Goal: Task Accomplishment & Management: Manage account settings

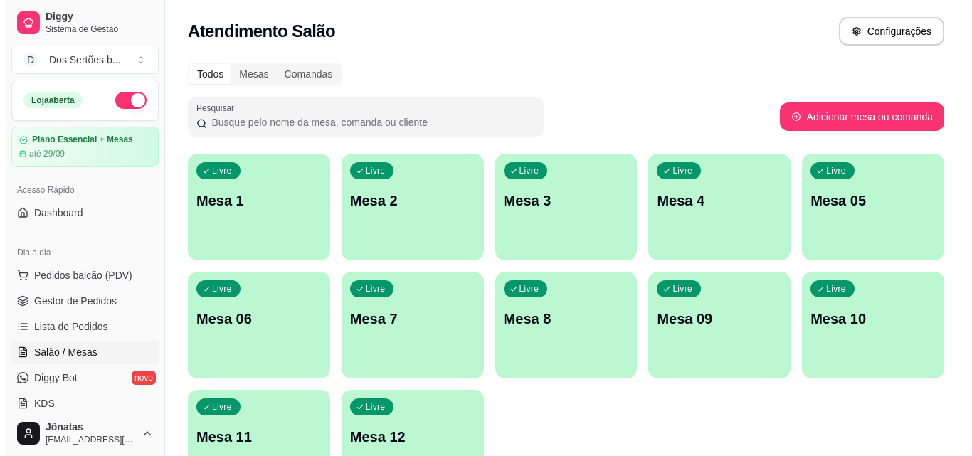
scroll to position [157, 0]
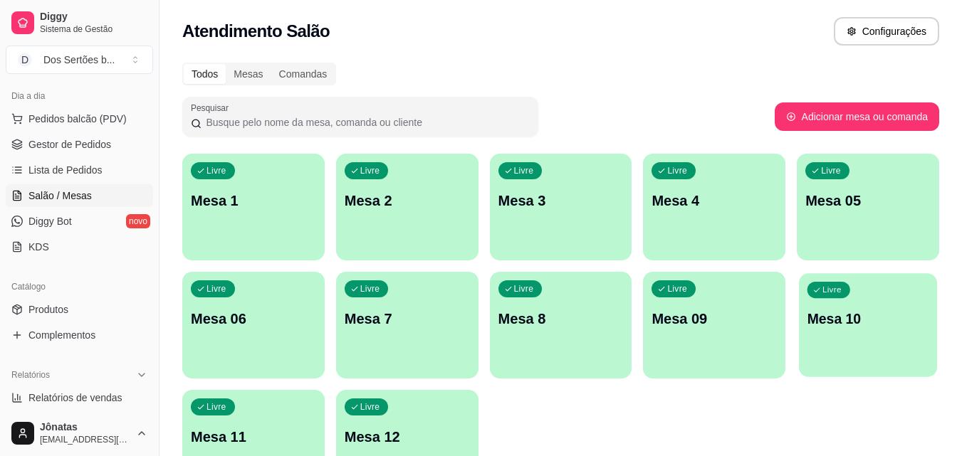
click at [895, 308] on div "Livre Mesa 10" at bounding box center [868, 316] width 138 height 87
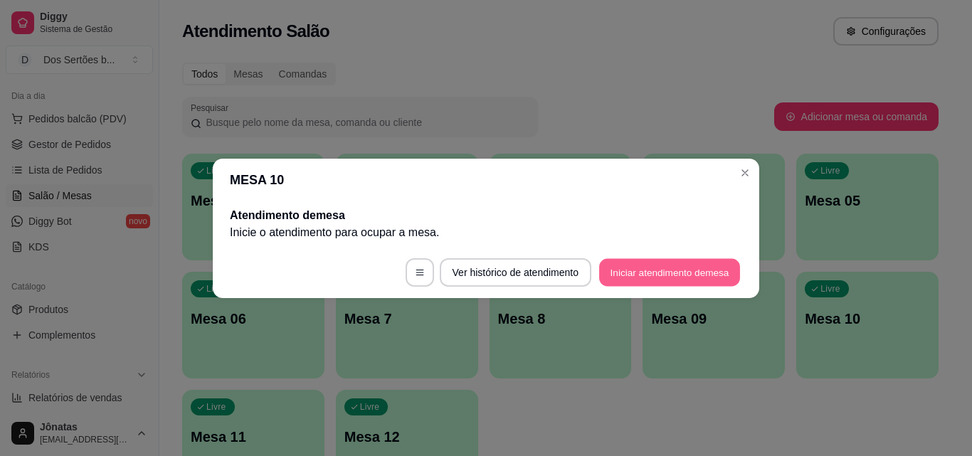
click at [648, 270] on button "Iniciar atendimento de mesa" at bounding box center [669, 272] width 141 height 28
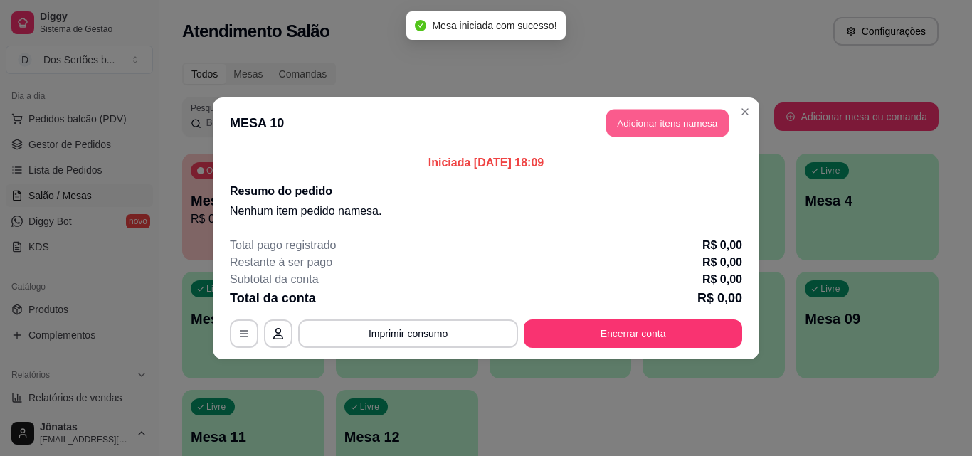
click at [641, 114] on button "Adicionar itens na mesa" at bounding box center [667, 123] width 122 height 28
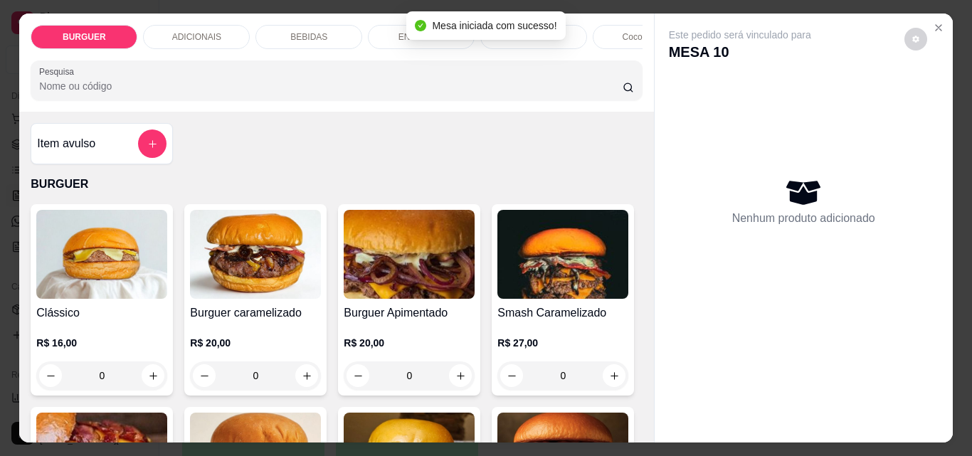
scroll to position [78, 0]
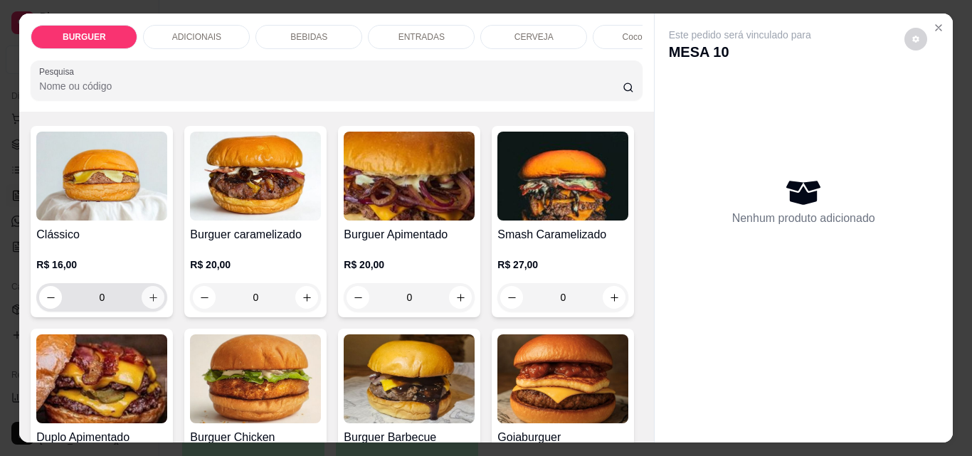
click at [148, 301] on icon "increase-product-quantity" at bounding box center [153, 298] width 11 height 11
type input "1"
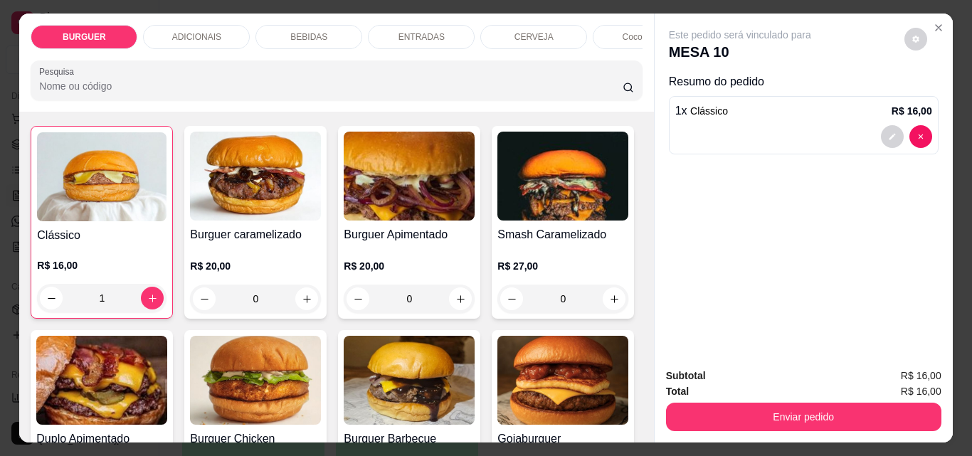
scroll to position [0, 0]
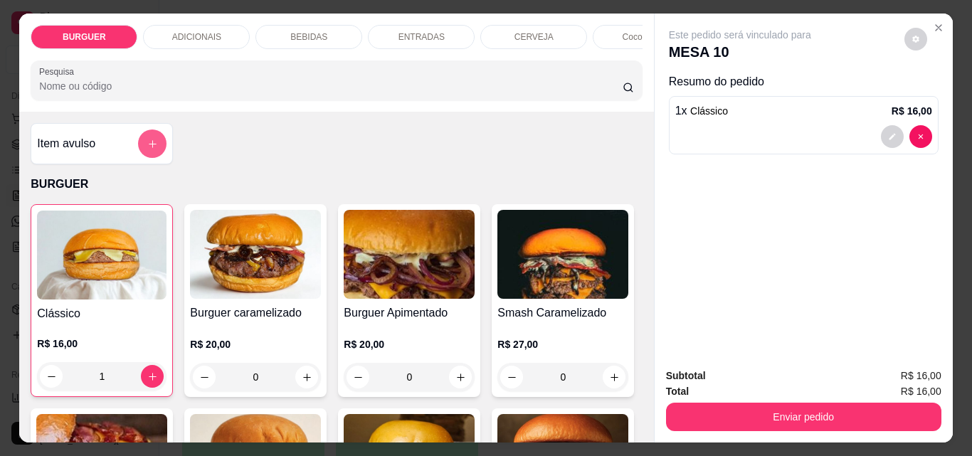
click at [144, 158] on button "add-separate-item" at bounding box center [152, 144] width 28 height 28
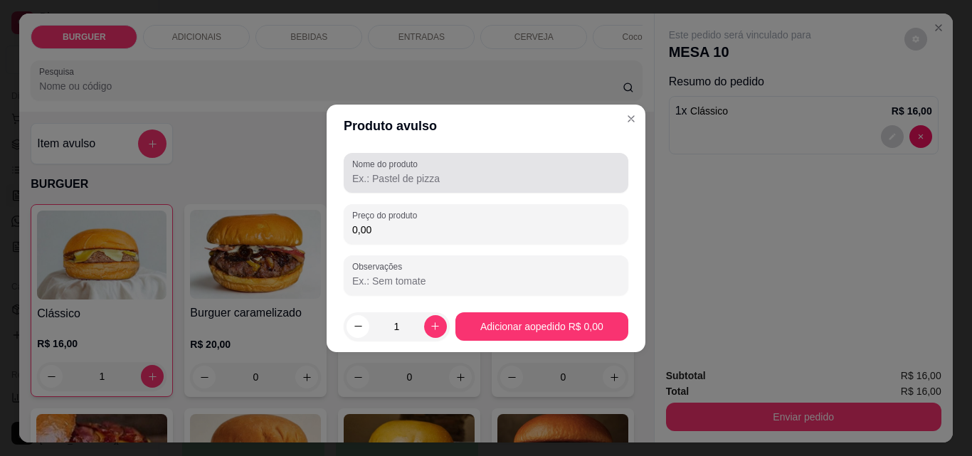
click at [358, 174] on input "Nome do produto" at bounding box center [486, 179] width 268 height 14
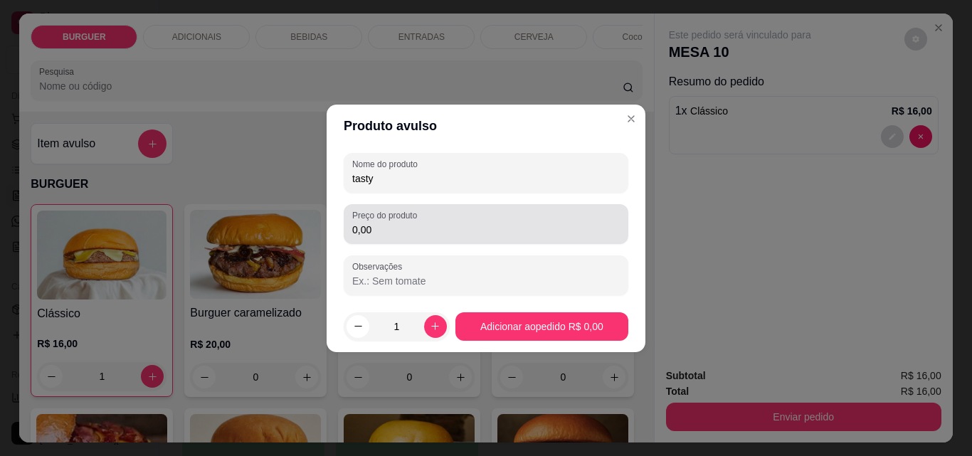
type input "tasty"
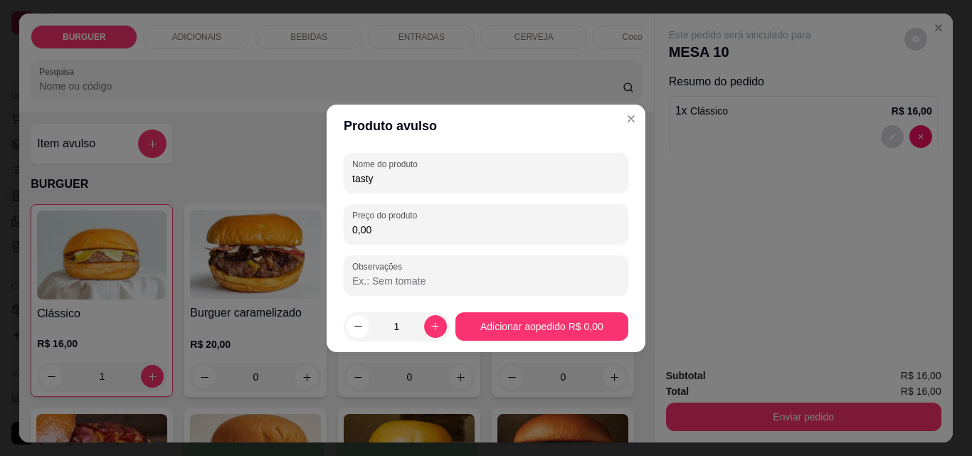
click at [377, 231] on input "0,00" at bounding box center [486, 230] width 268 height 14
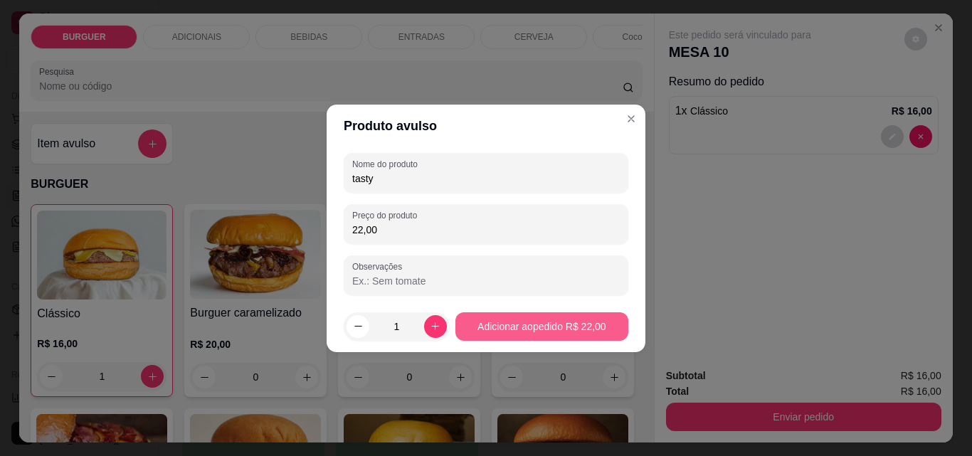
type input "22,00"
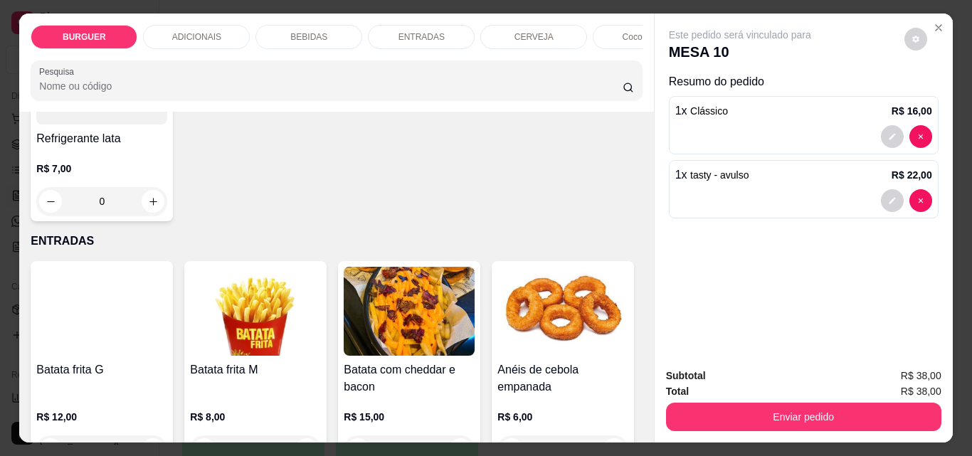
scroll to position [1875, 0]
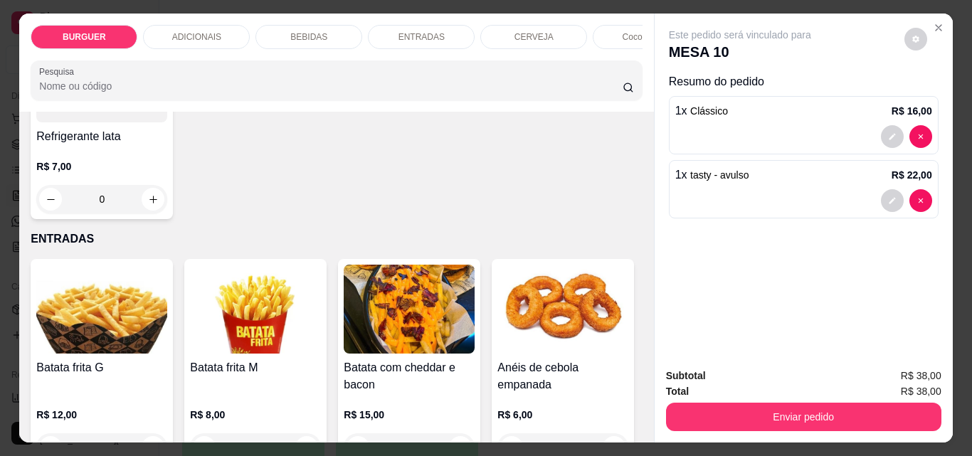
type input "1"
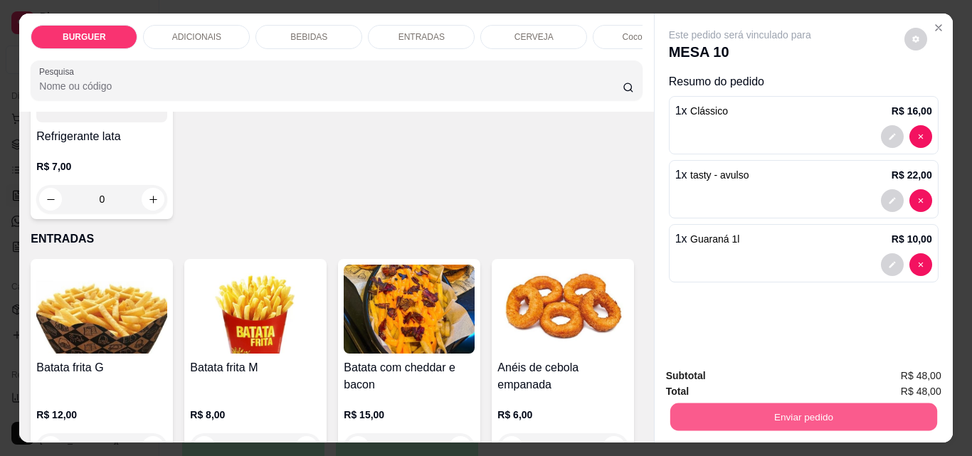
click at [753, 412] on button "Enviar pedido" at bounding box center [803, 417] width 267 height 28
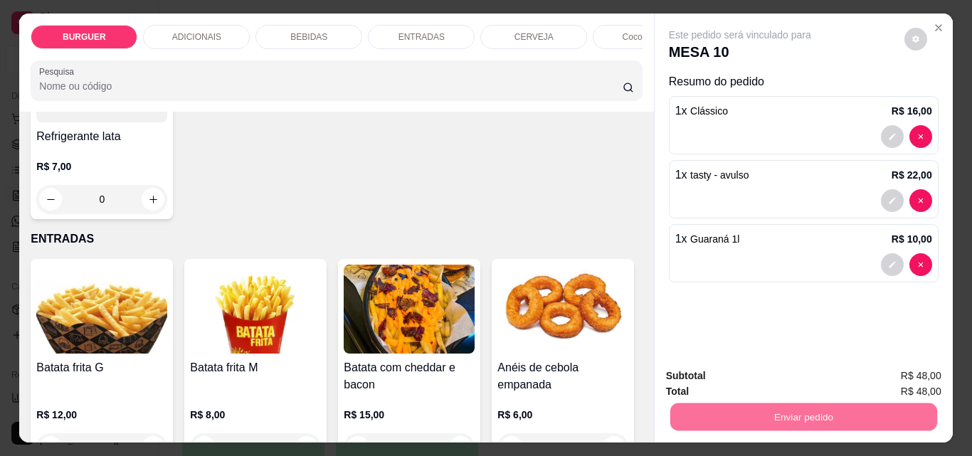
click at [930, 378] on button "Enviar pedido" at bounding box center [905, 376] width 78 height 26
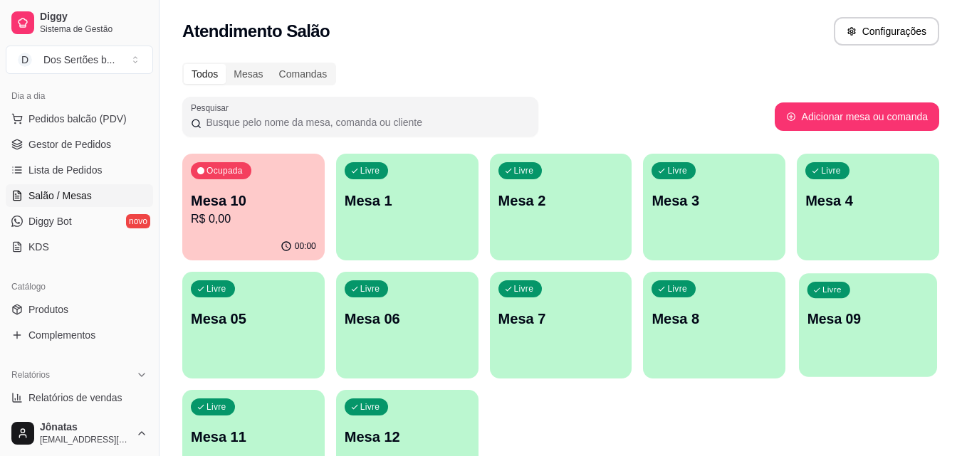
click at [892, 343] on div "Livre Mesa 09" at bounding box center [868, 316] width 138 height 87
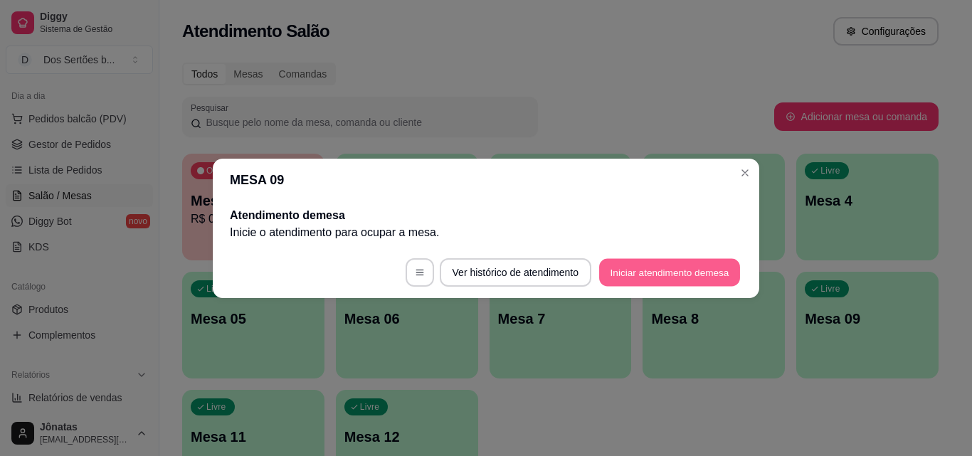
click at [658, 275] on button "Iniciar atendimento de mesa" at bounding box center [669, 272] width 141 height 28
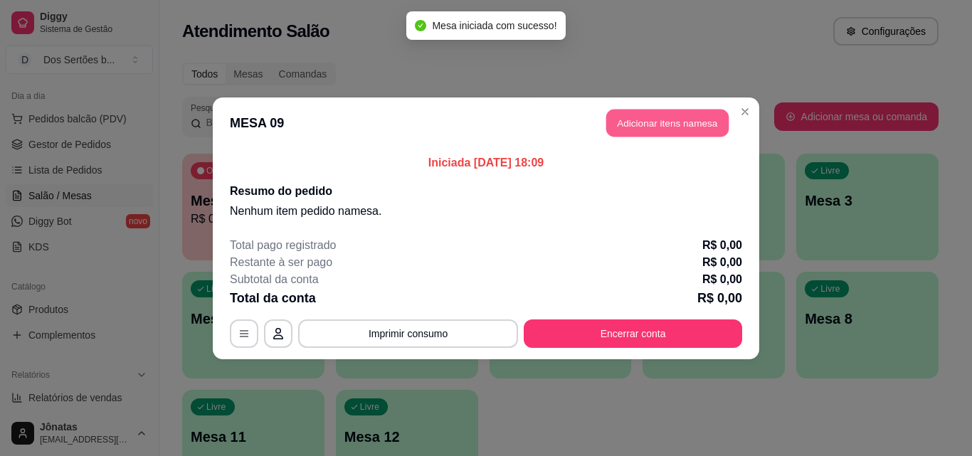
click at [663, 125] on button "Adicionar itens na mesa" at bounding box center [667, 123] width 122 height 28
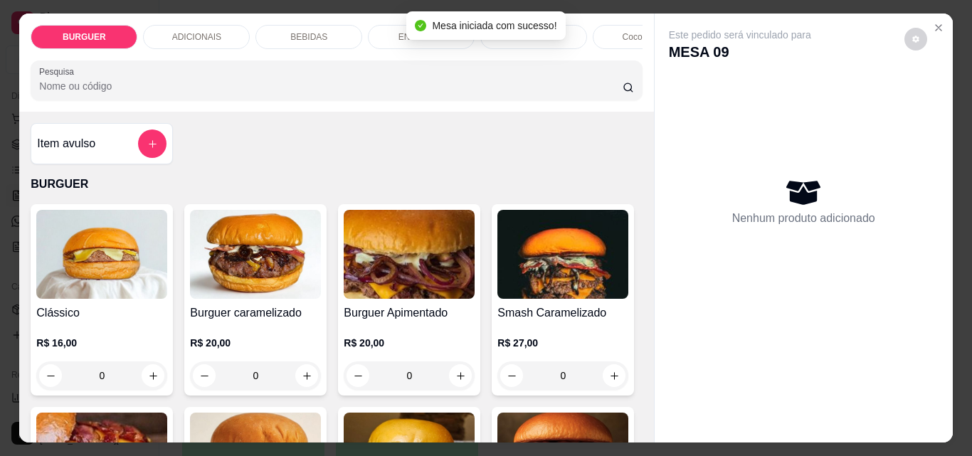
scroll to position [247, 0]
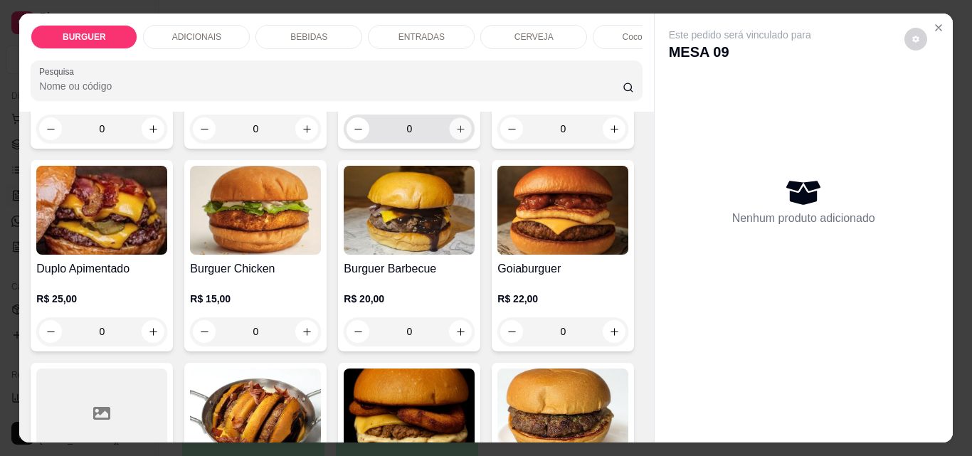
click at [456, 132] on icon "increase-product-quantity" at bounding box center [461, 129] width 11 height 11
type input "1"
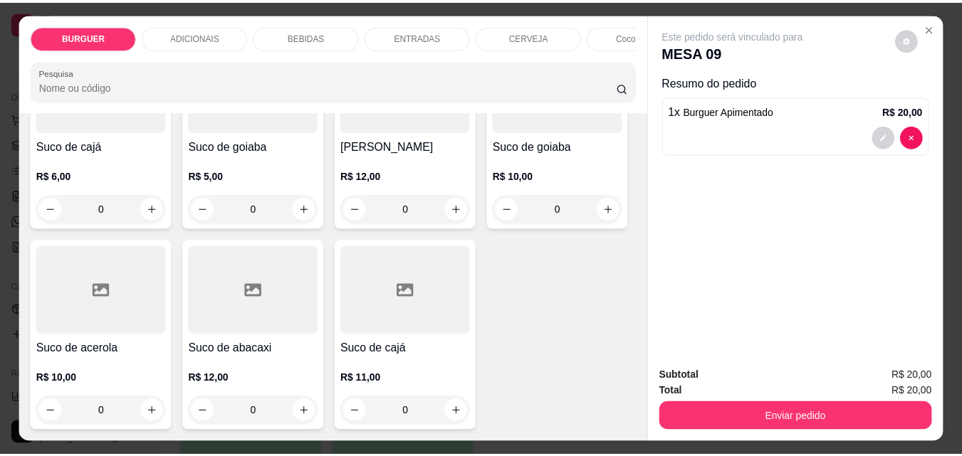
scroll to position [4415, 0]
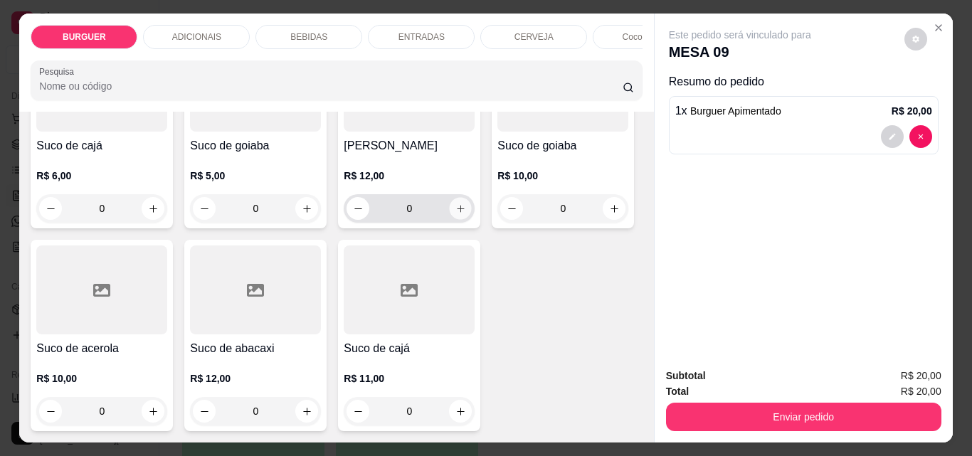
click at [456, 214] on icon "increase-product-quantity" at bounding box center [461, 209] width 11 height 11
type input "1"
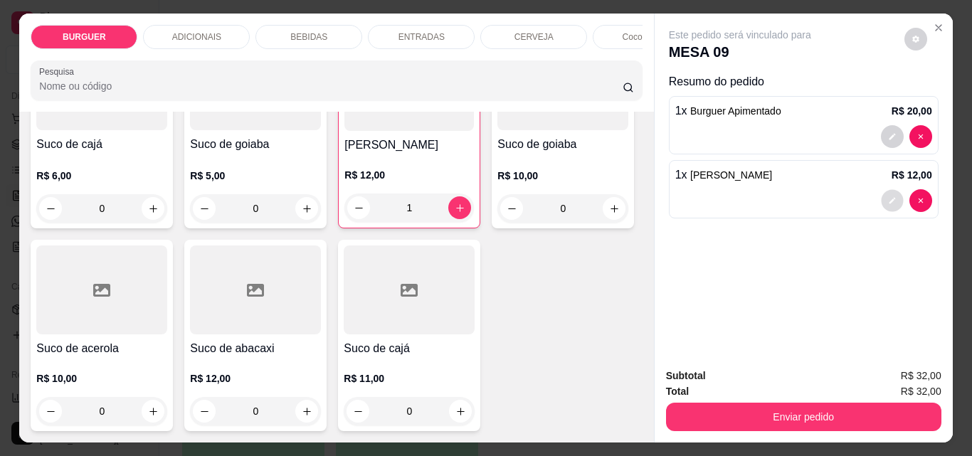
click at [889, 198] on icon "decrease-product-quantity" at bounding box center [892, 201] width 6 height 6
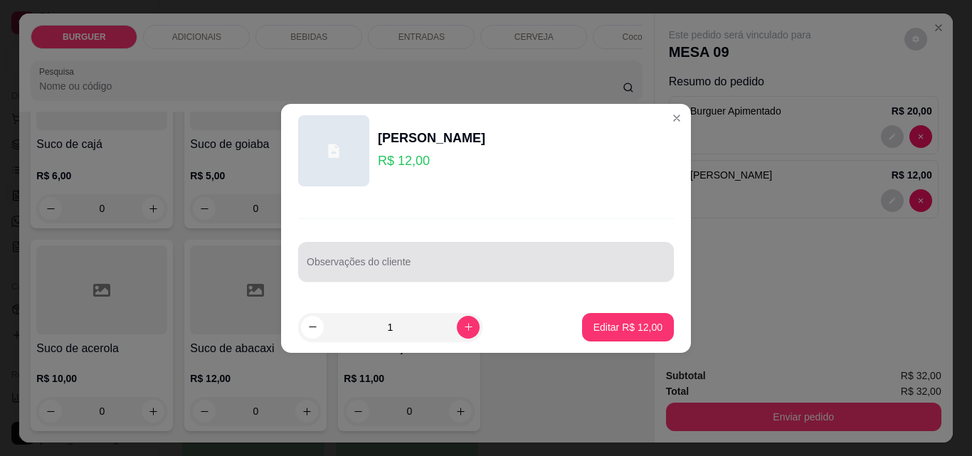
click at [447, 257] on div at bounding box center [486, 262] width 359 height 28
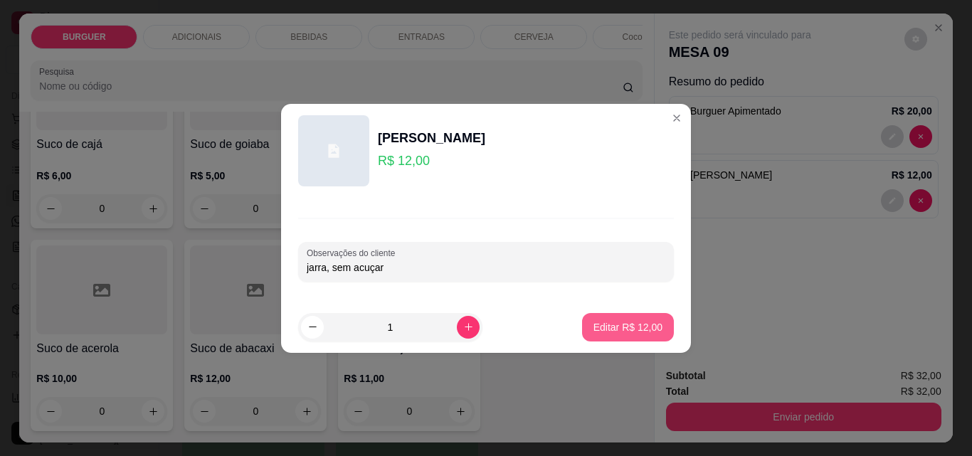
type input "jarra, sem acuçar"
click at [616, 332] on p "Editar R$ 12,00" at bounding box center [627, 327] width 67 height 14
type input "0"
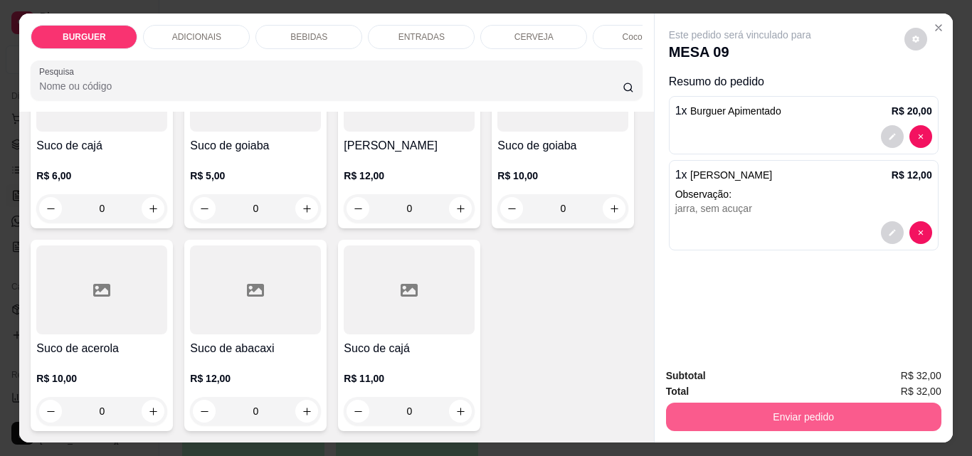
click at [776, 403] on button "Enviar pedido" at bounding box center [803, 417] width 275 height 28
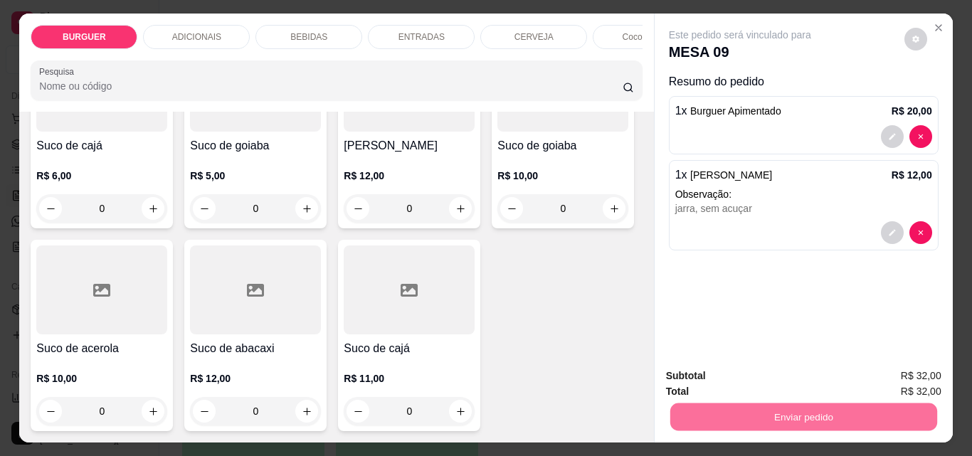
click at [900, 369] on button "Enviar pedido" at bounding box center [905, 376] width 78 height 26
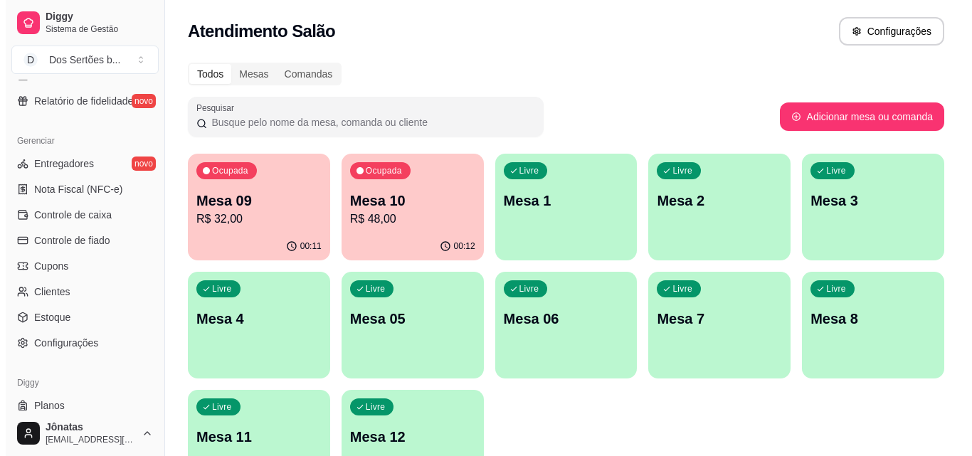
scroll to position [568, 0]
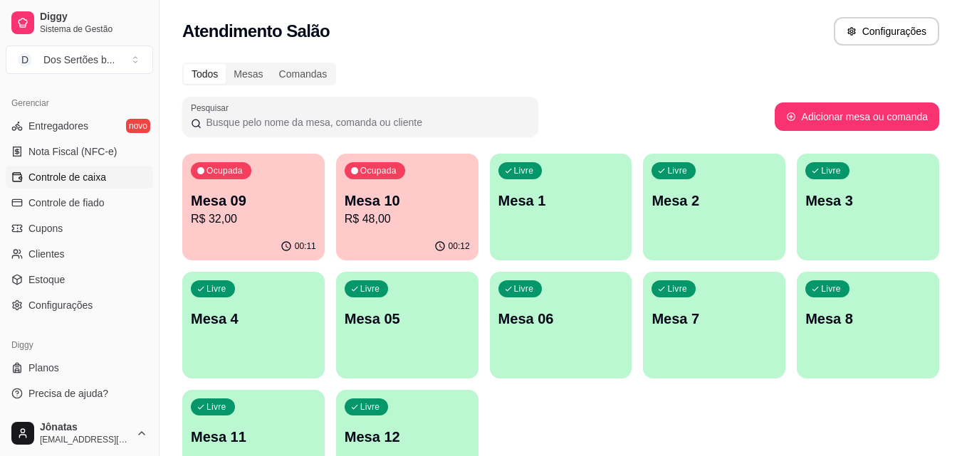
click at [33, 176] on span "Controle de caixa" at bounding box center [67, 177] width 78 height 14
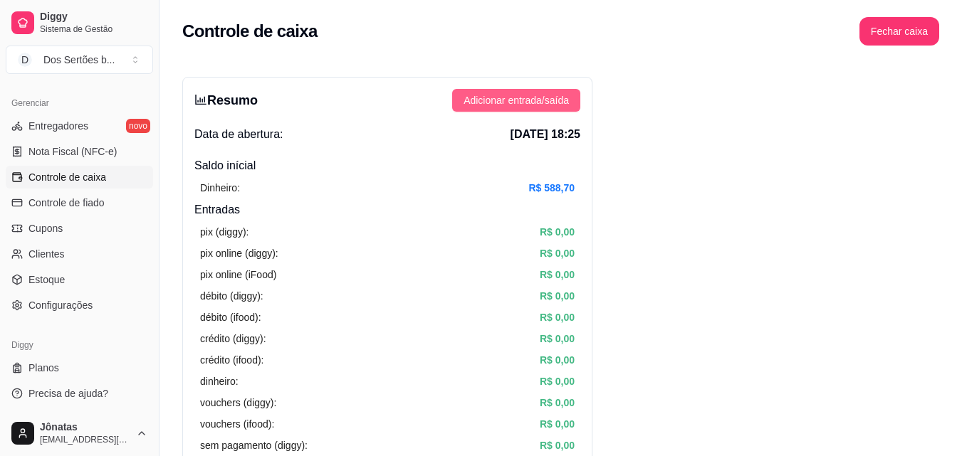
click at [483, 103] on span "Adicionar entrada/saída" at bounding box center [515, 101] width 105 height 16
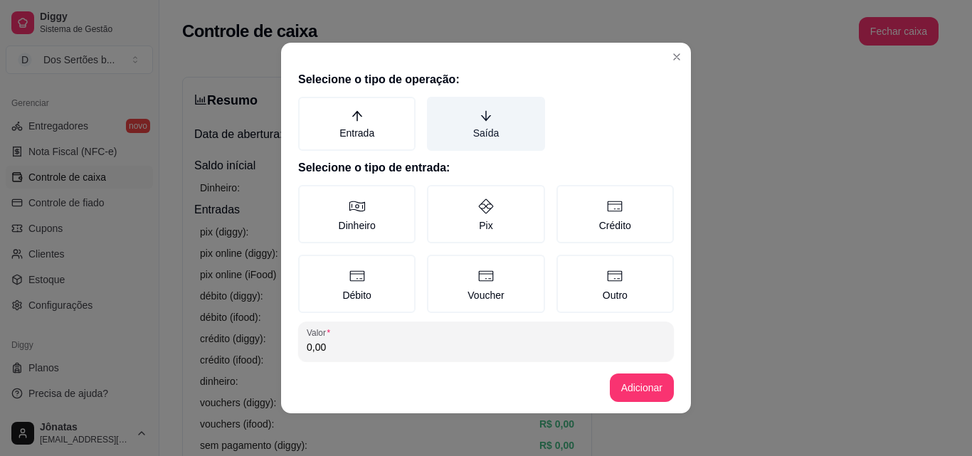
click at [480, 118] on icon "arrow-down" at bounding box center [486, 116] width 13 height 13
click at [438, 107] on button "Saída" at bounding box center [431, 101] width 11 height 11
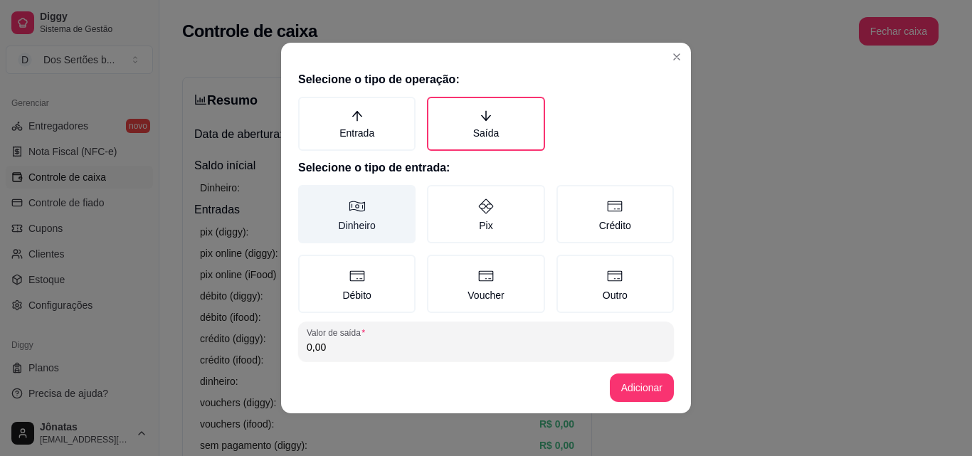
click at [353, 219] on label "Dinheiro" at bounding box center [356, 214] width 117 height 58
click at [309, 196] on button "Dinheiro" at bounding box center [303, 189] width 11 height 11
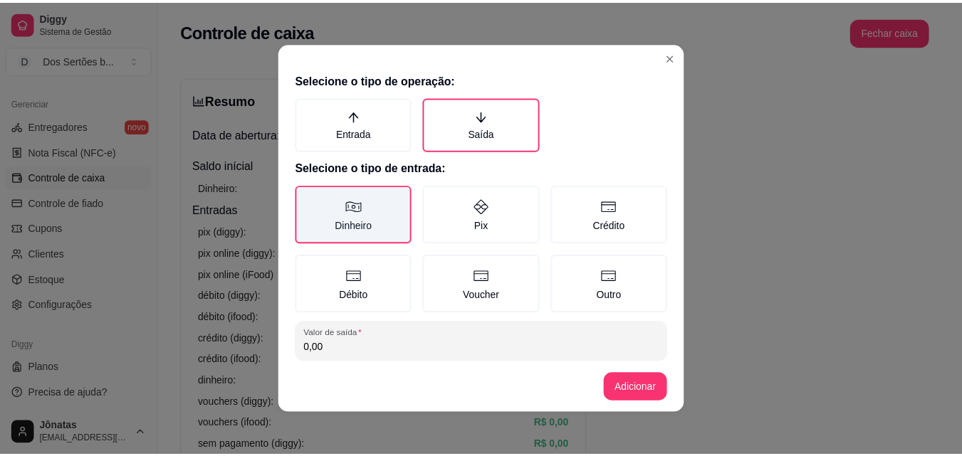
scroll to position [76, 0]
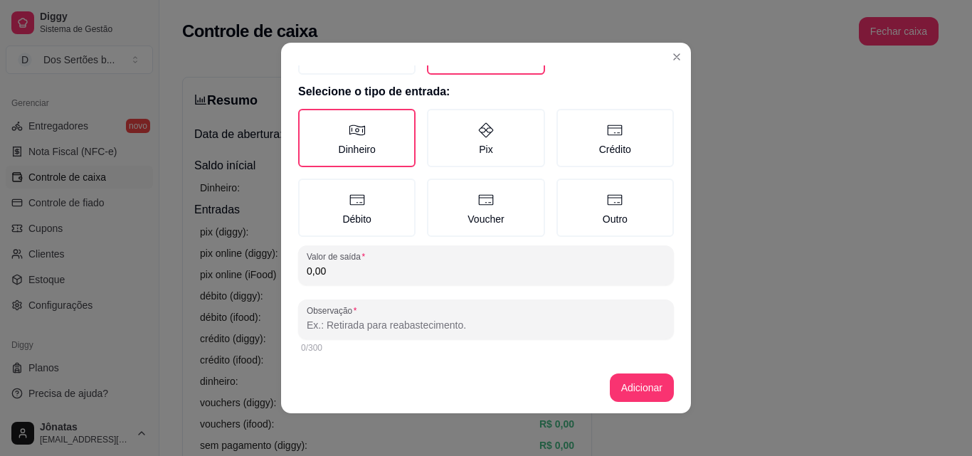
click at [333, 273] on input "0,00" at bounding box center [486, 271] width 359 height 14
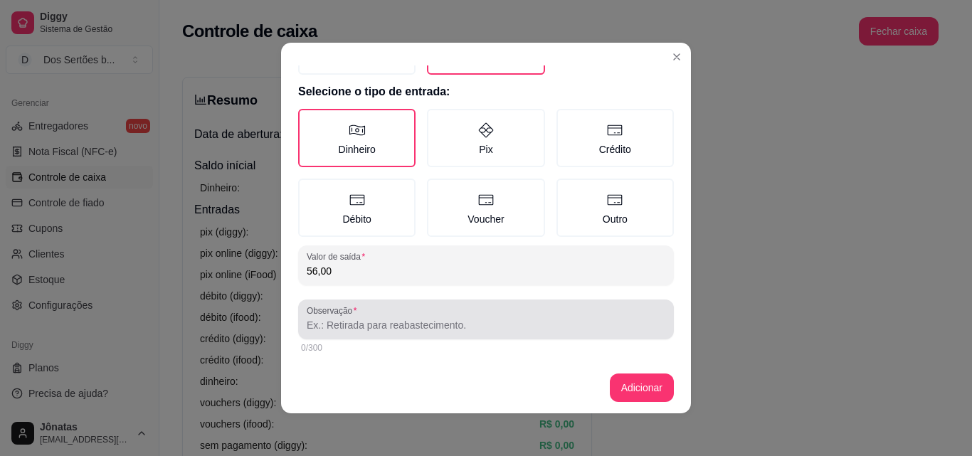
type input "56,00"
click at [310, 325] on input "Observação" at bounding box center [486, 325] width 359 height 14
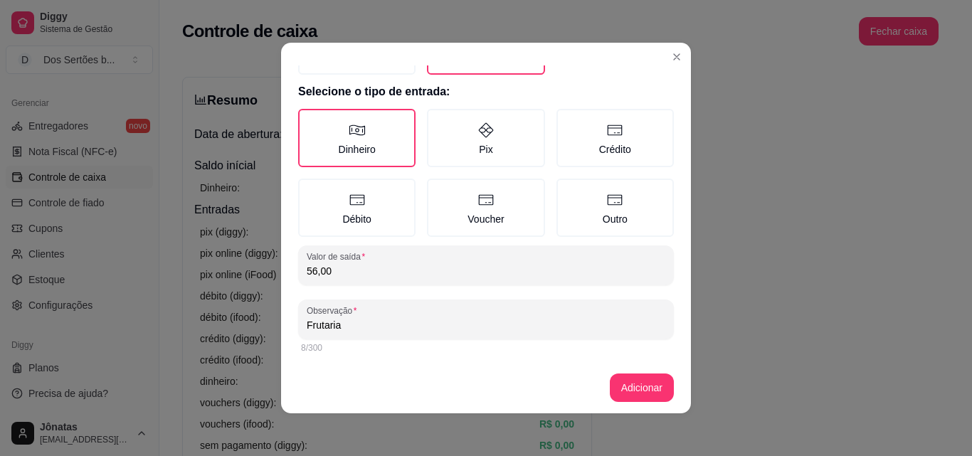
click at [307, 322] on input "Frutaria" at bounding box center [486, 325] width 359 height 14
type input "Rapaz da [PERSON_NAME]"
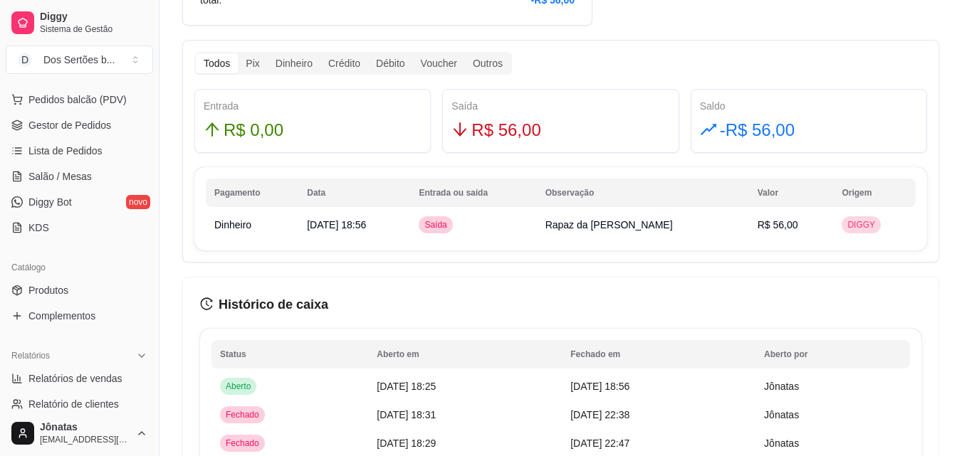
scroll to position [0, 0]
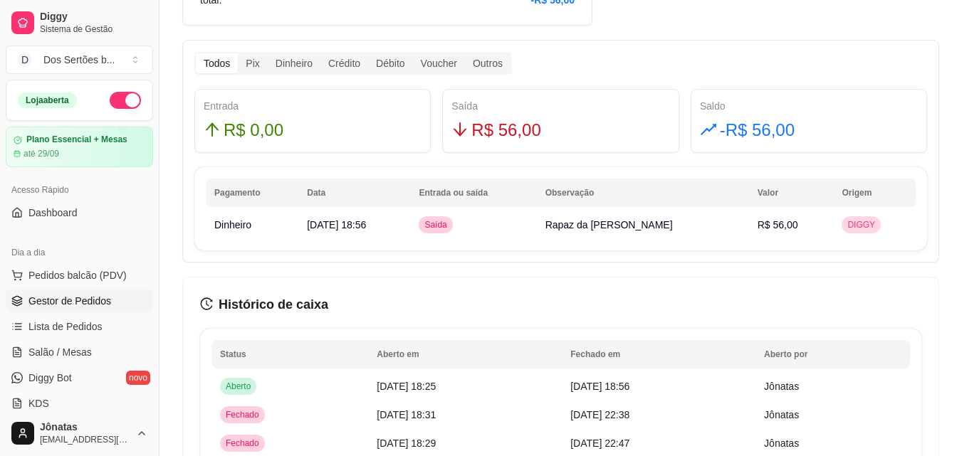
click at [55, 303] on span "Gestor de Pedidos" at bounding box center [69, 301] width 83 height 14
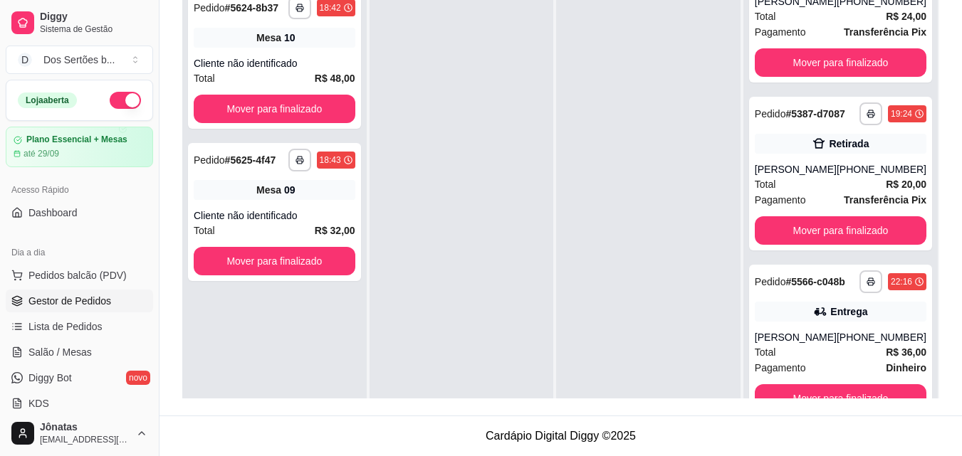
scroll to position [40, 0]
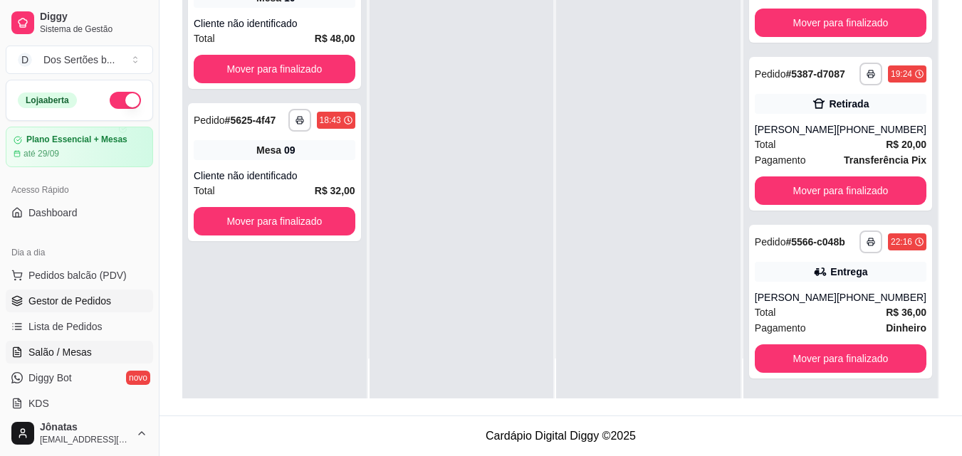
click at [46, 352] on span "Salão / Mesas" at bounding box center [59, 352] width 63 height 14
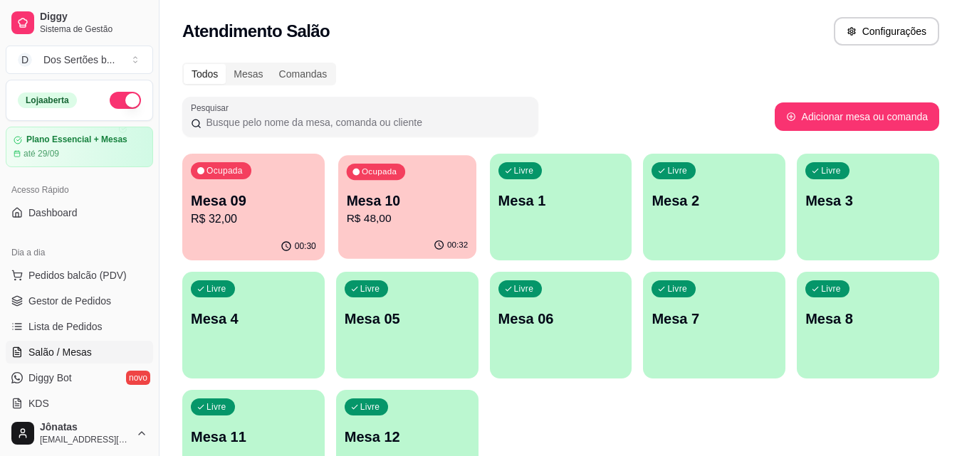
click at [416, 218] on p "R$ 48,00" at bounding box center [407, 219] width 122 height 16
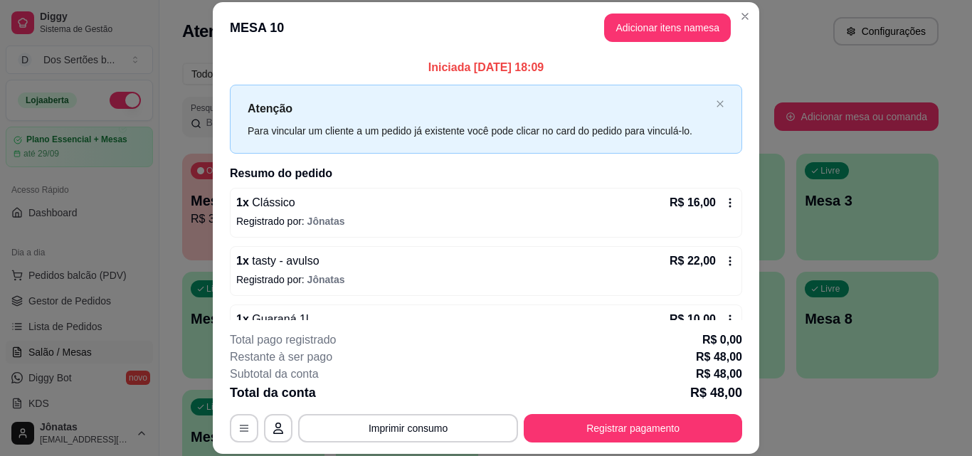
scroll to position [40, 0]
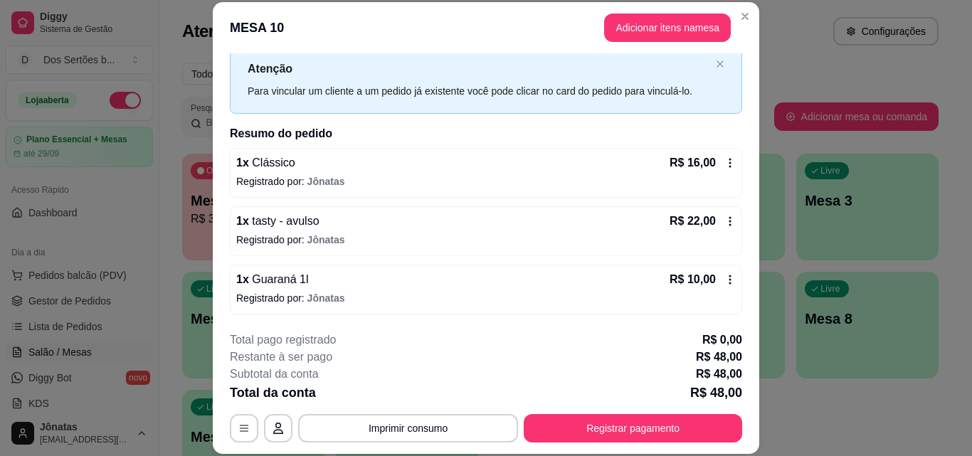
click at [725, 278] on icon at bounding box center [730, 279] width 11 height 11
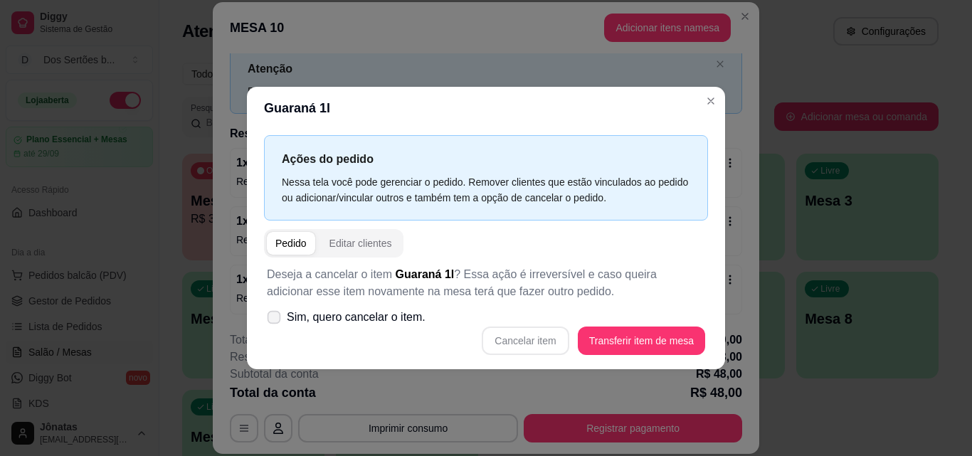
click at [274, 318] on icon at bounding box center [273, 317] width 11 height 8
click at [274, 320] on input "Sim, quero cancelar o item." at bounding box center [270, 324] width 9 height 9
checkbox input "true"
click at [547, 342] on button "Cancelar item" at bounding box center [525, 341] width 85 height 28
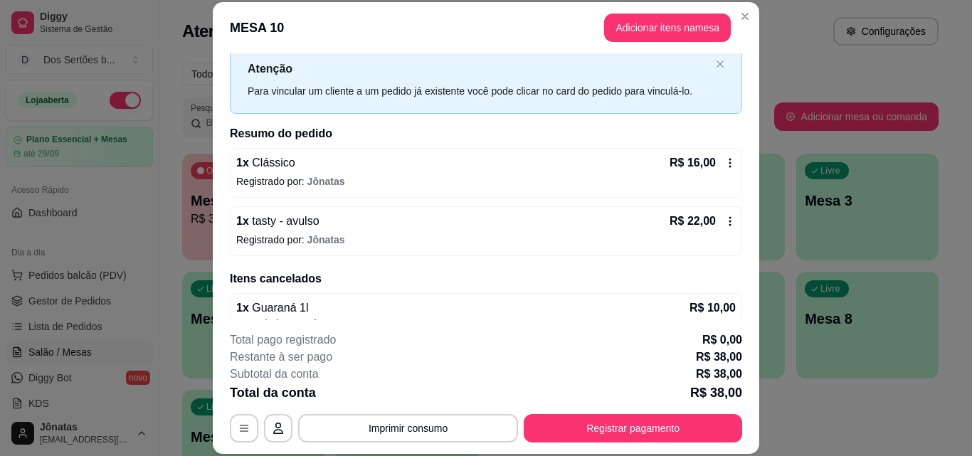
scroll to position [63, 0]
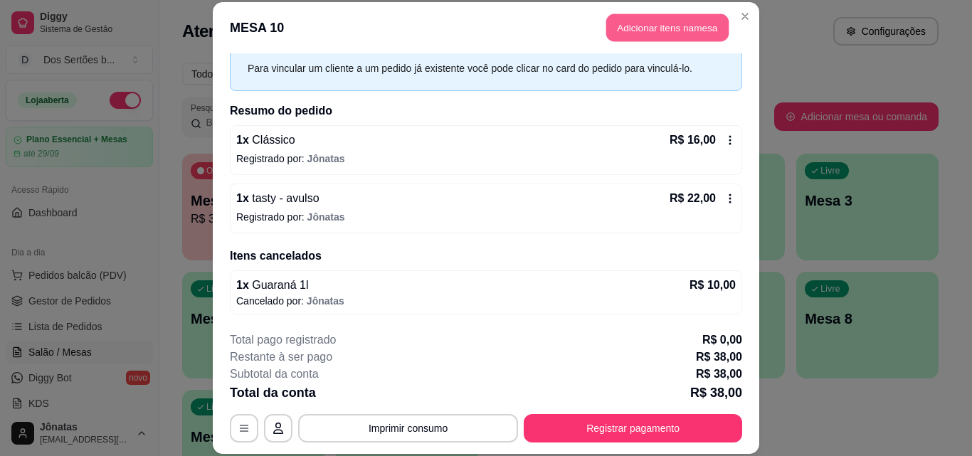
click at [666, 30] on button "Adicionar itens na mesa" at bounding box center [667, 28] width 122 height 28
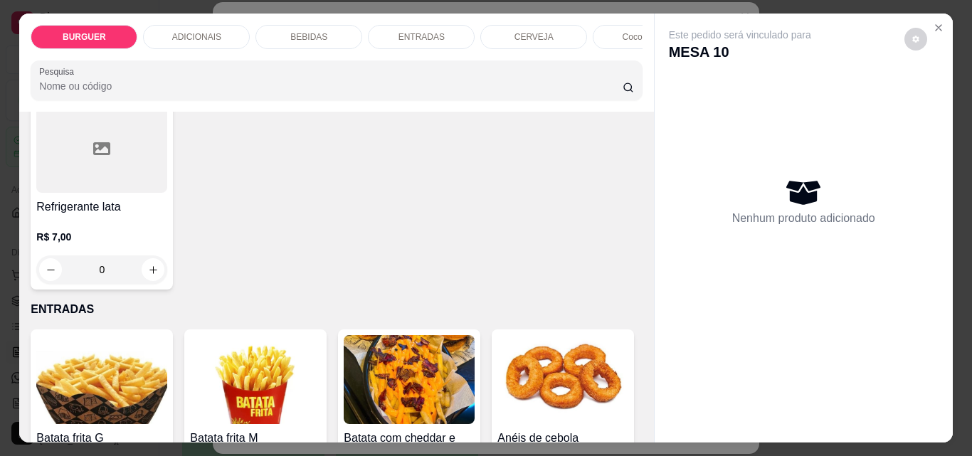
scroll to position [1612, 0]
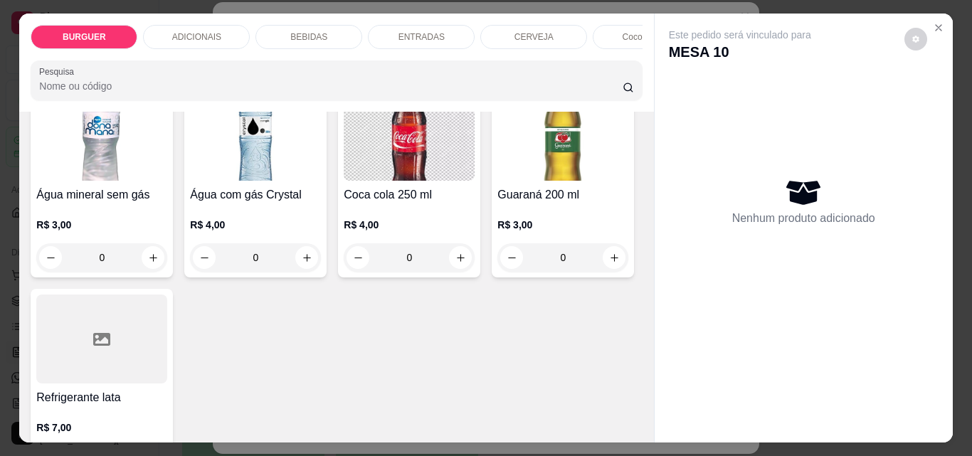
type input "1"
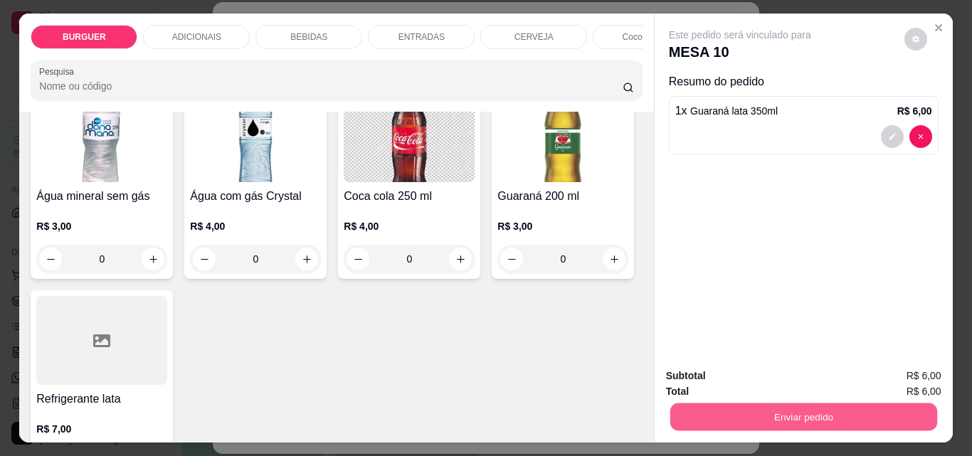
click at [734, 414] on button "Enviar pedido" at bounding box center [803, 417] width 267 height 28
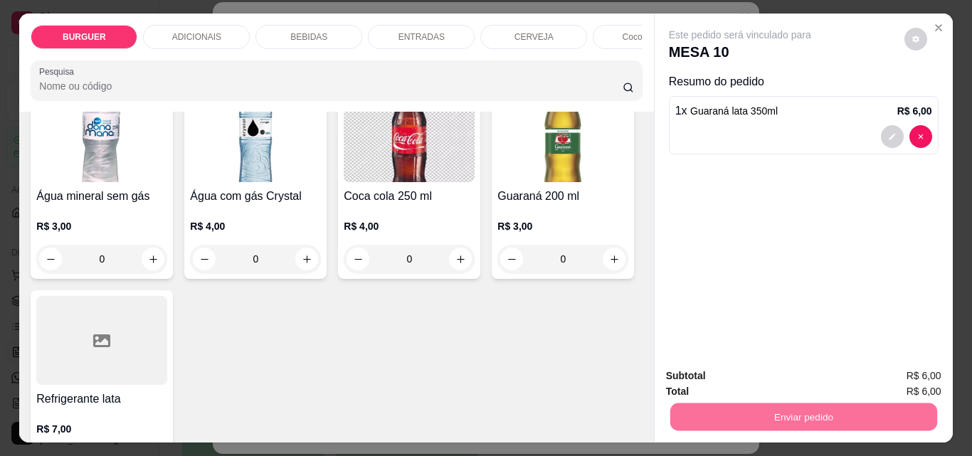
click at [893, 378] on button "Enviar pedido" at bounding box center [905, 376] width 78 height 26
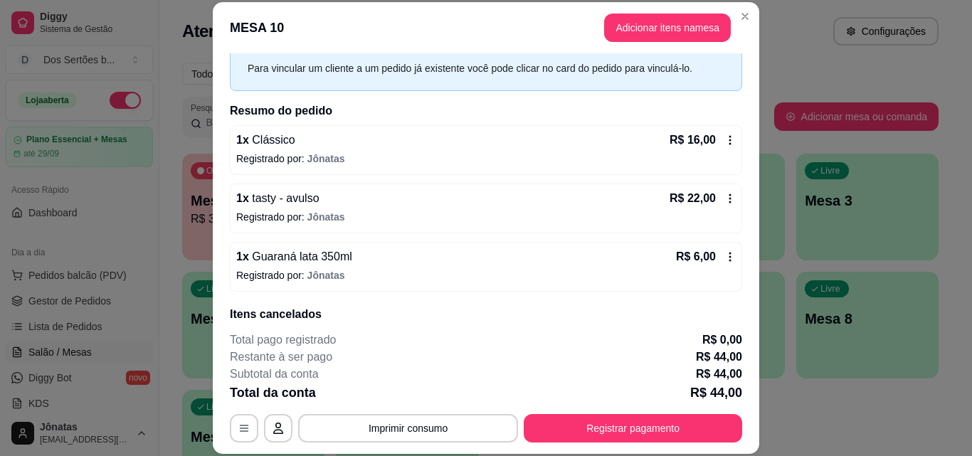
scroll to position [121, 0]
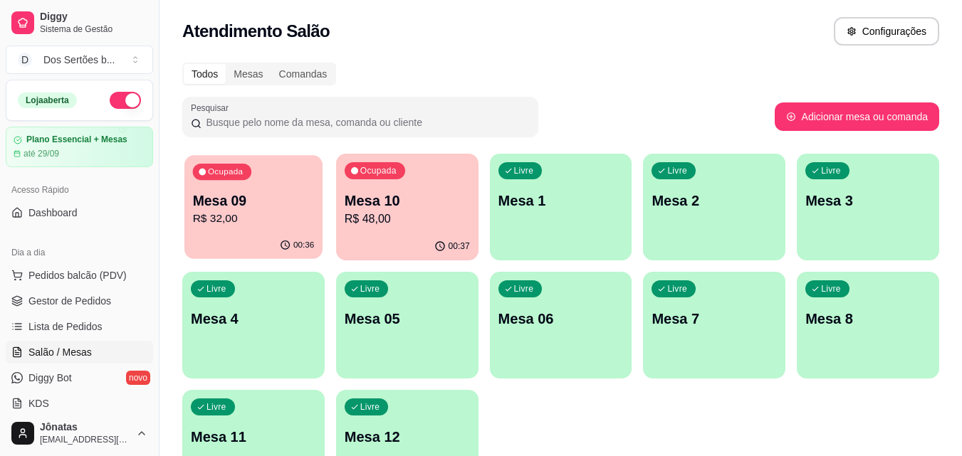
click at [267, 207] on p "Mesa 09" at bounding box center [254, 200] width 122 height 19
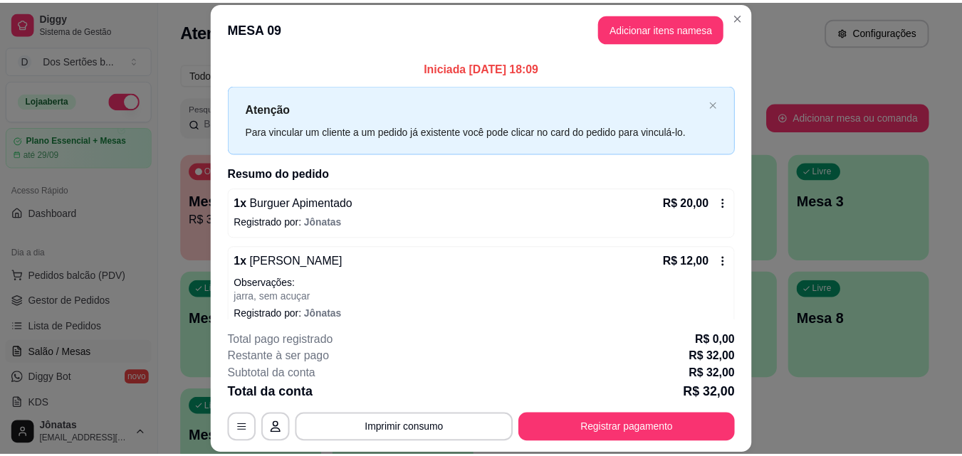
scroll to position [16, 0]
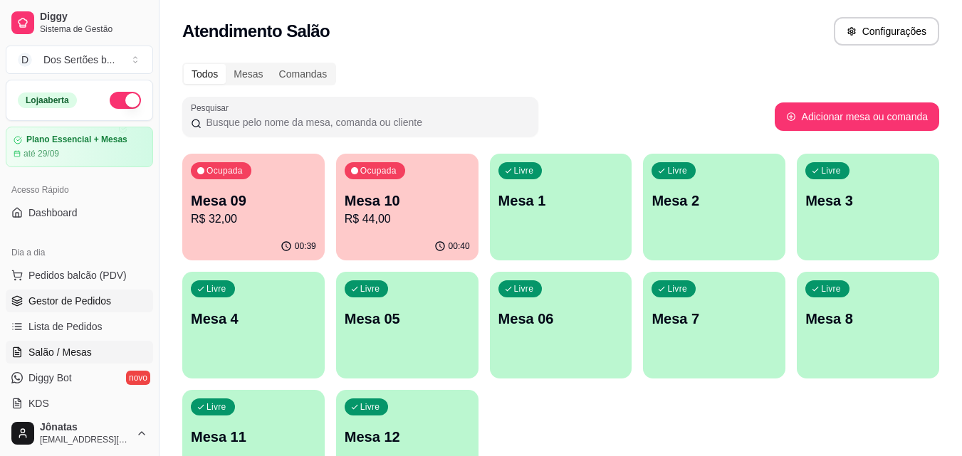
click at [110, 295] on link "Gestor de Pedidos" at bounding box center [79, 301] width 147 height 23
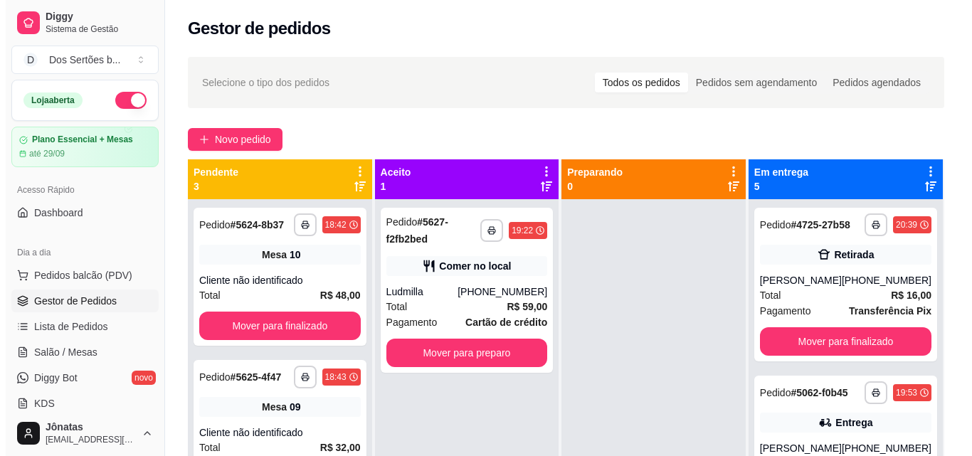
scroll to position [40, 0]
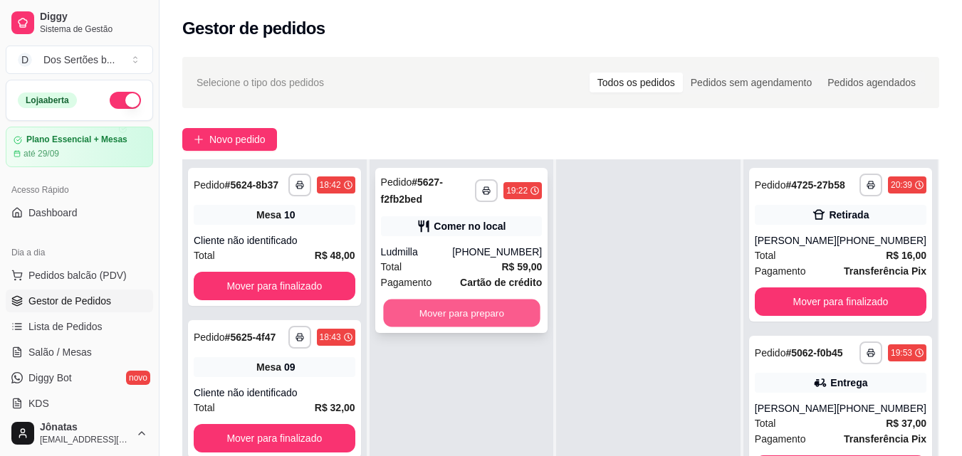
click at [417, 308] on button "Mover para preparo" at bounding box center [461, 314] width 157 height 28
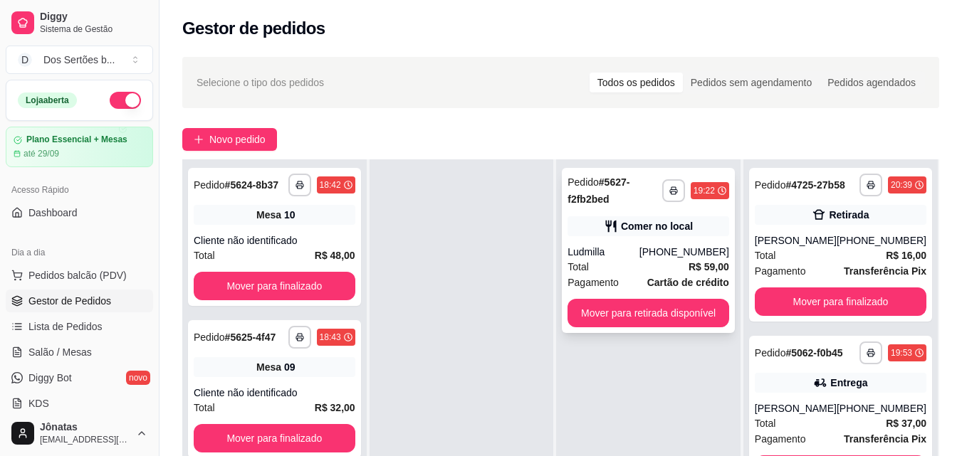
click at [641, 218] on div "Comer no local" at bounding box center [648, 226] width 162 height 20
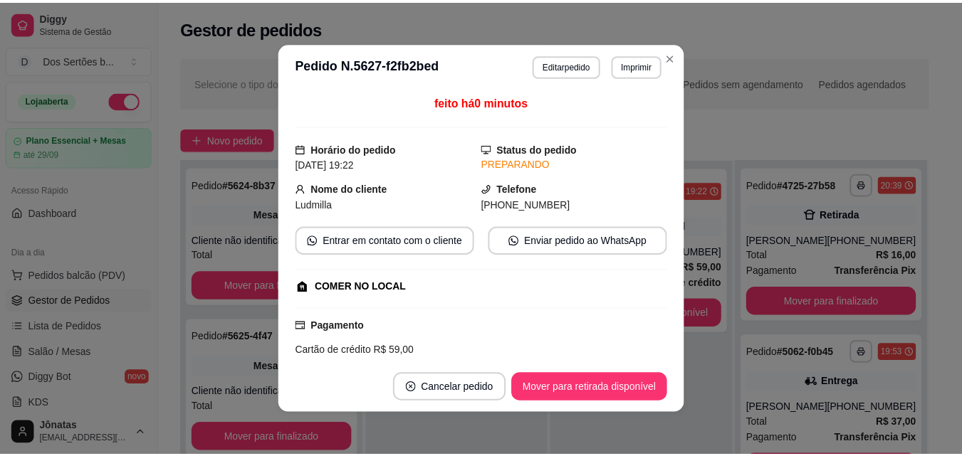
scroll to position [299, 0]
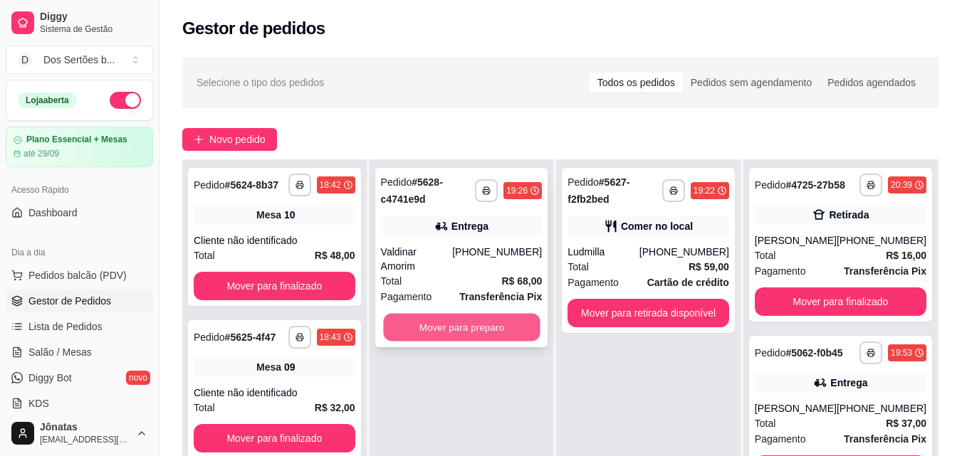
click at [448, 314] on button "Mover para preparo" at bounding box center [461, 328] width 157 height 28
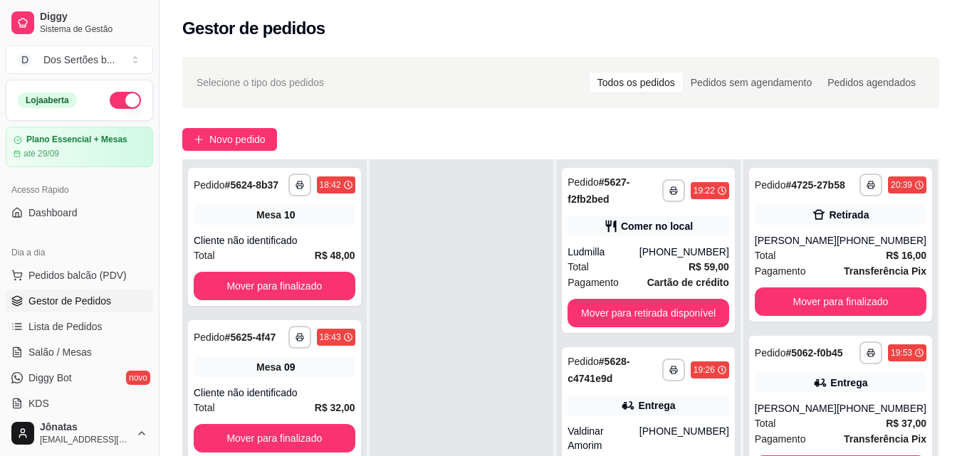
scroll to position [217, 0]
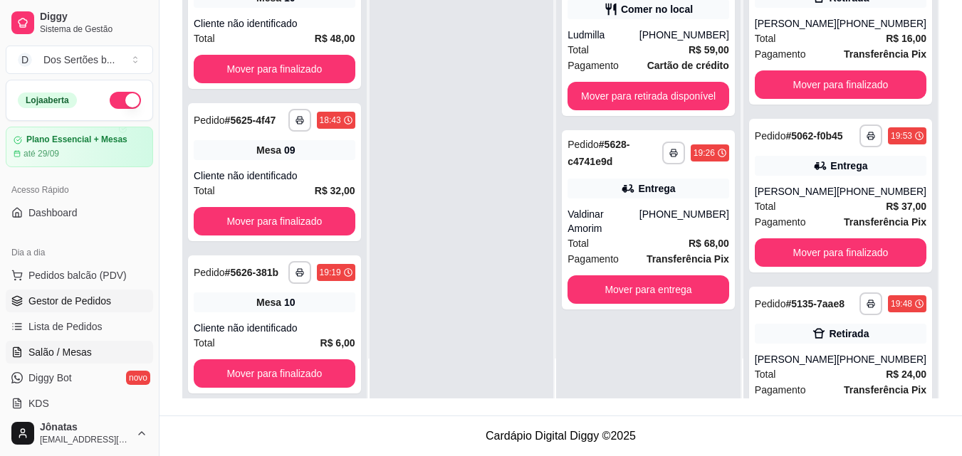
click at [91, 350] on link "Salão / Mesas" at bounding box center [79, 352] width 147 height 23
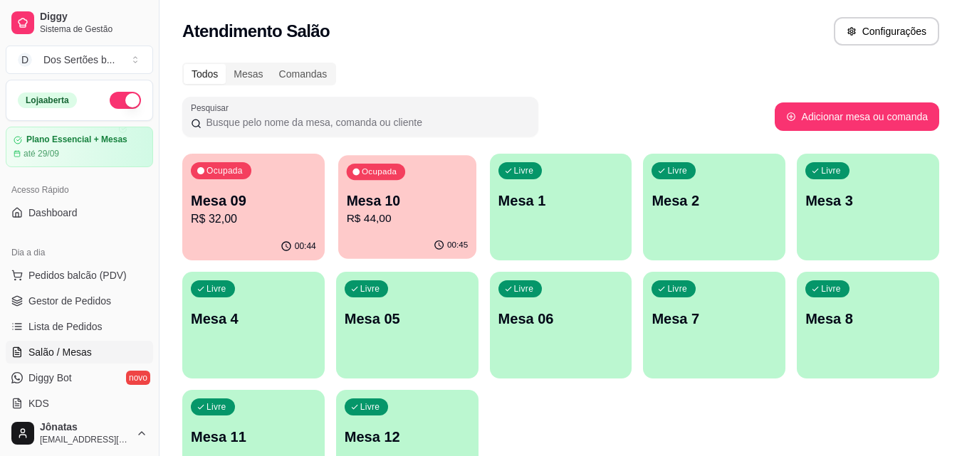
click at [406, 202] on p "Mesa 10" at bounding box center [407, 200] width 122 height 19
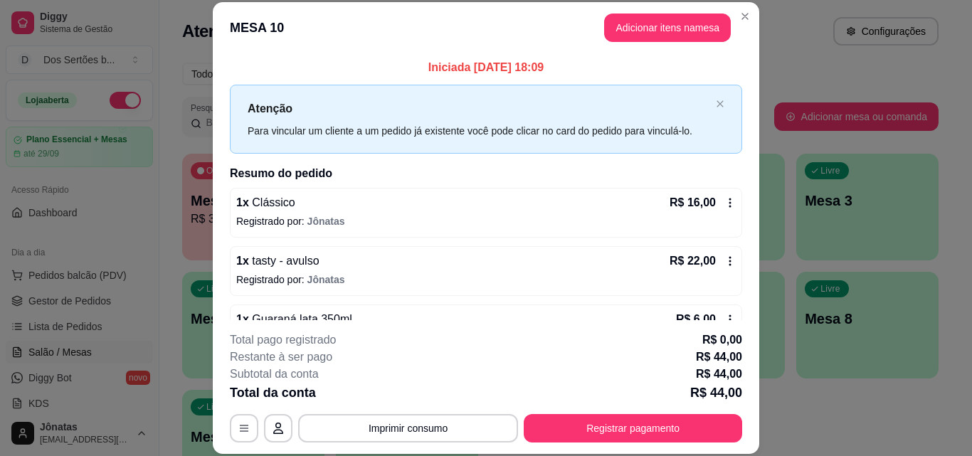
scroll to position [121, 0]
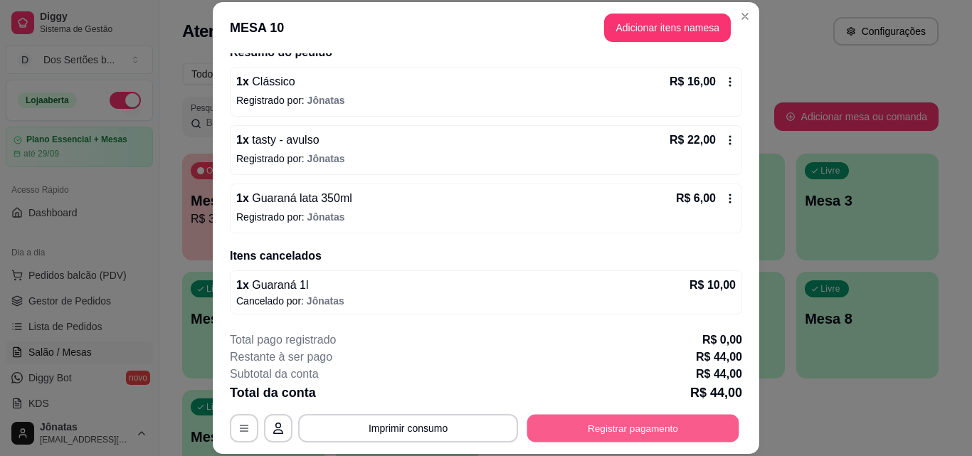
click at [627, 430] on button "Registrar pagamento" at bounding box center [633, 428] width 212 height 28
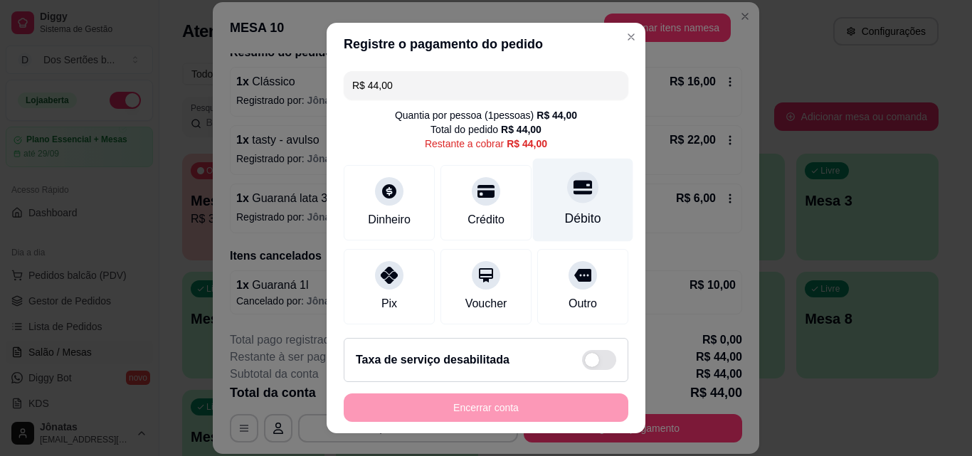
click at [574, 194] on icon at bounding box center [583, 187] width 19 height 19
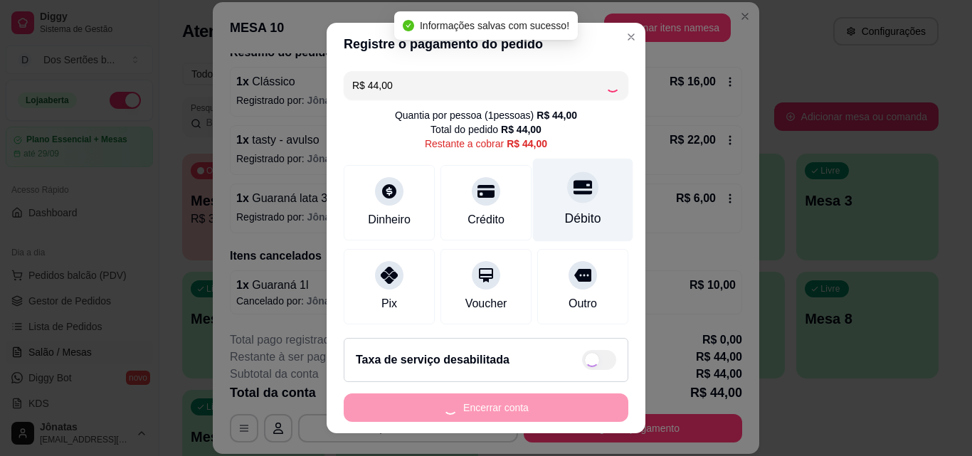
type input "R$ 0,00"
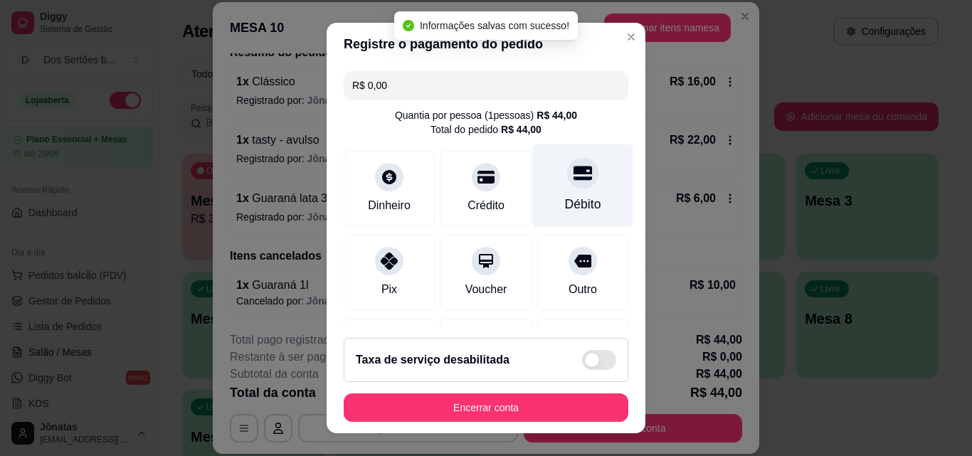
scroll to position [164, 0]
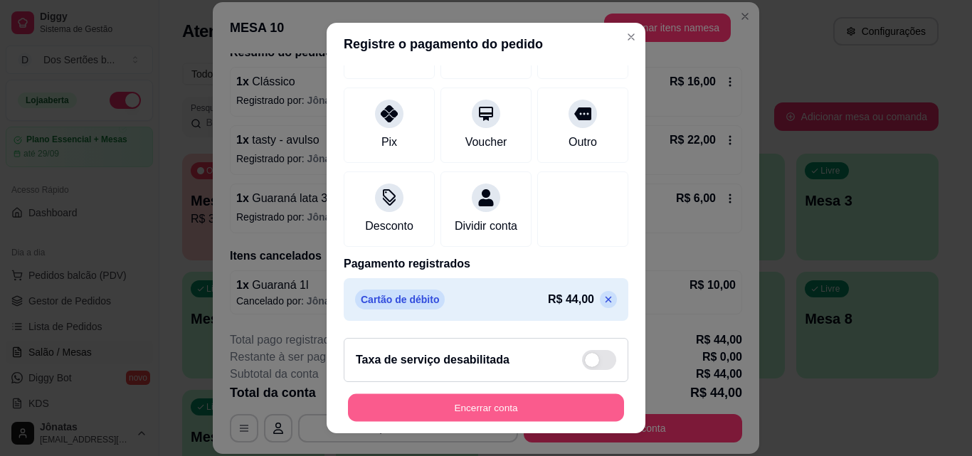
click at [566, 406] on button "Encerrar conta" at bounding box center [486, 408] width 276 height 28
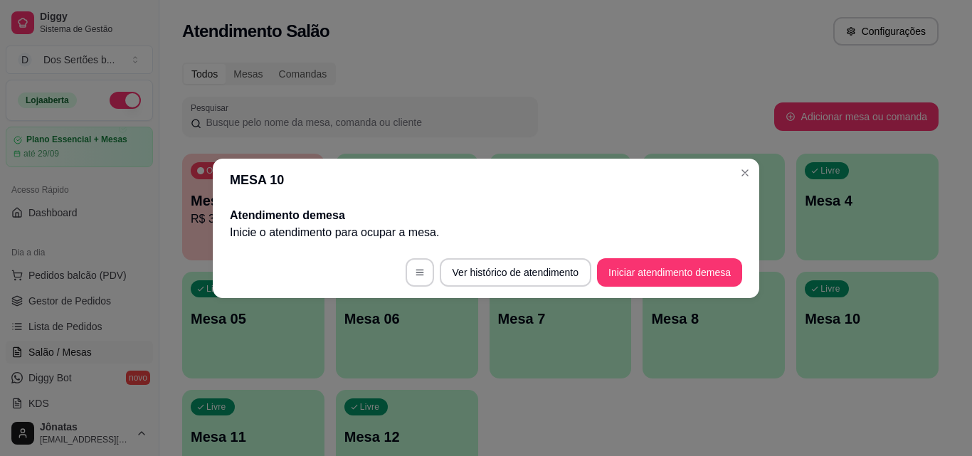
scroll to position [0, 0]
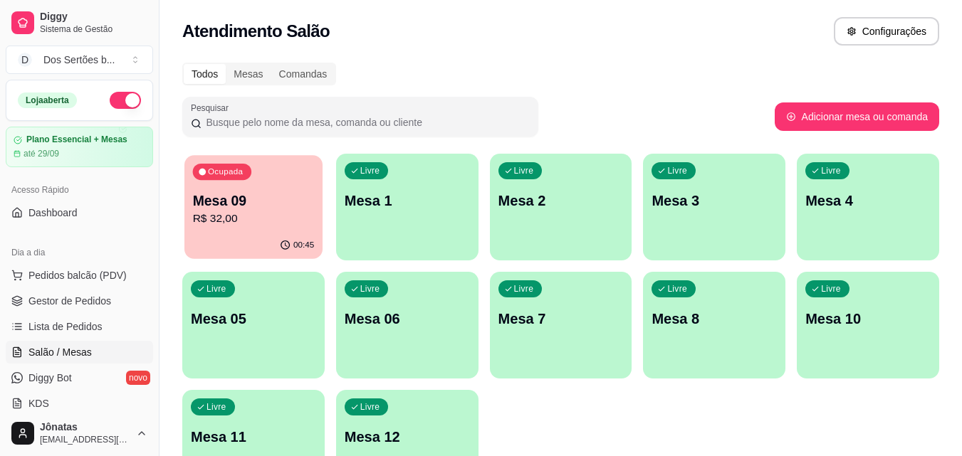
click at [273, 191] on p "Mesa 09" at bounding box center [254, 200] width 122 height 19
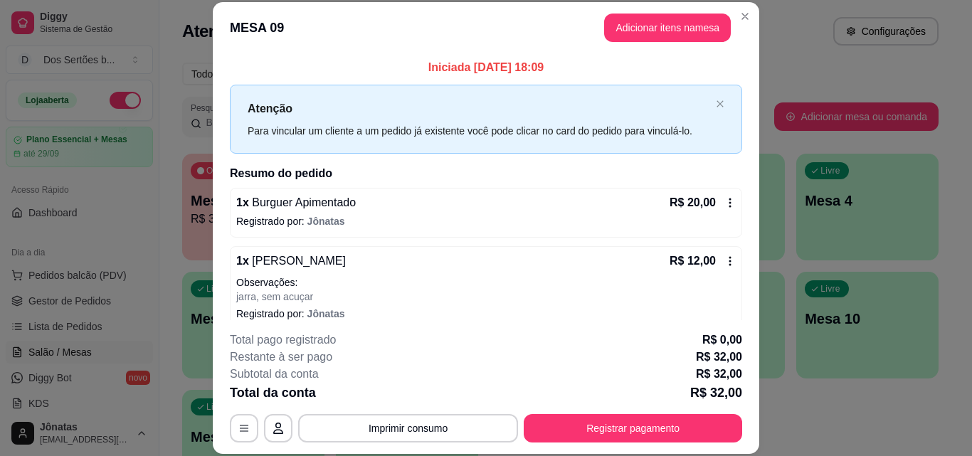
scroll to position [16, 0]
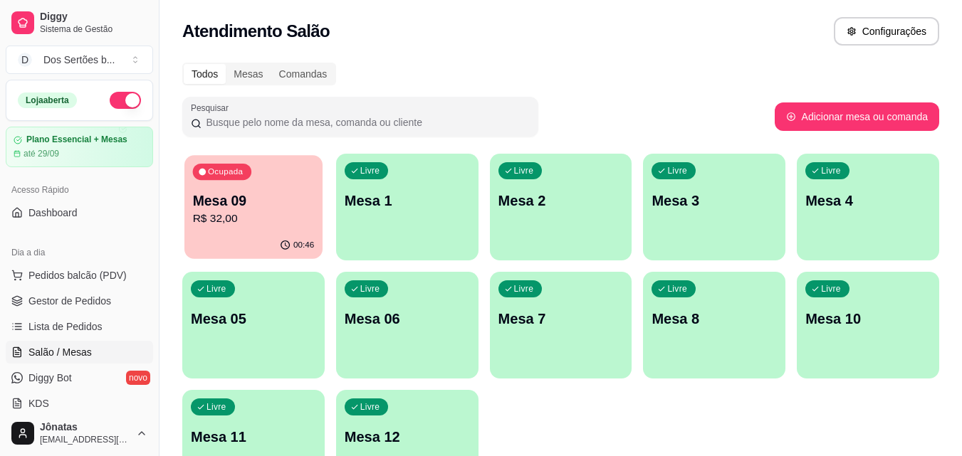
click at [261, 206] on p "Mesa 09" at bounding box center [254, 200] width 122 height 19
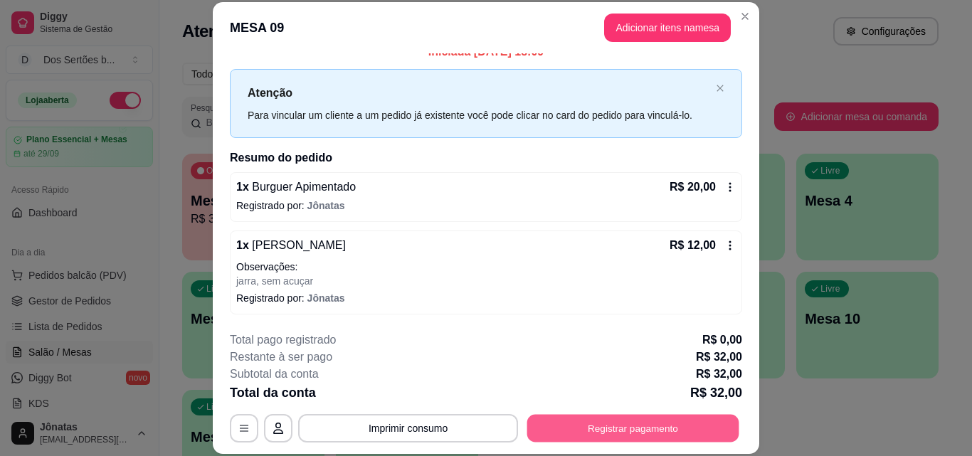
click at [591, 428] on button "Registrar pagamento" at bounding box center [633, 428] width 212 height 28
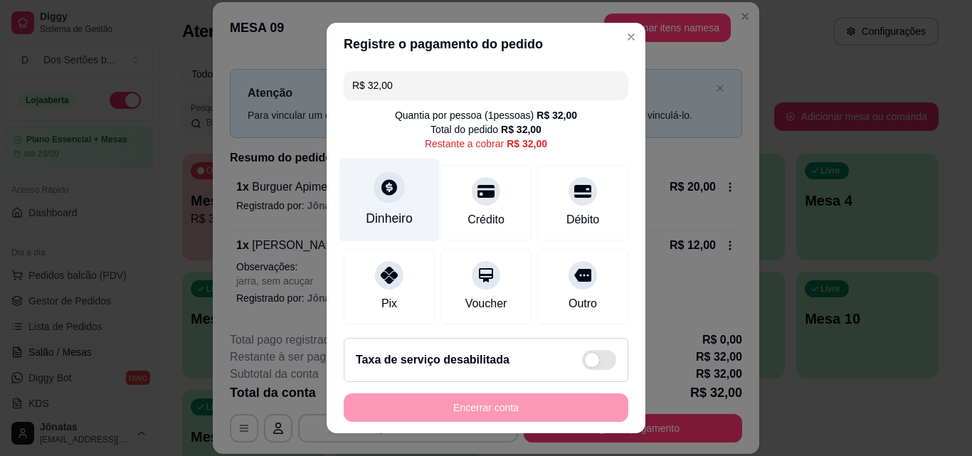
click at [381, 204] on div "Dinheiro" at bounding box center [390, 200] width 100 height 83
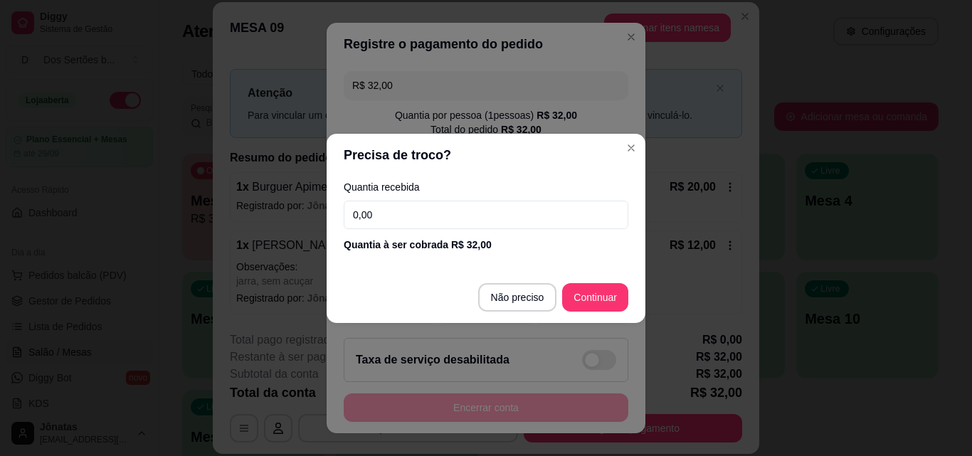
click at [381, 215] on input "0,00" at bounding box center [486, 215] width 285 height 28
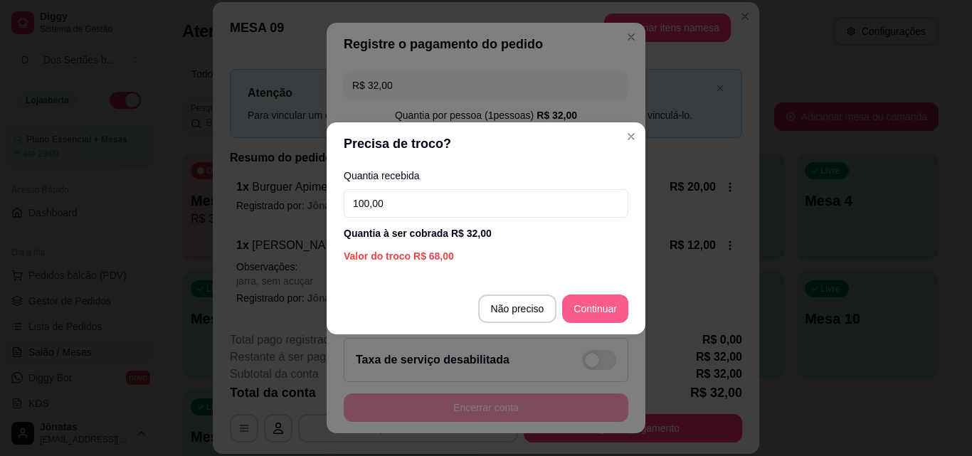
type input "100,00"
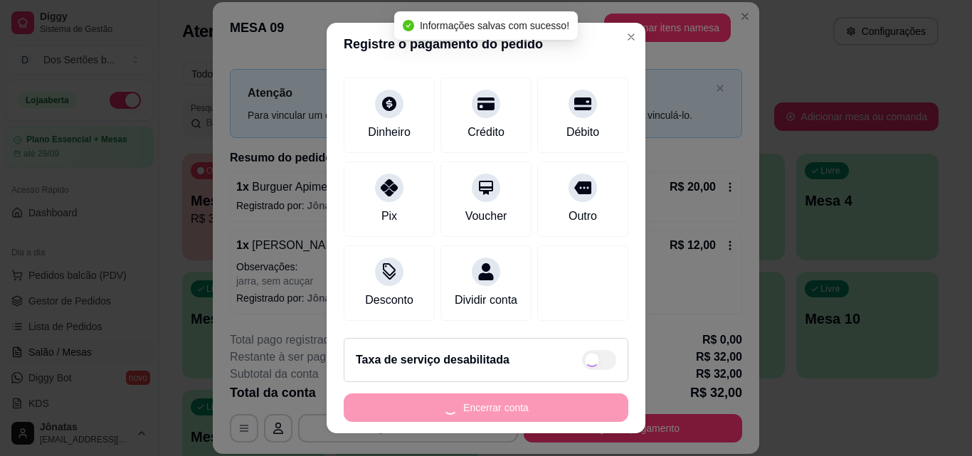
type input "R$ 0,00"
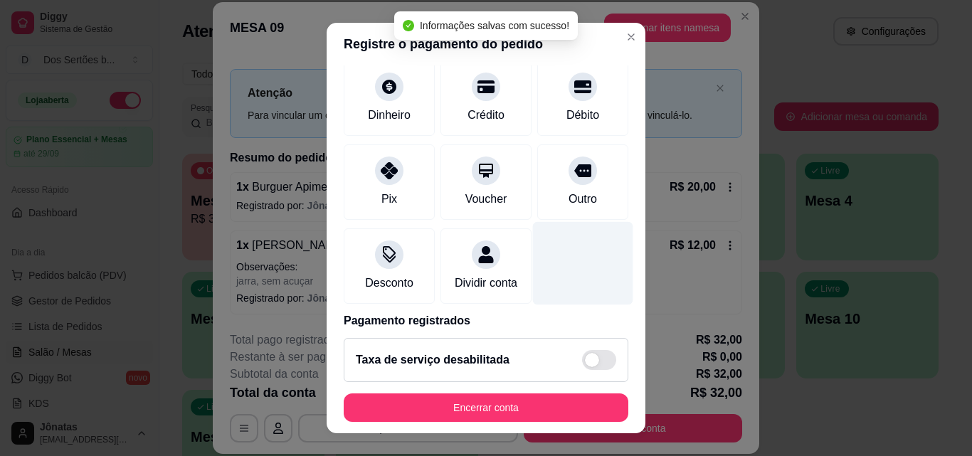
scroll to position [164, 0]
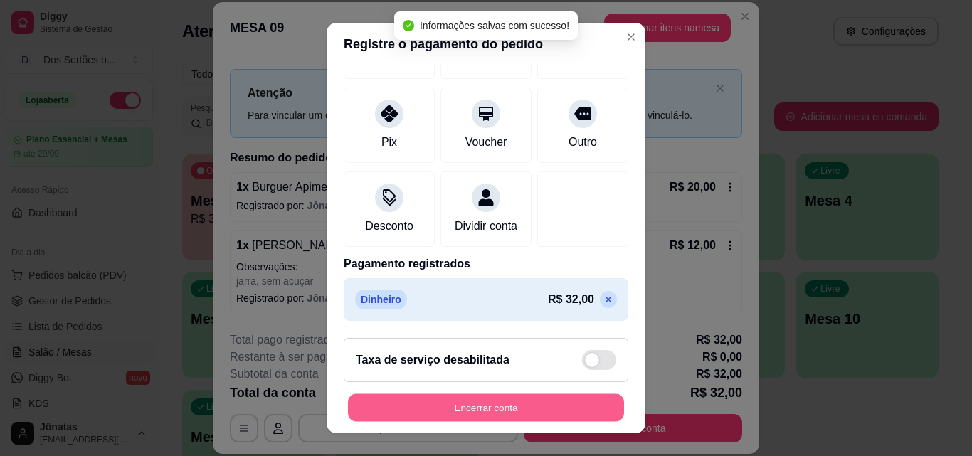
click at [534, 411] on button "Encerrar conta" at bounding box center [486, 408] width 276 height 28
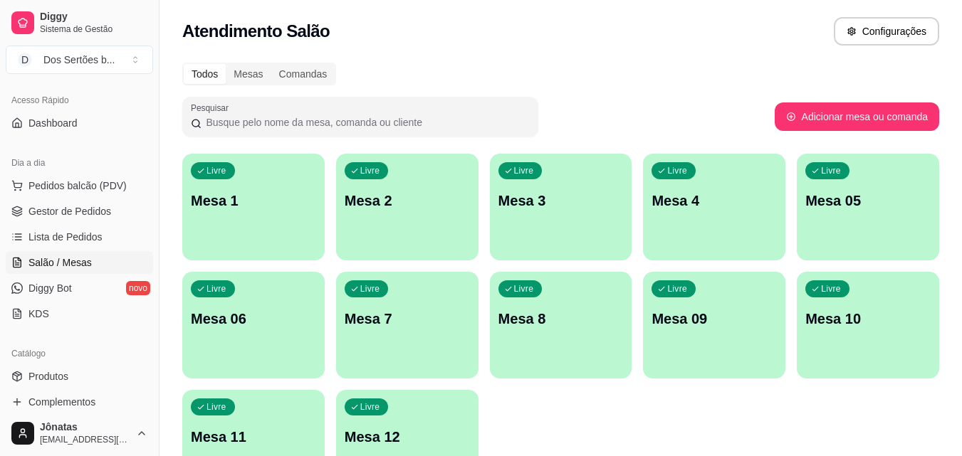
scroll to position [59, 0]
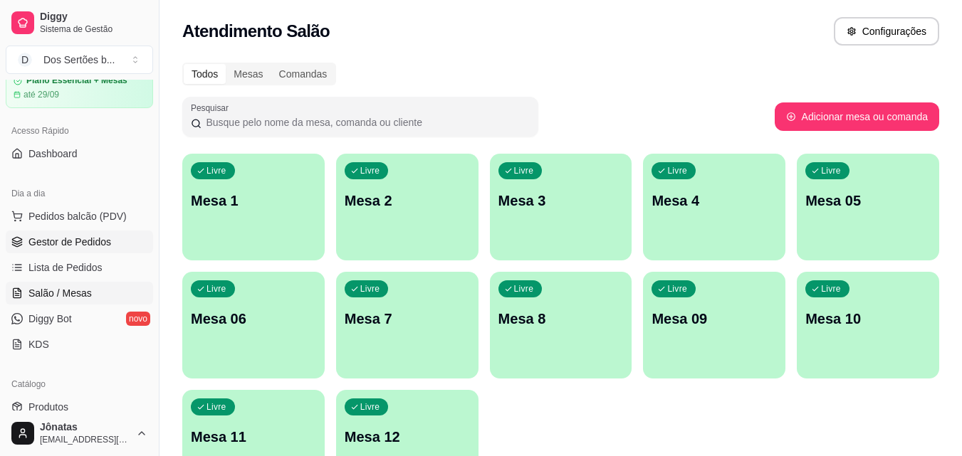
click at [68, 241] on span "Gestor de Pedidos" at bounding box center [69, 242] width 83 height 14
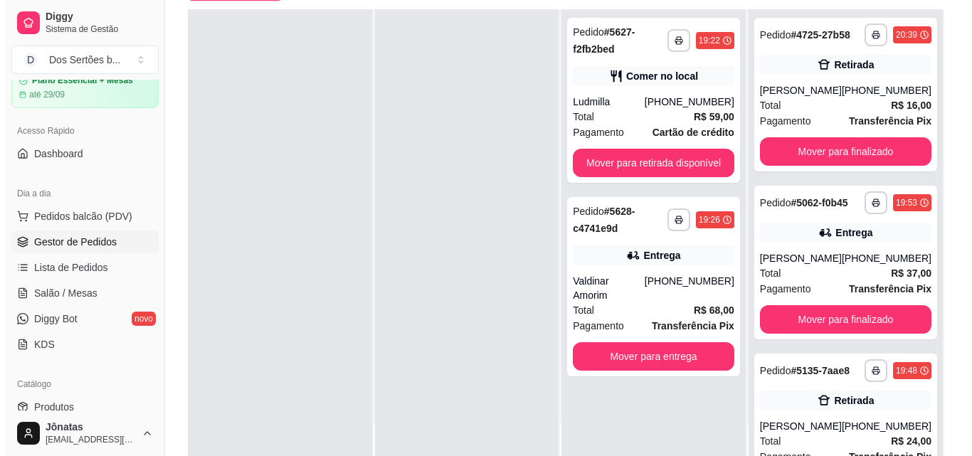
scroll to position [198, 0]
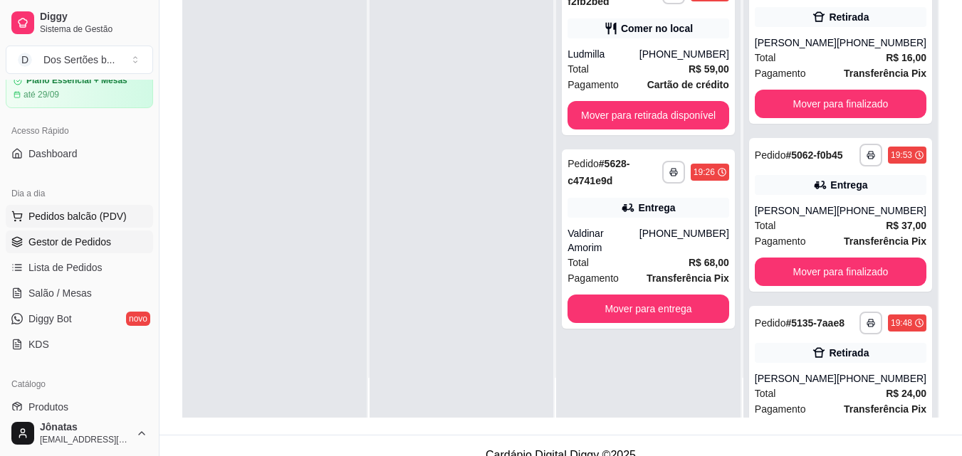
click at [41, 211] on span "Pedidos balcão (PDV)" at bounding box center [77, 216] width 98 height 14
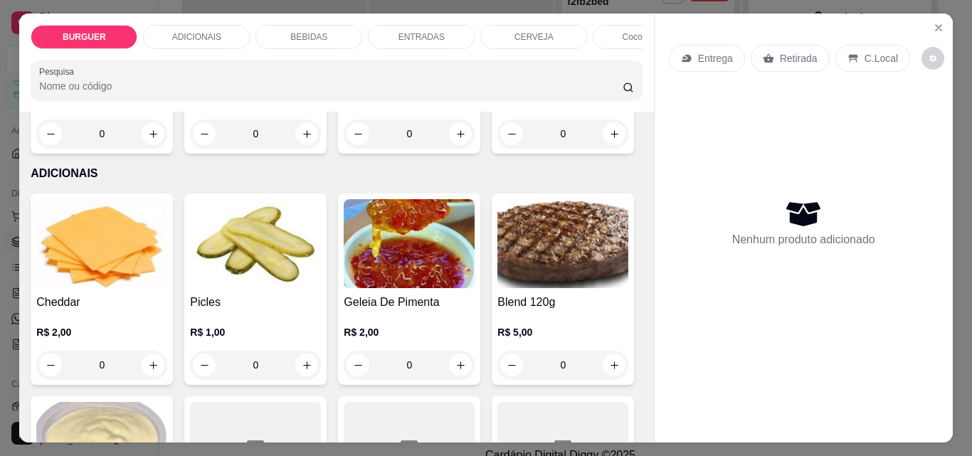
scroll to position [782, 0]
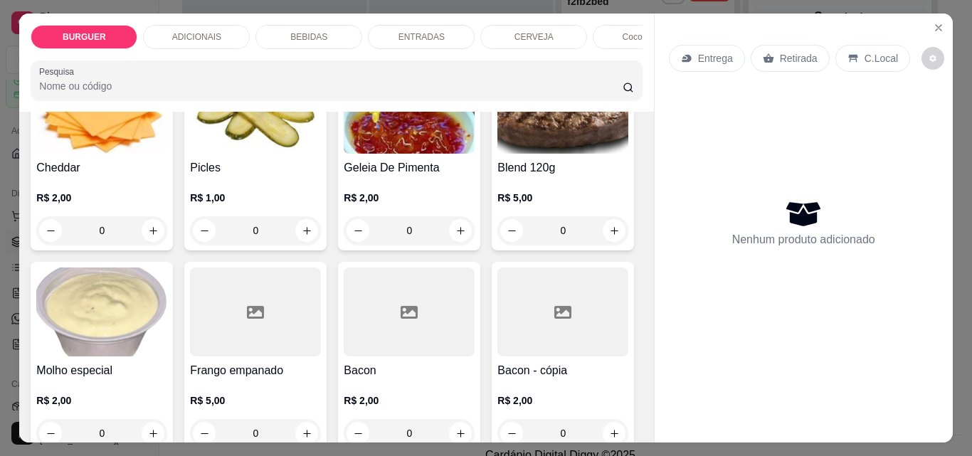
click at [450, 11] on button "increase-product-quantity" at bounding box center [461, 0] width 22 height 22
type input "1"
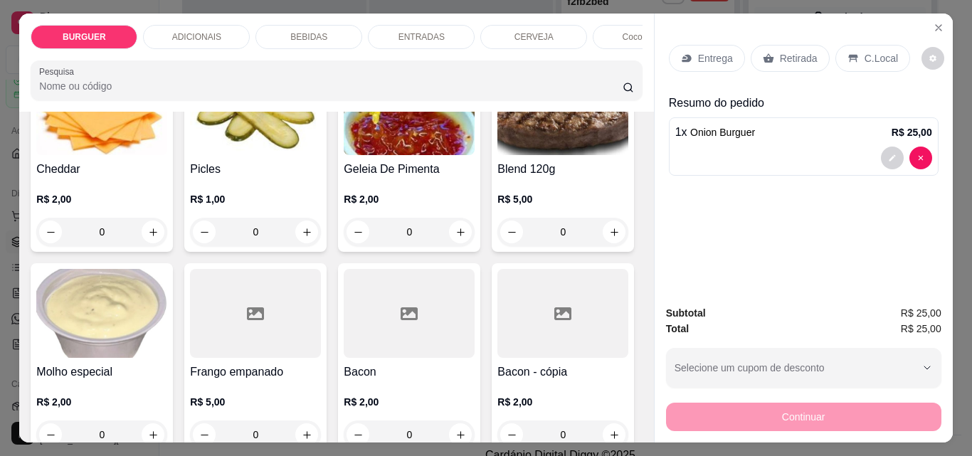
click at [682, 55] on icon at bounding box center [686, 59] width 9 height 8
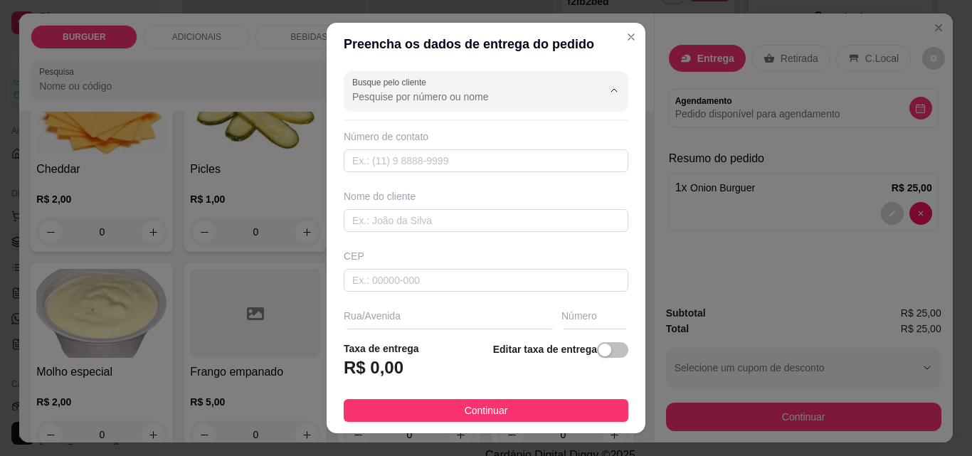
click at [416, 98] on input "Busque pelo cliente" at bounding box center [466, 97] width 228 height 14
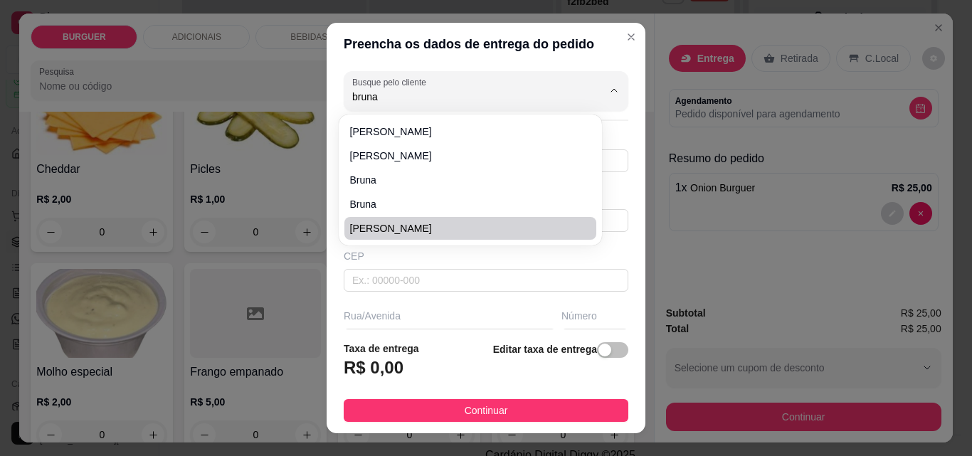
click at [376, 231] on span "[PERSON_NAME]" at bounding box center [463, 228] width 226 height 14
type input "[PERSON_NAME]"
type input "8681462225"
type input "[PERSON_NAME]"
type input "[STREET_ADDRESS][PERSON_NAME]"
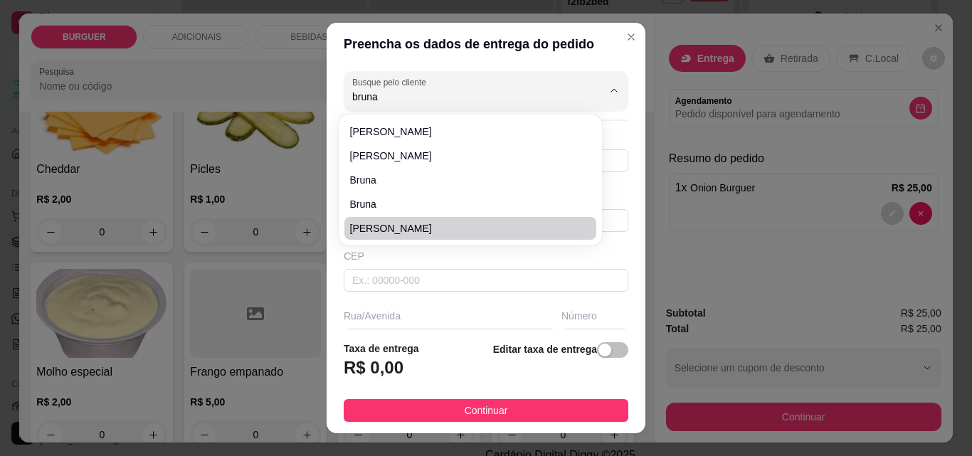
type input "290"
type input "Esperantina"
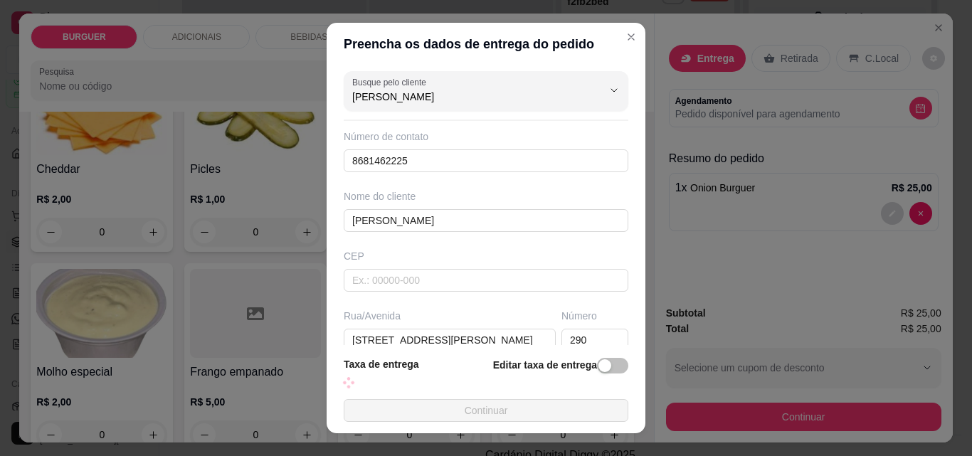
scroll to position [200, 0]
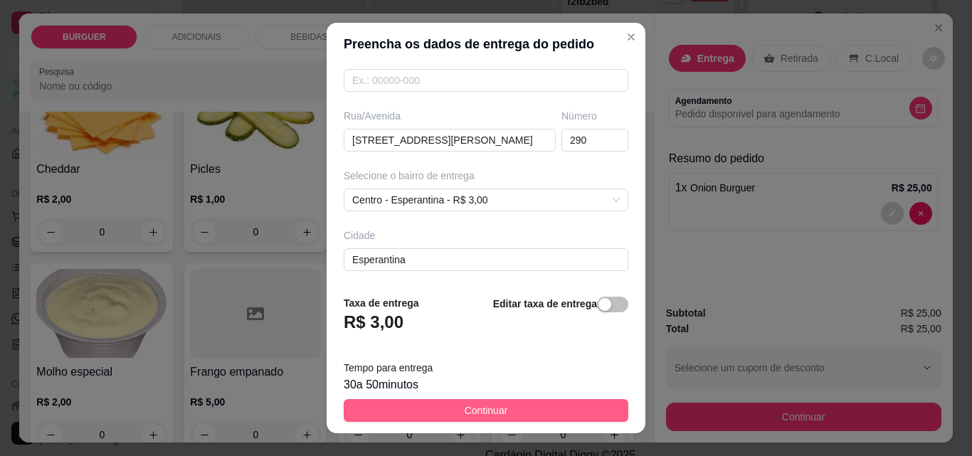
type input "[PERSON_NAME]"
click at [543, 406] on button "Continuar" at bounding box center [486, 410] width 285 height 23
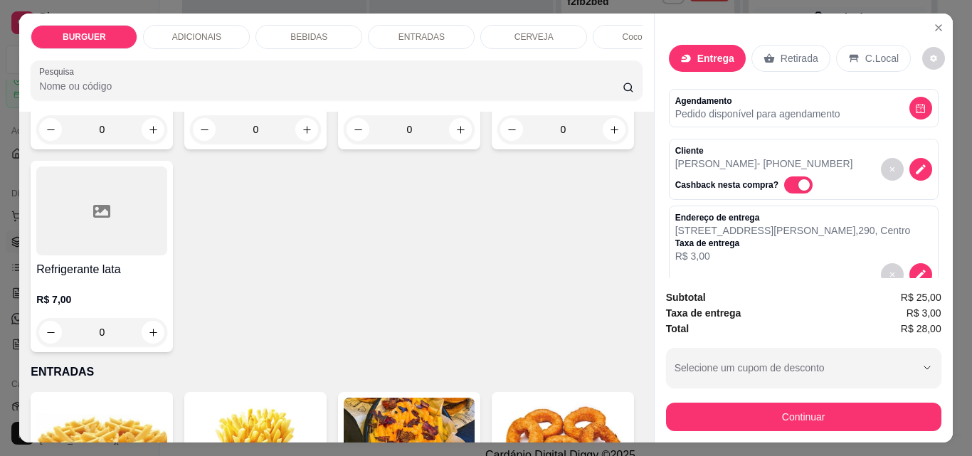
scroll to position [1536, 0]
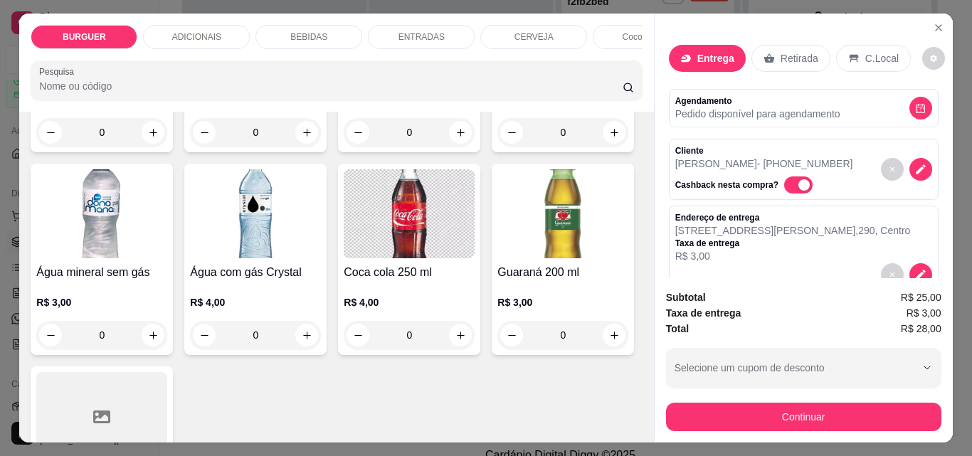
type input "1"
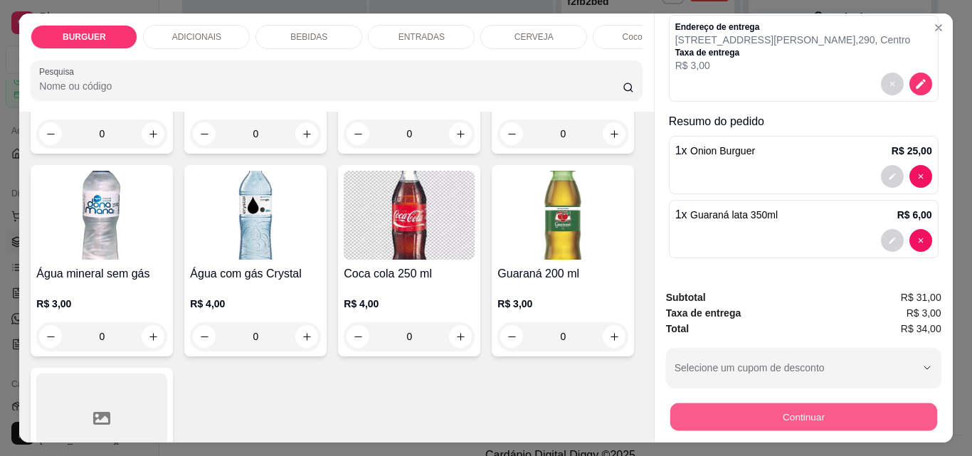
click at [767, 414] on button "Continuar" at bounding box center [803, 417] width 267 height 28
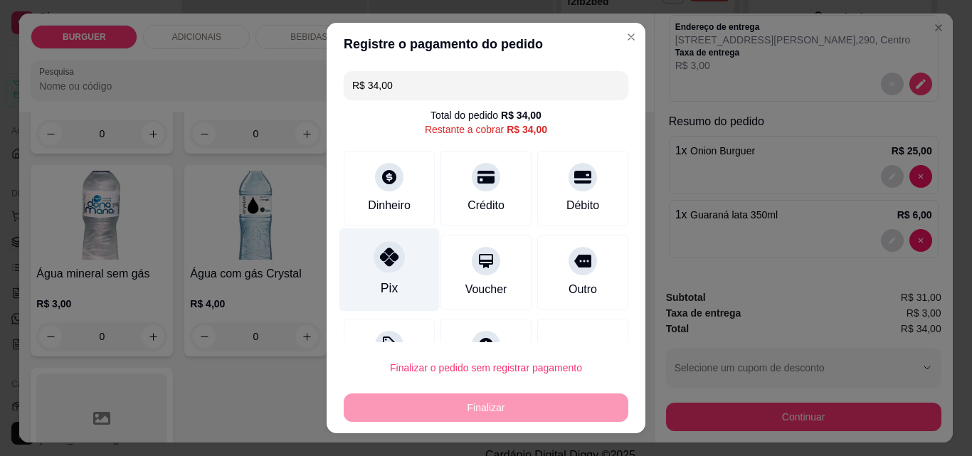
click at [404, 279] on div "Pix" at bounding box center [390, 269] width 100 height 83
type input "R$ 0,00"
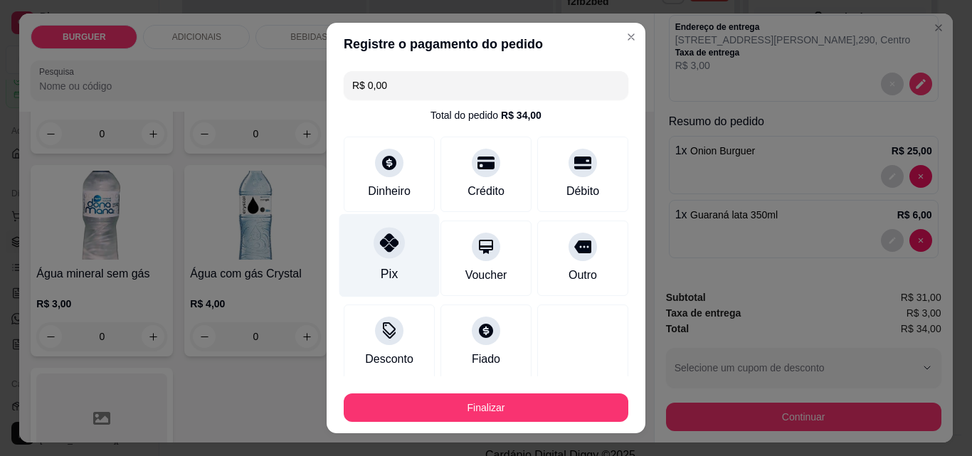
scroll to position [83, 0]
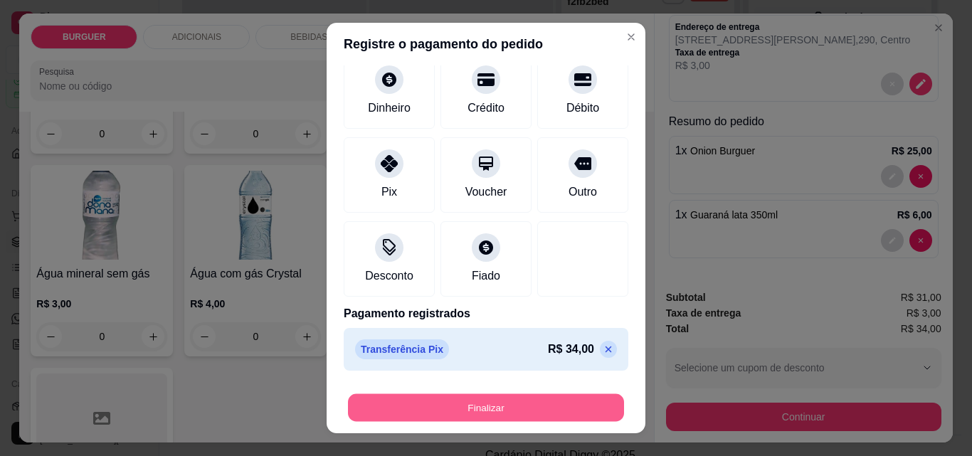
click at [531, 395] on button "Finalizar" at bounding box center [486, 408] width 276 height 28
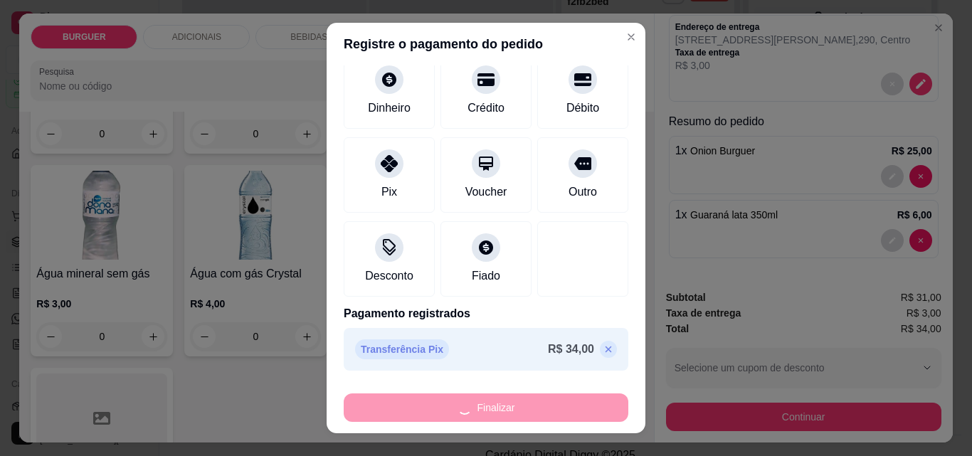
type input "0"
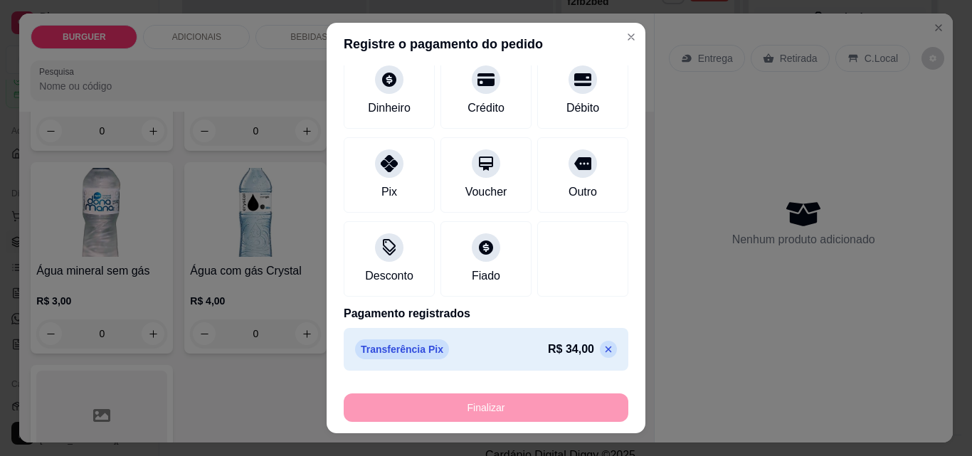
type input "-R$ 34,00"
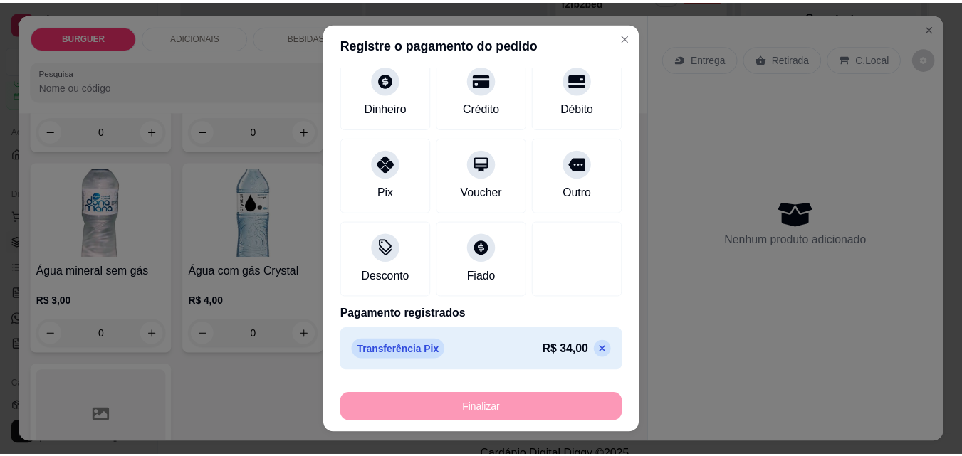
scroll to position [1535, 0]
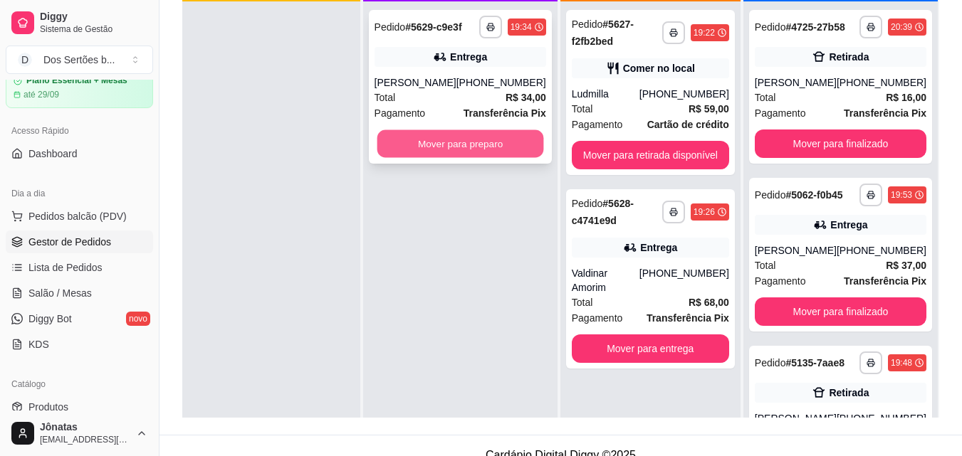
click at [418, 147] on button "Mover para preparo" at bounding box center [460, 144] width 167 height 28
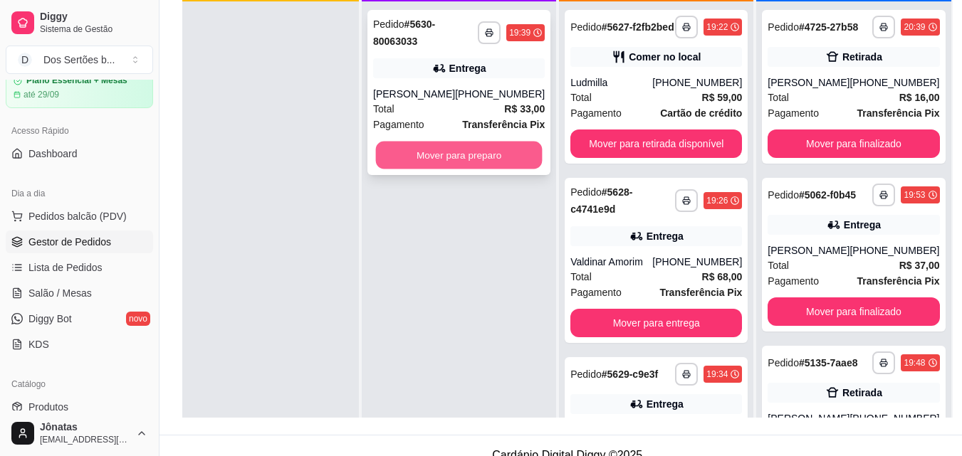
click at [395, 150] on button "Mover para preparo" at bounding box center [459, 156] width 167 height 28
click at [395, 151] on button "Mover para preparo" at bounding box center [459, 156] width 167 height 28
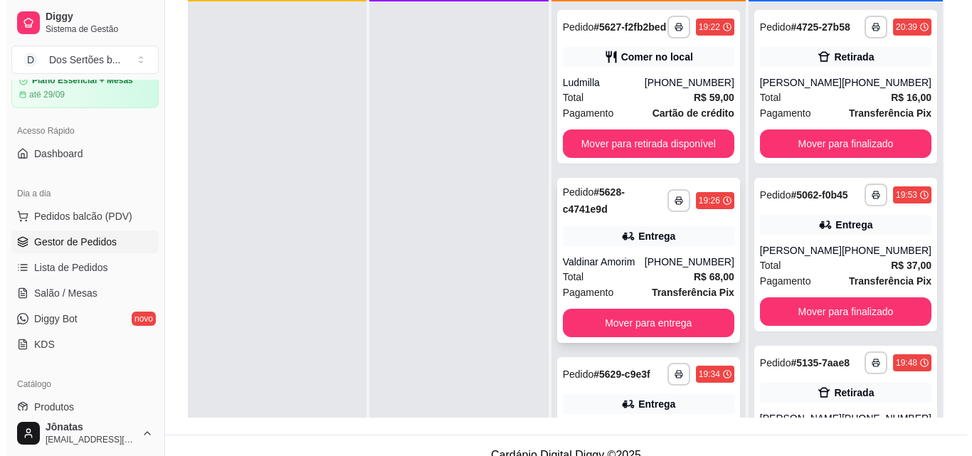
scroll to position [443, 0]
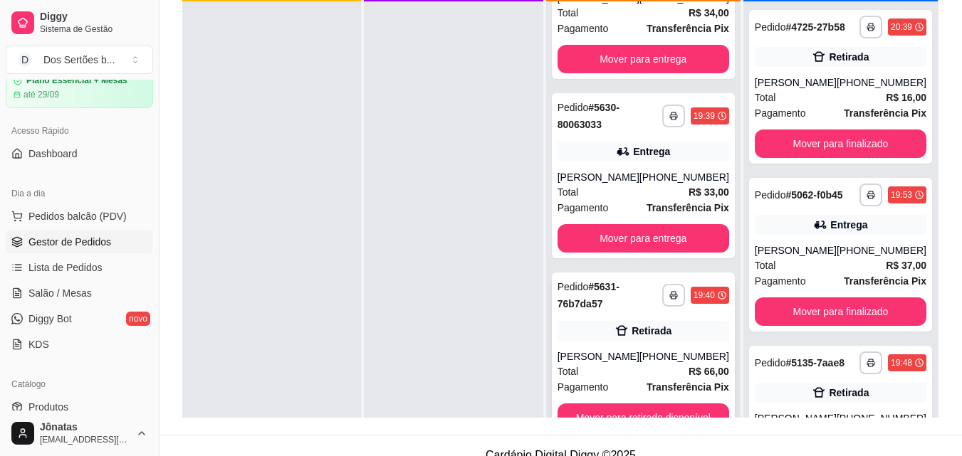
click at [618, 354] on div "[PERSON_NAME]" at bounding box center [598, 357] width 82 height 14
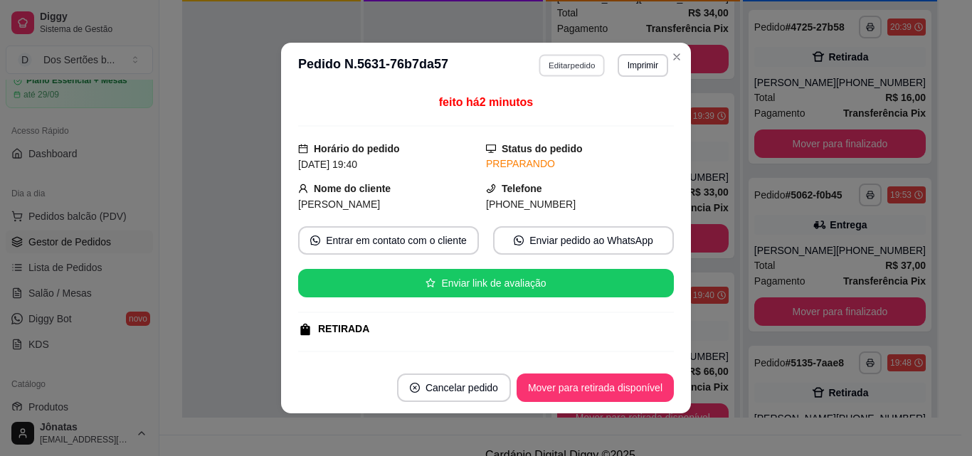
click at [544, 67] on button "Editar pedido" at bounding box center [573, 65] width 66 height 22
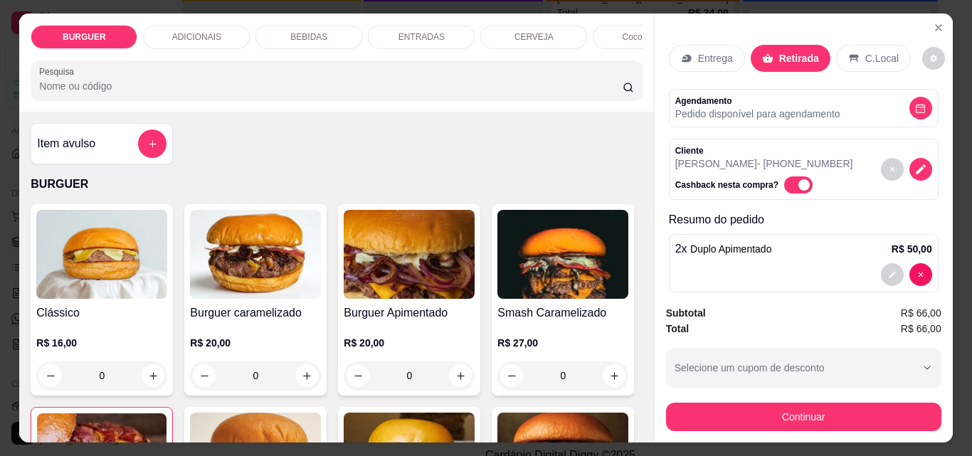
click at [411, 31] on p "ENTRADAS" at bounding box center [422, 36] width 46 height 11
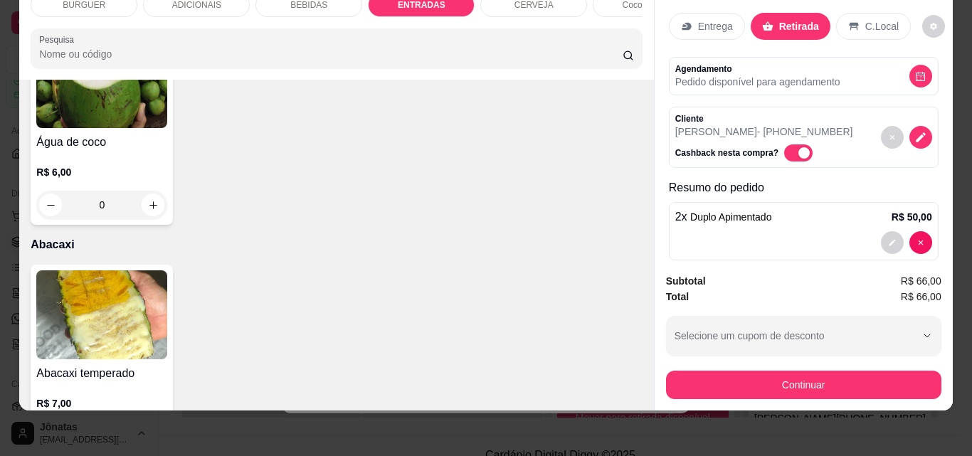
scroll to position [2605, 0]
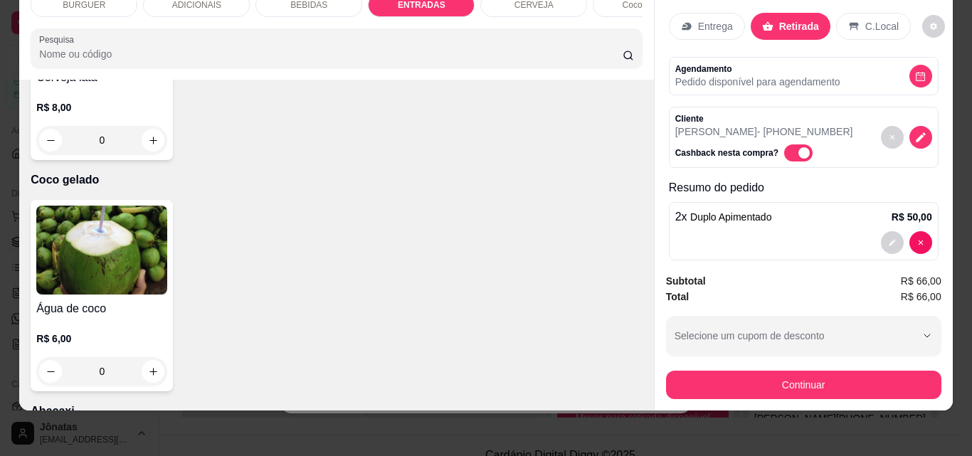
type input "1"
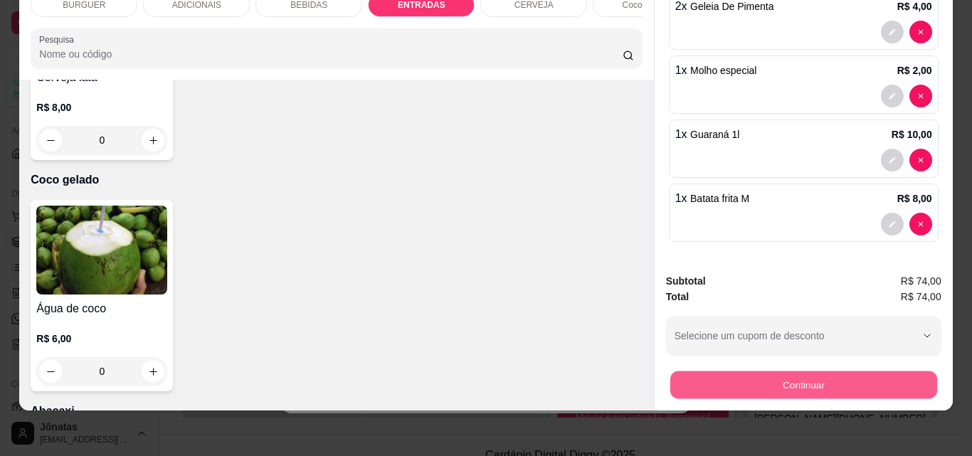
click at [789, 371] on button "Continuar" at bounding box center [803, 385] width 267 height 28
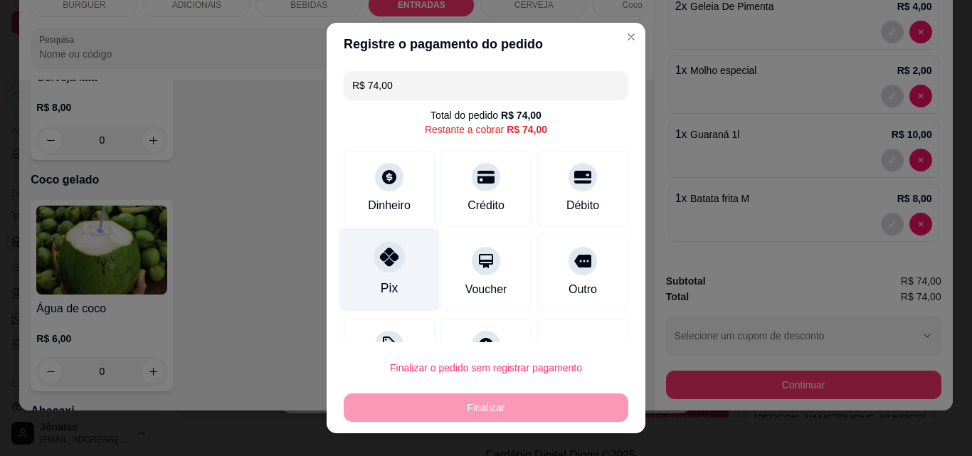
click at [395, 246] on div "Pix" at bounding box center [390, 269] width 100 height 83
type input "R$ 0,00"
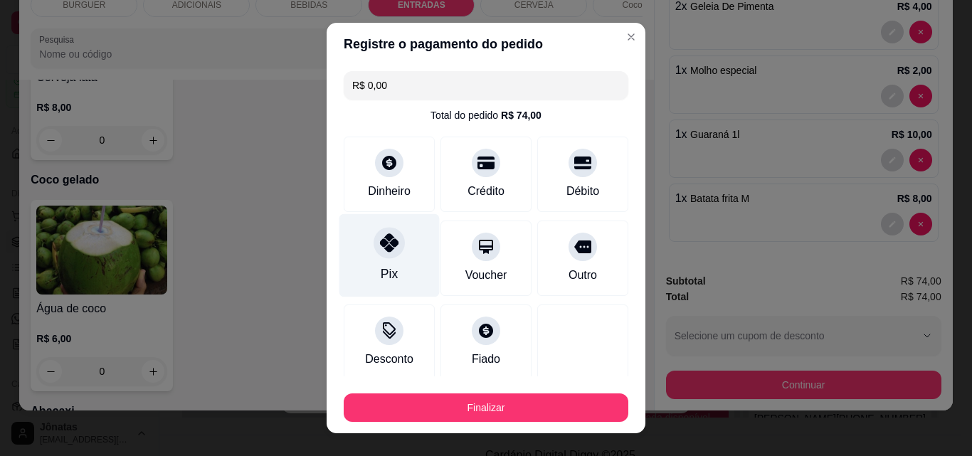
scroll to position [83, 0]
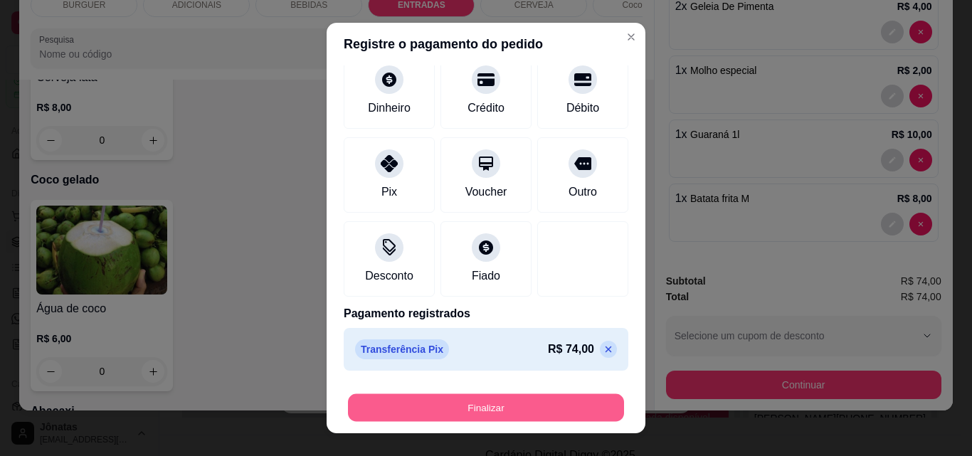
click at [477, 406] on button "Finalizar" at bounding box center [486, 408] width 276 height 28
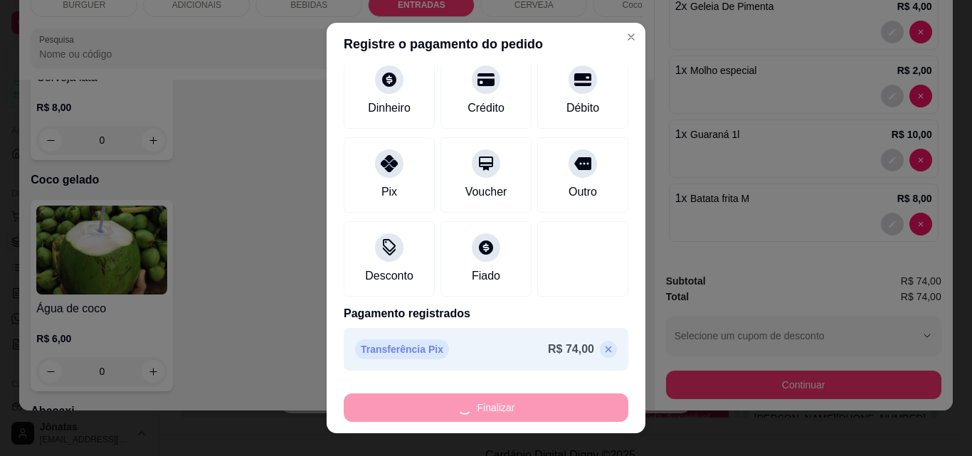
type input "0"
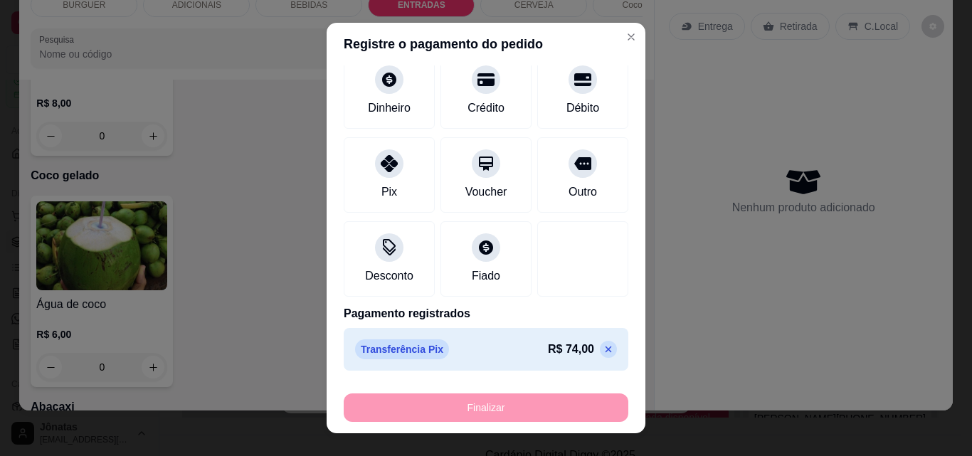
type input "-R$ 74,00"
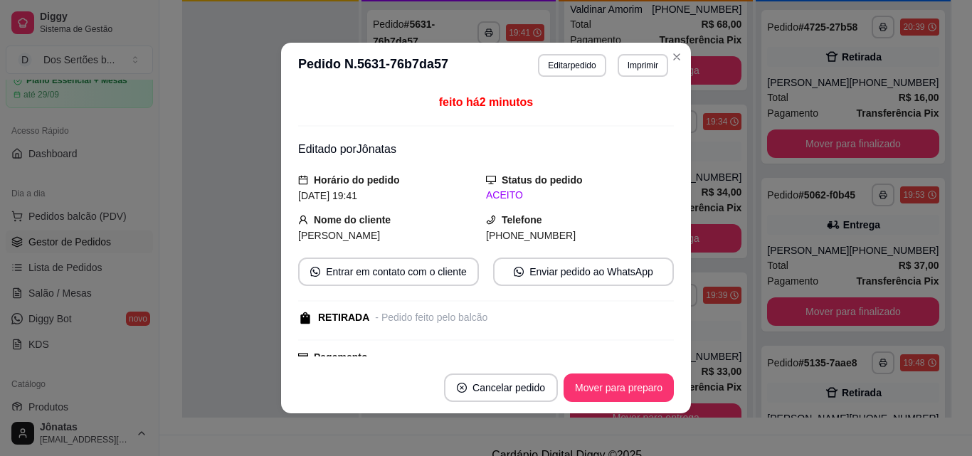
scroll to position [264, 0]
click at [603, 386] on button "Mover para preparo" at bounding box center [618, 388] width 107 height 28
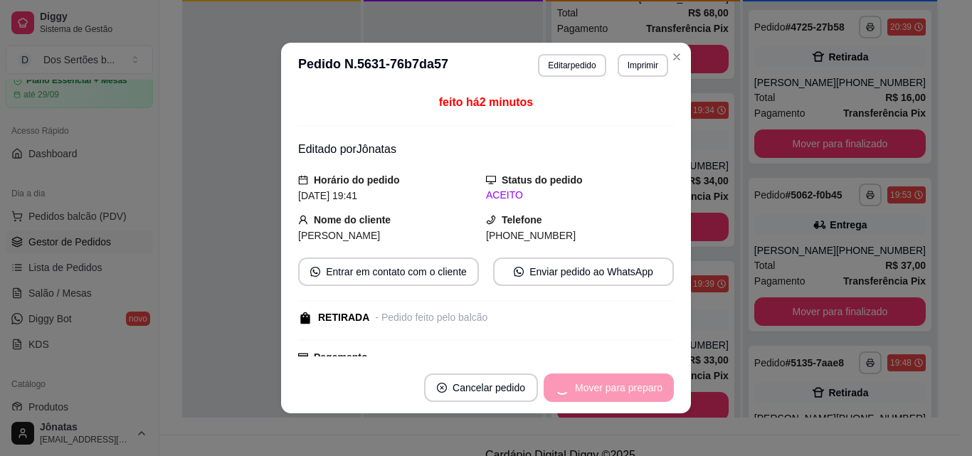
scroll to position [443, 0]
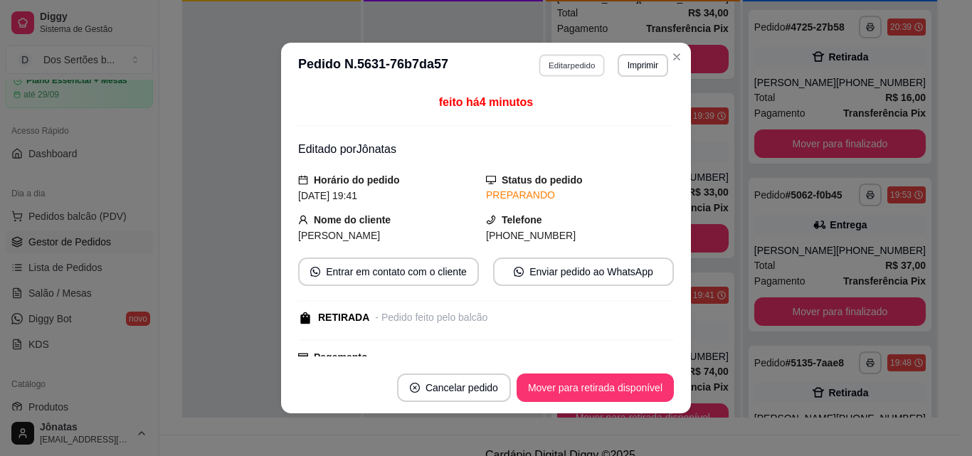
click at [557, 64] on button "Editar pedido" at bounding box center [573, 65] width 66 height 22
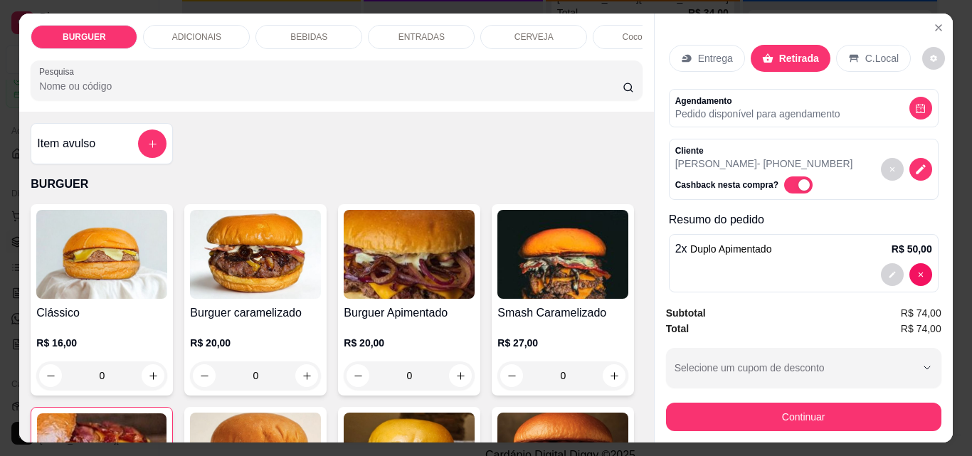
scroll to position [275, 0]
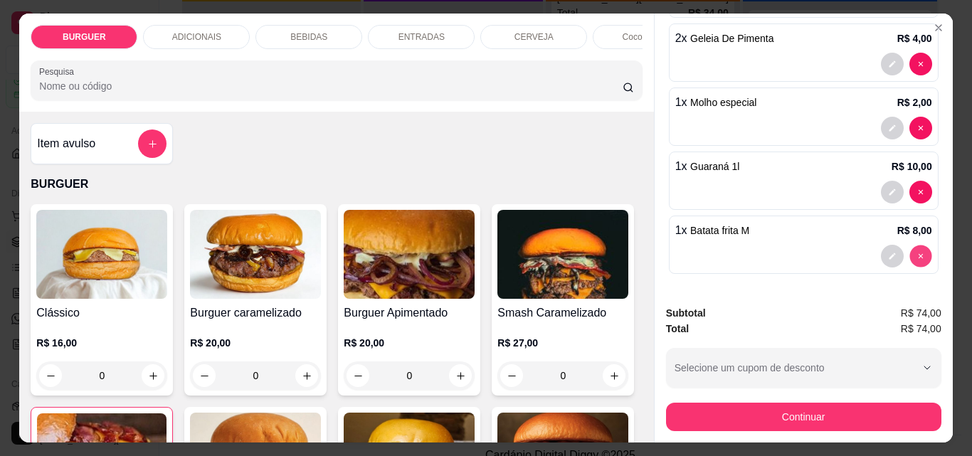
type input "0"
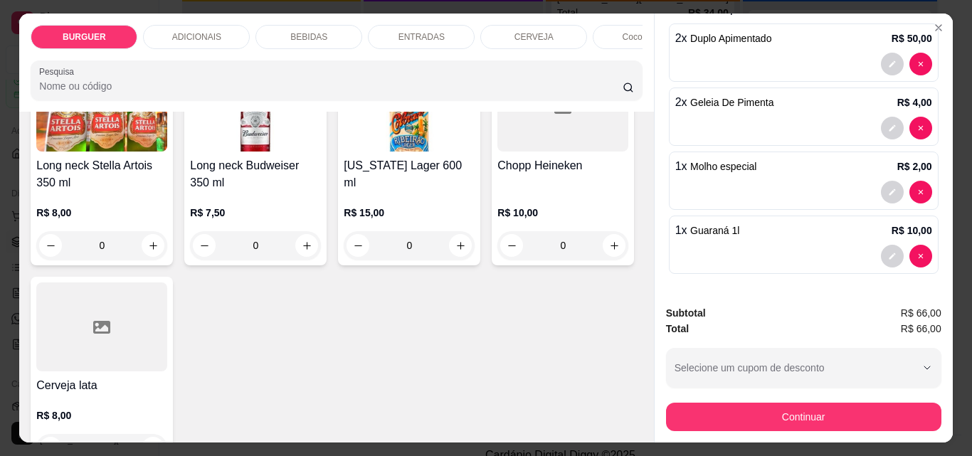
scroll to position [2693, 0]
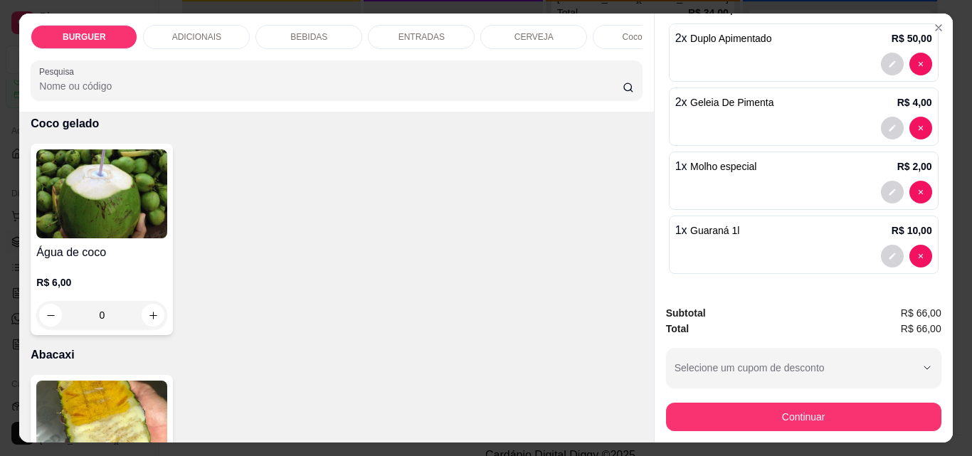
type input "1"
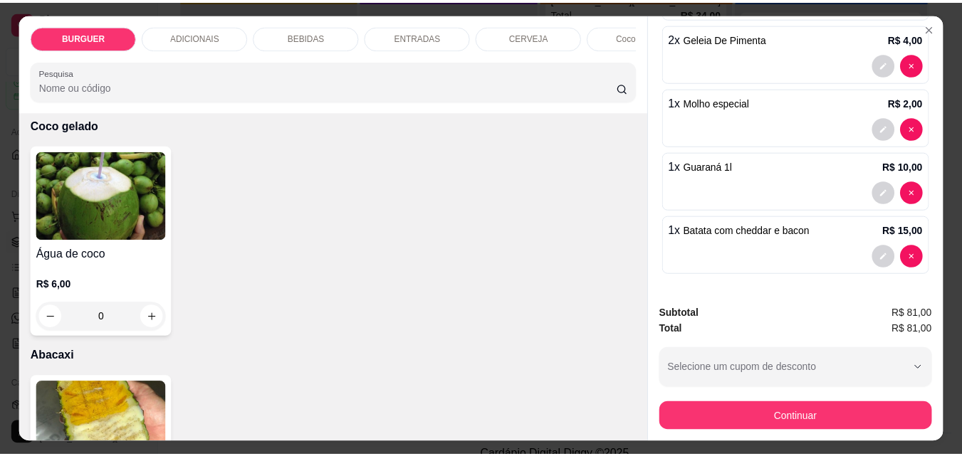
scroll to position [58, 0]
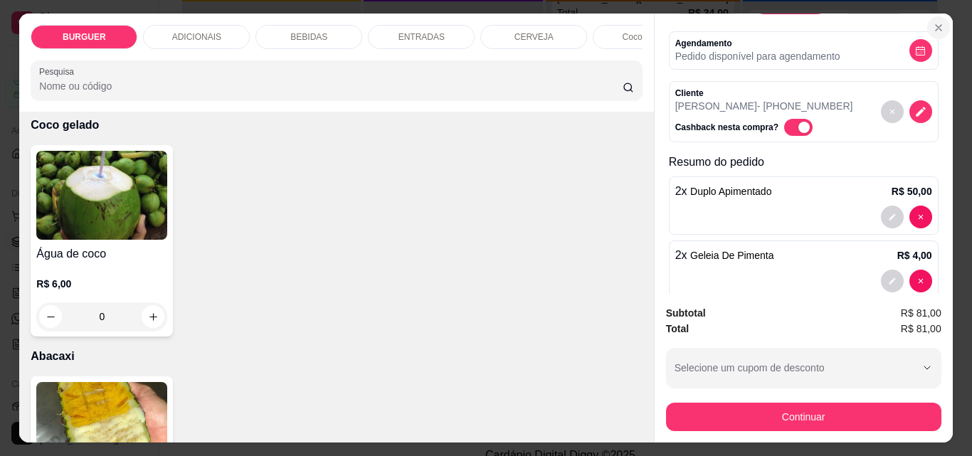
click at [936, 22] on icon "Close" at bounding box center [938, 27] width 11 height 11
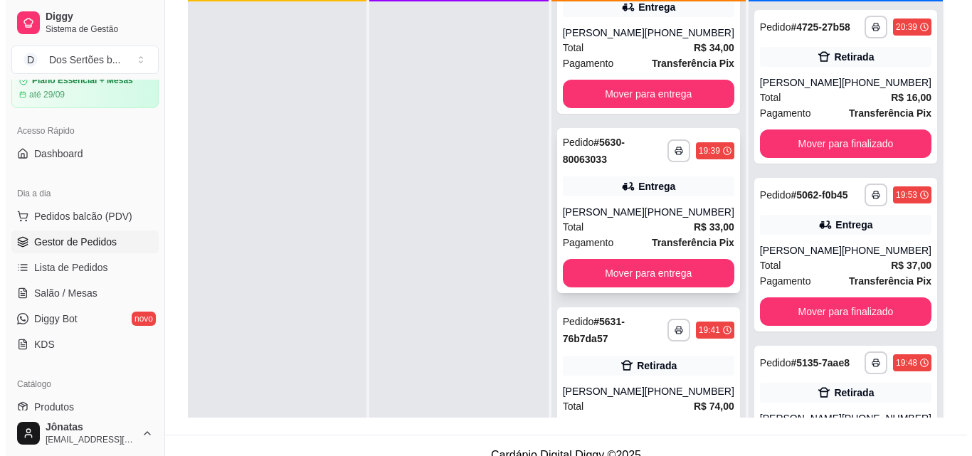
scroll to position [399, 0]
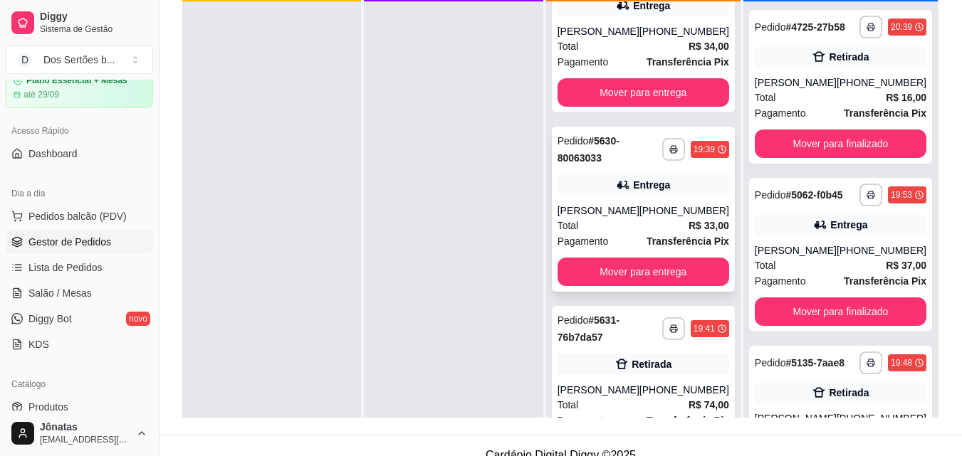
click at [623, 218] on div "[PERSON_NAME]" at bounding box center [598, 211] width 82 height 14
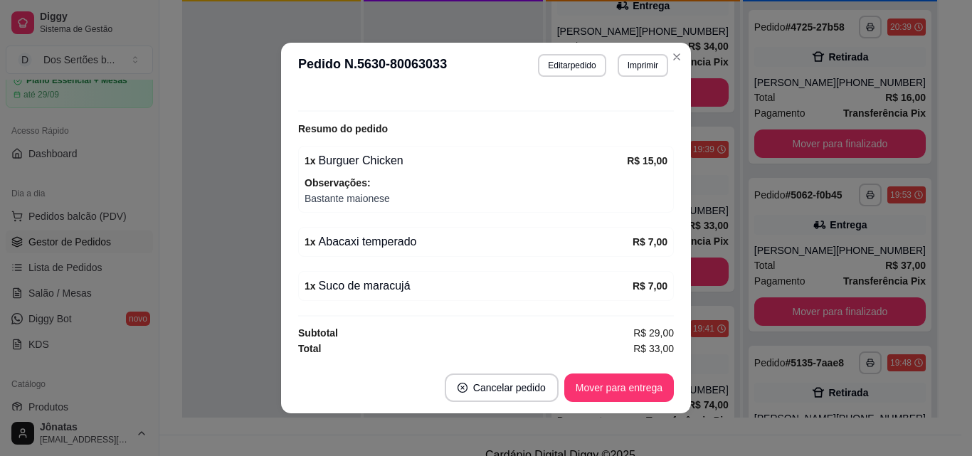
scroll to position [3, 0]
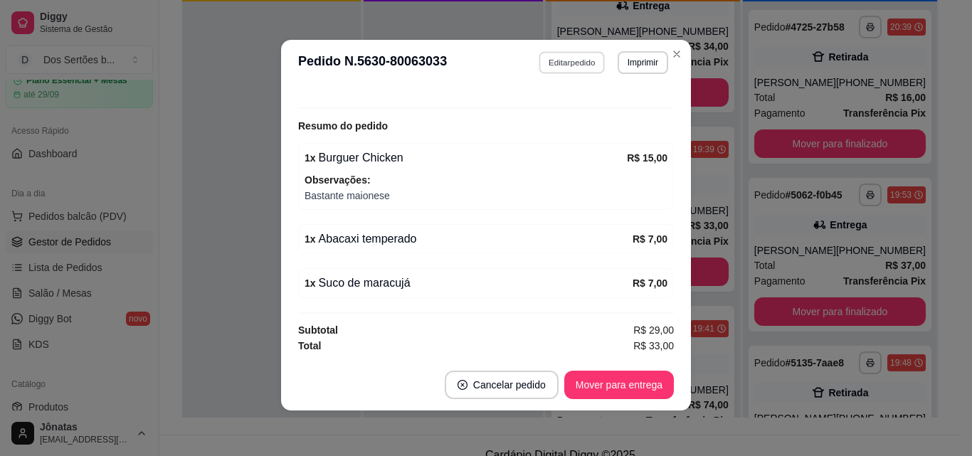
click at [563, 59] on button "Editar pedido" at bounding box center [573, 62] width 66 height 22
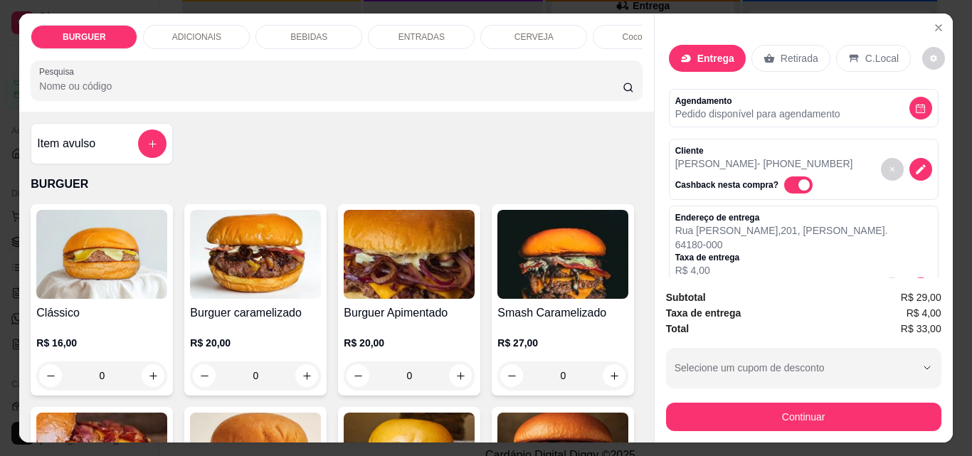
scroll to position [301, 0]
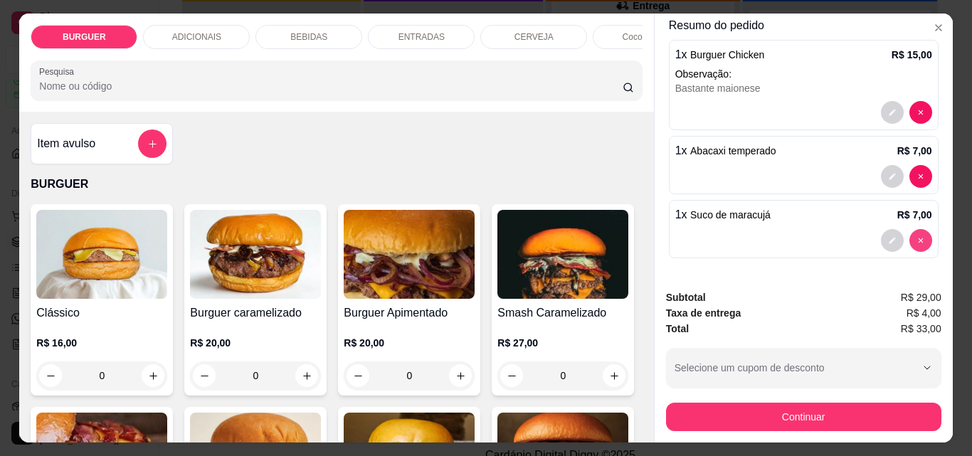
type input "0"
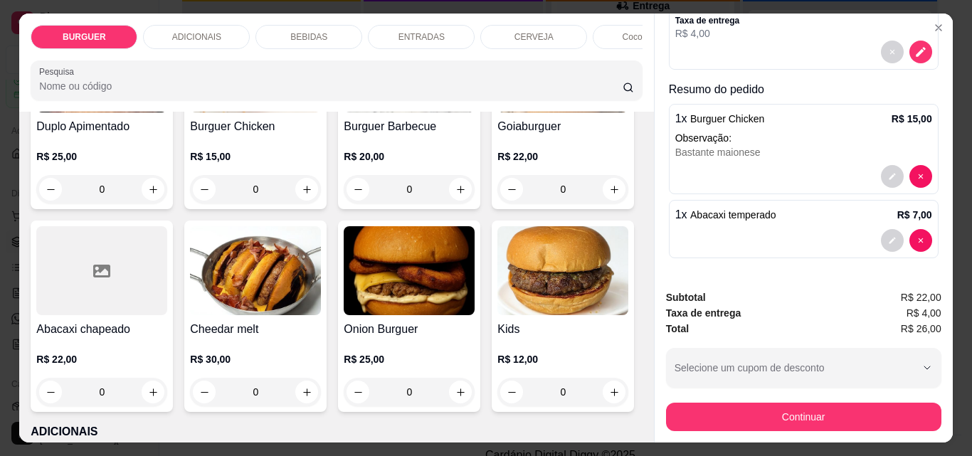
scroll to position [393, 0]
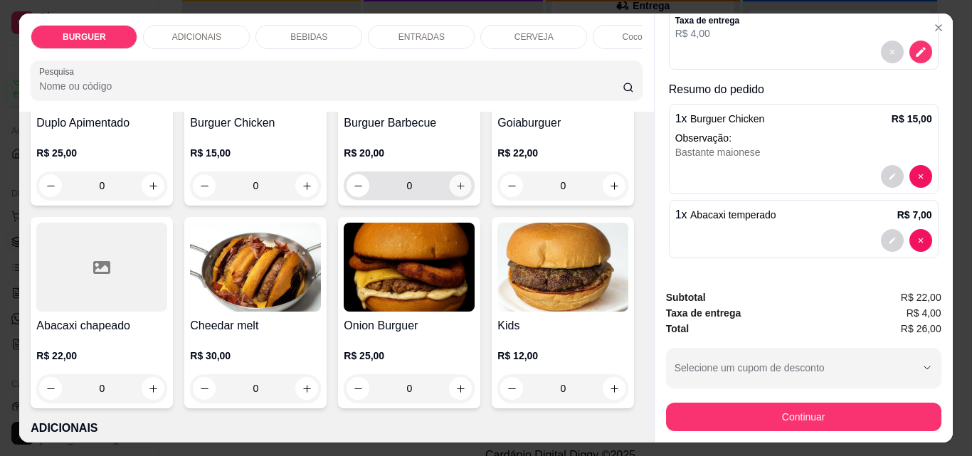
click at [456, 191] on icon "increase-product-quantity" at bounding box center [461, 186] width 11 height 11
type input "1"
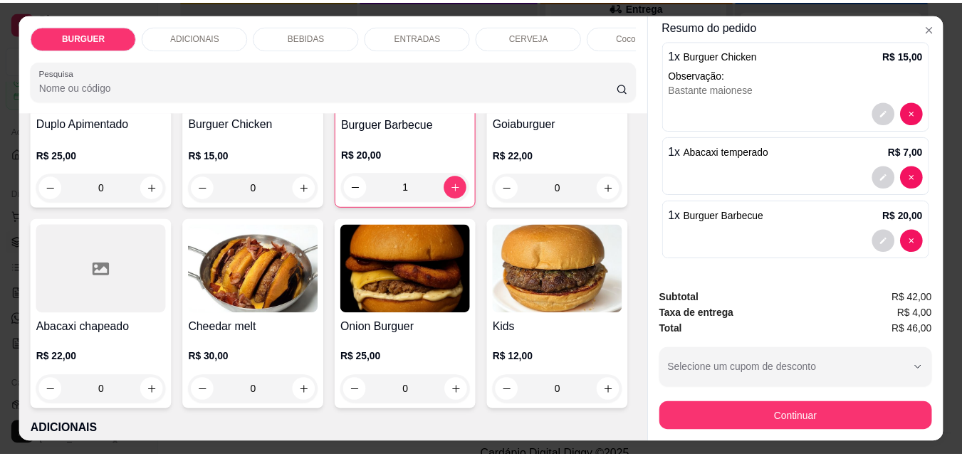
scroll to position [0, 0]
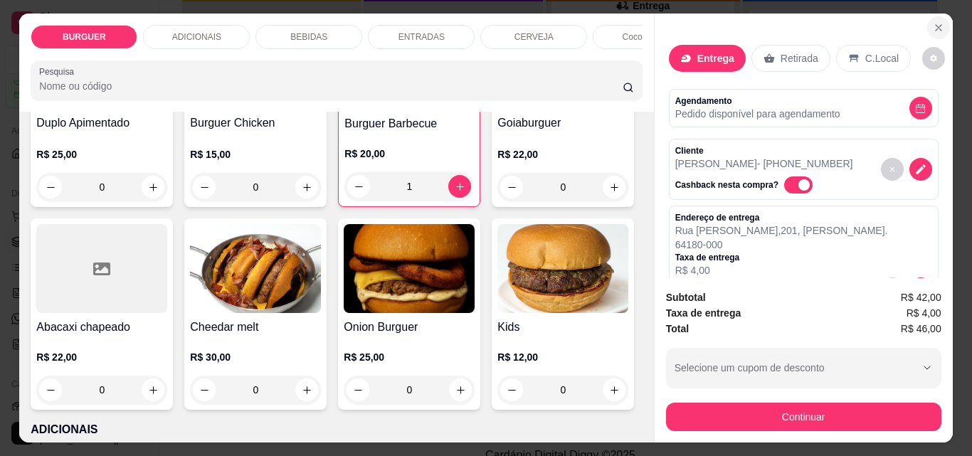
click at [933, 22] on icon "Close" at bounding box center [938, 27] width 11 height 11
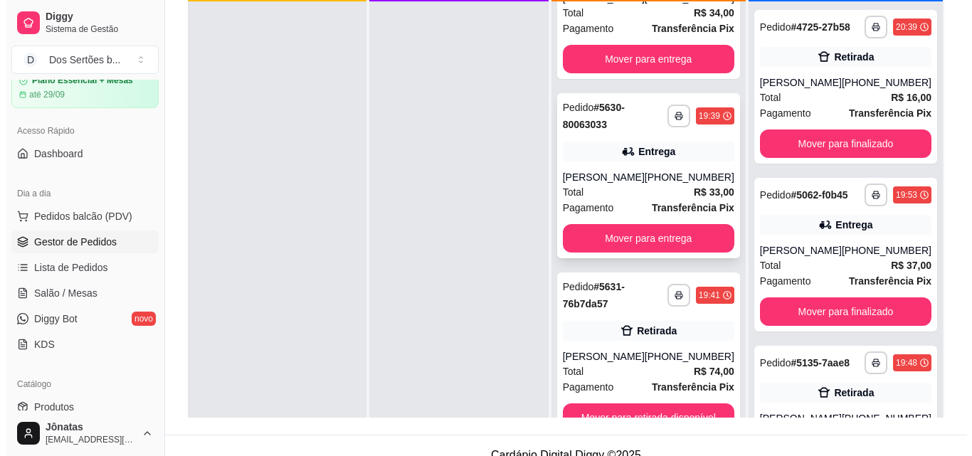
scroll to position [40, 0]
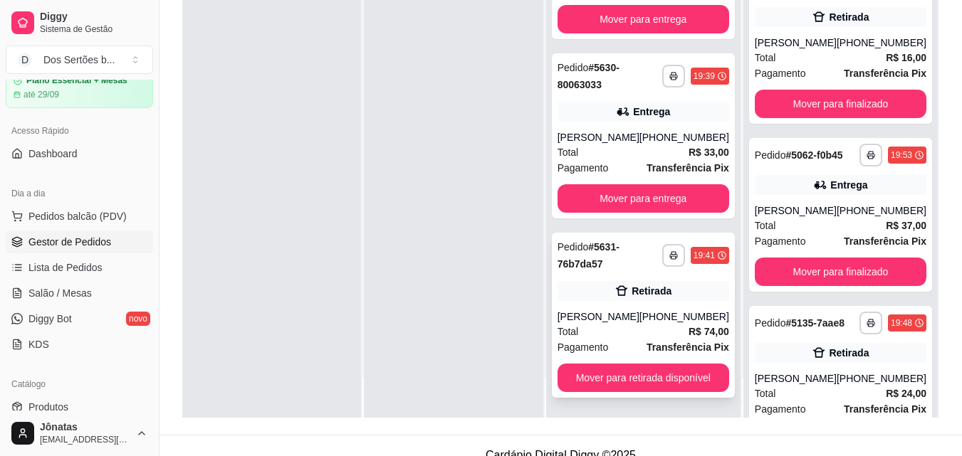
click at [588, 320] on div "[PERSON_NAME]" at bounding box center [598, 317] width 82 height 14
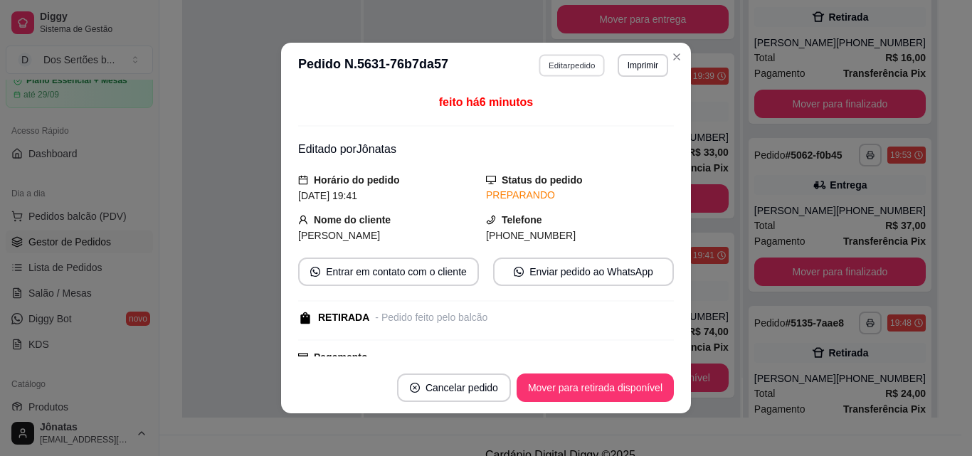
click at [567, 63] on button "Editar pedido" at bounding box center [573, 65] width 66 height 22
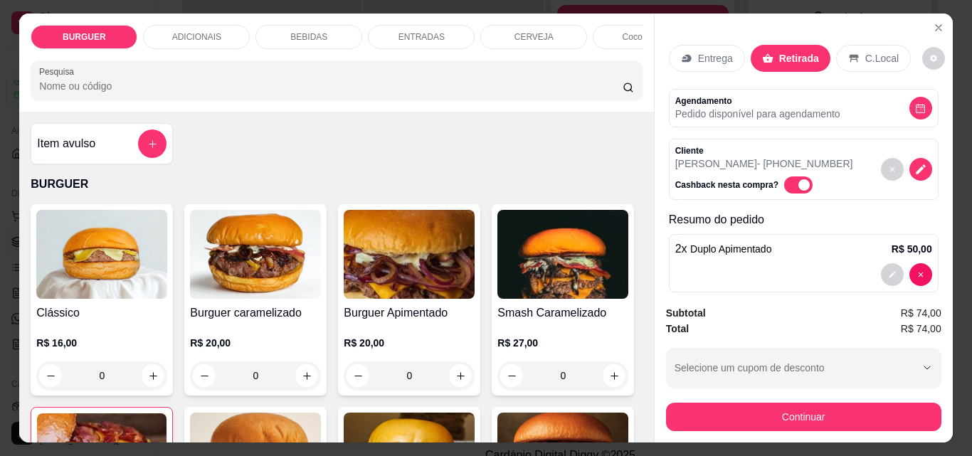
scroll to position [275, 0]
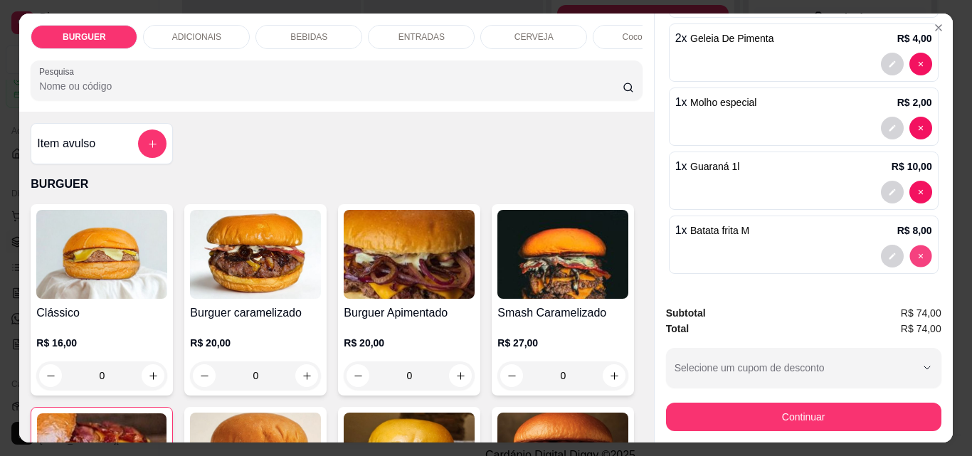
type input "0"
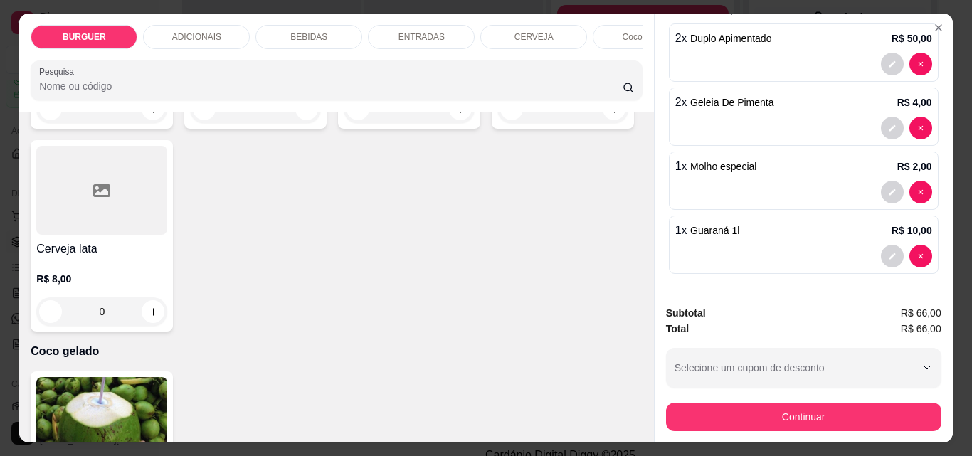
scroll to position [2680, 0]
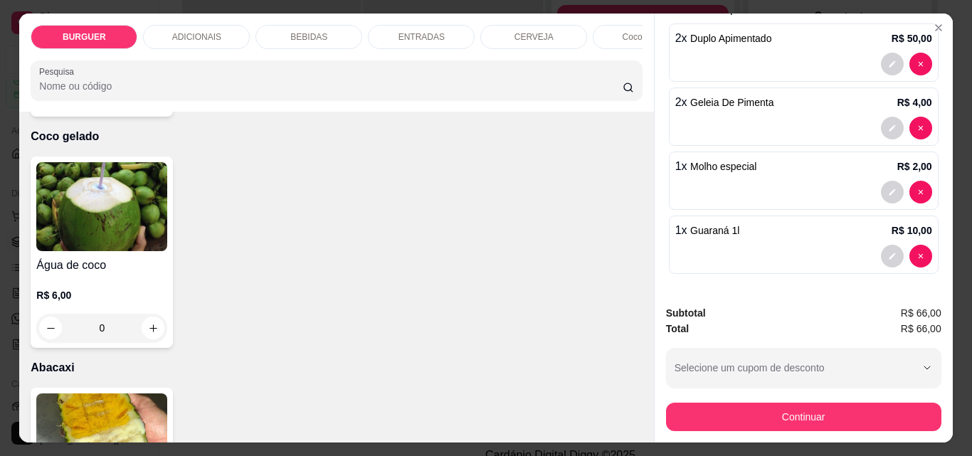
type input "1"
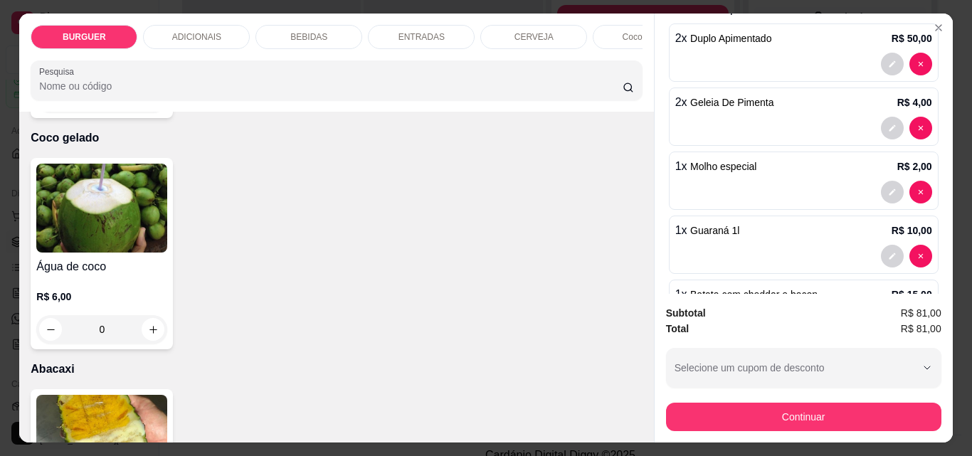
scroll to position [275, 0]
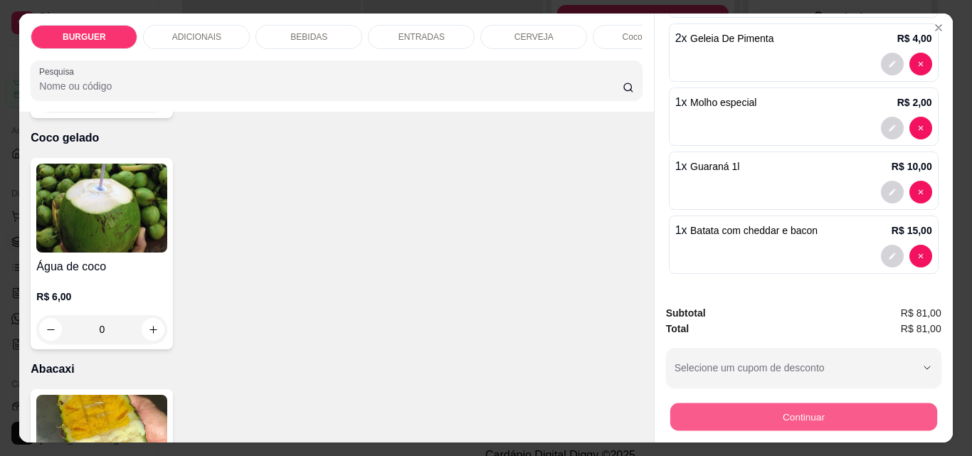
click at [811, 408] on button "Continuar" at bounding box center [803, 417] width 267 height 28
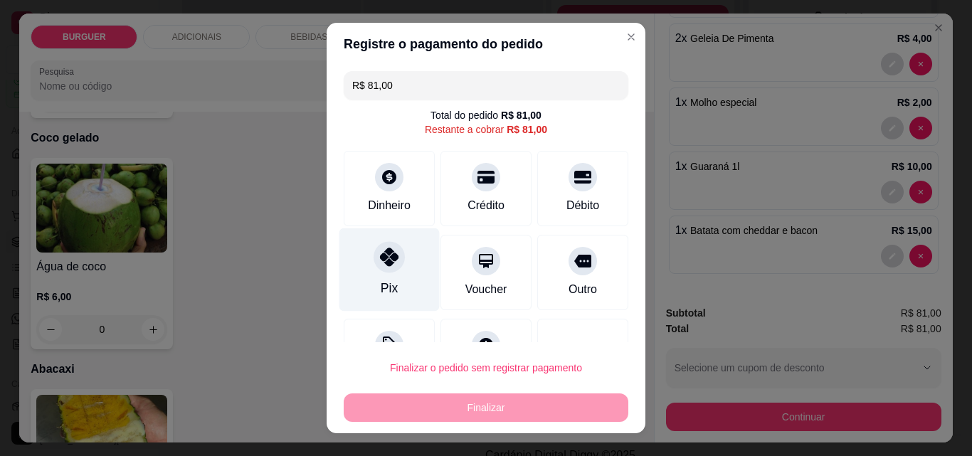
click at [359, 251] on div "Pix" at bounding box center [390, 269] width 100 height 83
type input "R$ 0,00"
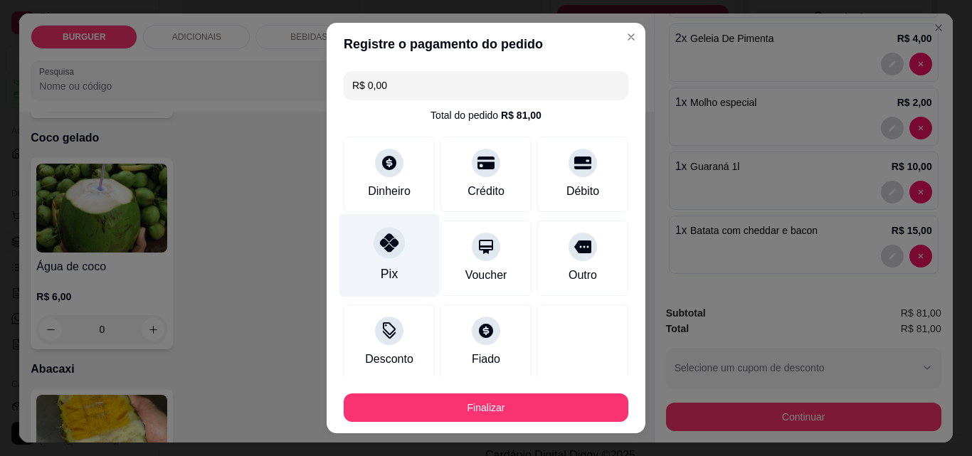
scroll to position [83, 0]
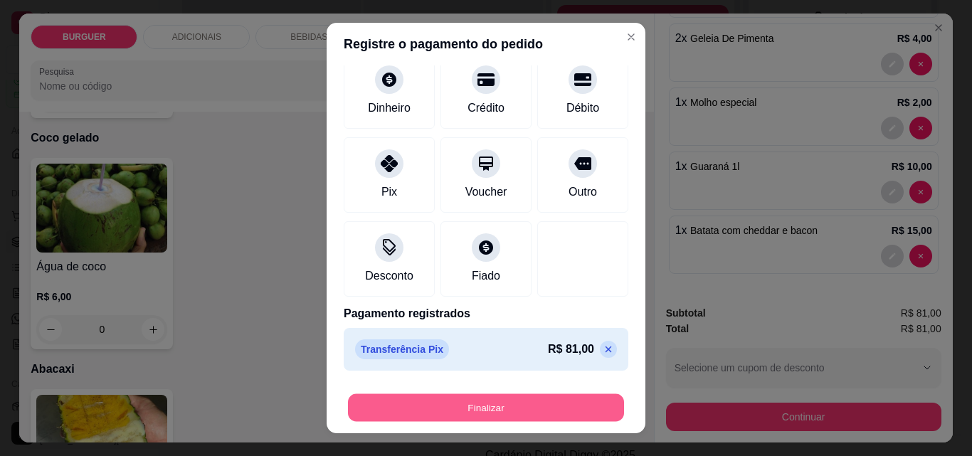
click at [476, 406] on button "Finalizar" at bounding box center [486, 408] width 276 height 28
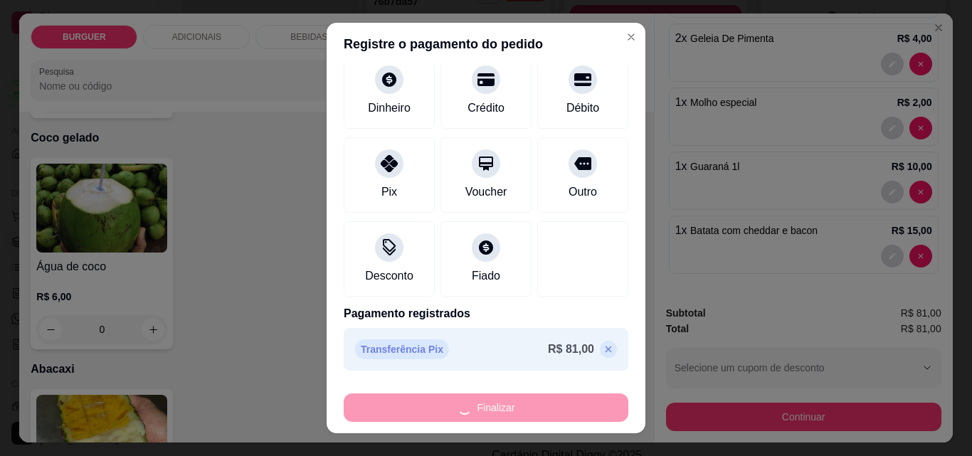
type input "0"
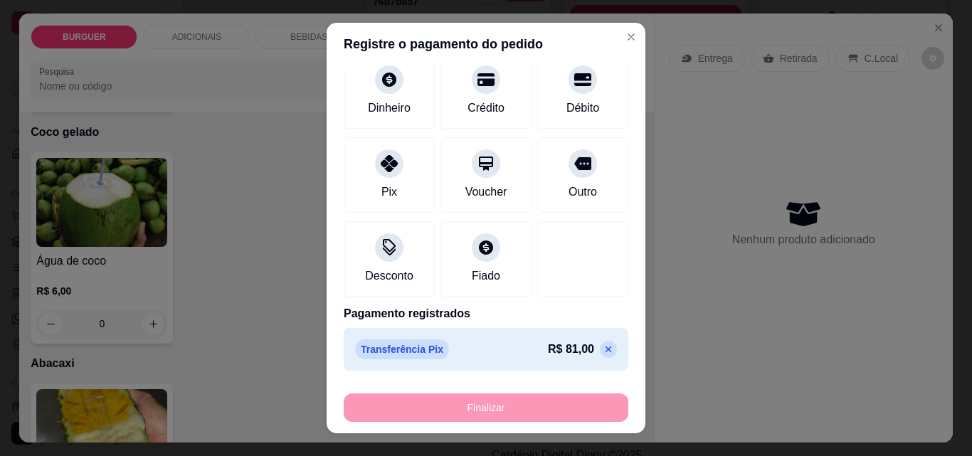
type input "-R$ 81,00"
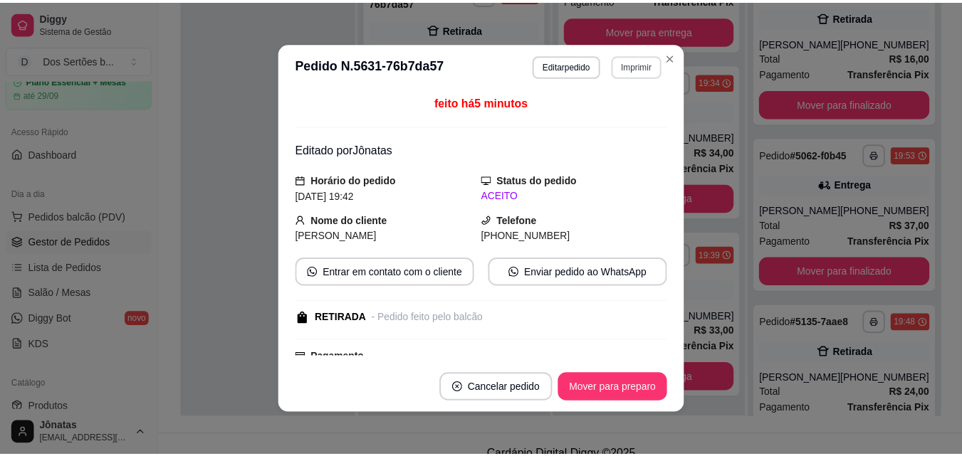
scroll to position [3, 0]
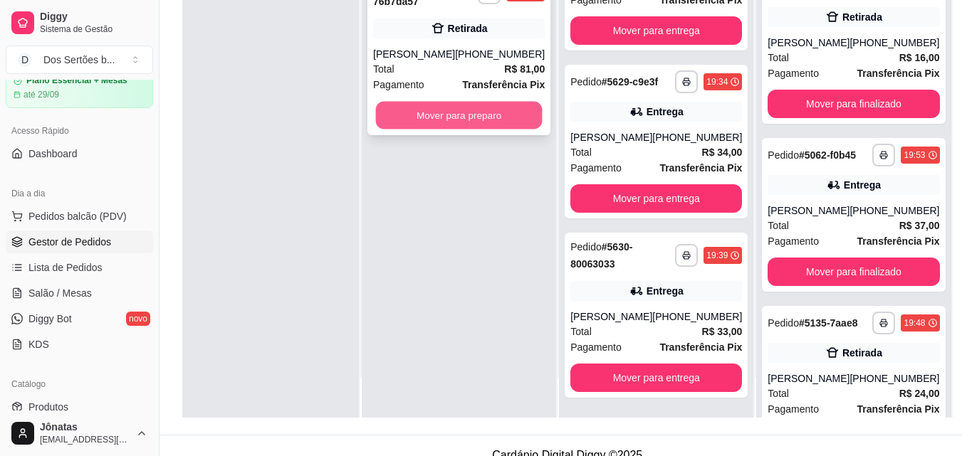
click at [485, 110] on button "Mover para preparo" at bounding box center [459, 116] width 167 height 28
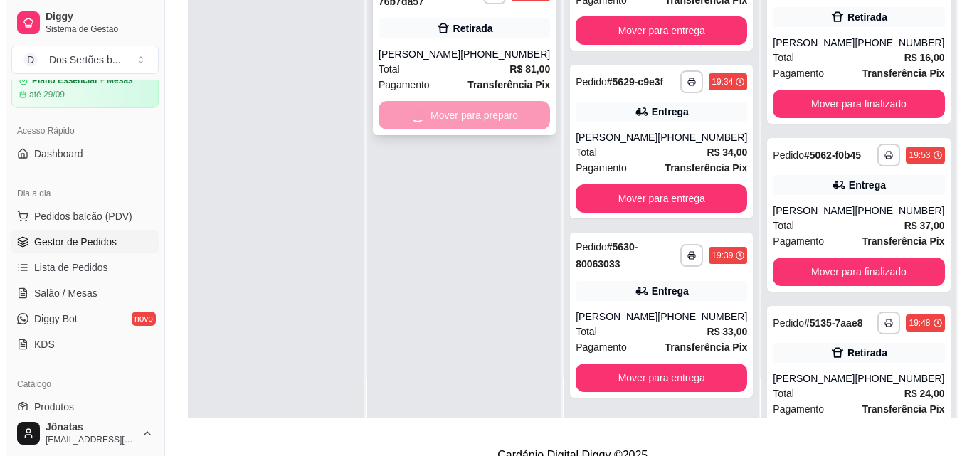
scroll to position [443, 0]
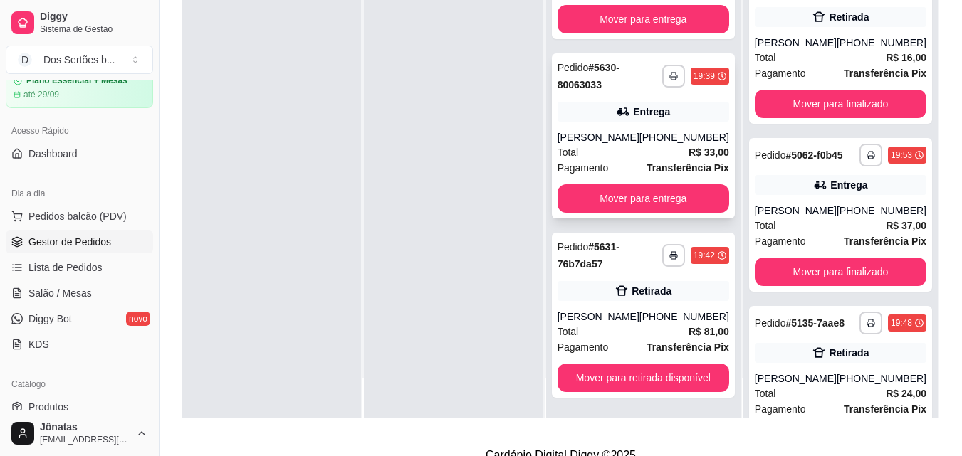
click at [603, 135] on div "[PERSON_NAME]" at bounding box center [598, 137] width 82 height 14
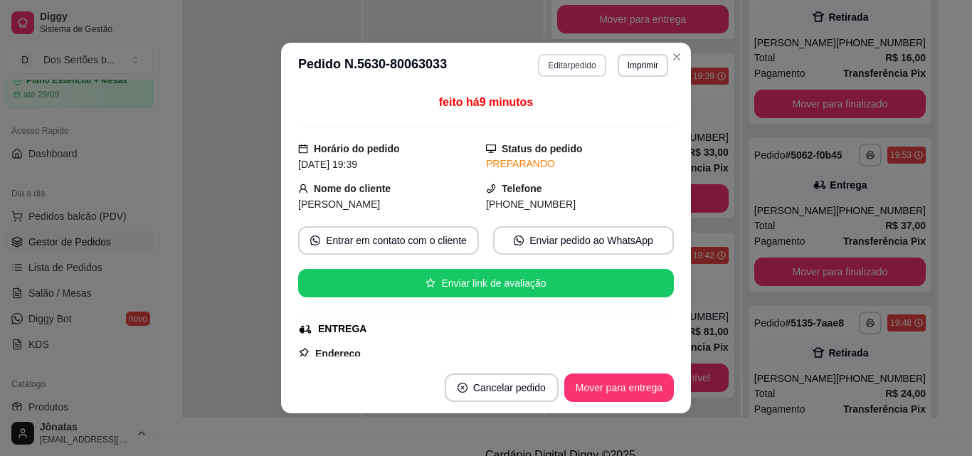
click at [555, 62] on button "Editar pedido" at bounding box center [572, 65] width 68 height 23
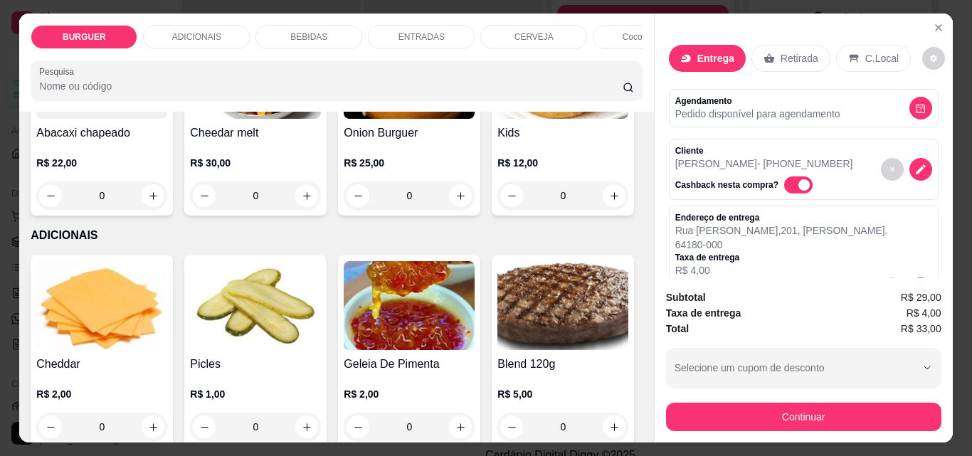
scroll to position [474, 0]
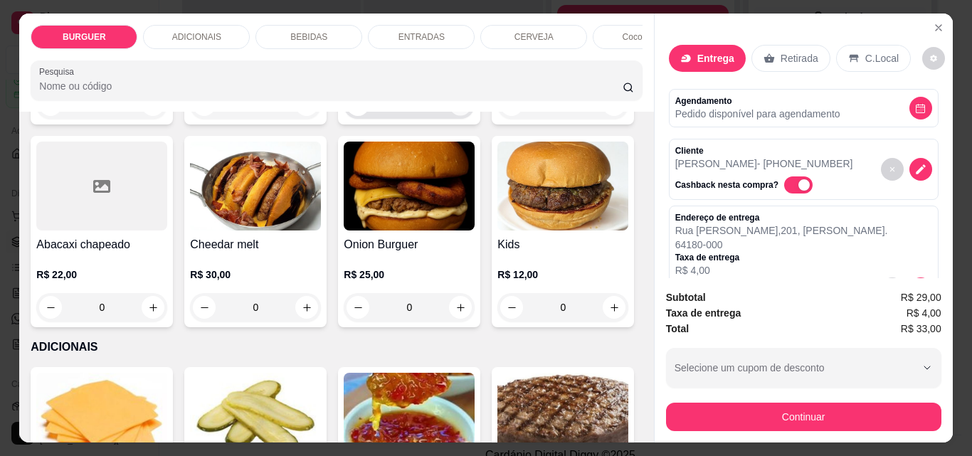
click at [456, 110] on icon "increase-product-quantity" at bounding box center [461, 105] width 11 height 11
type input "1"
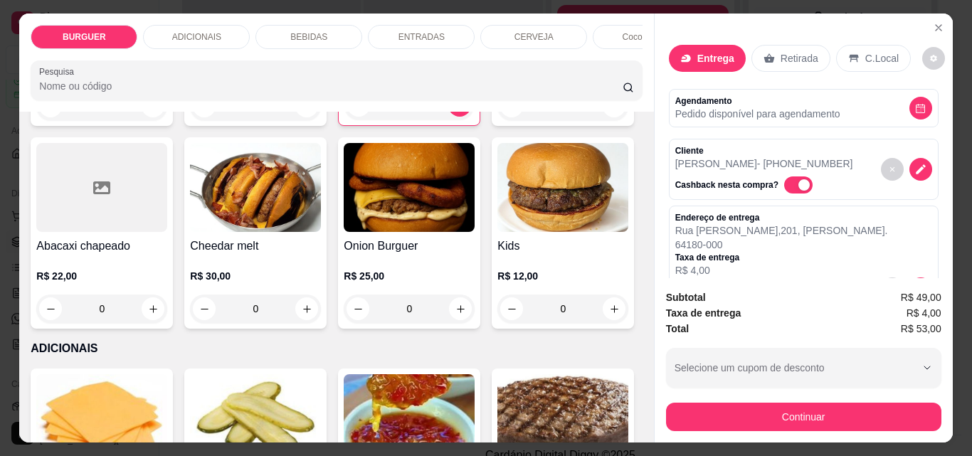
scroll to position [365, 0]
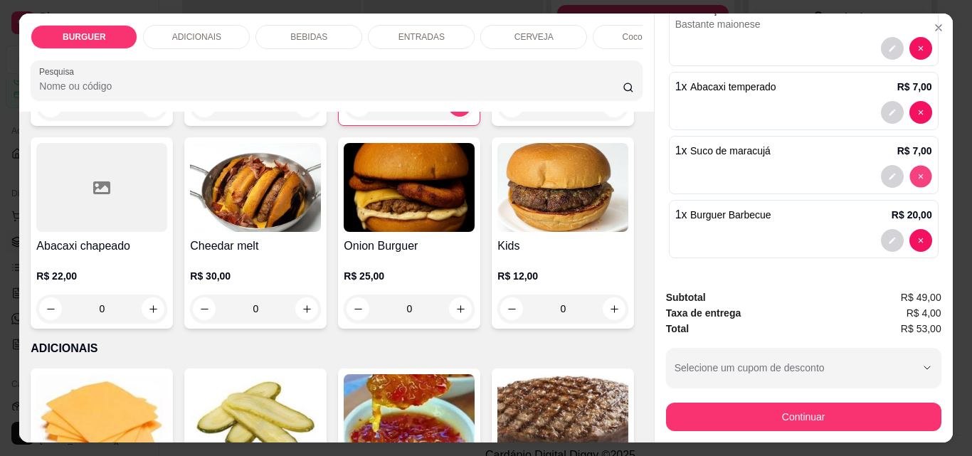
type input "0"
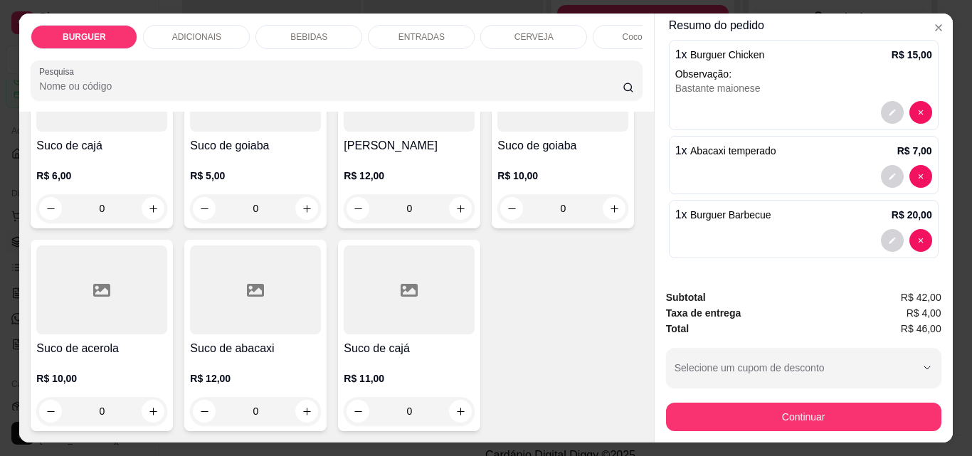
scroll to position [4306, 0]
click at [159, 204] on icon "increase-product-quantity" at bounding box center [153, 209] width 11 height 11
type input "1"
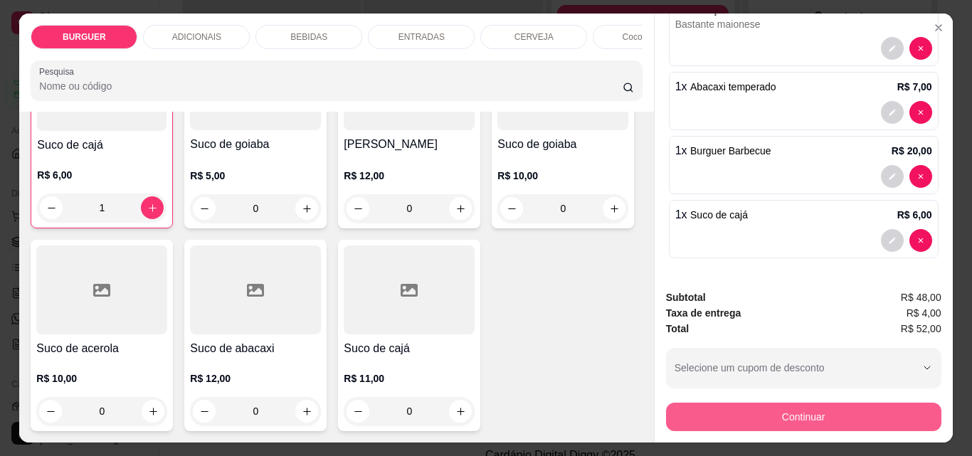
click at [750, 409] on button "Continuar" at bounding box center [803, 417] width 275 height 28
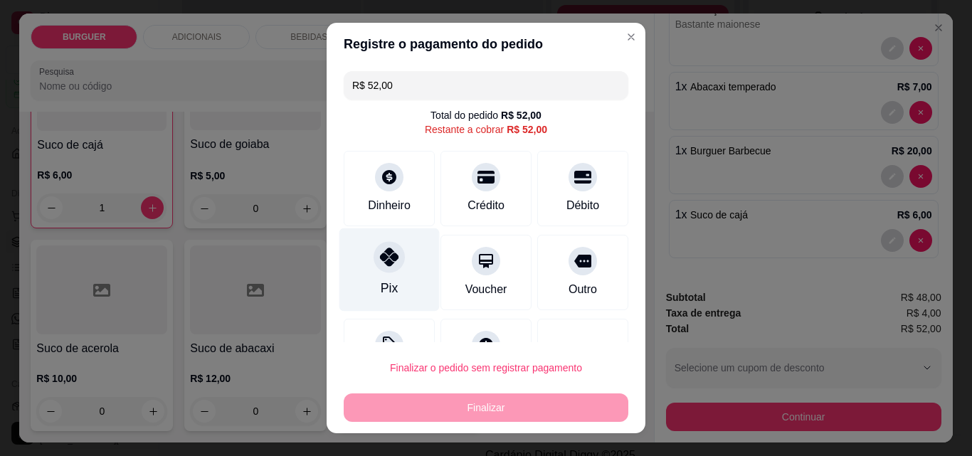
click at [348, 245] on div "Pix" at bounding box center [390, 269] width 100 height 83
type input "R$ 0,00"
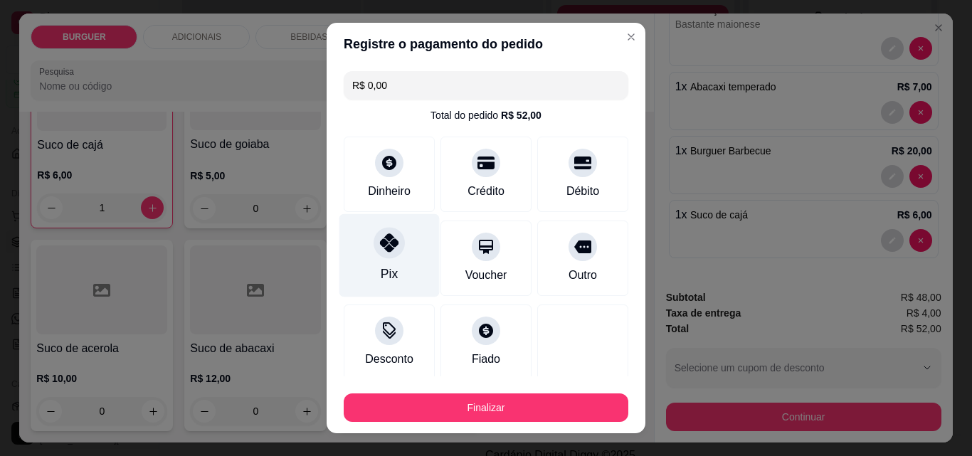
scroll to position [83, 0]
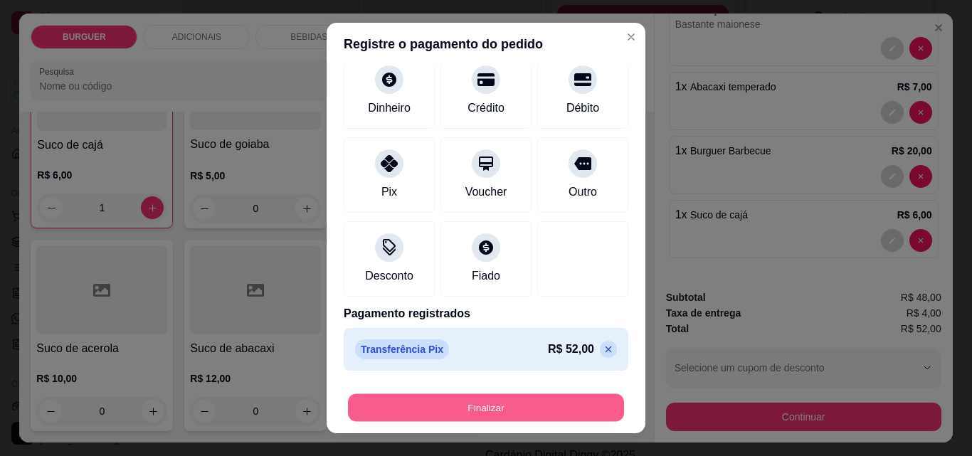
click at [529, 406] on button "Finalizar" at bounding box center [486, 408] width 276 height 28
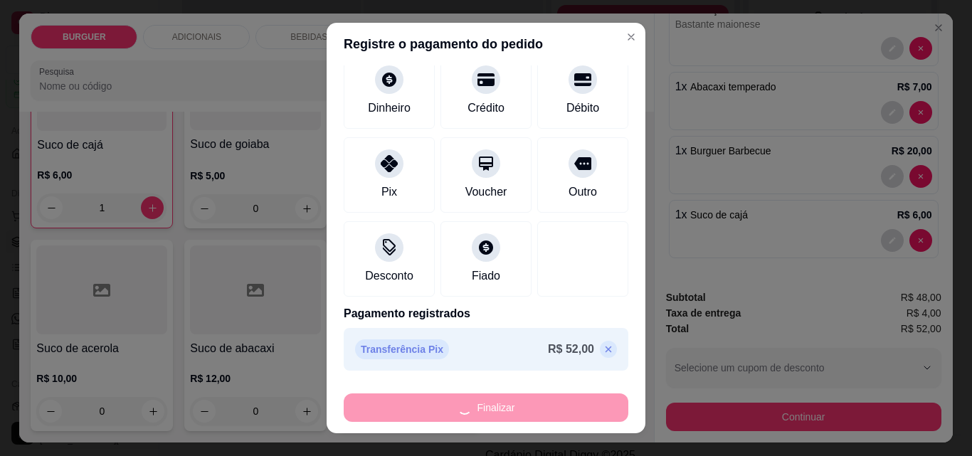
type input "0"
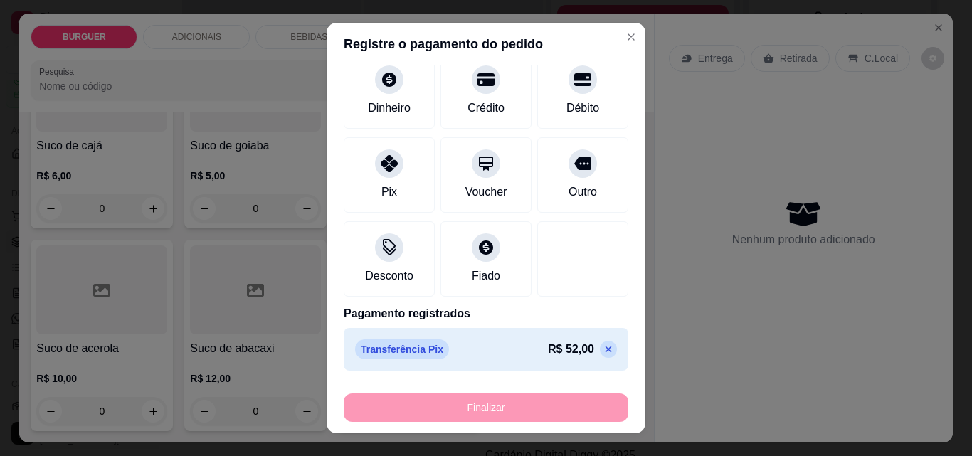
type input "-R$ 52,00"
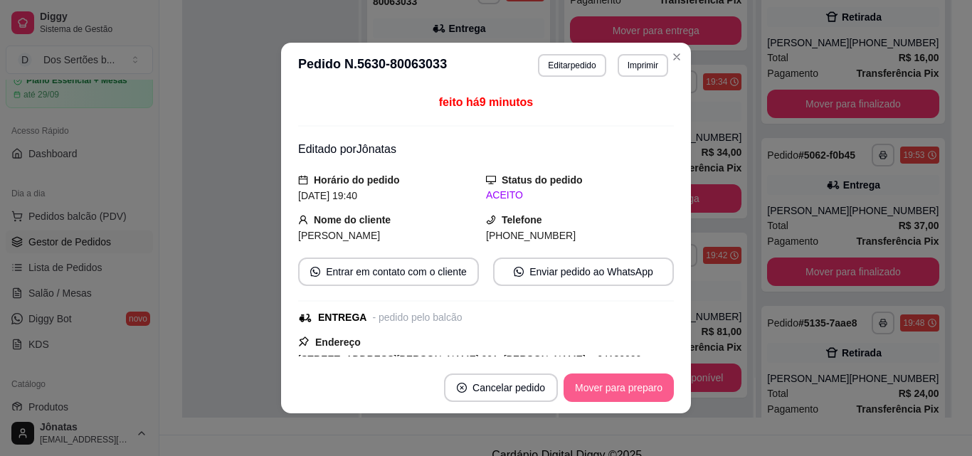
scroll to position [264, 0]
click at [624, 392] on button "Mover para preparo" at bounding box center [618, 388] width 107 height 28
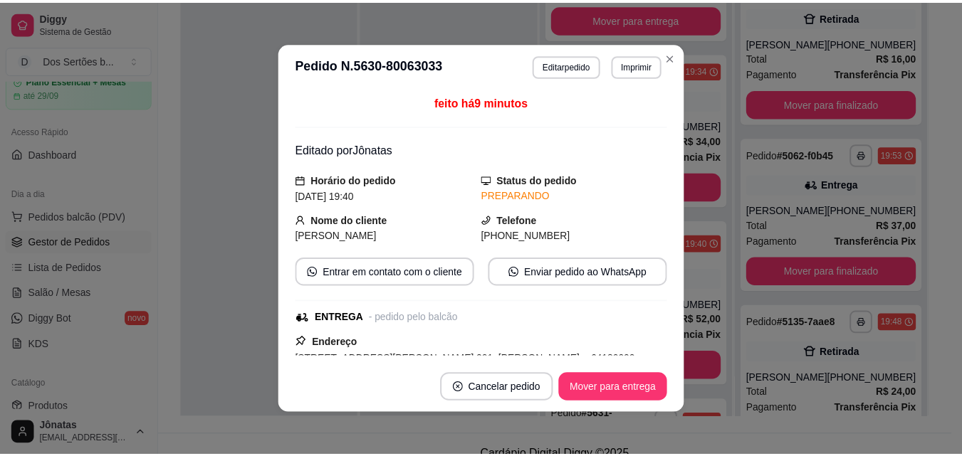
scroll to position [443, 0]
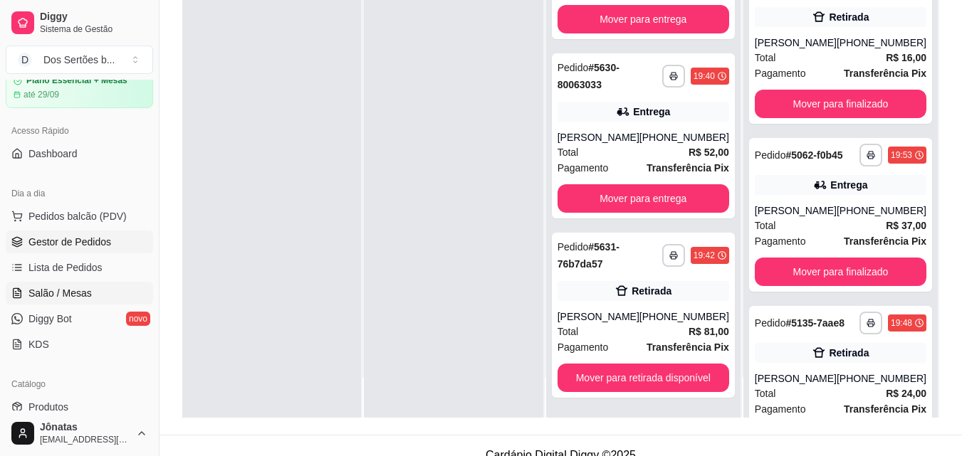
click at [68, 295] on span "Salão / Mesas" at bounding box center [59, 293] width 63 height 14
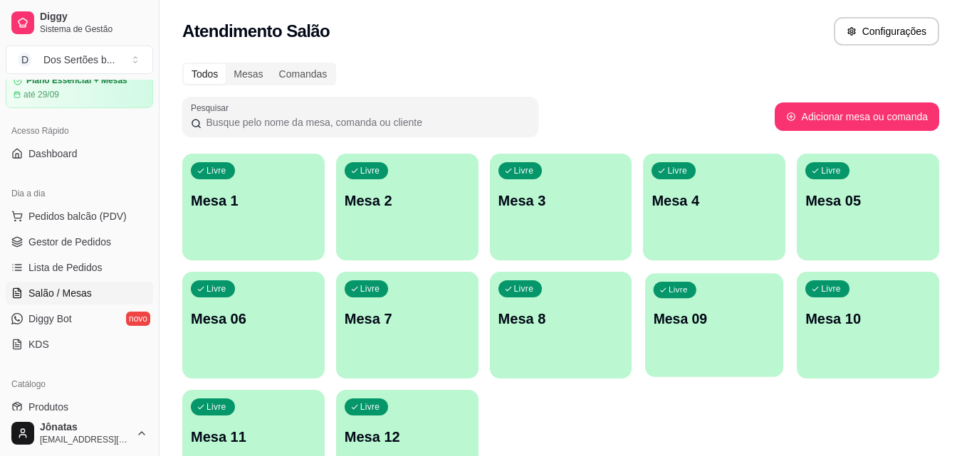
click at [710, 330] on div "Livre Mesa 09" at bounding box center [714, 316] width 138 height 87
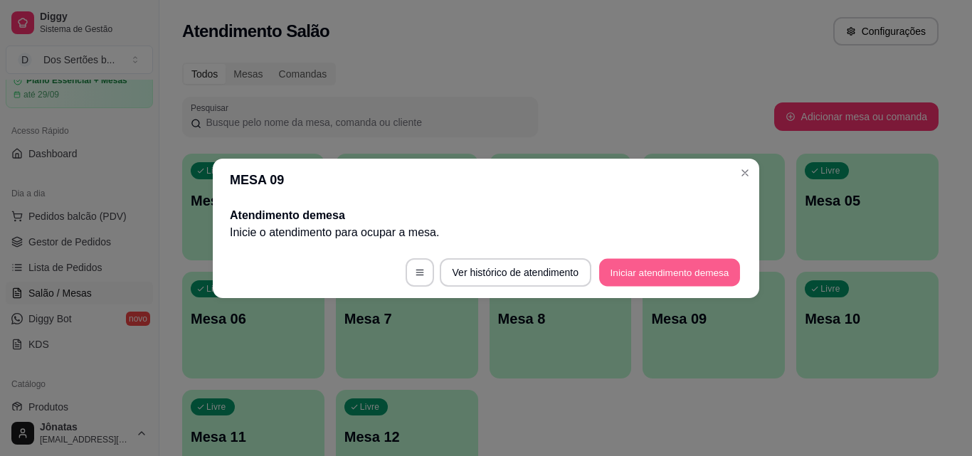
click at [658, 264] on button "Iniciar atendimento de mesa" at bounding box center [669, 272] width 141 height 28
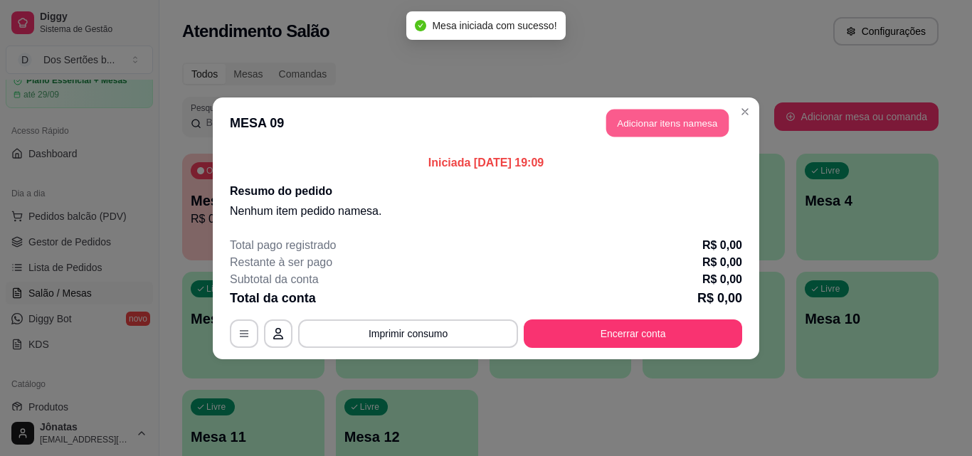
click at [622, 121] on button "Adicionar itens na mesa" at bounding box center [667, 123] width 122 height 28
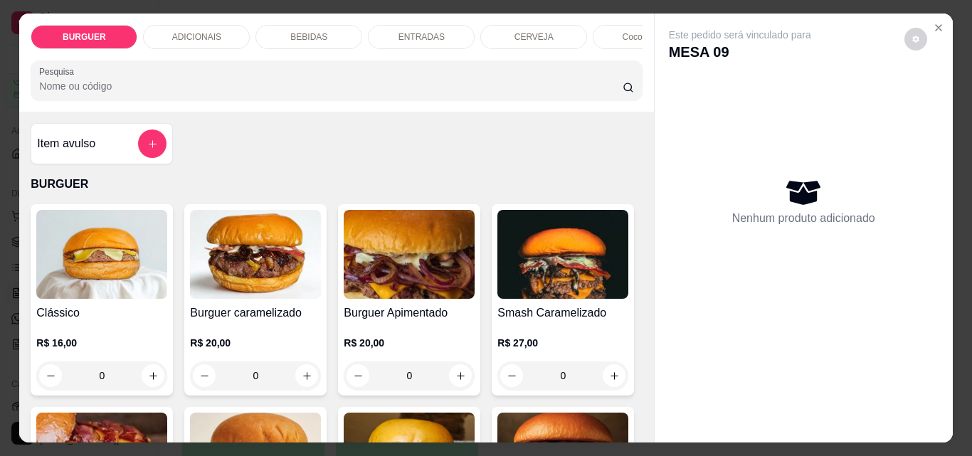
scroll to position [263, 0]
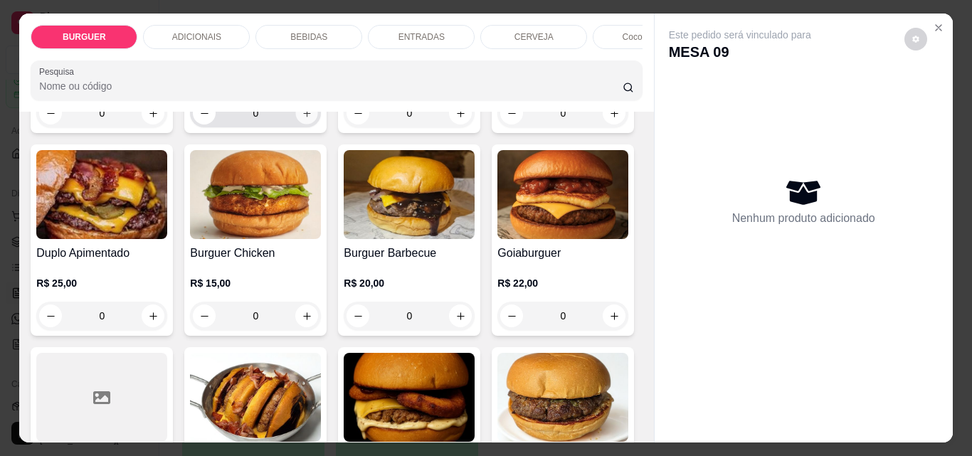
click at [296, 125] on button "increase-product-quantity" at bounding box center [307, 114] width 22 height 22
type input "1"
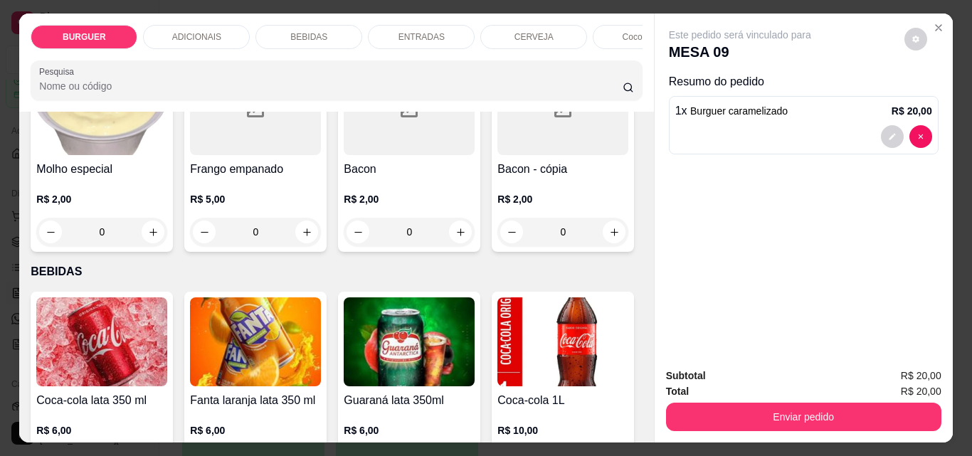
scroll to position [1238, 0]
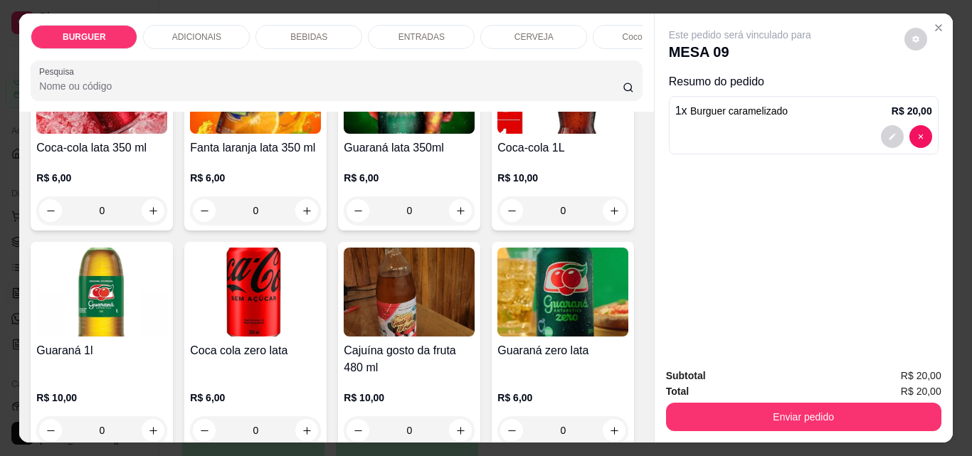
type input "1"
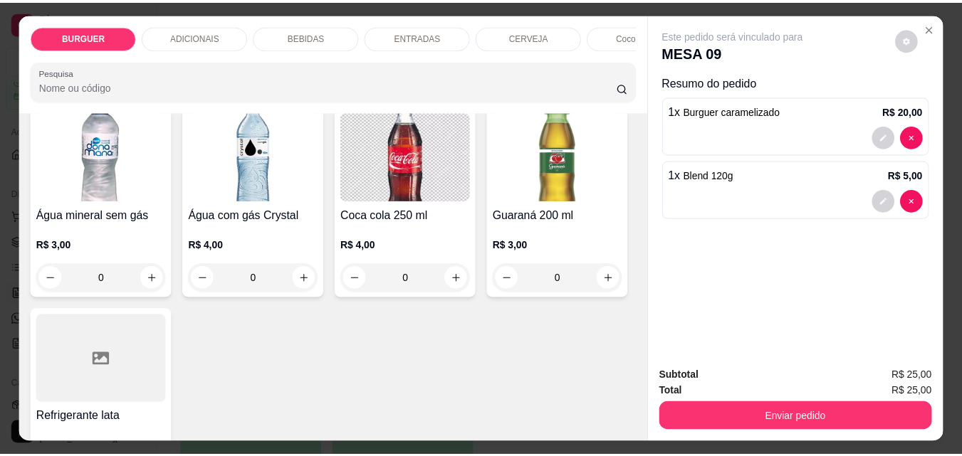
scroll to position [1750, 0]
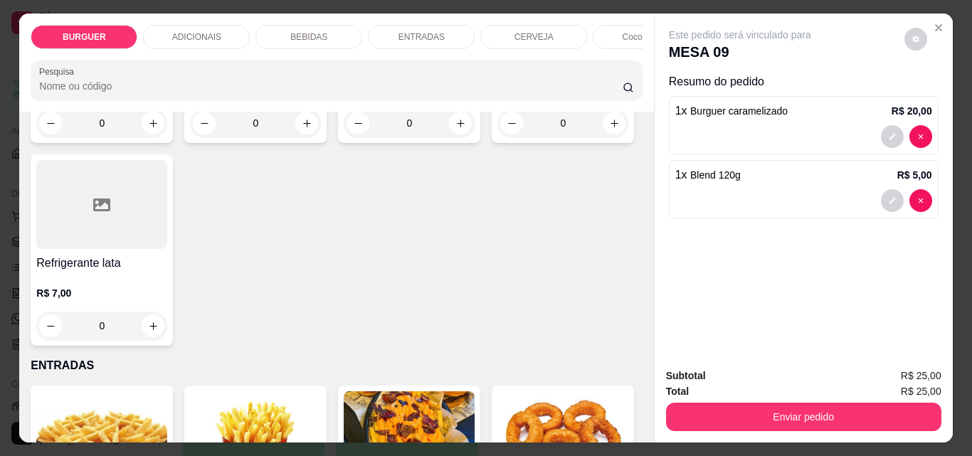
type input "1"
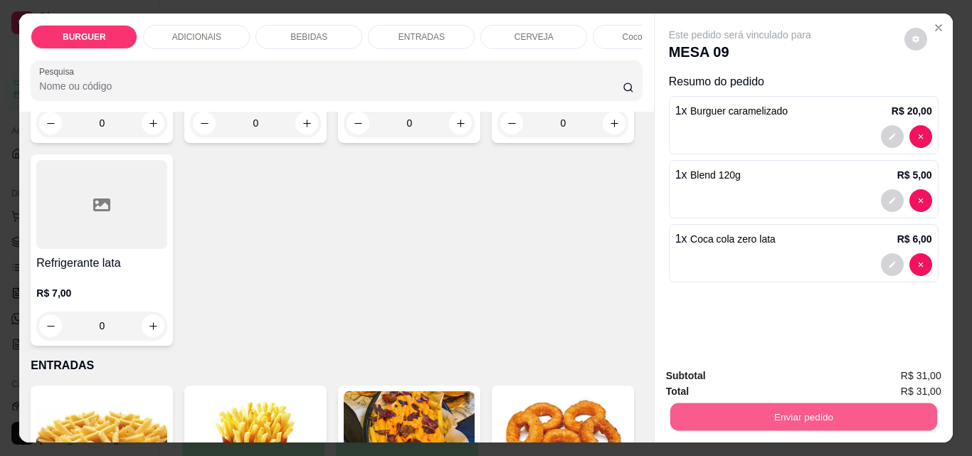
click at [829, 415] on button "Enviar pedido" at bounding box center [803, 417] width 267 height 28
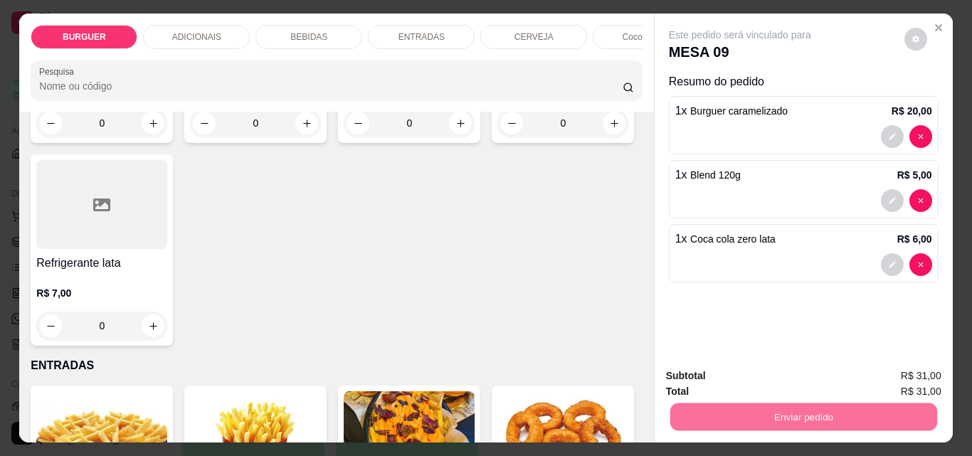
click at [893, 366] on button "Enviar pedido" at bounding box center [905, 376] width 78 height 26
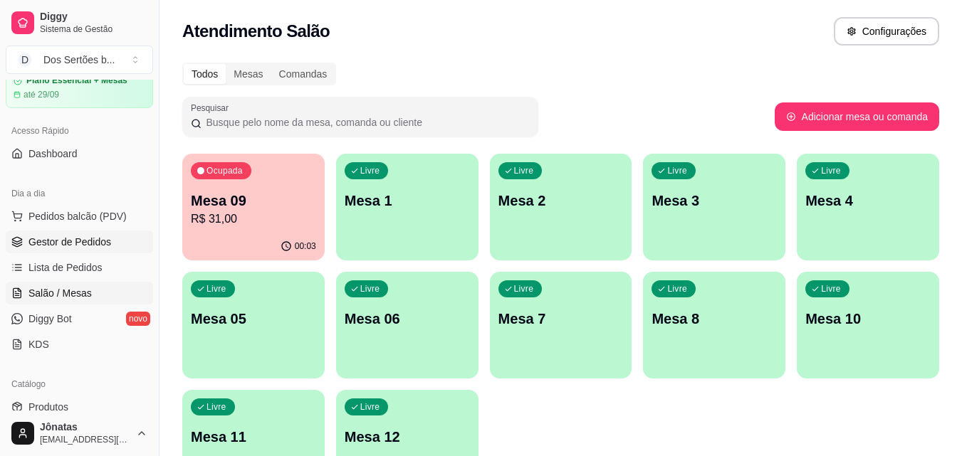
click at [48, 244] on span "Gestor de Pedidos" at bounding box center [69, 242] width 83 height 14
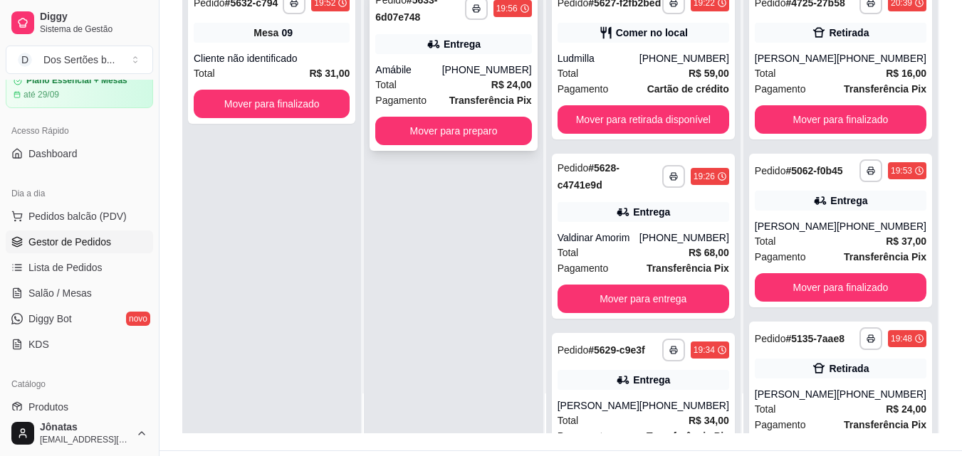
scroll to position [193, 0]
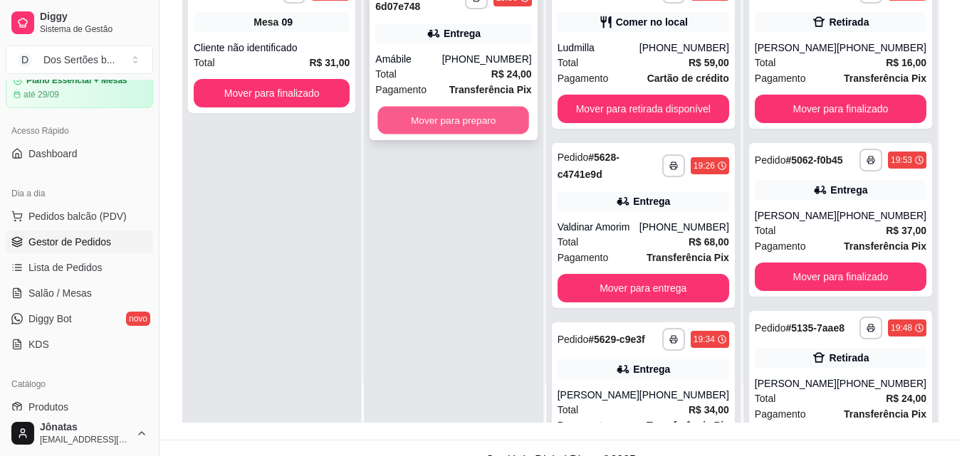
click at [457, 114] on button "Mover para preparo" at bounding box center [454, 121] width 152 height 28
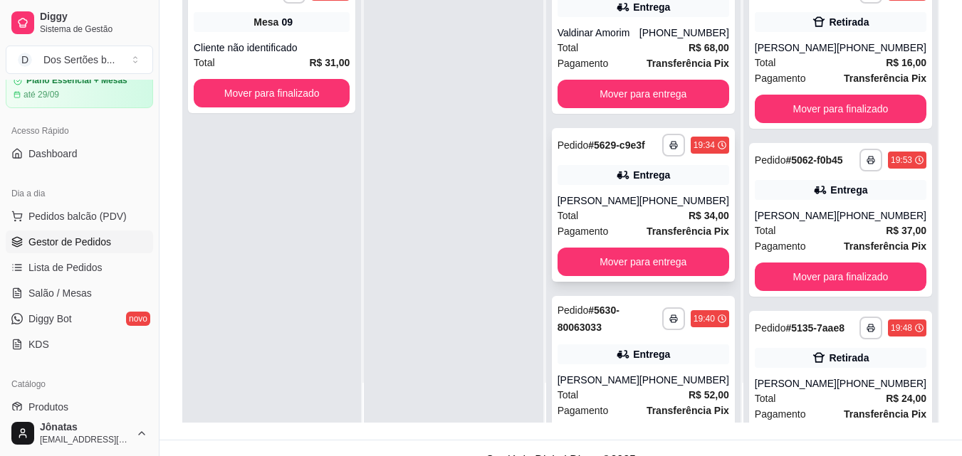
scroll to position [157, 0]
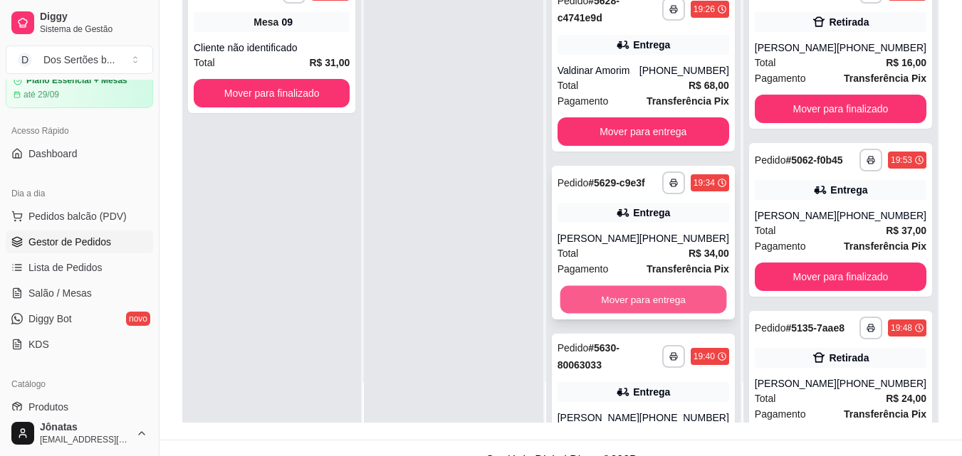
click at [633, 308] on button "Mover para entrega" at bounding box center [642, 300] width 167 height 28
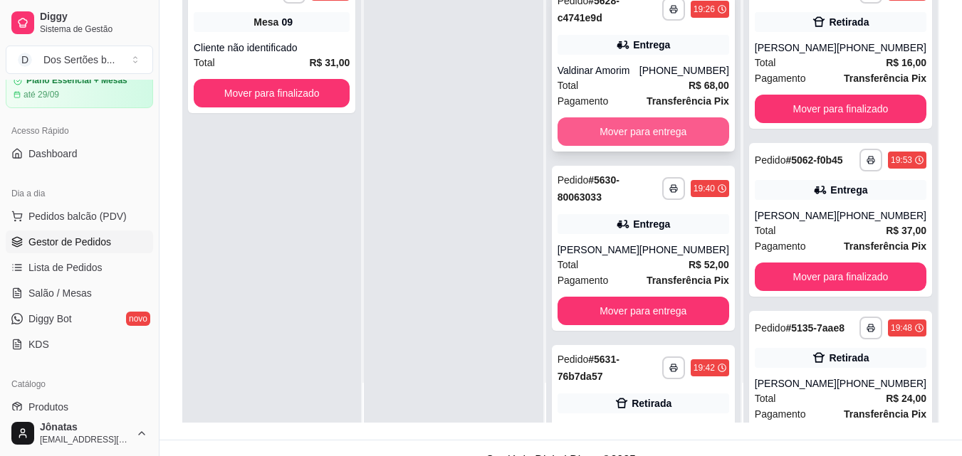
click at [608, 135] on button "Mover para entrega" at bounding box center [643, 131] width 172 height 28
click at [630, 137] on button "Mover para entrega" at bounding box center [642, 132] width 167 height 28
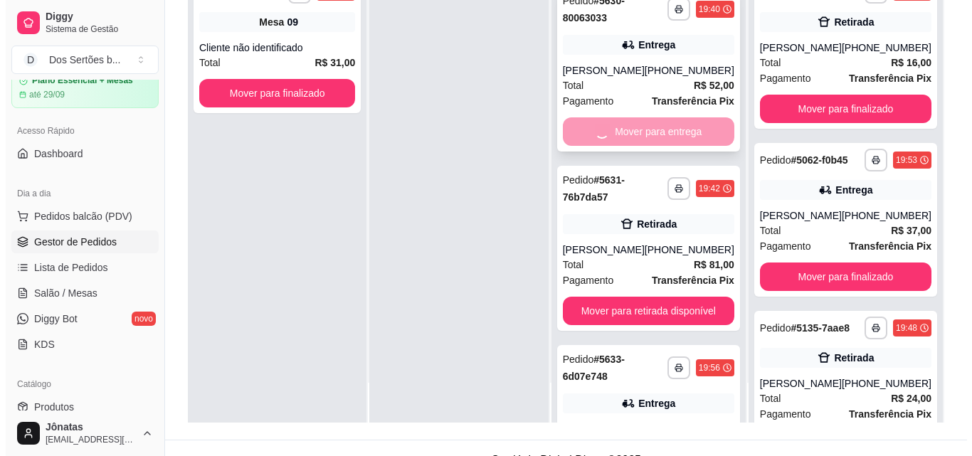
scroll to position [96, 0]
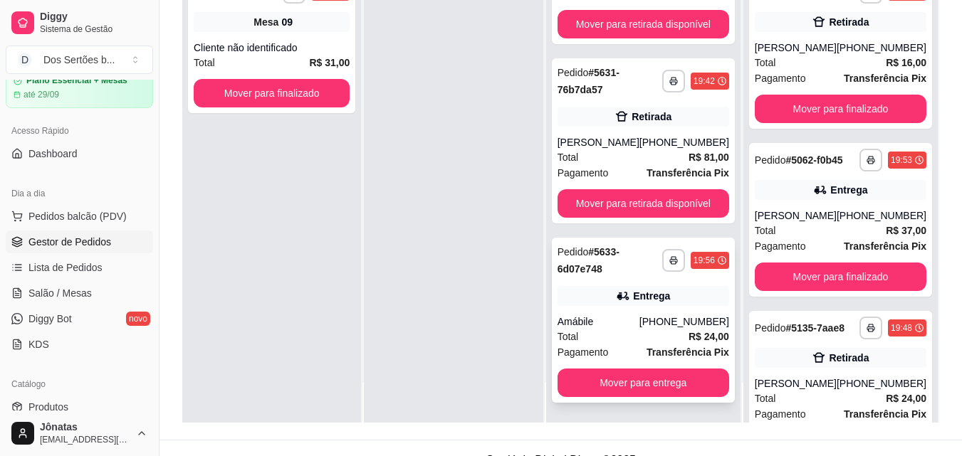
click at [619, 294] on icon at bounding box center [623, 296] width 14 height 14
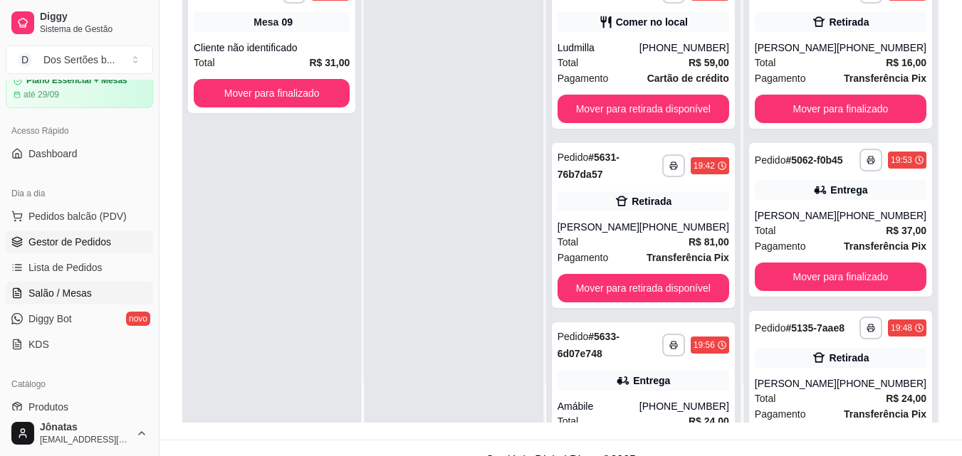
click at [70, 291] on span "Salão / Mesas" at bounding box center [59, 293] width 63 height 14
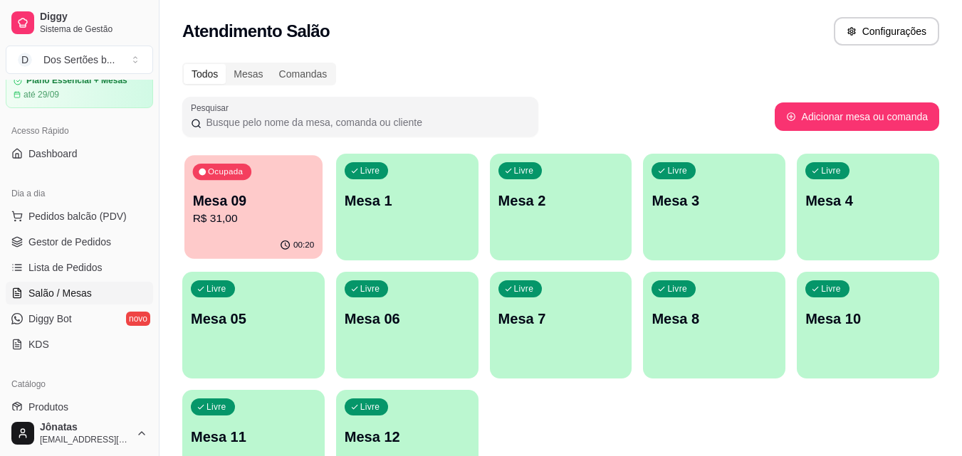
click at [249, 227] on p "R$ 31,00" at bounding box center [254, 219] width 122 height 16
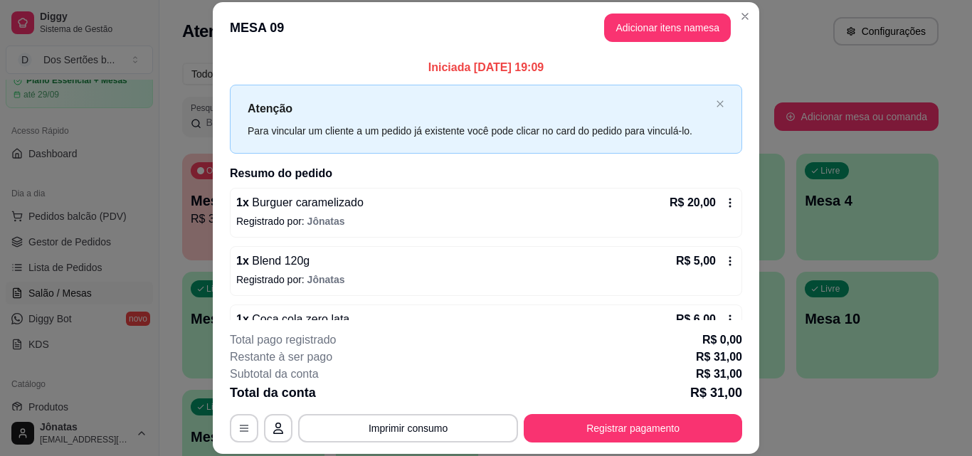
scroll to position [40, 0]
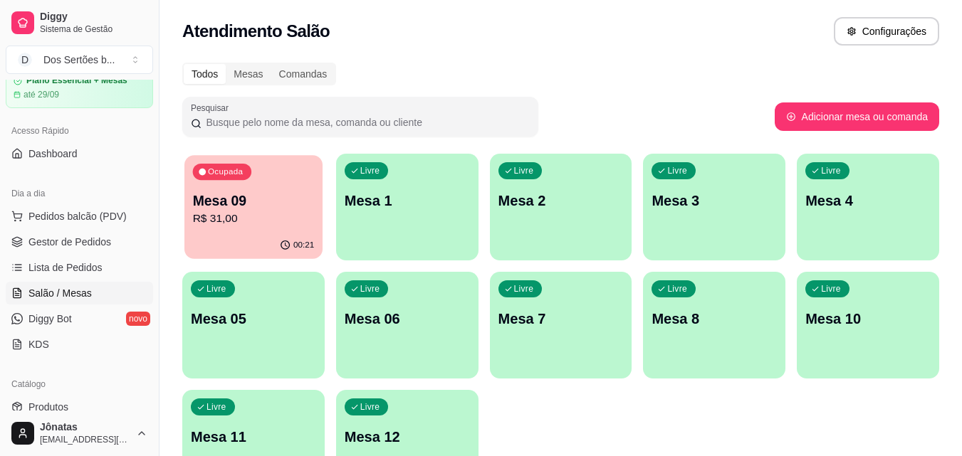
click at [283, 222] on p "R$ 31,00" at bounding box center [254, 219] width 122 height 16
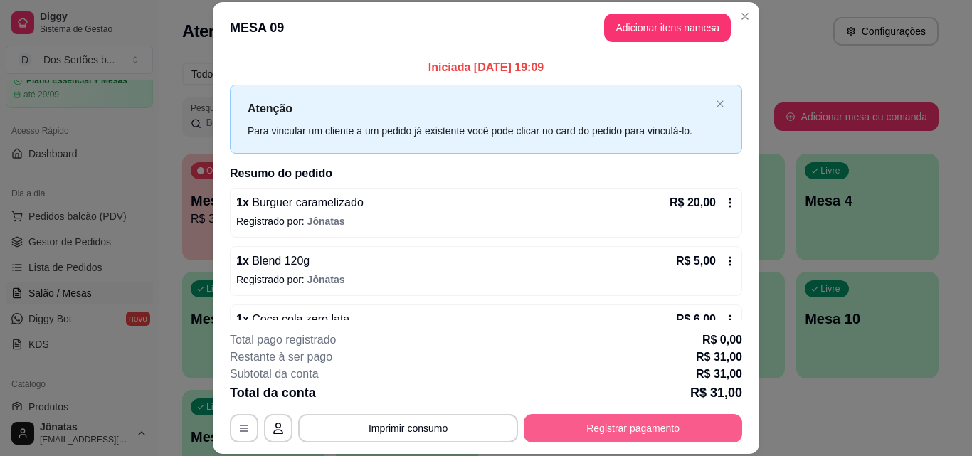
click at [626, 423] on button "Registrar pagamento" at bounding box center [633, 428] width 219 height 28
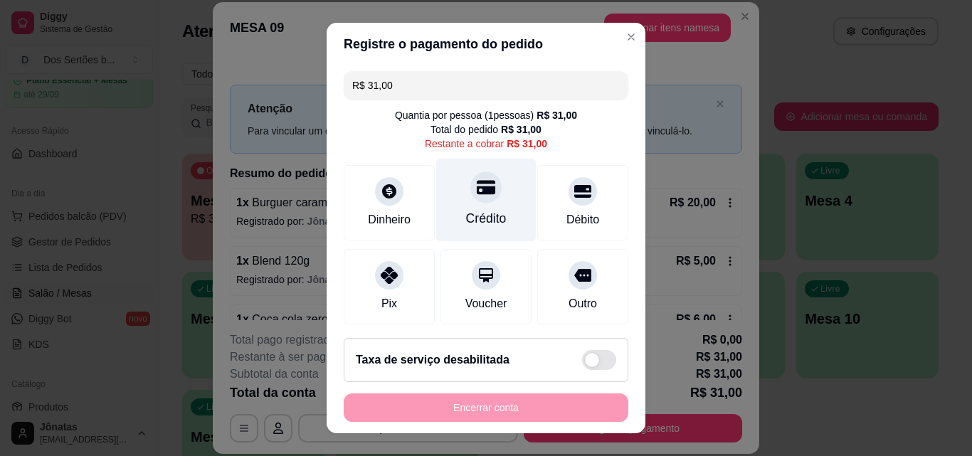
click at [490, 198] on div "Crédito" at bounding box center [486, 200] width 100 height 83
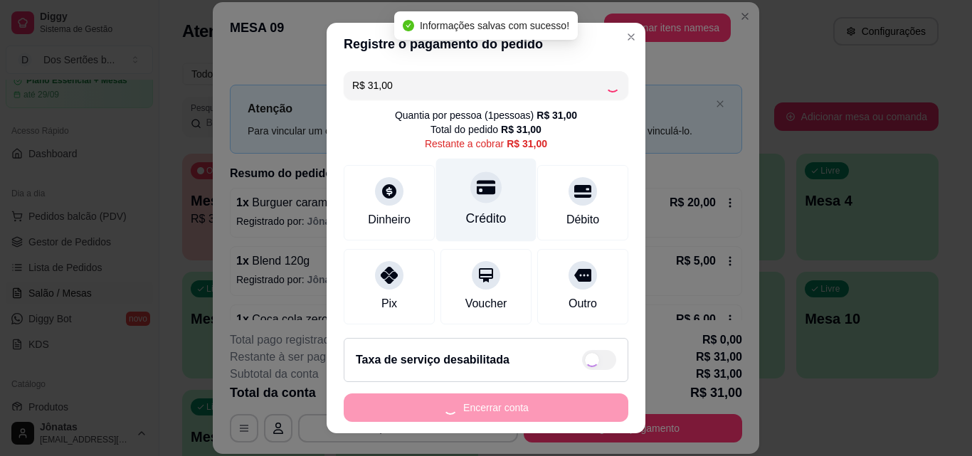
type input "R$ 0,00"
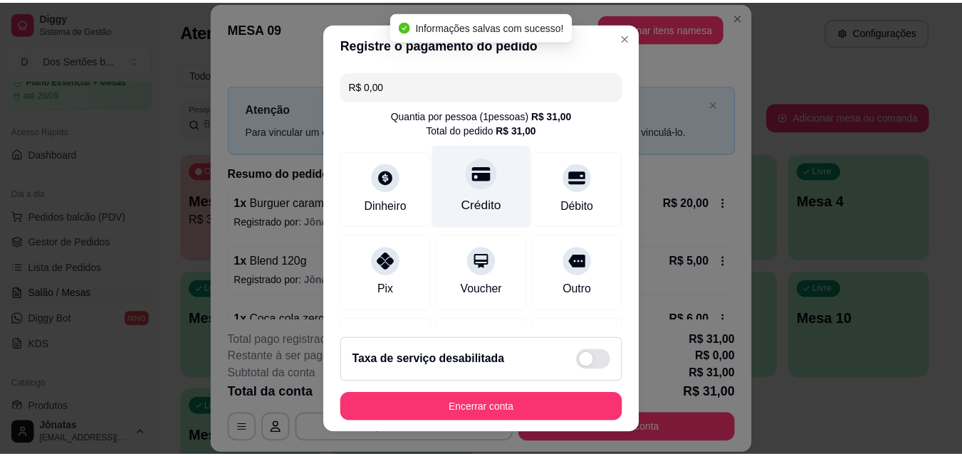
scroll to position [164, 0]
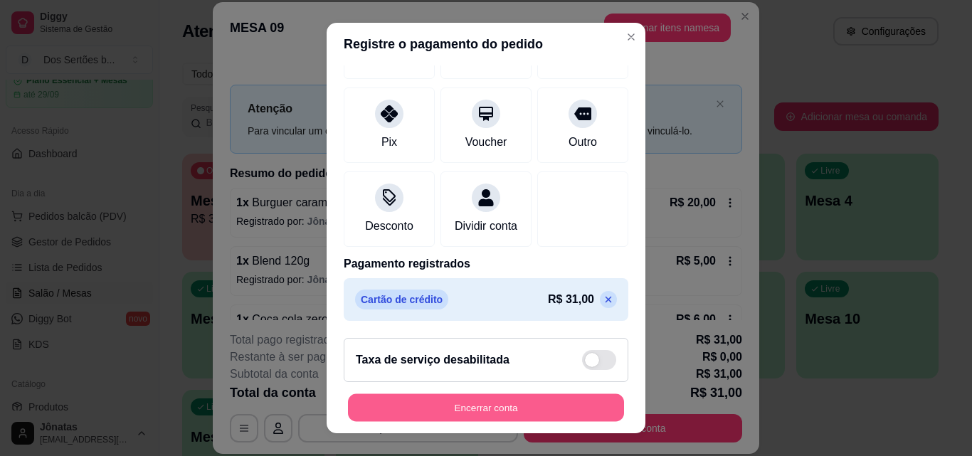
click at [556, 404] on button "Encerrar conta" at bounding box center [486, 408] width 276 height 28
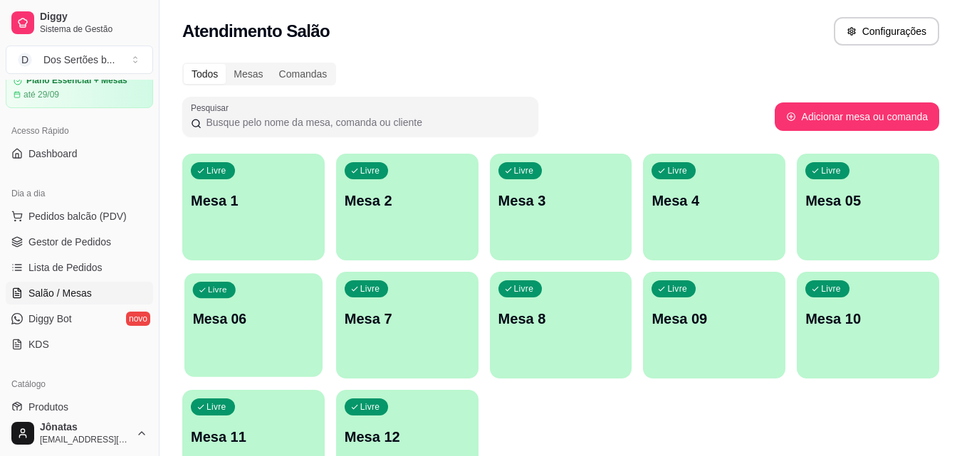
click at [210, 327] on p "Mesa 06" at bounding box center [254, 319] width 122 height 19
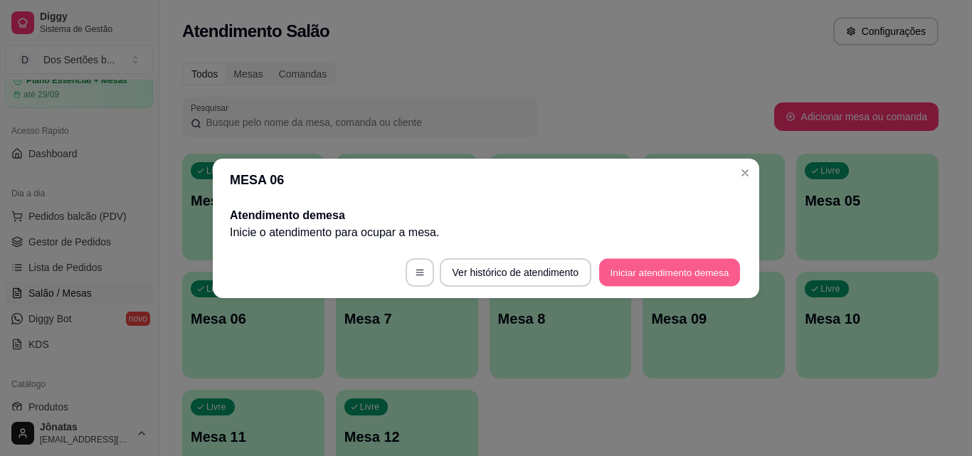
click at [626, 263] on button "Iniciar atendimento de mesa" at bounding box center [669, 272] width 141 height 28
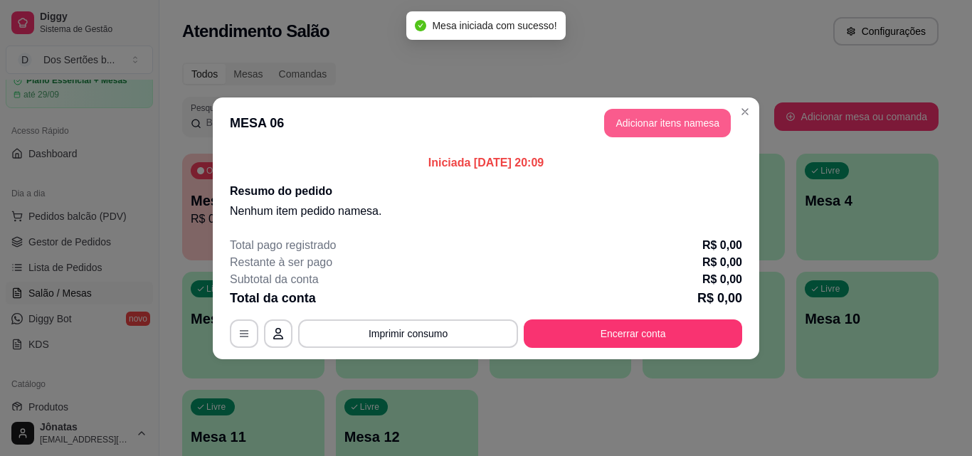
click at [634, 127] on button "Adicionar itens na mesa" at bounding box center [667, 123] width 127 height 28
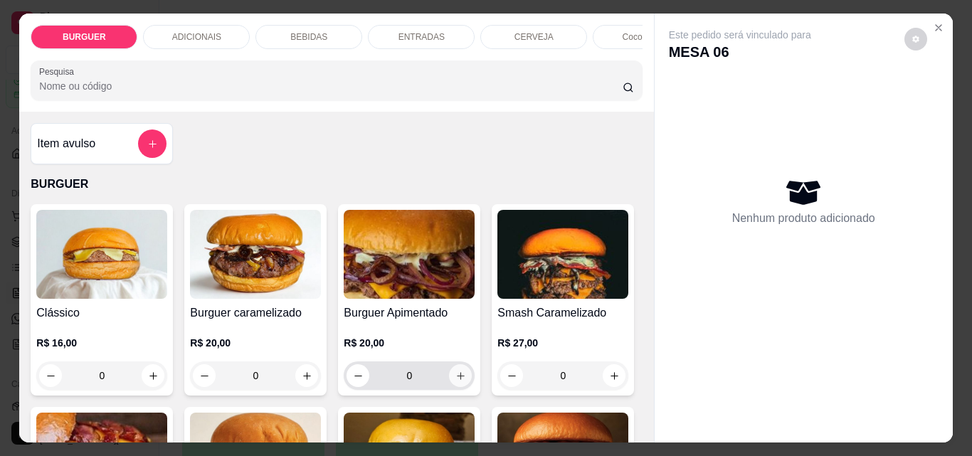
click at [456, 382] on icon "increase-product-quantity" at bounding box center [461, 376] width 11 height 11
type input "1"
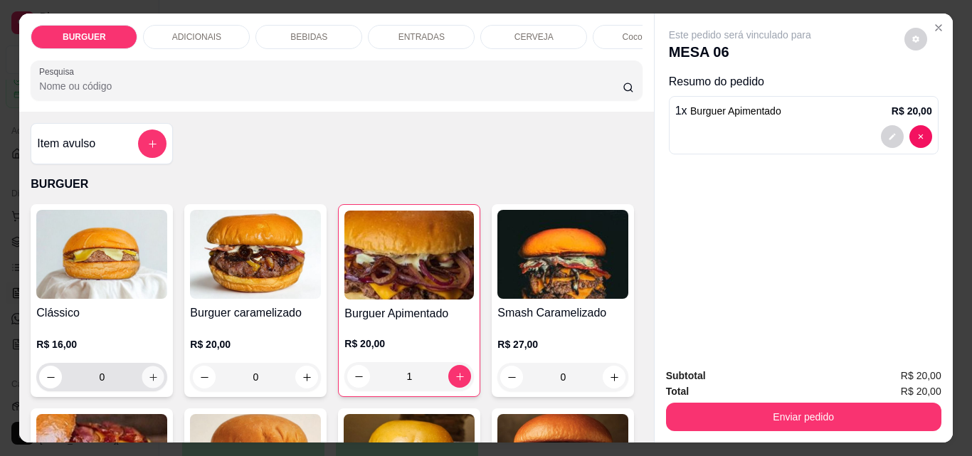
click at [148, 377] on icon "increase-product-quantity" at bounding box center [153, 377] width 11 height 11
type input "1"
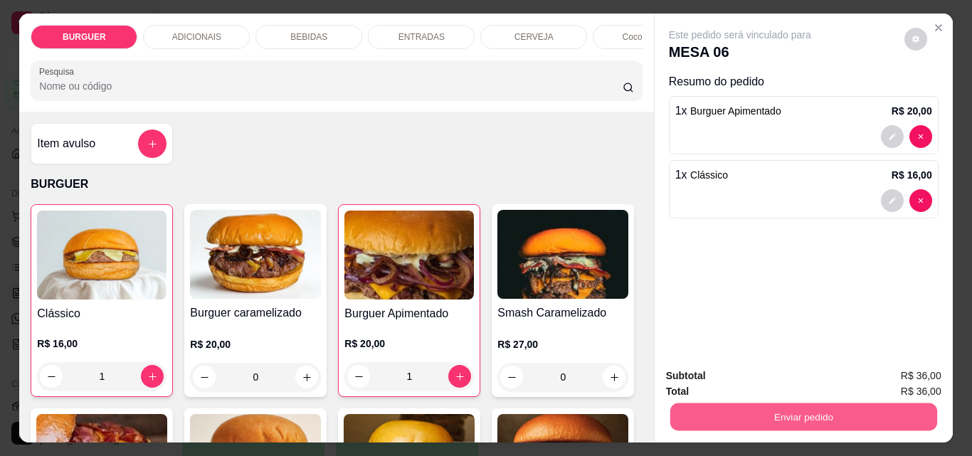
click at [769, 417] on button "Enviar pedido" at bounding box center [803, 417] width 267 height 28
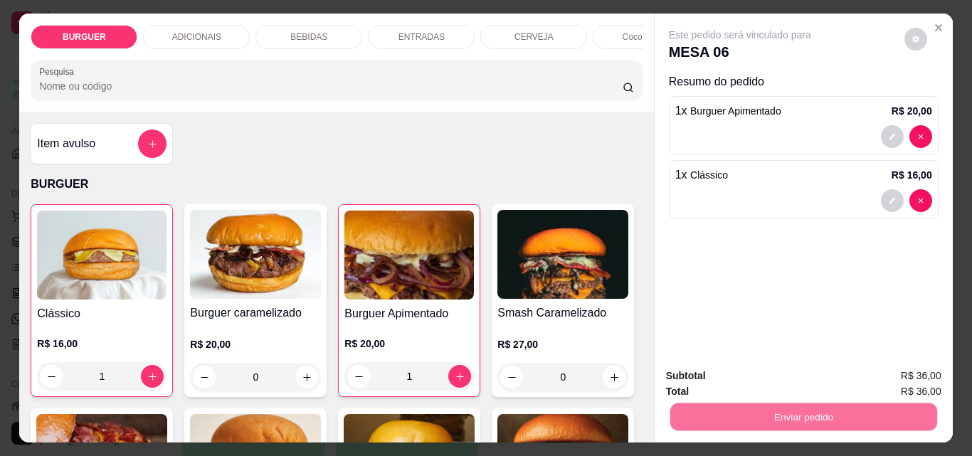
click at [915, 369] on button "Enviar pedido" at bounding box center [905, 376] width 78 height 26
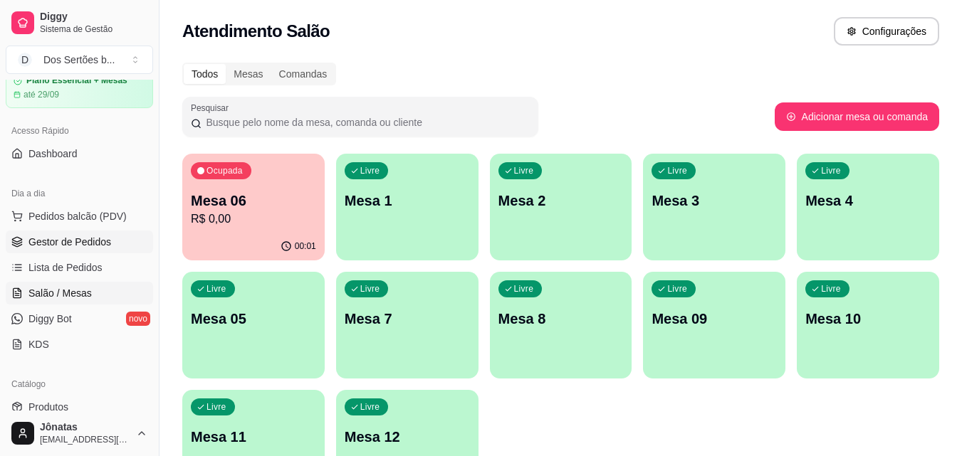
click at [75, 246] on span "Gestor de Pedidos" at bounding box center [69, 242] width 83 height 14
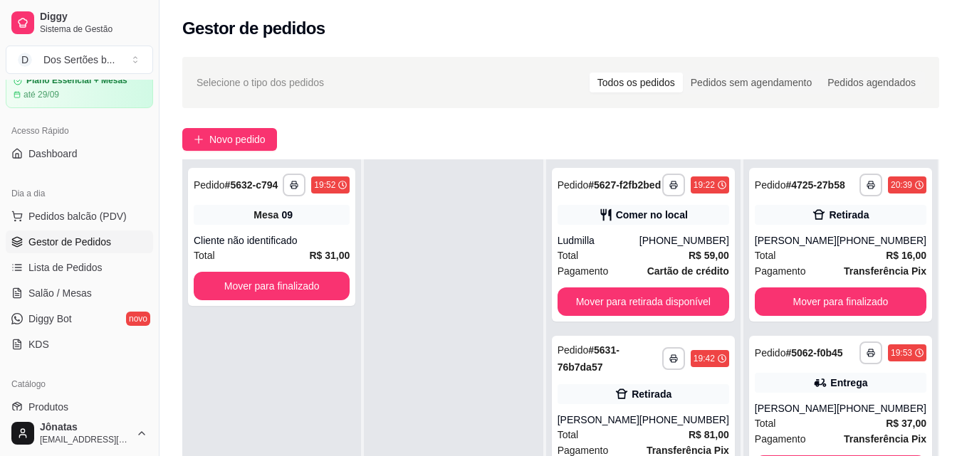
scroll to position [217, 0]
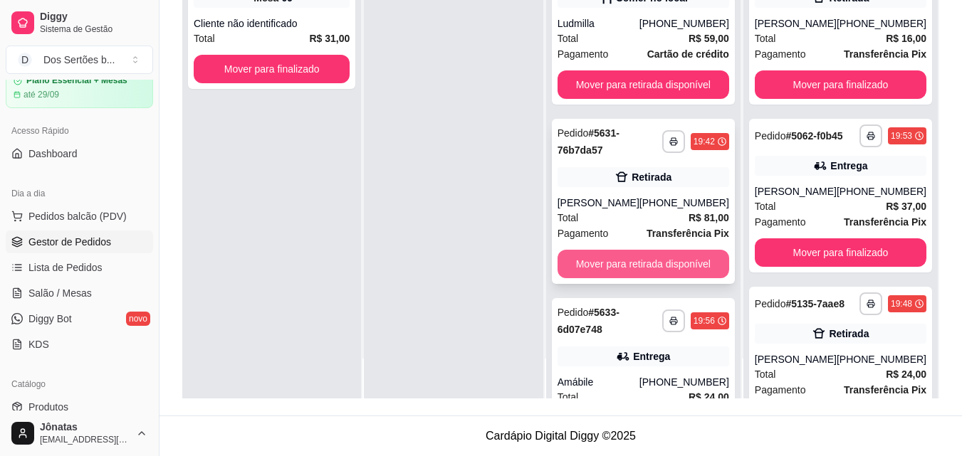
click at [630, 270] on button "Mover para retirada disponível" at bounding box center [643, 264] width 172 height 28
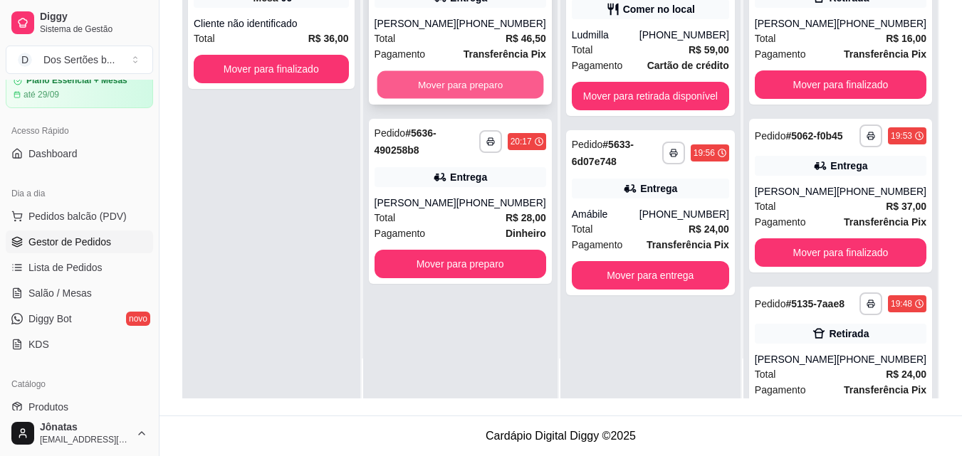
click at [463, 82] on button "Mover para preparo" at bounding box center [460, 85] width 167 height 28
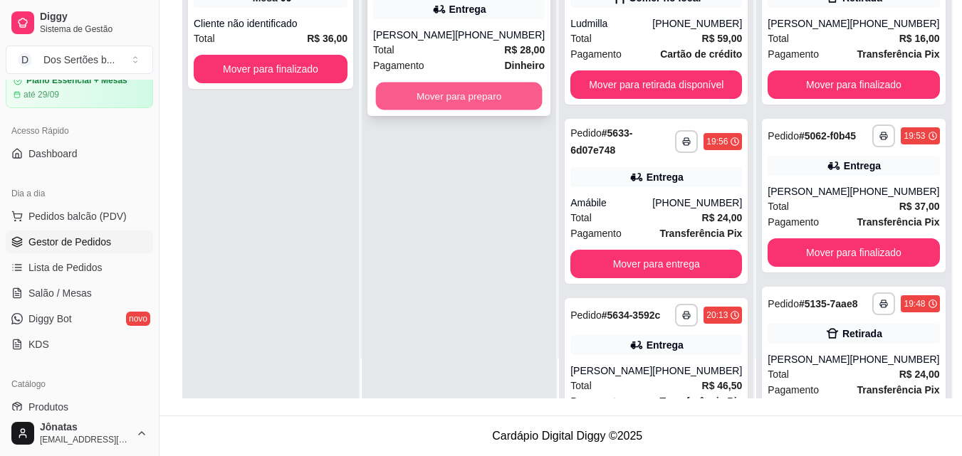
click at [464, 93] on button "Mover para preparo" at bounding box center [459, 97] width 167 height 28
click at [464, 95] on button "Mover para preparo" at bounding box center [459, 97] width 167 height 28
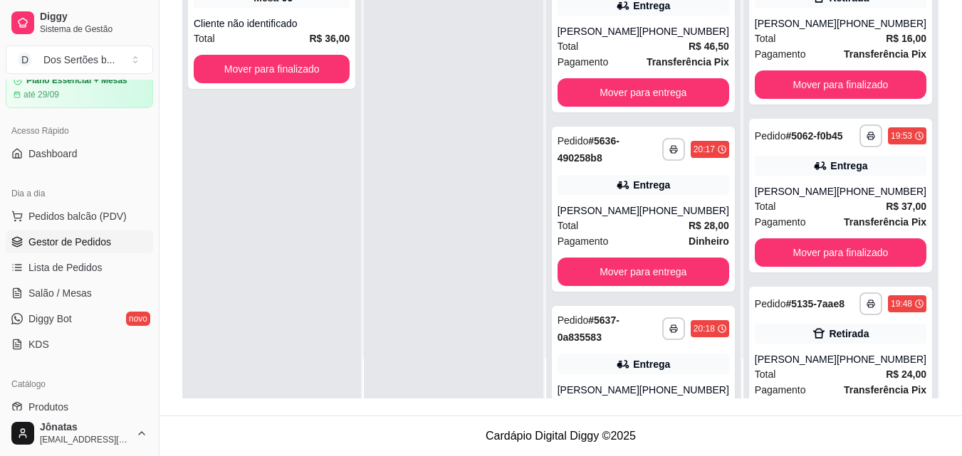
scroll to position [469, 0]
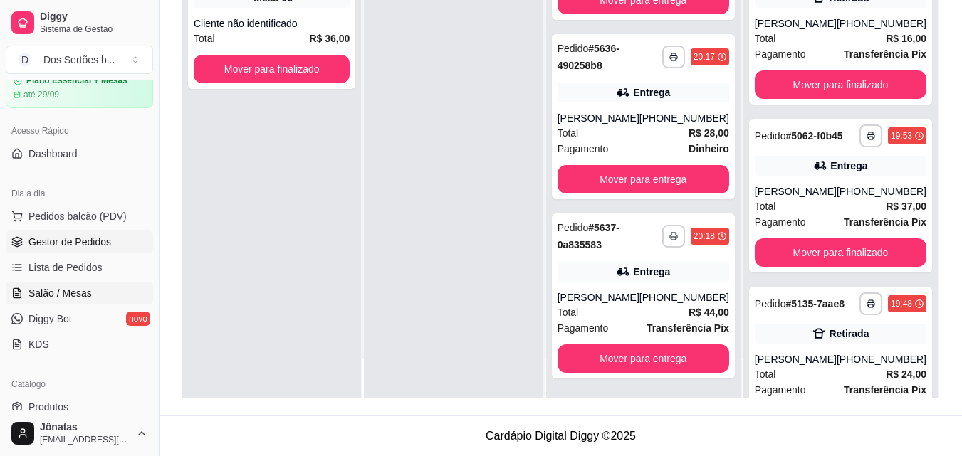
click at [63, 285] on link "Salão / Mesas" at bounding box center [79, 293] width 147 height 23
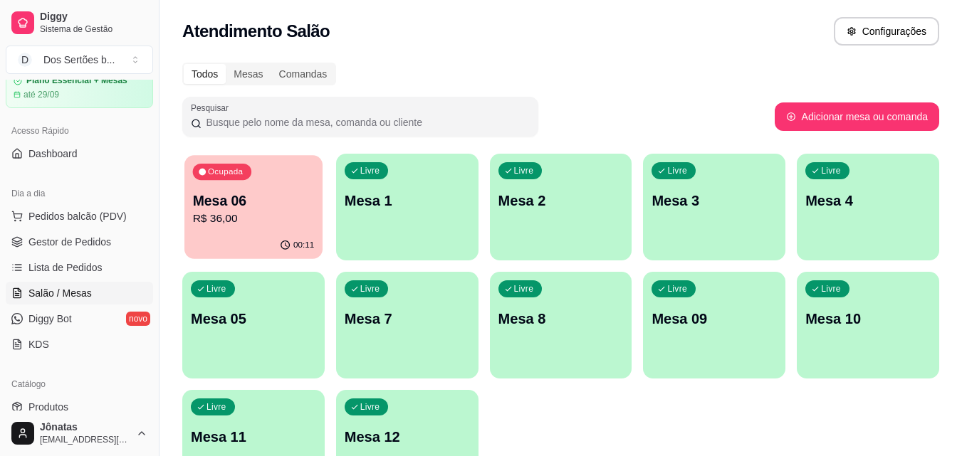
click at [219, 216] on p "R$ 36,00" at bounding box center [254, 219] width 122 height 16
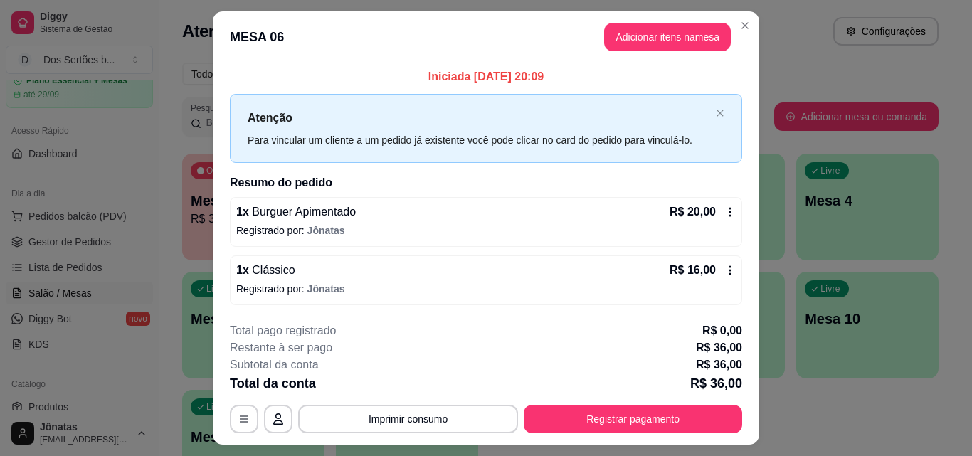
scroll to position [34, 0]
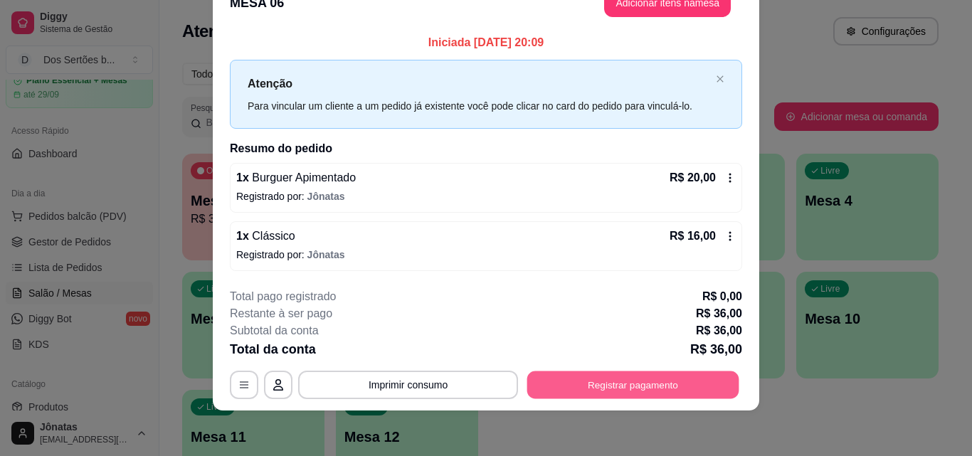
click at [611, 374] on button "Registrar pagamento" at bounding box center [633, 386] width 212 height 28
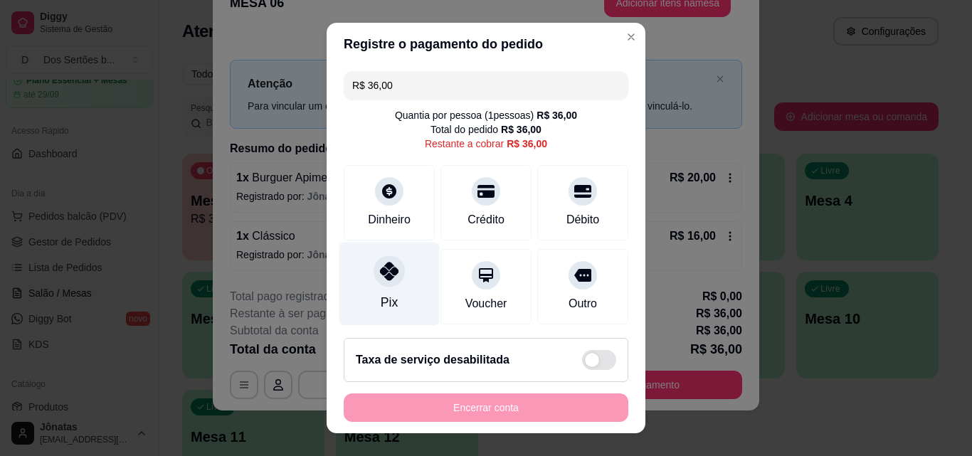
click at [372, 253] on div "Pix" at bounding box center [390, 284] width 100 height 83
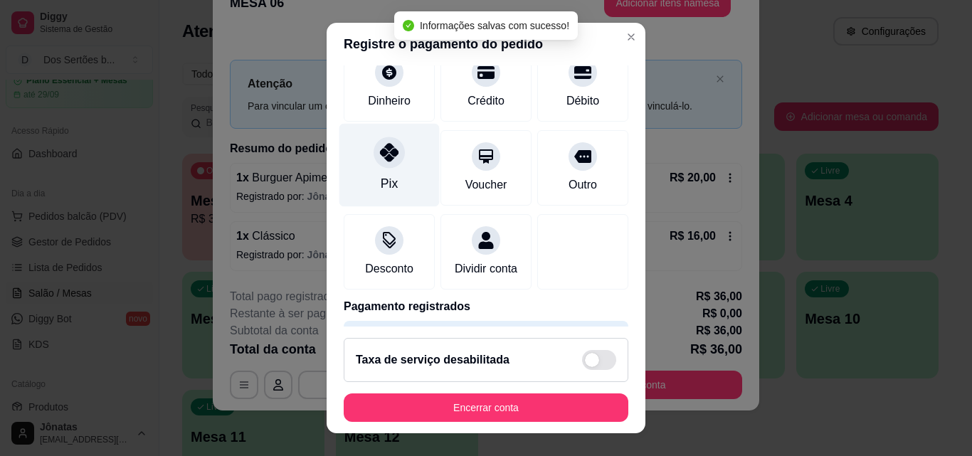
type input "R$ 0,00"
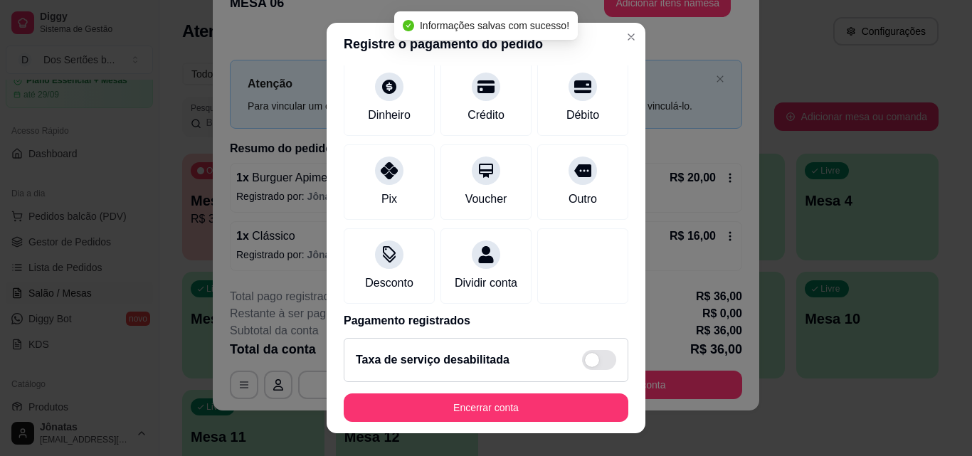
scroll to position [164, 0]
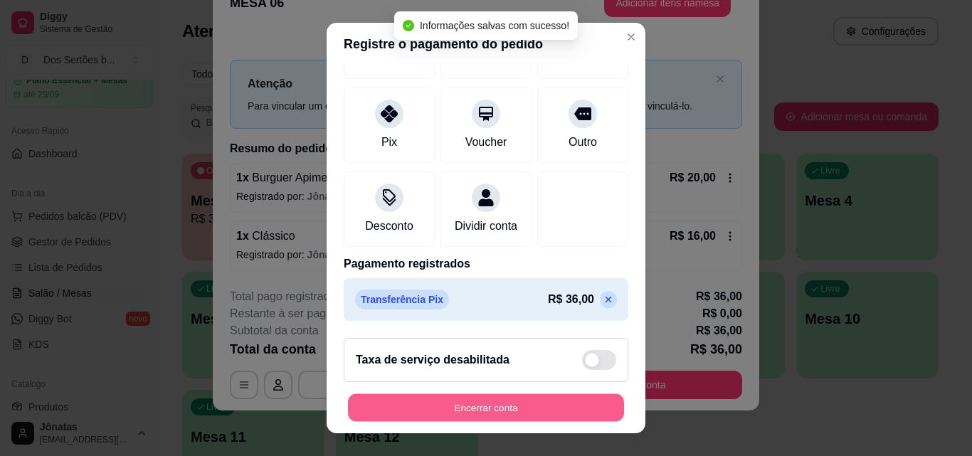
click at [550, 408] on button "Encerrar conta" at bounding box center [486, 408] width 276 height 28
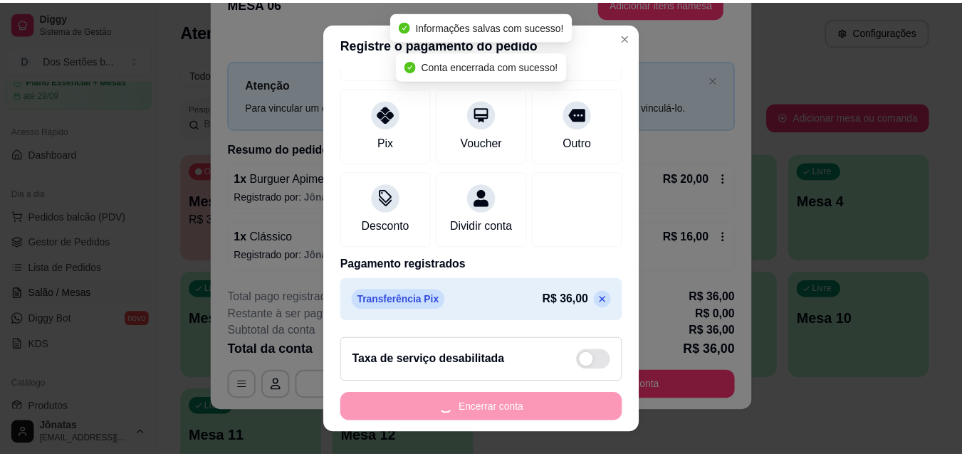
scroll to position [0, 0]
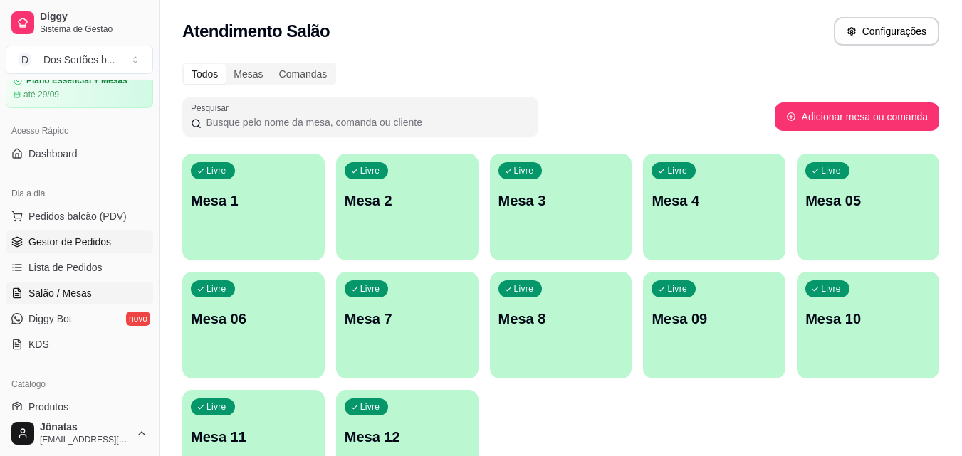
click at [60, 235] on span "Gestor de Pedidos" at bounding box center [69, 242] width 83 height 14
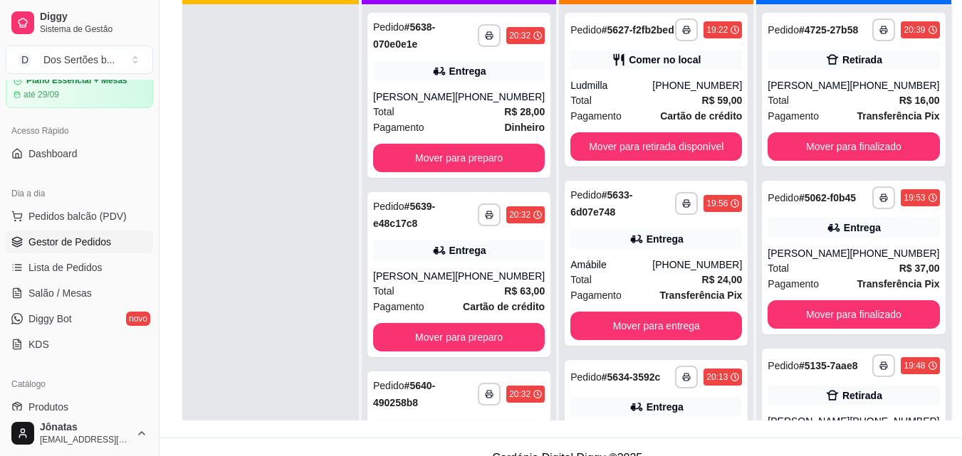
scroll to position [217, 0]
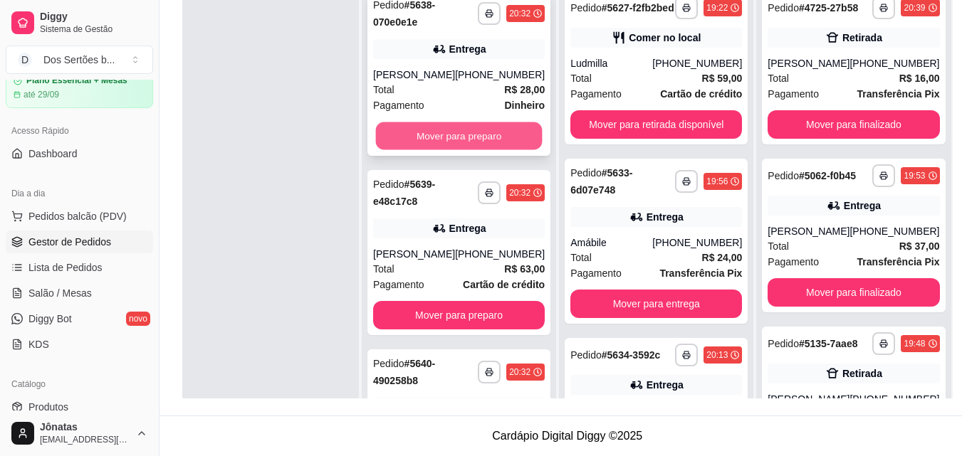
click at [428, 135] on button "Mover para preparo" at bounding box center [459, 136] width 167 height 28
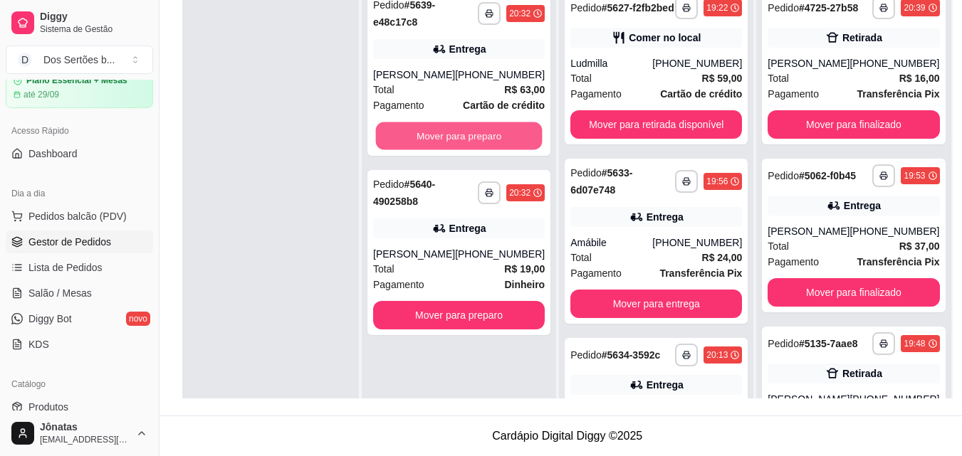
click at [428, 135] on button "Mover para preparo" at bounding box center [459, 136] width 167 height 28
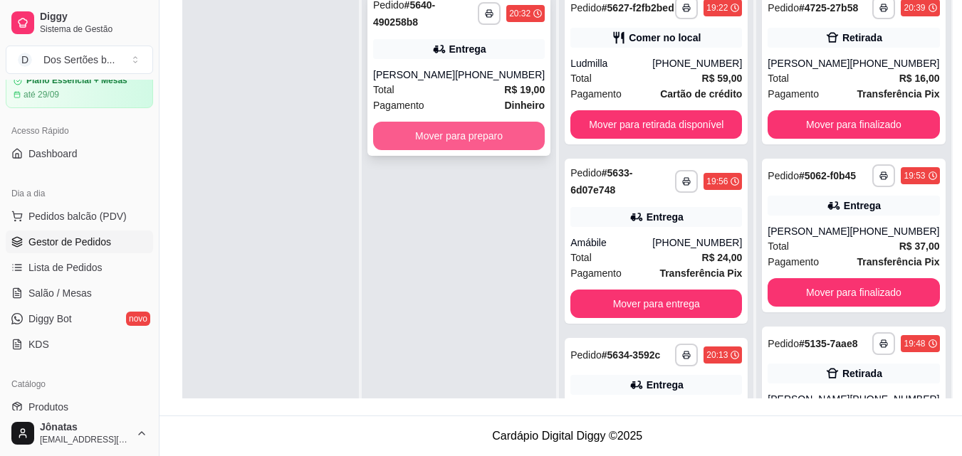
click at [461, 139] on button "Mover para preparo" at bounding box center [459, 136] width 172 height 28
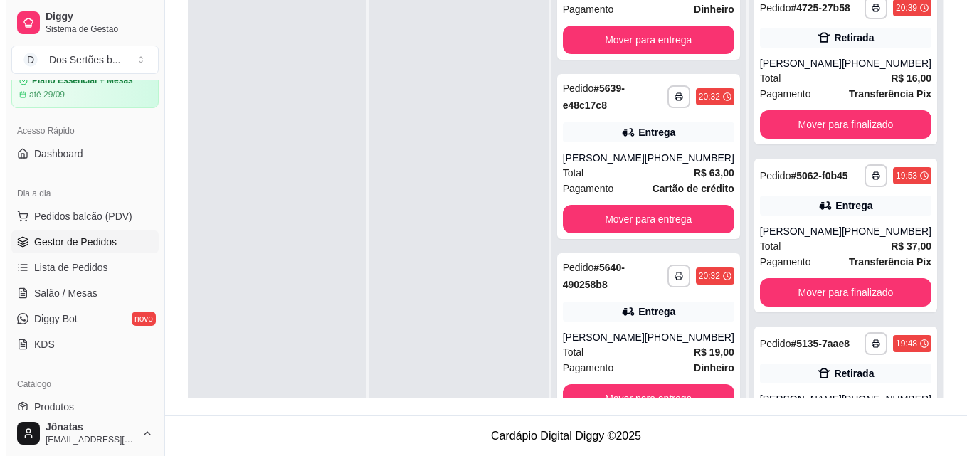
scroll to position [1007, 0]
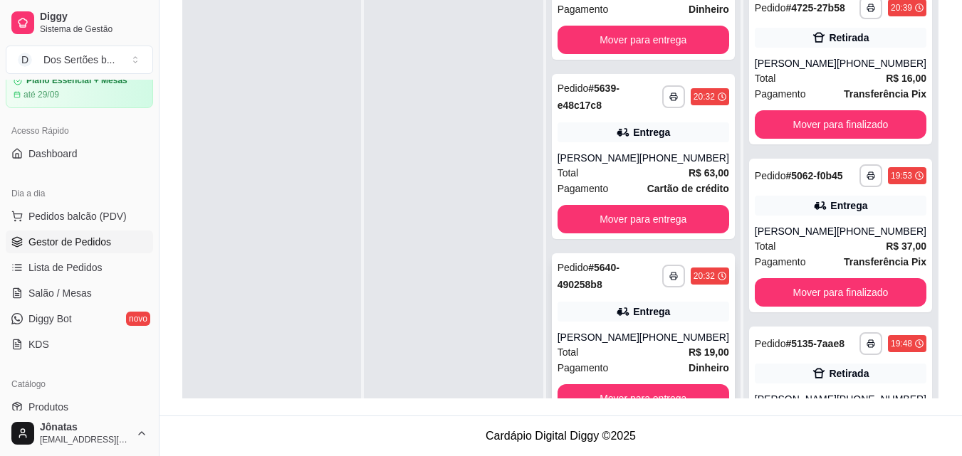
click at [659, 334] on div "[PHONE_NUMBER]" at bounding box center [684, 337] width 90 height 14
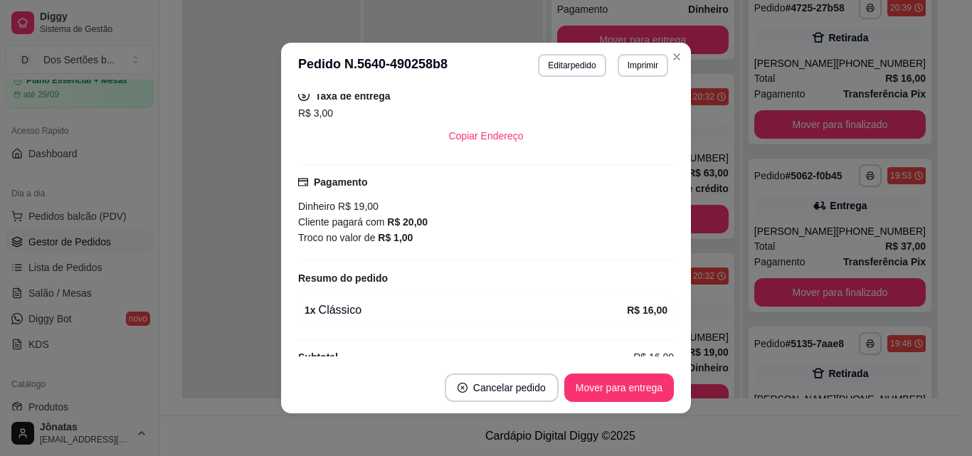
scroll to position [322, 0]
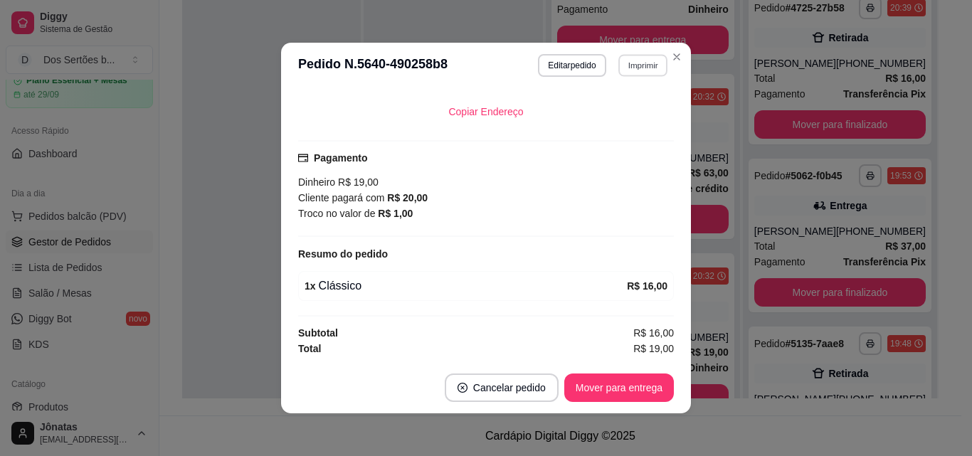
click at [635, 65] on button "Imprimir" at bounding box center [643, 65] width 49 height 22
click at [624, 115] on button "Impressora" at bounding box center [612, 115] width 100 height 22
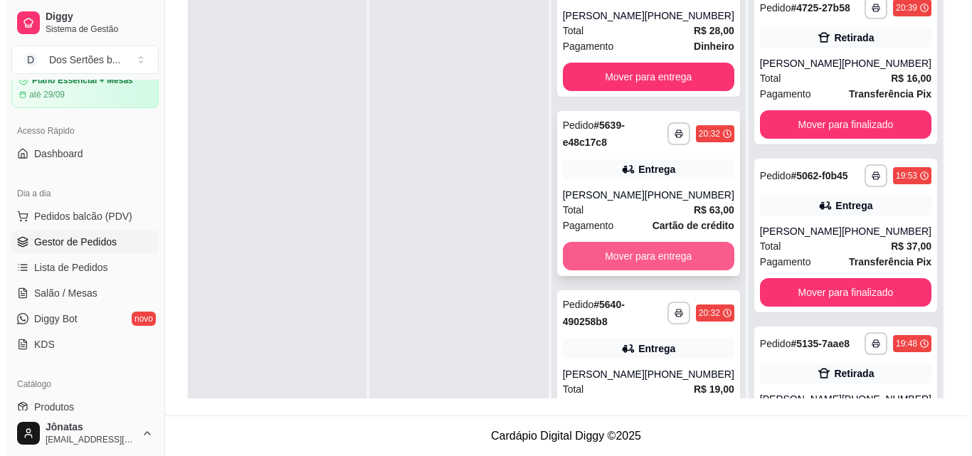
scroll to position [1007, 0]
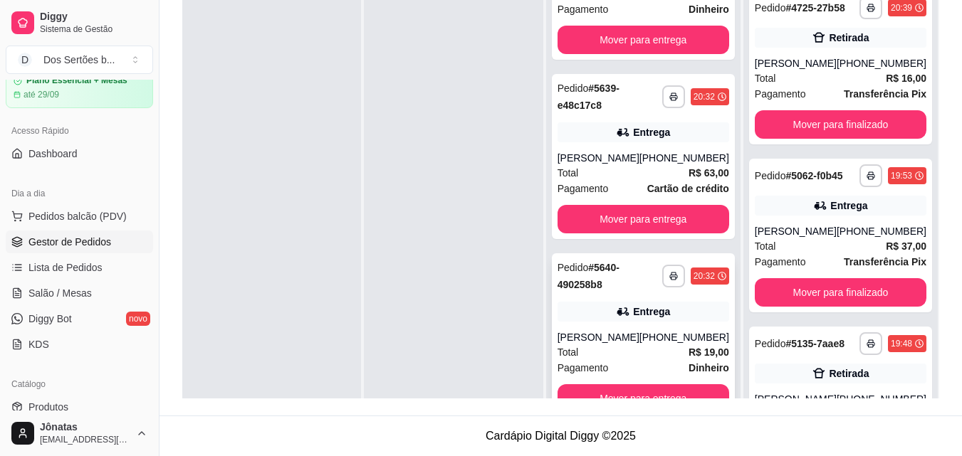
click at [611, 345] on div "Total R$ 19,00" at bounding box center [643, 353] width 172 height 16
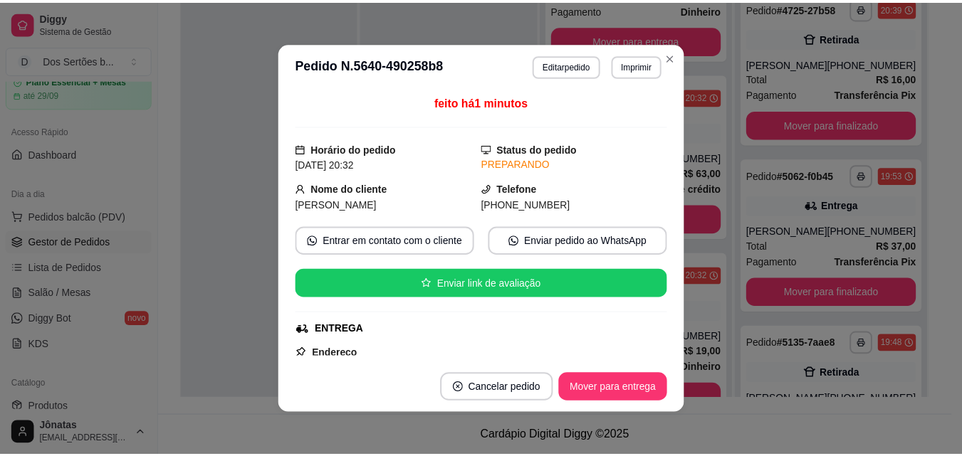
scroll to position [322, 0]
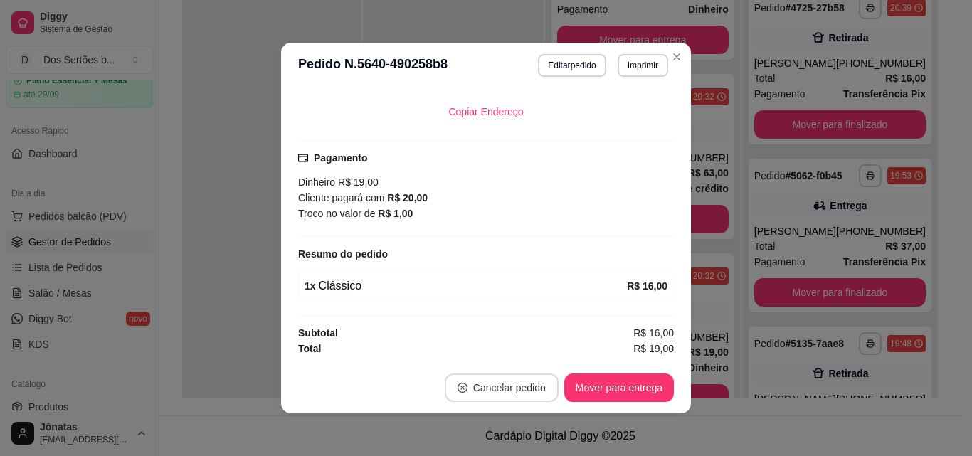
click at [496, 387] on button "Cancelar pedido" at bounding box center [502, 388] width 114 height 28
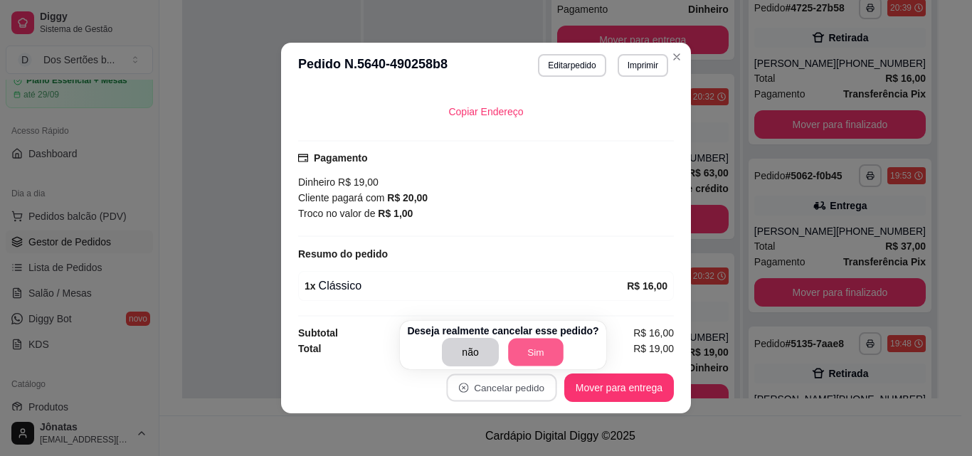
click at [532, 356] on button "Sim" at bounding box center [536, 353] width 56 height 28
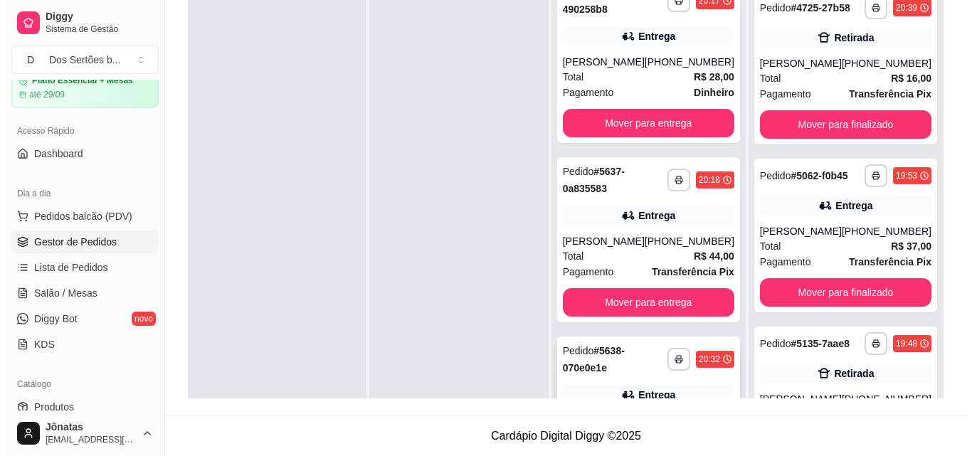
scroll to position [434, 0]
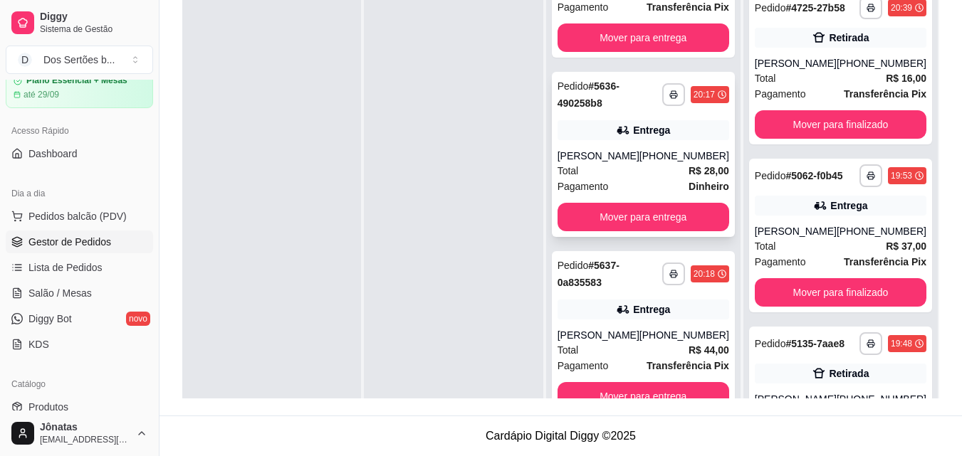
click at [661, 137] on div "Entrega" at bounding box center [651, 130] width 37 height 14
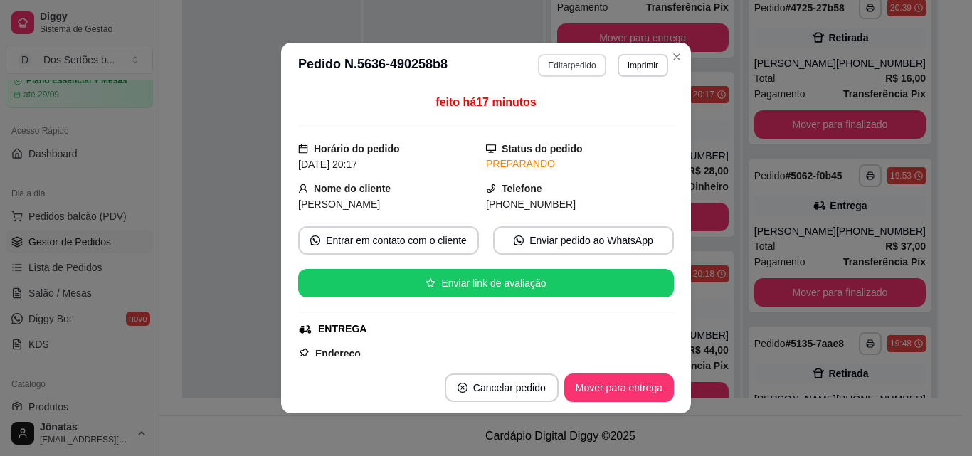
click at [550, 65] on button "Editar pedido" at bounding box center [572, 65] width 68 height 23
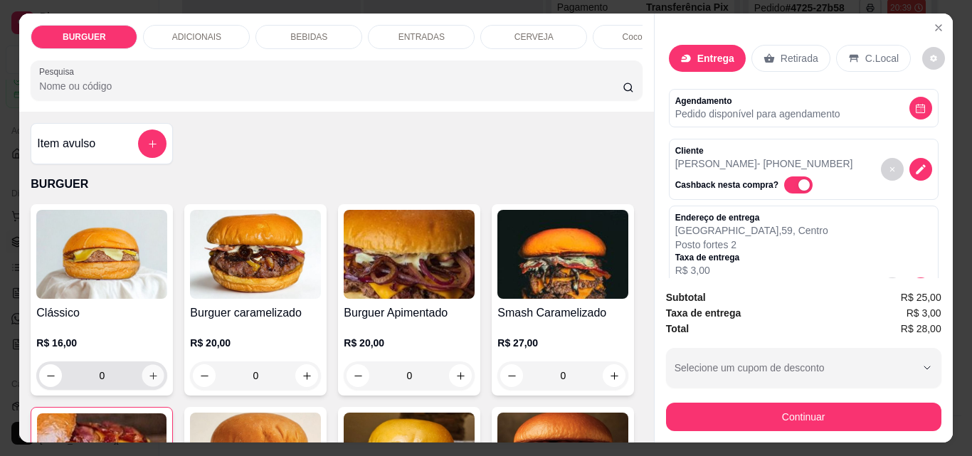
click at [148, 377] on icon "increase-product-quantity" at bounding box center [153, 376] width 11 height 11
type input "1"
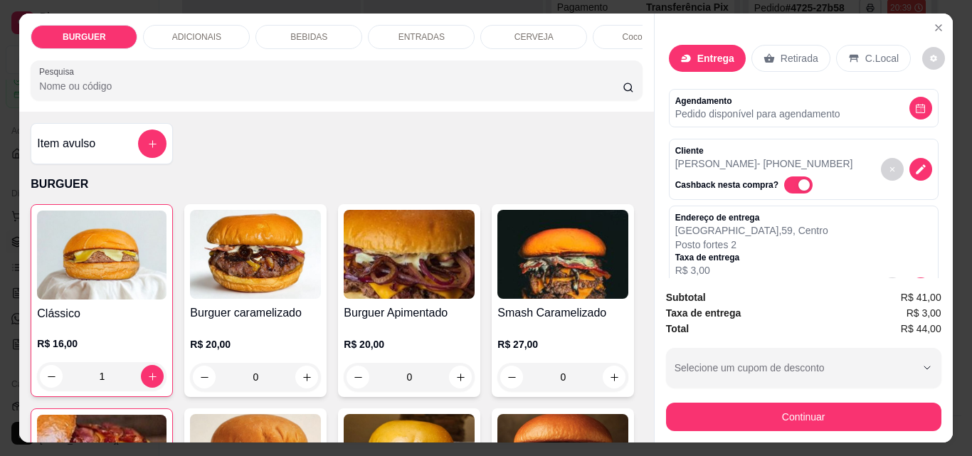
scroll to position [205, 0]
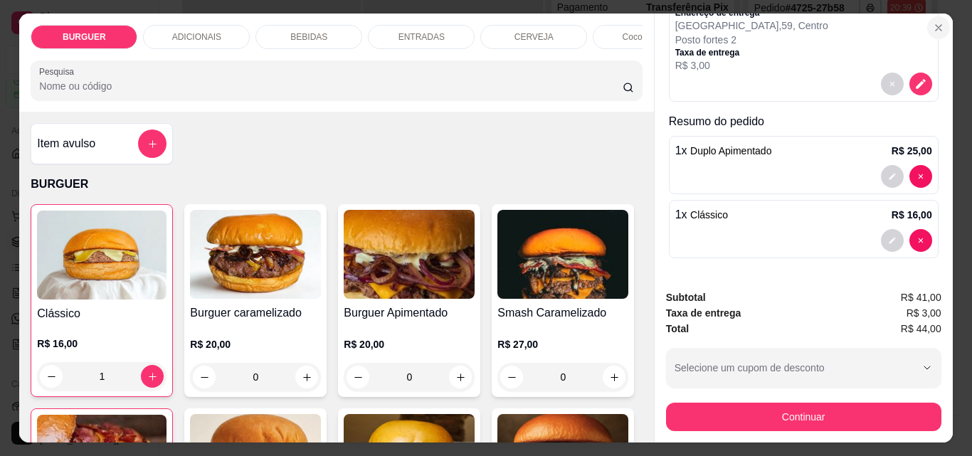
click at [934, 22] on icon "Close" at bounding box center [938, 27] width 11 height 11
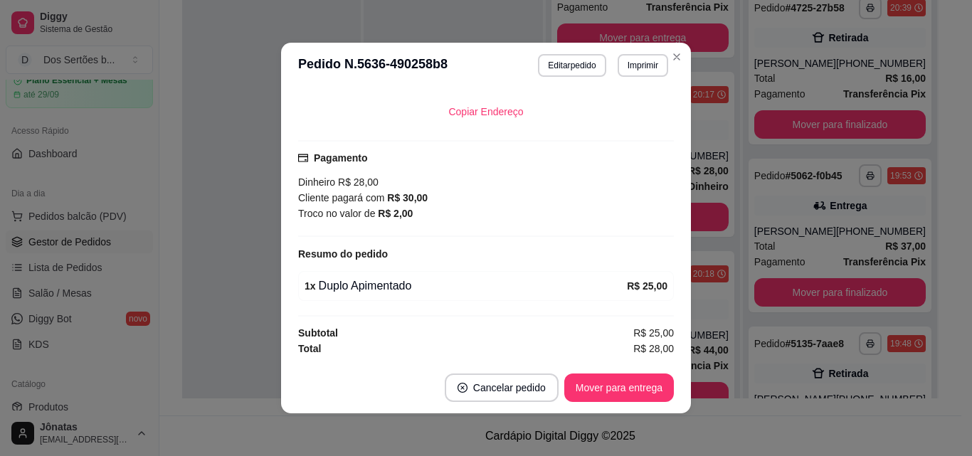
scroll to position [321, 0]
click at [562, 69] on button "Editar pedido" at bounding box center [573, 65] width 66 height 22
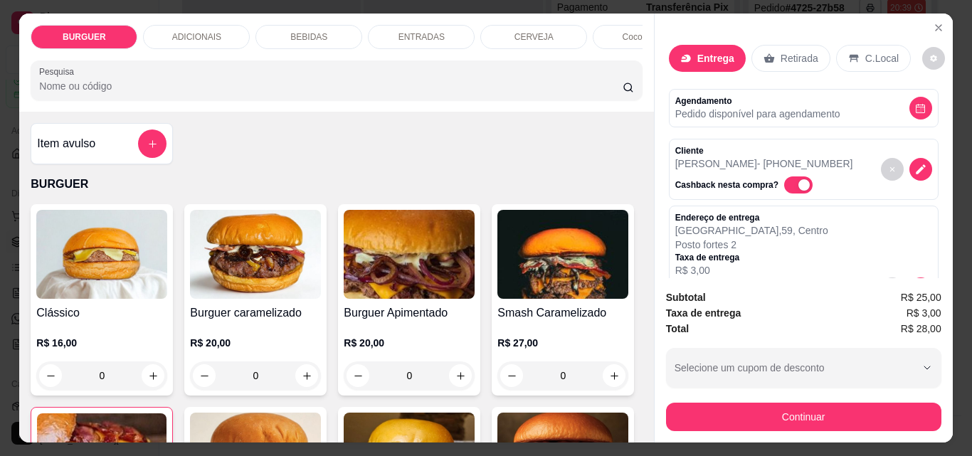
scroll to position [141, 0]
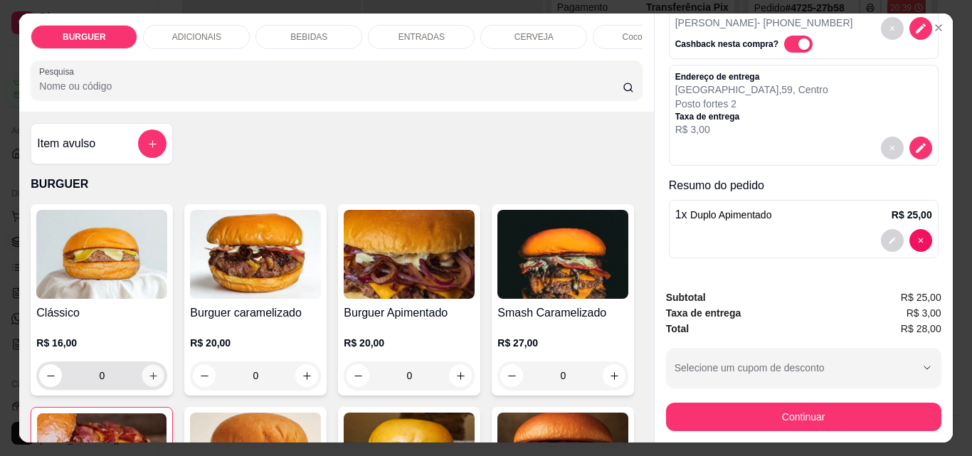
click at [148, 382] on icon "increase-product-quantity" at bounding box center [153, 376] width 11 height 11
type input "1"
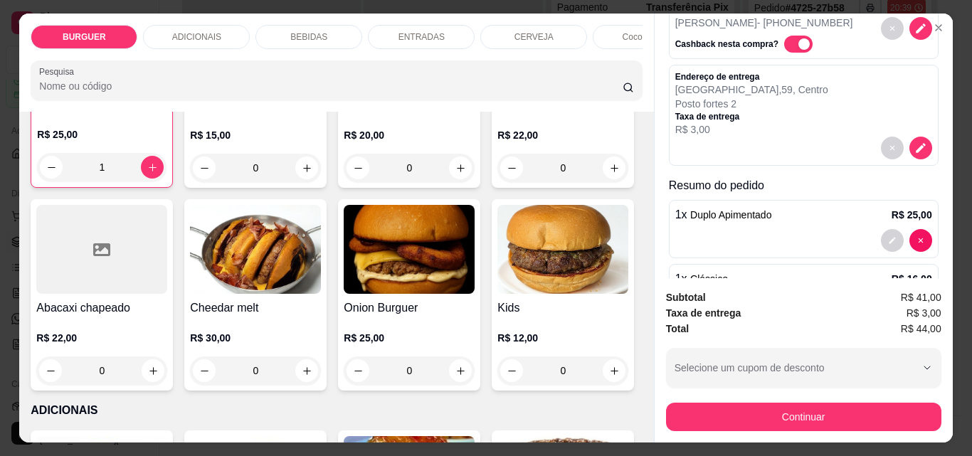
scroll to position [205, 0]
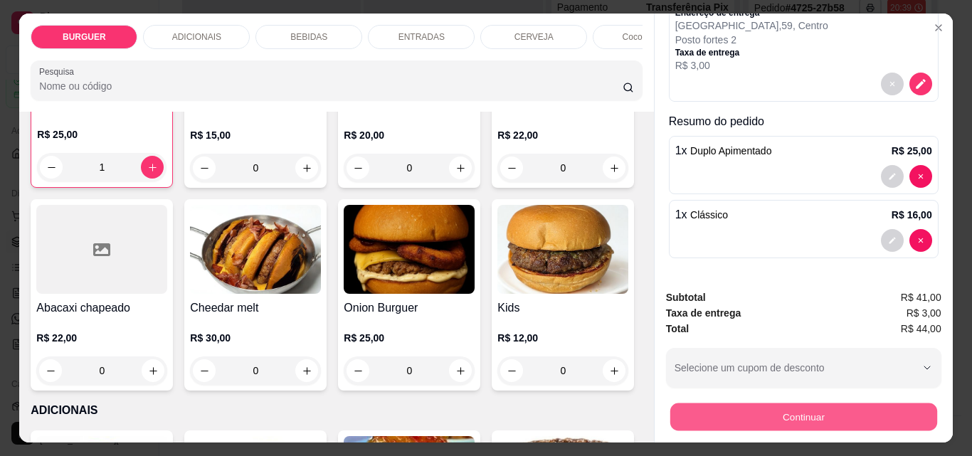
click at [819, 411] on button "Continuar" at bounding box center [803, 417] width 267 height 28
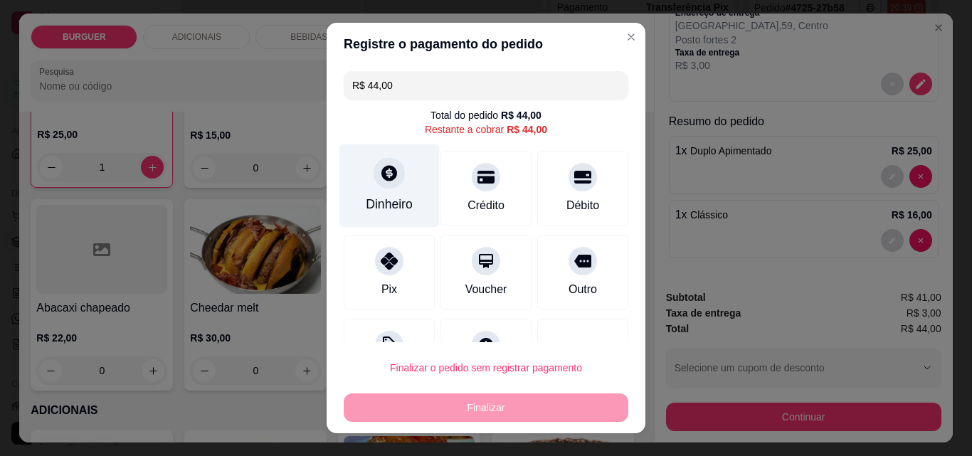
click at [382, 169] on icon at bounding box center [390, 173] width 16 height 16
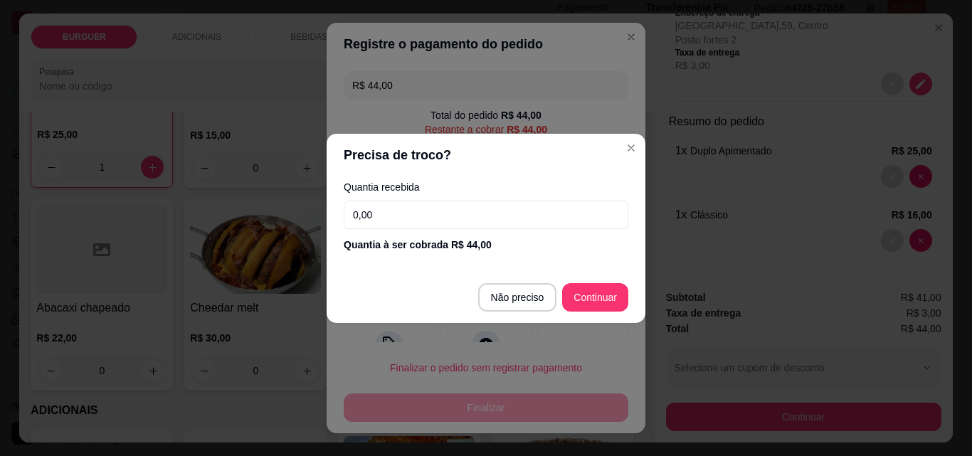
click at [387, 202] on input "0,00" at bounding box center [486, 215] width 285 height 28
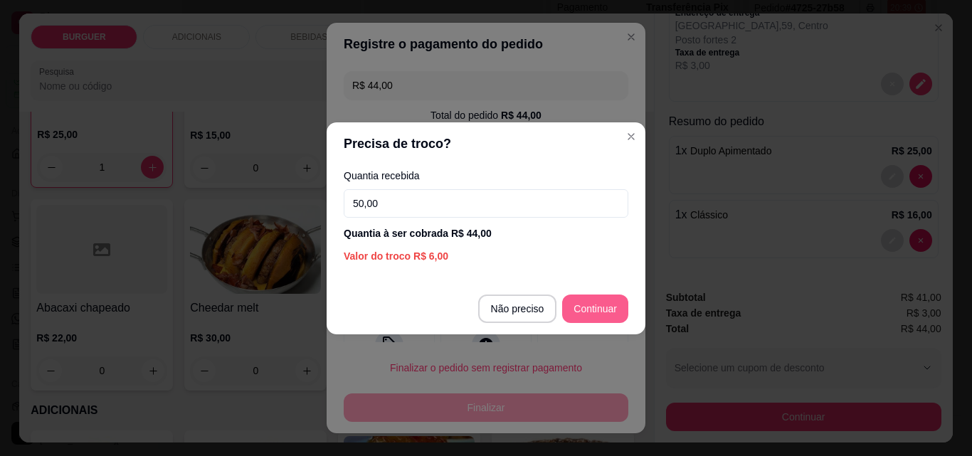
type input "50,00"
type input "R$ 0,00"
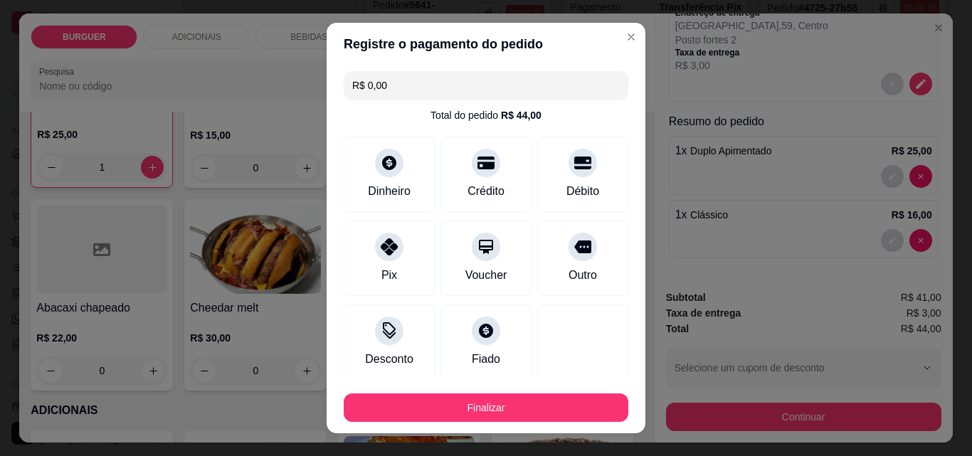
scroll to position [83, 0]
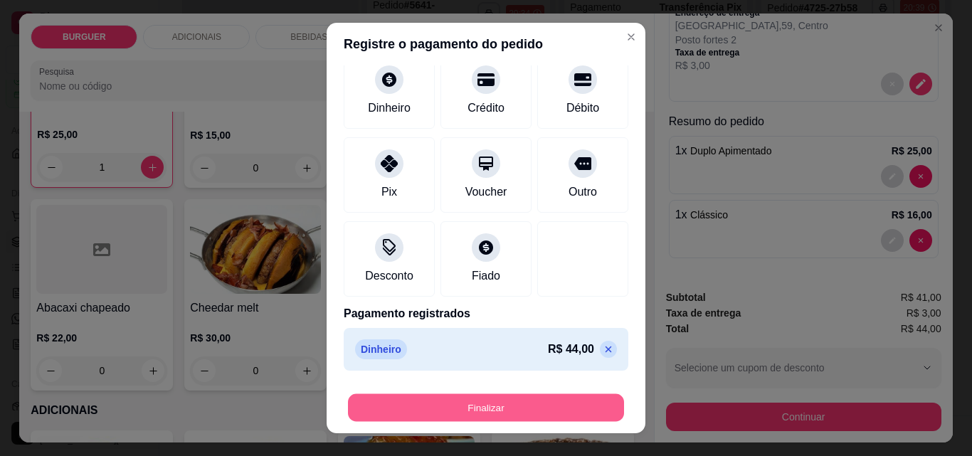
click at [537, 408] on button "Finalizar" at bounding box center [486, 408] width 276 height 28
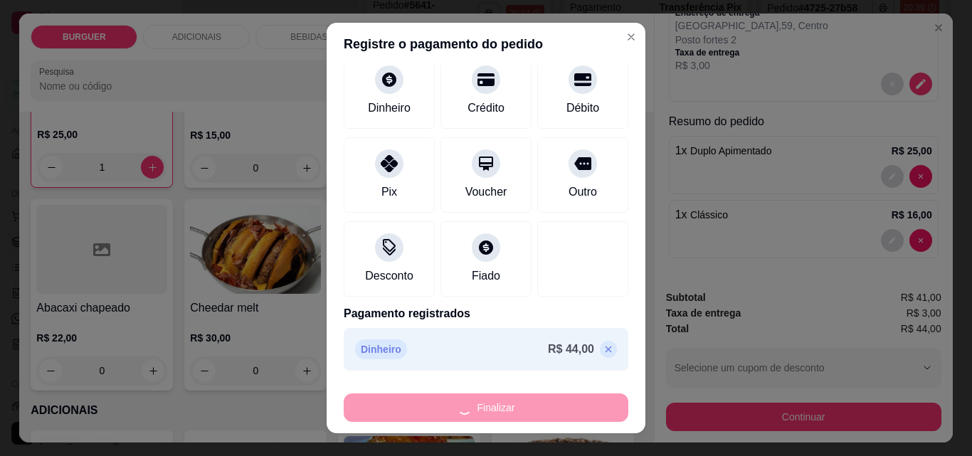
type input "0"
type input "-R$ 44,00"
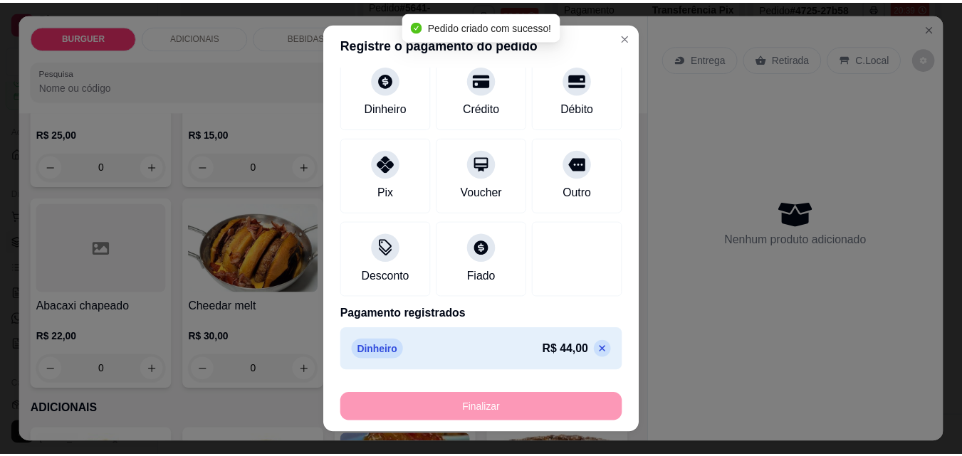
scroll to position [310, 0]
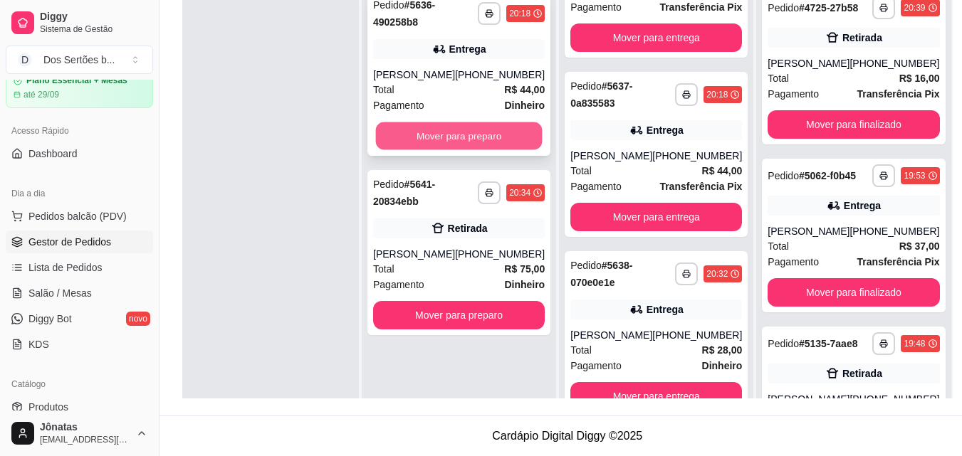
click at [411, 137] on button "Mover para preparo" at bounding box center [459, 136] width 167 height 28
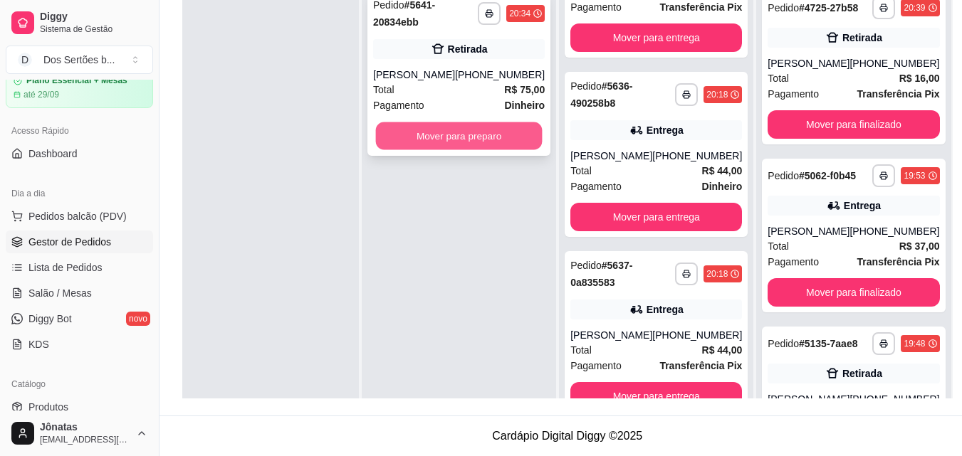
click at [459, 130] on button "Mover para preparo" at bounding box center [459, 136] width 167 height 28
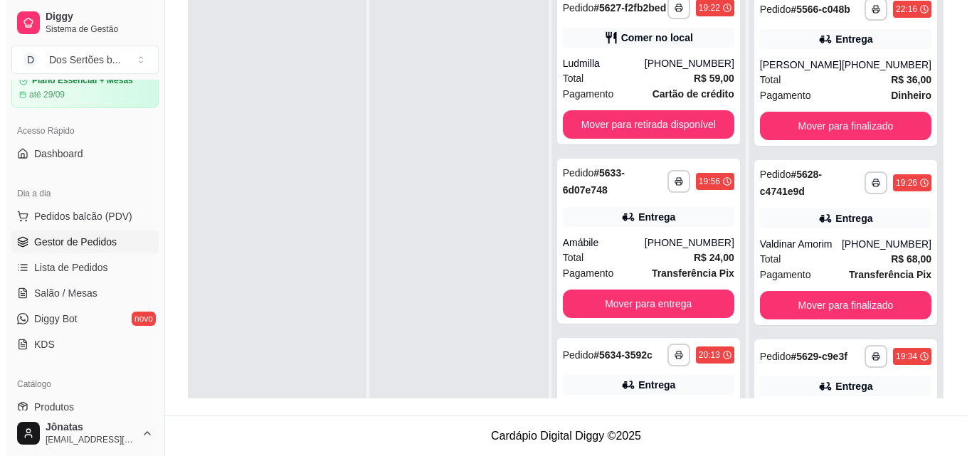
scroll to position [672, 0]
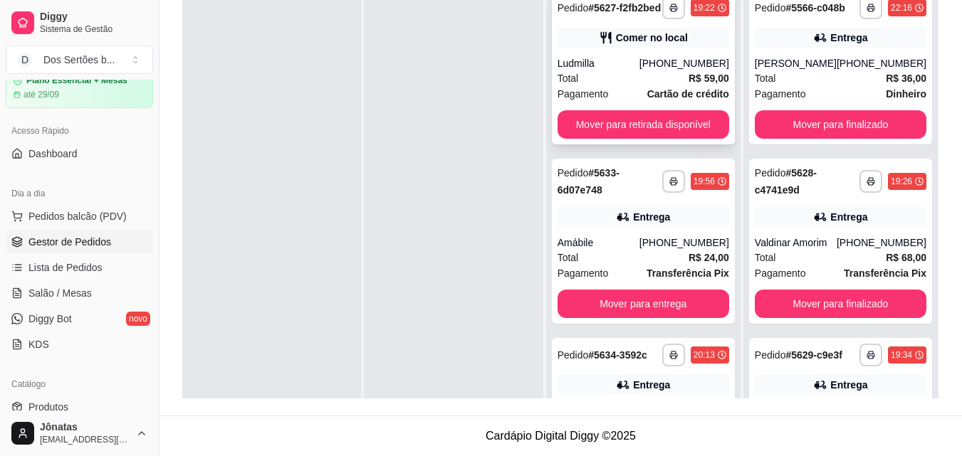
click at [635, 86] on div "Total R$ 59,00" at bounding box center [643, 78] width 172 height 16
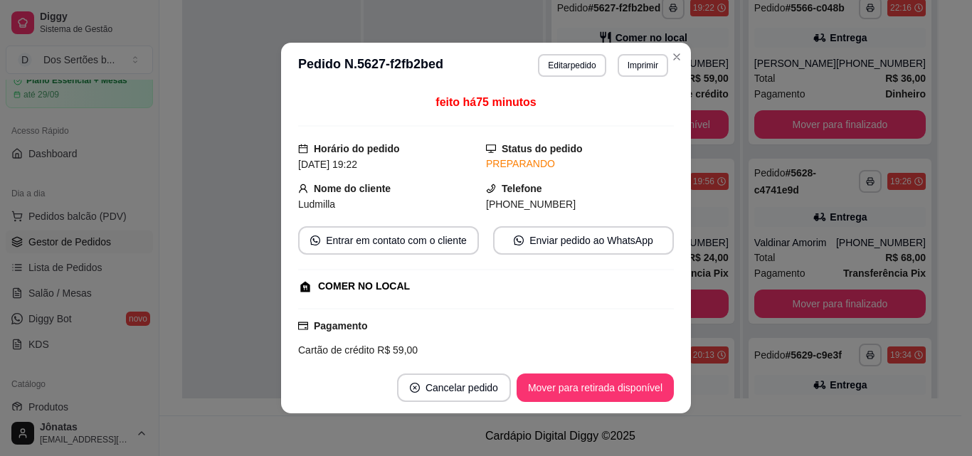
scroll to position [299, 0]
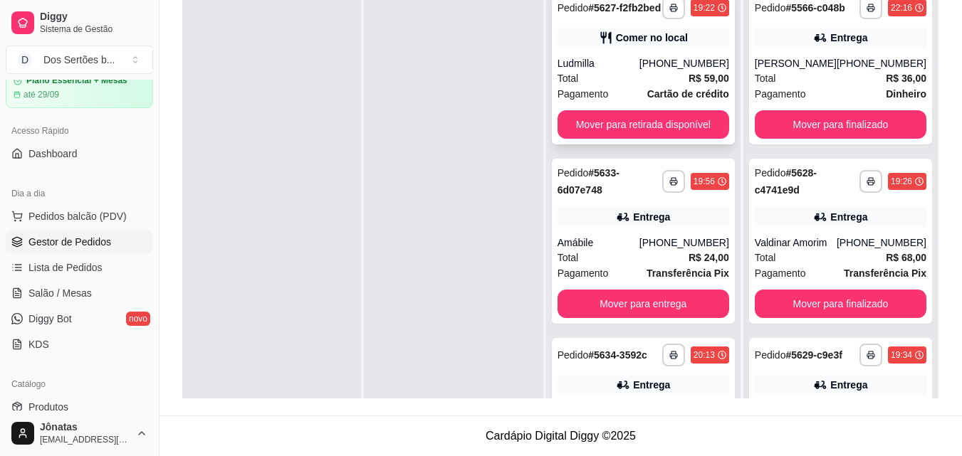
click at [635, 70] on div "Ludmilla" at bounding box center [598, 63] width 82 height 14
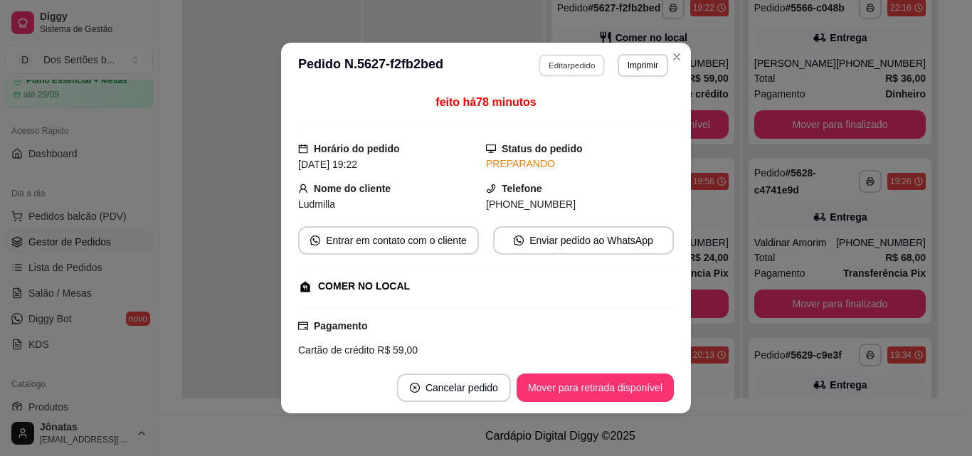
click at [561, 61] on button "Editar pedido" at bounding box center [573, 65] width 66 height 22
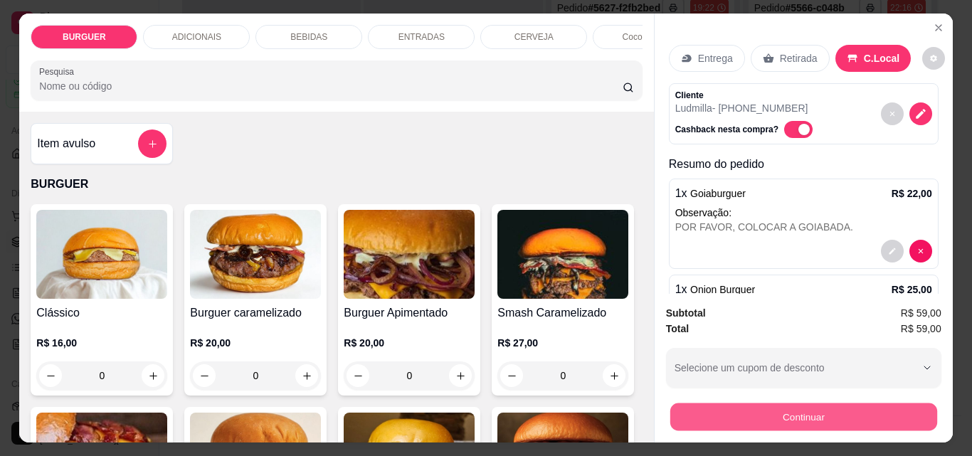
click at [715, 411] on button "Continuar" at bounding box center [803, 417] width 267 height 28
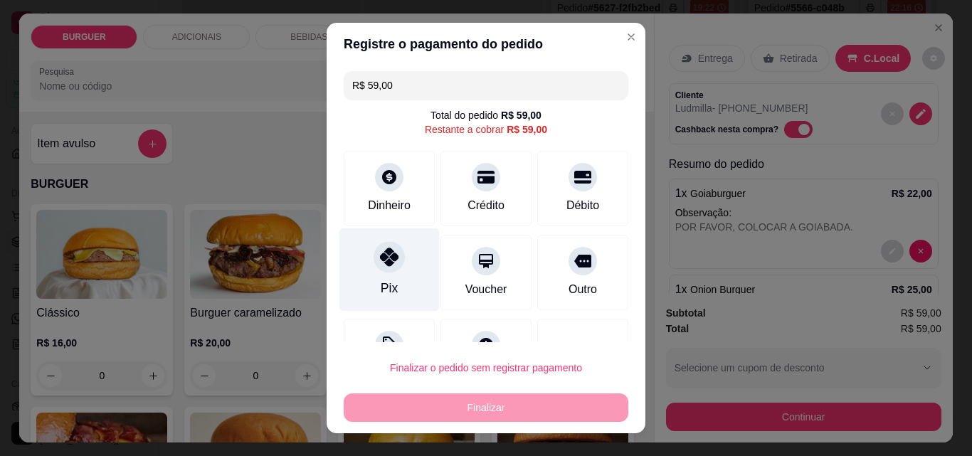
click at [392, 272] on div "Pix" at bounding box center [390, 269] width 100 height 83
type input "R$ 0,00"
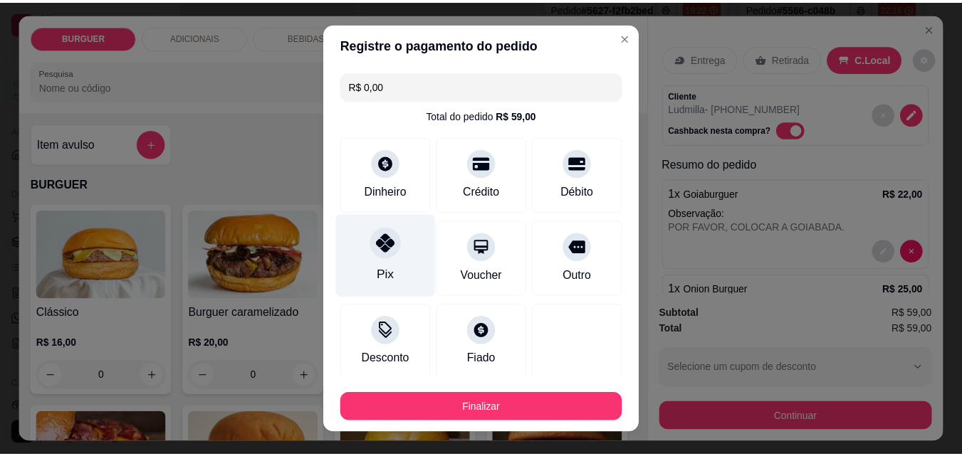
scroll to position [83, 0]
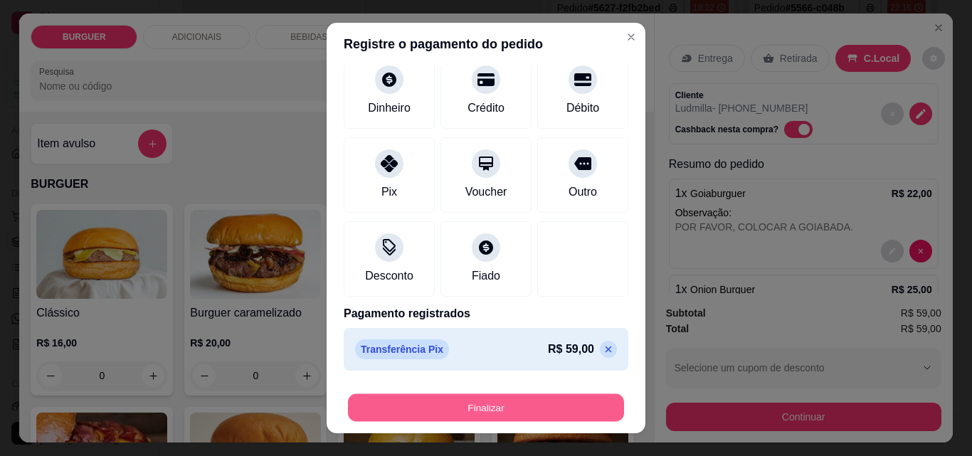
click at [522, 404] on button "Finalizar" at bounding box center [486, 408] width 276 height 28
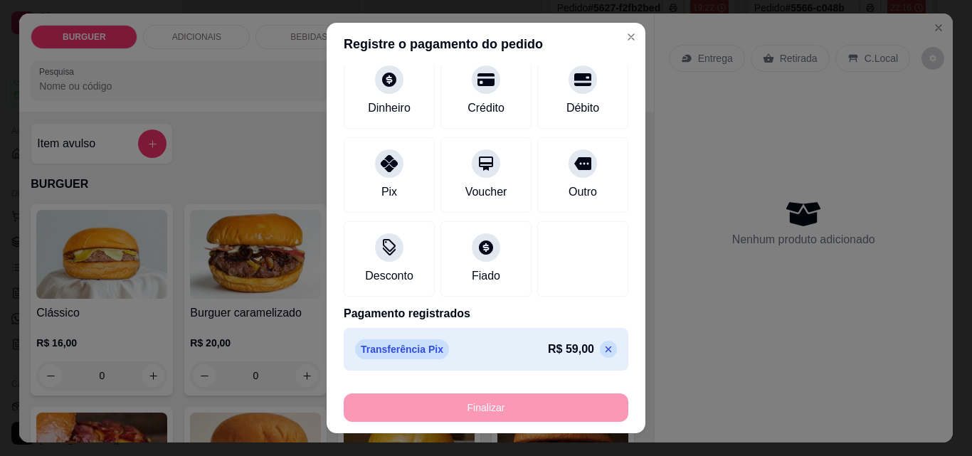
type input "0"
type input "-R$ 59,00"
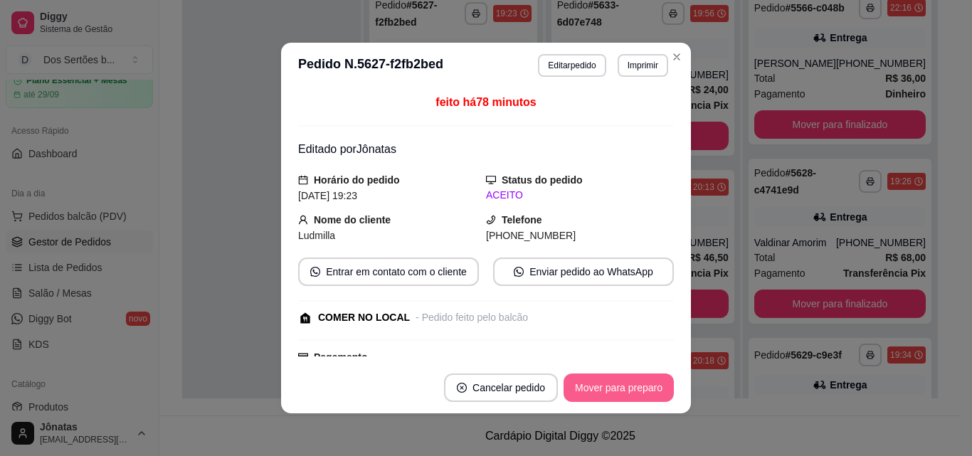
click at [592, 387] on button "Mover para preparo" at bounding box center [619, 388] width 110 height 28
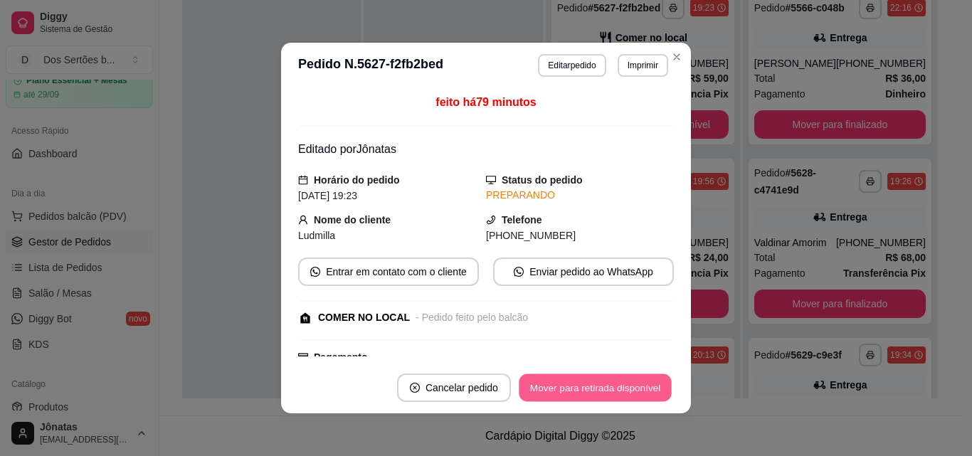
click at [617, 386] on button "Mover para retirada disponível" at bounding box center [595, 388] width 152 height 28
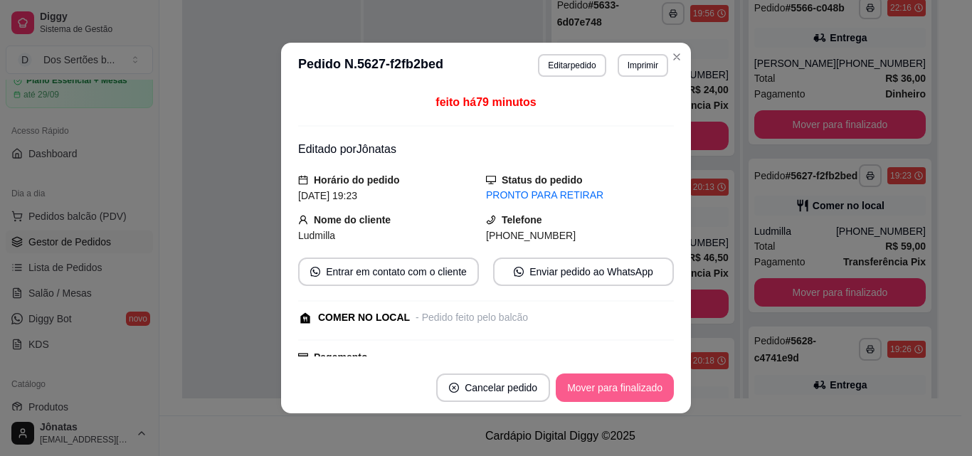
click at [617, 386] on button "Mover para finalizado" at bounding box center [615, 388] width 118 height 28
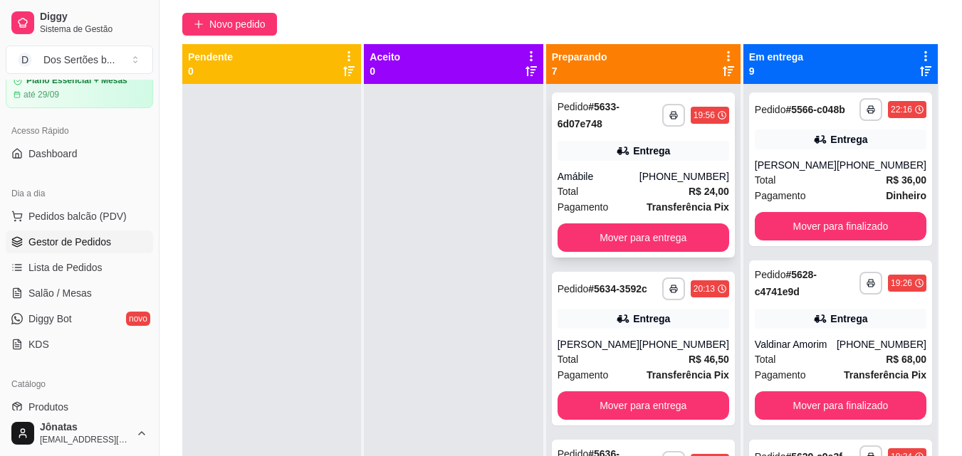
scroll to position [217, 0]
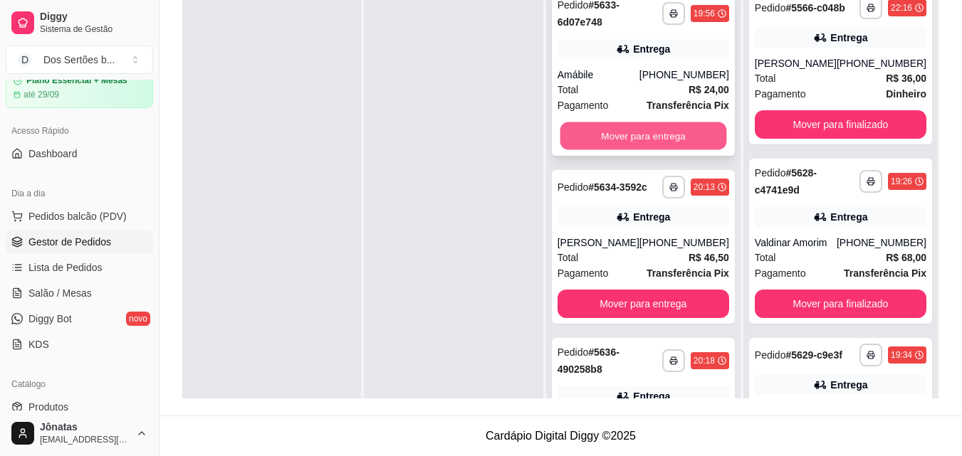
click at [627, 136] on button "Mover para entrega" at bounding box center [642, 136] width 167 height 28
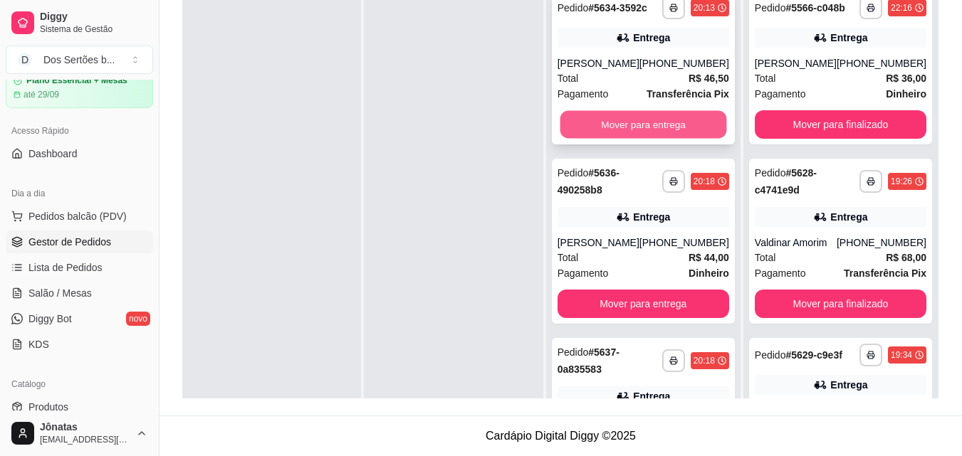
click at [647, 132] on button "Mover para entrega" at bounding box center [642, 125] width 167 height 28
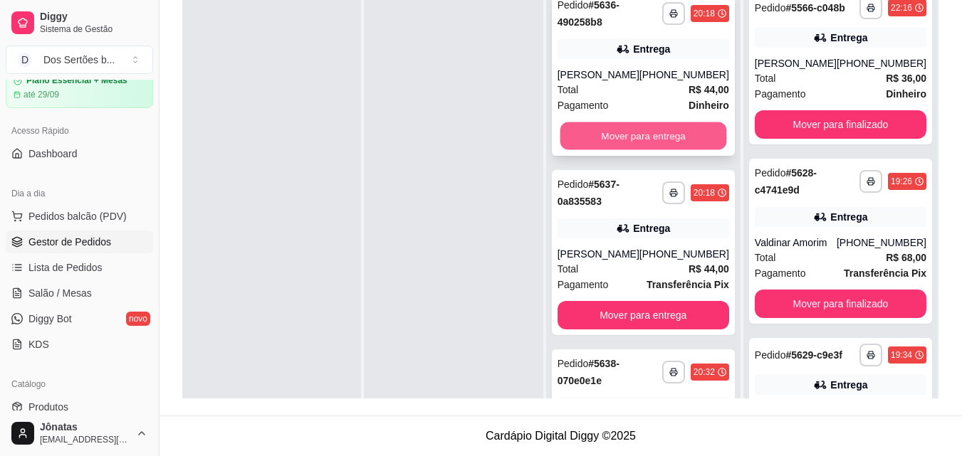
click at [665, 131] on button "Mover para entrega" at bounding box center [642, 136] width 167 height 28
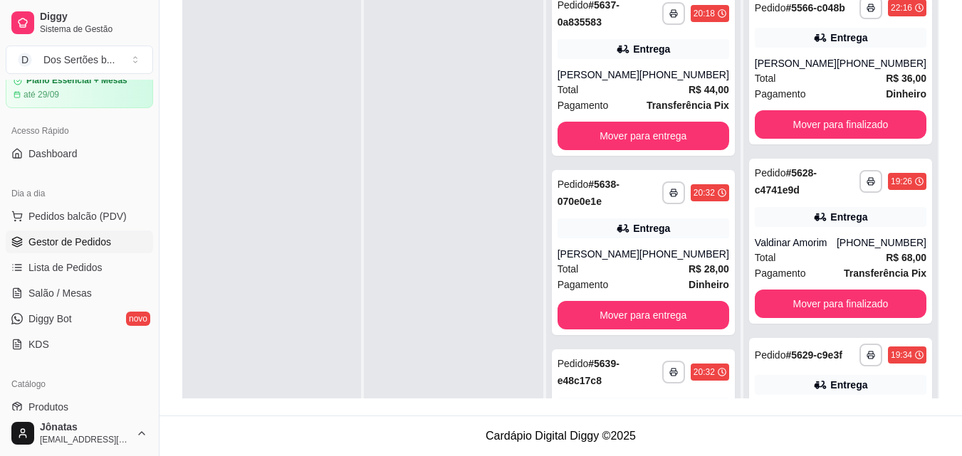
click at [665, 131] on div "**********" at bounding box center [643, 73] width 183 height 165
click at [661, 137] on button "Mover para entrega" at bounding box center [642, 136] width 167 height 28
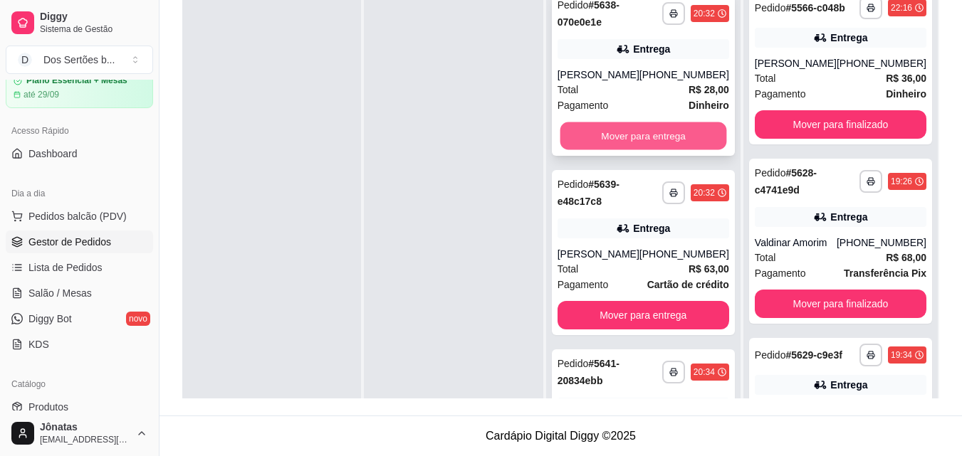
click at [683, 136] on button "Mover para entrega" at bounding box center [642, 136] width 167 height 28
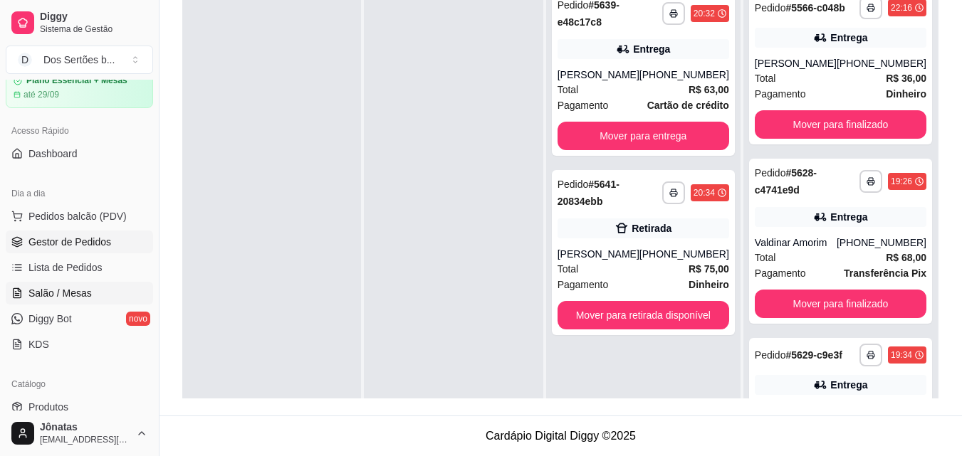
click at [46, 293] on span "Salão / Mesas" at bounding box center [59, 293] width 63 height 14
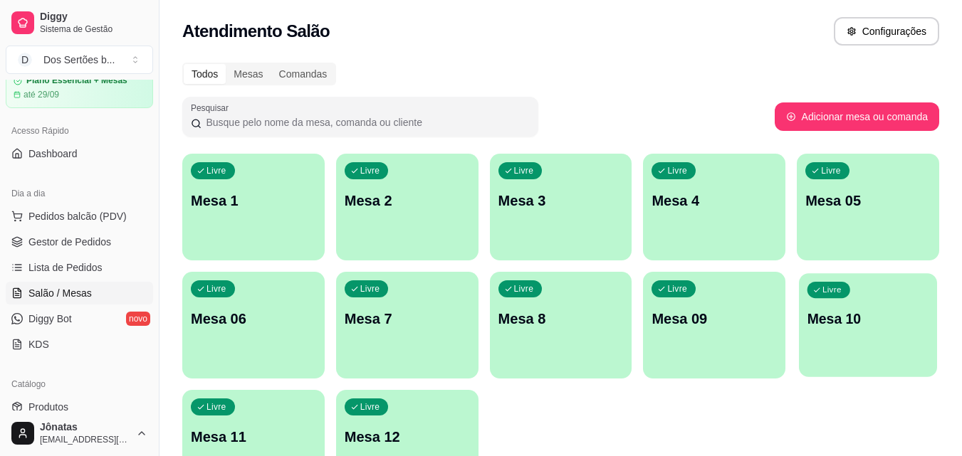
click at [824, 348] on div "Livre Mesa 10" at bounding box center [868, 316] width 138 height 87
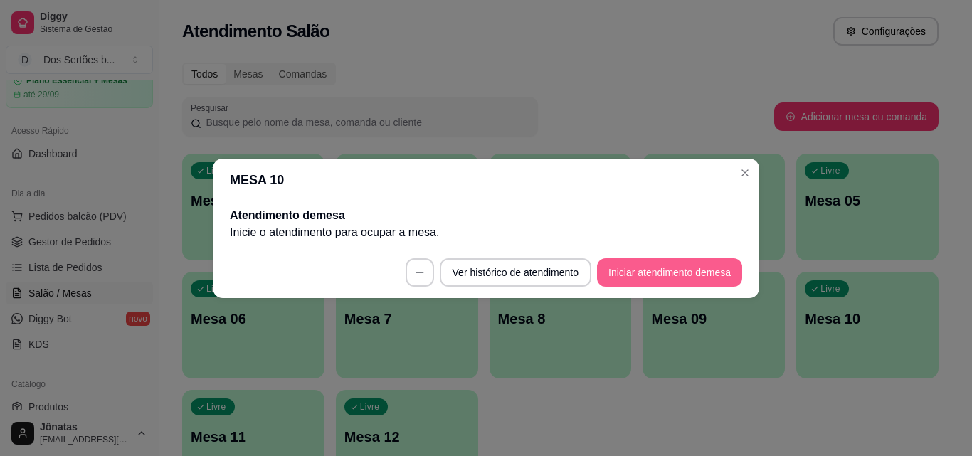
click at [710, 271] on button "Iniciar atendimento de mesa" at bounding box center [669, 272] width 145 height 28
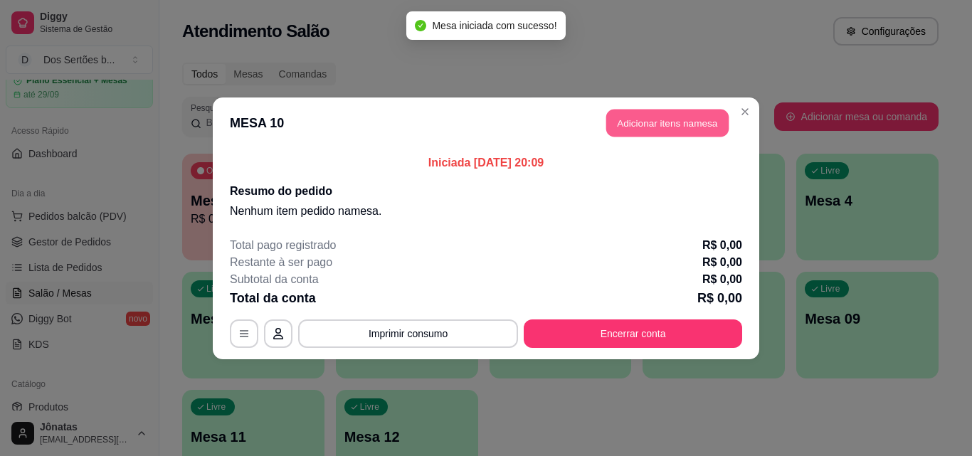
click at [656, 124] on button "Adicionar itens na mesa" at bounding box center [667, 123] width 122 height 28
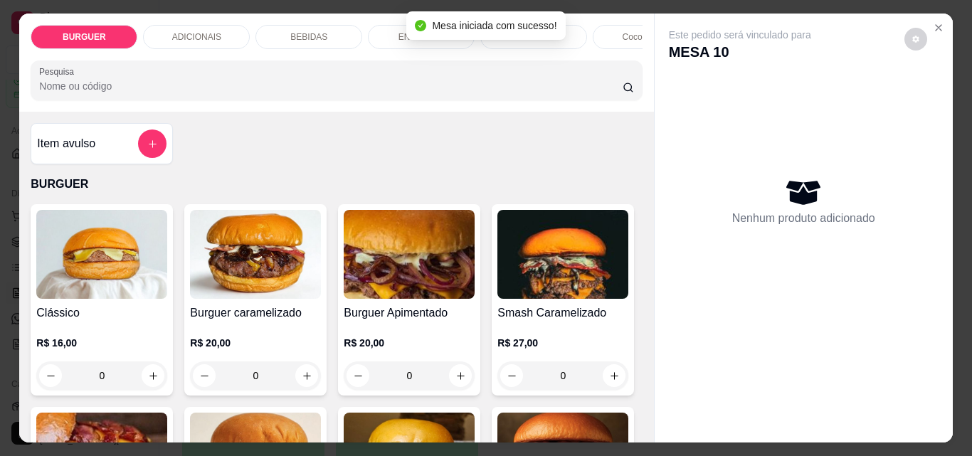
scroll to position [115, 0]
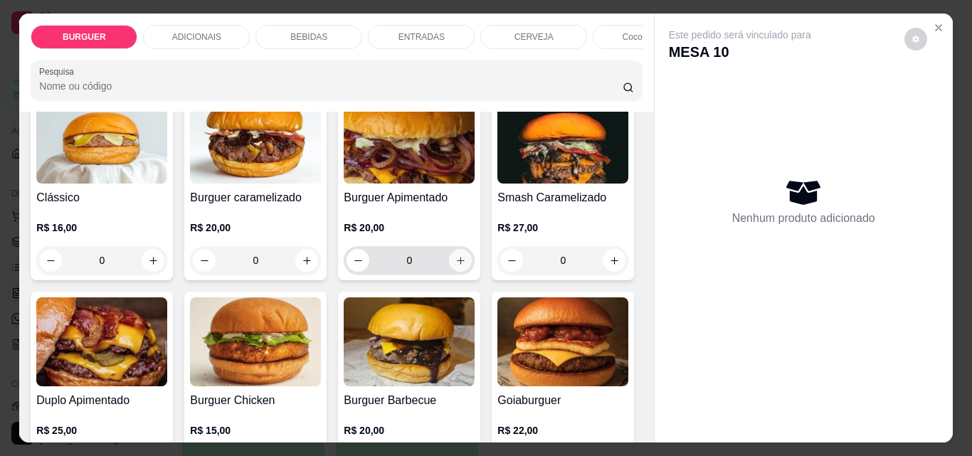
click at [450, 258] on button "increase-product-quantity" at bounding box center [460, 260] width 23 height 23
type input "1"
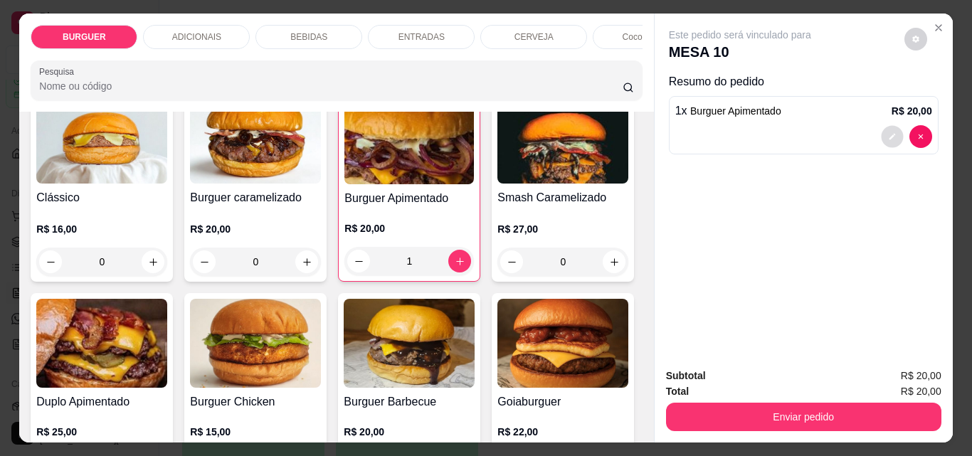
click at [889, 134] on icon "decrease-product-quantity" at bounding box center [892, 137] width 6 height 6
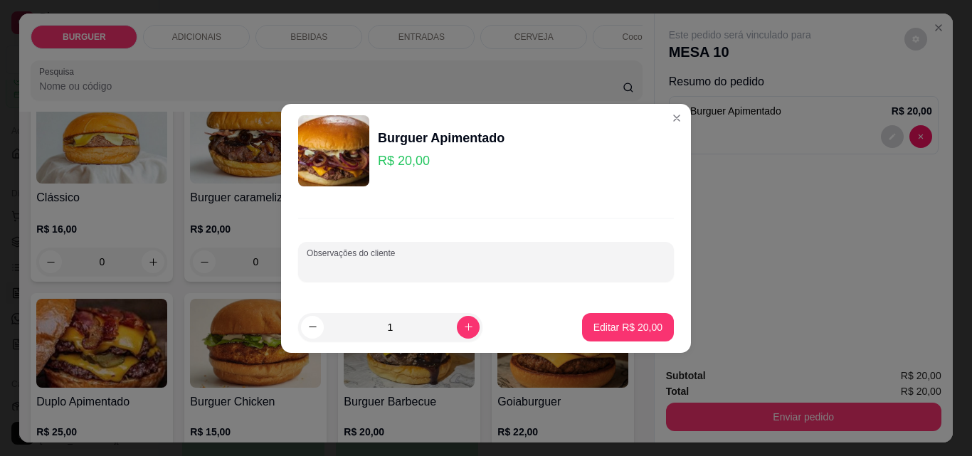
click at [339, 261] on input "Observações do cliente" at bounding box center [486, 268] width 359 height 14
type input "sem cebola"
click at [613, 320] on p "Editar R$ 20,00" at bounding box center [628, 327] width 69 height 14
type input "0"
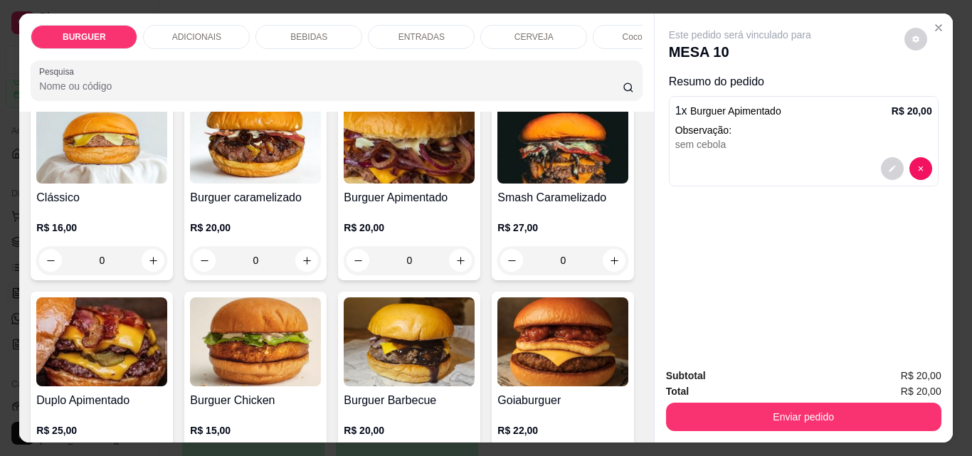
scroll to position [221, 0]
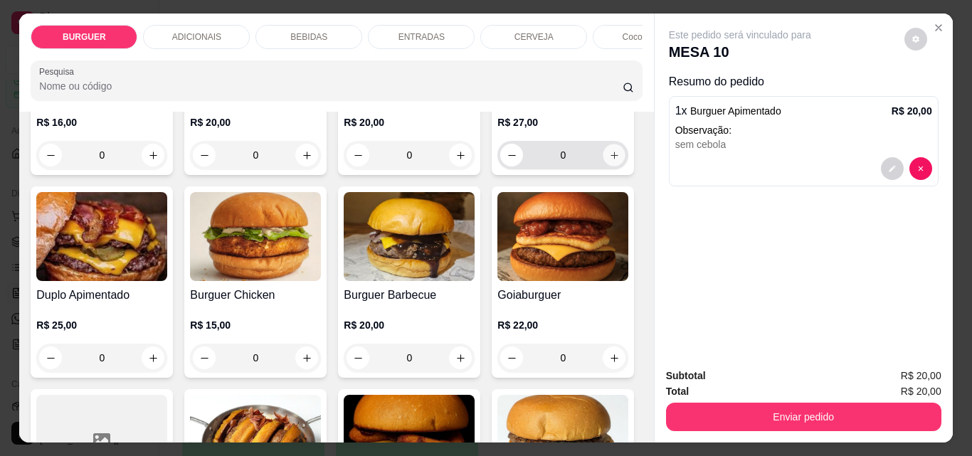
click at [609, 161] on icon "increase-product-quantity" at bounding box center [614, 155] width 11 height 11
type input "1"
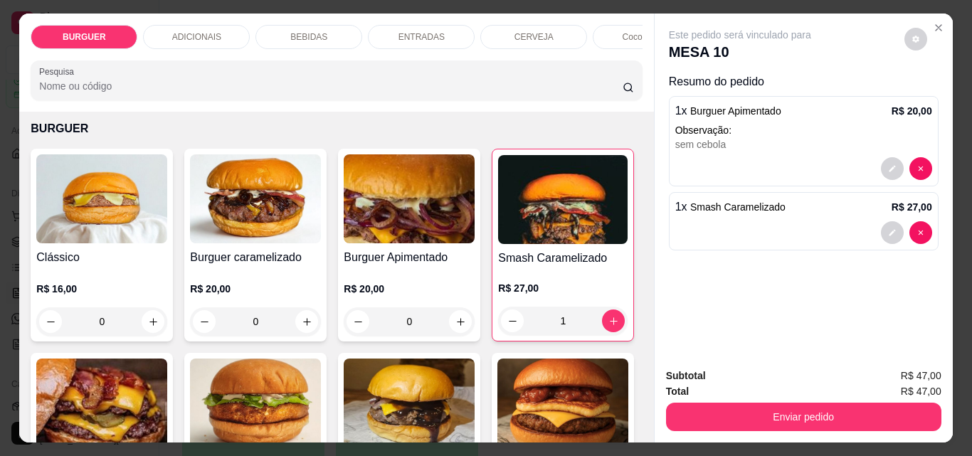
scroll to position [22, 0]
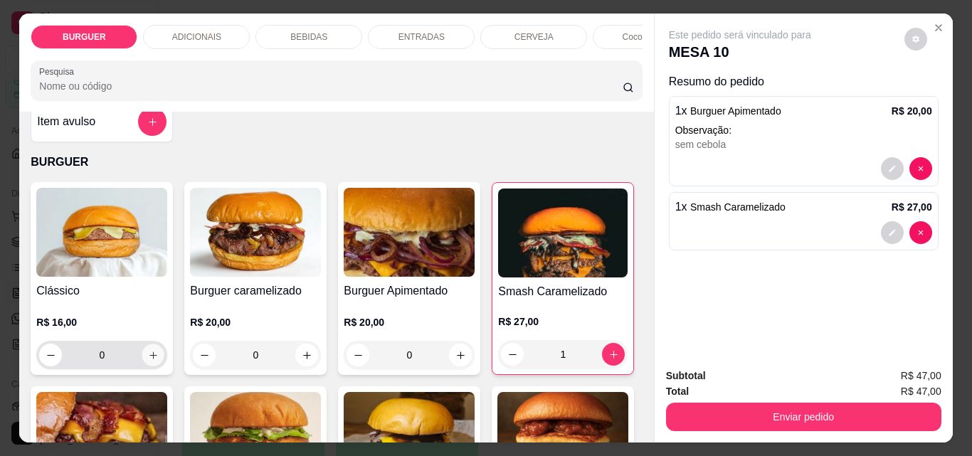
click at [148, 359] on icon "increase-product-quantity" at bounding box center [153, 355] width 11 height 11
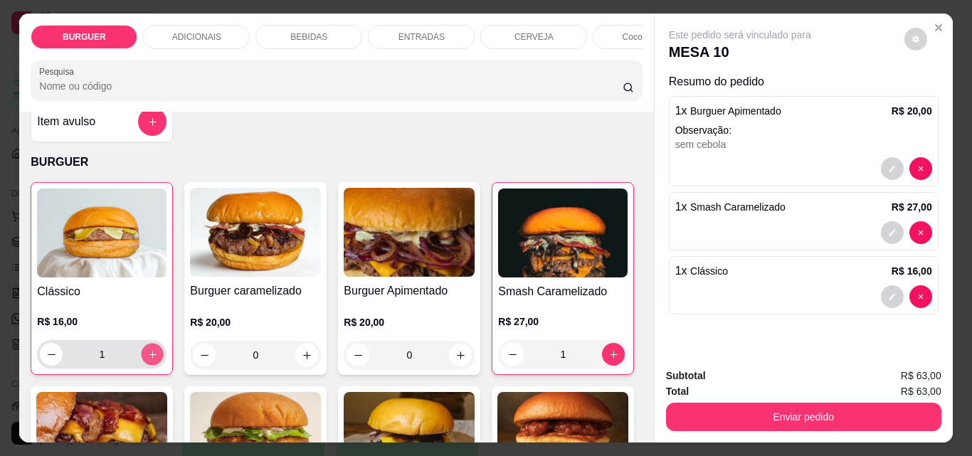
click at [147, 359] on icon "increase-product-quantity" at bounding box center [152, 355] width 11 height 11
type input "3"
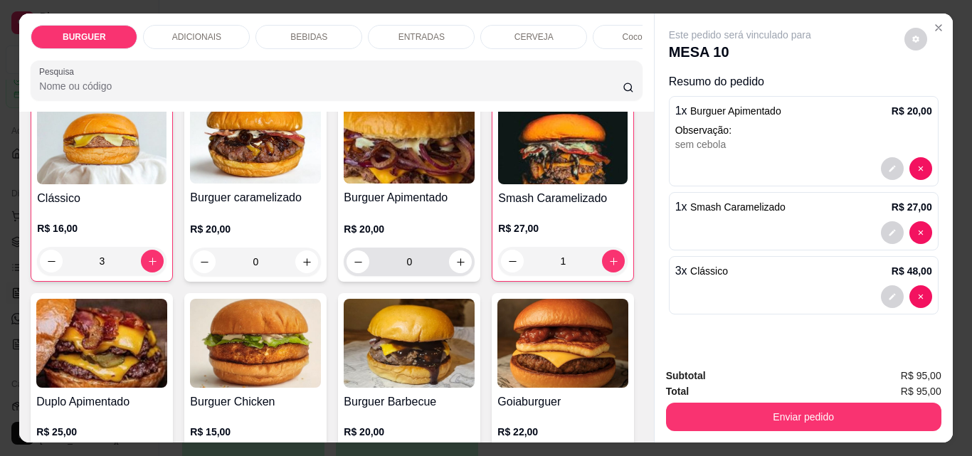
scroll to position [251, 0]
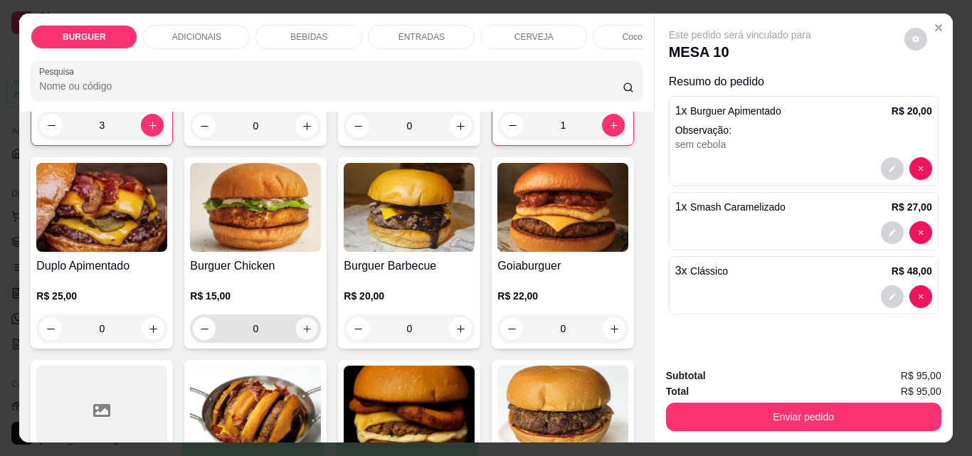
click at [318, 336] on button "increase-product-quantity" at bounding box center [307, 329] width 22 height 22
type input "1"
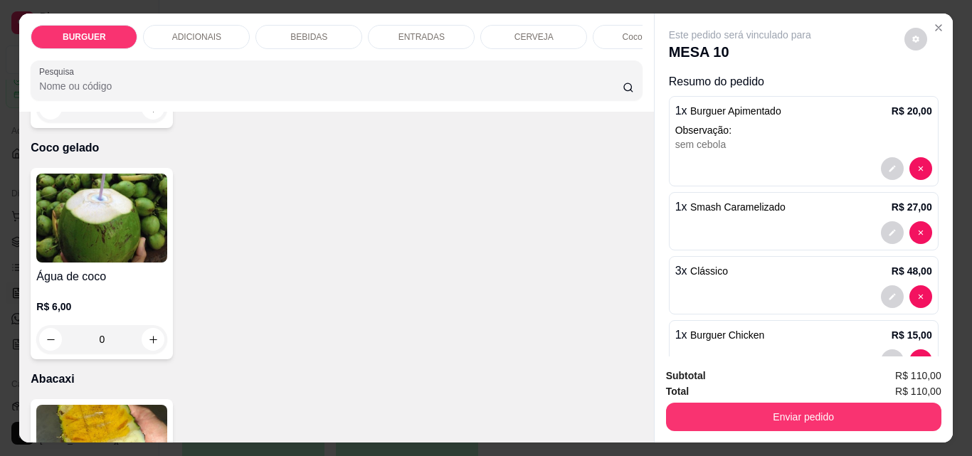
scroll to position [2679, 0]
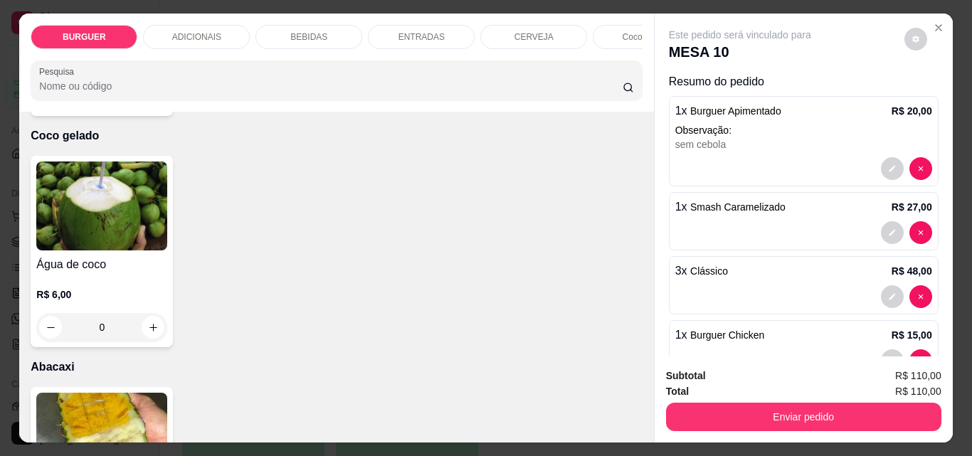
type input "1"
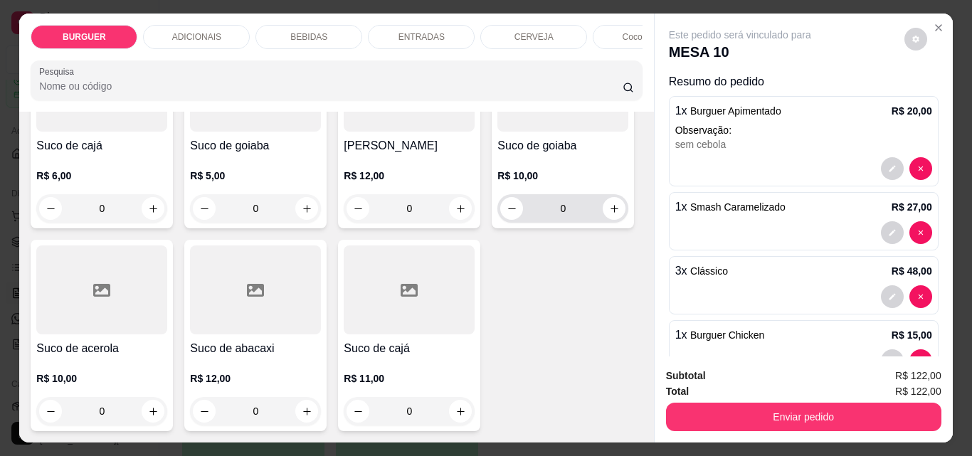
scroll to position [4272, 0]
click at [310, 212] on icon "increase-product-quantity" at bounding box center [306, 208] width 7 height 7
type input "1"
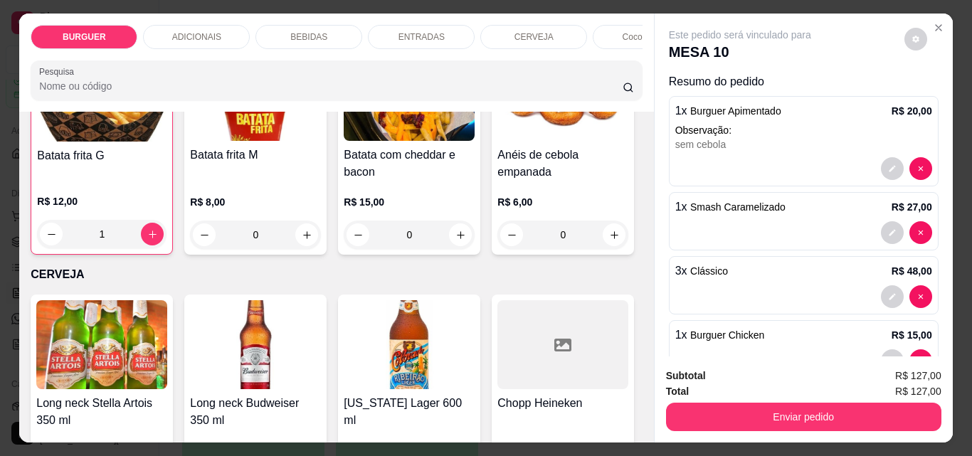
scroll to position [2105, 0]
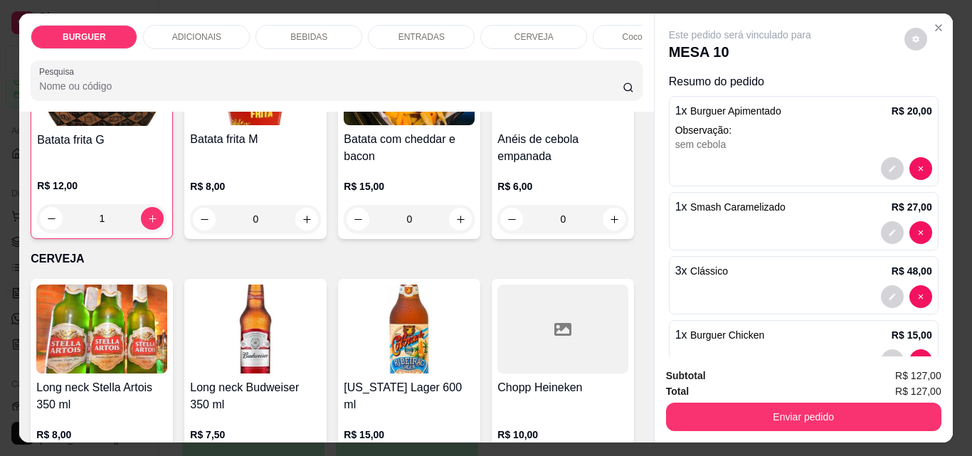
type input "1"
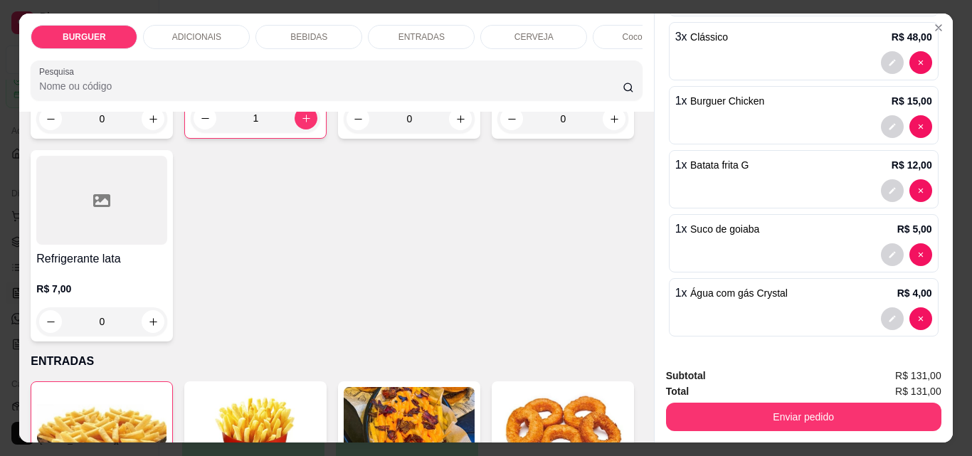
scroll to position [1709, 0]
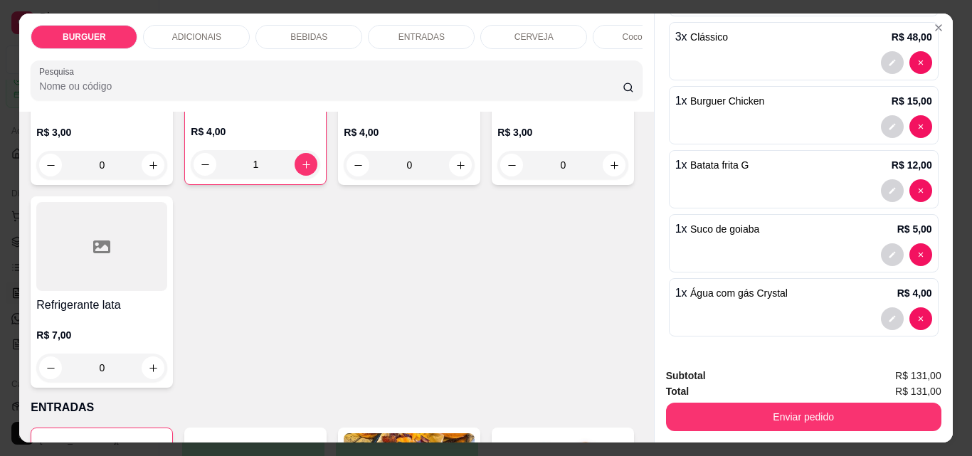
type input "1"
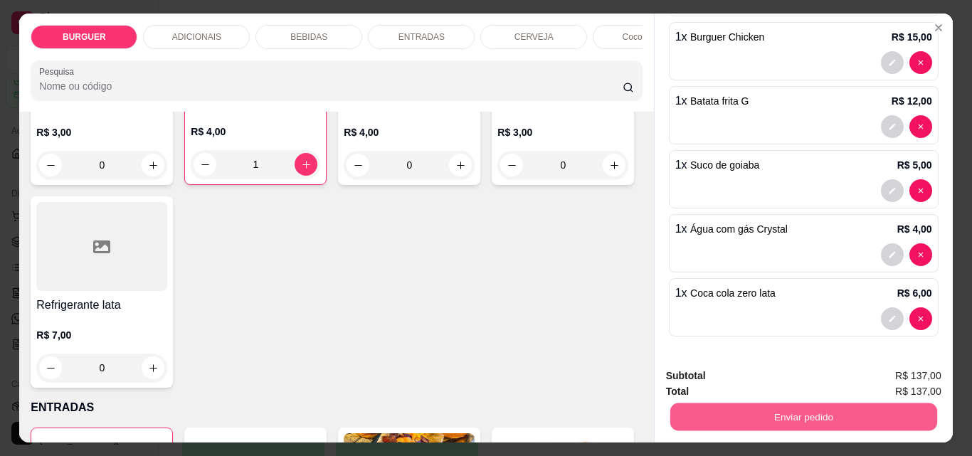
click at [804, 416] on button "Enviar pedido" at bounding box center [803, 417] width 267 height 28
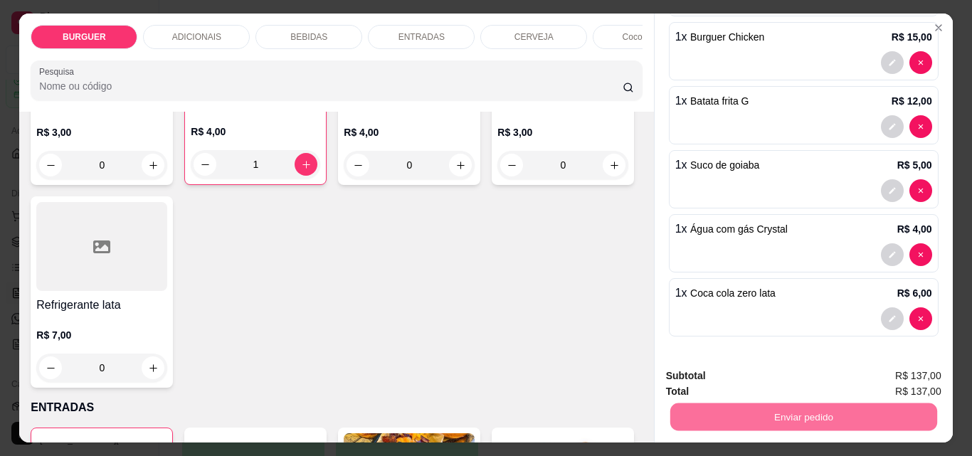
click at [894, 374] on button "Enviar pedido" at bounding box center [905, 376] width 78 height 26
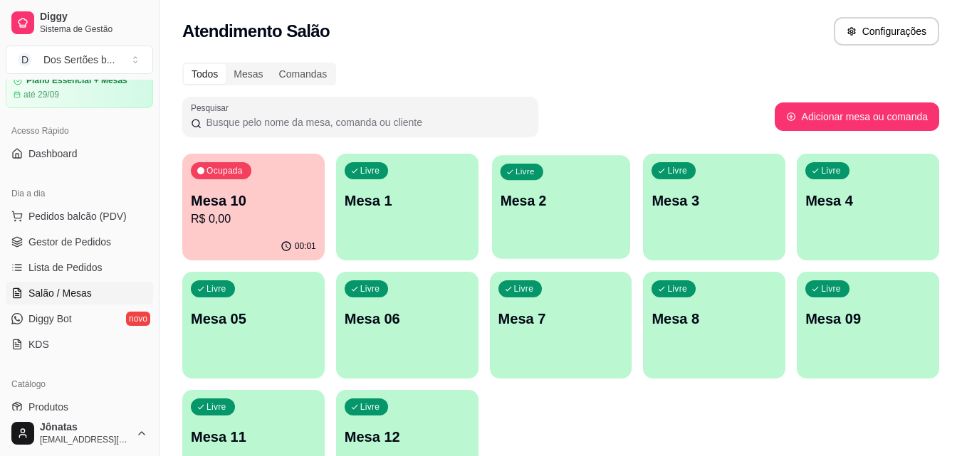
click at [522, 224] on div "Livre Mesa 2" at bounding box center [561, 198] width 138 height 87
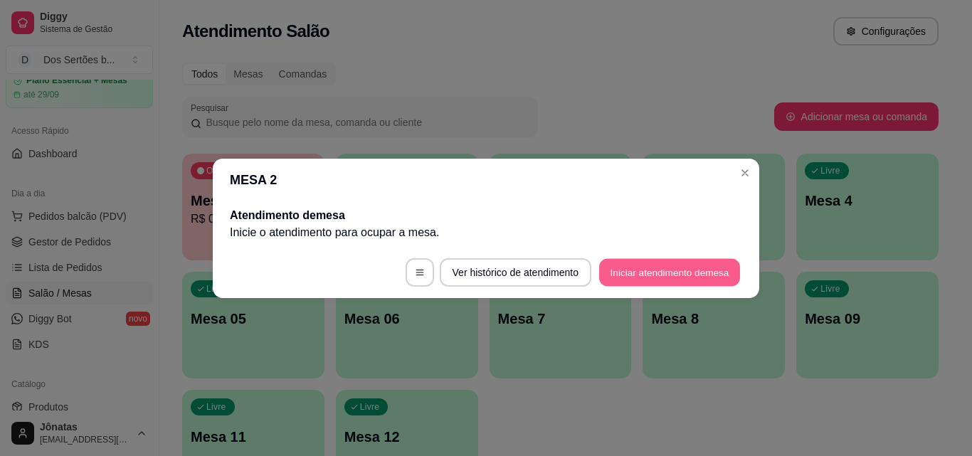
click at [642, 266] on button "Iniciar atendimento de mesa" at bounding box center [669, 272] width 141 height 28
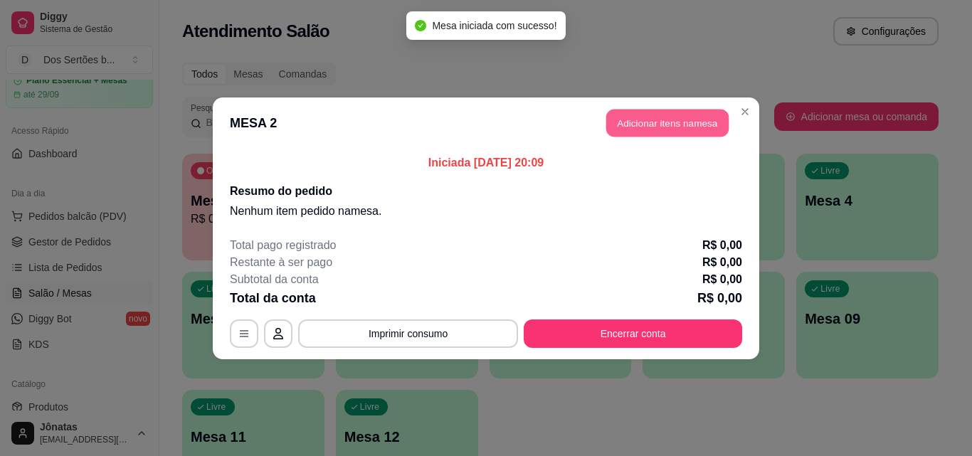
click at [641, 122] on button "Adicionar itens na mesa" at bounding box center [667, 123] width 122 height 28
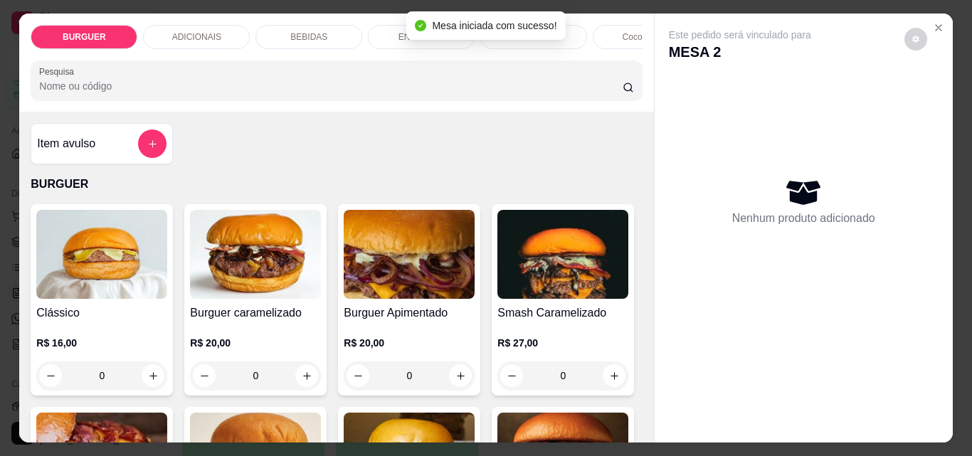
scroll to position [115, 0]
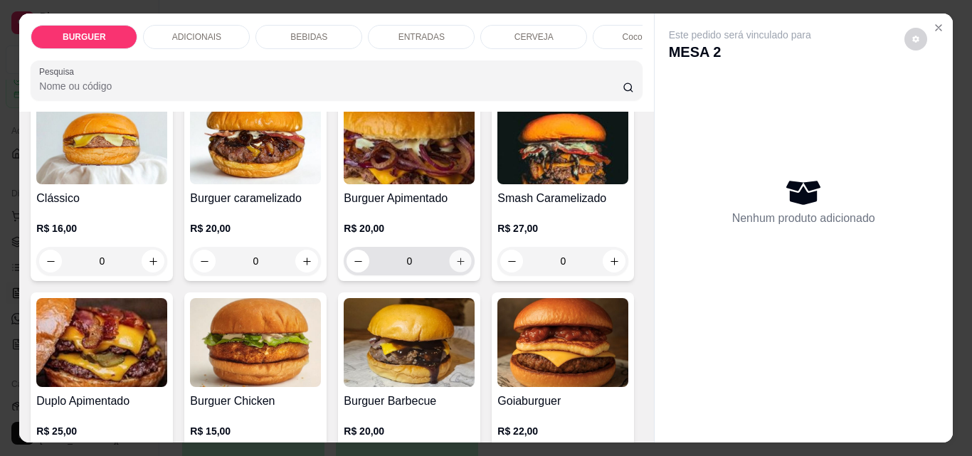
click at [456, 267] on icon "increase-product-quantity" at bounding box center [461, 261] width 11 height 11
type input "1"
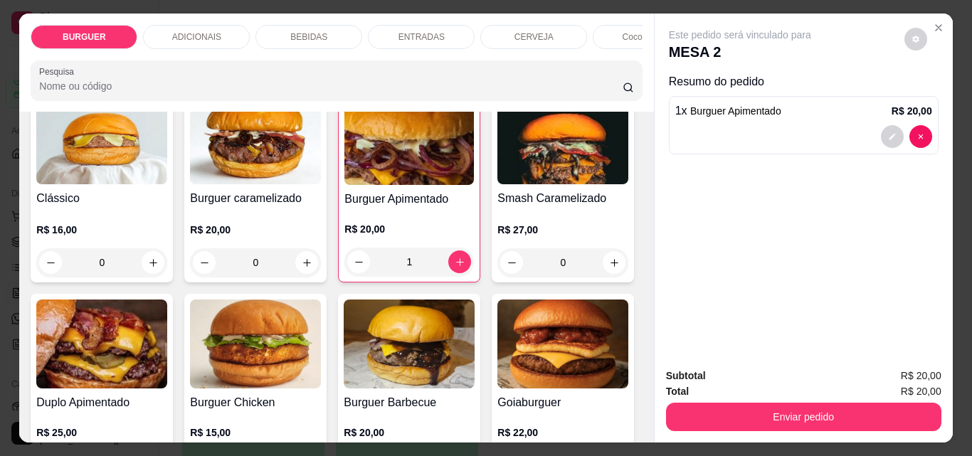
scroll to position [241, 0]
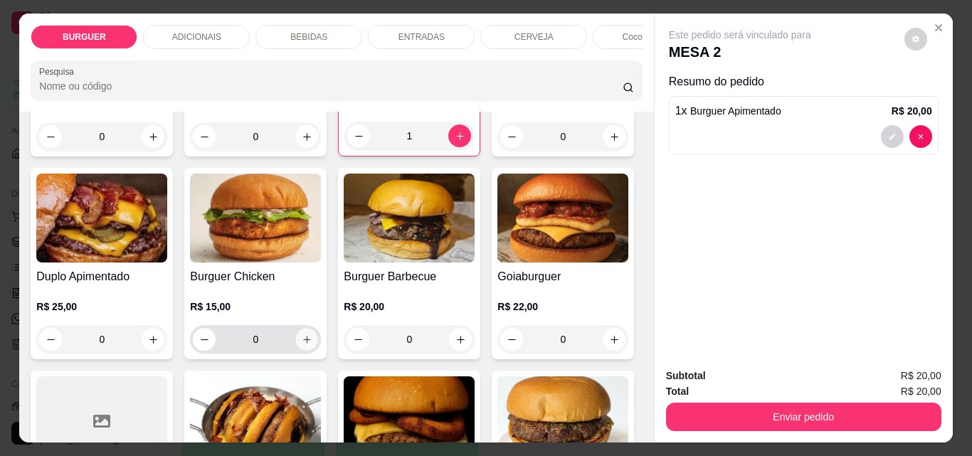
click at [318, 351] on button "increase-product-quantity" at bounding box center [307, 340] width 22 height 22
type input "1"
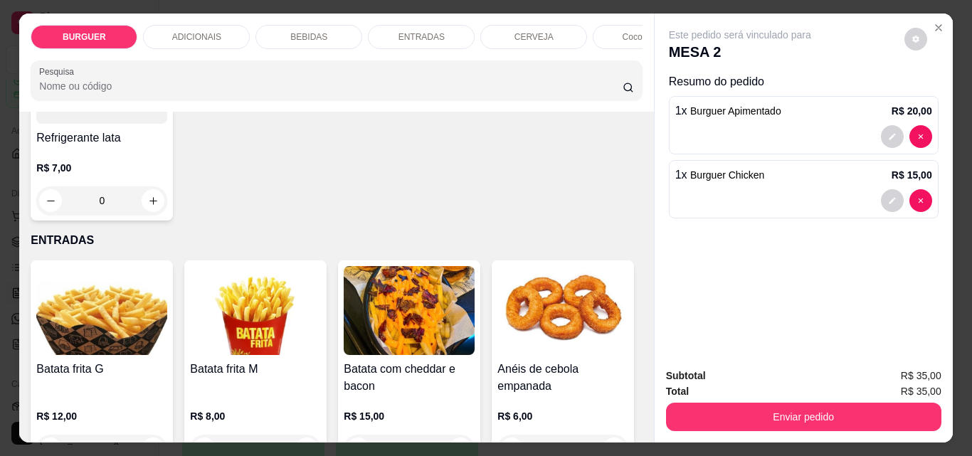
scroll to position [2047, 0]
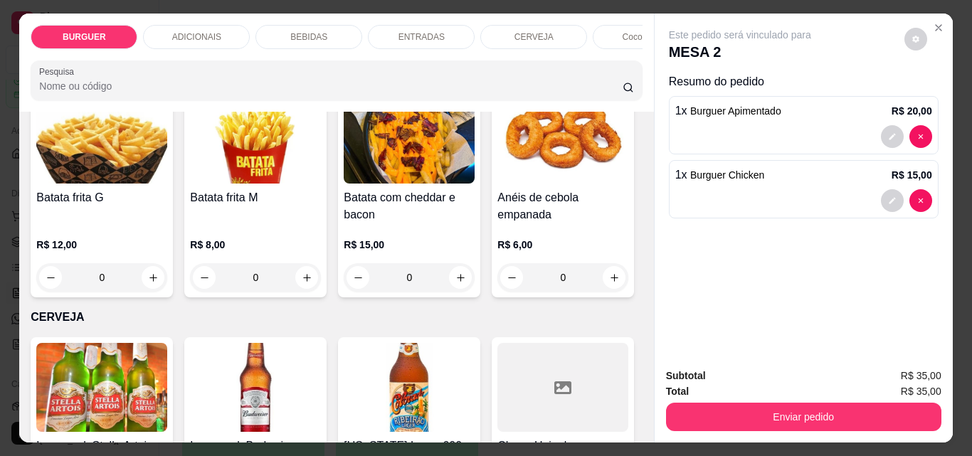
type input "1"
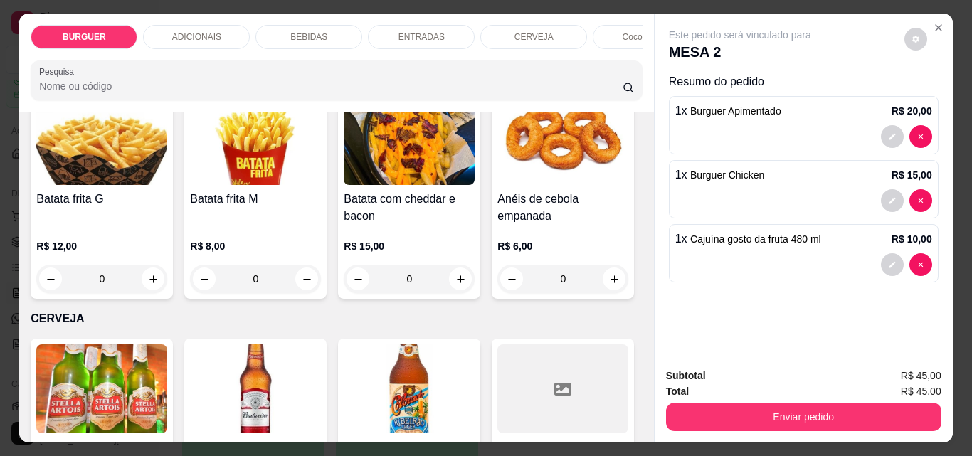
scroll to position [2047, 0]
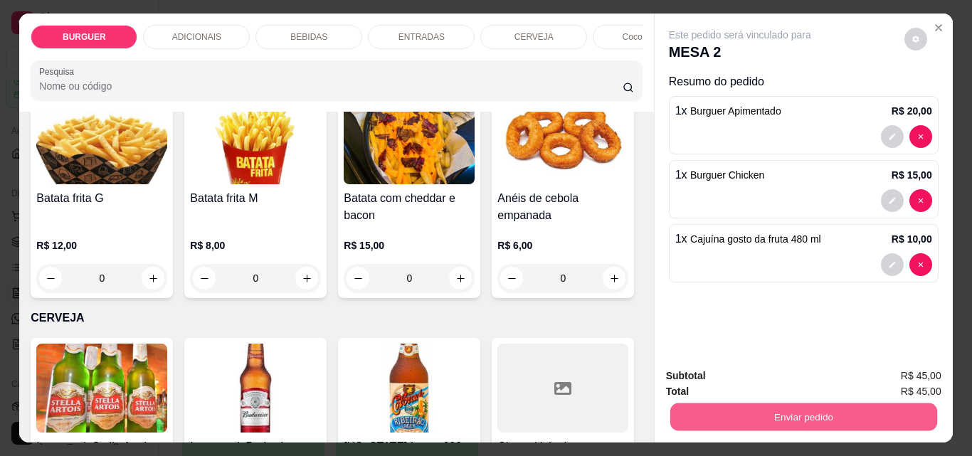
click at [692, 403] on button "Enviar pedido" at bounding box center [803, 417] width 267 height 28
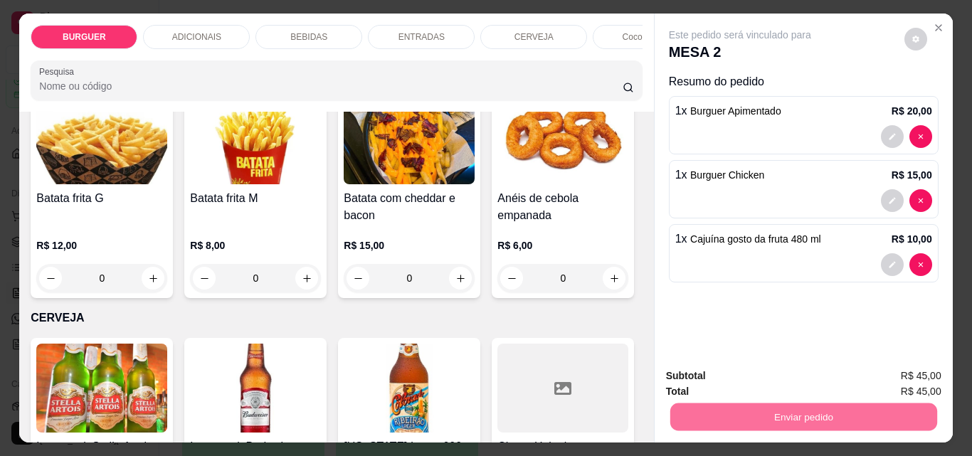
click at [895, 363] on button "Enviar pedido" at bounding box center [905, 376] width 78 height 26
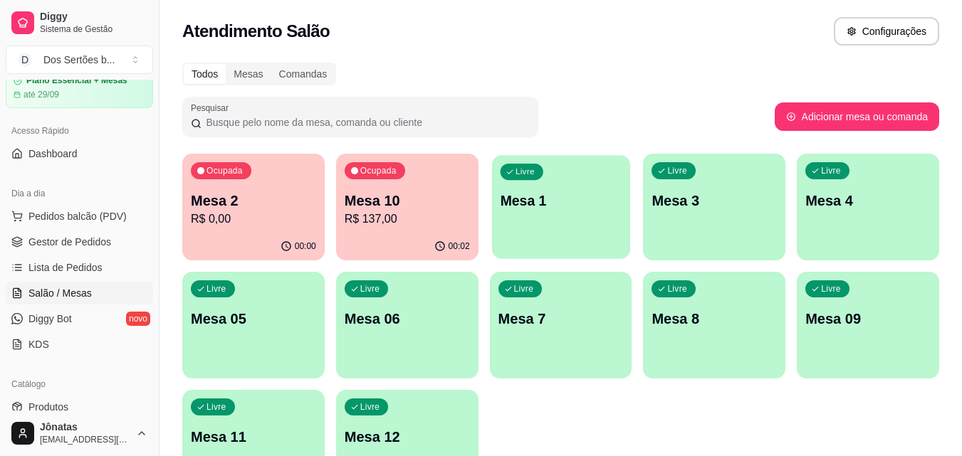
click at [574, 240] on div "Livre Mesa 1" at bounding box center [561, 198] width 138 height 87
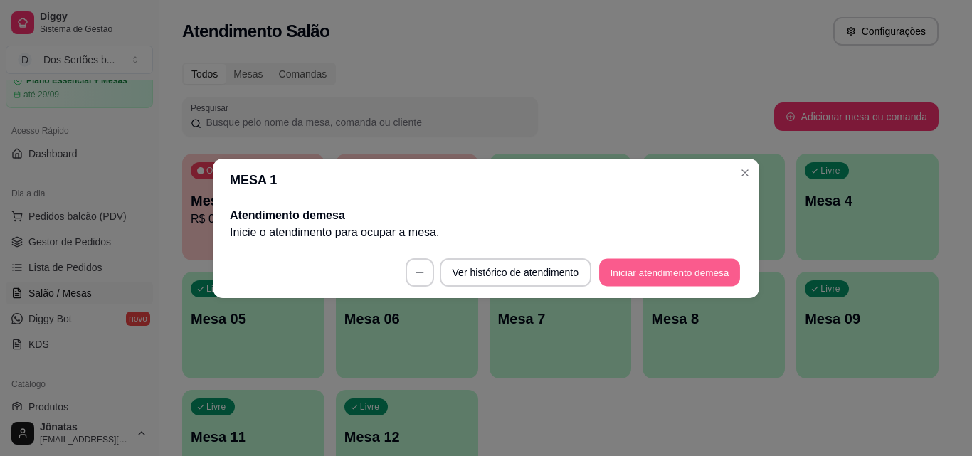
click at [701, 265] on button "Iniciar atendimento de mesa" at bounding box center [669, 272] width 141 height 28
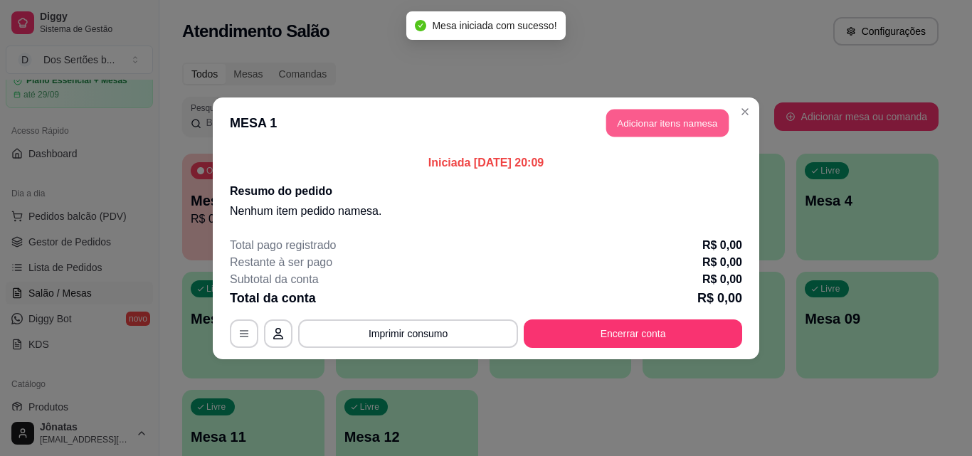
click at [660, 126] on button "Adicionar itens na mesa" at bounding box center [667, 123] width 122 height 28
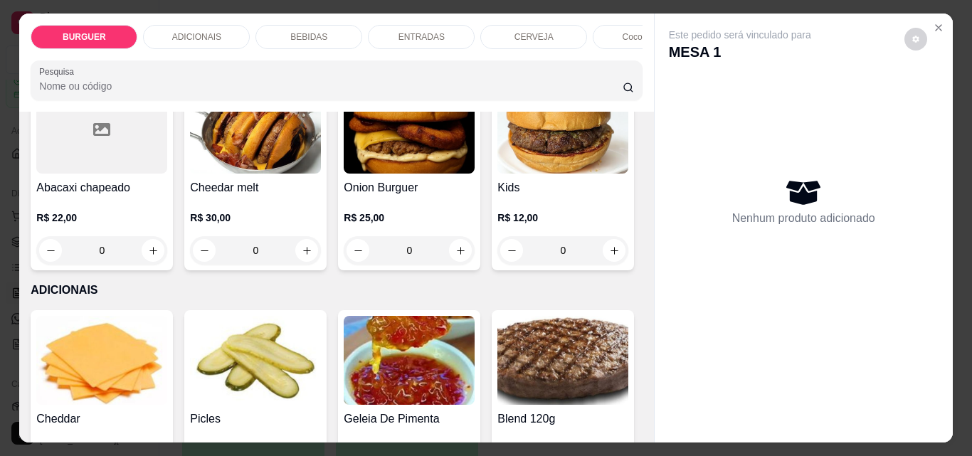
scroll to position [554, 0]
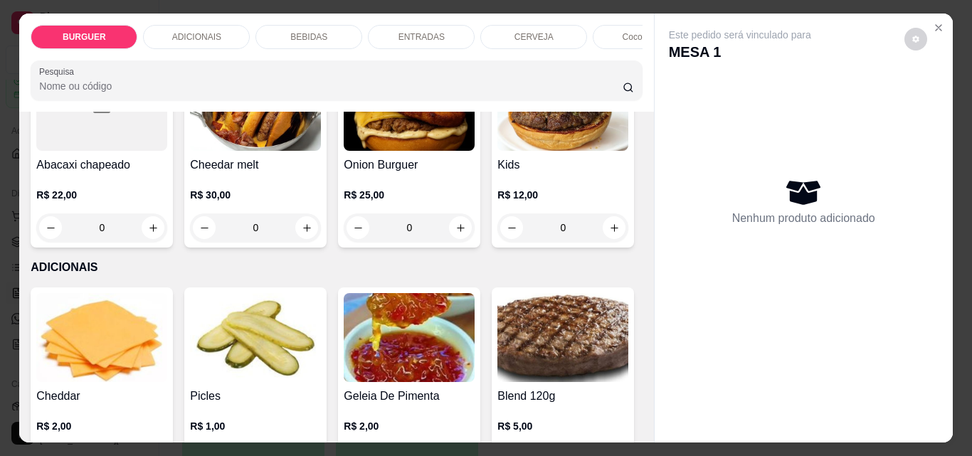
click at [456, 31] on icon "increase-product-quantity" at bounding box center [461, 25] width 11 height 11
type input "1"
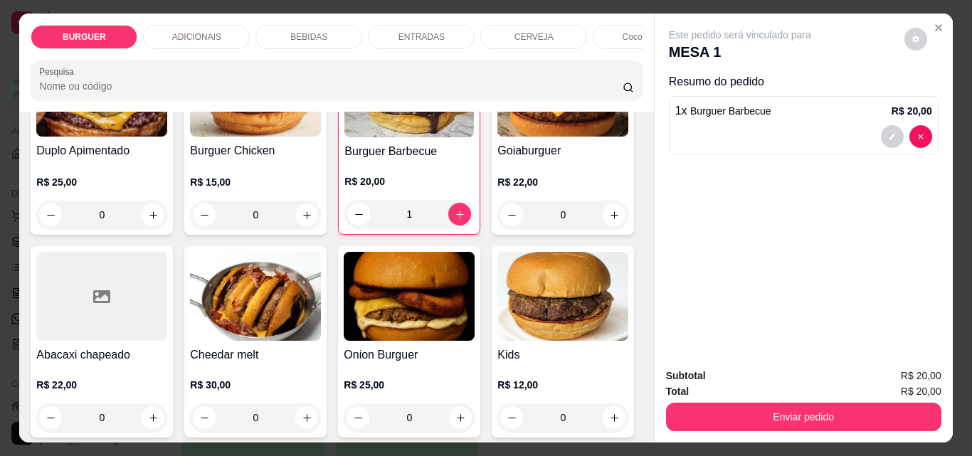
scroll to position [142, 0]
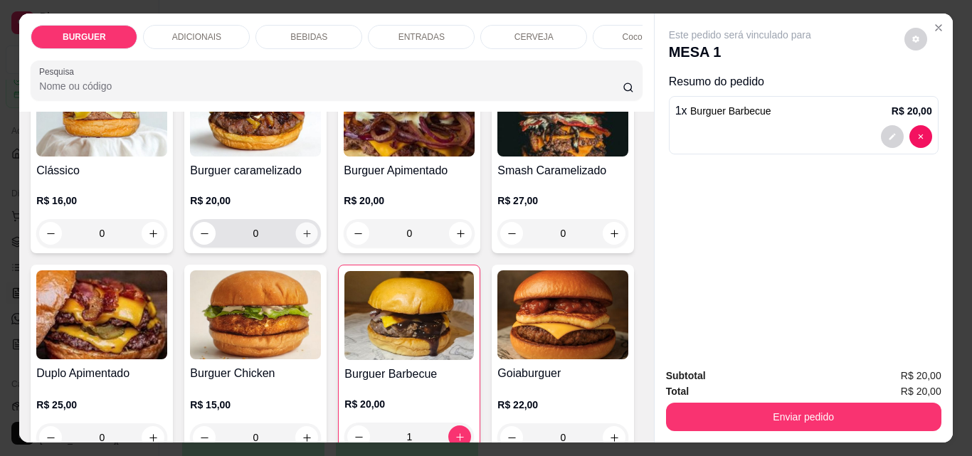
click at [302, 239] on icon "increase-product-quantity" at bounding box center [307, 233] width 11 height 11
type input "1"
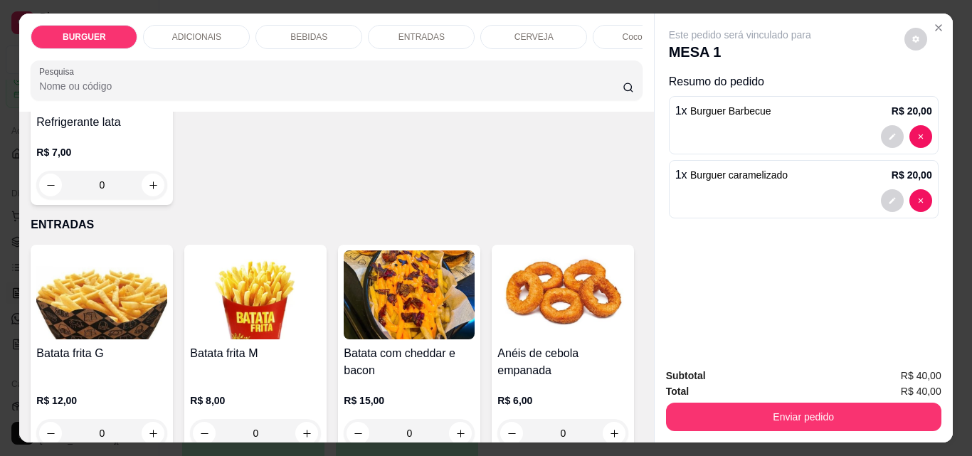
scroll to position [1893, 0]
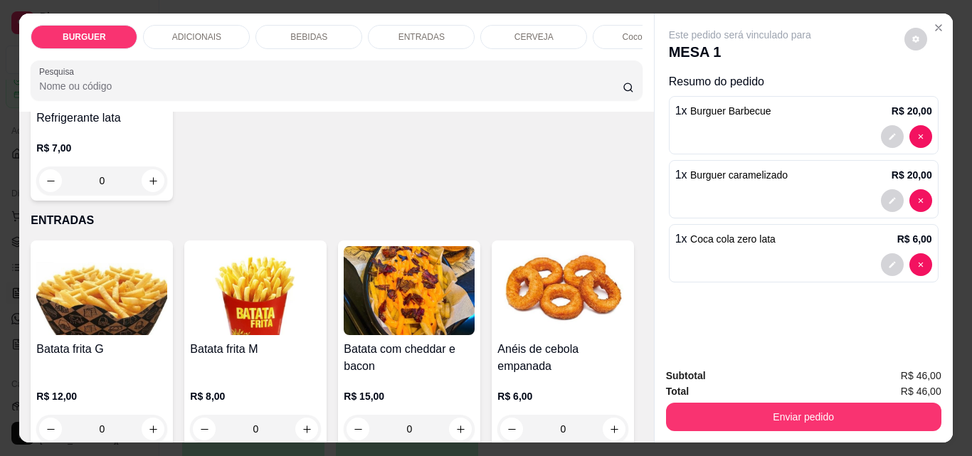
type input "2"
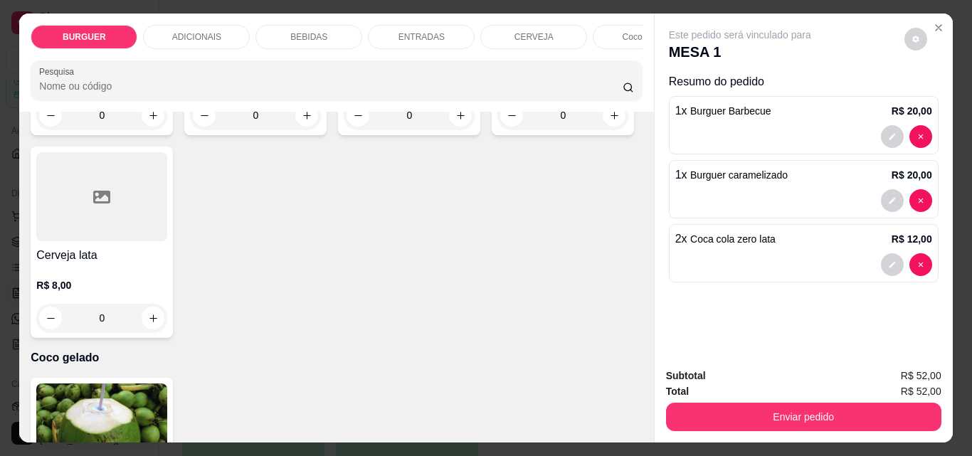
scroll to position [2755, 0]
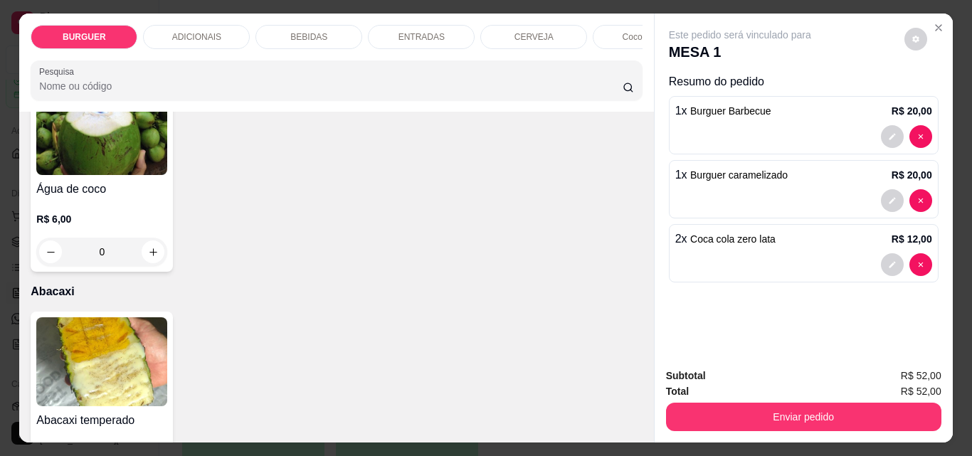
type input "1"
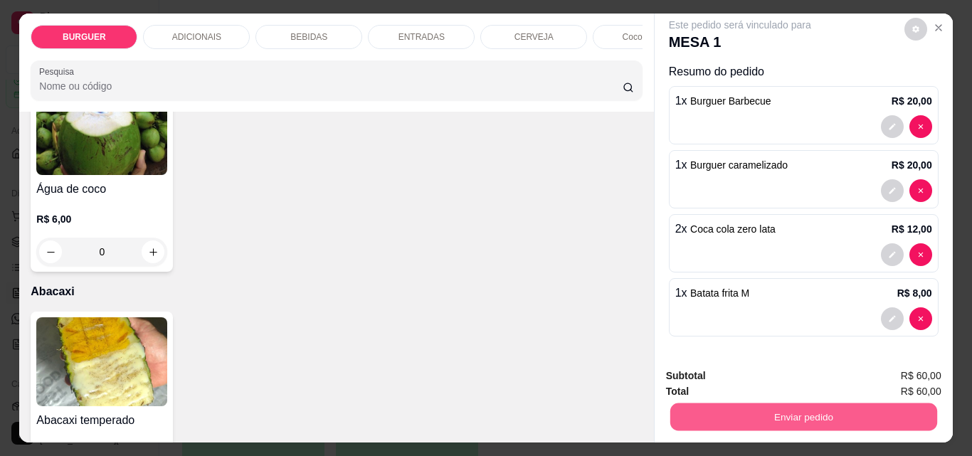
click at [806, 405] on button "Enviar pedido" at bounding box center [803, 417] width 267 height 28
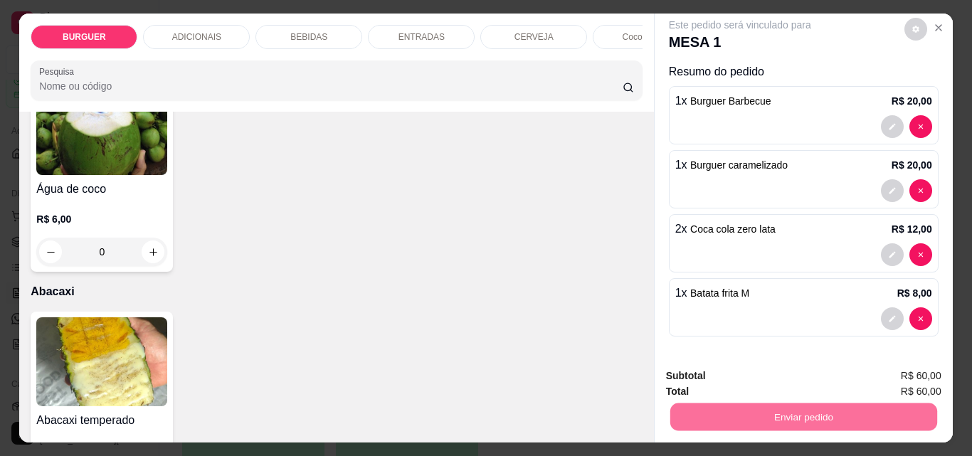
click at [900, 369] on button "Enviar pedido" at bounding box center [905, 376] width 78 height 26
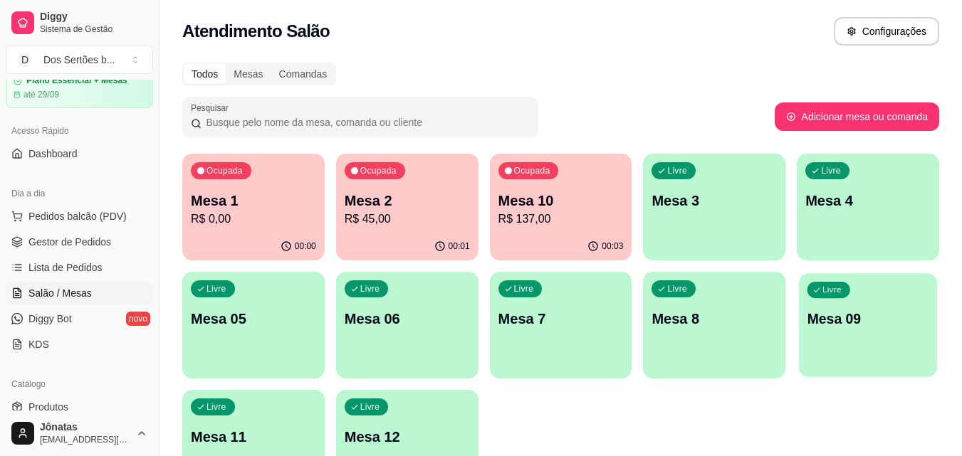
click at [821, 370] on div "button" at bounding box center [868, 368] width 138 height 16
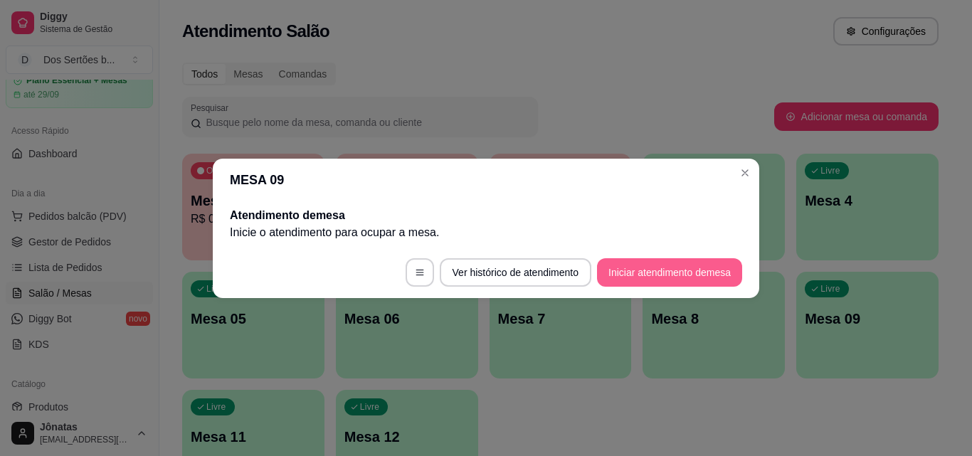
click at [661, 271] on button "Iniciar atendimento de mesa" at bounding box center [669, 272] width 145 height 28
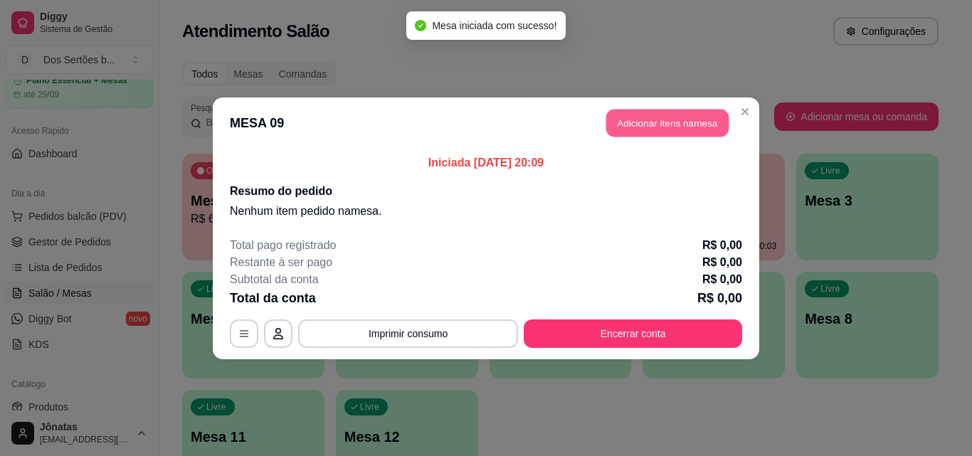
click at [651, 118] on button "Adicionar itens na mesa" at bounding box center [667, 123] width 122 height 28
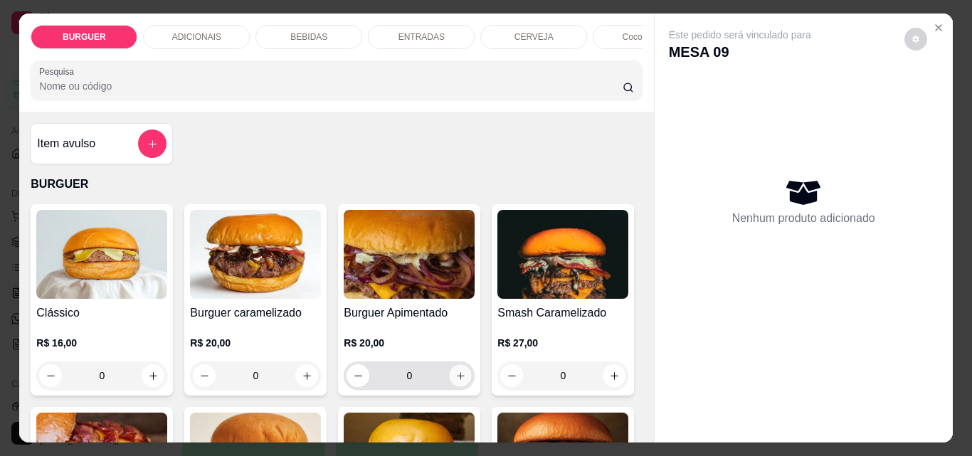
click at [456, 382] on icon "increase-product-quantity" at bounding box center [461, 376] width 11 height 11
type input "1"
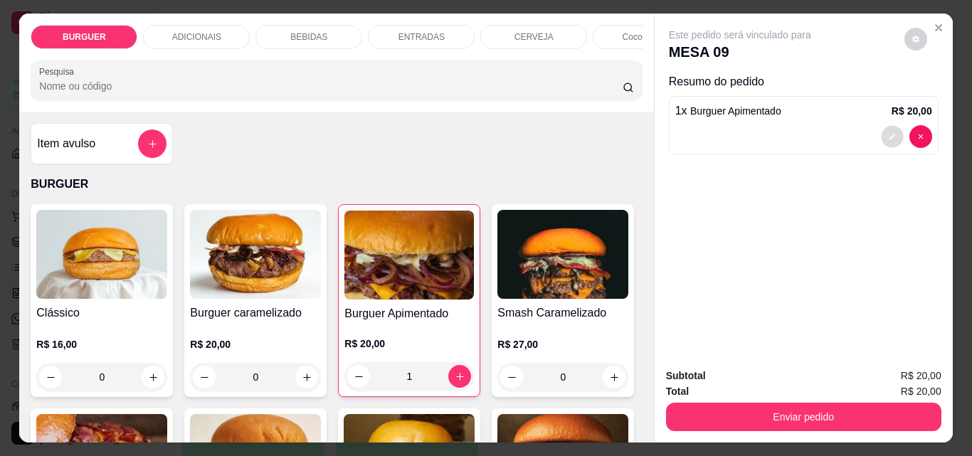
click at [888, 132] on icon "decrease-product-quantity" at bounding box center [892, 136] width 9 height 9
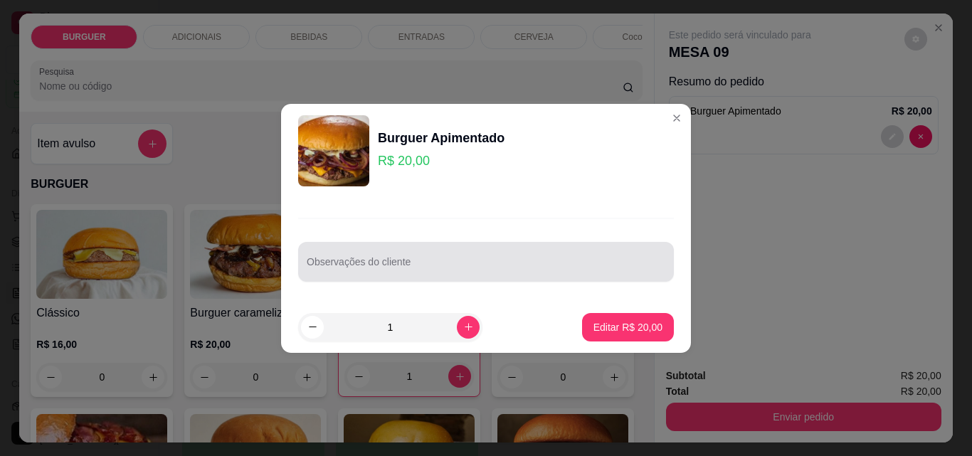
click at [313, 258] on div at bounding box center [486, 262] width 359 height 28
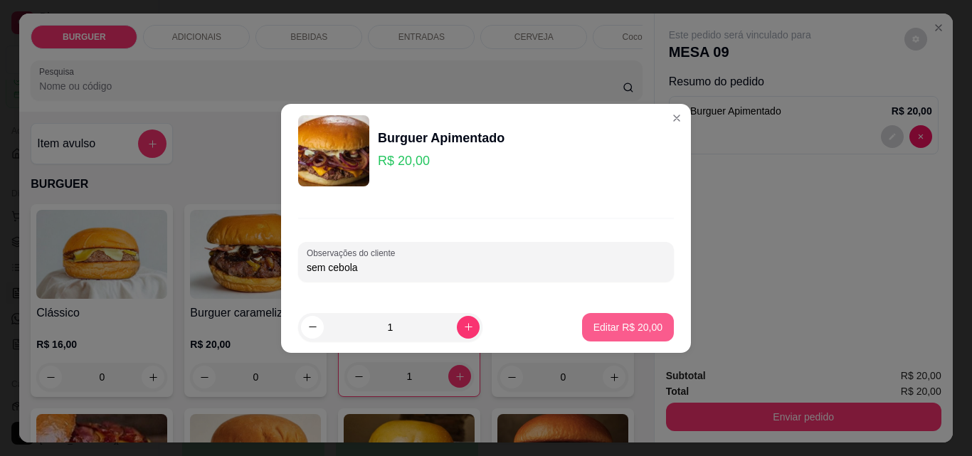
type input "sem cebola"
click at [599, 320] on p "Editar R$ 20,00" at bounding box center [627, 327] width 67 height 14
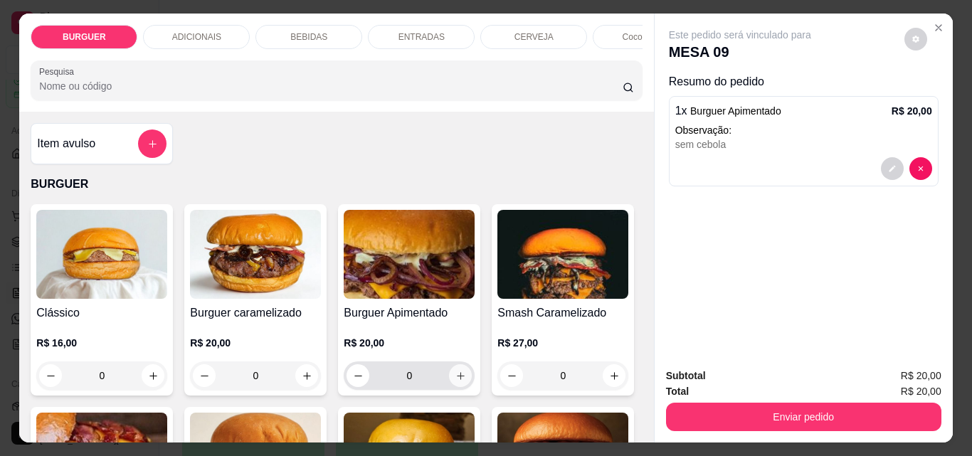
click at [456, 382] on icon "increase-product-quantity" at bounding box center [461, 376] width 11 height 11
type input "1"
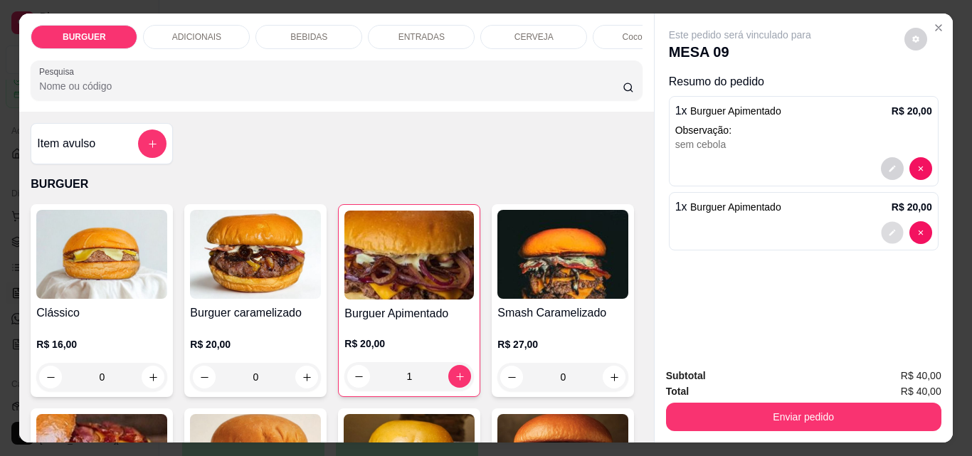
click at [882, 222] on button "decrease-product-quantity" at bounding box center [892, 233] width 22 height 22
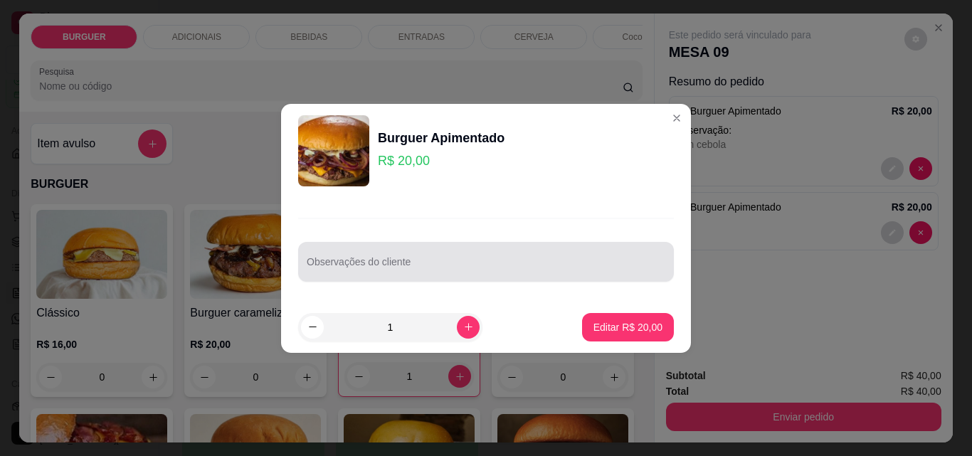
click at [449, 264] on input "Observações do cliente" at bounding box center [486, 268] width 359 height 14
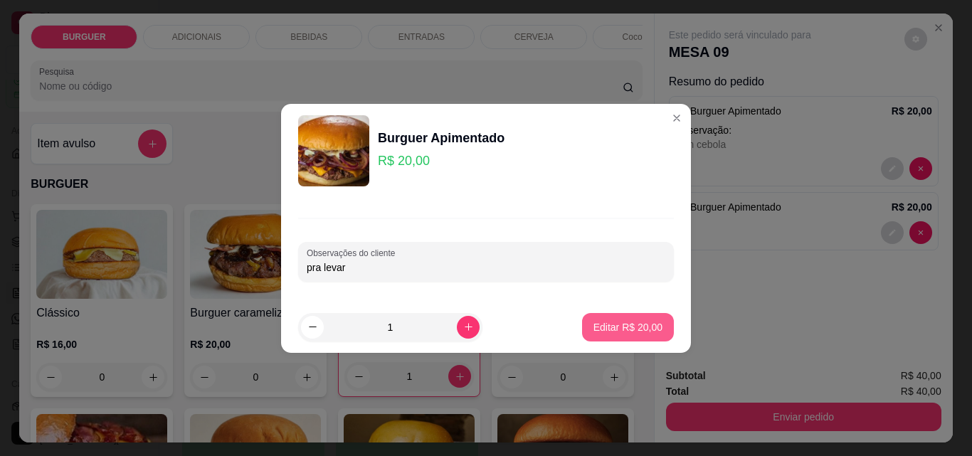
type input "pra levar"
click at [632, 327] on p "Editar R$ 20,00" at bounding box center [628, 327] width 69 height 14
type input "0"
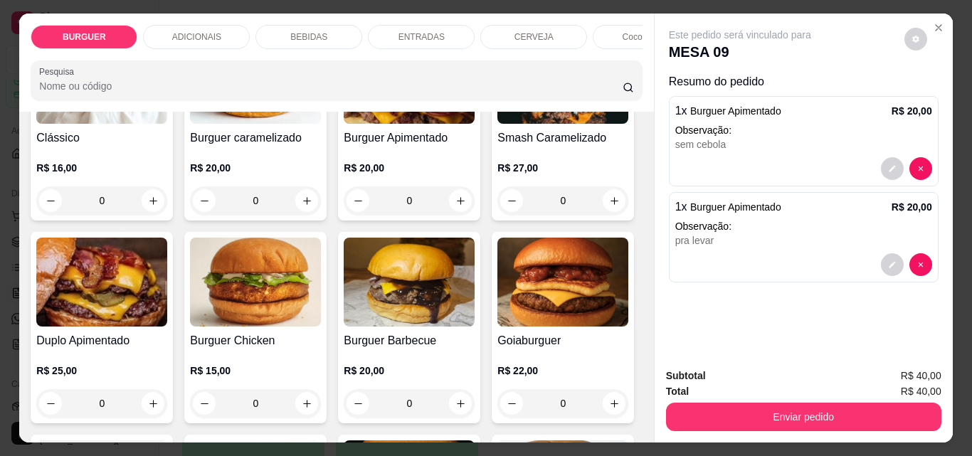
scroll to position [294, 0]
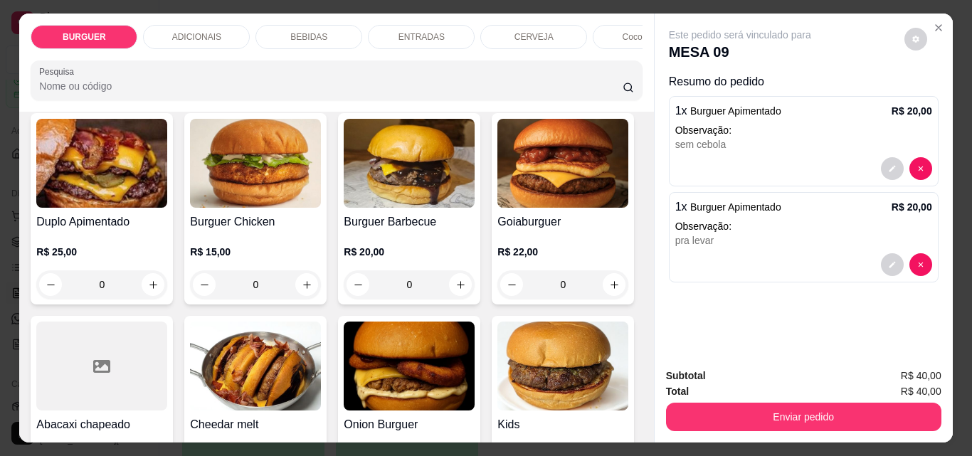
click at [609, 88] on icon "increase-product-quantity" at bounding box center [614, 82] width 11 height 11
type input "1"
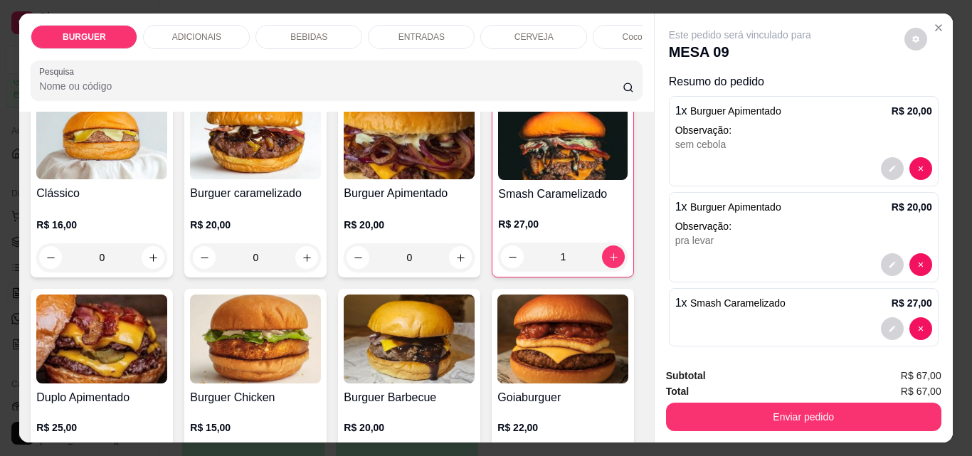
scroll to position [119, 0]
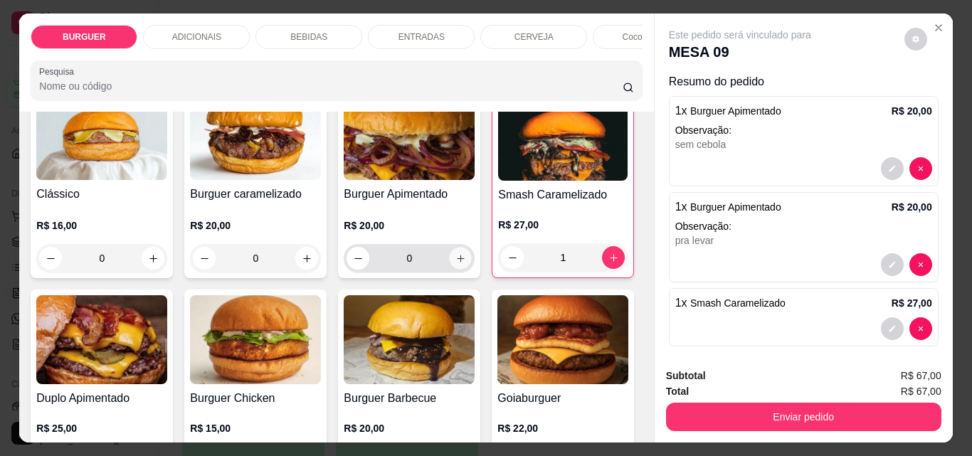
click at [461, 260] on button "increase-product-quantity" at bounding box center [461, 259] width 22 height 22
type input "1"
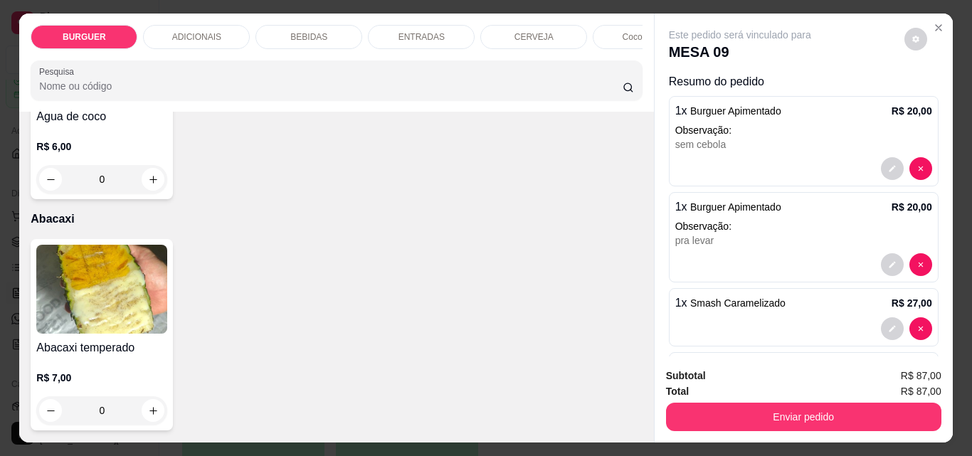
scroll to position [2838, 0]
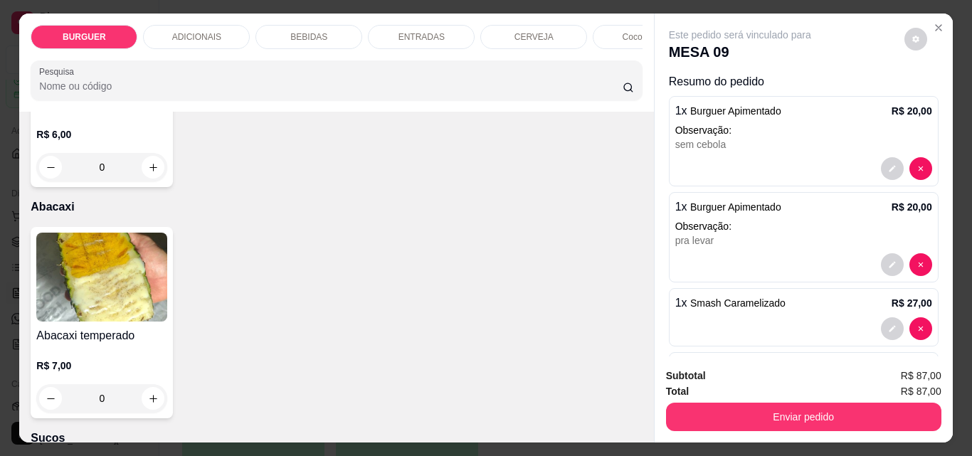
type input "2"
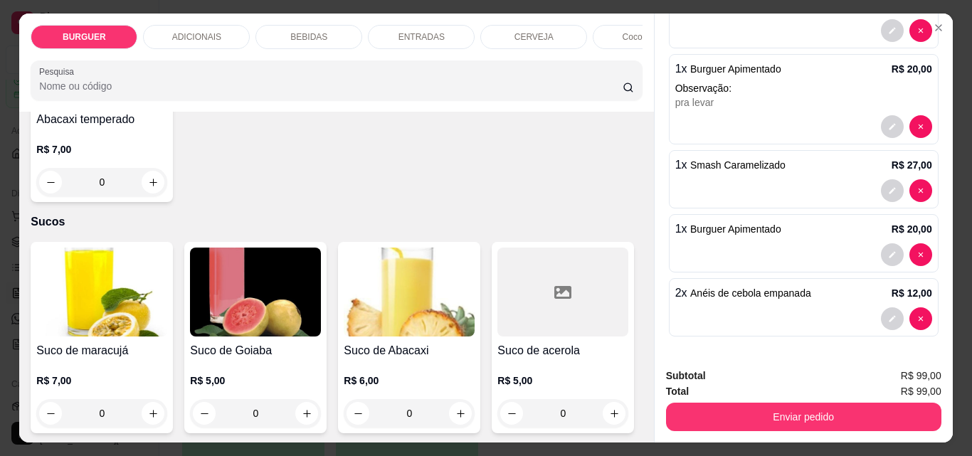
scroll to position [3320, 0]
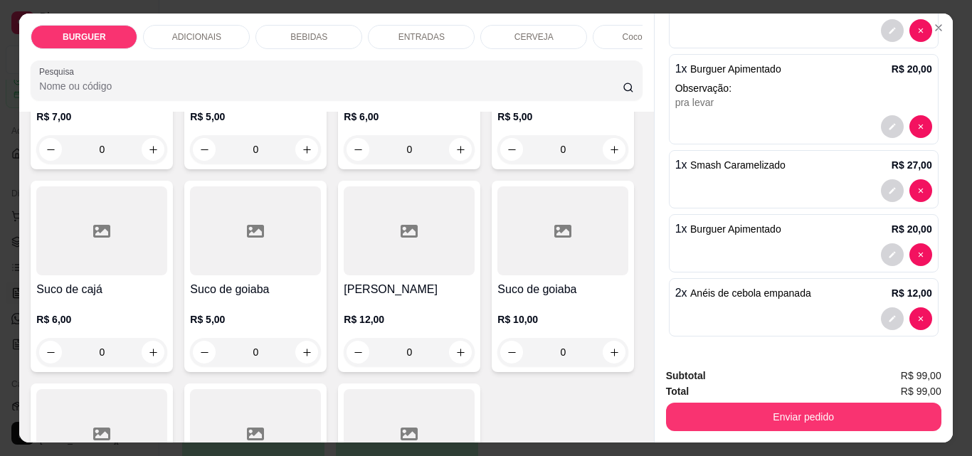
click at [292, 31] on p "BEBIDAS" at bounding box center [308, 36] width 37 height 11
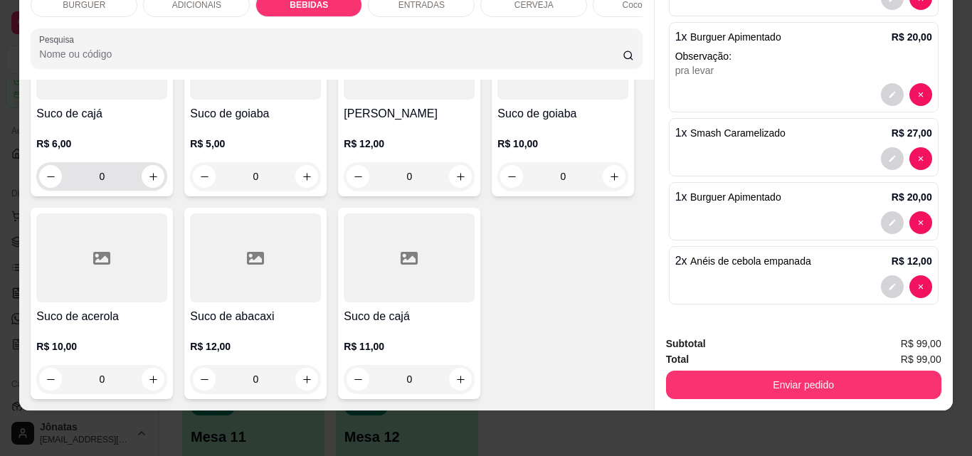
scroll to position [4253, 0]
click at [159, 182] on icon "increase-product-quantity" at bounding box center [153, 177] width 11 height 11
click at [158, 182] on icon "increase-product-quantity" at bounding box center [152, 176] width 11 height 11
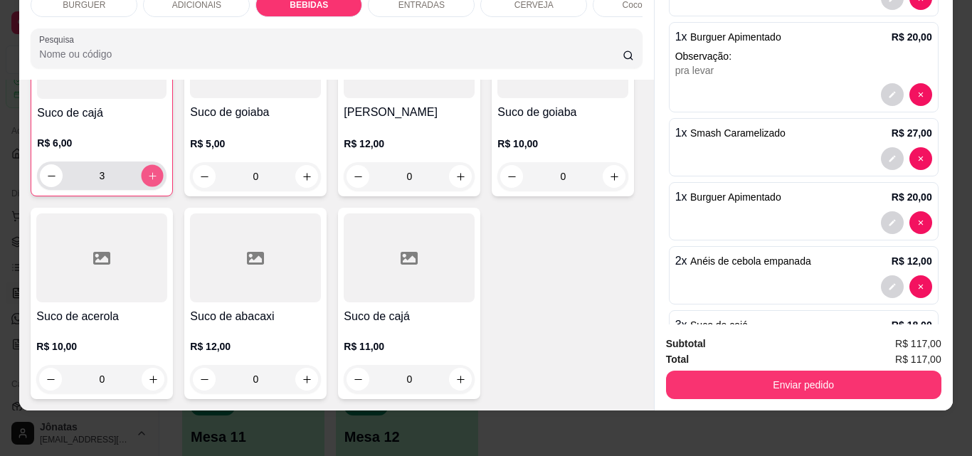
type input "4"
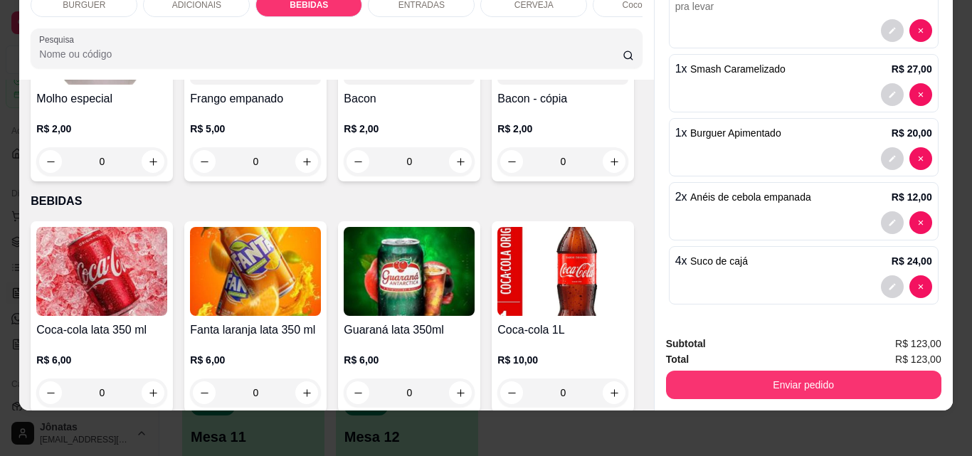
scroll to position [1024, 0]
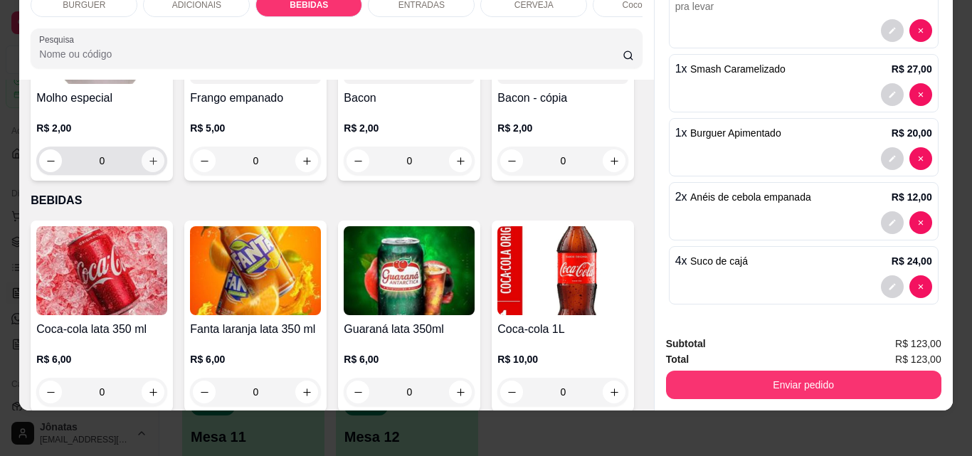
click at [159, 167] on icon "increase-product-quantity" at bounding box center [153, 161] width 11 height 11
type input "1"
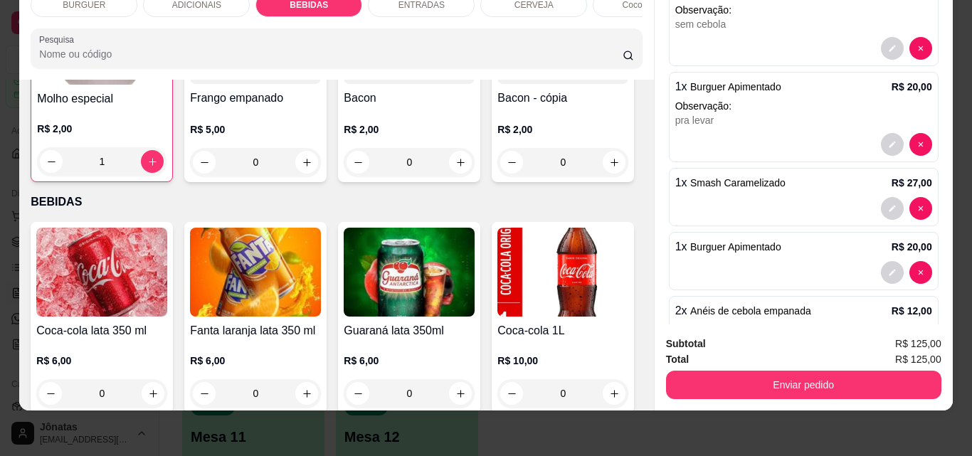
scroll to position [0, 0]
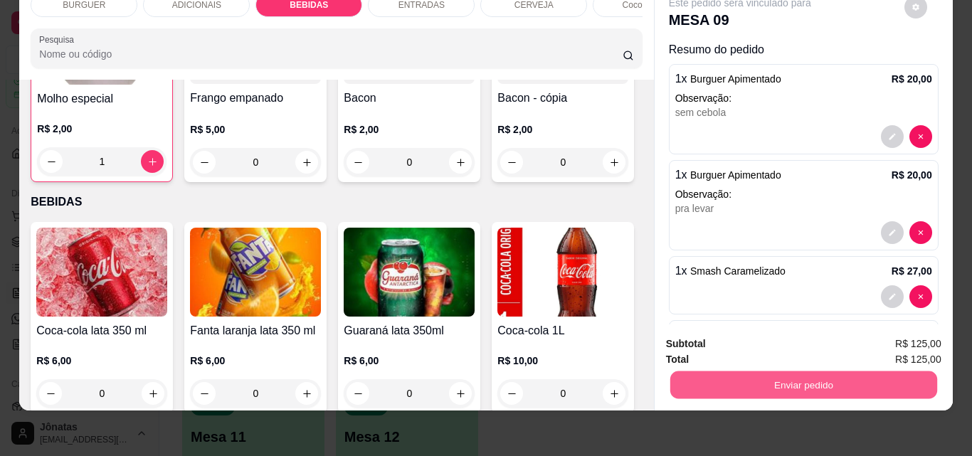
click at [700, 379] on button "Enviar pedido" at bounding box center [803, 385] width 267 height 28
click at [897, 343] on button "Enviar pedido" at bounding box center [905, 339] width 78 height 26
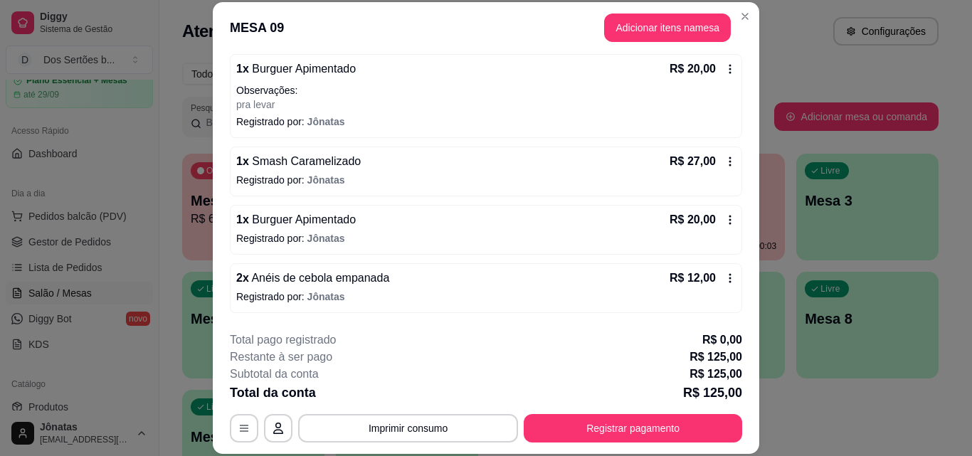
scroll to position [226, 0]
click at [725, 165] on icon at bounding box center [730, 161] width 11 height 11
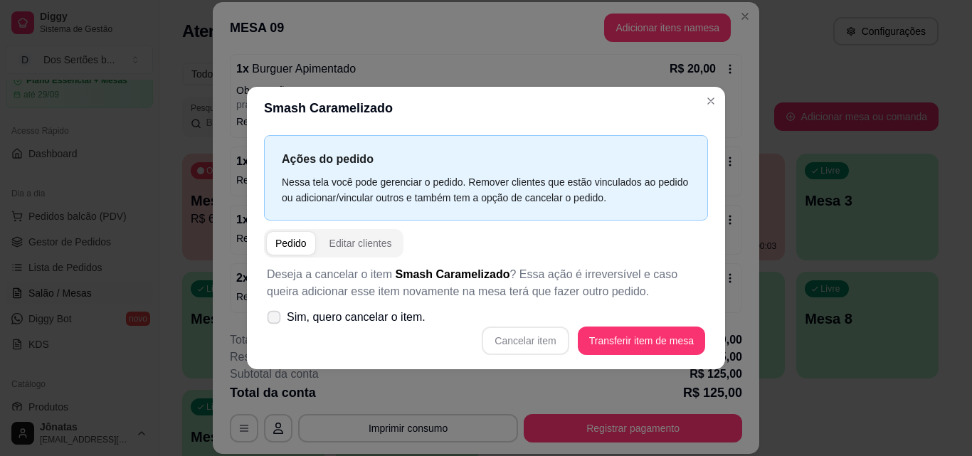
click at [270, 313] on icon at bounding box center [273, 317] width 11 height 8
click at [270, 320] on input "Sim, quero cancelar o item." at bounding box center [270, 324] width 9 height 9
checkbox input "true"
click at [507, 335] on button "Cancelar item" at bounding box center [525, 341] width 87 height 28
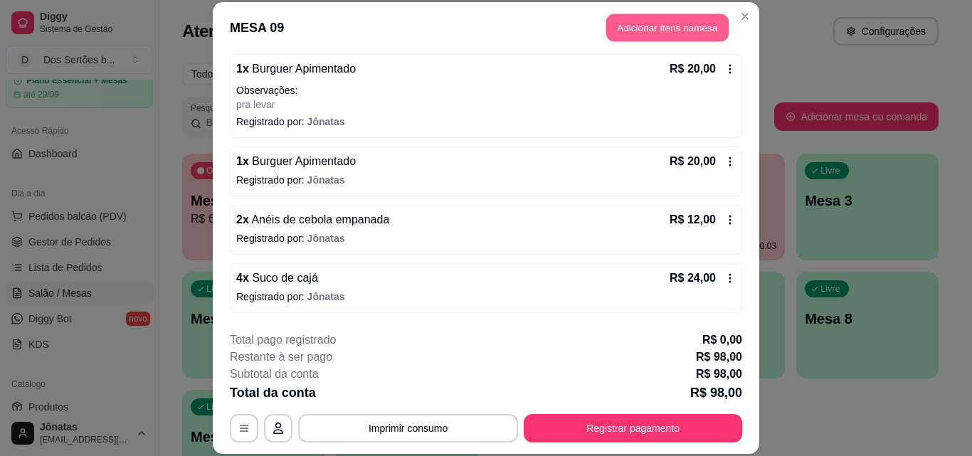
click at [626, 27] on button "Adicionar itens na mesa" at bounding box center [667, 28] width 122 height 28
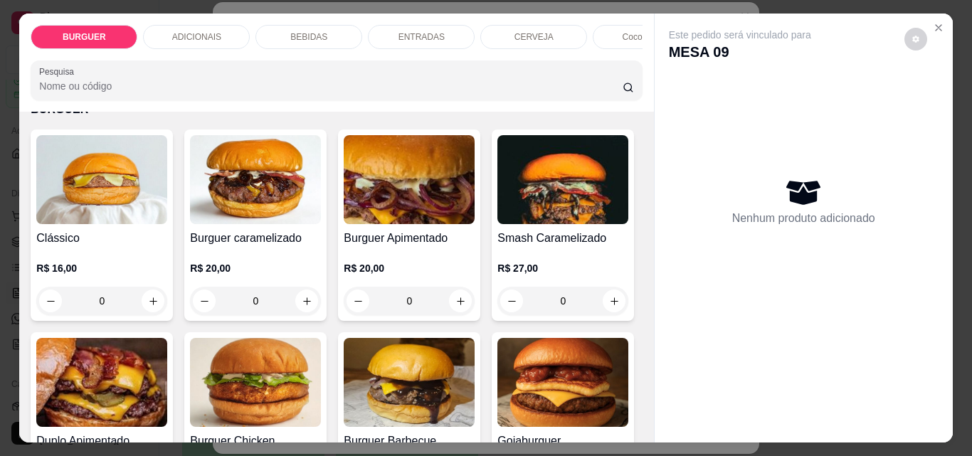
scroll to position [30, 0]
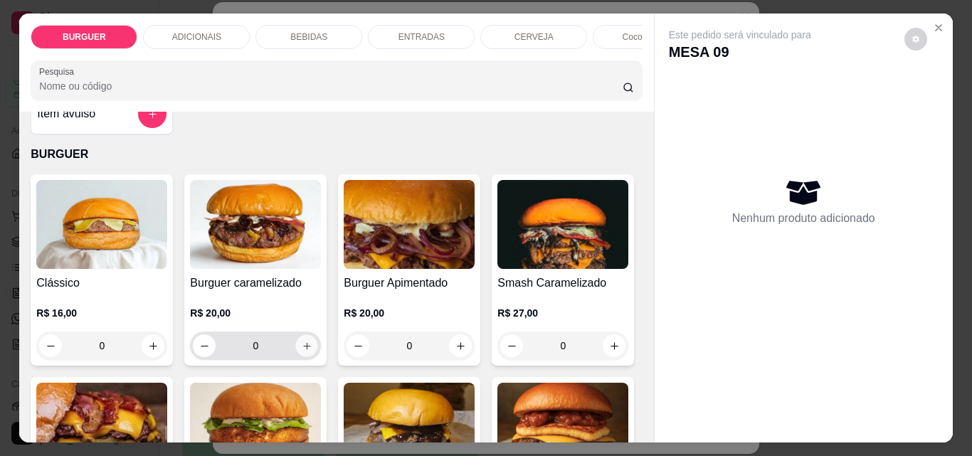
click at [298, 345] on button "increase-product-quantity" at bounding box center [307, 346] width 22 height 22
type input "1"
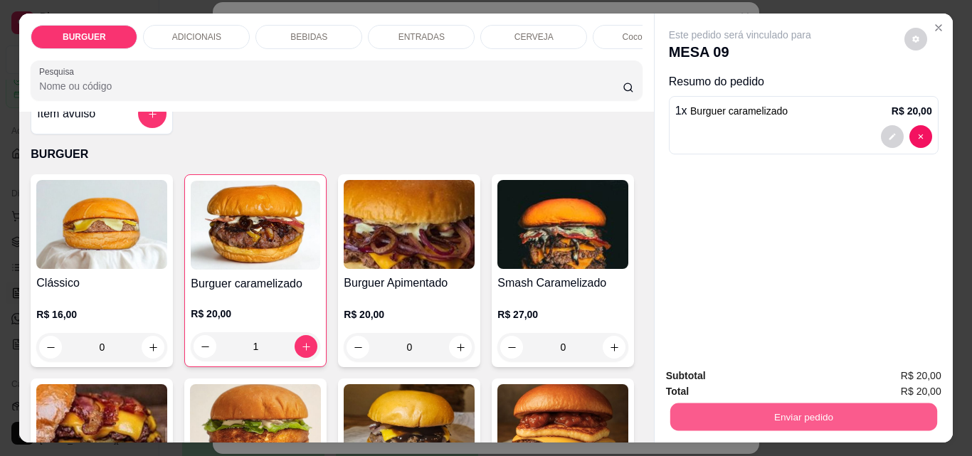
click at [717, 404] on button "Enviar pedido" at bounding box center [803, 417] width 267 height 28
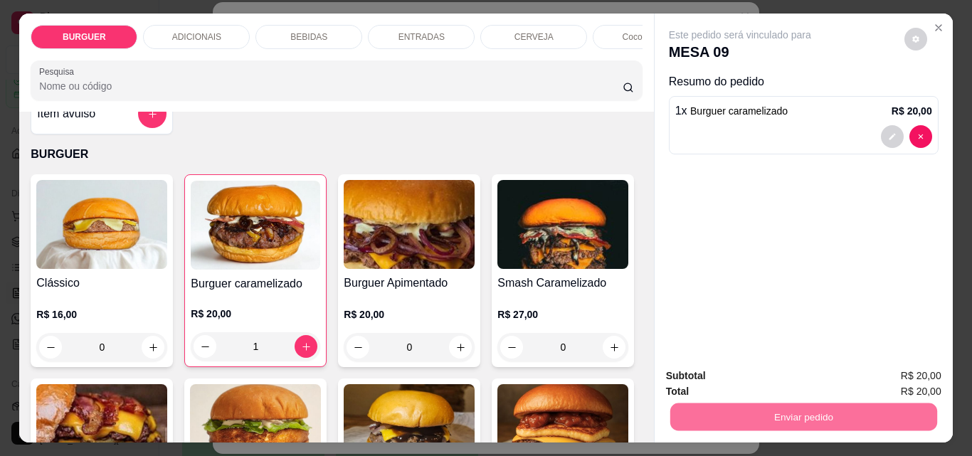
click at [900, 367] on button "Enviar pedido" at bounding box center [905, 376] width 78 height 26
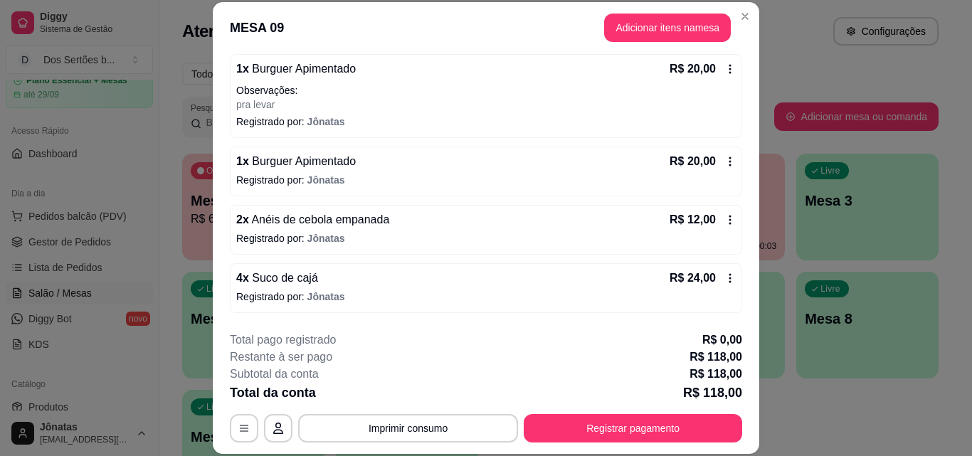
scroll to position [423, 0]
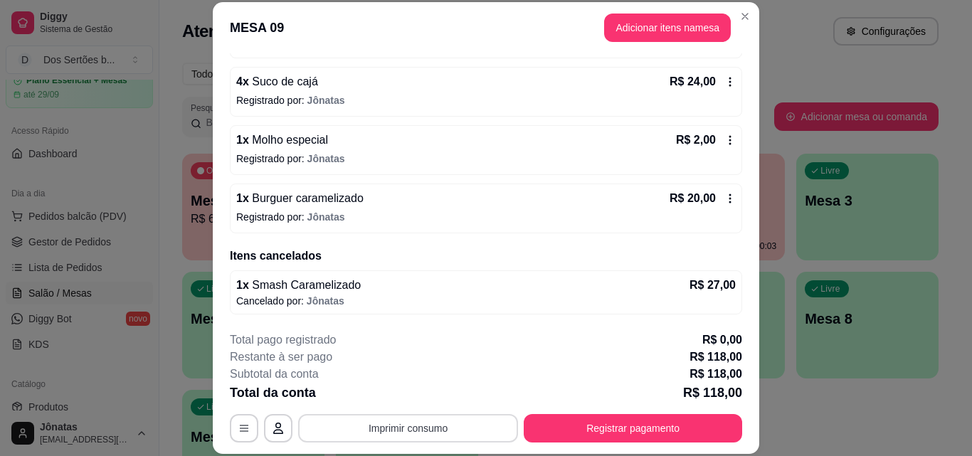
click at [436, 427] on button "Imprimir consumo" at bounding box center [408, 428] width 220 height 28
click at [420, 393] on button "Impressora" at bounding box center [407, 395] width 100 height 22
click at [421, 391] on div "Total da conta R$ 118,00" at bounding box center [486, 393] width 513 height 20
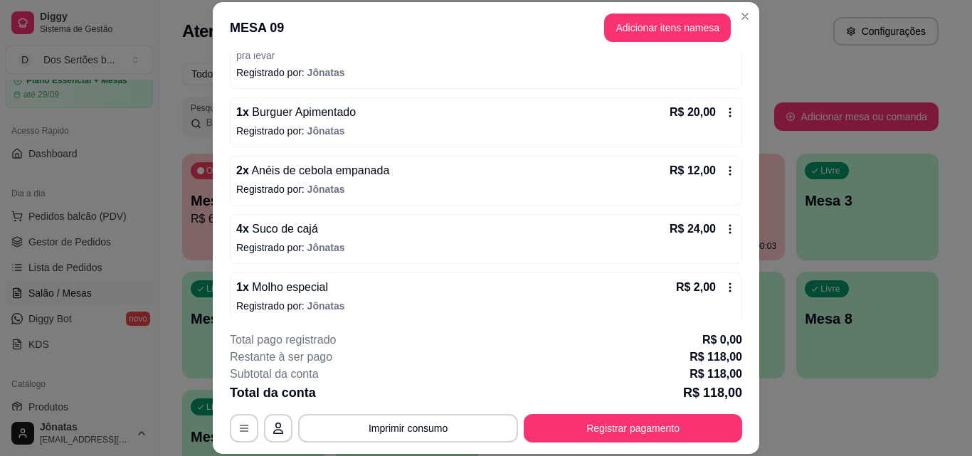
scroll to position [261, 0]
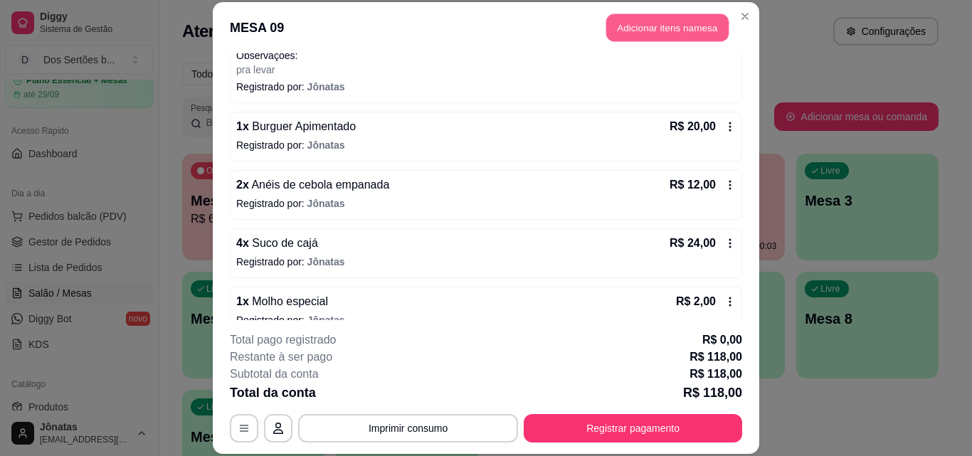
click at [633, 15] on button "Adicionar itens na mesa" at bounding box center [667, 28] width 122 height 28
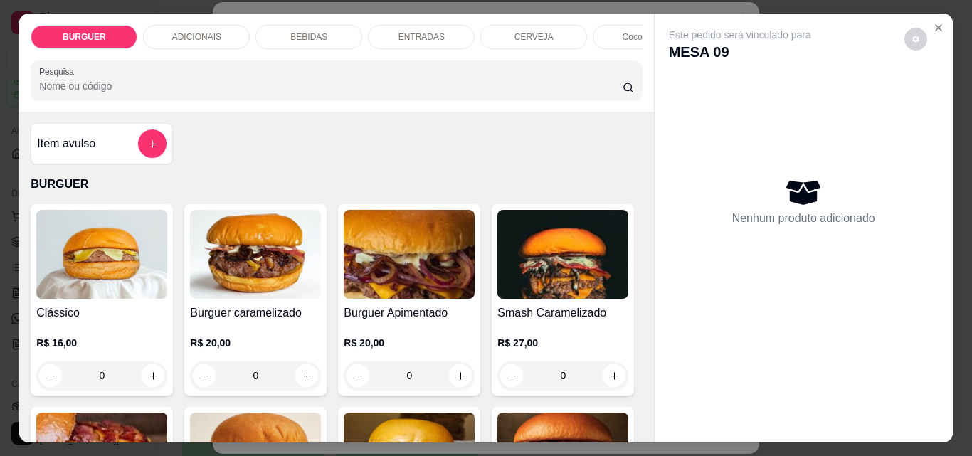
scroll to position [150, 0]
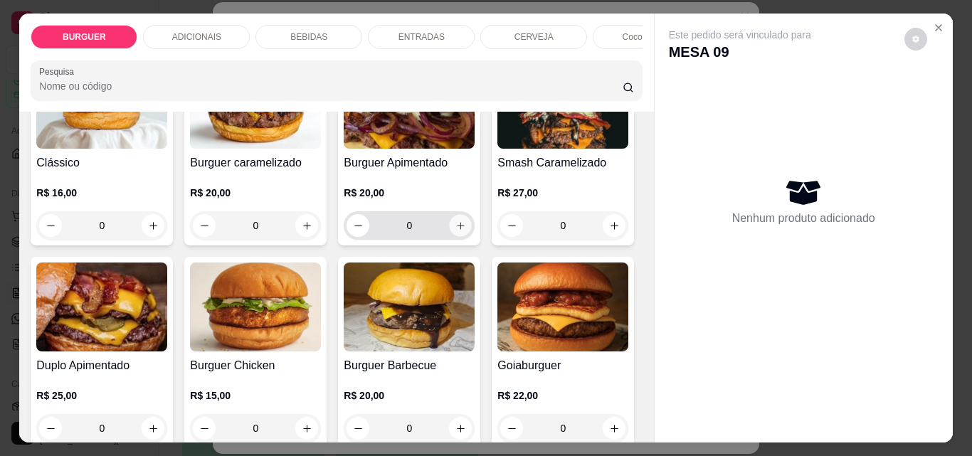
click at [456, 228] on icon "increase-product-quantity" at bounding box center [461, 226] width 11 height 11
type input "1"
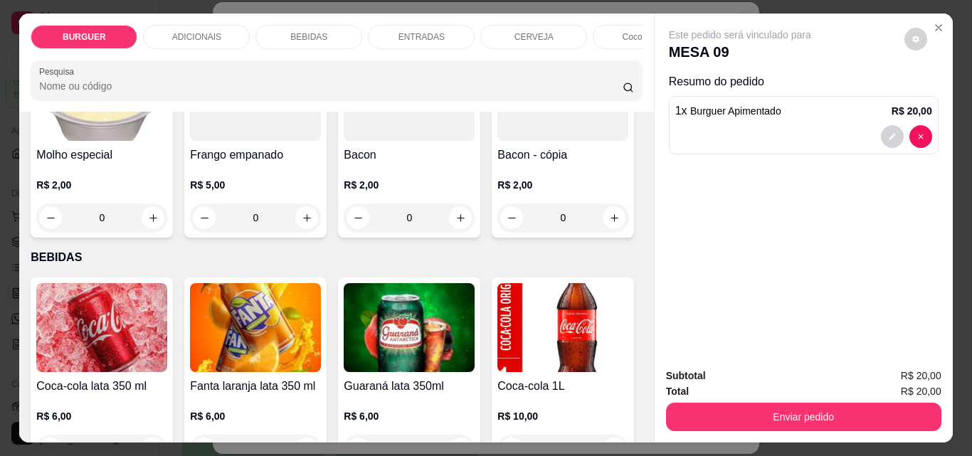
scroll to position [1262, 0]
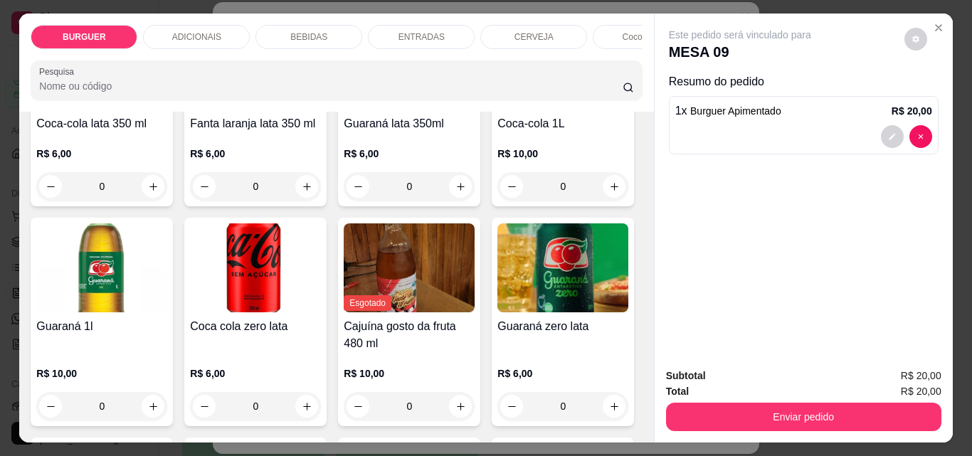
type input "1"
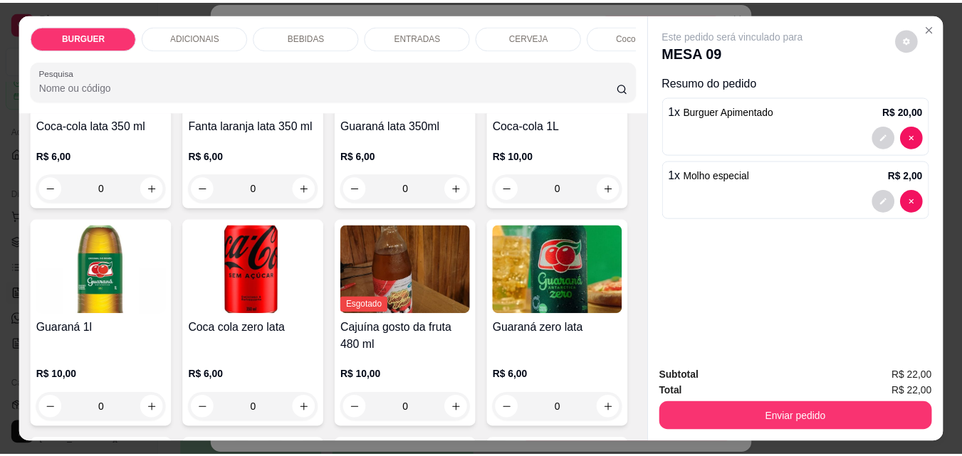
scroll to position [1263, 0]
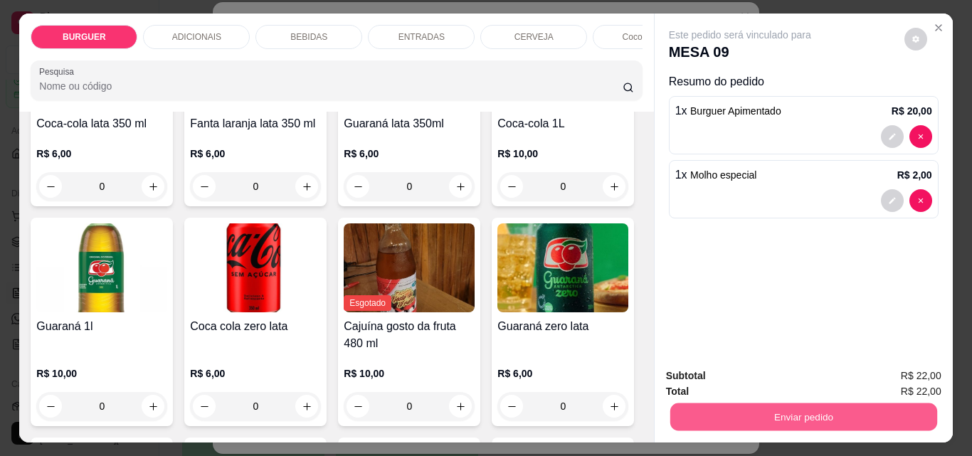
click at [771, 415] on button "Enviar pedido" at bounding box center [803, 417] width 267 height 28
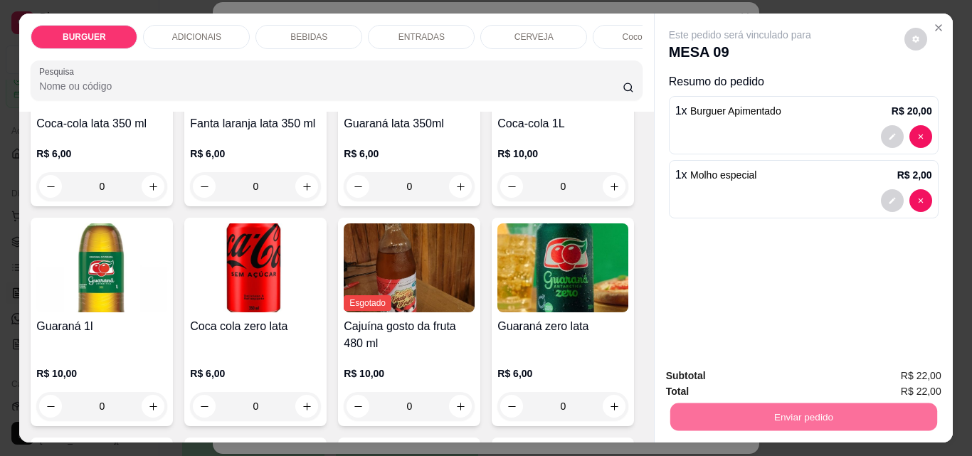
click at [893, 369] on button "Enviar pedido" at bounding box center [905, 376] width 78 height 26
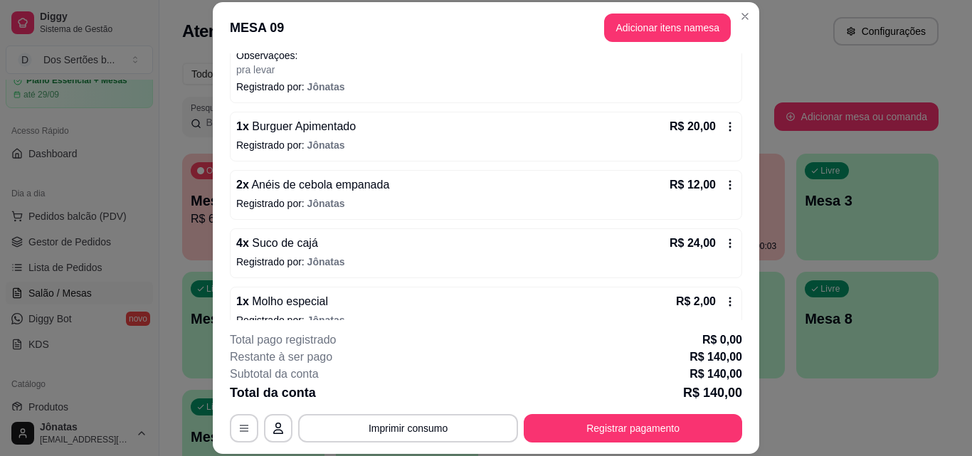
click at [453, 370] on div "Subtotal da conta R$ 140,00" at bounding box center [486, 374] width 513 height 17
click at [412, 426] on button "Imprimir consumo" at bounding box center [409, 428] width 214 height 28
click at [421, 392] on button "Impressora" at bounding box center [407, 395] width 100 height 22
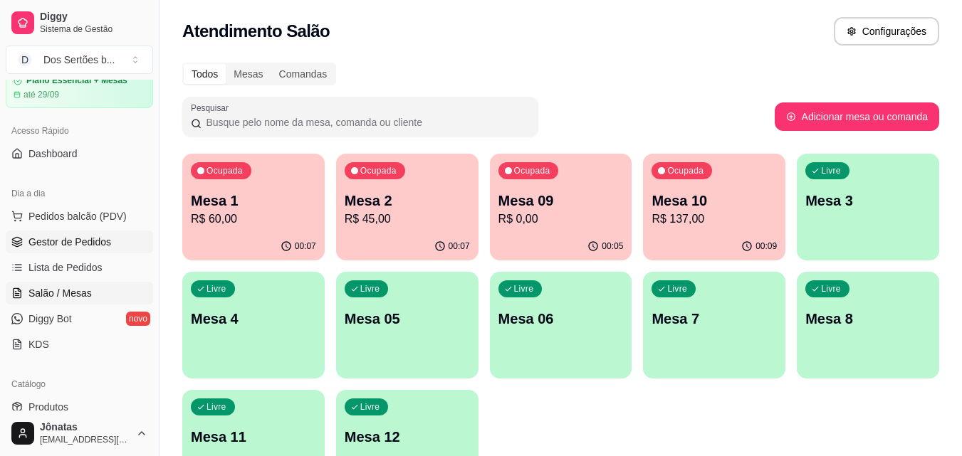
click at [54, 243] on span "Gestor de Pedidos" at bounding box center [69, 242] width 83 height 14
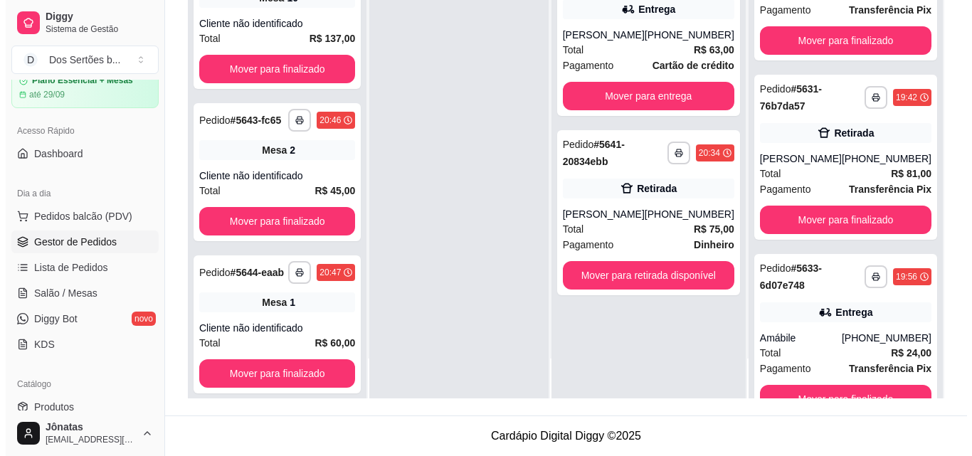
scroll to position [1231, 0]
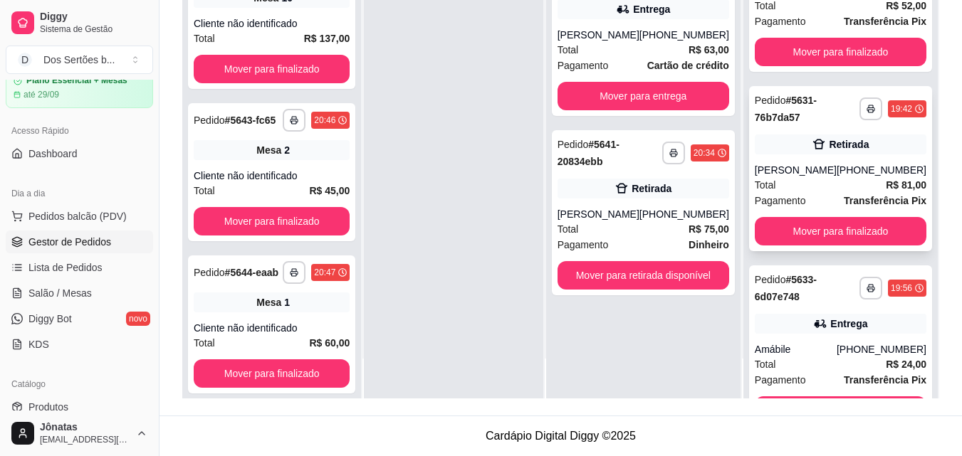
click at [849, 177] on div "[PHONE_NUMBER]" at bounding box center [881, 170] width 90 height 14
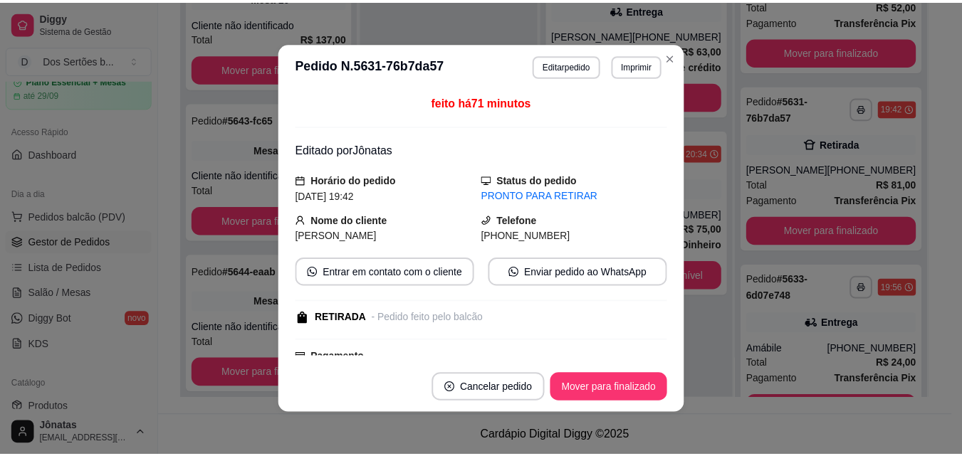
scroll to position [345, 0]
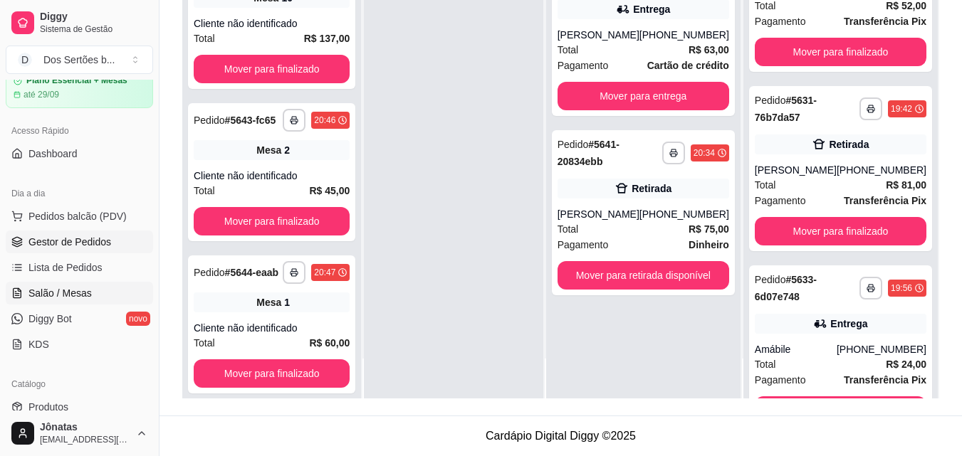
click at [42, 296] on span "Salão / Mesas" at bounding box center [59, 293] width 63 height 14
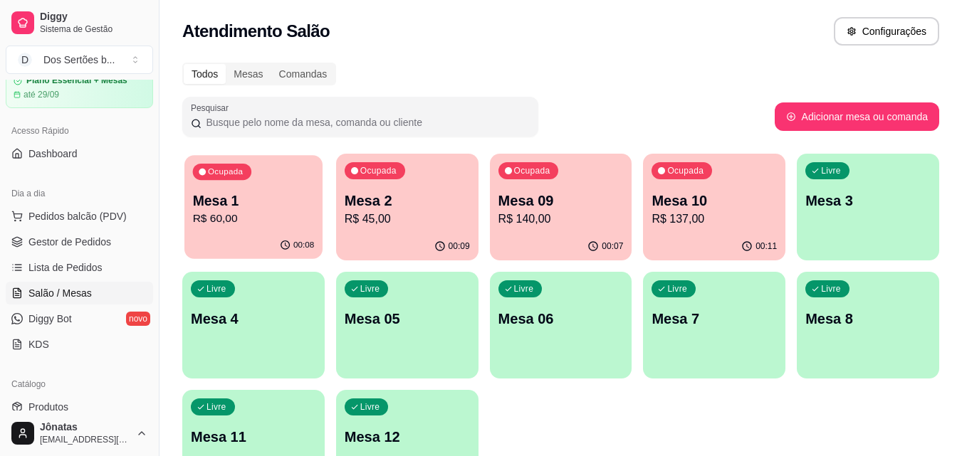
click at [285, 213] on p "R$ 60,00" at bounding box center [254, 219] width 122 height 16
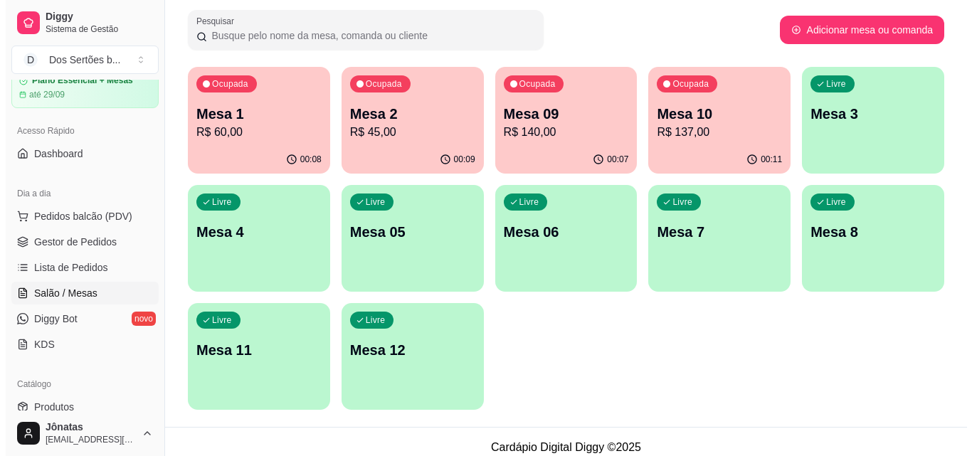
scroll to position [90, 0]
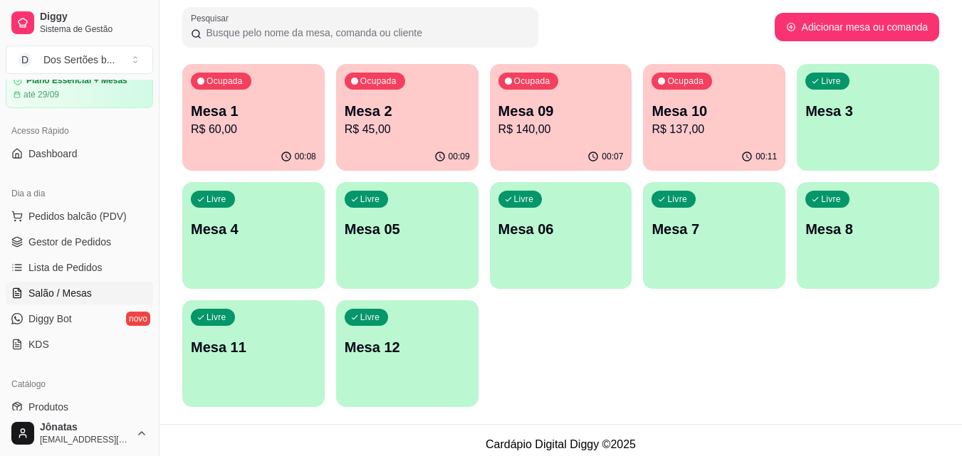
click at [531, 143] on div "00:07" at bounding box center [561, 157] width 142 height 28
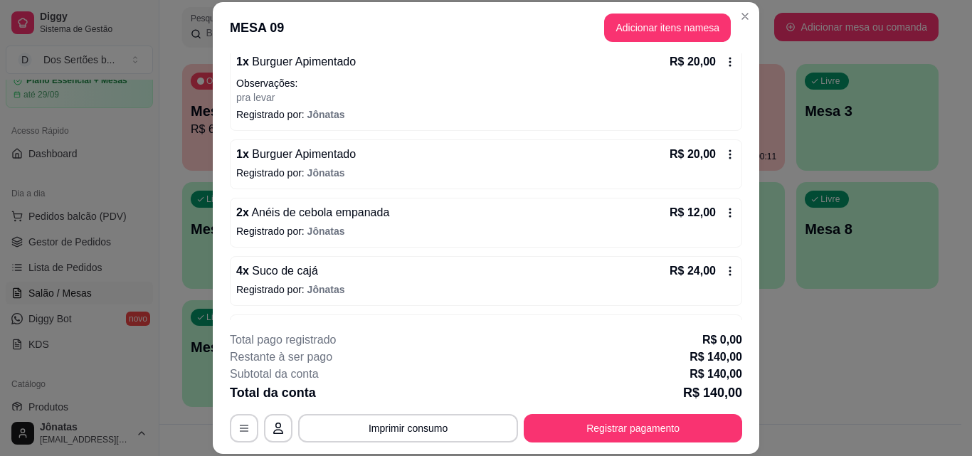
scroll to position [540, 0]
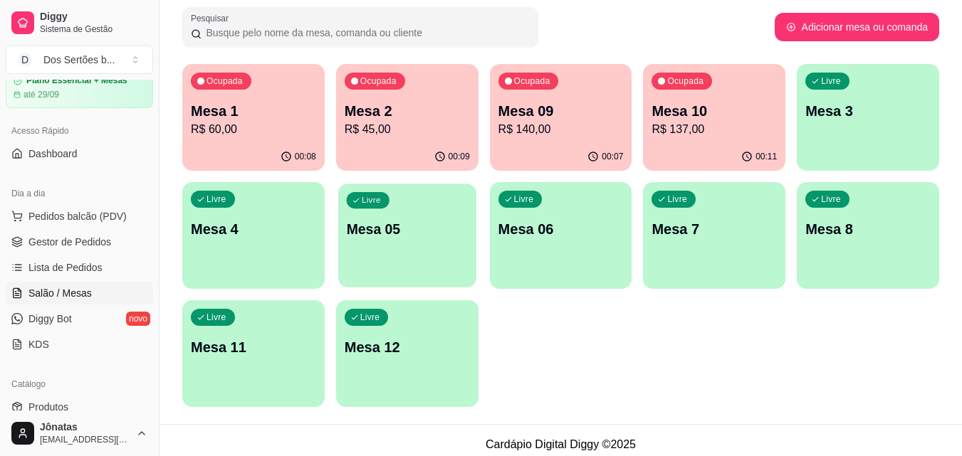
click at [408, 233] on p "Mesa 05" at bounding box center [407, 229] width 122 height 19
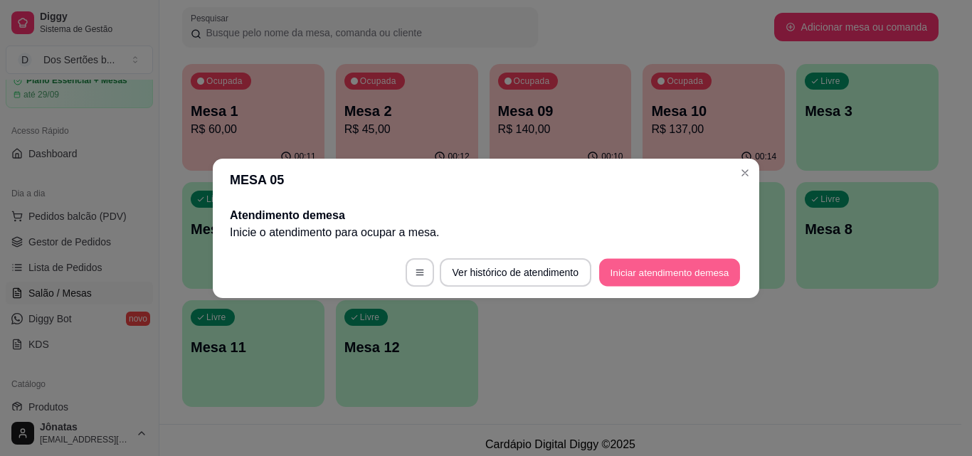
click at [627, 264] on button "Iniciar atendimento de mesa" at bounding box center [669, 272] width 141 height 28
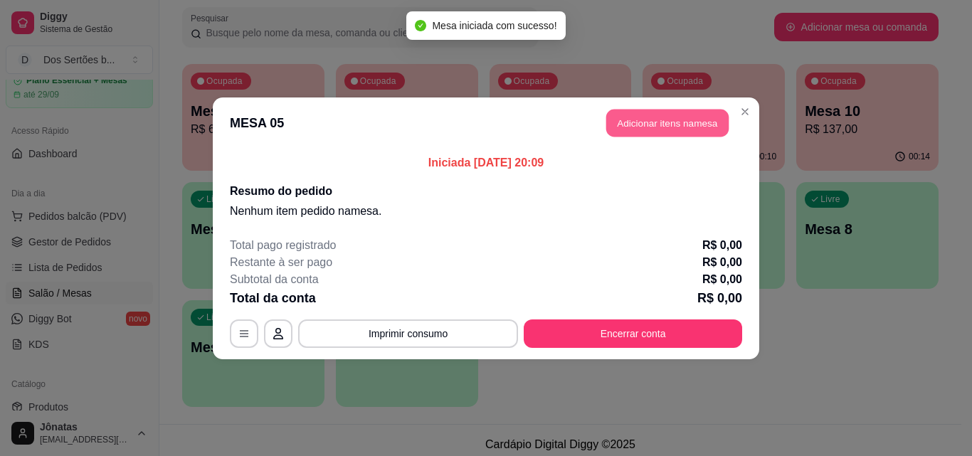
click at [629, 120] on button "Adicionar itens na mesa" at bounding box center [667, 123] width 122 height 28
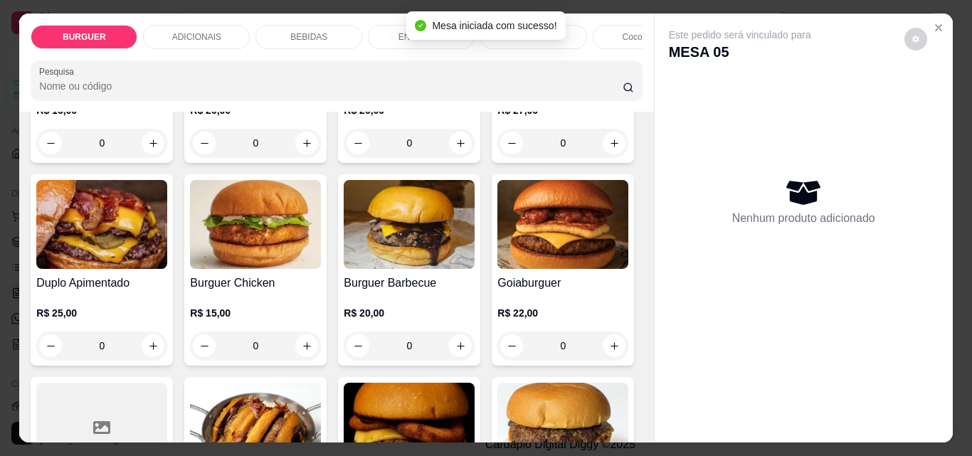
scroll to position [337, 0]
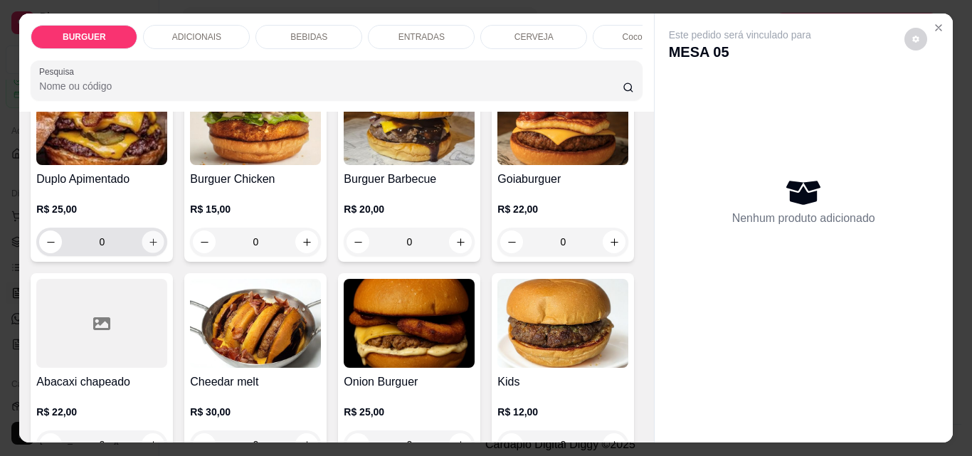
click at [159, 245] on icon "increase-product-quantity" at bounding box center [153, 242] width 11 height 11
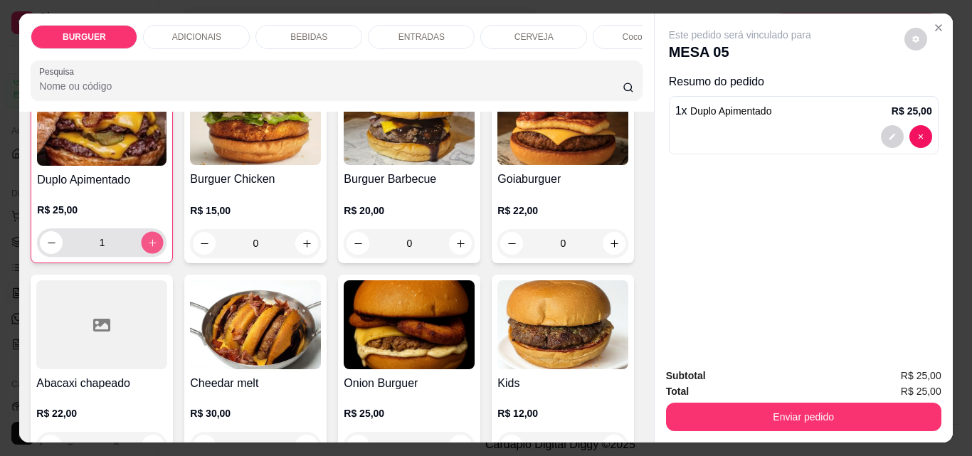
click at [158, 246] on icon "increase-product-quantity" at bounding box center [152, 243] width 11 height 11
type input "2"
click at [609, 45] on icon "increase-product-quantity" at bounding box center [614, 39] width 11 height 11
type input "1"
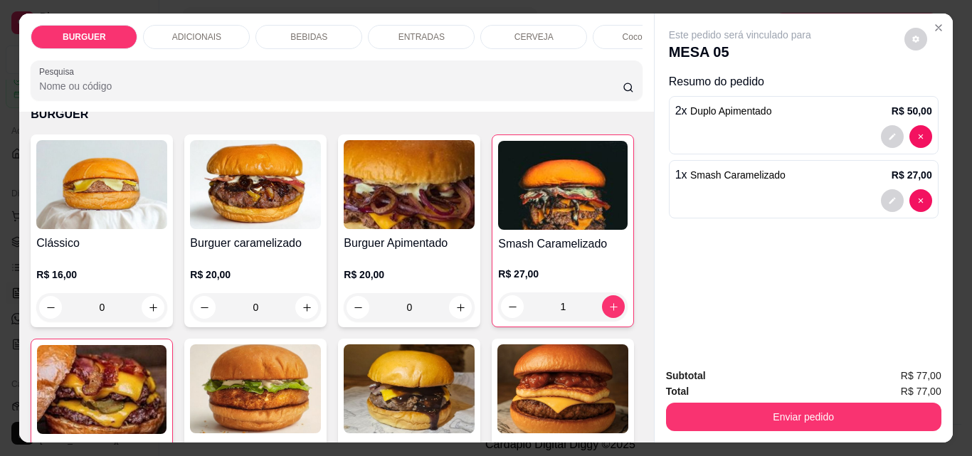
scroll to position [0, 0]
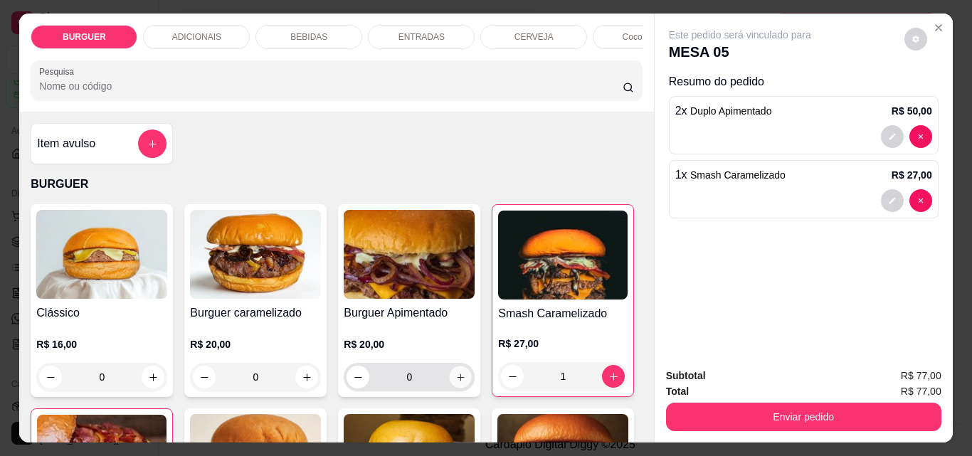
click at [456, 383] on icon "increase-product-quantity" at bounding box center [461, 377] width 11 height 11
type input "1"
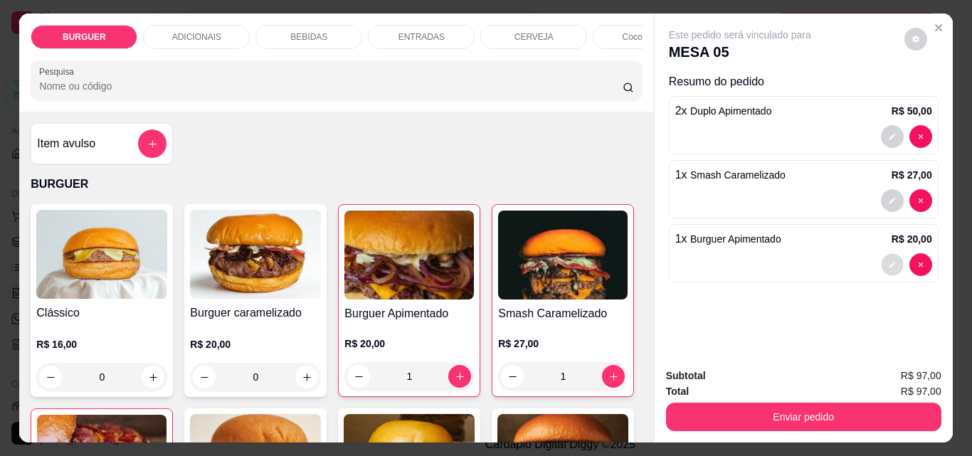
click at [894, 256] on button "decrease-product-quantity" at bounding box center [892, 265] width 22 height 22
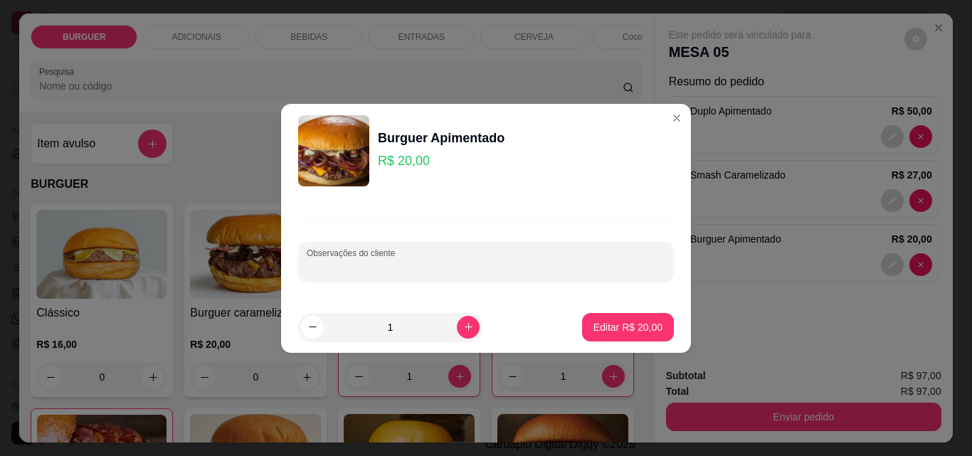
click at [412, 262] on input "Observações do cliente" at bounding box center [486, 268] width 359 height 14
type input "pra levar"
click at [620, 323] on p "Editar R$ 20,00" at bounding box center [627, 327] width 67 height 14
type input "0"
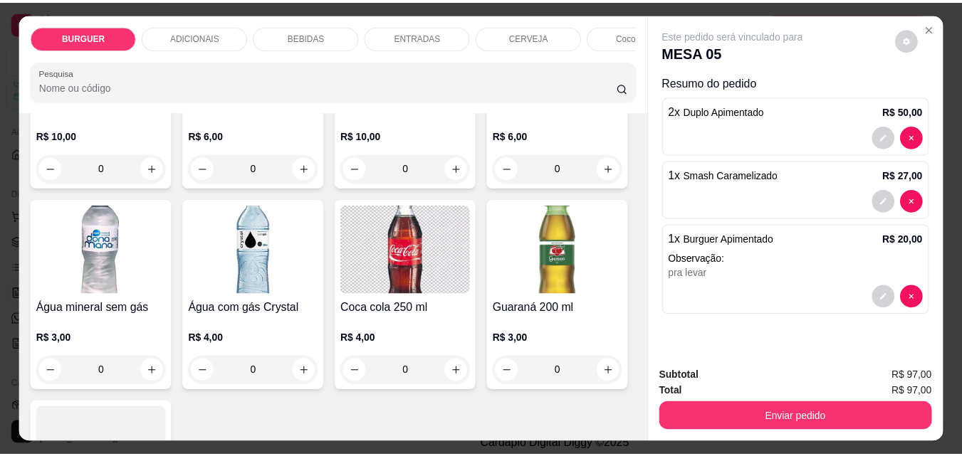
scroll to position [1740, 0]
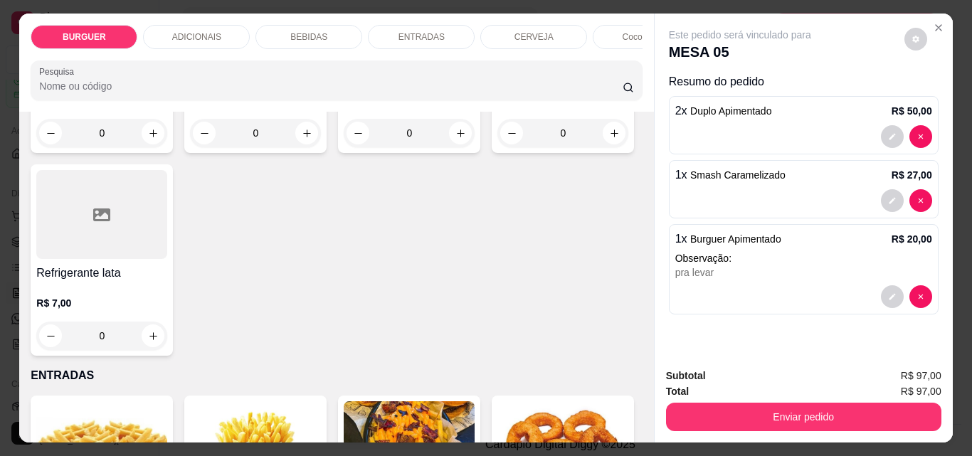
type input "1"
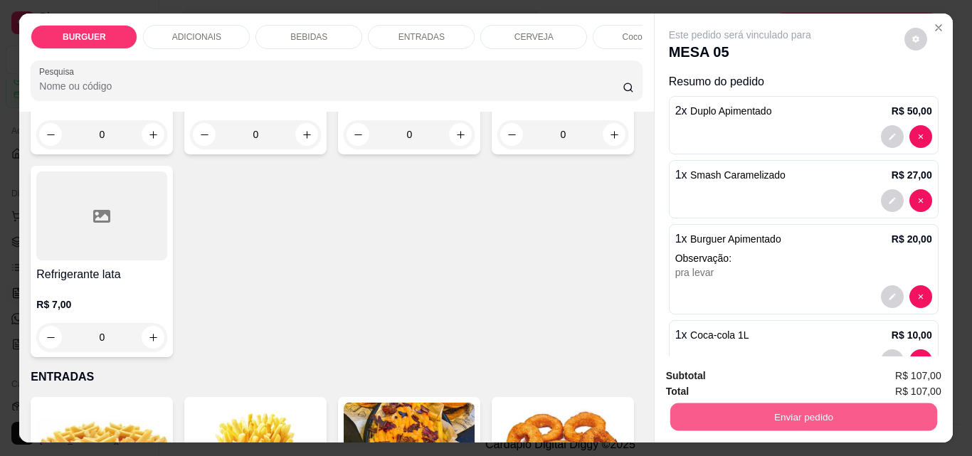
click at [748, 414] on button "Enviar pedido" at bounding box center [803, 417] width 267 height 28
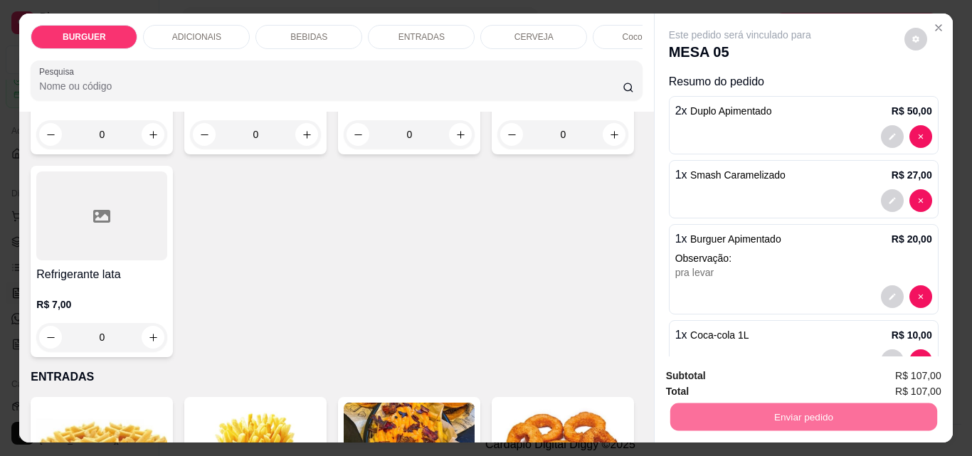
click at [892, 375] on button "Enviar pedido" at bounding box center [905, 376] width 78 height 26
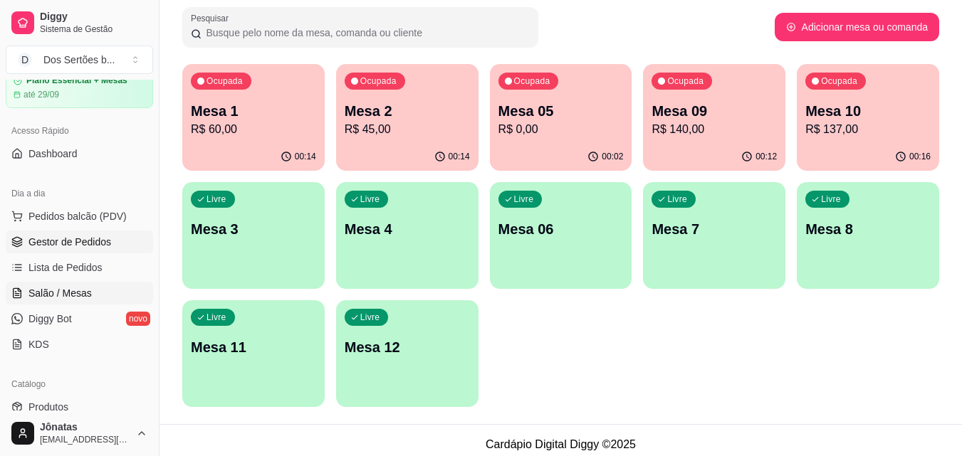
click at [90, 244] on span "Gestor de Pedidos" at bounding box center [69, 242] width 83 height 14
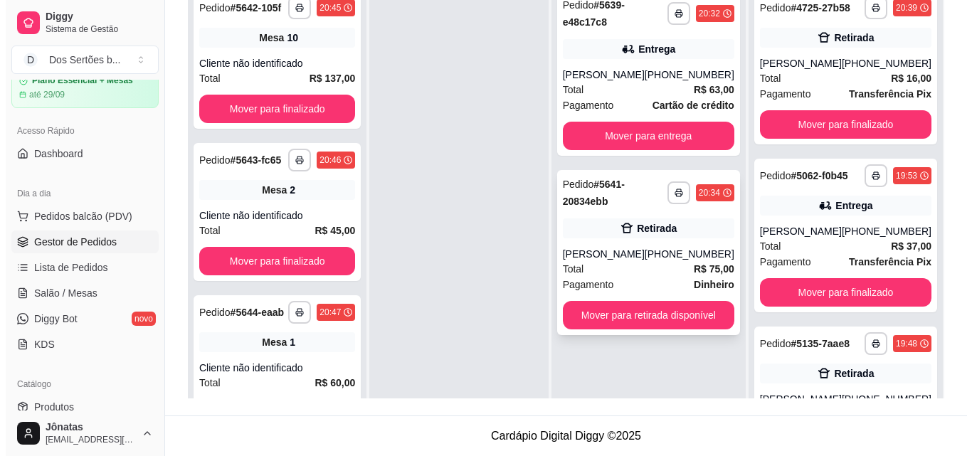
scroll to position [40, 0]
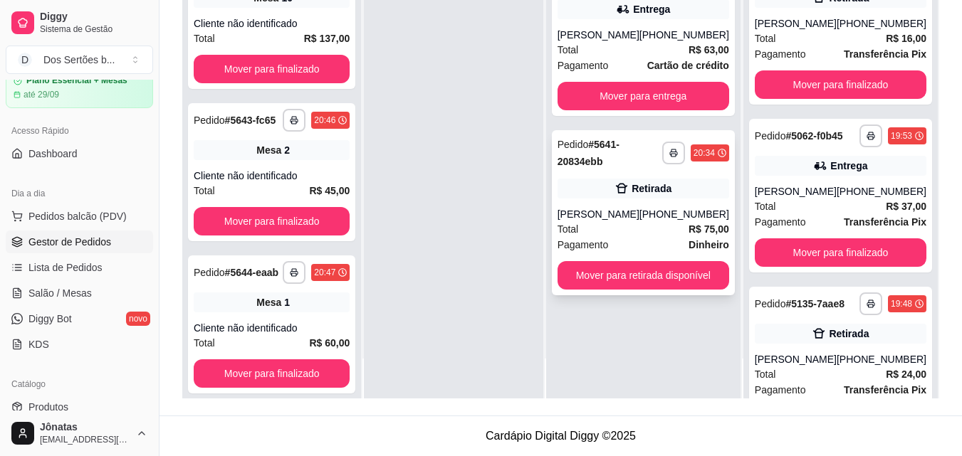
click at [648, 227] on div "Total R$ 75,00" at bounding box center [643, 229] width 172 height 16
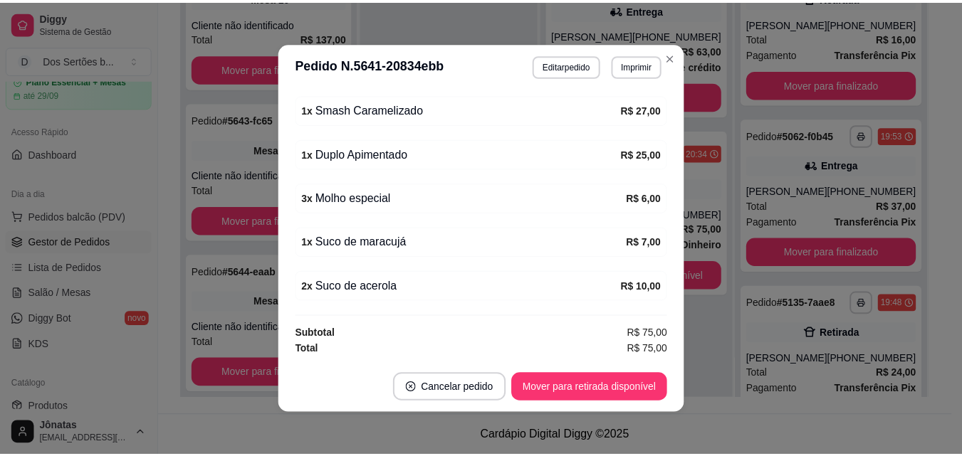
scroll to position [3, 0]
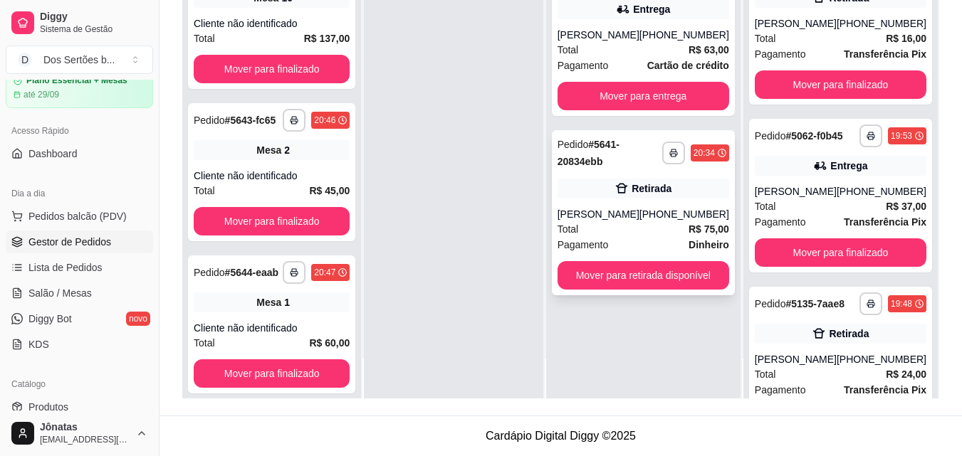
click at [644, 221] on div "Total R$ 75,00" at bounding box center [643, 229] width 172 height 16
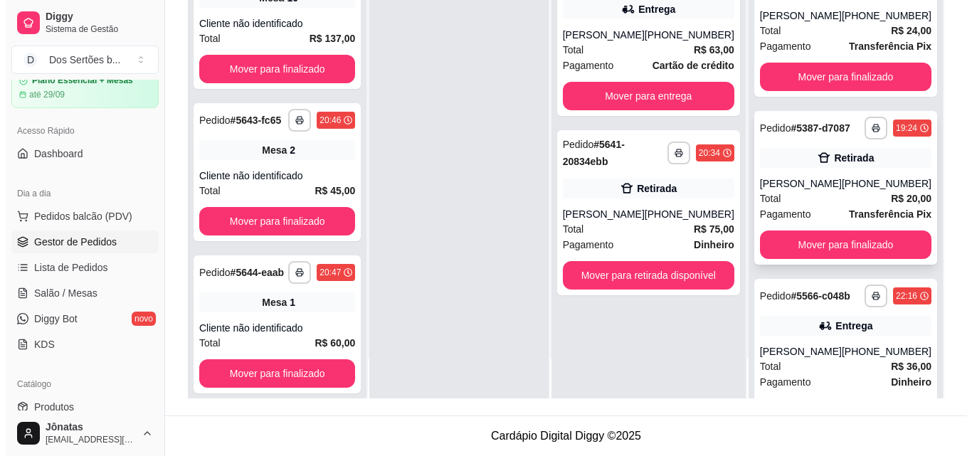
scroll to position [528, 0]
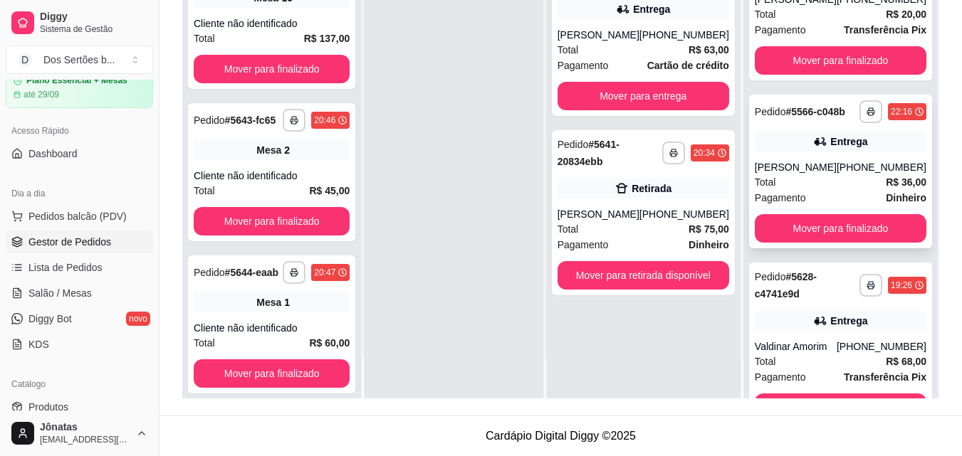
click at [807, 190] on div "Total R$ 36,00" at bounding box center [841, 182] width 172 height 16
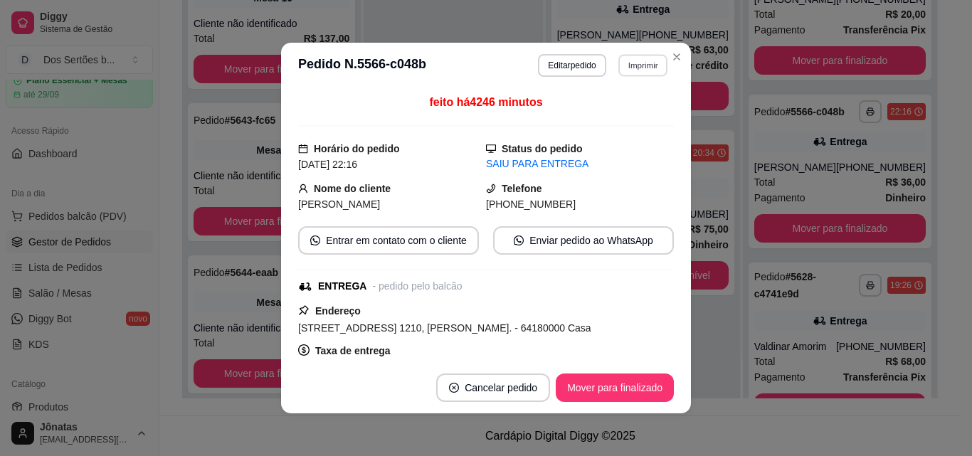
click at [628, 63] on button "Imprimir" at bounding box center [643, 65] width 49 height 22
click at [614, 115] on button "Impressora" at bounding box center [612, 115] width 100 height 22
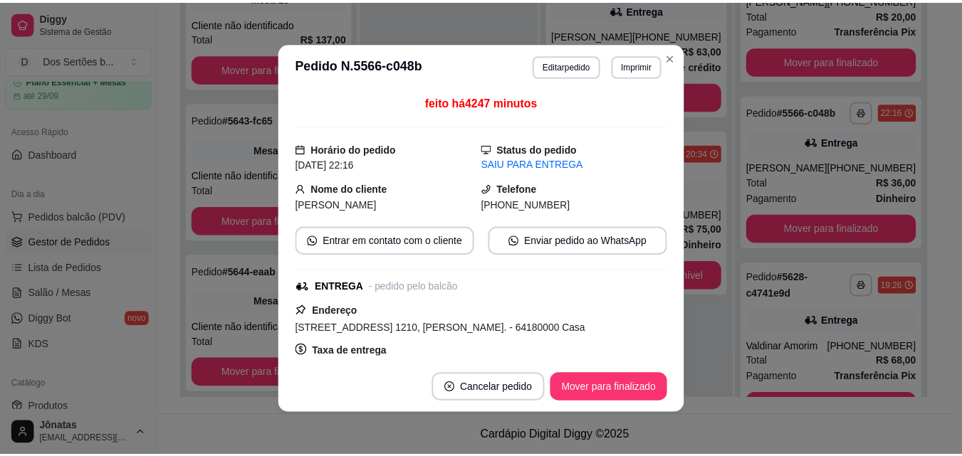
scroll to position [292, 0]
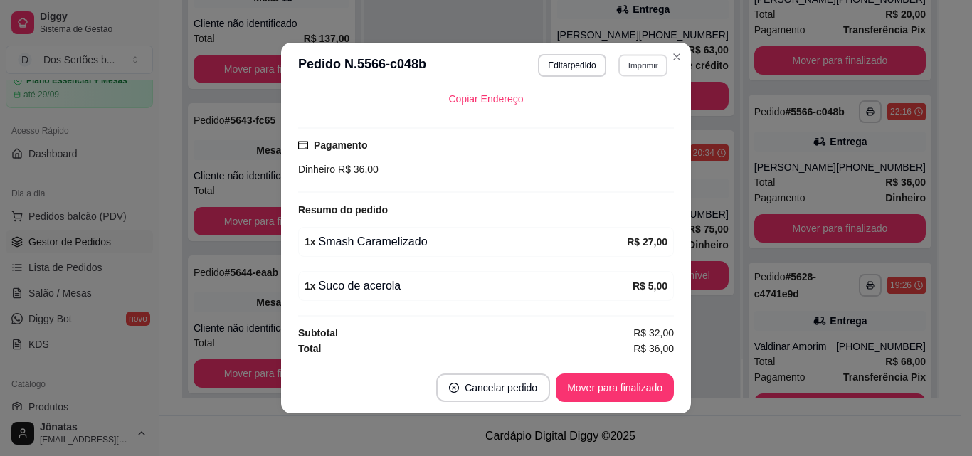
click at [641, 65] on button "Imprimir" at bounding box center [643, 65] width 49 height 22
click at [609, 122] on button "Impressora" at bounding box center [612, 115] width 100 height 22
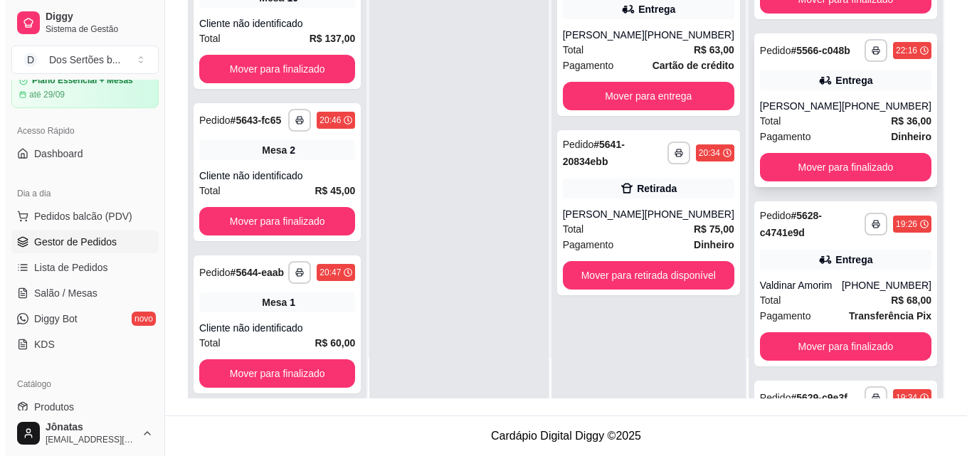
scroll to position [574, 0]
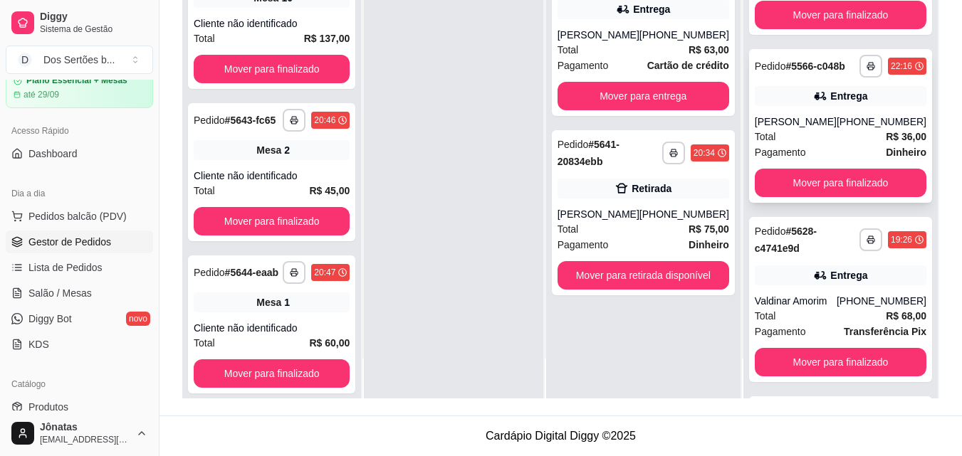
click at [835, 171] on div "**********" at bounding box center [840, 126] width 183 height 154
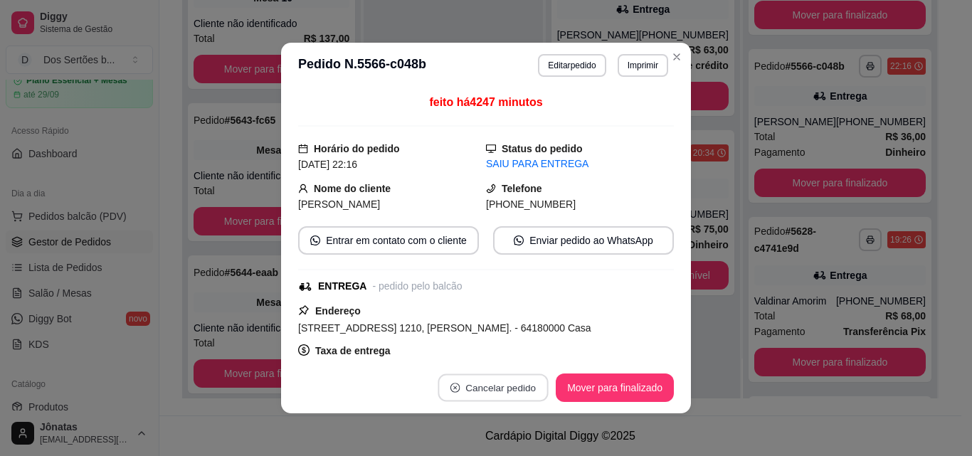
click at [461, 388] on button "Cancelar pedido" at bounding box center [493, 388] width 110 height 28
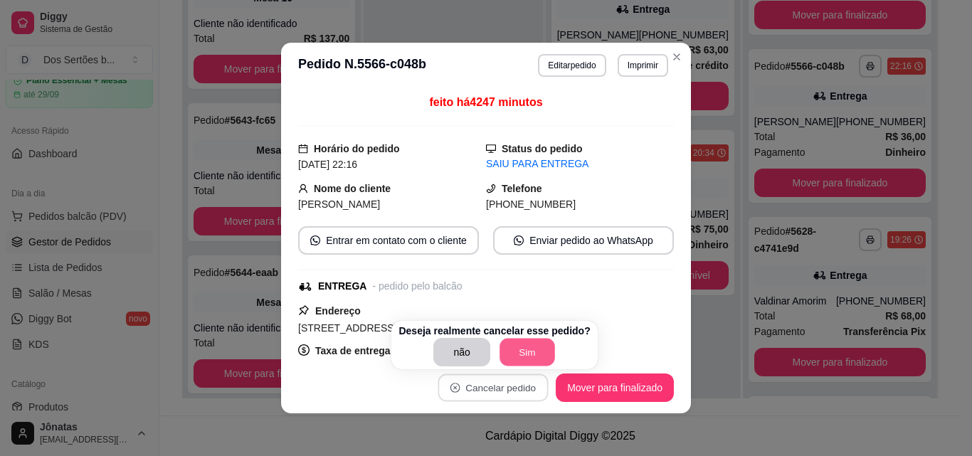
click at [522, 347] on button "Sim" at bounding box center [528, 353] width 56 height 28
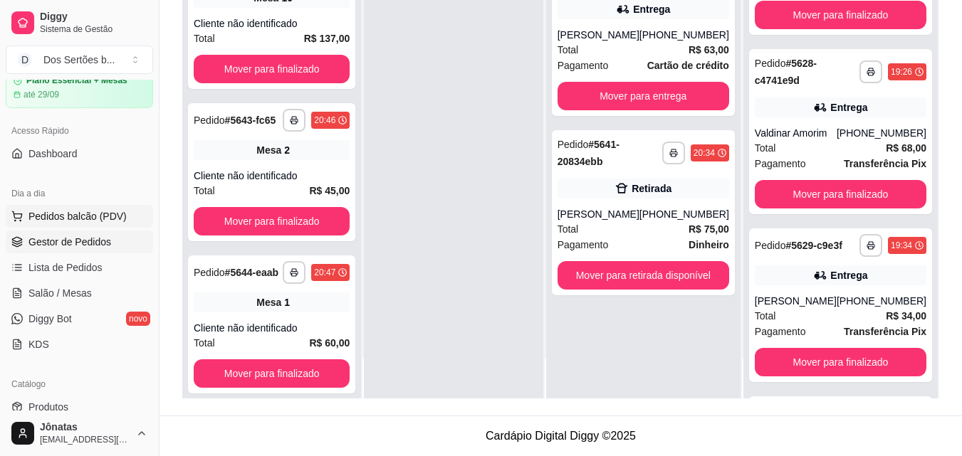
click at [21, 222] on button "Pedidos balcão (PDV)" at bounding box center [79, 216] width 147 height 23
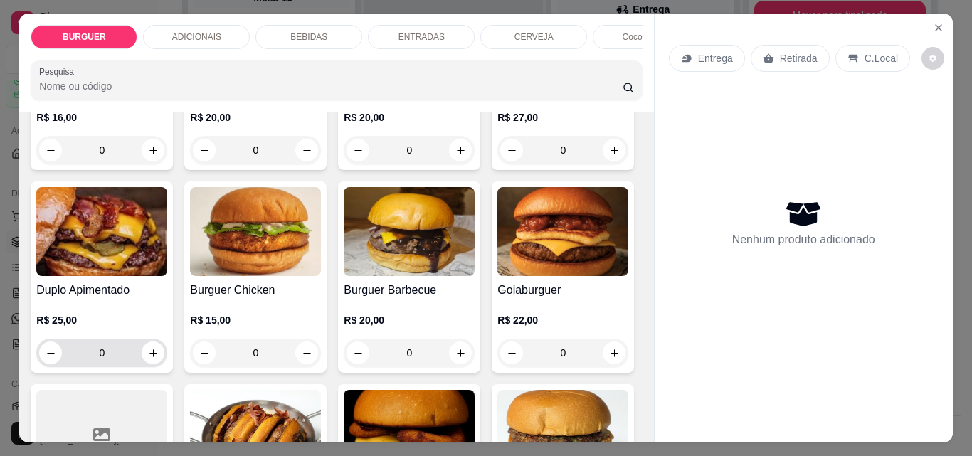
scroll to position [319, 0]
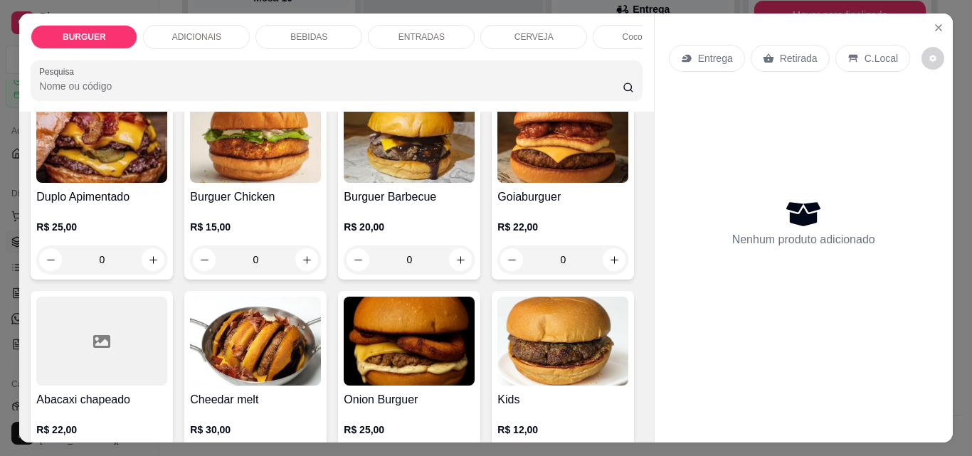
click at [609, 63] on icon "increase-product-quantity" at bounding box center [614, 57] width 11 height 11
type input "1"
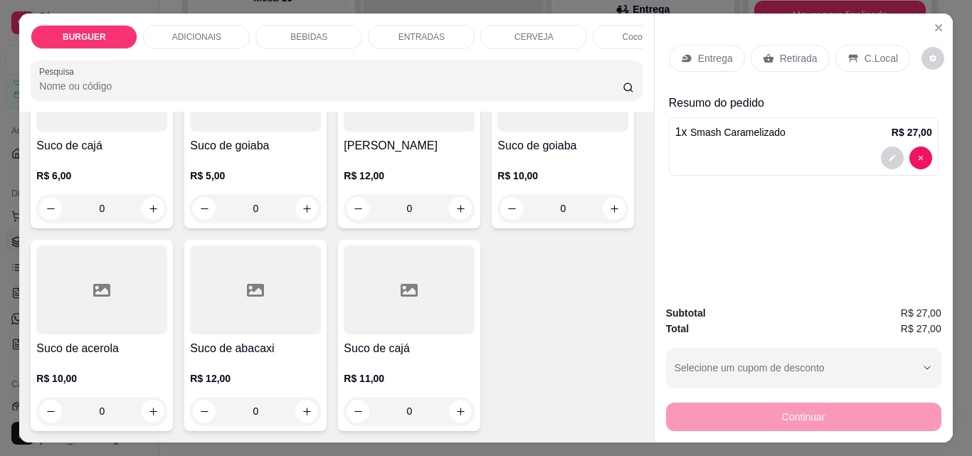
scroll to position [4142, 0]
click at [604, 17] on button "increase-product-quantity" at bounding box center [615, 6] width 22 height 22
type input "1"
click at [700, 56] on p "Entrega" at bounding box center [715, 58] width 35 height 14
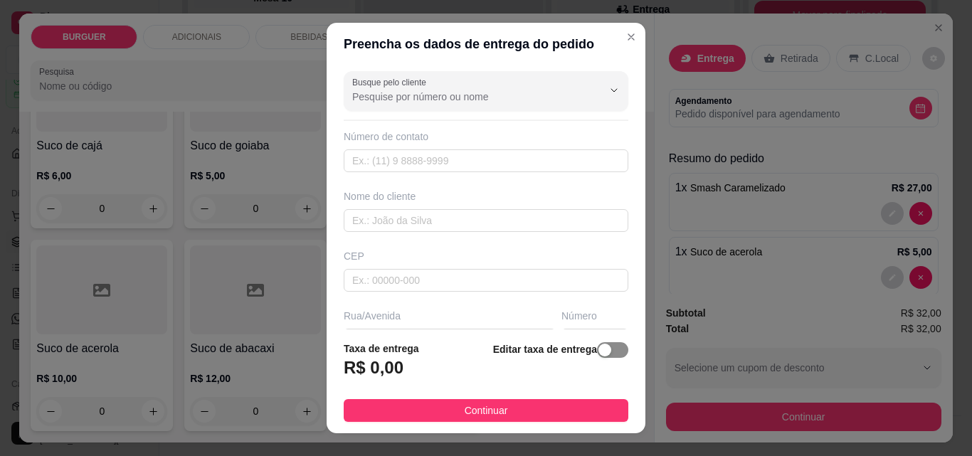
click at [600, 357] on span "button" at bounding box center [612, 350] width 31 height 16
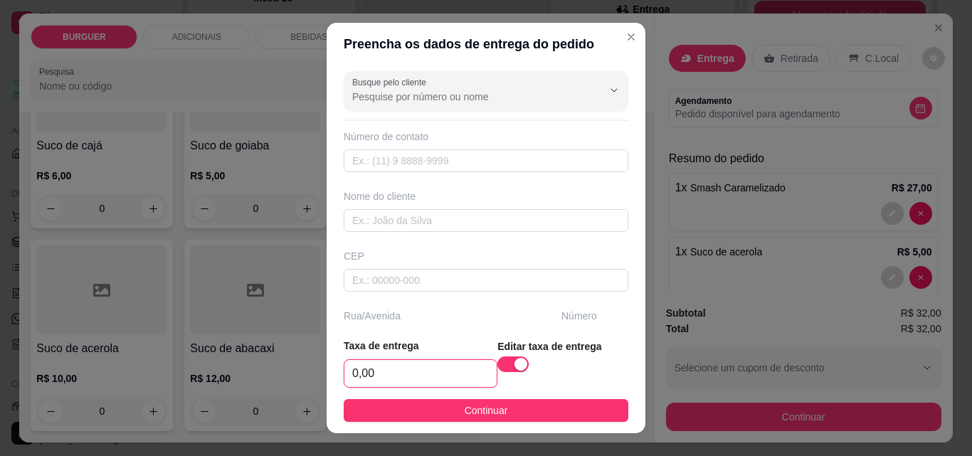
click at [381, 379] on input "0,00" at bounding box center [421, 373] width 152 height 27
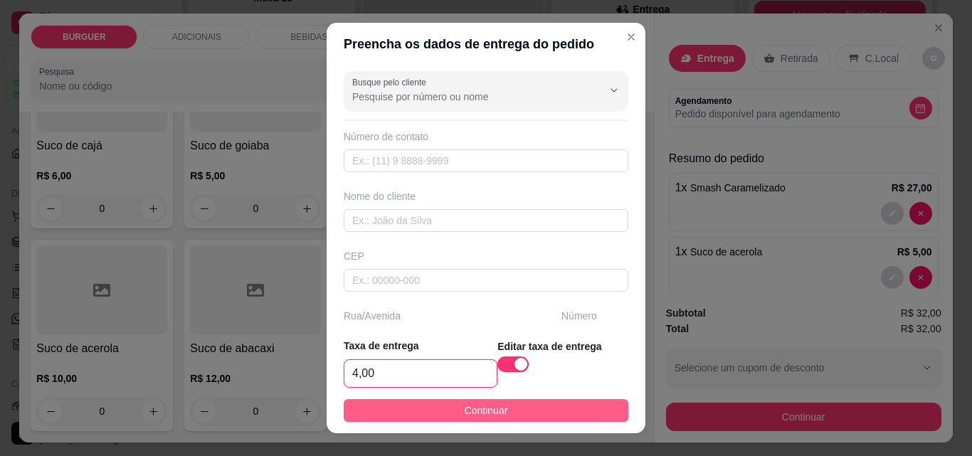
type input "4,00"
click at [520, 406] on button "Continuar" at bounding box center [486, 410] width 285 height 23
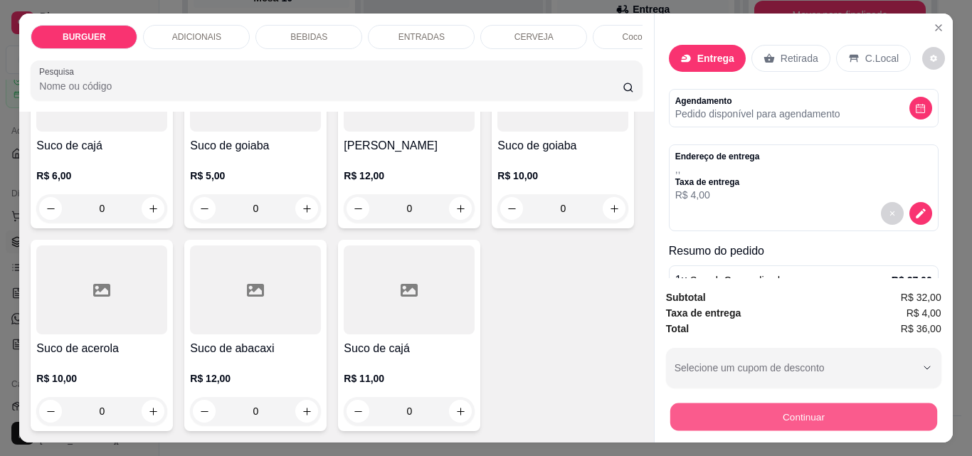
click at [750, 404] on button "Continuar" at bounding box center [803, 417] width 267 height 28
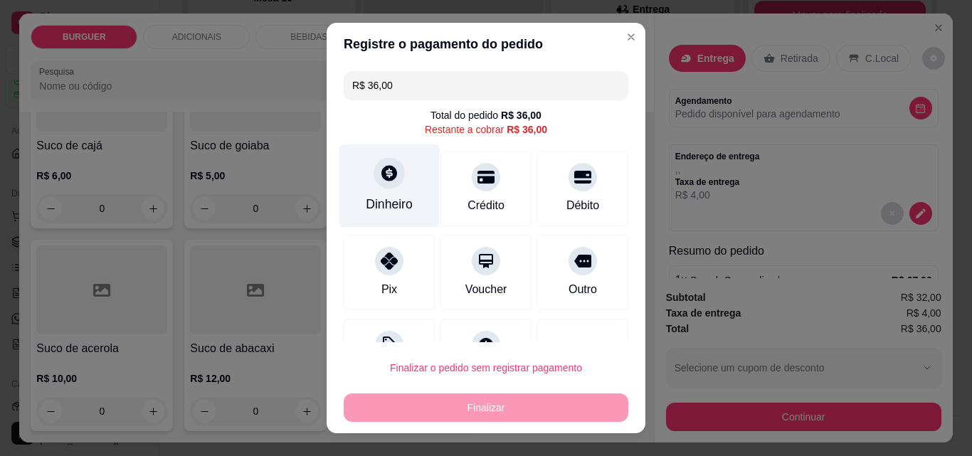
click at [369, 203] on div "Dinheiro" at bounding box center [389, 204] width 47 height 19
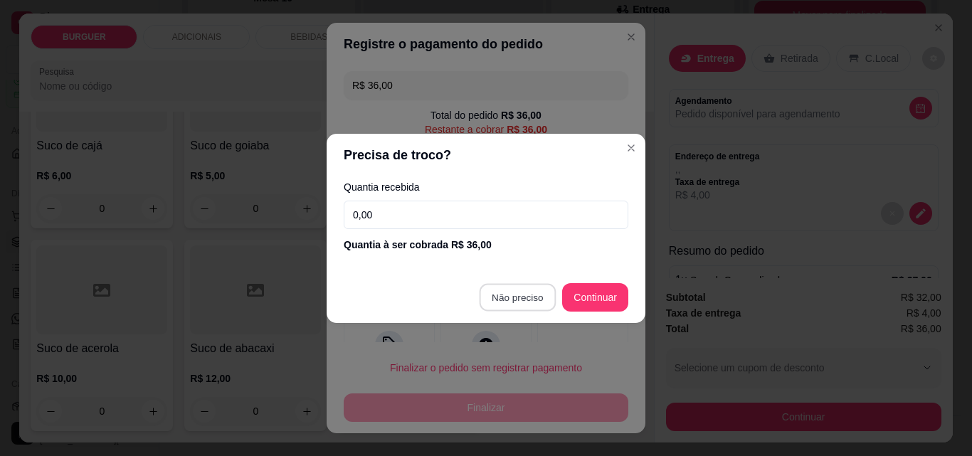
type input "R$ 0,00"
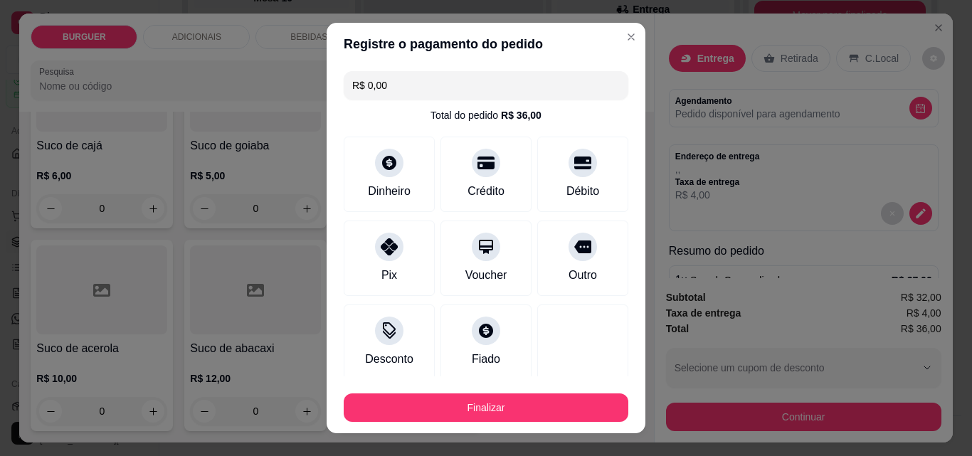
scroll to position [83, 0]
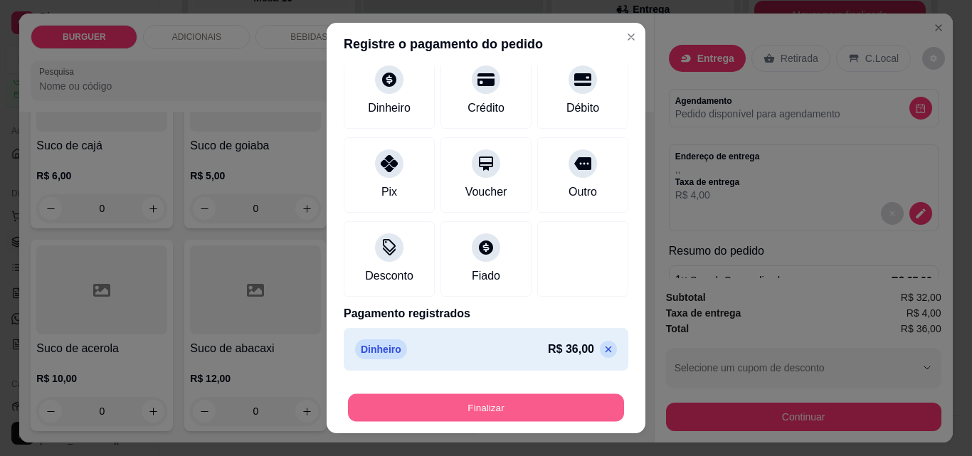
click at [518, 411] on button "Finalizar" at bounding box center [486, 408] width 276 height 28
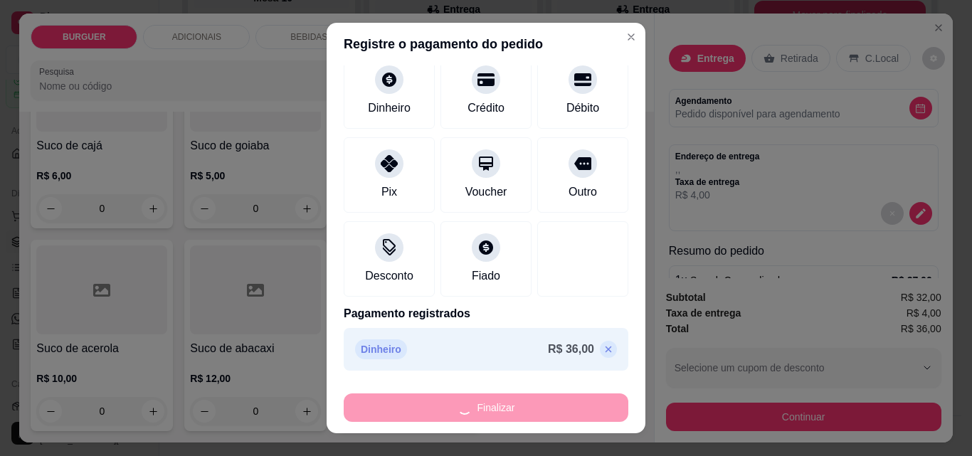
type input "0"
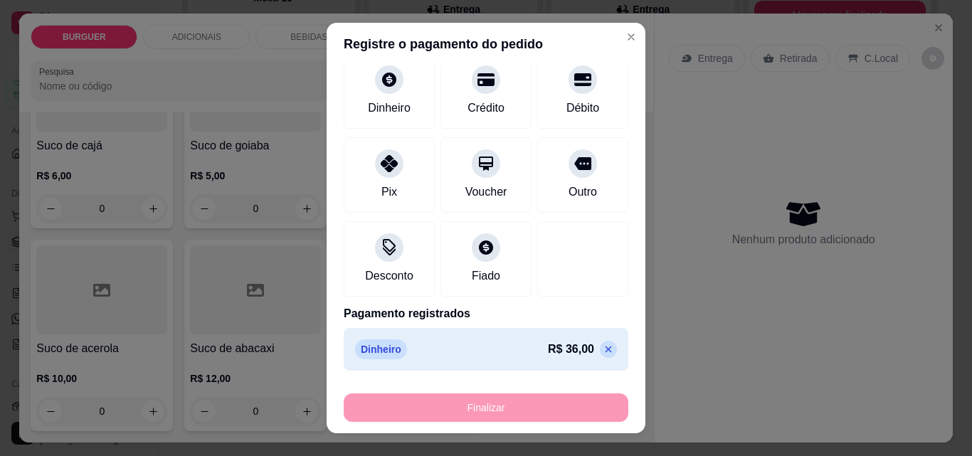
type input "-R$ 36,00"
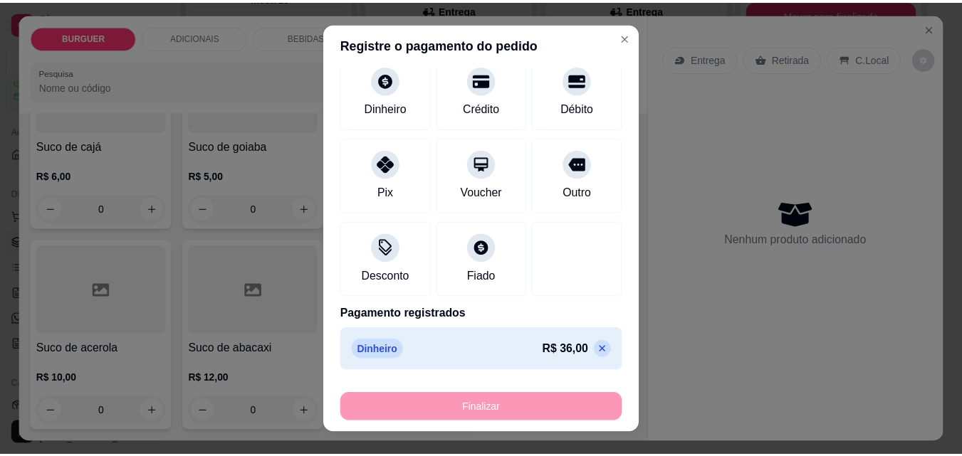
scroll to position [4141, 0]
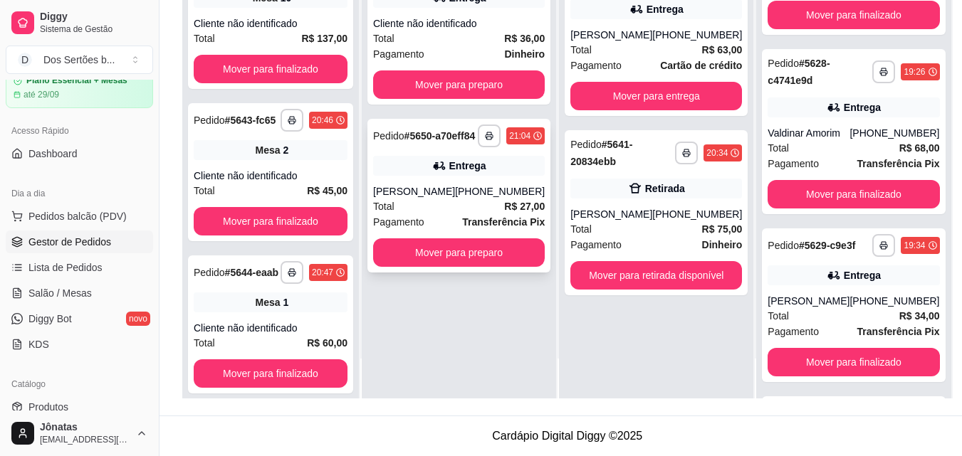
click at [462, 167] on div "Entrega" at bounding box center [459, 166] width 172 height 20
click at [509, 39] on strong "R$ 36,00" at bounding box center [524, 38] width 41 height 11
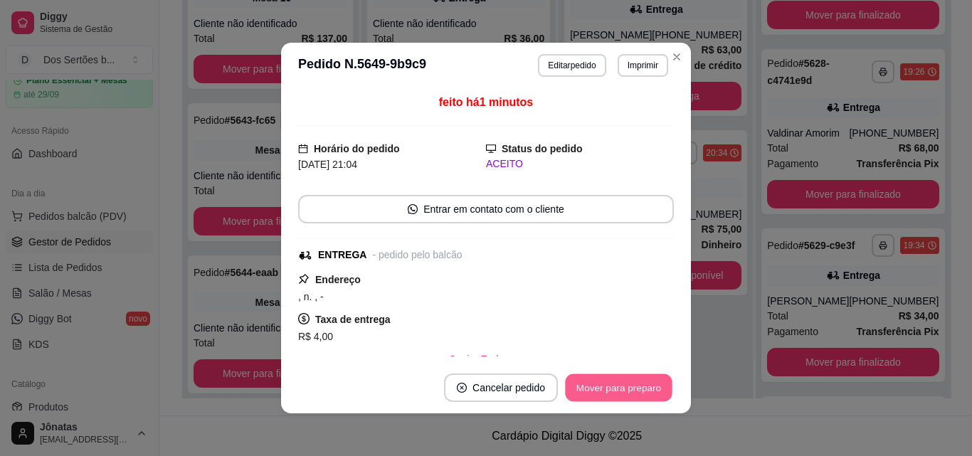
click at [608, 387] on button "Mover para preparo" at bounding box center [618, 388] width 107 height 28
click at [608, 387] on button "Mover para entrega" at bounding box center [619, 388] width 107 height 28
click at [608, 387] on button "Mover para finalizado" at bounding box center [615, 388] width 115 height 28
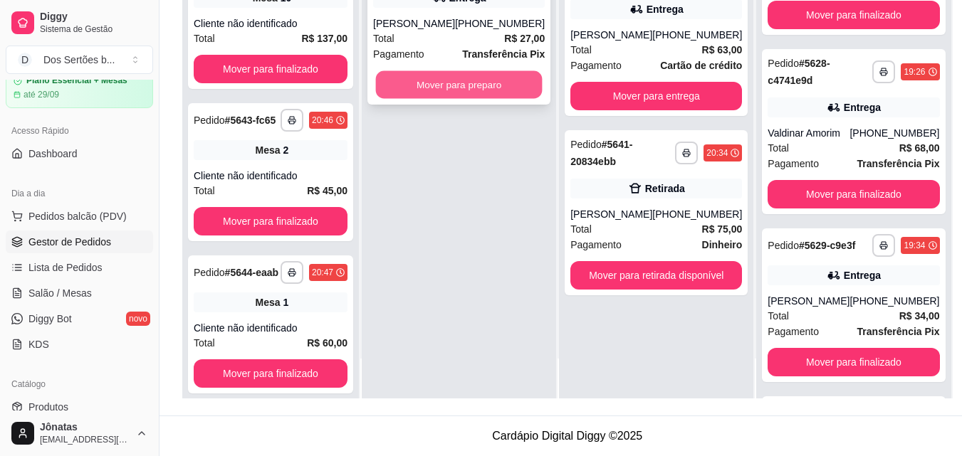
click at [487, 99] on button "Mover para preparo" at bounding box center [459, 85] width 167 height 28
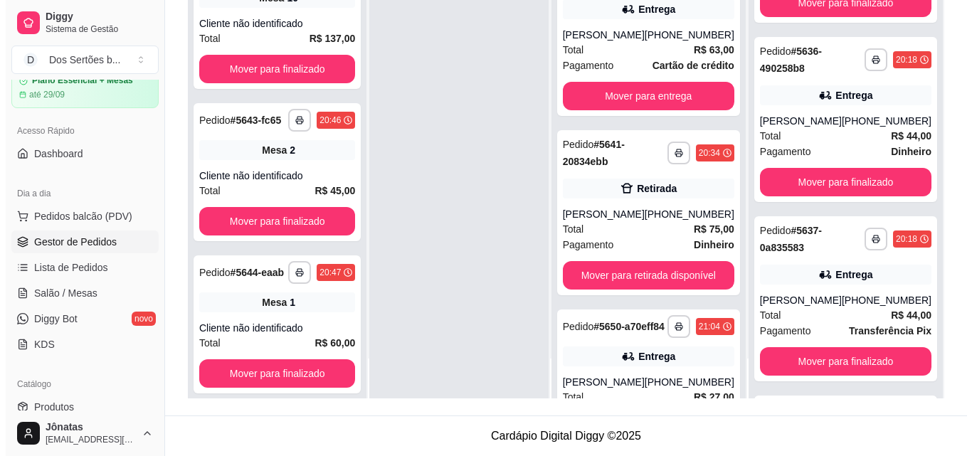
scroll to position [1918, 0]
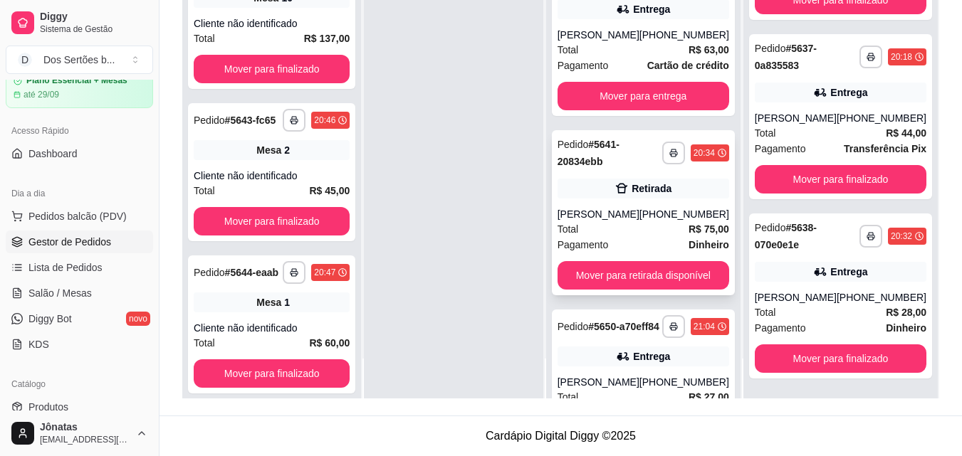
click at [683, 202] on div "**********" at bounding box center [643, 212] width 183 height 165
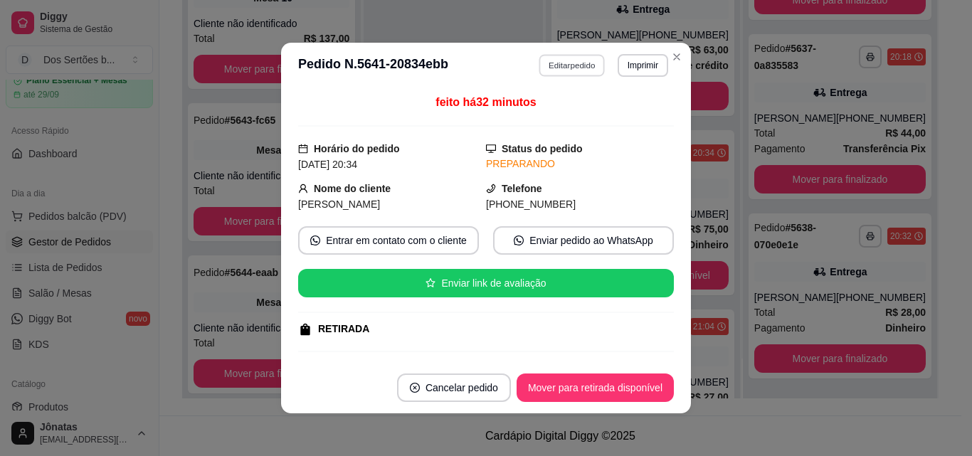
click at [562, 62] on button "Editar pedido" at bounding box center [573, 65] width 66 height 22
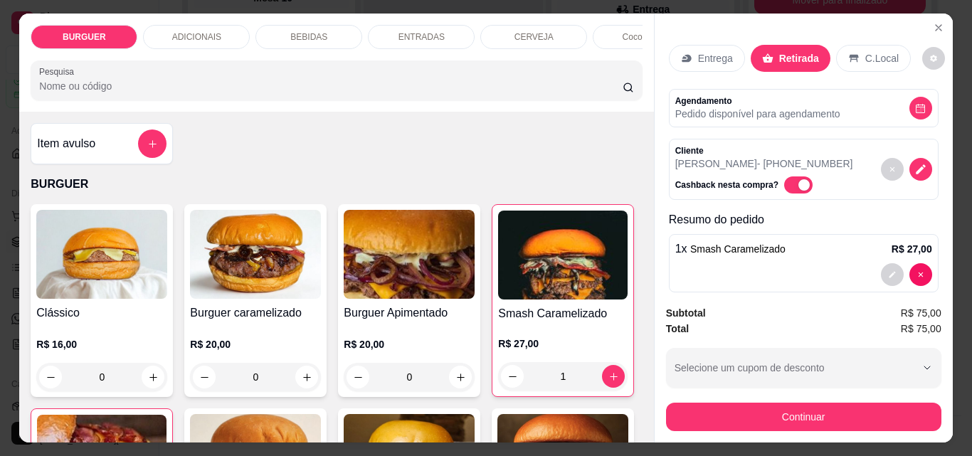
scroll to position [275, 0]
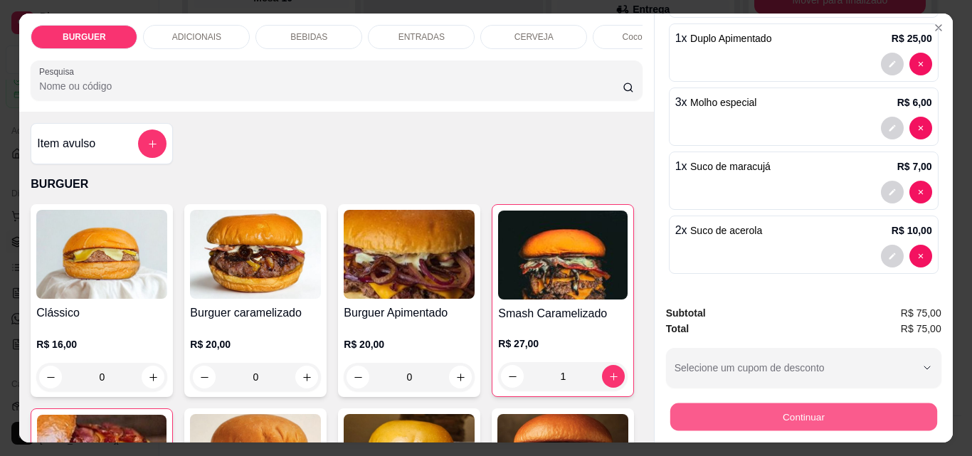
click at [843, 418] on button "Continuar" at bounding box center [803, 417] width 267 height 28
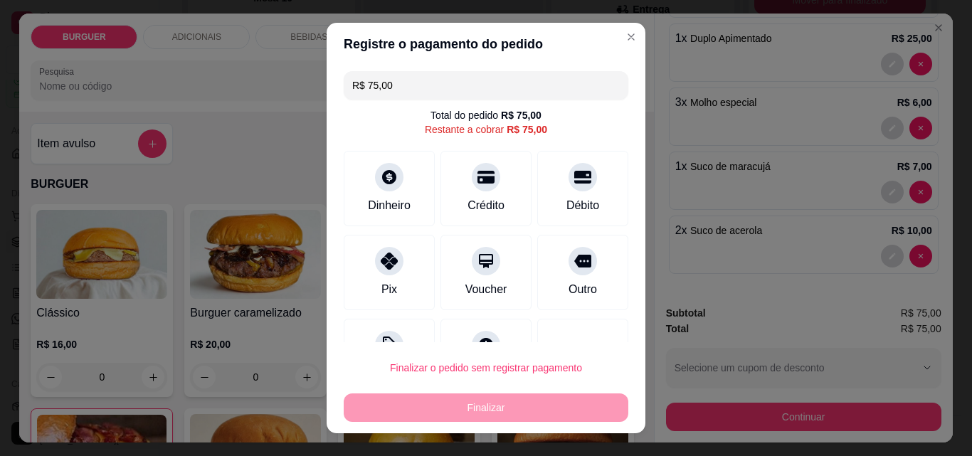
click at [396, 93] on input "R$ 75,00" at bounding box center [486, 85] width 268 height 28
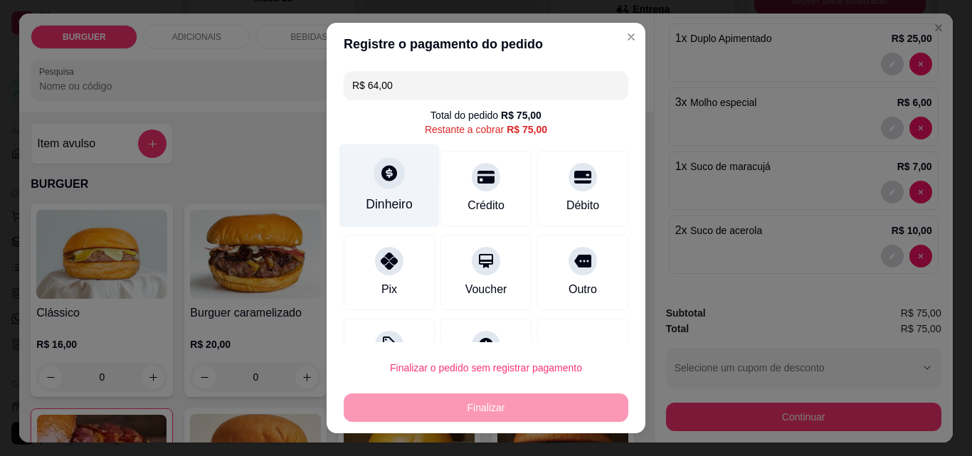
click at [350, 206] on div "Dinheiro" at bounding box center [390, 186] width 100 height 83
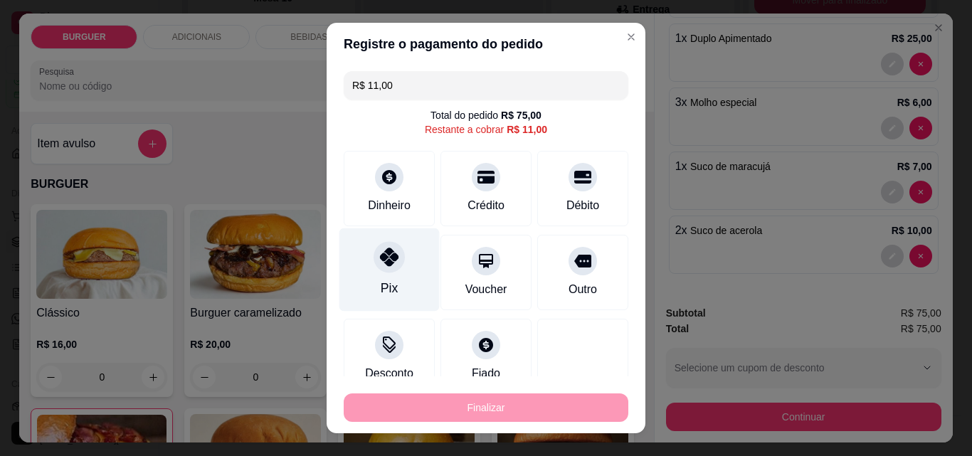
click at [398, 258] on div "Pix" at bounding box center [390, 269] width 100 height 83
type input "R$ 0,00"
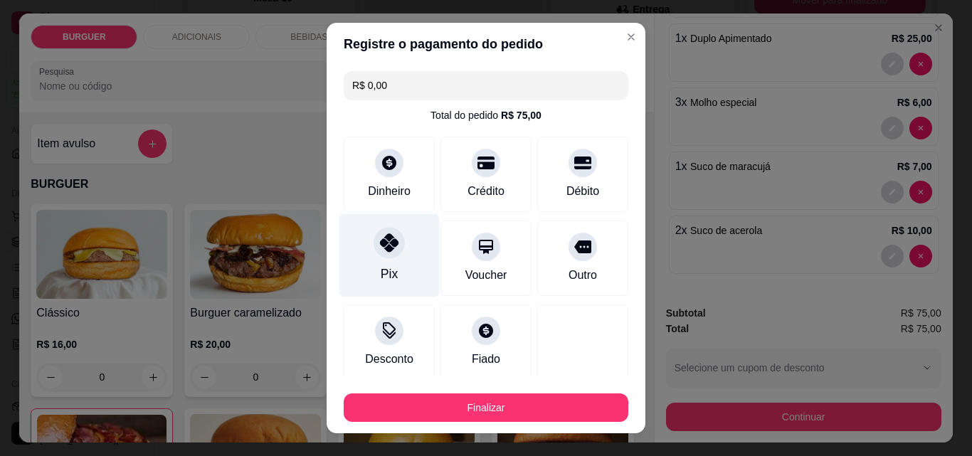
scroll to position [137, 0]
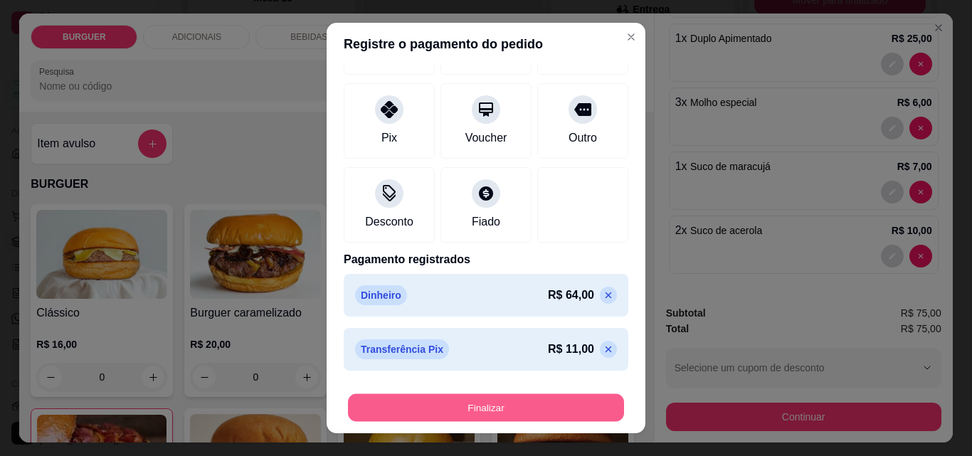
click at [482, 401] on button "Finalizar" at bounding box center [486, 408] width 276 height 28
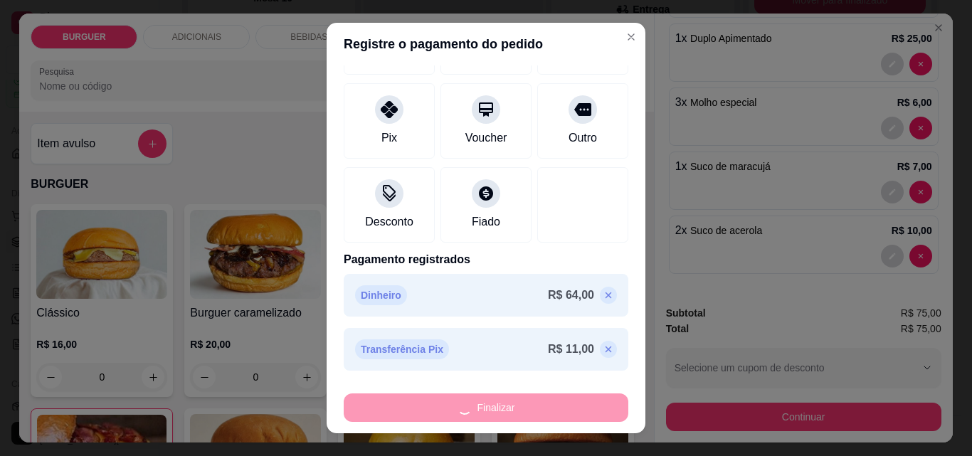
type input "0"
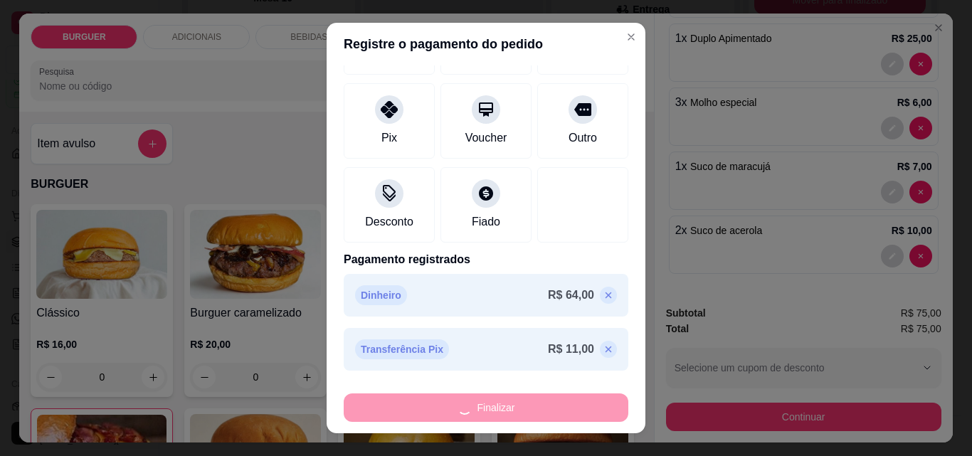
type input "-R$ 75,00"
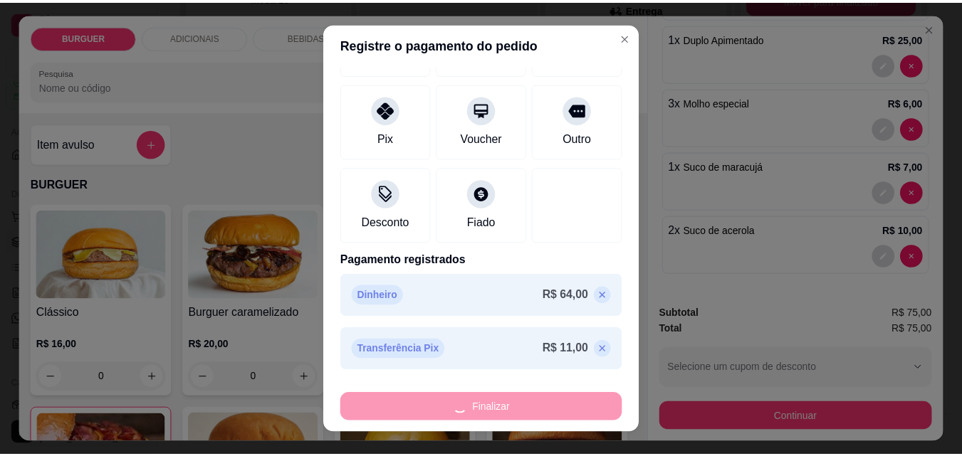
scroll to position [0, 0]
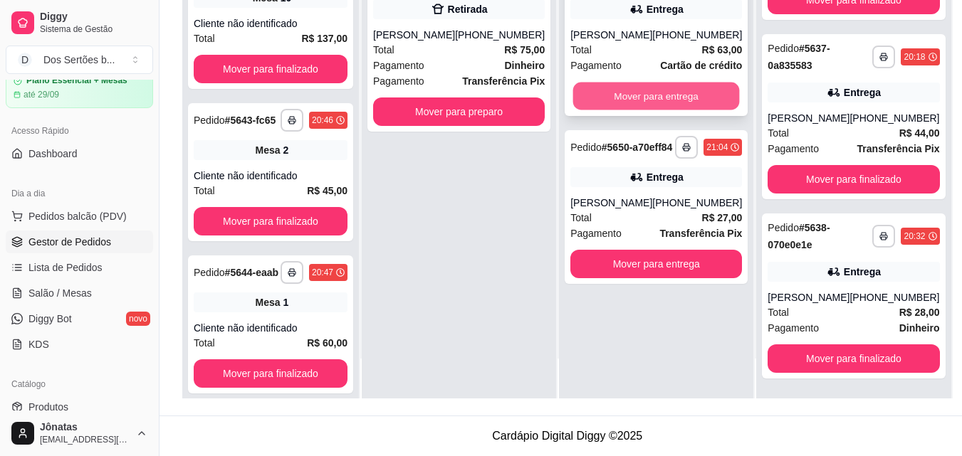
click at [662, 93] on button "Mover para entrega" at bounding box center [656, 97] width 167 height 28
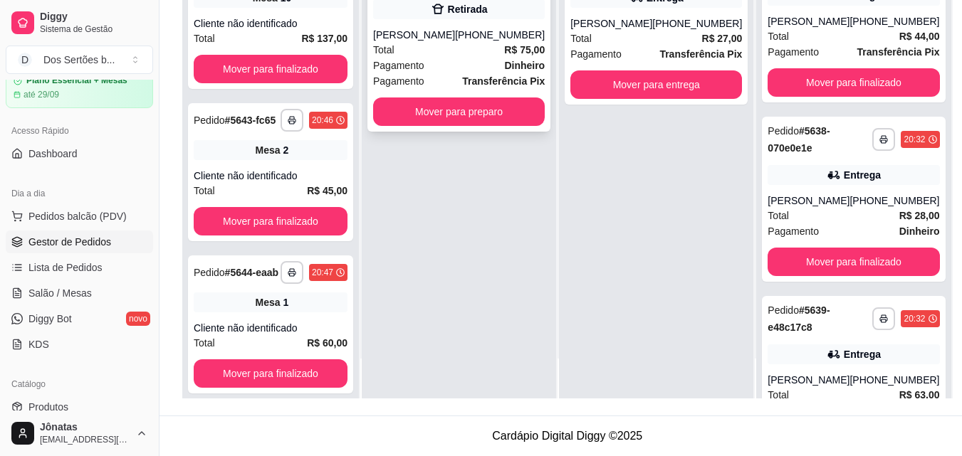
click at [434, 61] on div "Pagamento Dinheiro" at bounding box center [459, 66] width 172 height 16
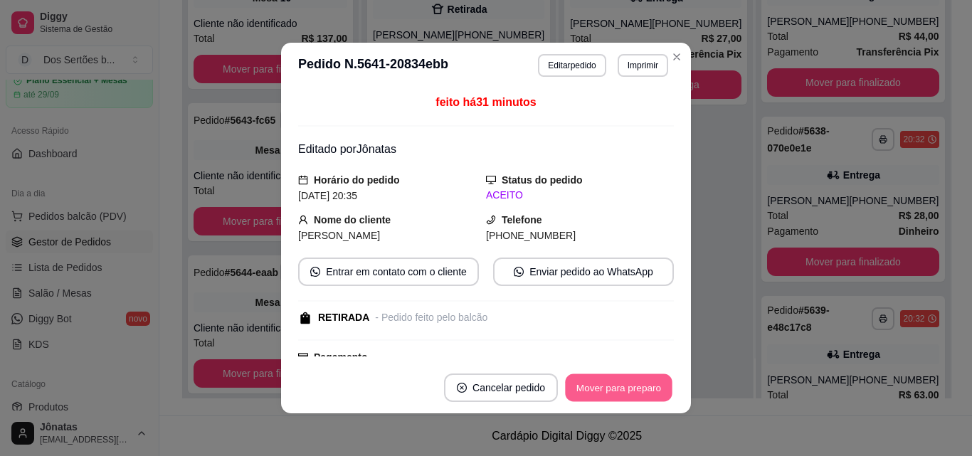
click at [604, 395] on button "Mover para preparo" at bounding box center [618, 388] width 107 height 28
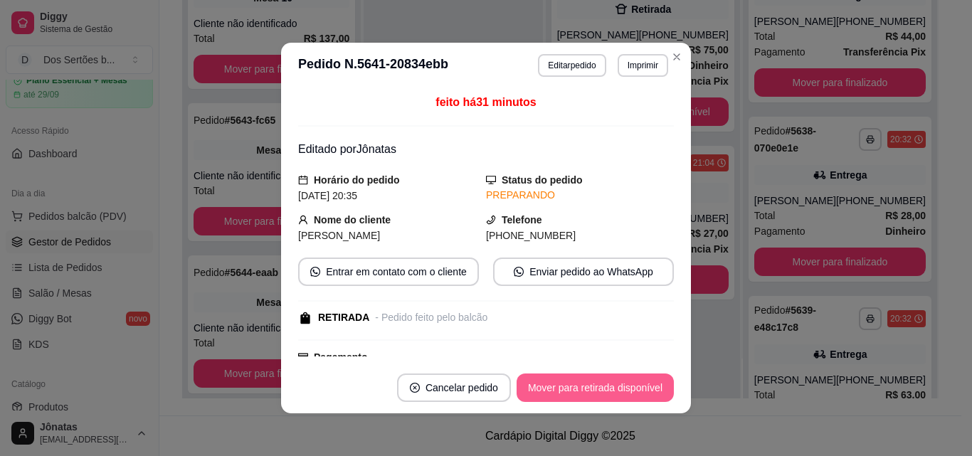
click at [624, 381] on button "Mover para retirada disponível" at bounding box center [595, 388] width 157 height 28
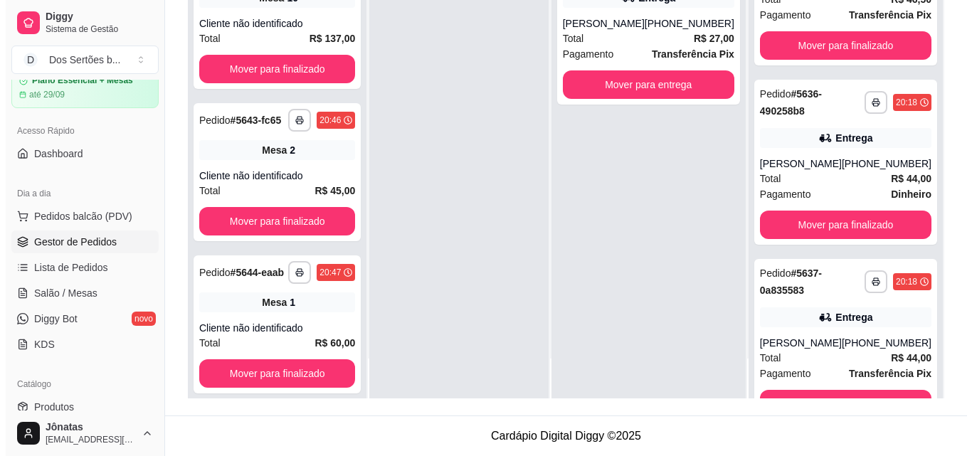
scroll to position [1597, 0]
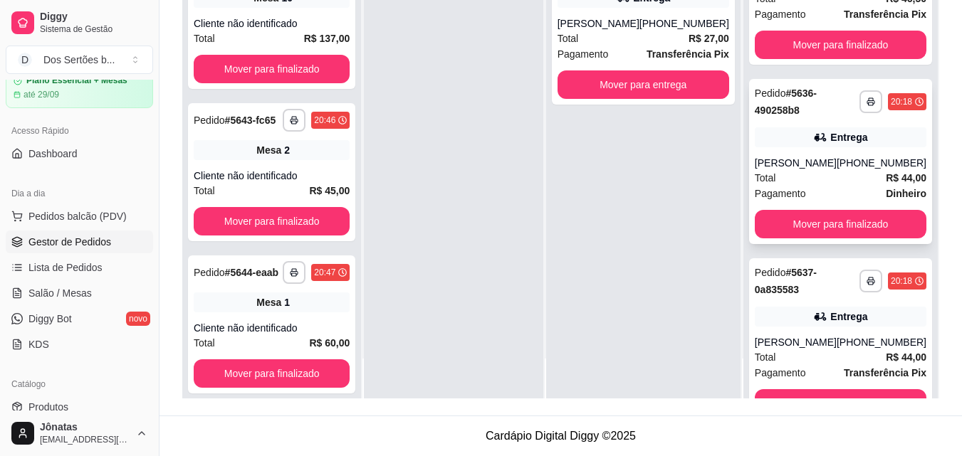
click at [840, 170] on div "[PHONE_NUMBER]" at bounding box center [881, 163] width 90 height 14
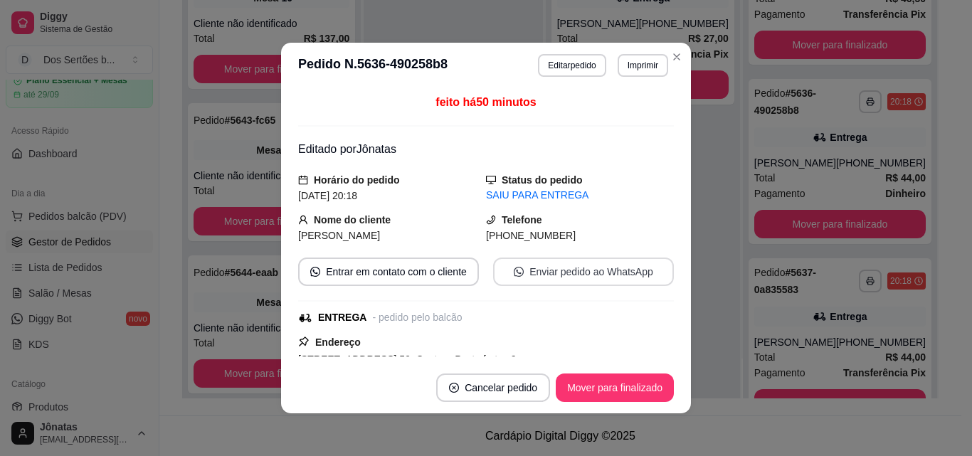
scroll to position [354, 0]
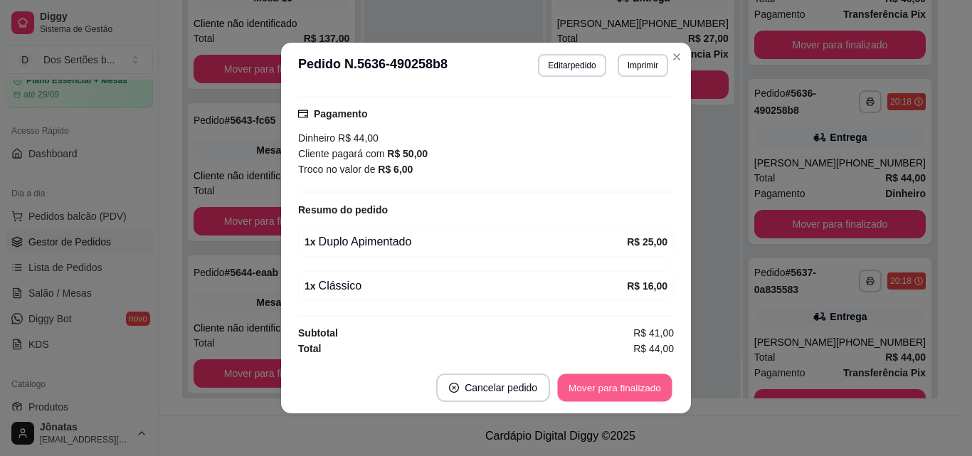
click at [626, 379] on button "Mover para finalizado" at bounding box center [615, 388] width 115 height 28
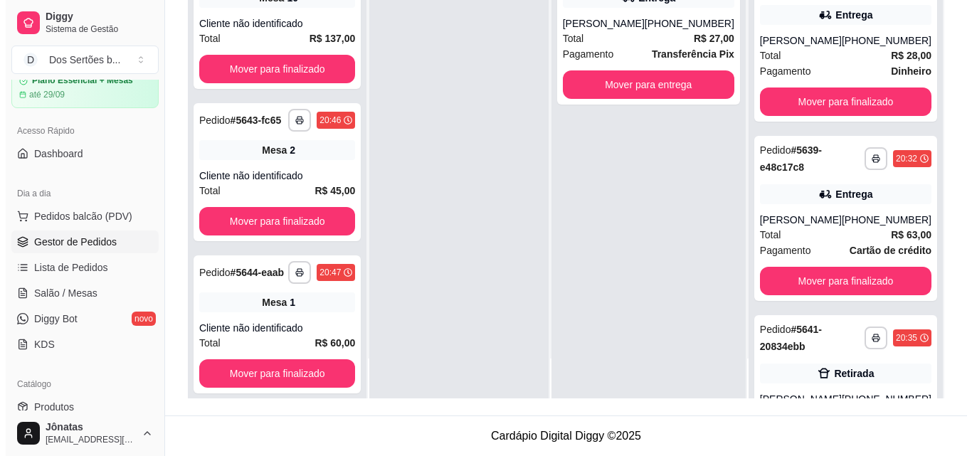
scroll to position [1900, 0]
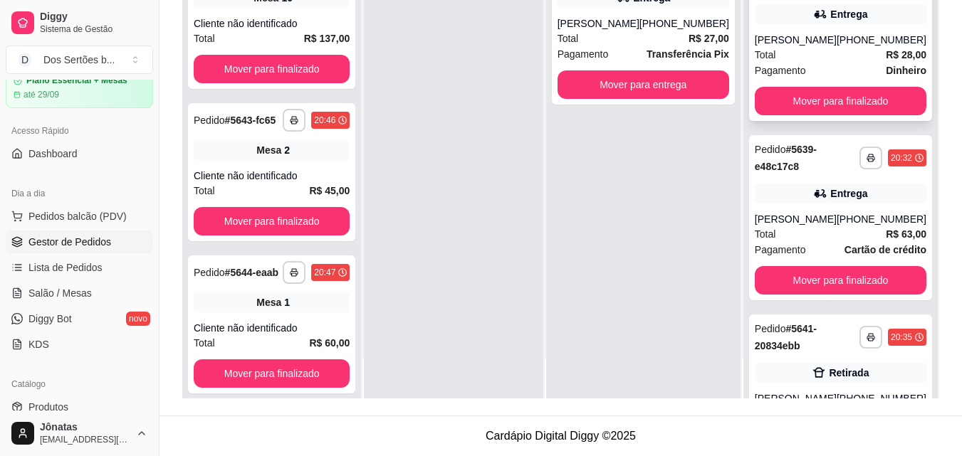
click at [829, 63] on div "Total R$ 28,00" at bounding box center [841, 55] width 172 height 16
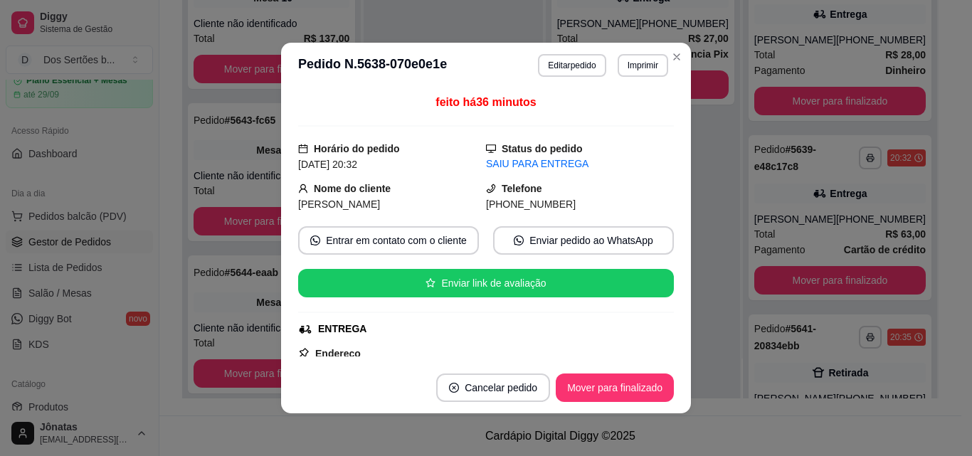
scroll to position [359, 0]
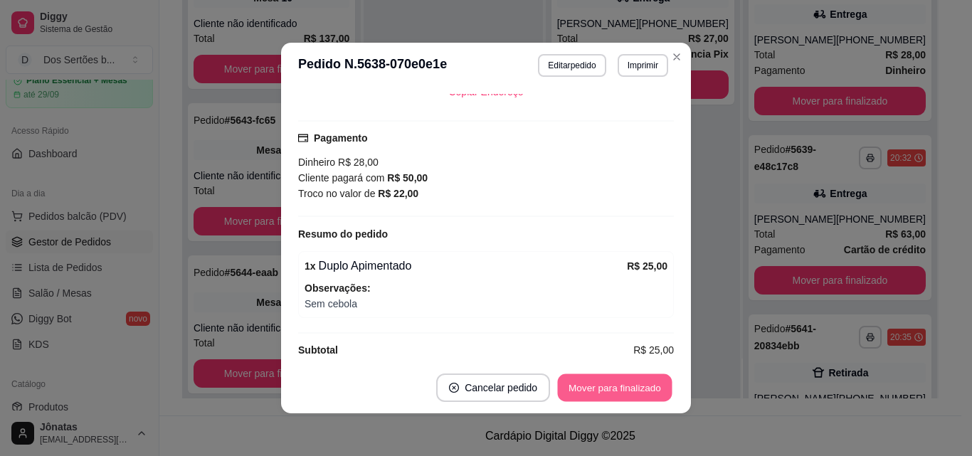
click at [605, 383] on button "Mover para finalizado" at bounding box center [615, 388] width 115 height 28
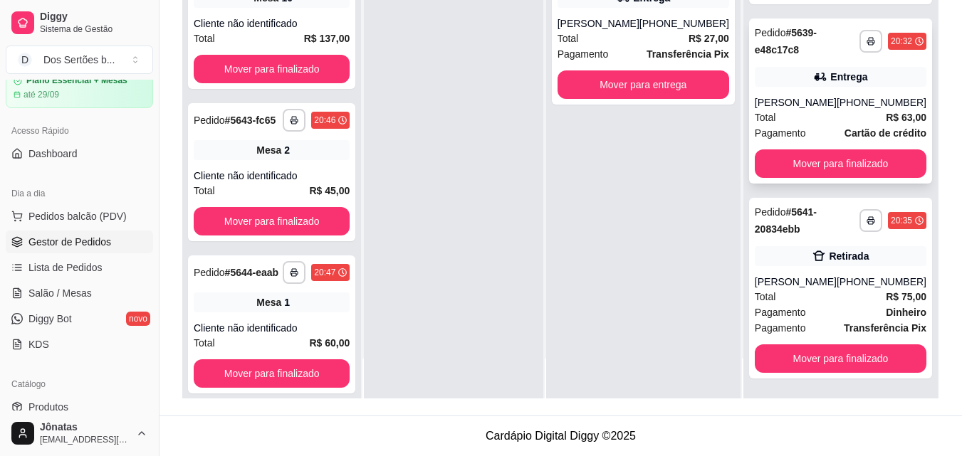
scroll to position [1934, 0]
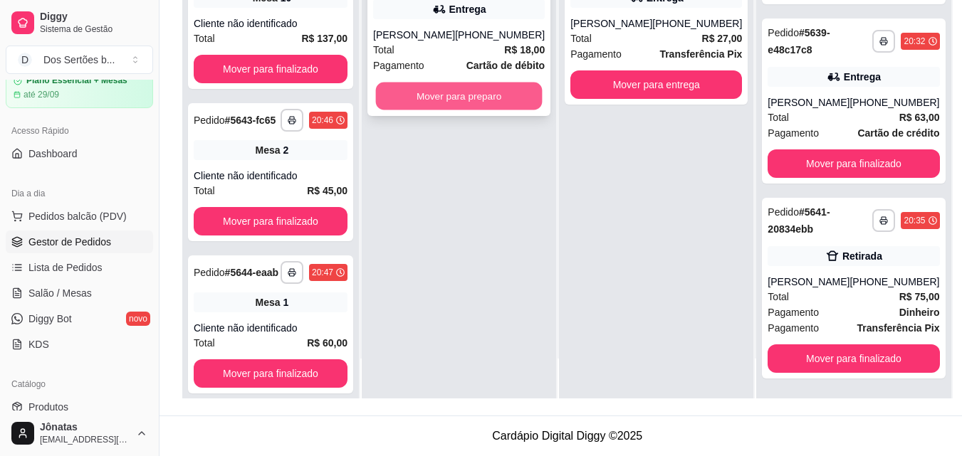
click at [470, 93] on button "Mover para preparo" at bounding box center [459, 97] width 167 height 28
click at [418, 90] on button "Mover para preparo" at bounding box center [459, 97] width 167 height 28
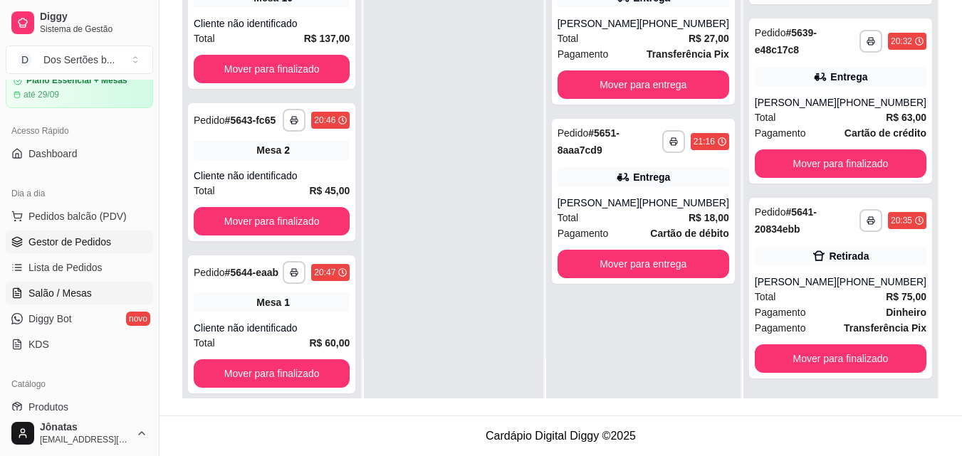
click at [61, 295] on span "Salão / Mesas" at bounding box center [59, 293] width 63 height 14
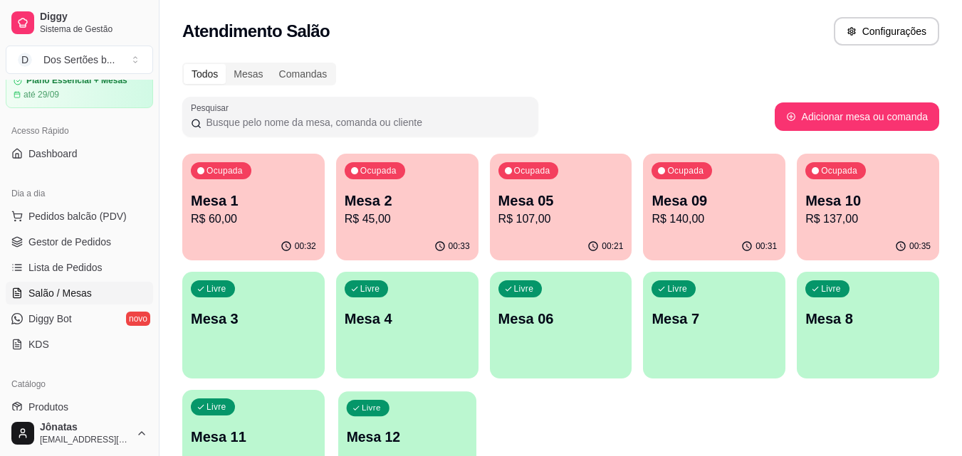
click at [421, 396] on div "Livre Mesa 12" at bounding box center [407, 435] width 138 height 87
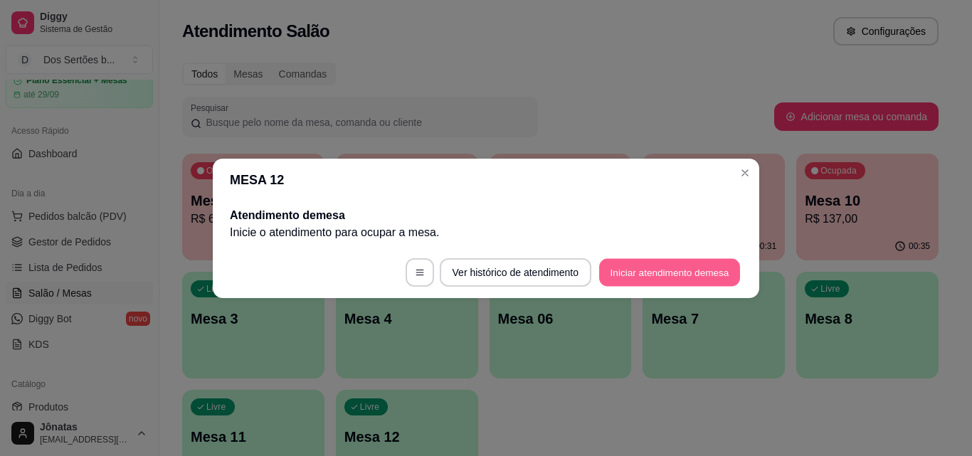
click at [642, 275] on button "Iniciar atendimento de mesa" at bounding box center [669, 272] width 141 height 28
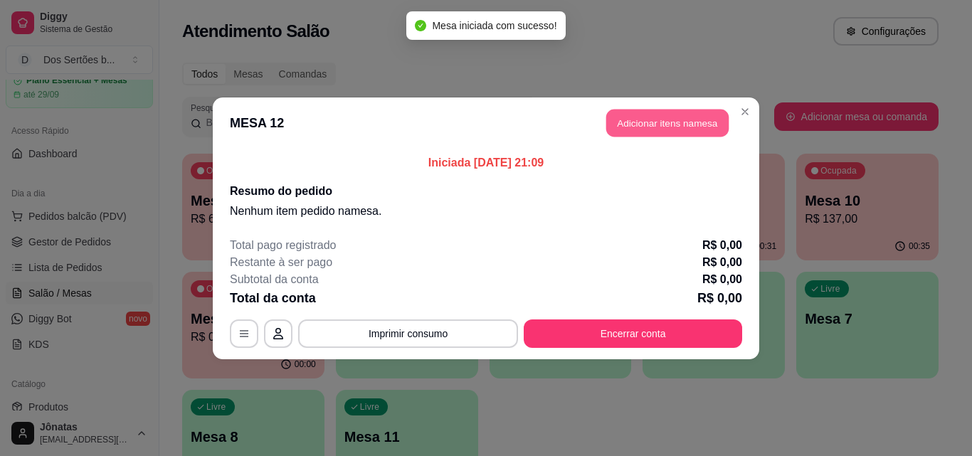
click at [624, 124] on button "Adicionar itens na mesa" at bounding box center [667, 123] width 122 height 28
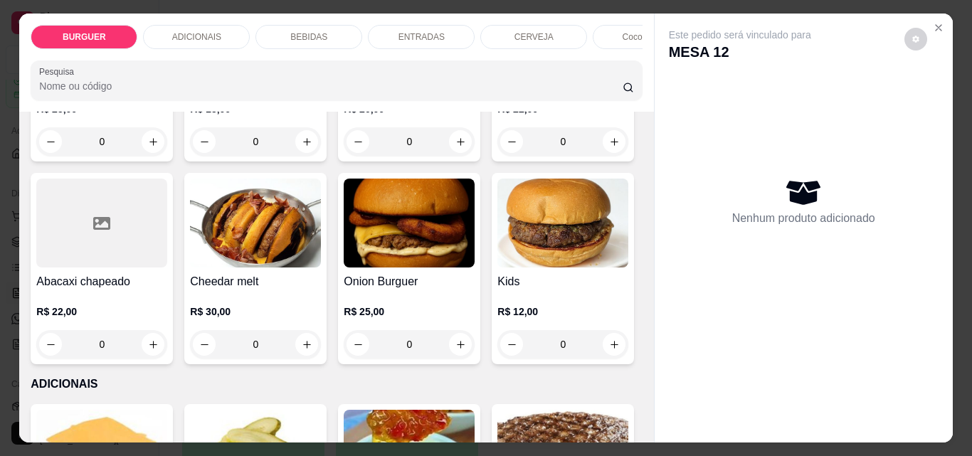
scroll to position [713, 0]
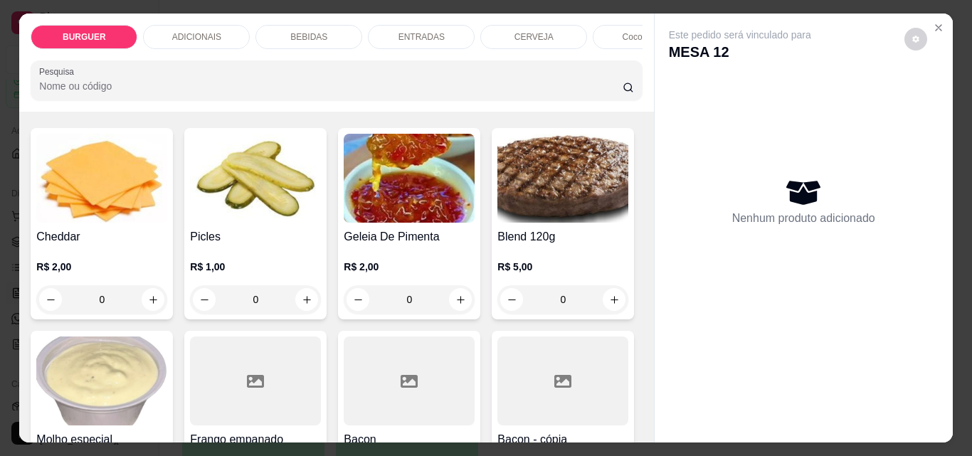
click at [604, 80] on button "increase-product-quantity" at bounding box center [615, 69] width 22 height 22
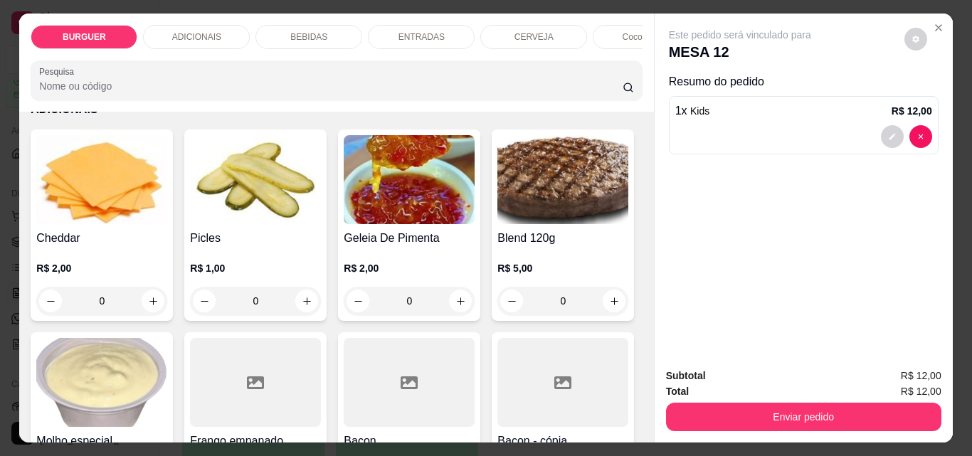
click at [603, 80] on button "increase-product-quantity" at bounding box center [614, 69] width 22 height 22
type input "3"
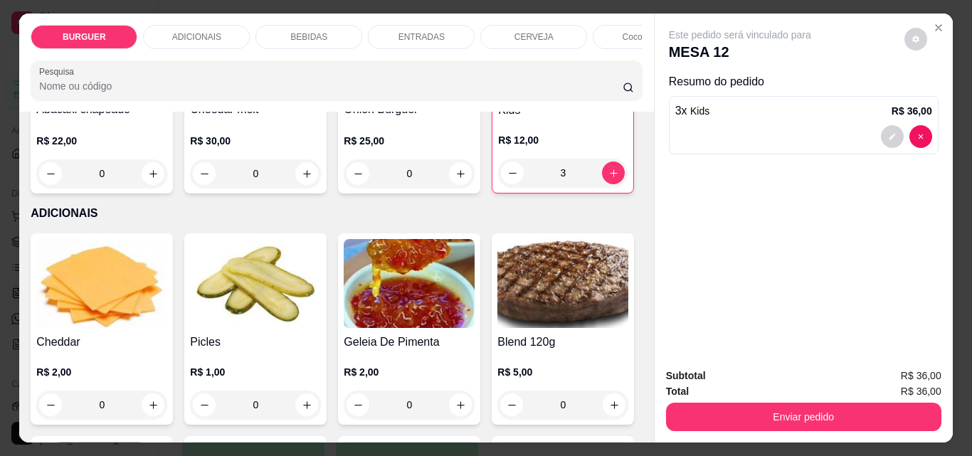
scroll to position [436, 0]
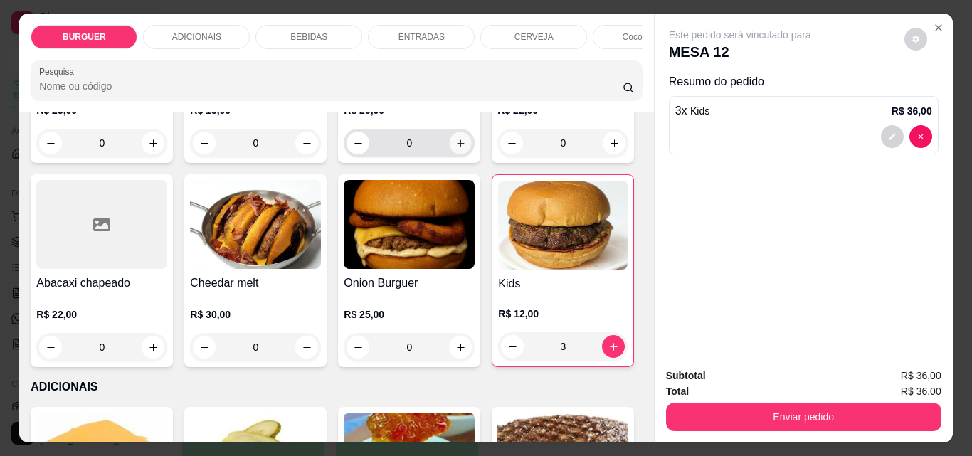
click at [450, 154] on button "increase-product-quantity" at bounding box center [461, 143] width 22 height 22
type input "1"
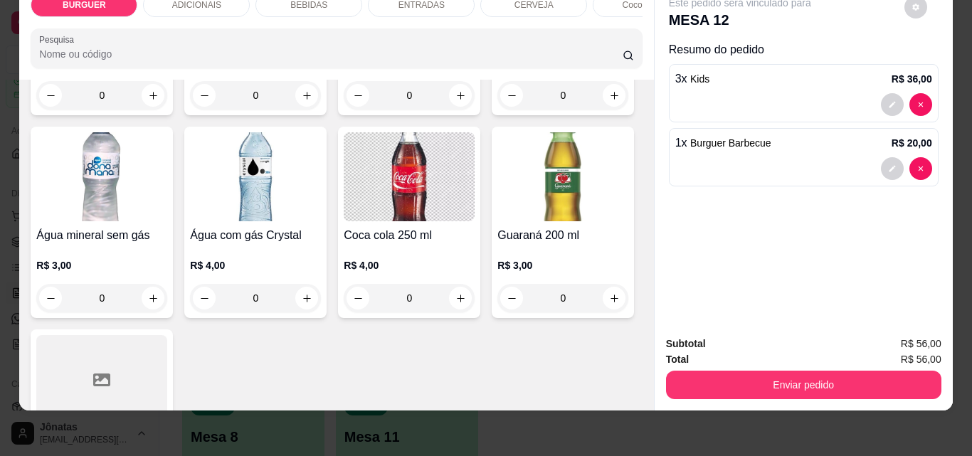
scroll to position [1775, 0]
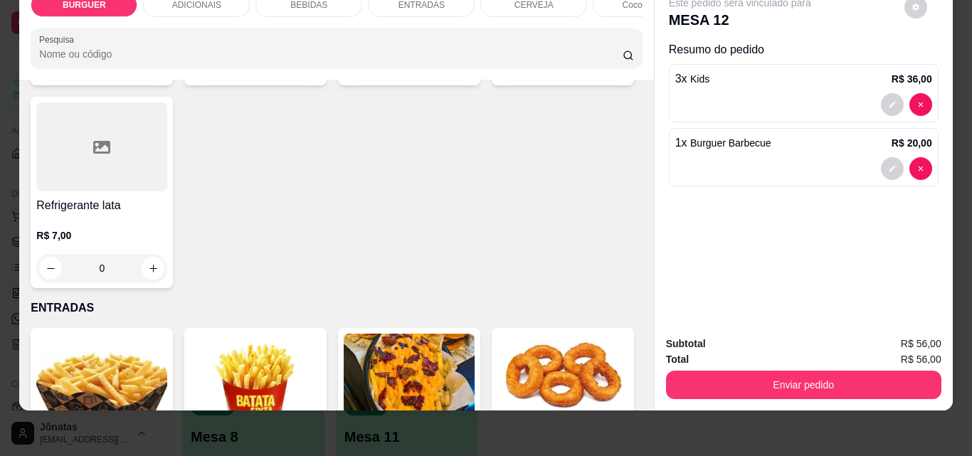
type input "3"
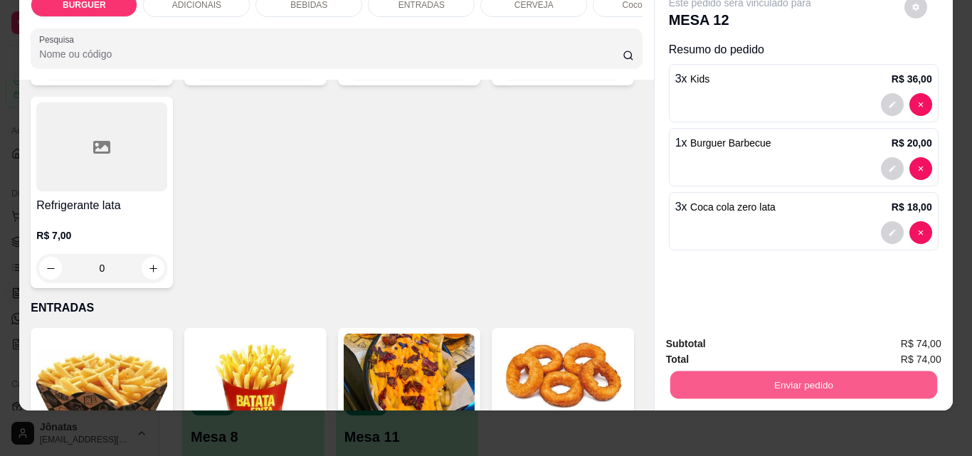
click at [703, 371] on button "Enviar pedido" at bounding box center [803, 385] width 267 height 28
click at [887, 339] on button "Enviar pedido" at bounding box center [905, 339] width 78 height 26
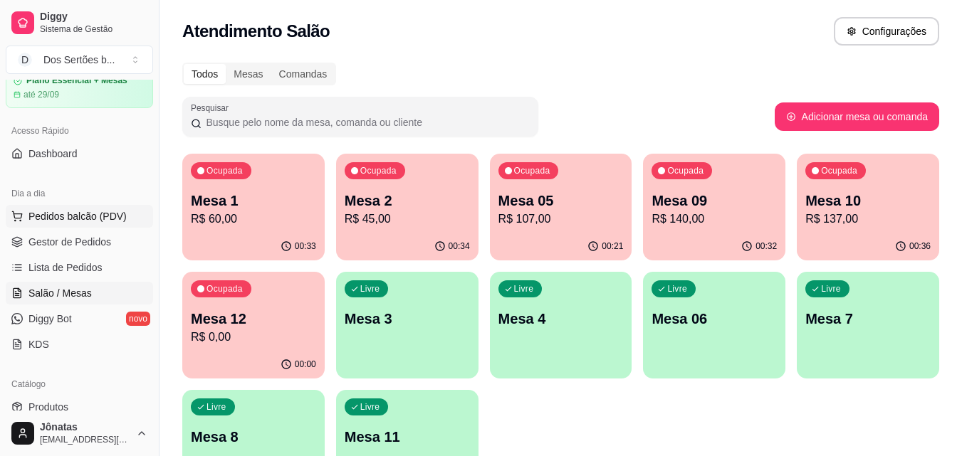
click at [15, 217] on icon at bounding box center [16, 214] width 9 height 6
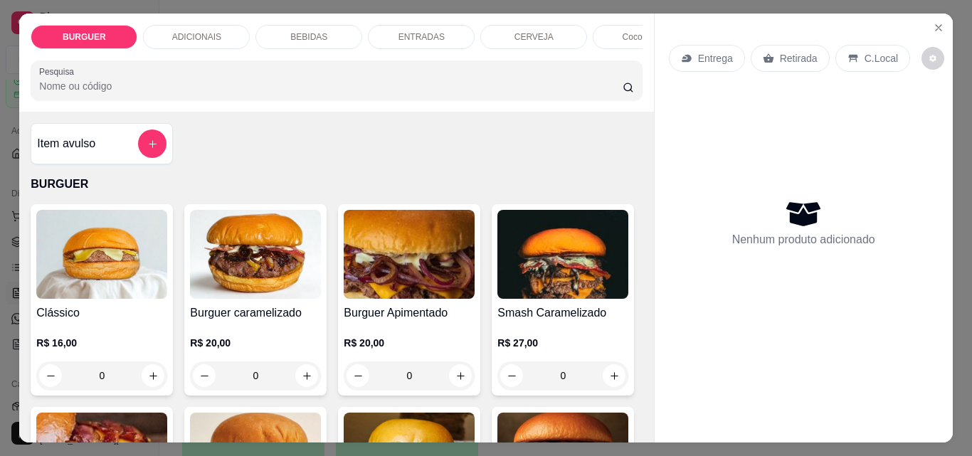
scroll to position [94, 0]
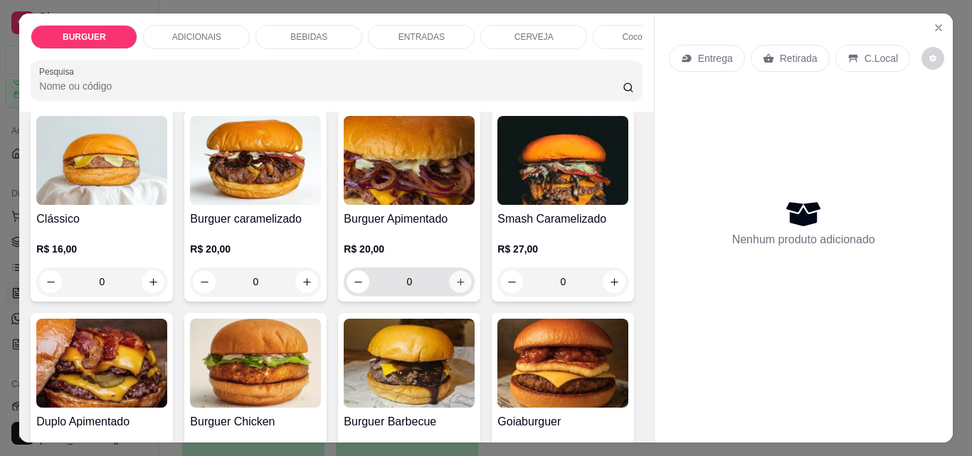
click at [456, 287] on icon "increase-product-quantity" at bounding box center [461, 282] width 11 height 11
type input "1"
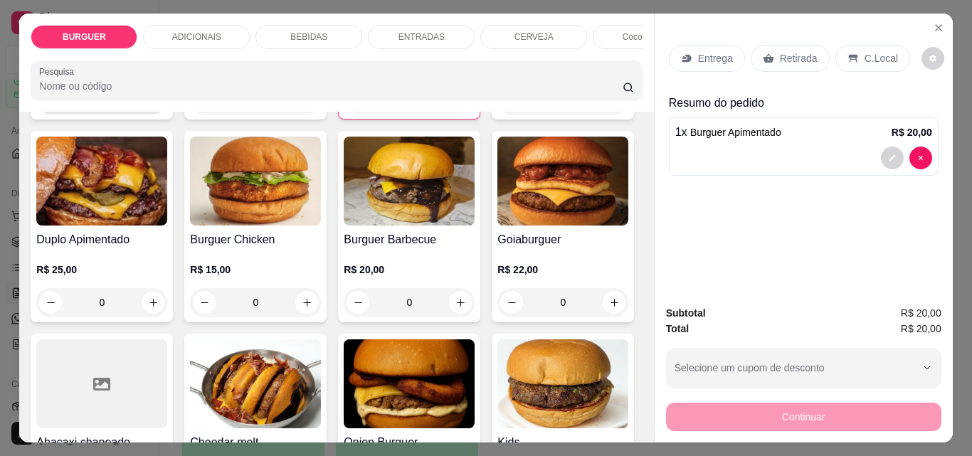
scroll to position [279, 0]
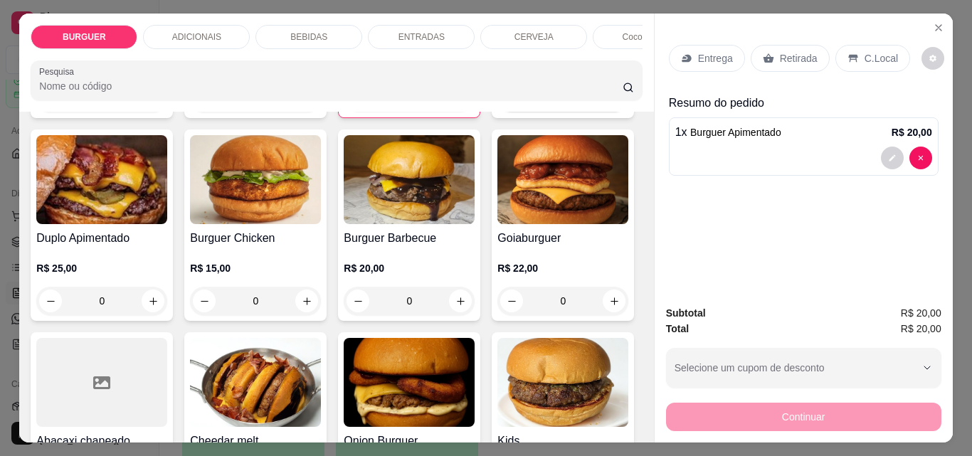
click at [609, 104] on icon "increase-product-quantity" at bounding box center [614, 98] width 11 height 11
type input "1"
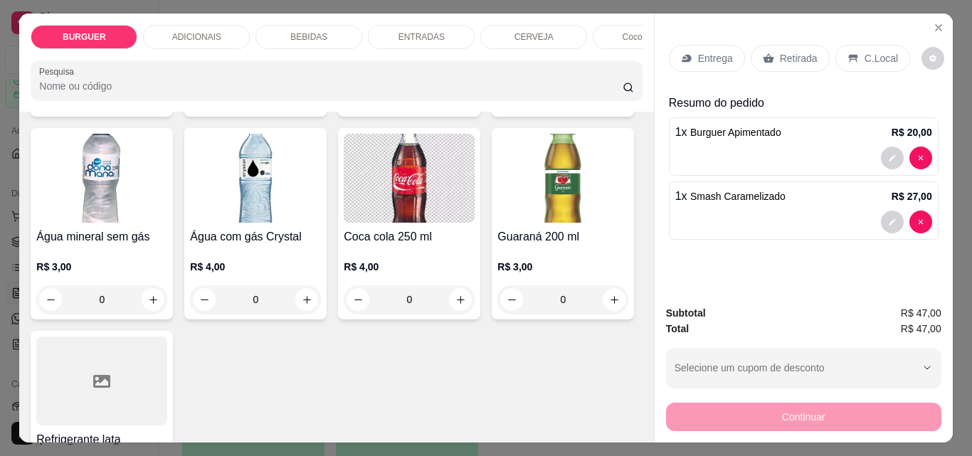
scroll to position [2027, 0]
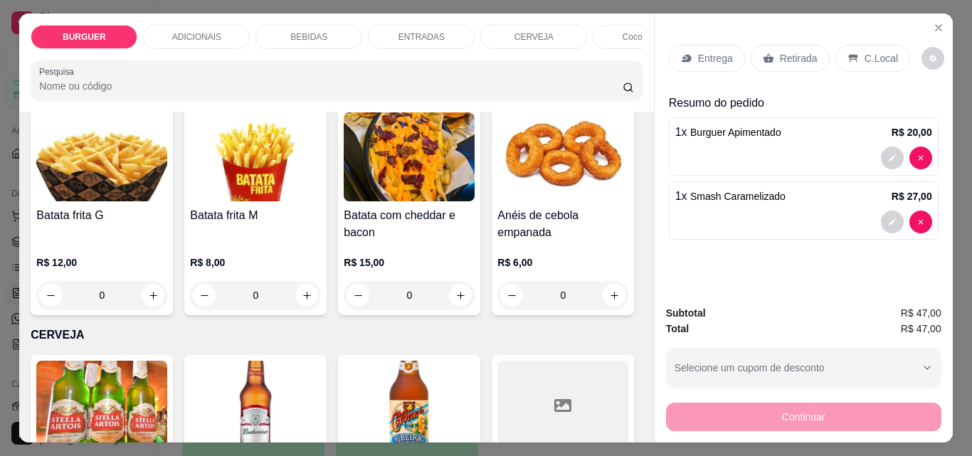
type input "1"
click at [698, 53] on p "Entrega" at bounding box center [715, 58] width 35 height 14
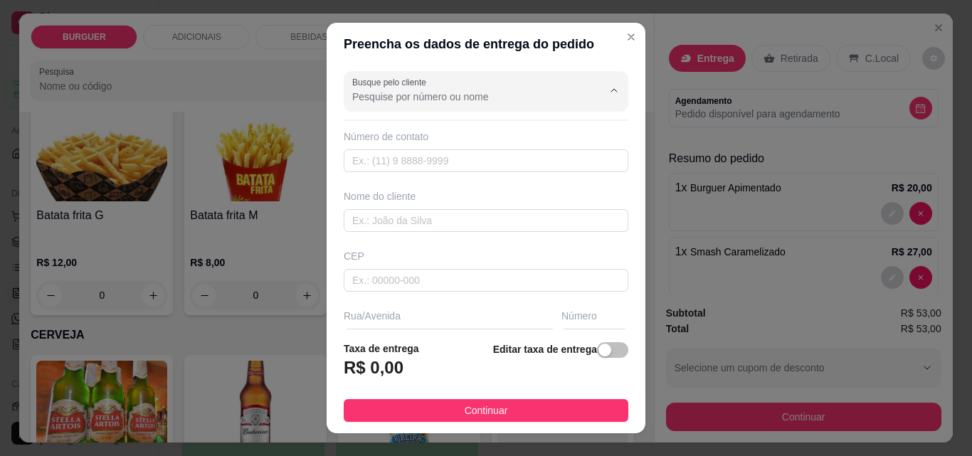
click at [384, 102] on input "Busque pelo cliente" at bounding box center [466, 97] width 228 height 14
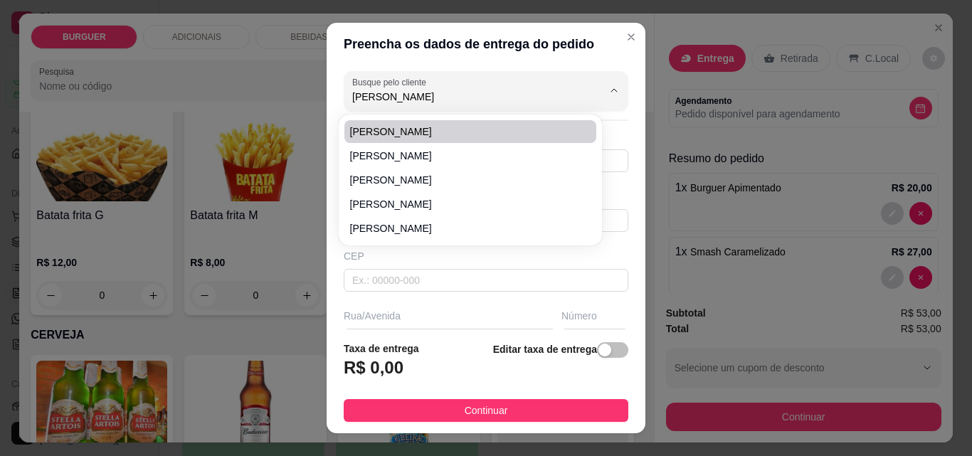
click at [367, 136] on span "[PERSON_NAME]" at bounding box center [463, 132] width 226 height 14
type input "[PERSON_NAME]"
type input "8699569289"
type input "[PERSON_NAME]"
type input "casa do dr.[PERSON_NAME]"
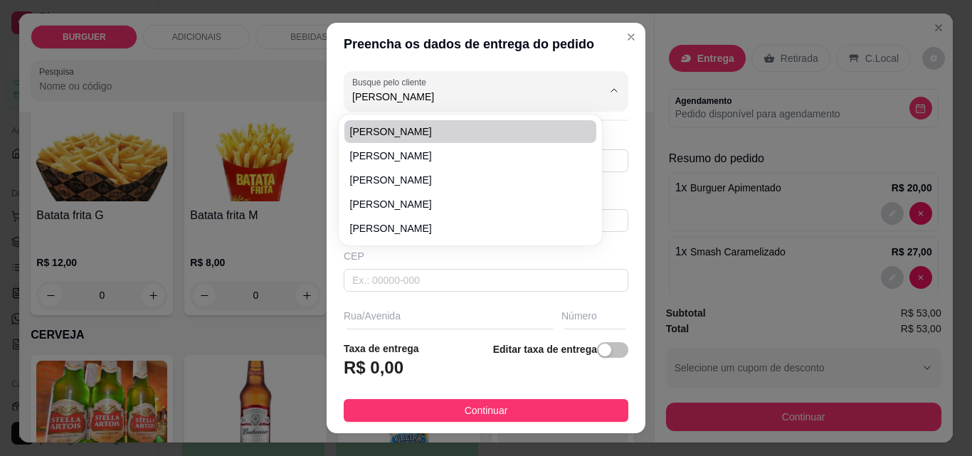
type input "Esperantina"
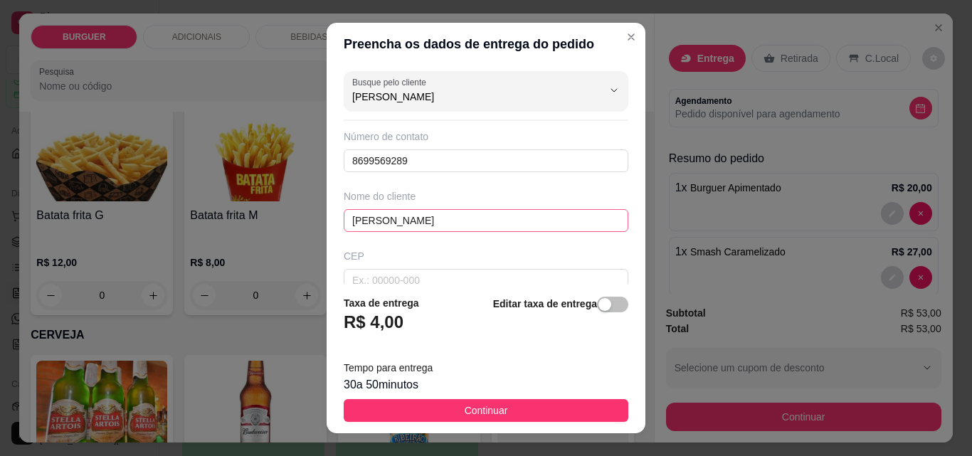
scroll to position [261, 0]
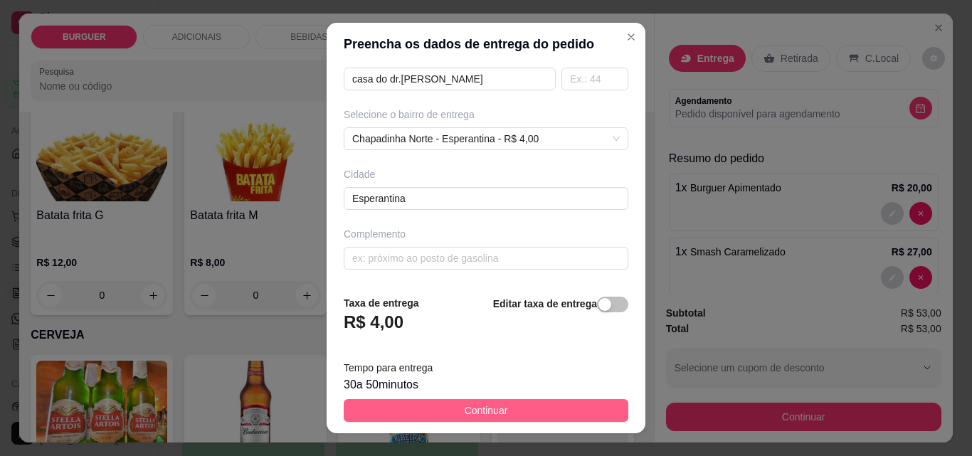
type input "[PERSON_NAME]"
click at [465, 404] on span "Continuar" at bounding box center [486, 411] width 43 height 16
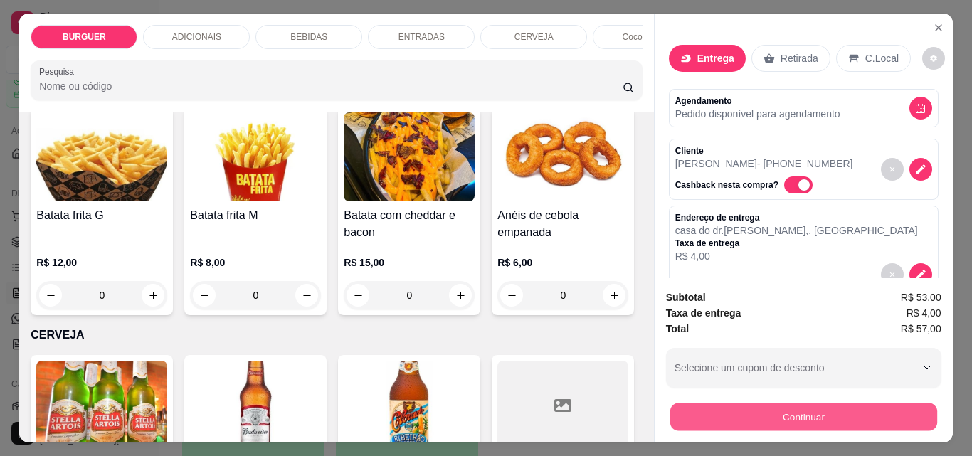
click at [749, 403] on button "Continuar" at bounding box center [803, 417] width 267 height 28
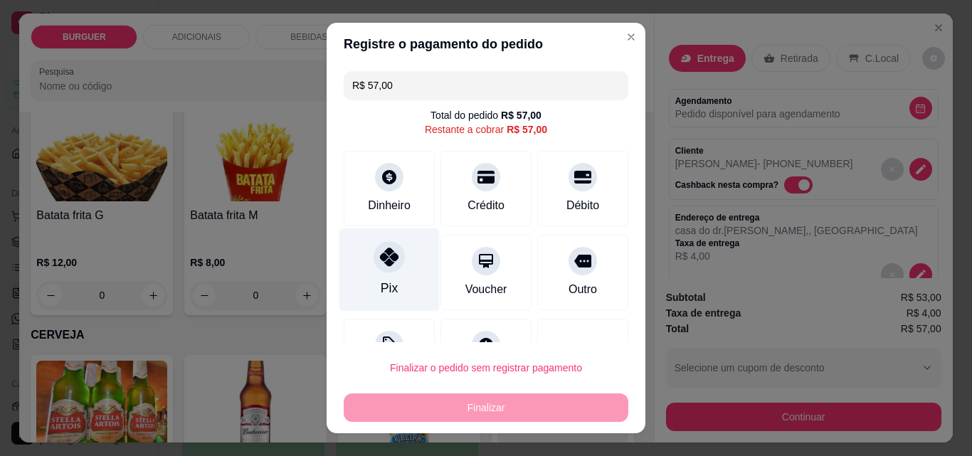
click at [381, 246] on div at bounding box center [389, 256] width 31 height 31
type input "R$ 0,00"
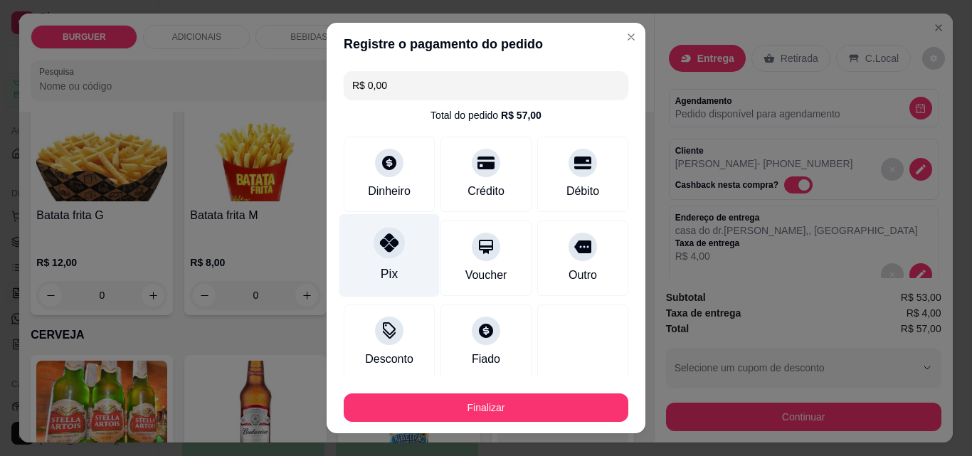
scroll to position [83, 0]
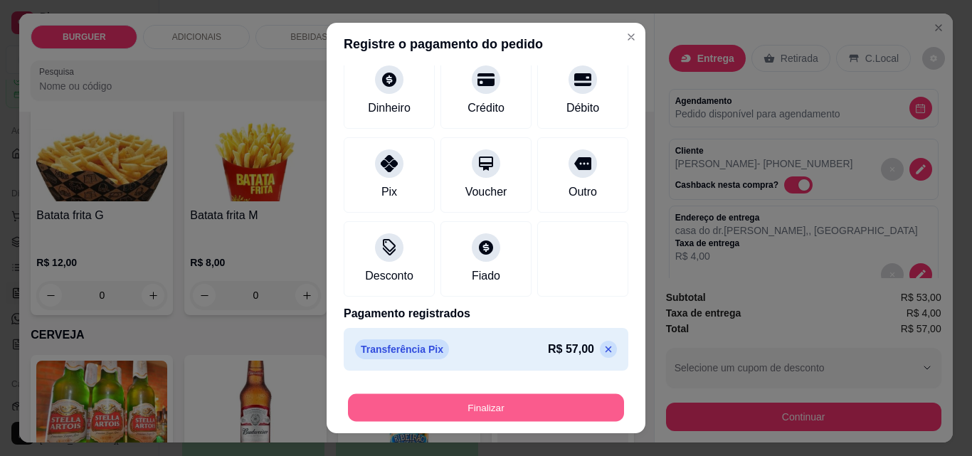
click at [540, 396] on button "Finalizar" at bounding box center [486, 408] width 276 height 28
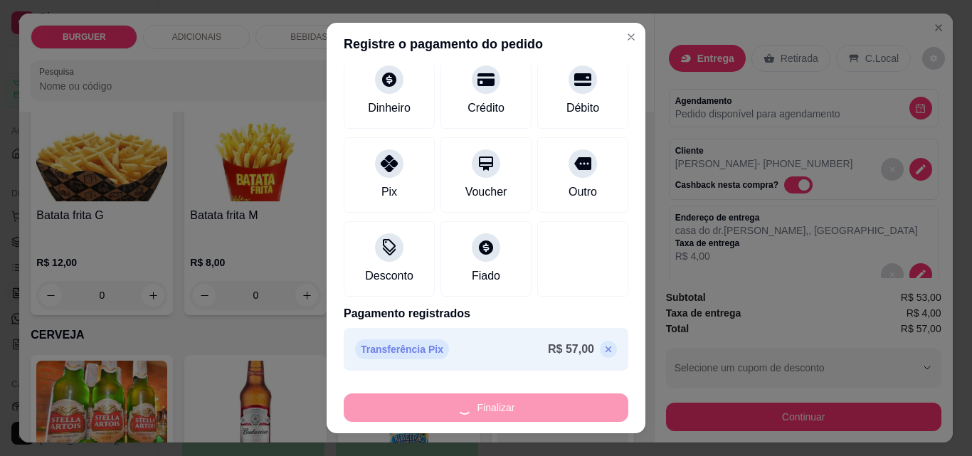
type input "0"
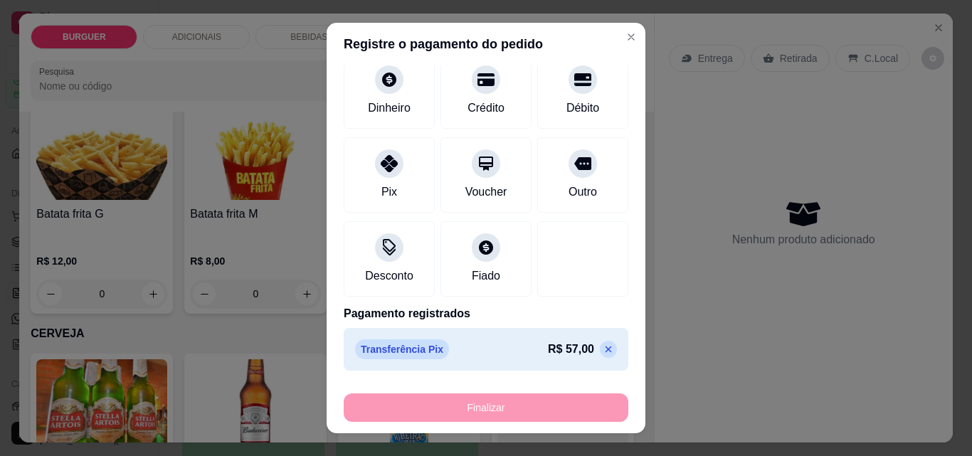
type input "-R$ 57,00"
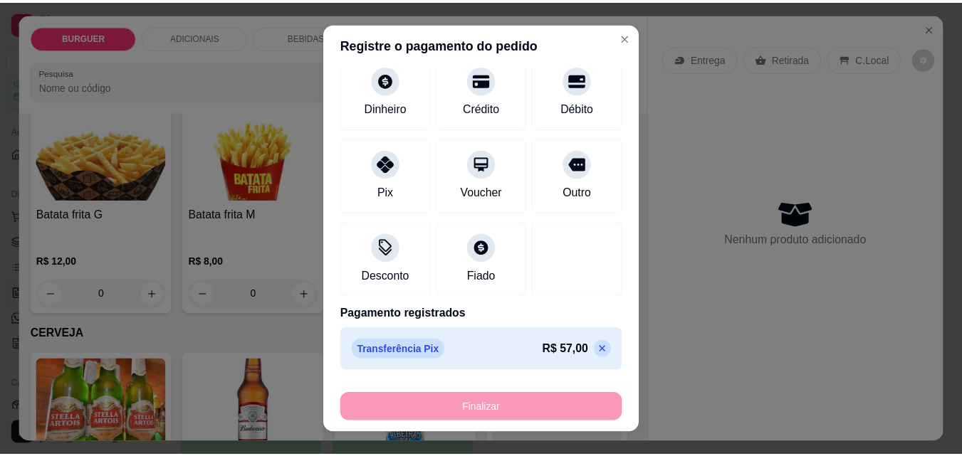
scroll to position [2024, 0]
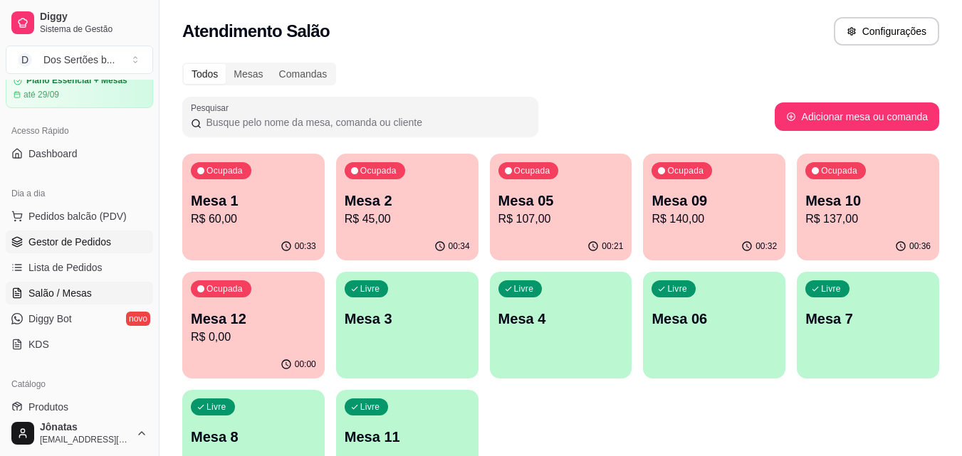
click at [116, 241] on link "Gestor de Pedidos" at bounding box center [79, 242] width 147 height 23
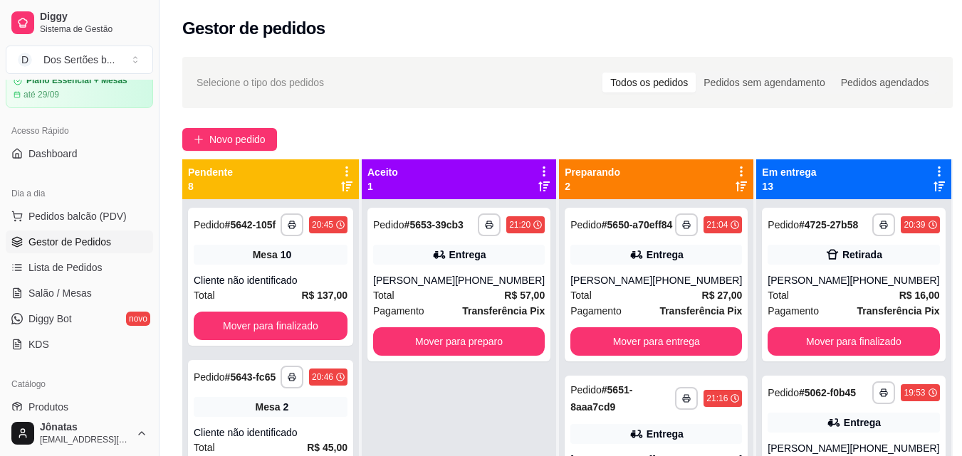
scroll to position [40, 0]
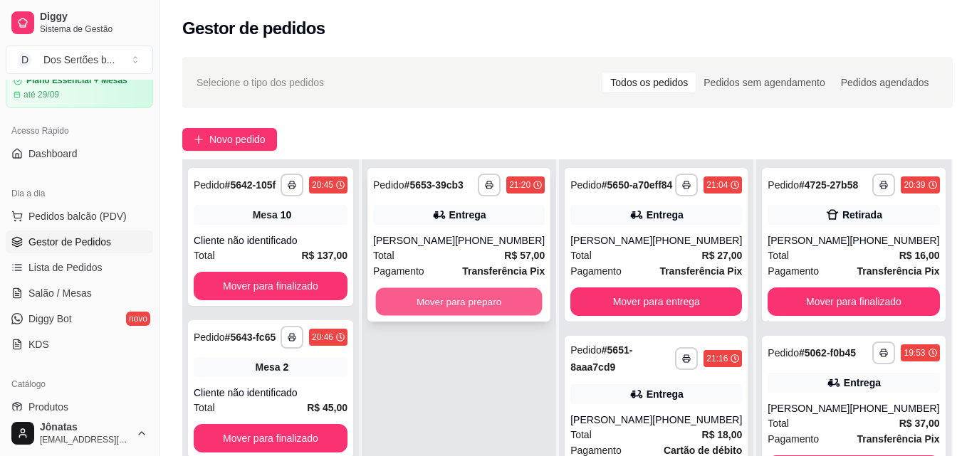
click at [474, 290] on button "Mover para preparo" at bounding box center [459, 302] width 167 height 28
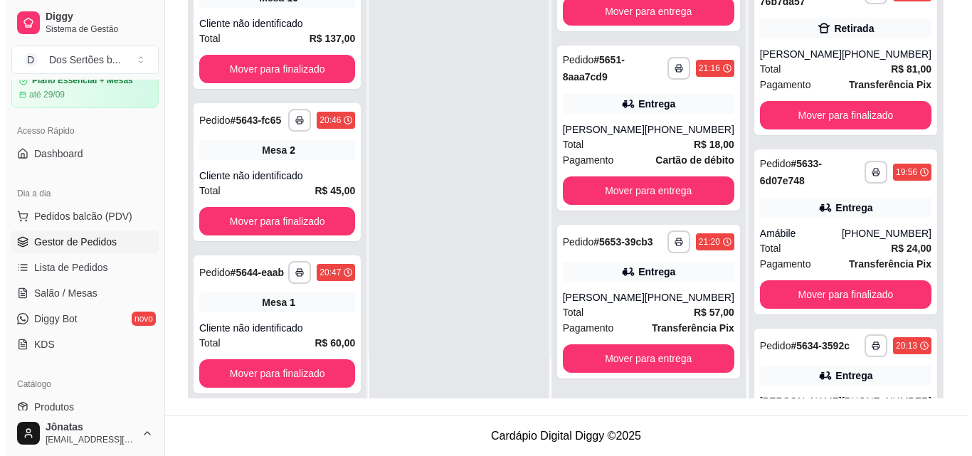
scroll to position [1180, 0]
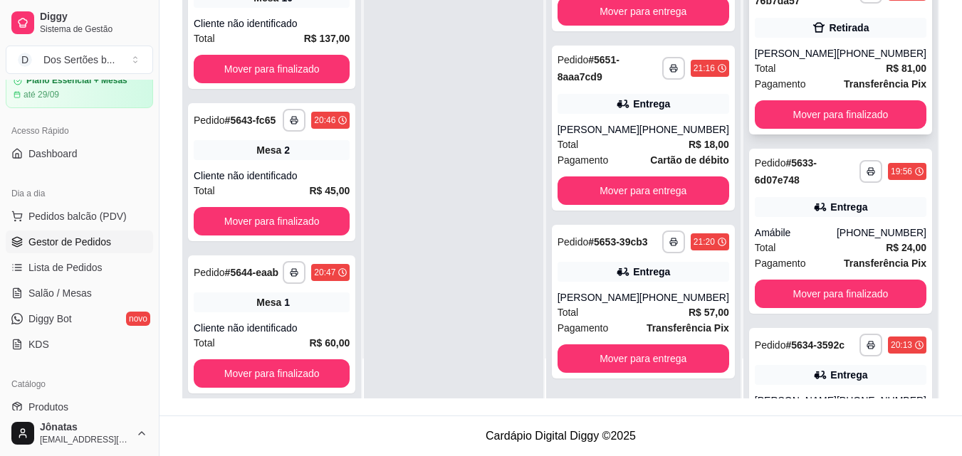
click at [794, 95] on div "**********" at bounding box center [840, 51] width 183 height 165
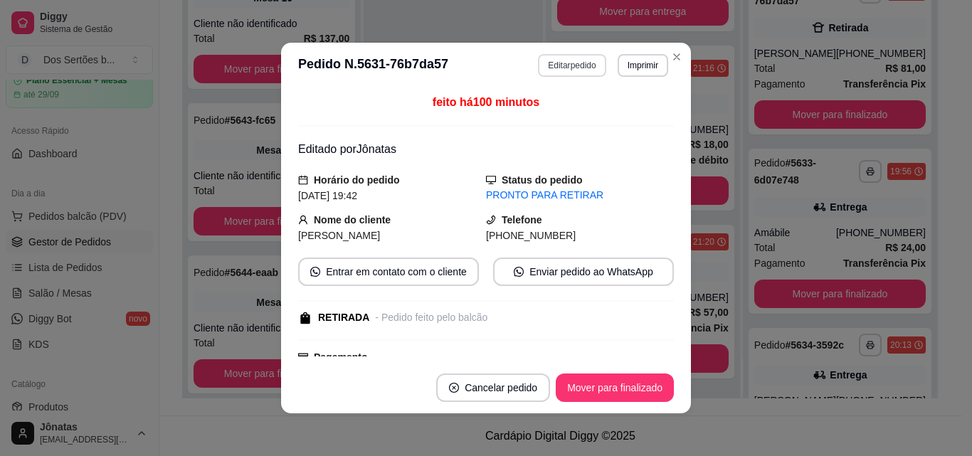
click at [562, 70] on button "Editar pedido" at bounding box center [572, 65] width 68 height 23
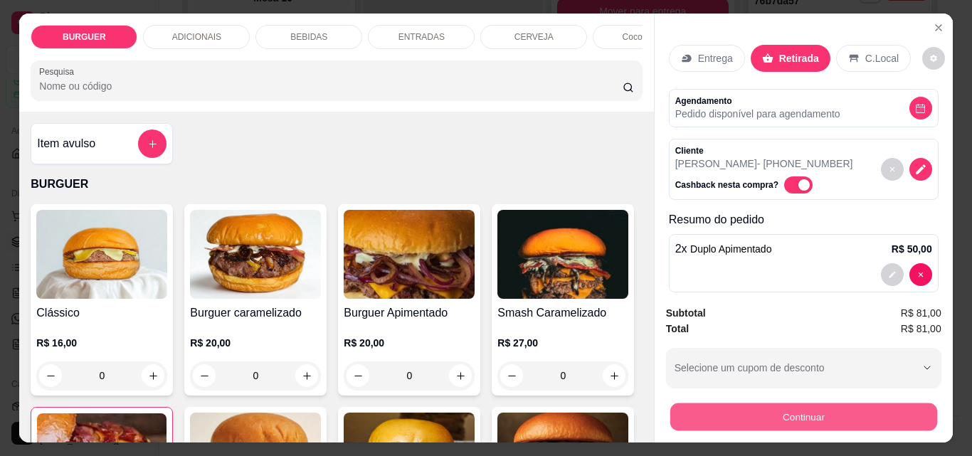
click at [787, 414] on button "Continuar" at bounding box center [803, 417] width 267 height 28
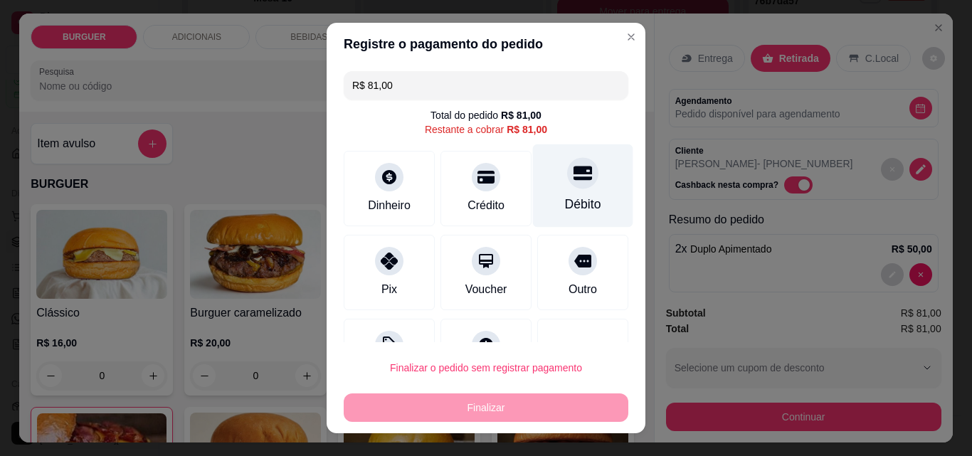
click at [540, 192] on div "Débito" at bounding box center [583, 186] width 100 height 83
type input "R$ 0,00"
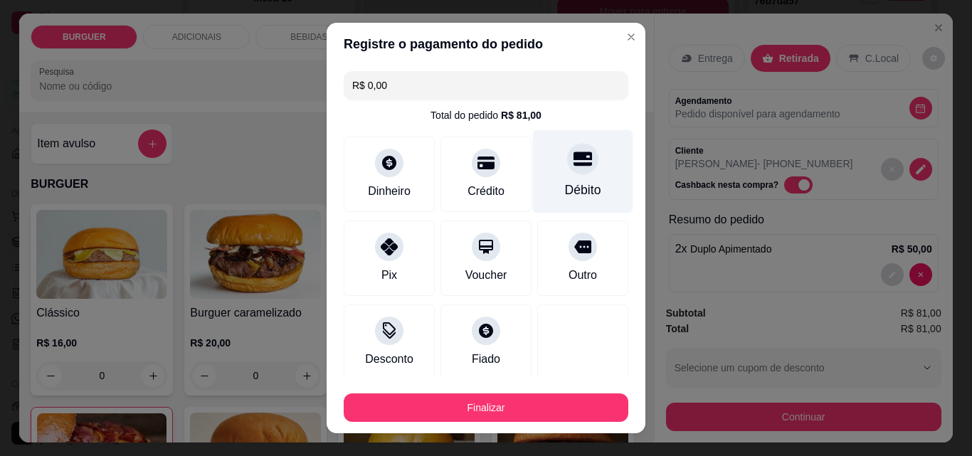
scroll to position [83, 0]
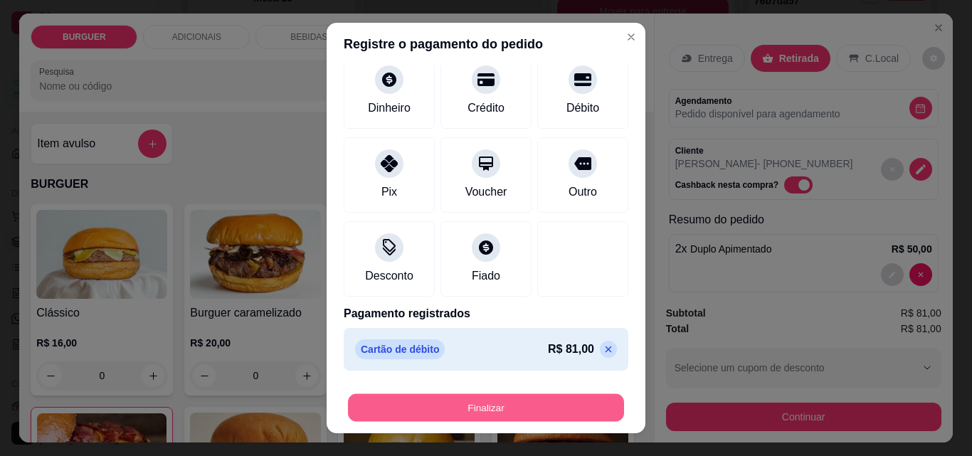
click at [552, 413] on button "Finalizar" at bounding box center [486, 408] width 276 height 28
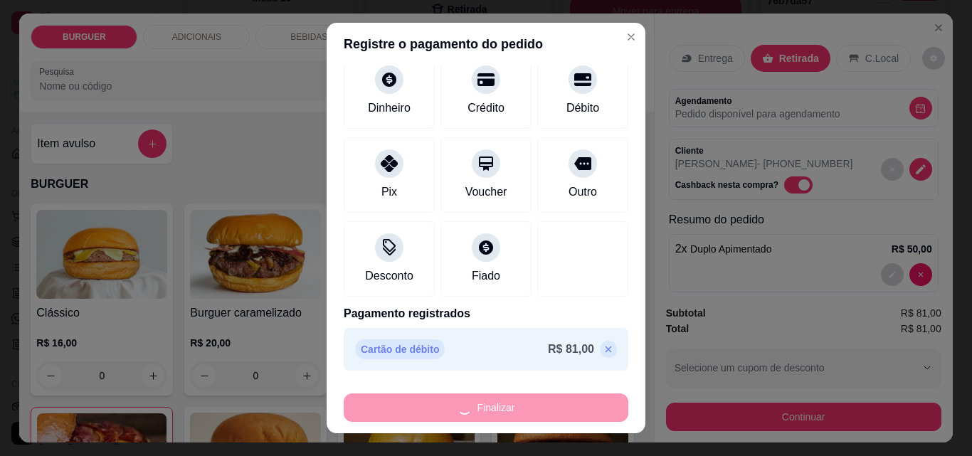
type input "0"
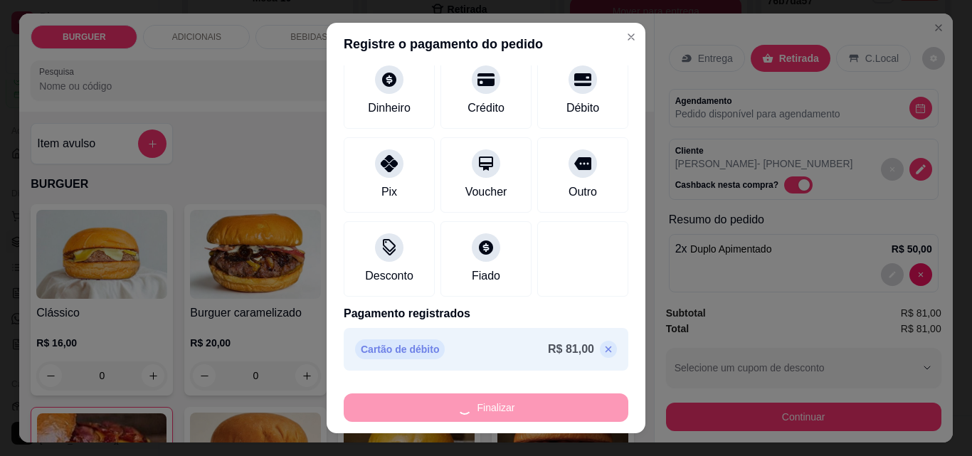
type input "-R$ 81,00"
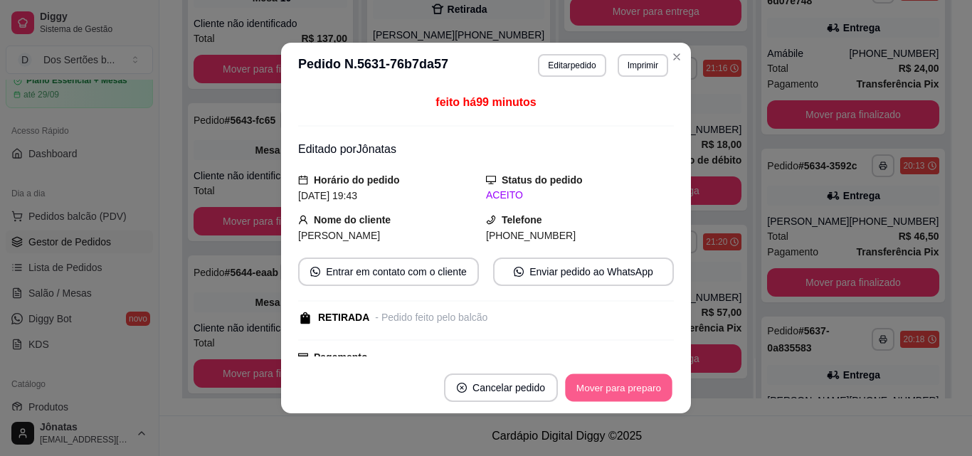
click at [601, 382] on button "Mover para preparo" at bounding box center [618, 388] width 107 height 28
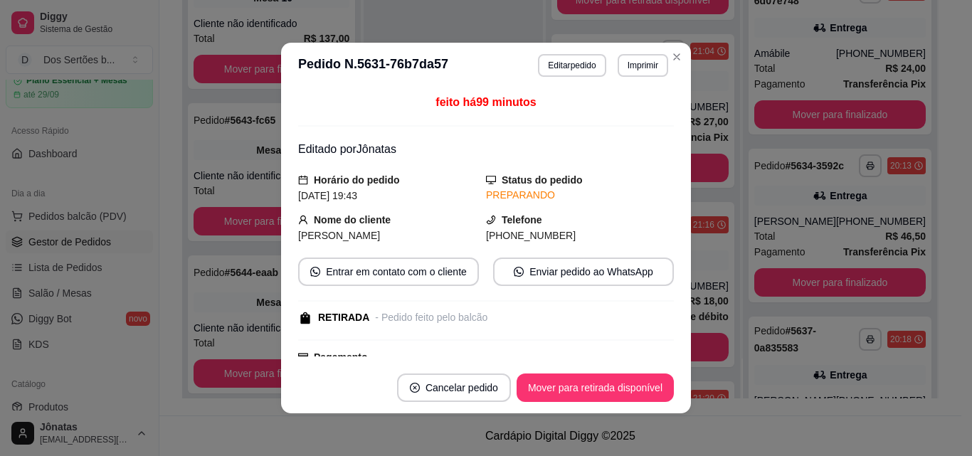
scroll to position [275, 0]
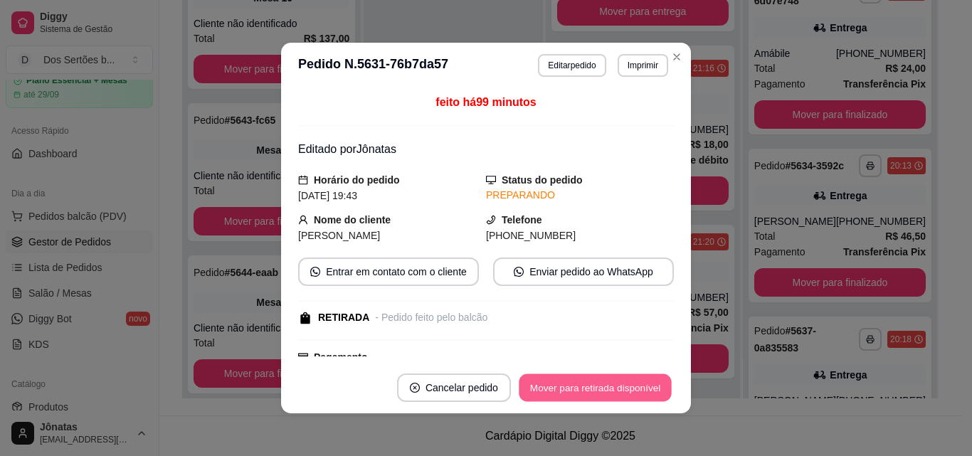
click at [601, 382] on button "Mover para retirada disponível" at bounding box center [595, 388] width 152 height 28
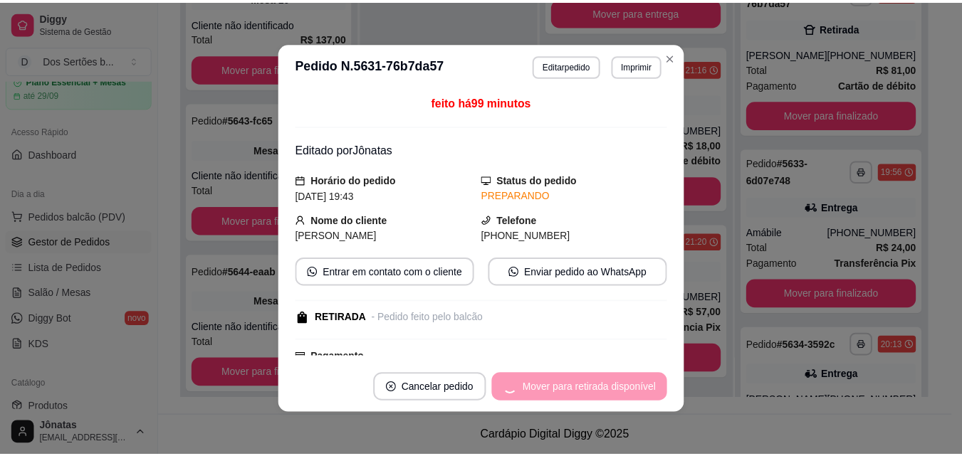
scroll to position [96, 0]
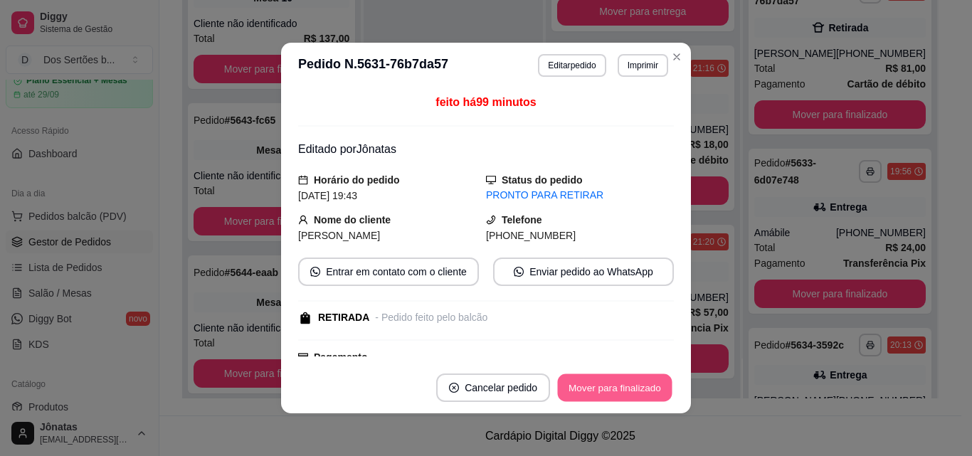
click at [601, 382] on button "Mover para finalizado" at bounding box center [615, 388] width 115 height 28
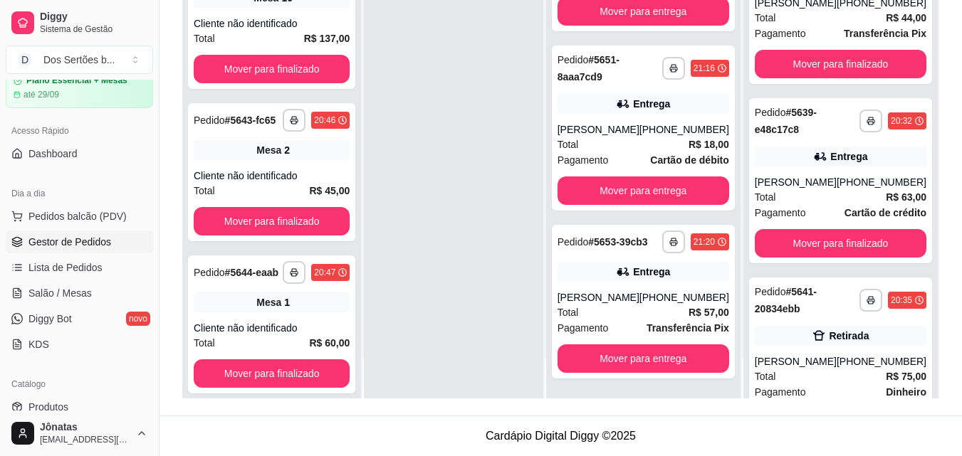
scroll to position [1620, 0]
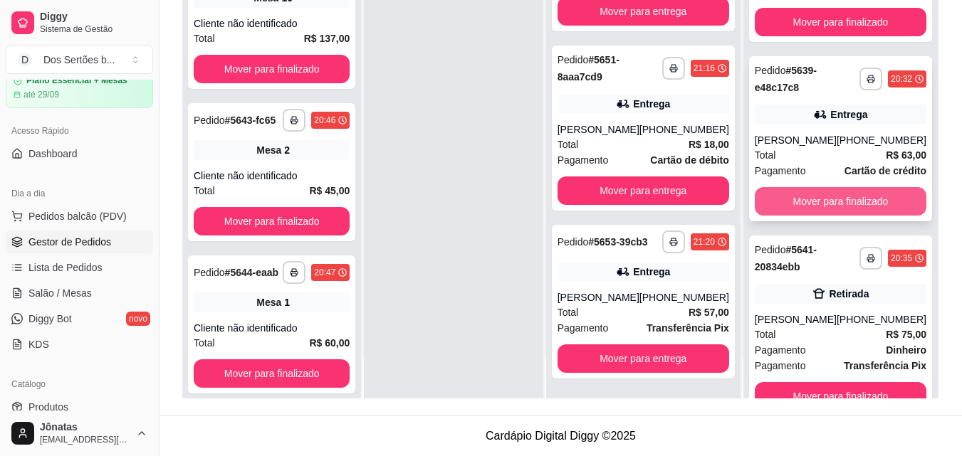
click at [795, 216] on button "Mover para finalizado" at bounding box center [841, 201] width 172 height 28
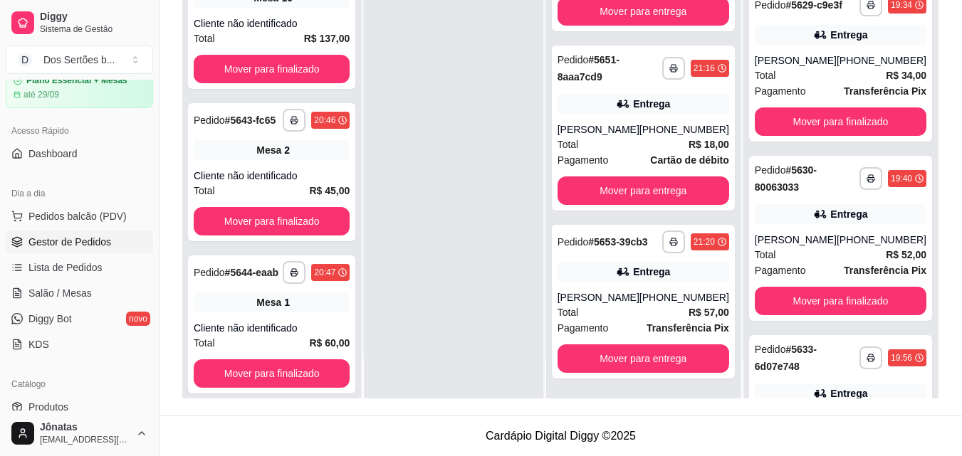
scroll to position [871, 0]
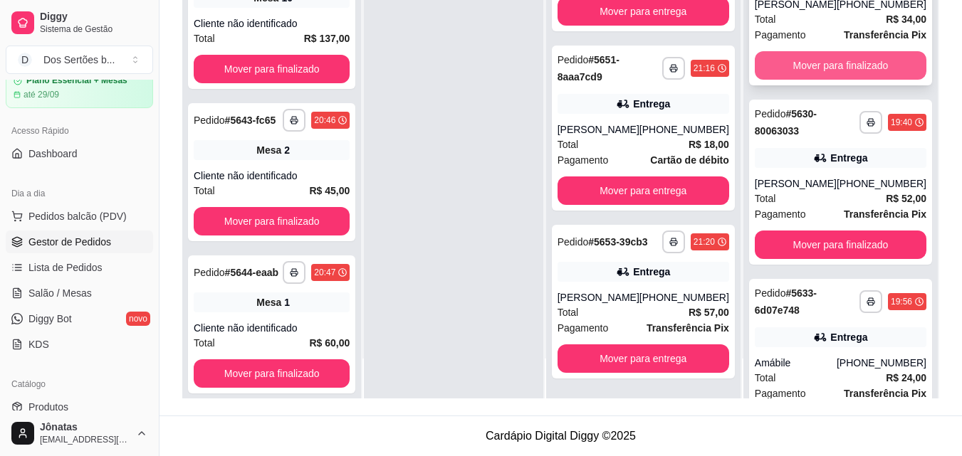
click at [827, 80] on button "Mover para finalizado" at bounding box center [841, 65] width 172 height 28
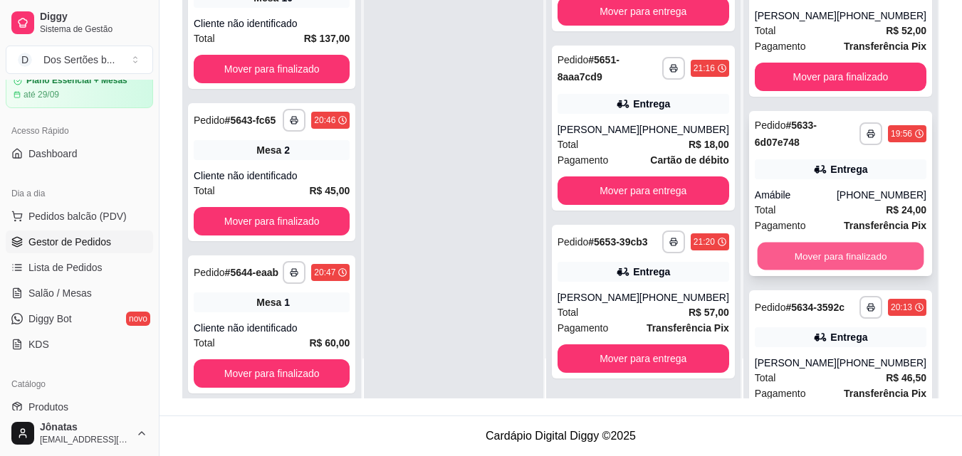
click at [864, 270] on button "Mover para finalizado" at bounding box center [840, 257] width 167 height 28
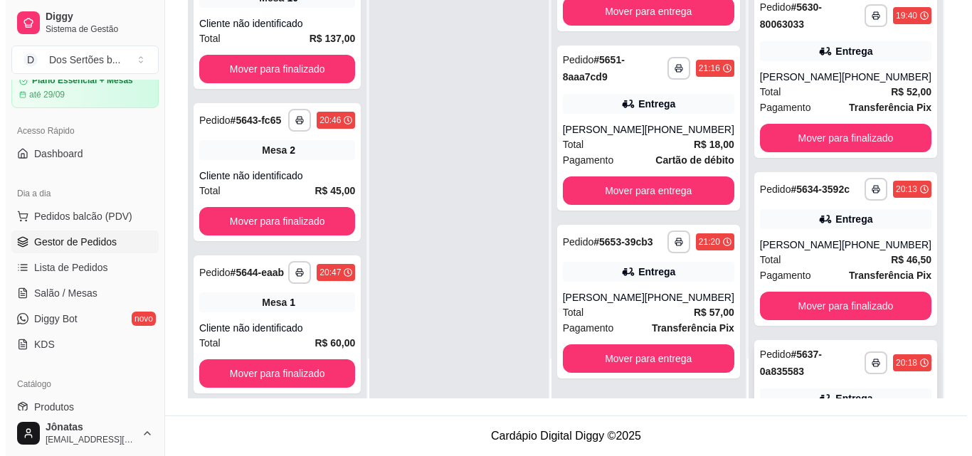
scroll to position [750, 0]
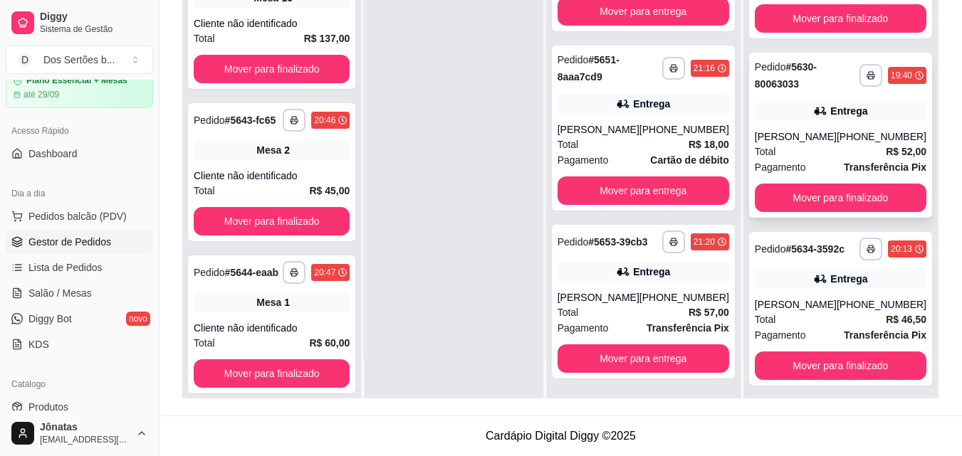
click at [833, 159] on div "Total R$ 52,00" at bounding box center [841, 152] width 172 height 16
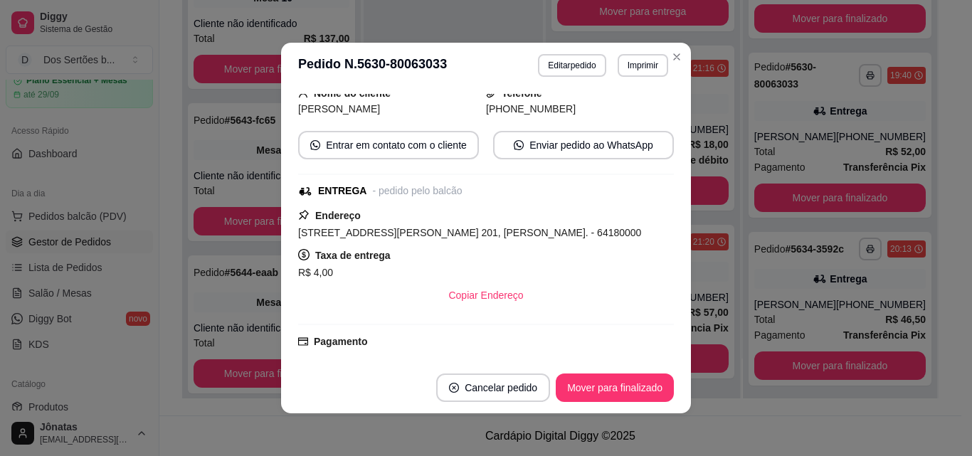
scroll to position [133, 0]
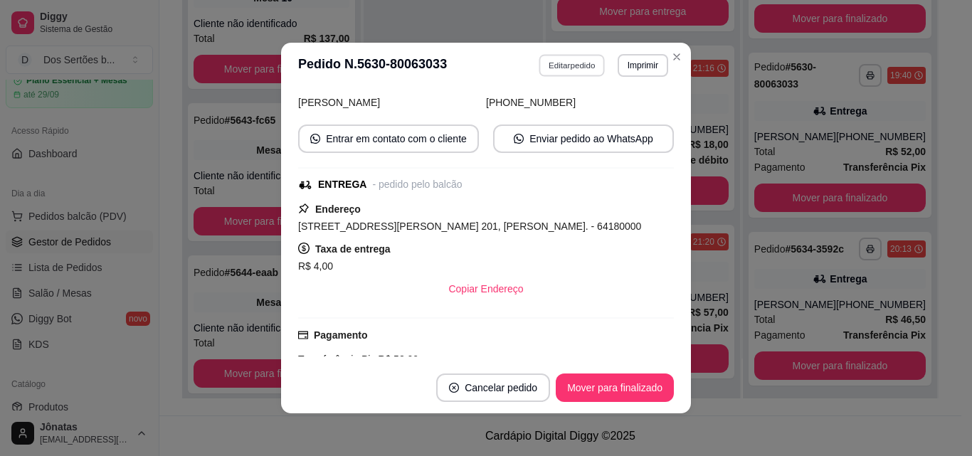
click at [559, 66] on button "Editar pedido" at bounding box center [573, 65] width 66 height 22
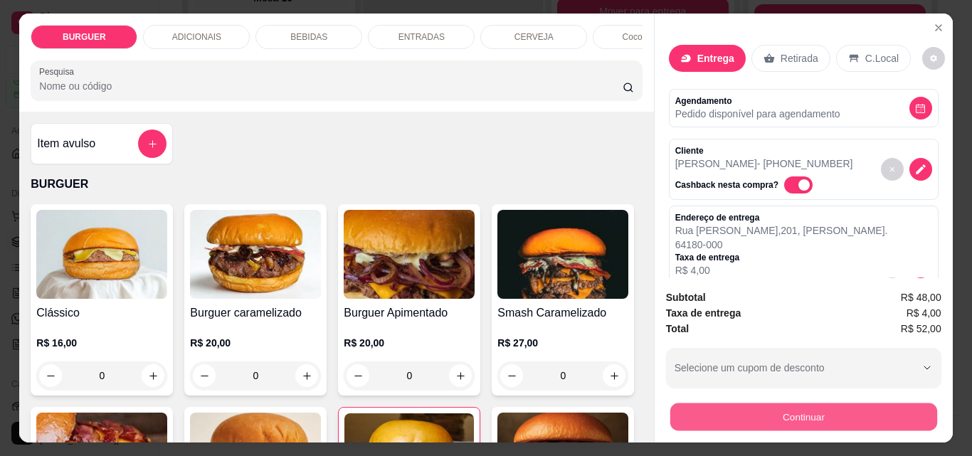
click at [787, 406] on button "Continuar" at bounding box center [803, 417] width 267 height 28
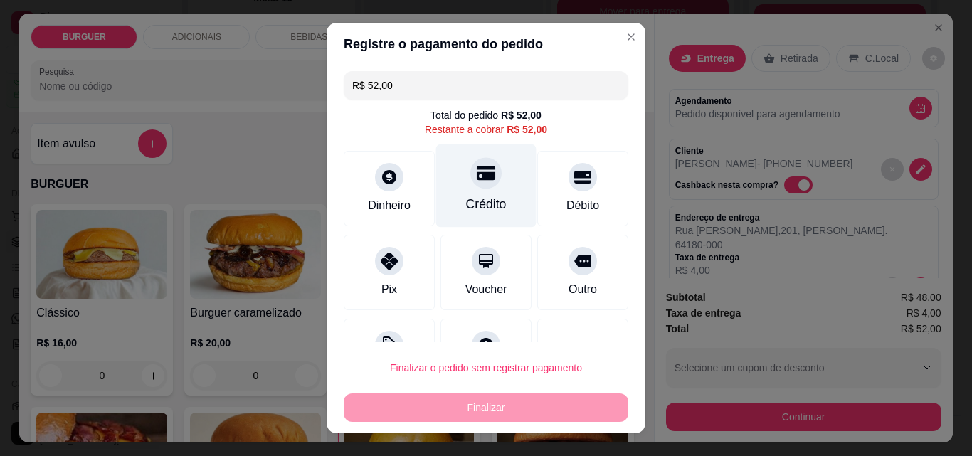
click at [471, 185] on div at bounding box center [486, 172] width 31 height 31
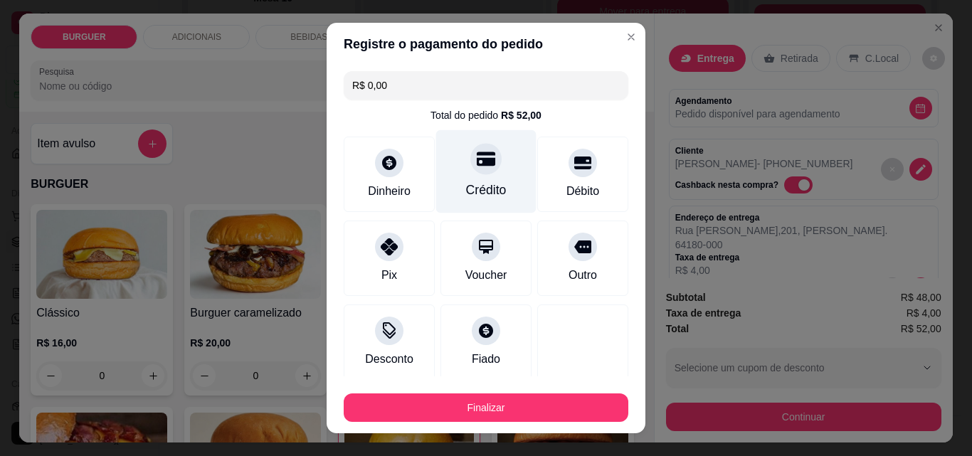
type input "R$ 0,00"
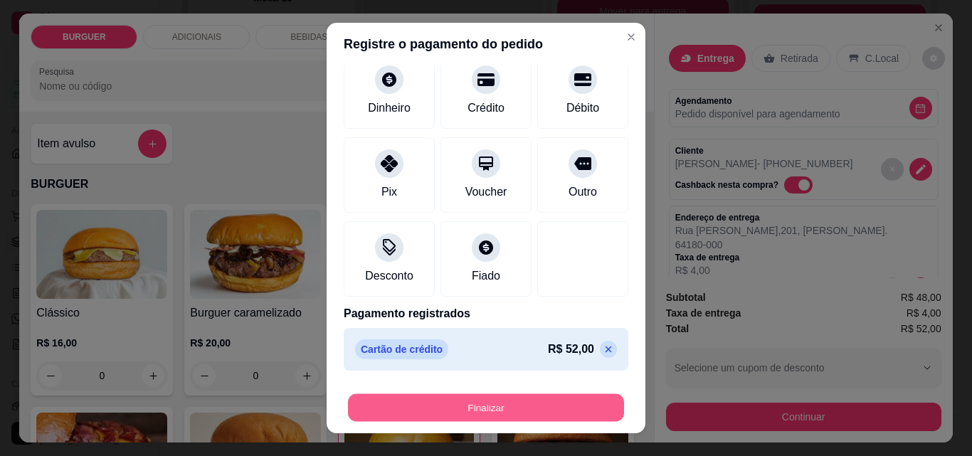
click at [550, 407] on button "Finalizar" at bounding box center [486, 408] width 276 height 28
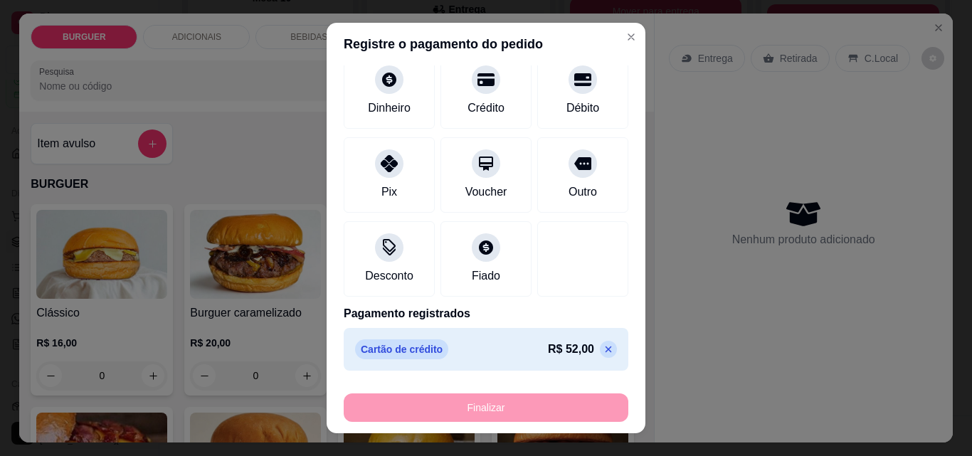
type input "0"
type input "-R$ 52,00"
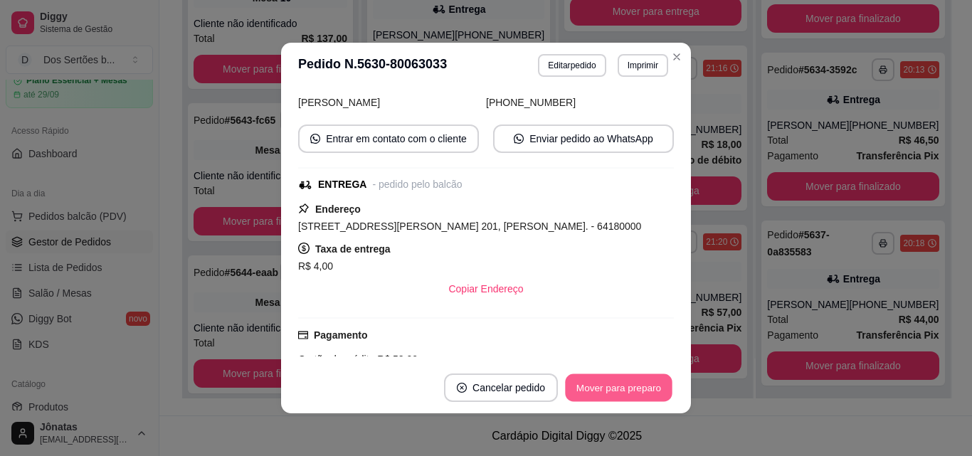
click at [601, 378] on button "Mover para preparo" at bounding box center [618, 388] width 107 height 28
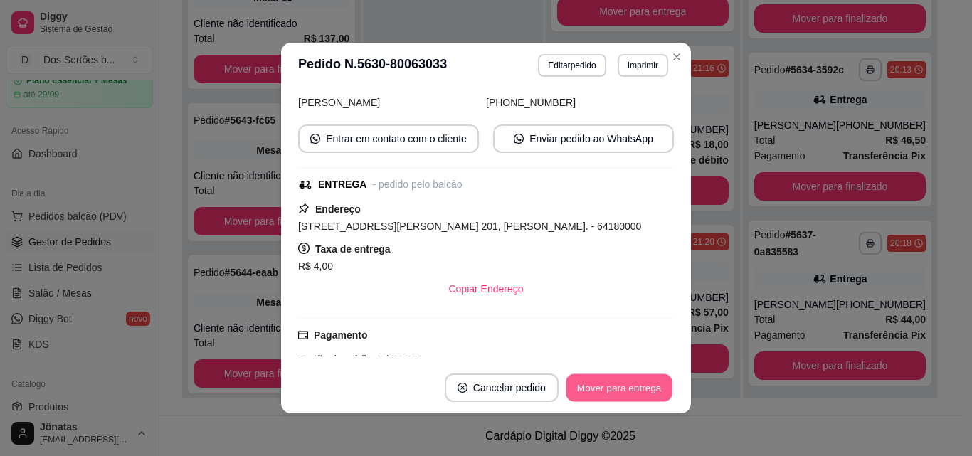
click at [600, 378] on button "Mover para entrega" at bounding box center [619, 388] width 107 height 28
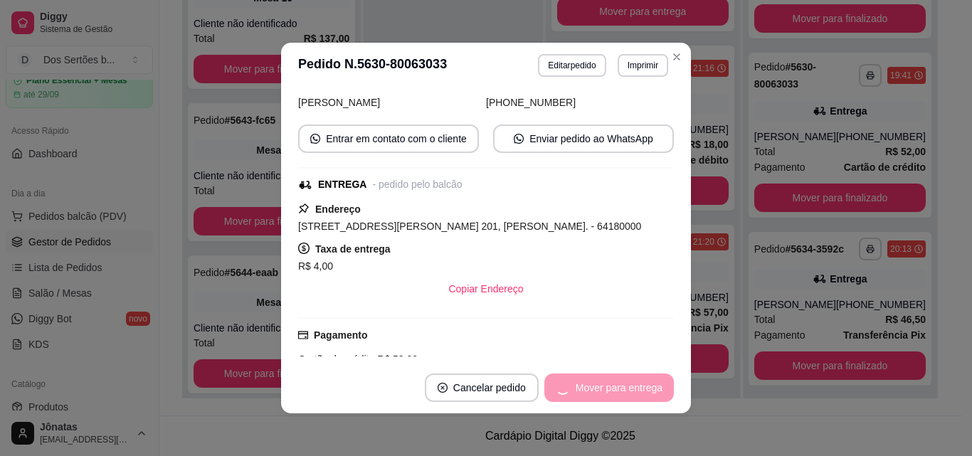
scroll to position [96, 0]
click at [600, 378] on button "Mover para finalizado" at bounding box center [615, 388] width 115 height 28
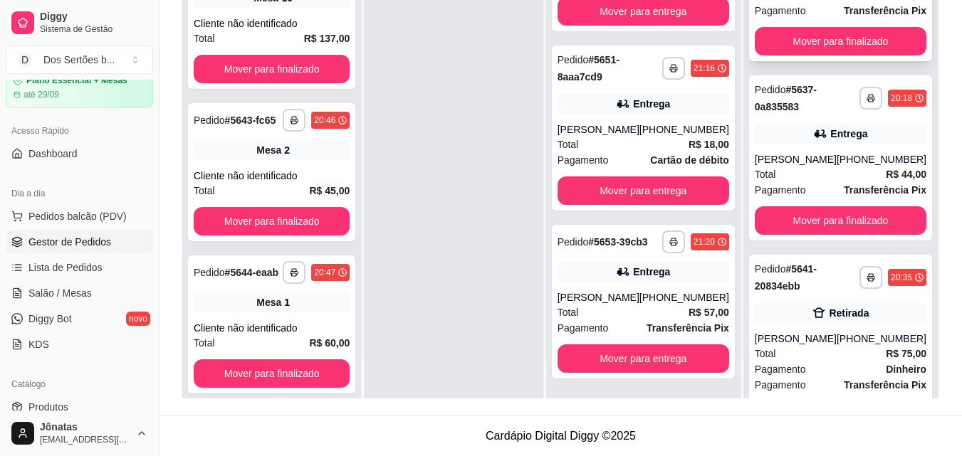
scroll to position [566, 0]
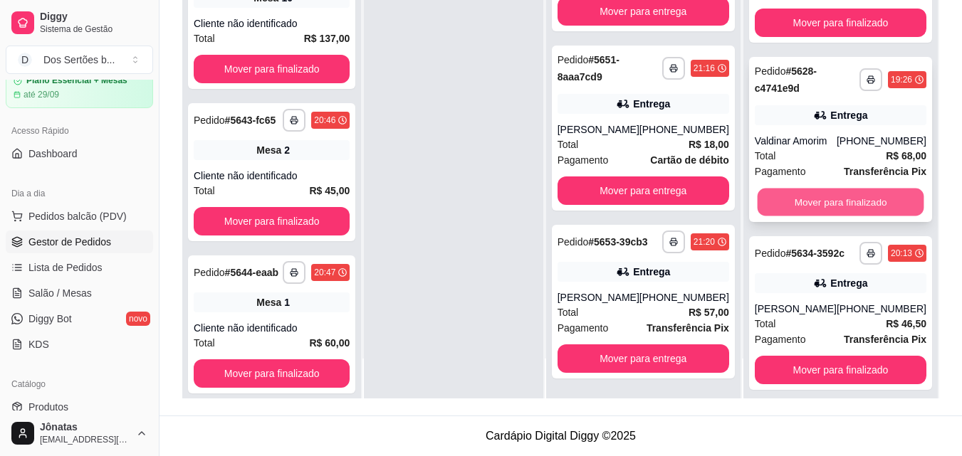
click at [799, 216] on button "Mover para finalizado" at bounding box center [840, 203] width 167 height 28
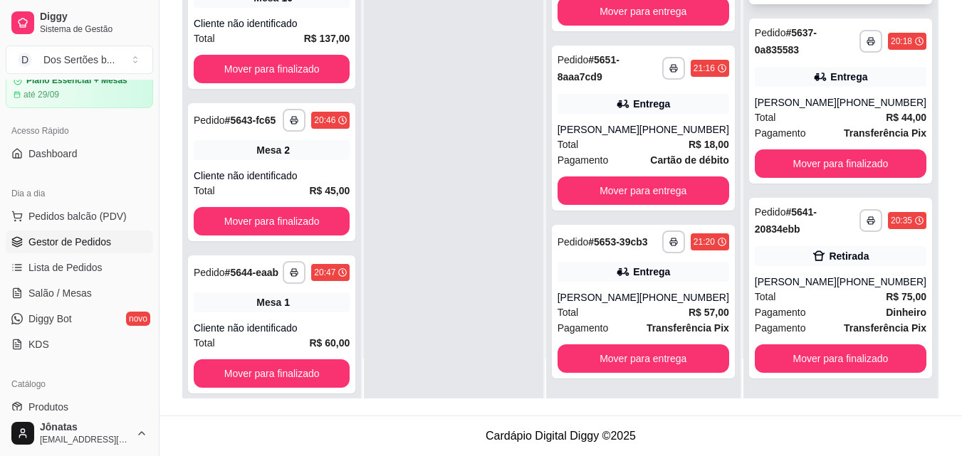
scroll to position [829, 0]
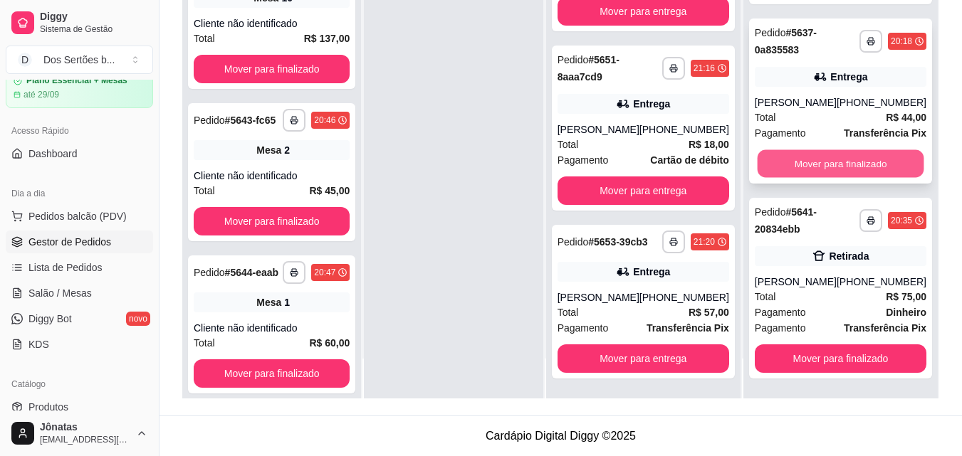
click at [802, 173] on button "Mover para finalizado" at bounding box center [840, 164] width 167 height 28
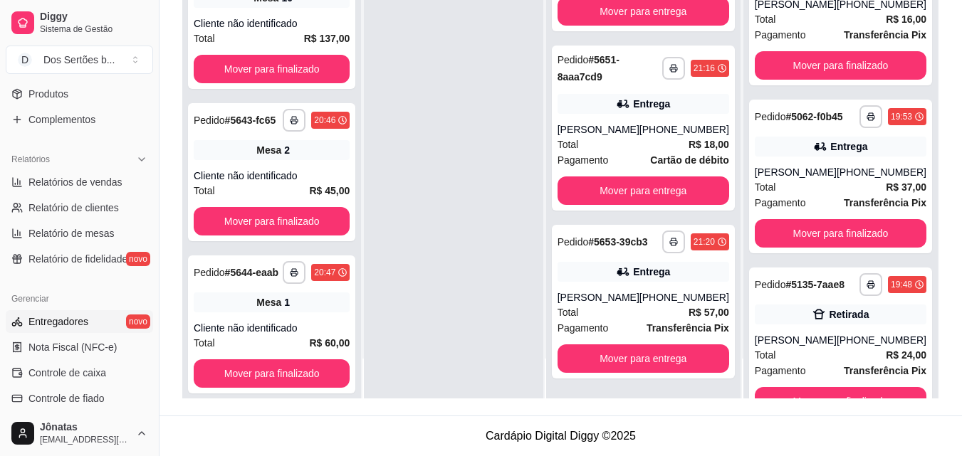
scroll to position [337, 0]
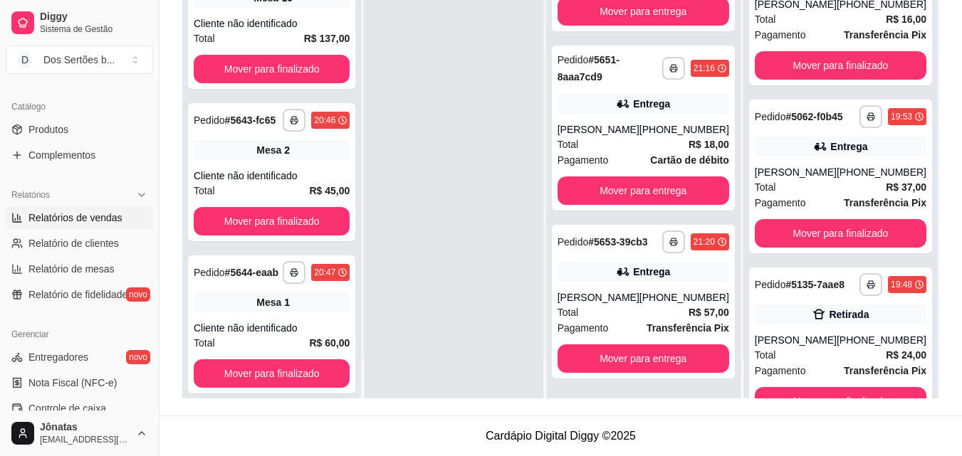
click at [92, 211] on span "Relatórios de vendas" at bounding box center [75, 218] width 94 height 14
select select "ALL"
select select "0"
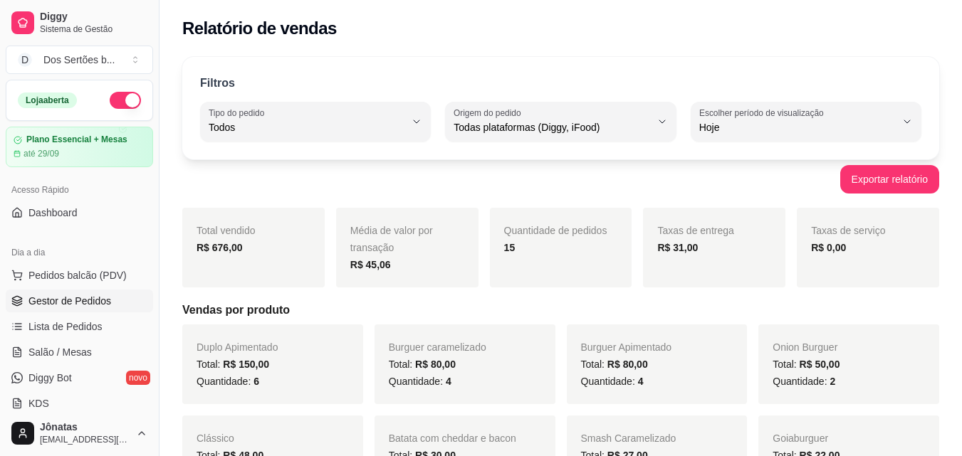
click at [70, 303] on span "Gestor de Pedidos" at bounding box center [69, 301] width 83 height 14
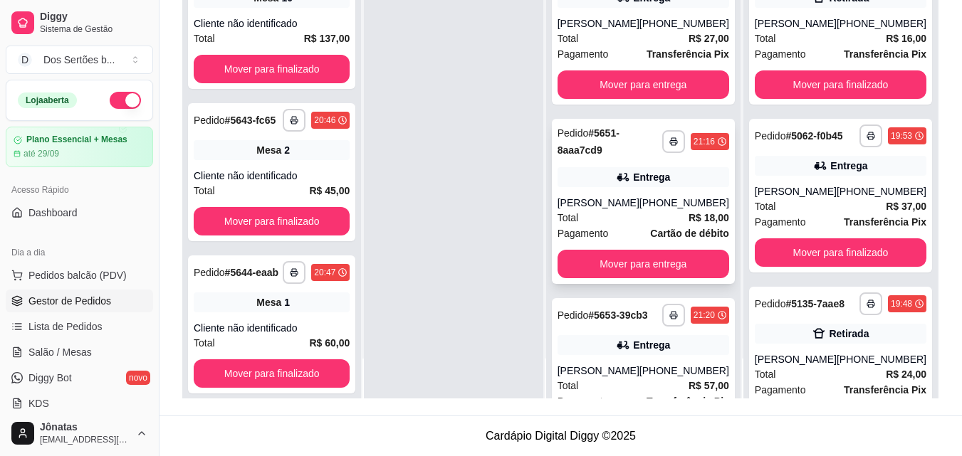
scroll to position [96, 0]
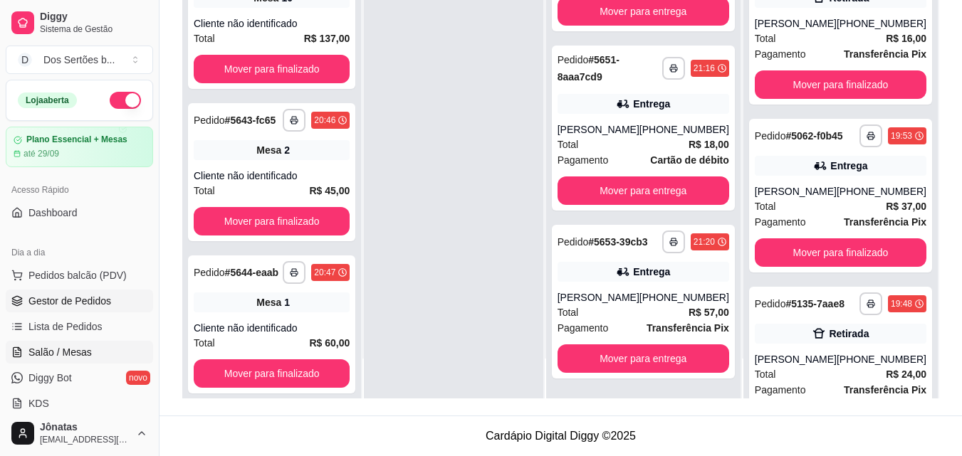
click at [52, 354] on span "Salão / Mesas" at bounding box center [59, 352] width 63 height 14
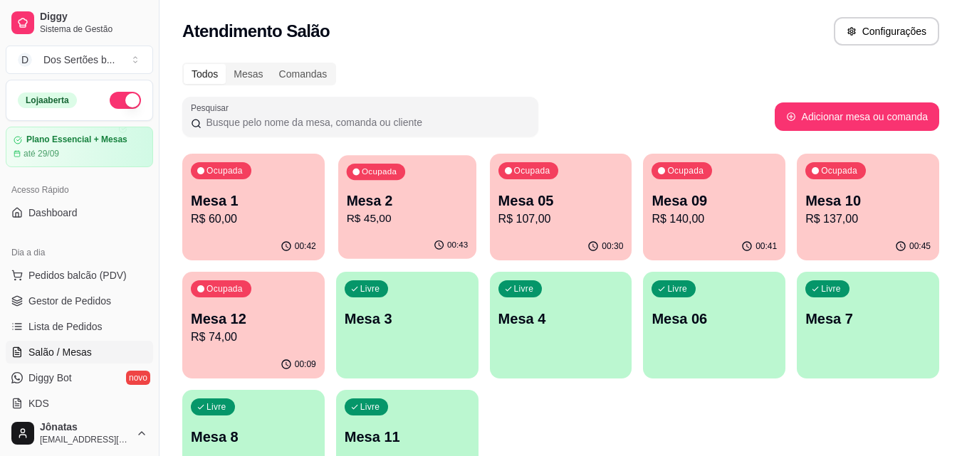
click at [376, 233] on div "00:43" at bounding box center [407, 245] width 138 height 27
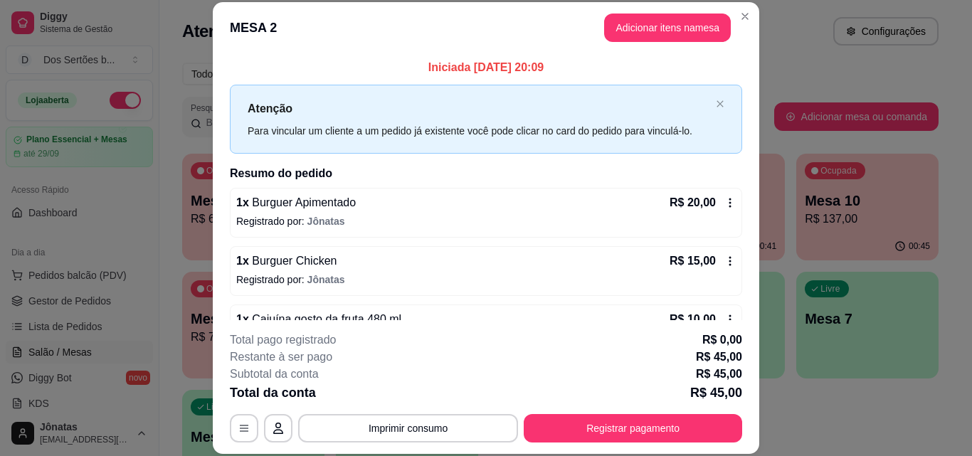
scroll to position [40, 0]
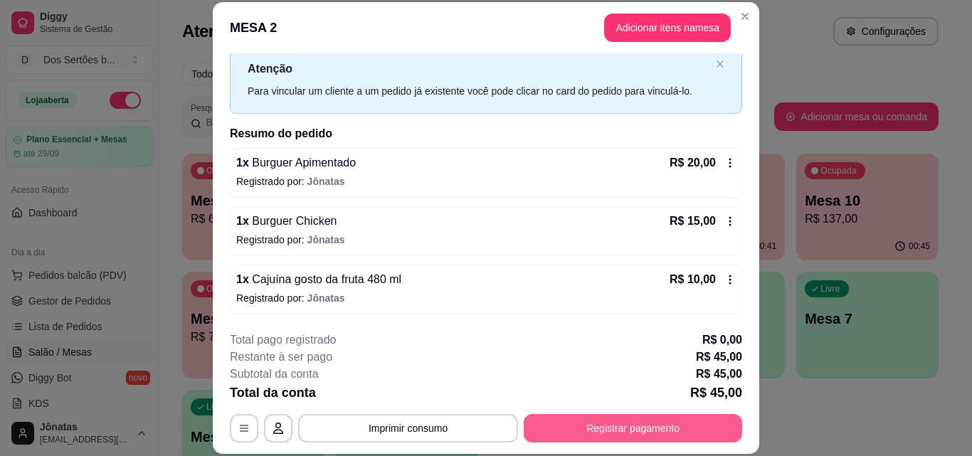
click at [595, 423] on button "Registrar pagamento" at bounding box center [633, 428] width 219 height 28
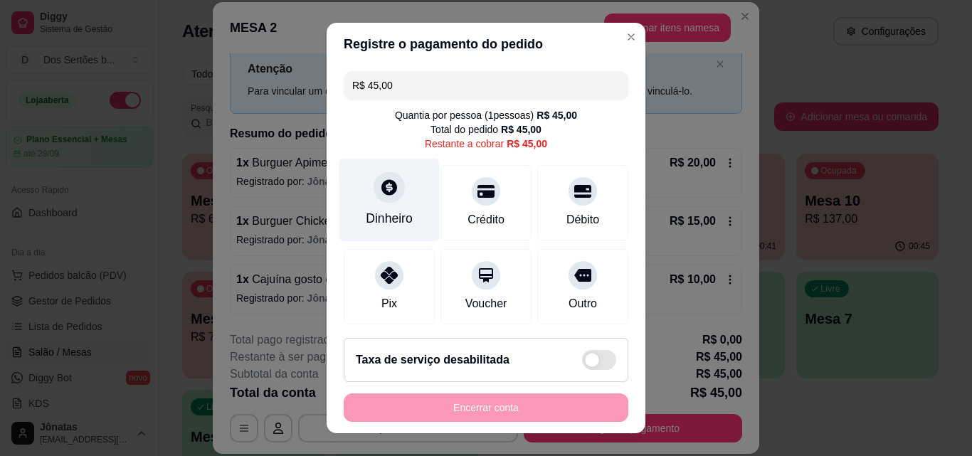
click at [374, 198] on div at bounding box center [389, 187] width 31 height 31
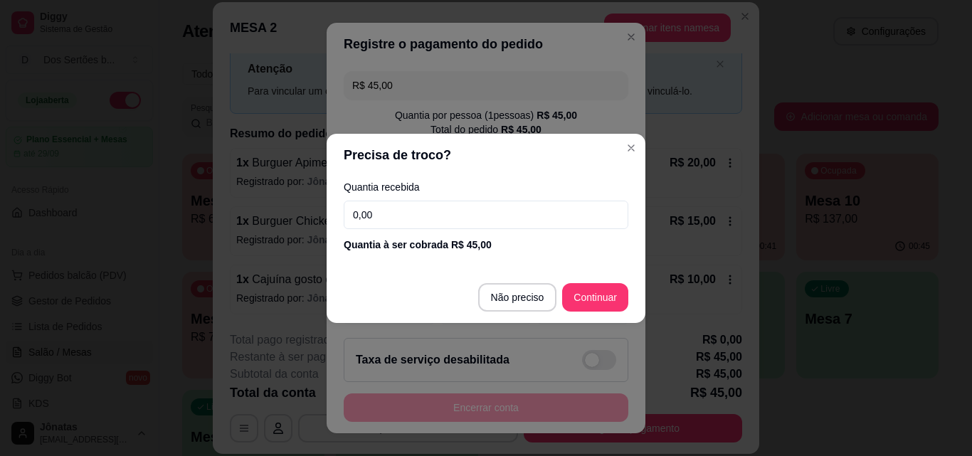
click at [380, 205] on input "0,00" at bounding box center [486, 215] width 285 height 28
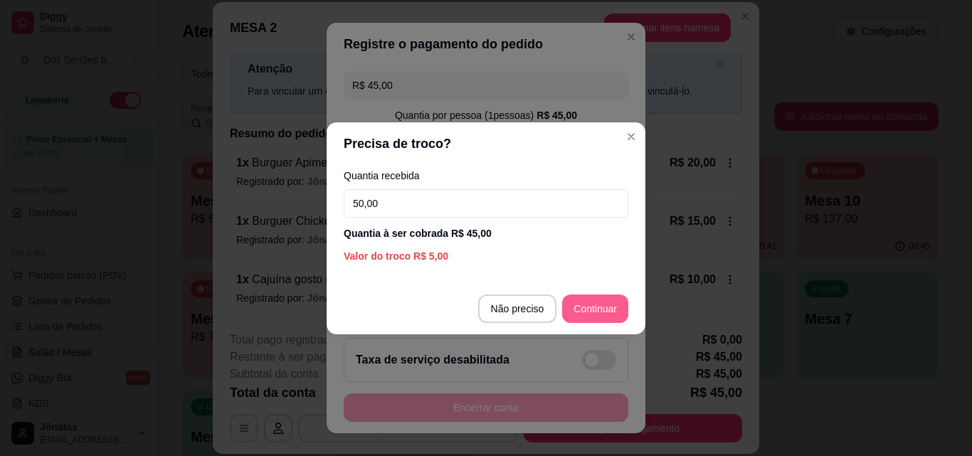
type input "50,00"
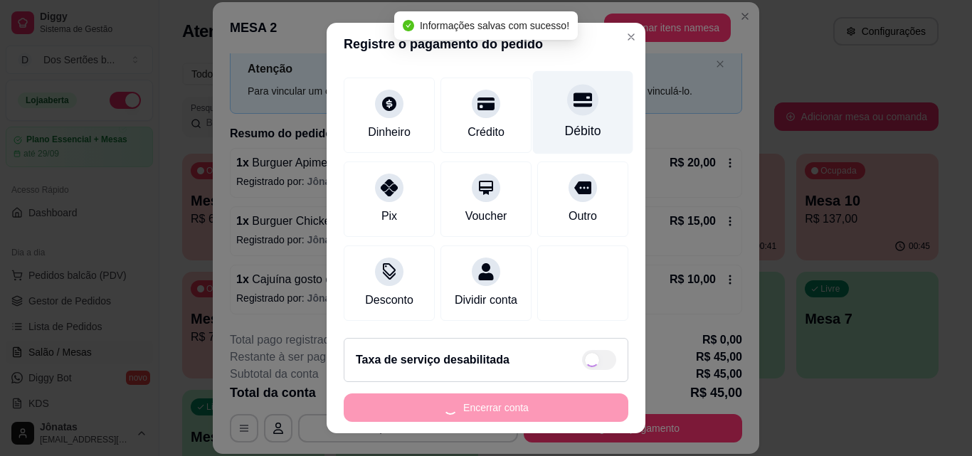
type input "R$ 0,00"
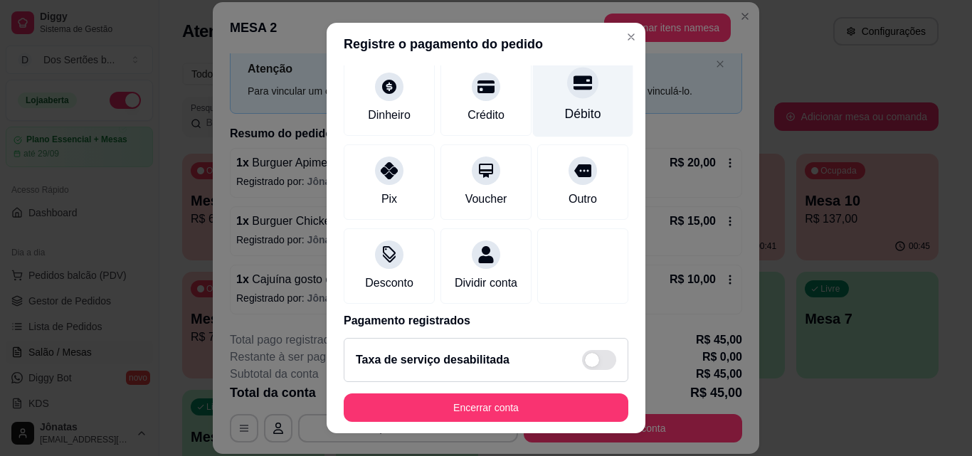
scroll to position [164, 0]
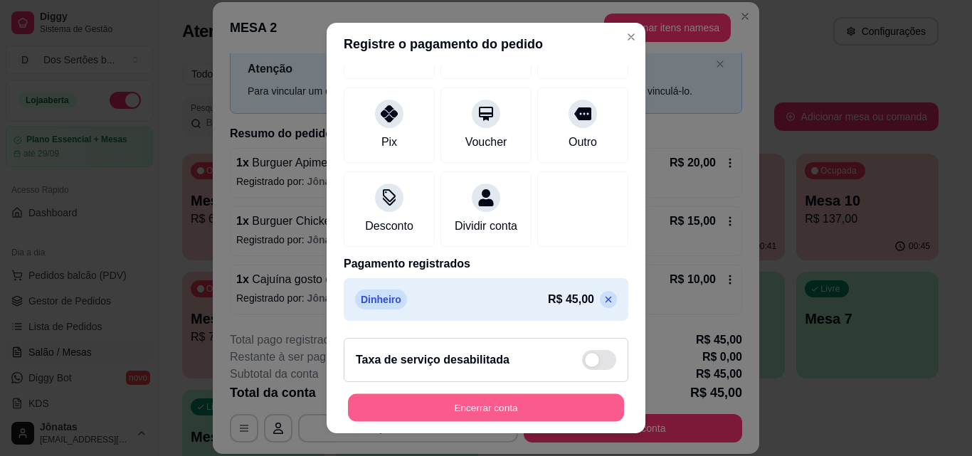
click at [545, 404] on button "Encerrar conta" at bounding box center [486, 408] width 276 height 28
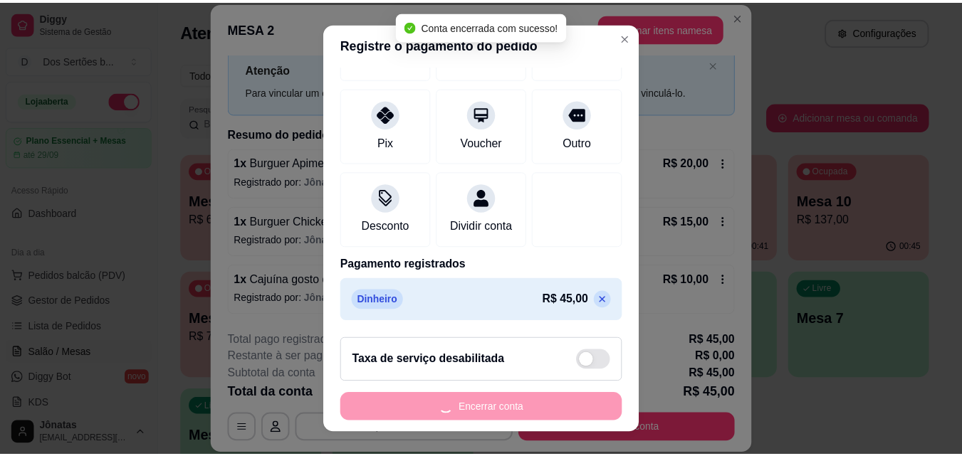
scroll to position [0, 0]
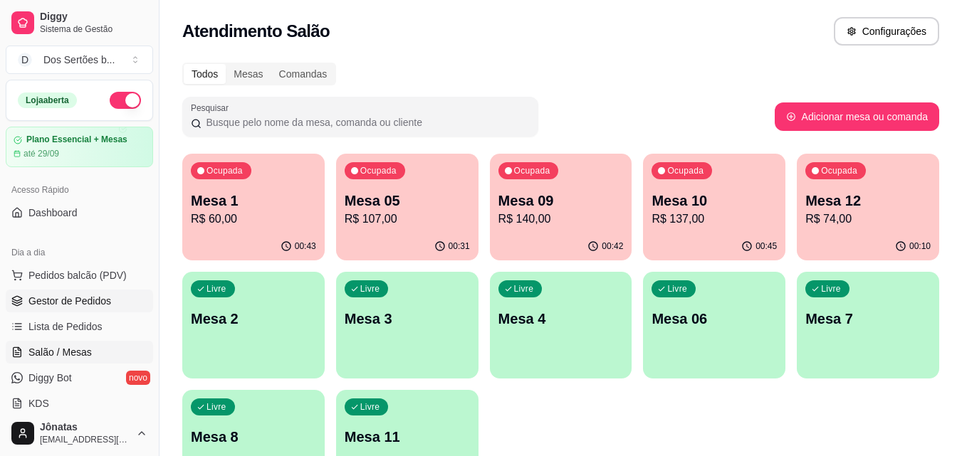
click at [120, 298] on link "Gestor de Pedidos" at bounding box center [79, 301] width 147 height 23
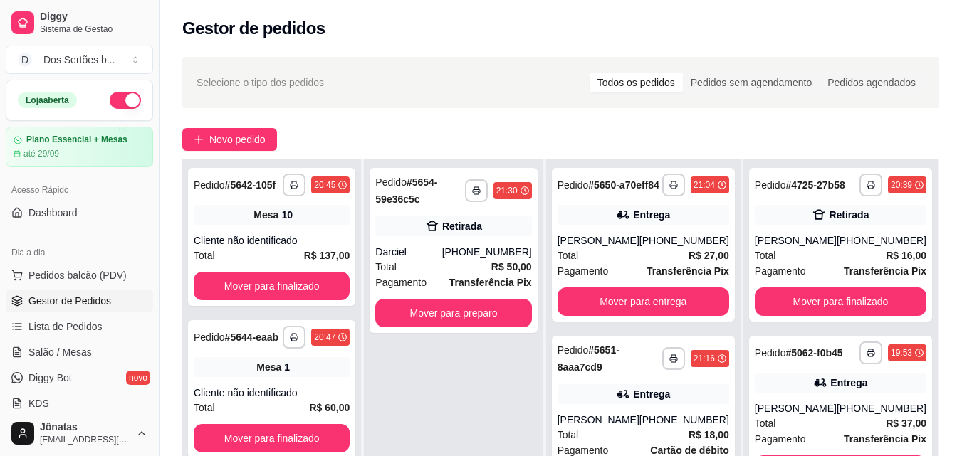
scroll to position [194, 0]
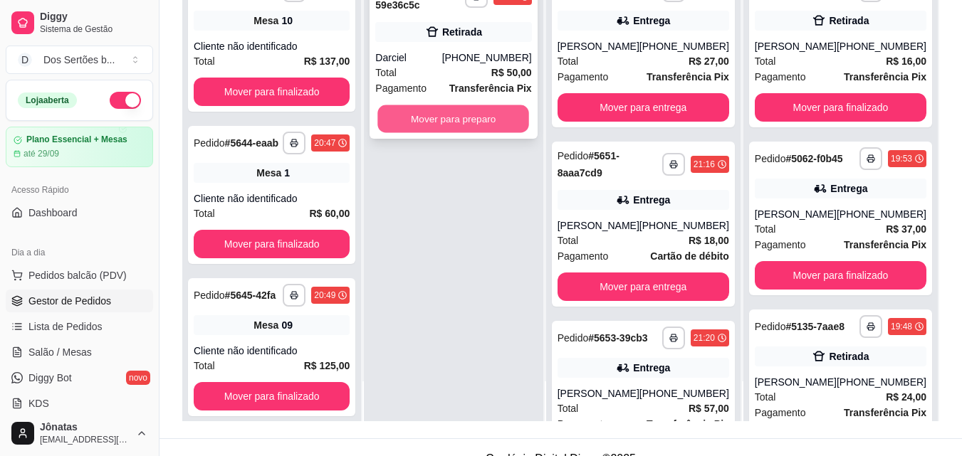
click at [483, 115] on button "Mover para preparo" at bounding box center [454, 119] width 152 height 28
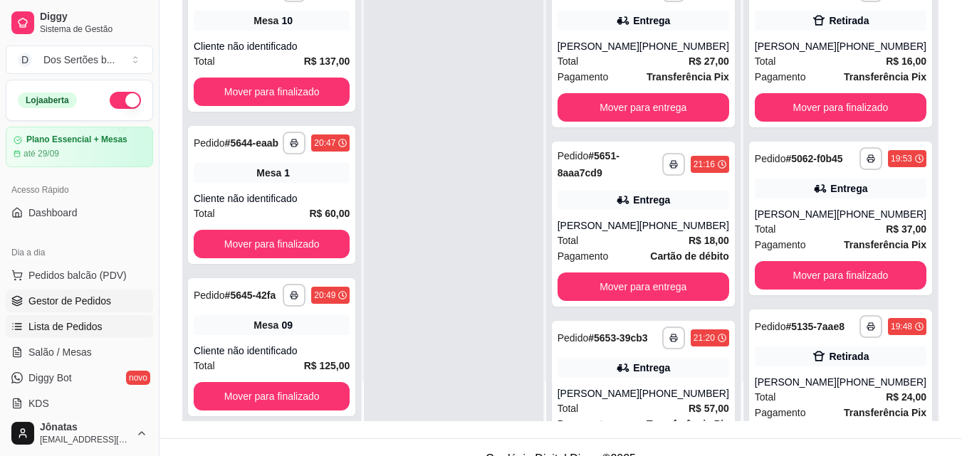
click at [74, 332] on span "Lista de Pedidos" at bounding box center [65, 327] width 74 height 14
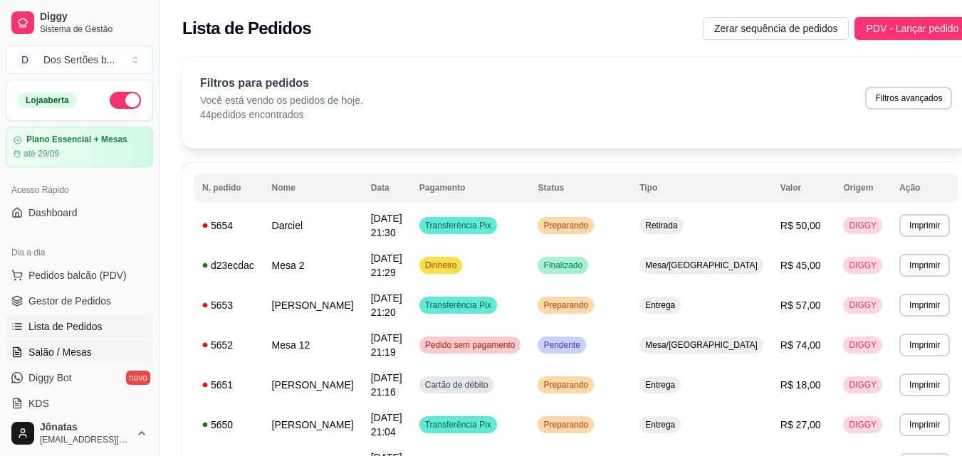
click at [74, 352] on span "Salão / Mesas" at bounding box center [59, 352] width 63 height 14
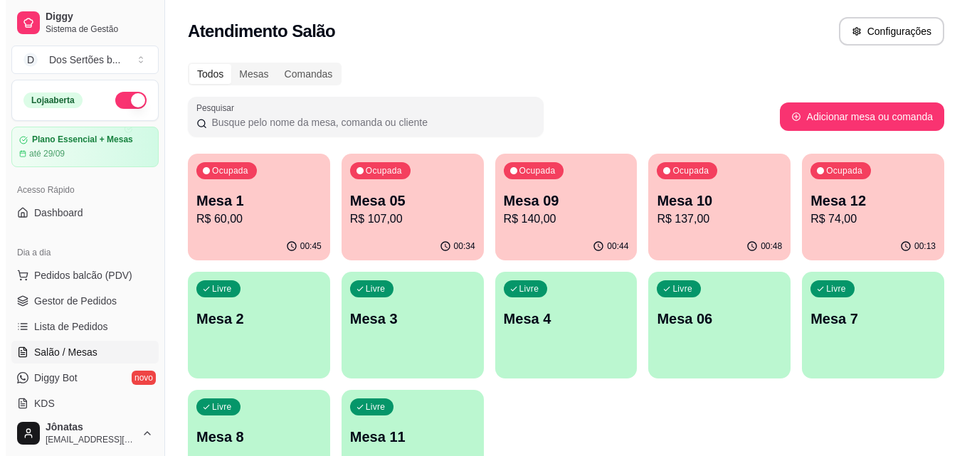
scroll to position [98, 0]
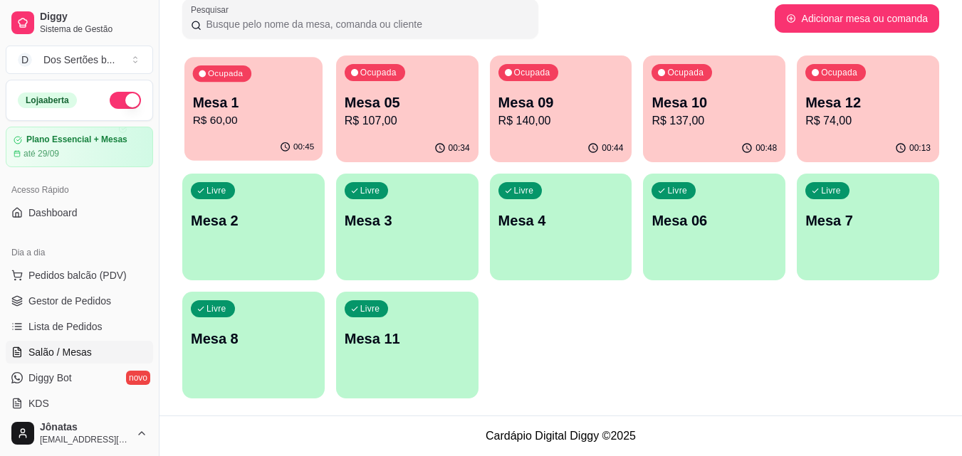
click at [248, 141] on div "00:45" at bounding box center [253, 147] width 138 height 27
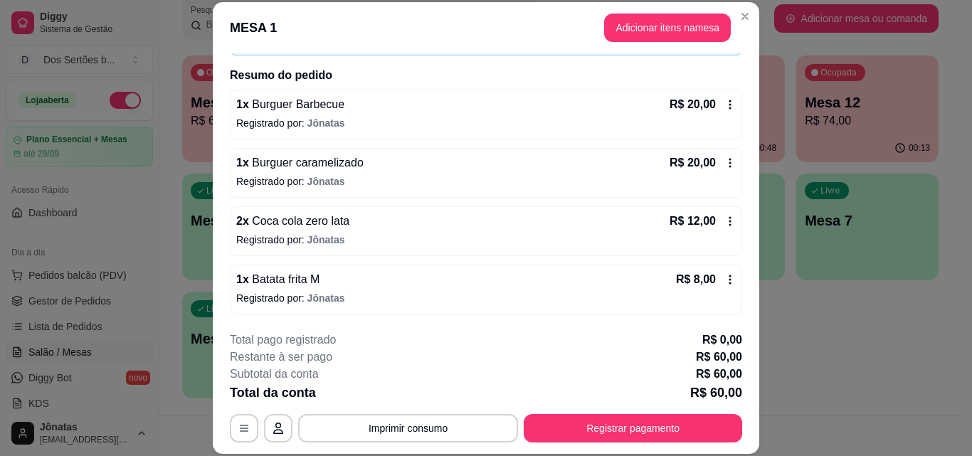
click at [725, 225] on icon at bounding box center [730, 221] width 11 height 11
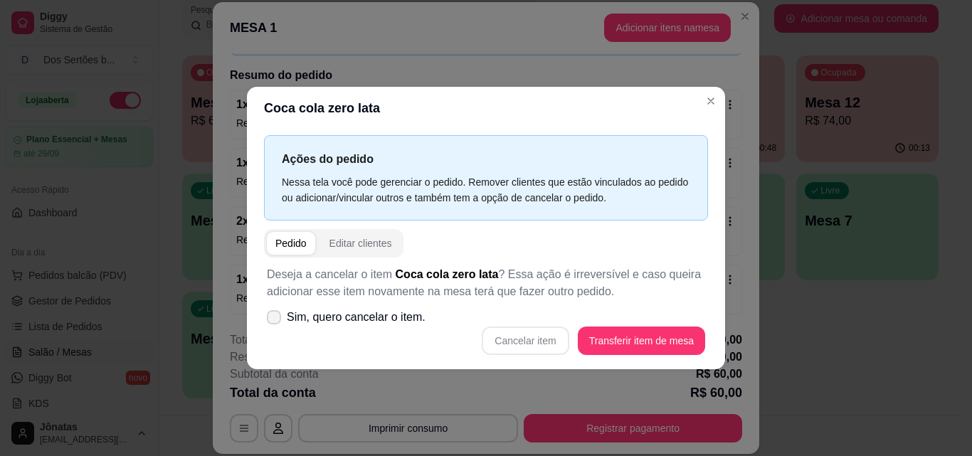
click at [271, 317] on icon at bounding box center [273, 317] width 11 height 9
click at [271, 320] on input "Sim, quero cancelar o item." at bounding box center [270, 324] width 9 height 9
checkbox input "true"
click at [509, 340] on button "Cancelar item" at bounding box center [525, 341] width 85 height 28
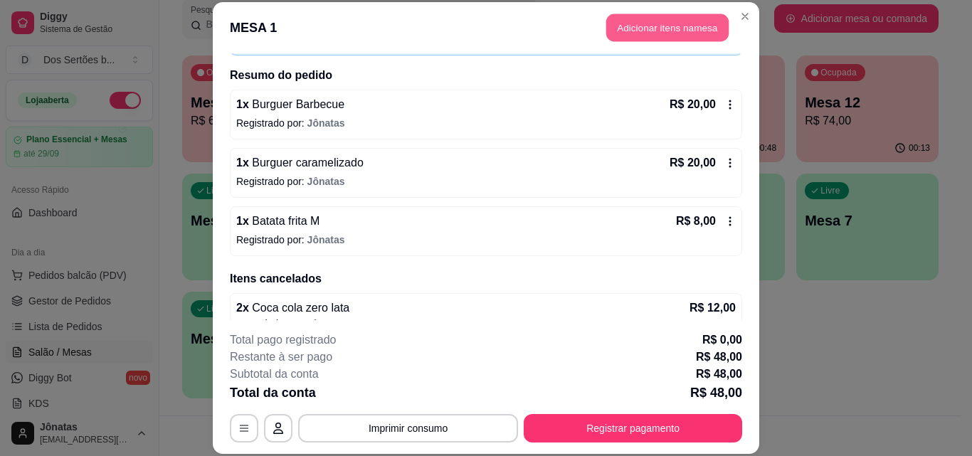
click at [628, 23] on button "Adicionar itens na mesa" at bounding box center [667, 28] width 122 height 28
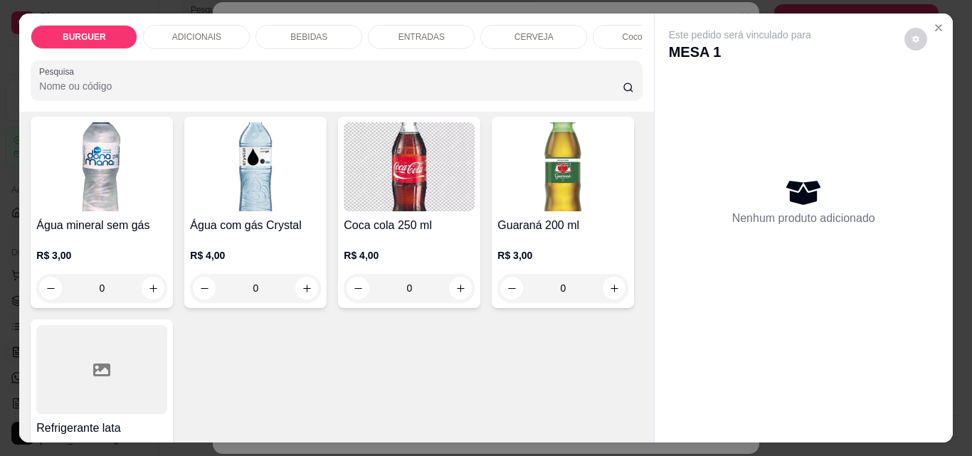
scroll to position [1720, 0]
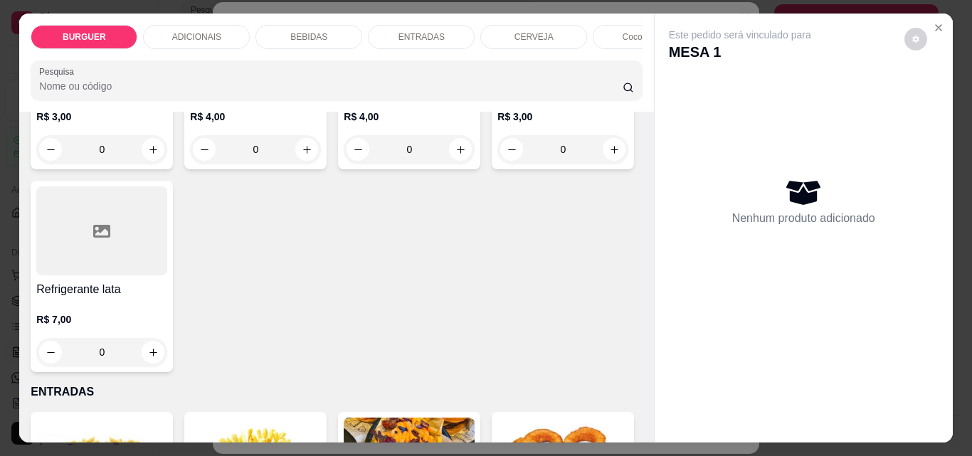
type input "1"
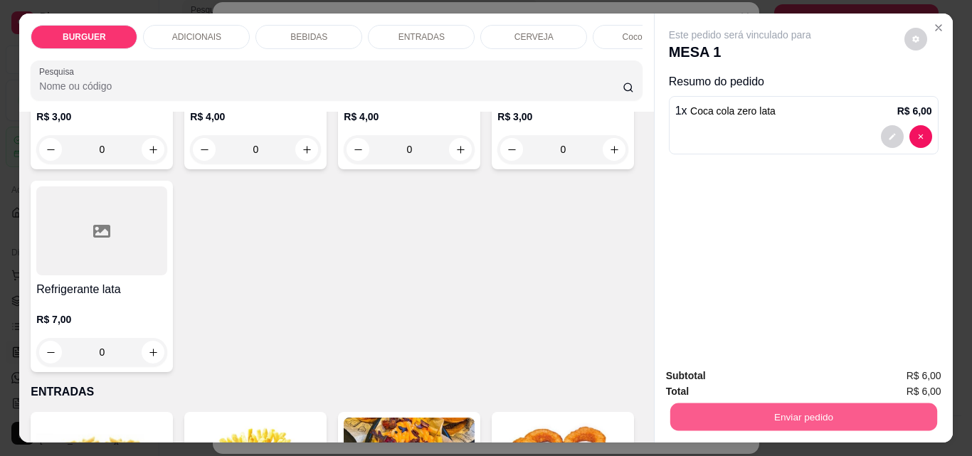
click at [761, 414] on button "Enviar pedido" at bounding box center [803, 417] width 267 height 28
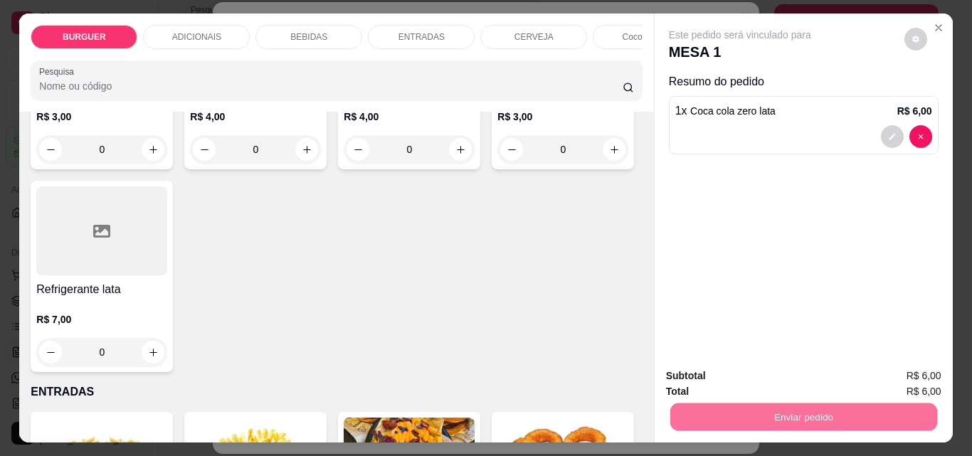
click at [884, 378] on button "Enviar pedido" at bounding box center [905, 376] width 78 height 26
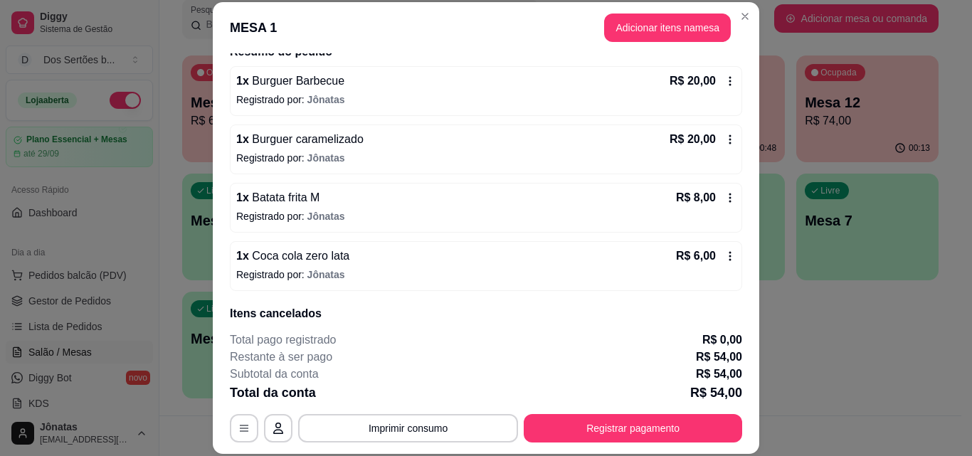
scroll to position [165, 0]
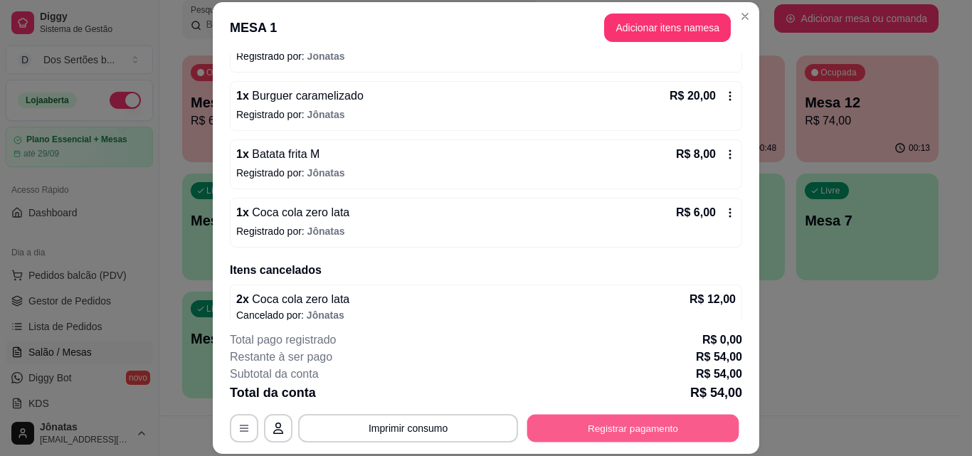
click at [629, 422] on button "Registrar pagamento" at bounding box center [633, 428] width 212 height 28
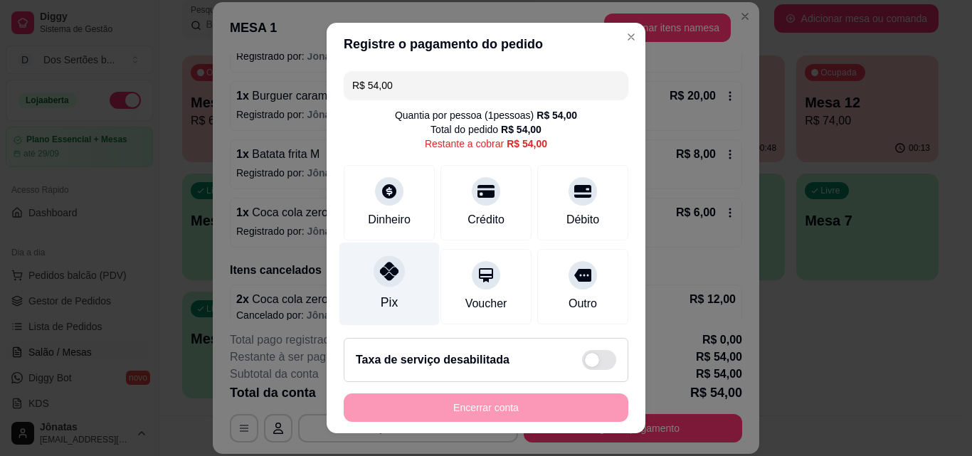
click at [381, 293] on div "Pix" at bounding box center [390, 284] width 100 height 83
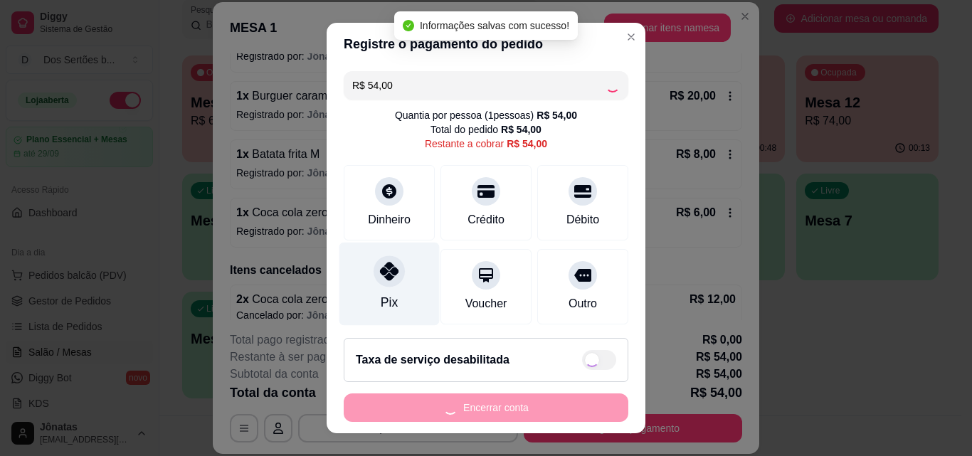
type input "R$ 0,00"
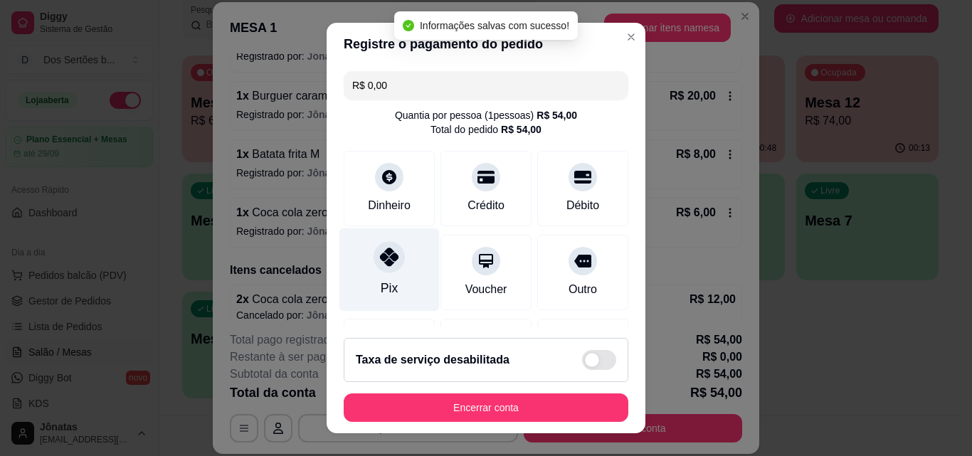
scroll to position [164, 0]
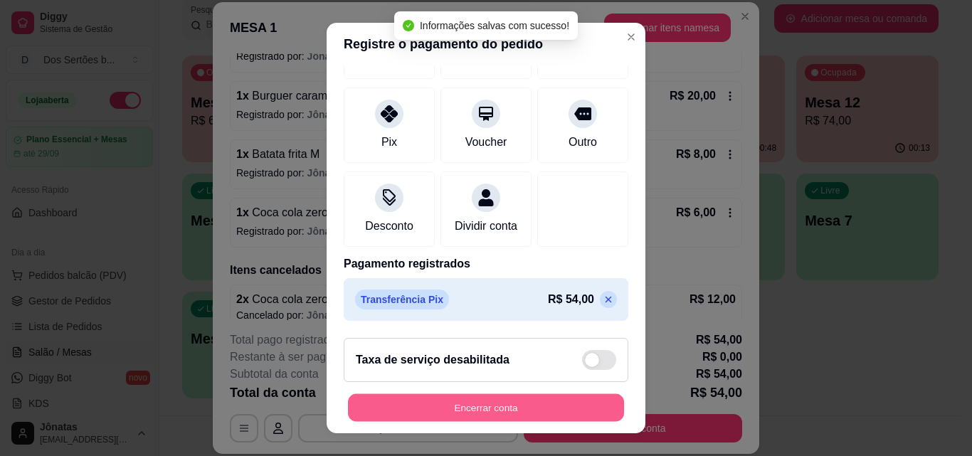
click at [531, 405] on button "Encerrar conta" at bounding box center [486, 408] width 276 height 28
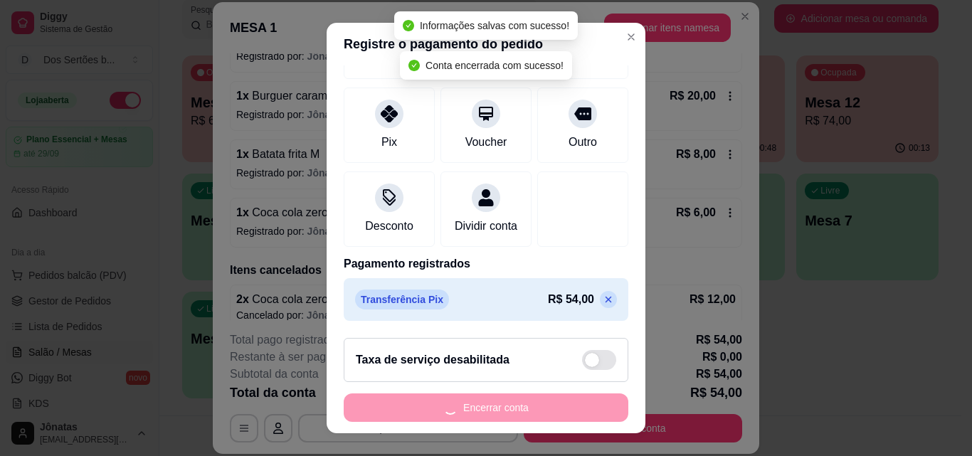
scroll to position [0, 0]
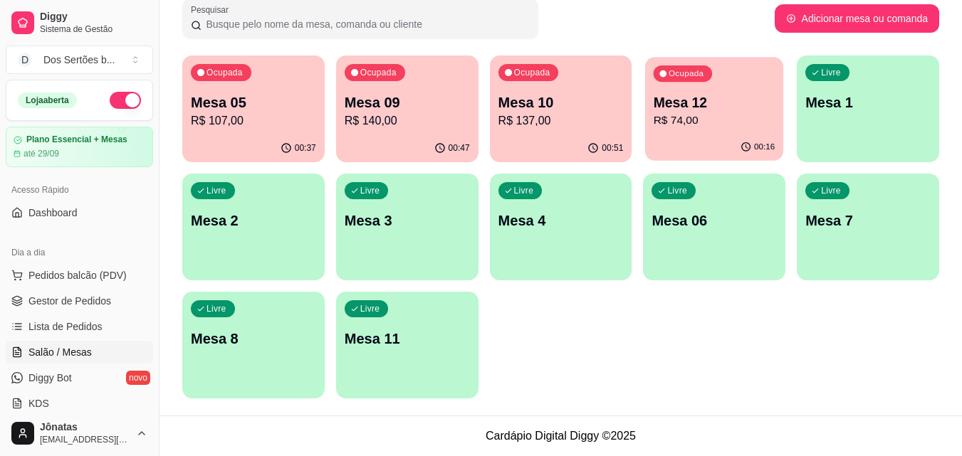
click at [687, 108] on p "Mesa 12" at bounding box center [714, 102] width 122 height 19
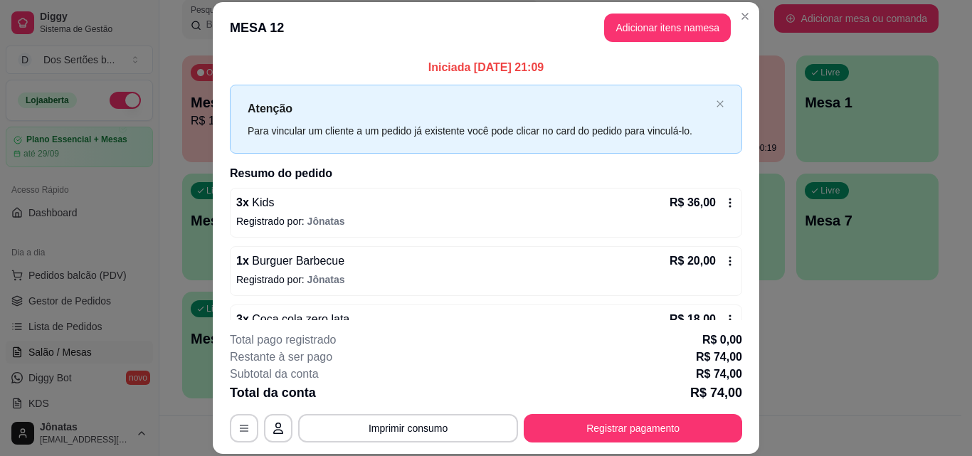
scroll to position [40, 0]
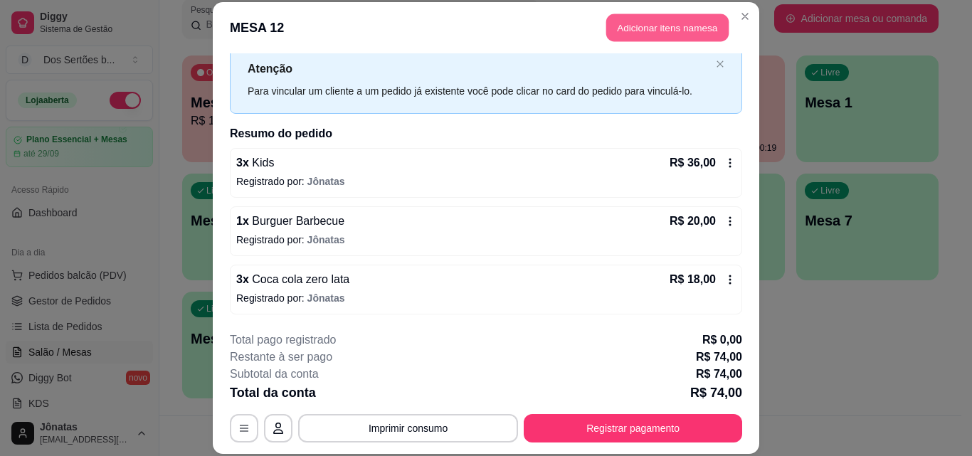
click at [668, 32] on button "Adicionar itens na mesa" at bounding box center [667, 28] width 122 height 28
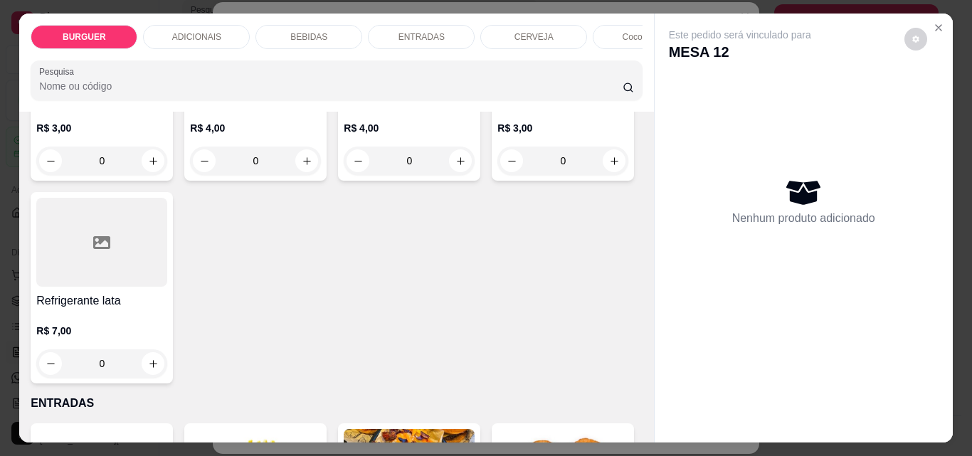
scroll to position [1582, 0]
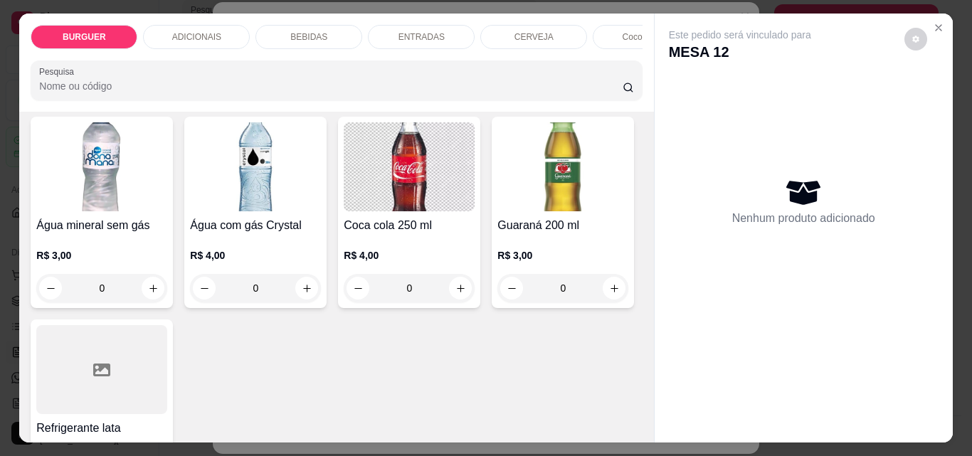
type input "1"
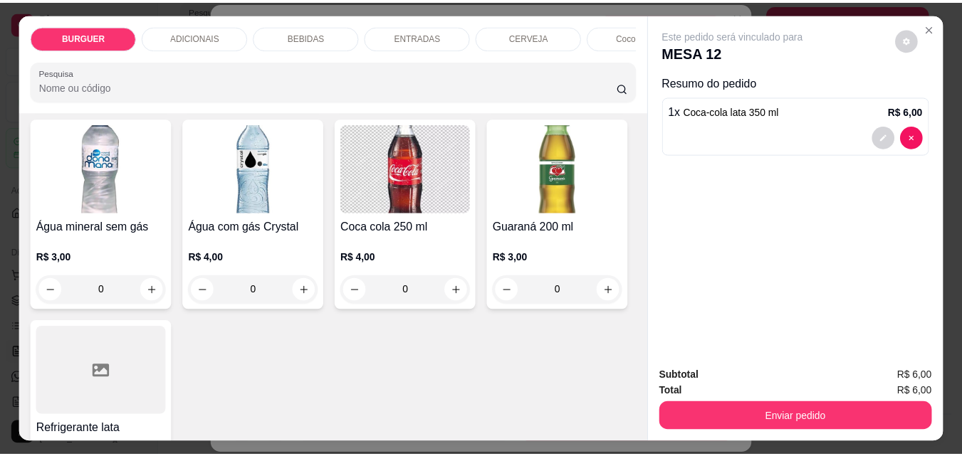
scroll to position [1582, 0]
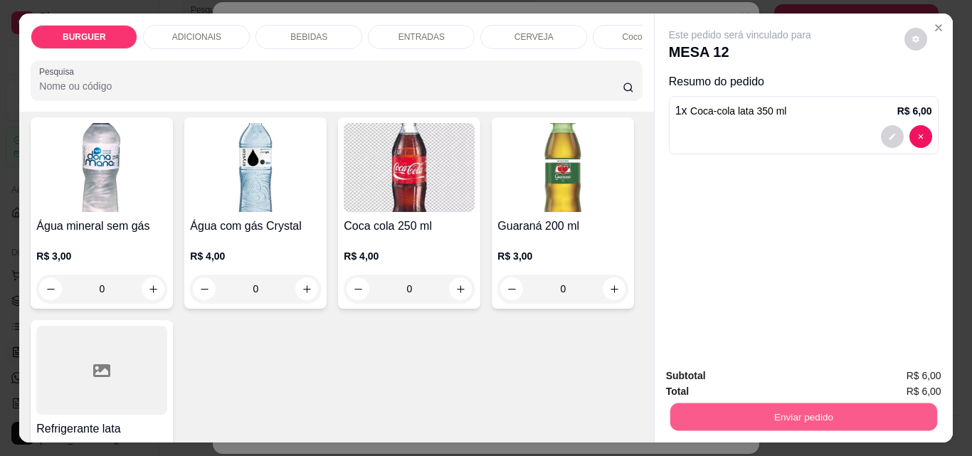
click at [752, 403] on button "Enviar pedido" at bounding box center [803, 417] width 267 height 28
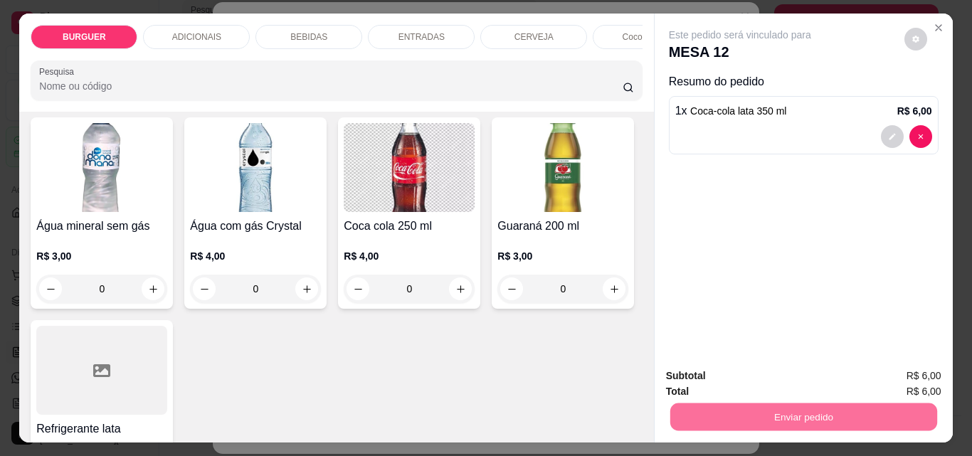
click at [898, 373] on button "Enviar pedido" at bounding box center [905, 376] width 78 height 26
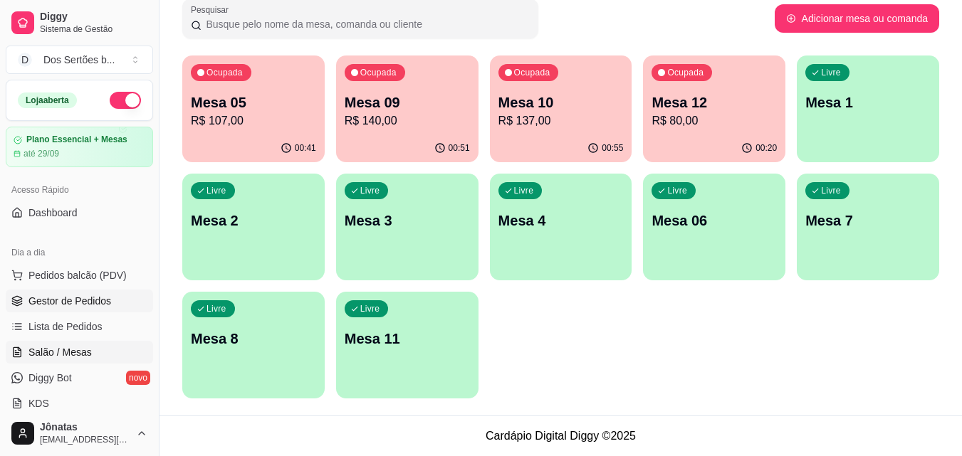
click at [115, 303] on link "Gestor de Pedidos" at bounding box center [79, 301] width 147 height 23
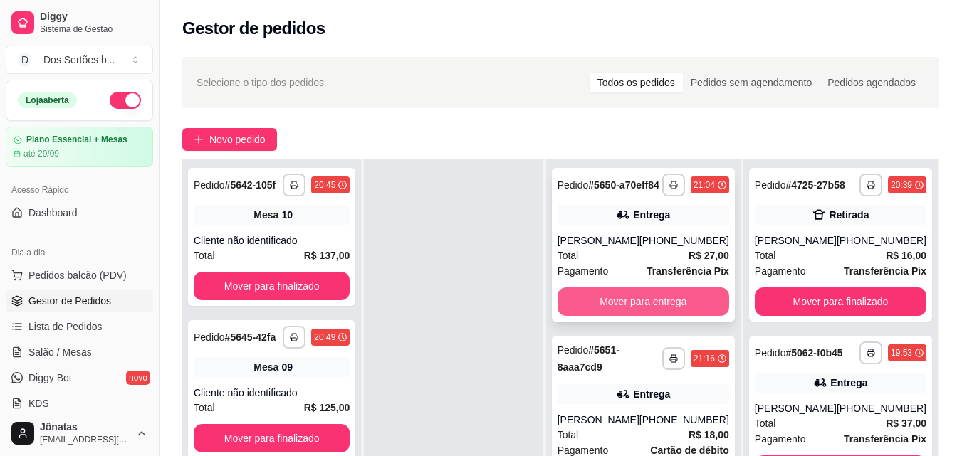
click at [625, 310] on button "Mover para entrega" at bounding box center [643, 302] width 172 height 28
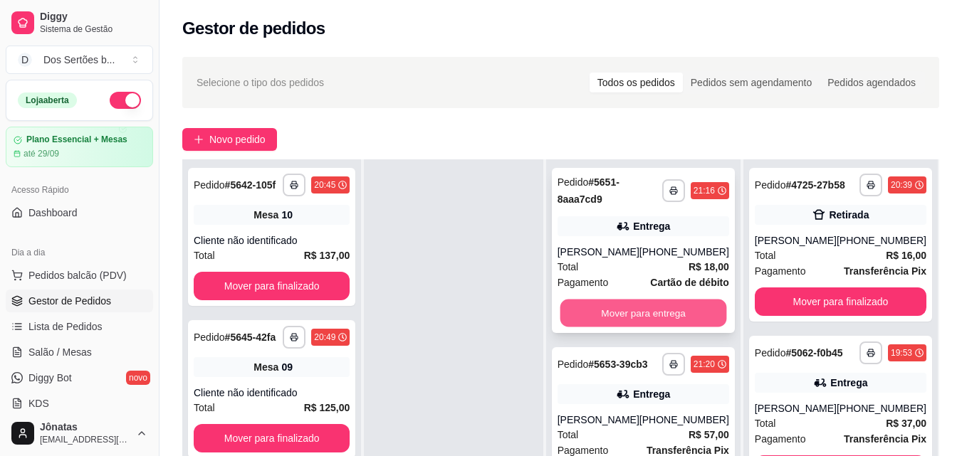
click at [656, 306] on button "Mover para entrega" at bounding box center [642, 314] width 167 height 28
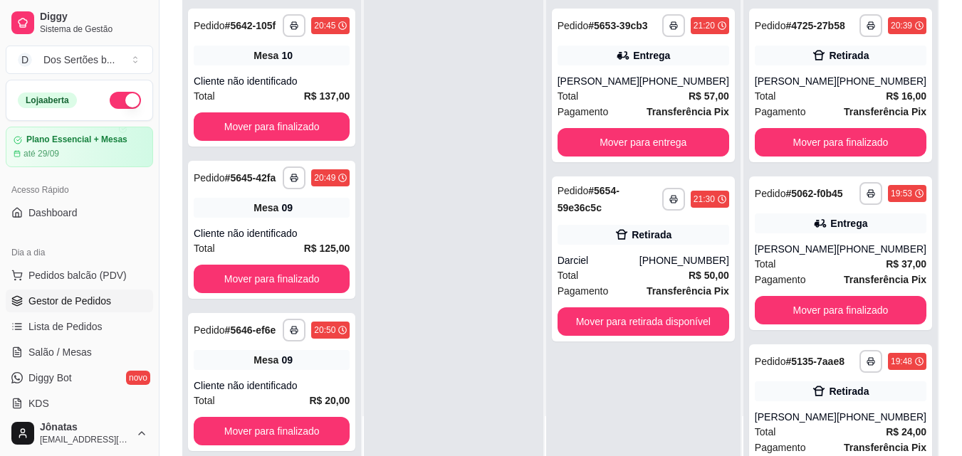
scroll to position [179, 0]
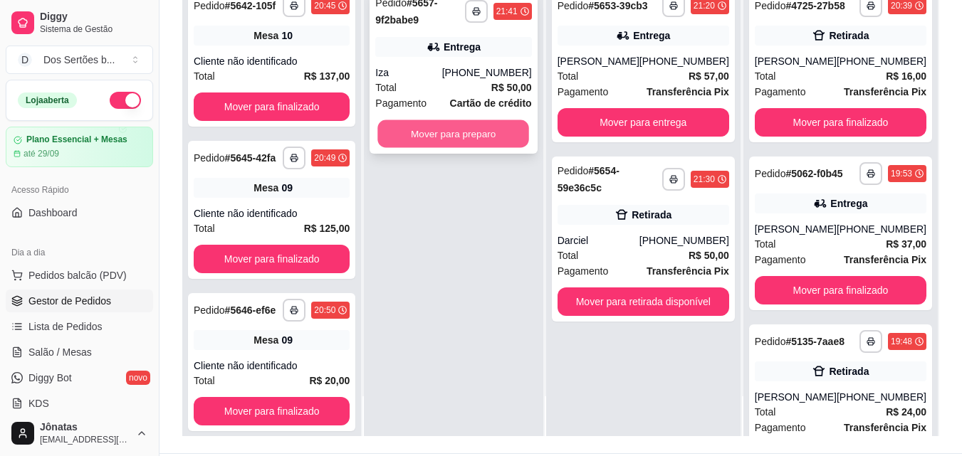
click at [419, 145] on button "Mover para preparo" at bounding box center [454, 134] width 152 height 28
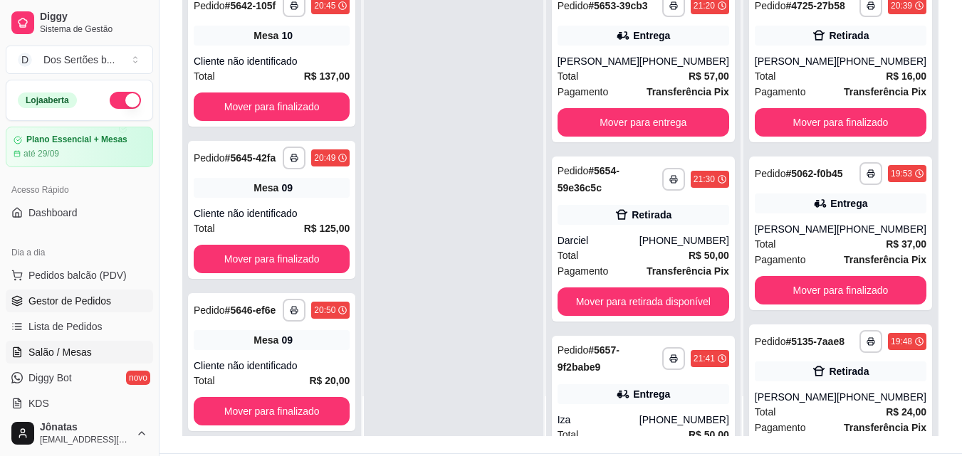
click at [93, 350] on link "Salão / Mesas" at bounding box center [79, 352] width 147 height 23
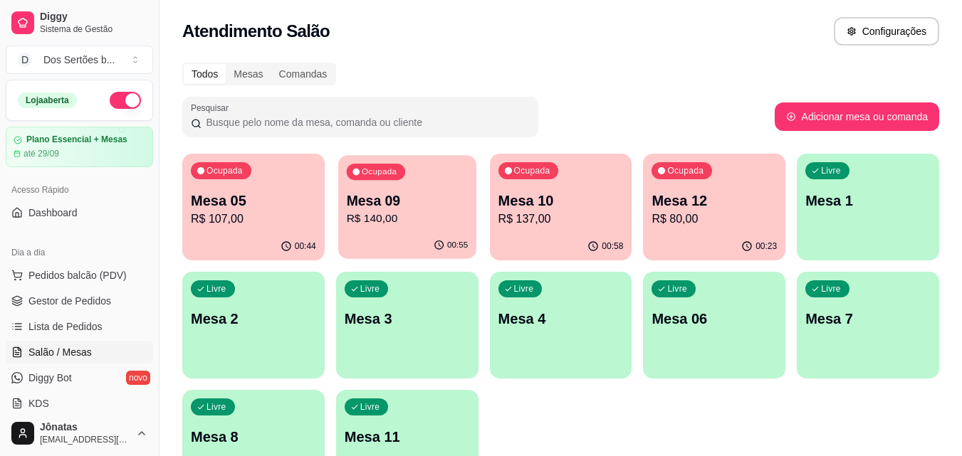
click at [416, 214] on p "R$ 140,00" at bounding box center [407, 219] width 122 height 16
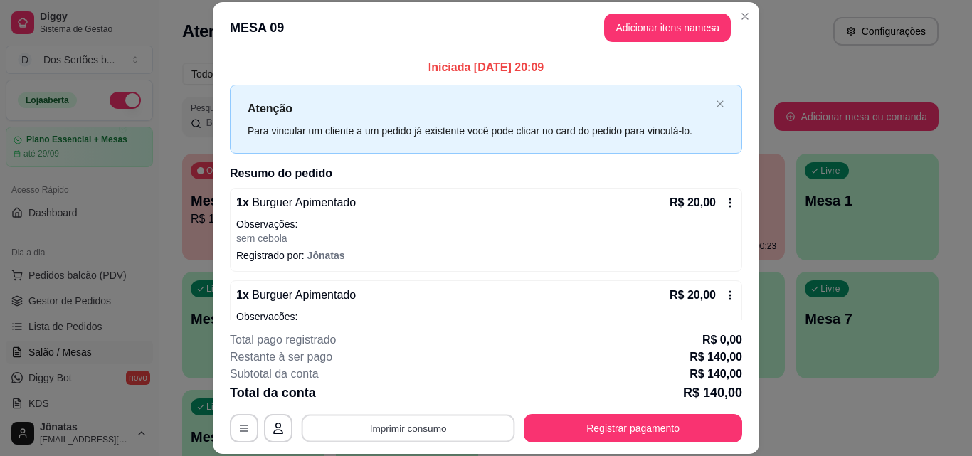
click at [401, 424] on button "Imprimir consumo" at bounding box center [409, 428] width 214 height 28
click at [431, 394] on button "Impressora" at bounding box center [407, 395] width 100 height 22
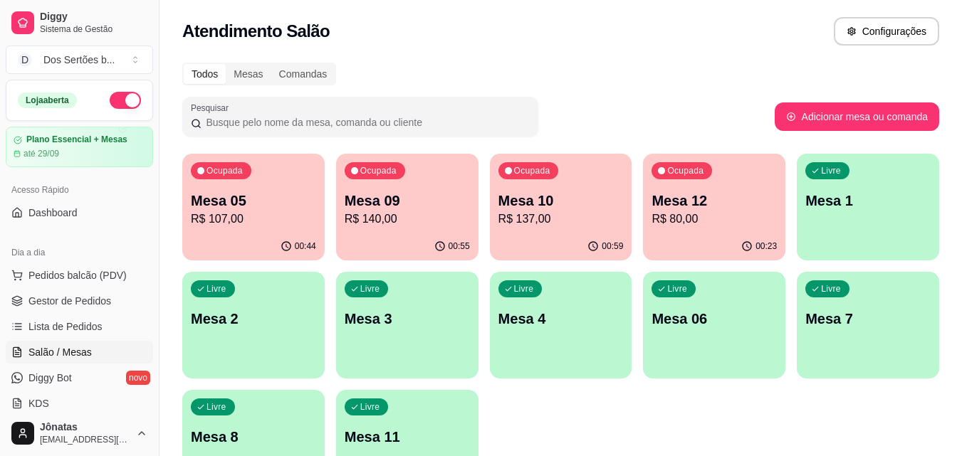
click at [236, 214] on p "R$ 107,00" at bounding box center [253, 219] width 125 height 17
click at [488, 226] on div "Ocupada Mesa 05 R$ 107,00 00:44 Ocupada Mesa 09 R$ 140,00 00:55 Ocupada Mesa 10…" at bounding box center [560, 325] width 757 height 343
click at [515, 224] on p "R$ 137,00" at bounding box center [561, 219] width 122 height 16
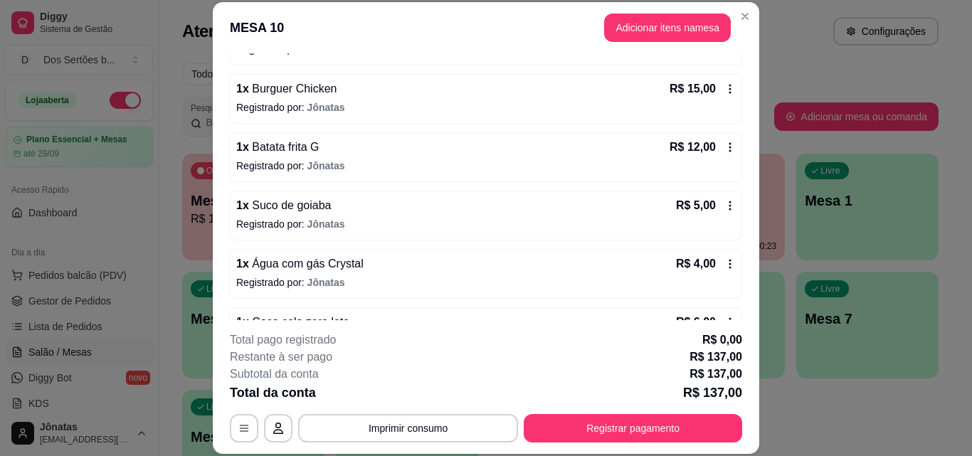
scroll to position [348, 0]
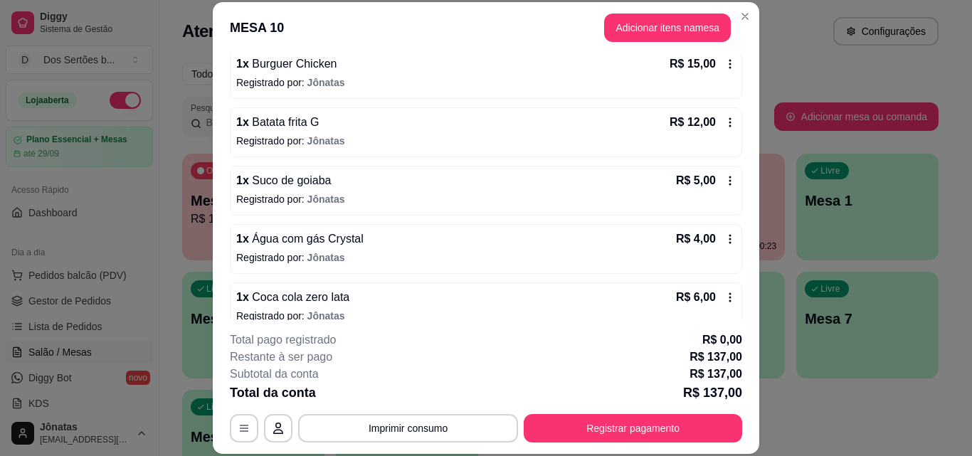
click at [725, 183] on icon at bounding box center [730, 180] width 11 height 11
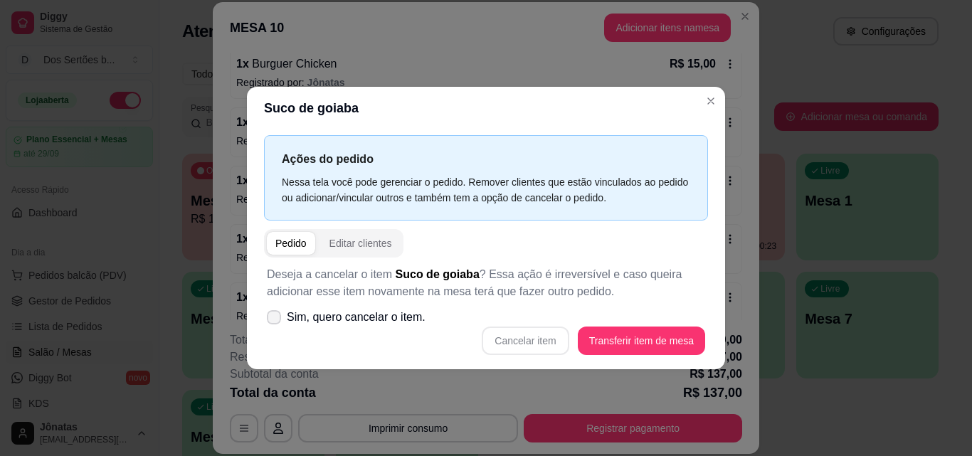
click at [273, 314] on icon at bounding box center [273, 317] width 11 height 9
click at [273, 320] on input "Sim, quero cancelar o item." at bounding box center [270, 324] width 9 height 9
checkbox input "true"
click at [552, 340] on button "Cancelar item" at bounding box center [525, 341] width 85 height 28
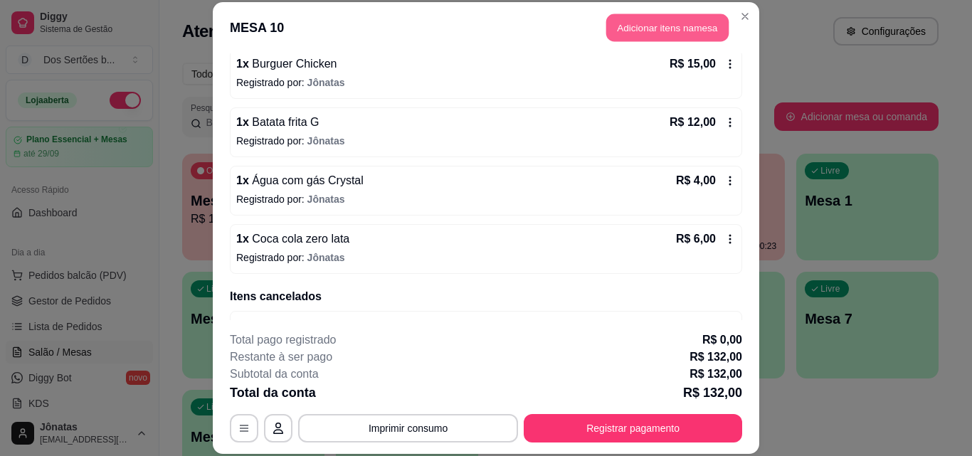
click at [664, 29] on button "Adicionar itens na mesa" at bounding box center [667, 28] width 122 height 28
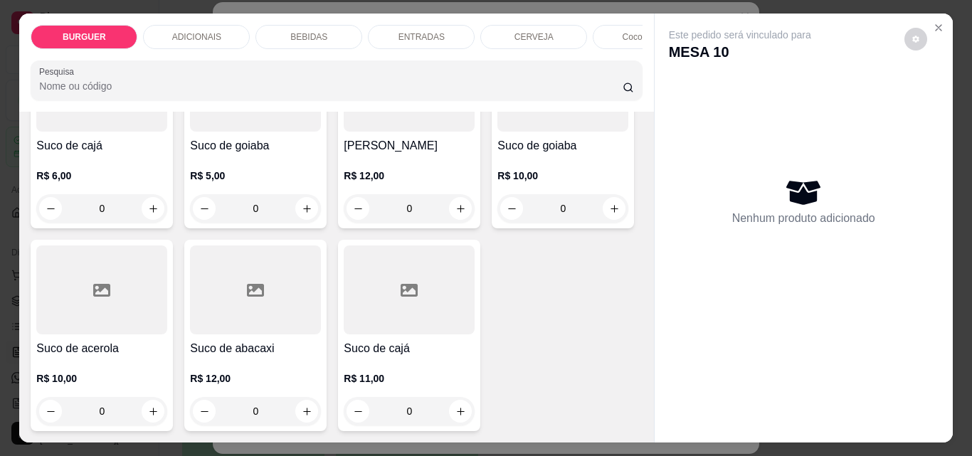
scroll to position [4024, 0]
click at [150, 11] on icon "increase-product-quantity" at bounding box center [153, 6] width 11 height 11
type input "1"
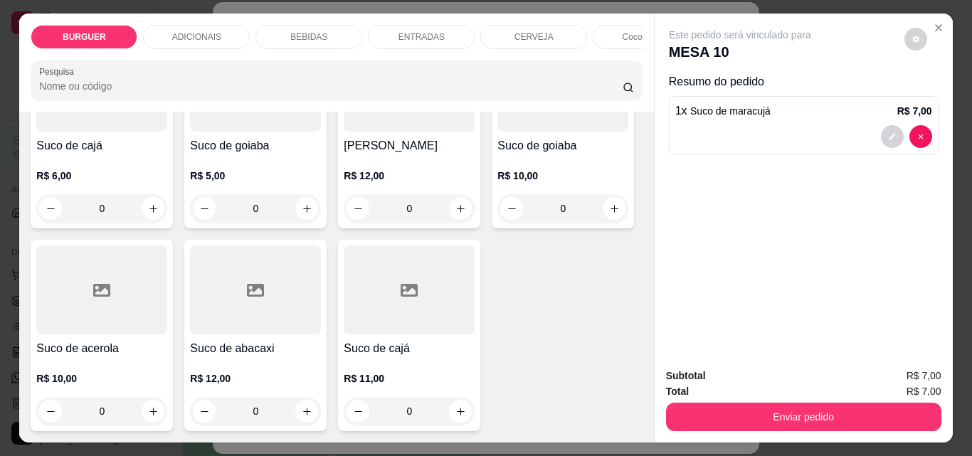
scroll to position [4025, 0]
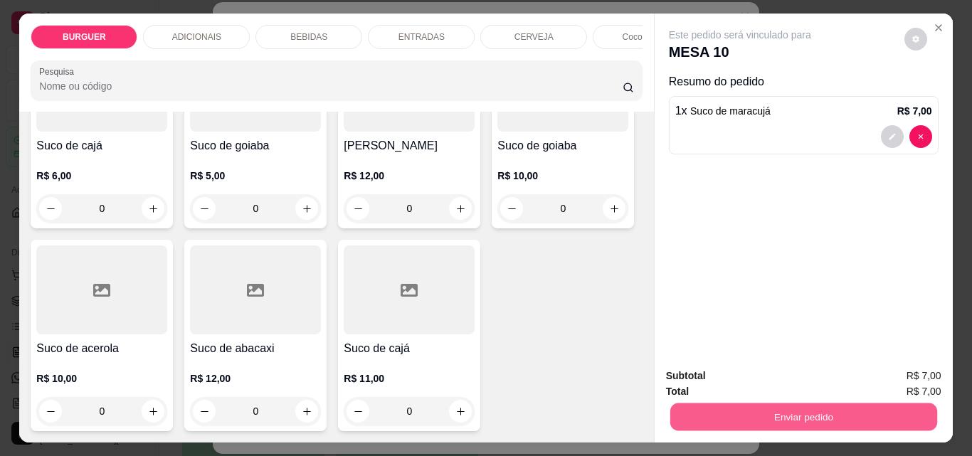
click at [699, 403] on button "Enviar pedido" at bounding box center [803, 417] width 267 height 28
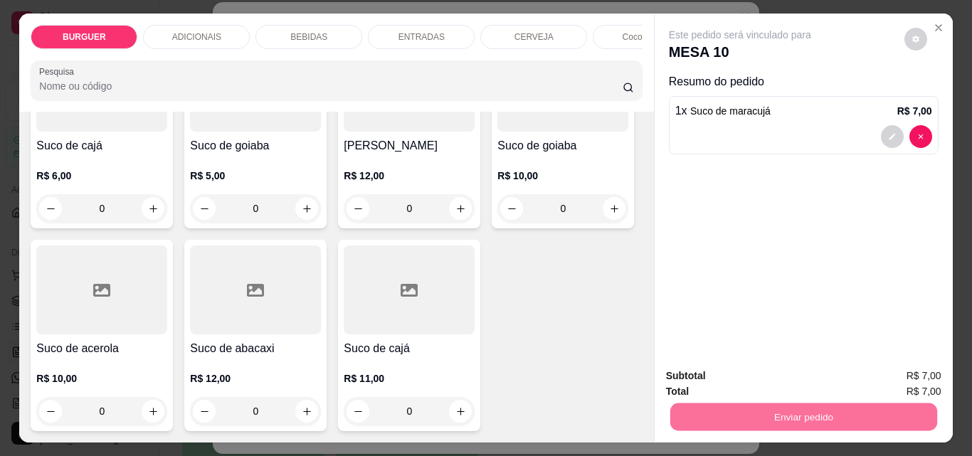
click at [900, 365] on button "Enviar pedido" at bounding box center [905, 376] width 78 height 26
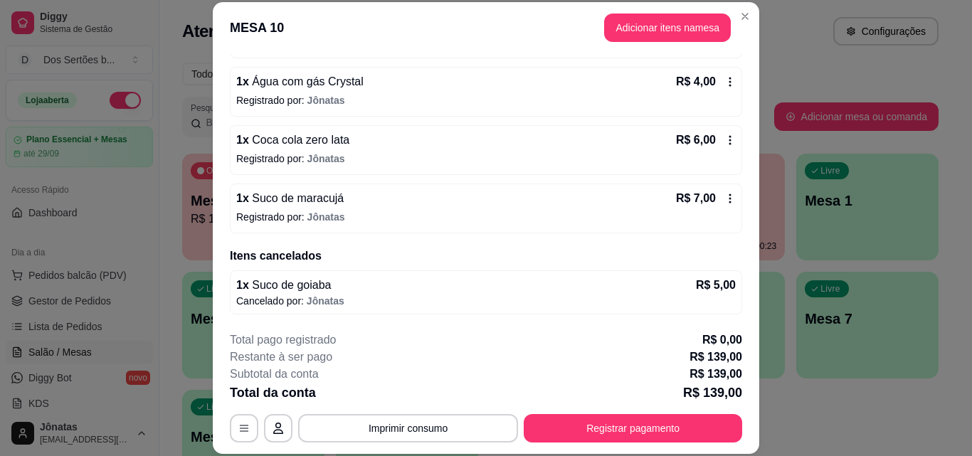
scroll to position [378, 0]
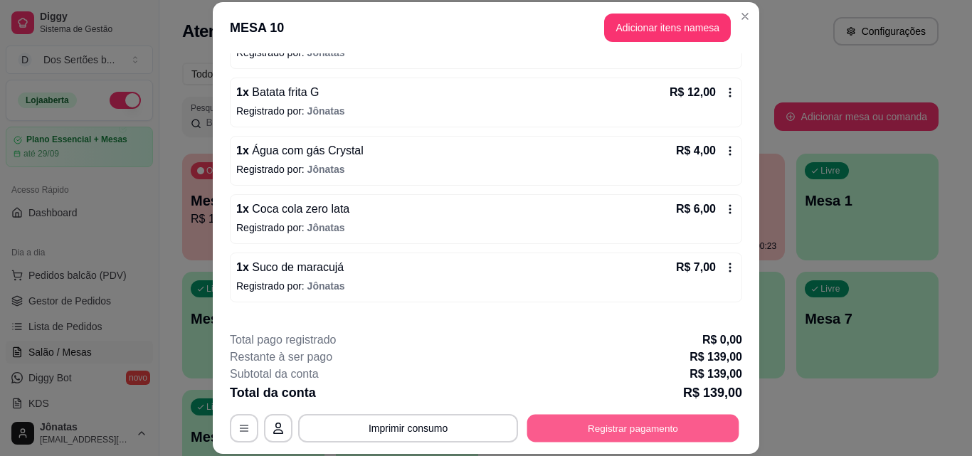
click at [597, 431] on button "Registrar pagamento" at bounding box center [633, 428] width 212 height 28
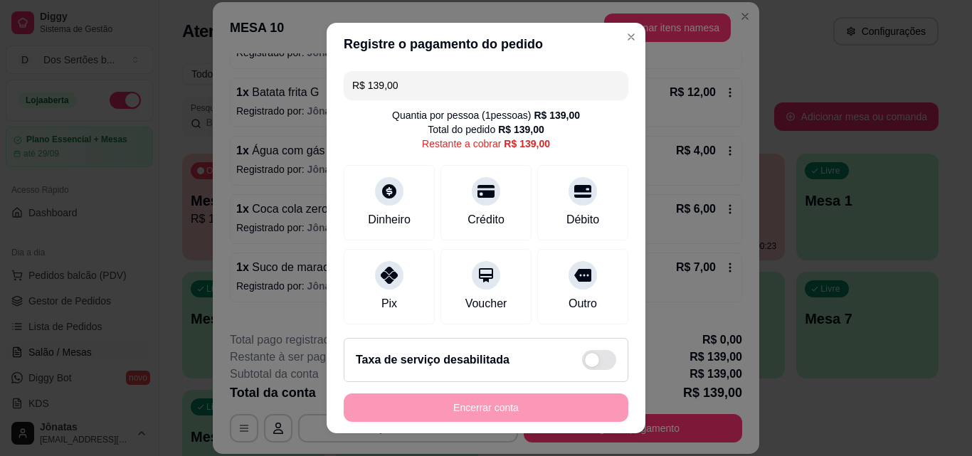
click at [397, 87] on input "R$ 139,00" at bounding box center [486, 85] width 268 height 28
click at [409, 88] on input "R$ 139,00" at bounding box center [486, 85] width 268 height 28
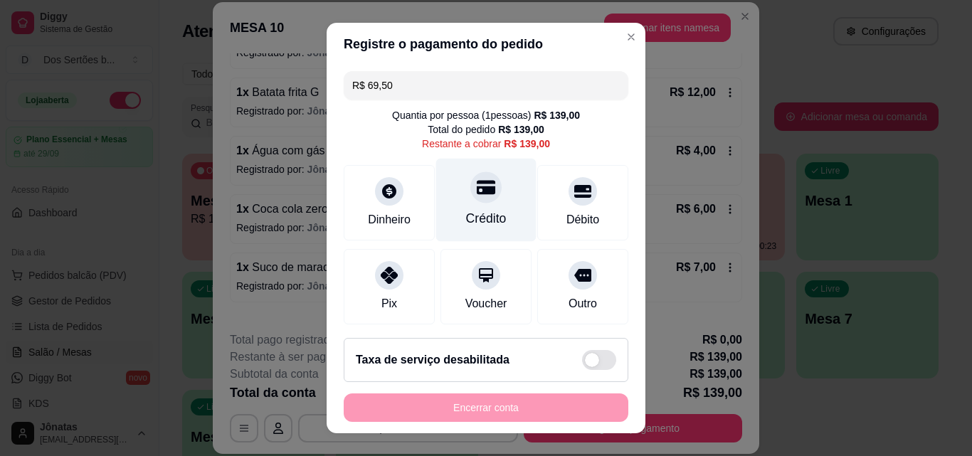
click at [478, 201] on div at bounding box center [486, 187] width 31 height 31
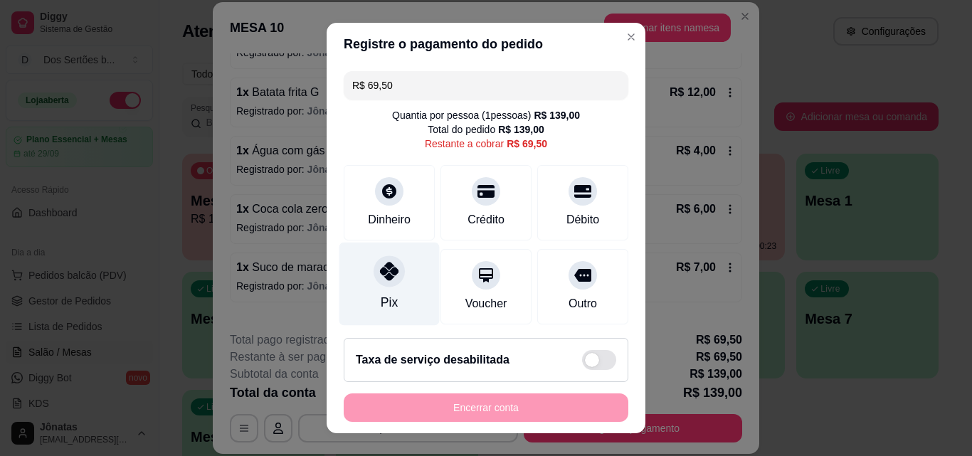
click at [401, 279] on div "Pix" at bounding box center [390, 284] width 100 height 83
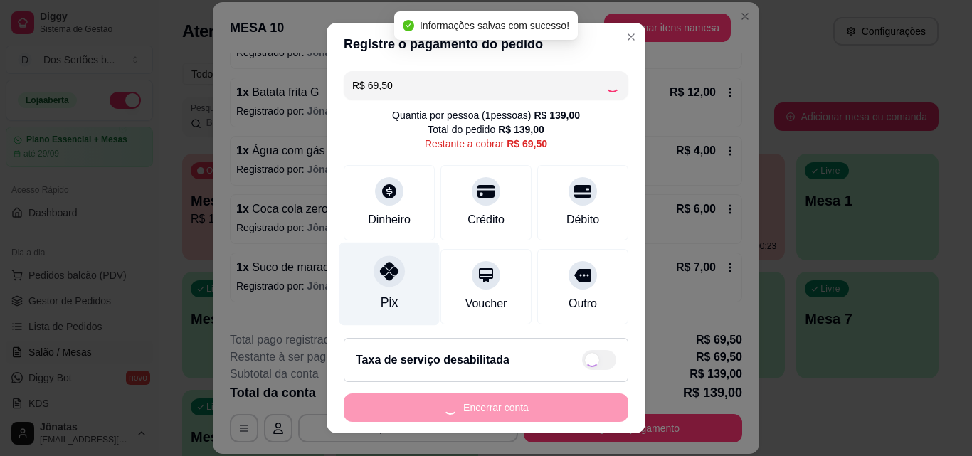
type input "R$ 0,00"
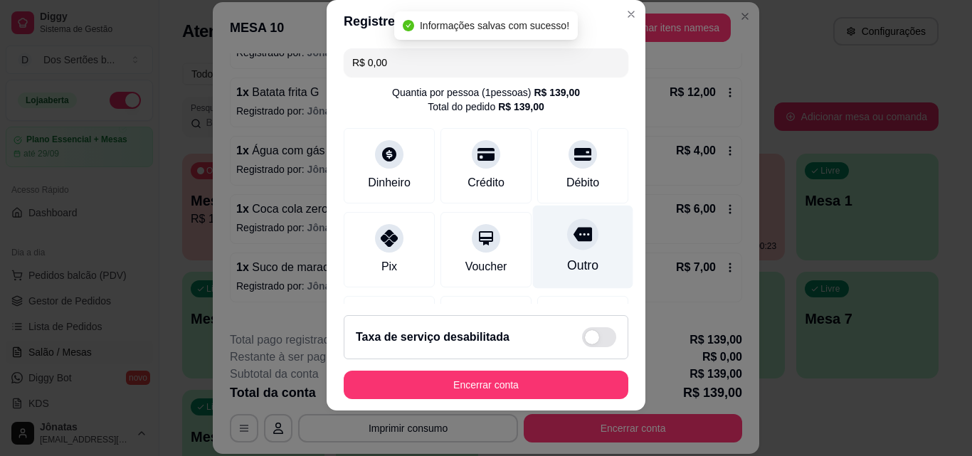
scroll to position [219, 0]
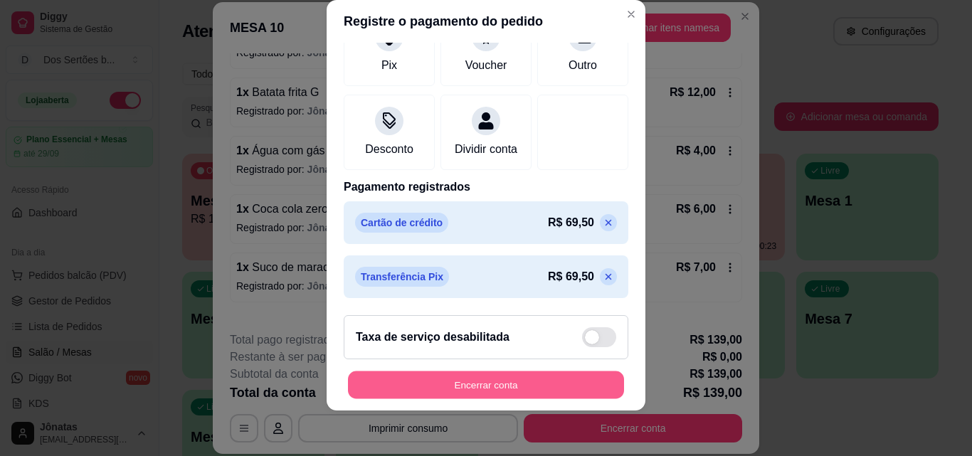
click at [525, 379] on button "Encerrar conta" at bounding box center [486, 386] width 276 height 28
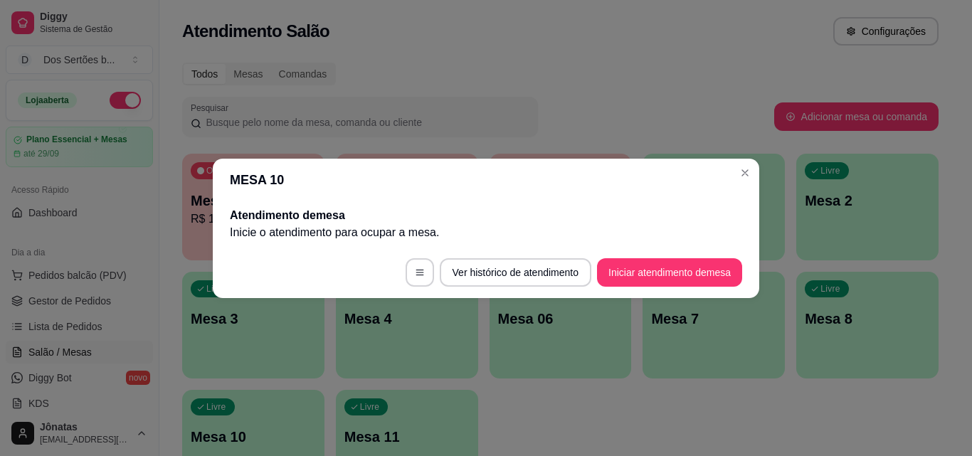
scroll to position [0, 0]
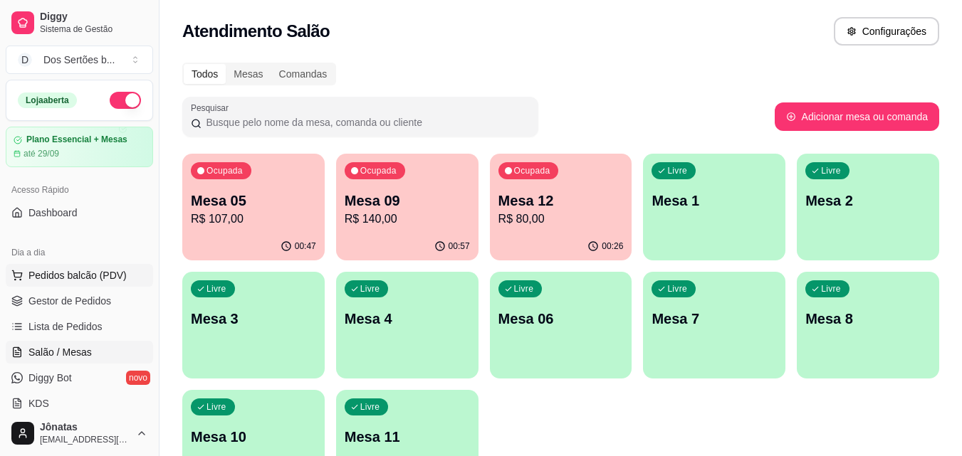
click at [115, 266] on button "Pedidos balcão (PDV)" at bounding box center [79, 275] width 147 height 23
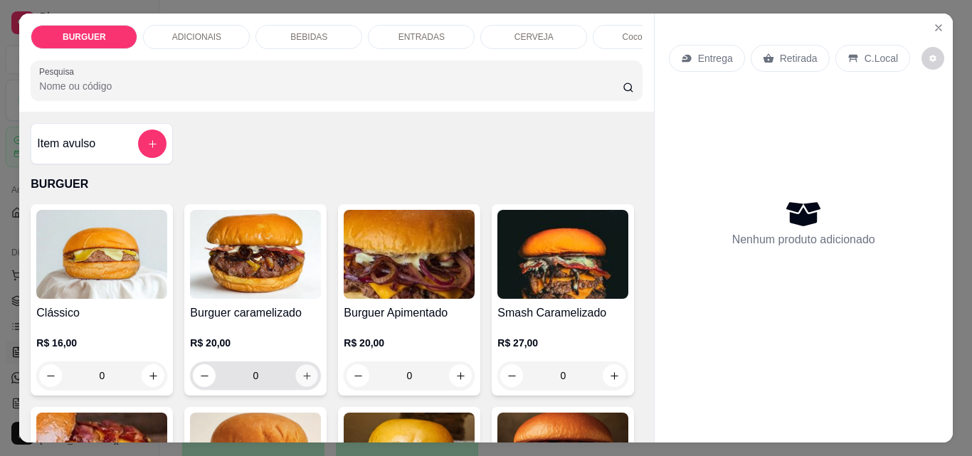
click at [302, 379] on icon "increase-product-quantity" at bounding box center [307, 376] width 11 height 11
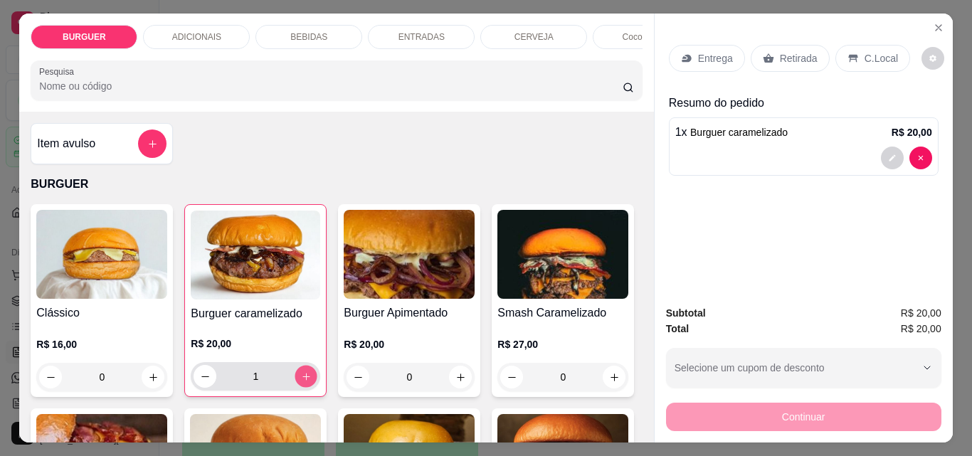
click at [303, 379] on icon "increase-product-quantity" at bounding box center [306, 376] width 7 height 7
click at [301, 379] on icon "increase-product-quantity" at bounding box center [306, 377] width 11 height 11
type input "5"
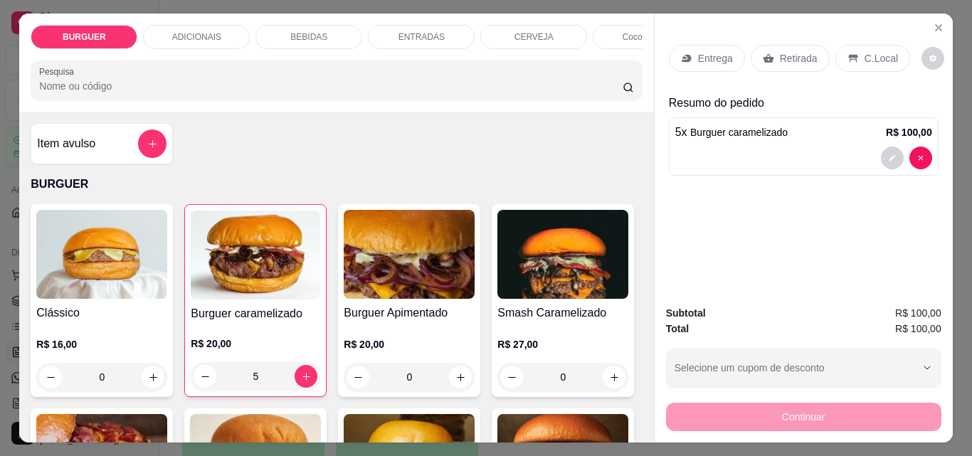
click at [781, 55] on p "Retirada" at bounding box center [799, 58] width 38 height 14
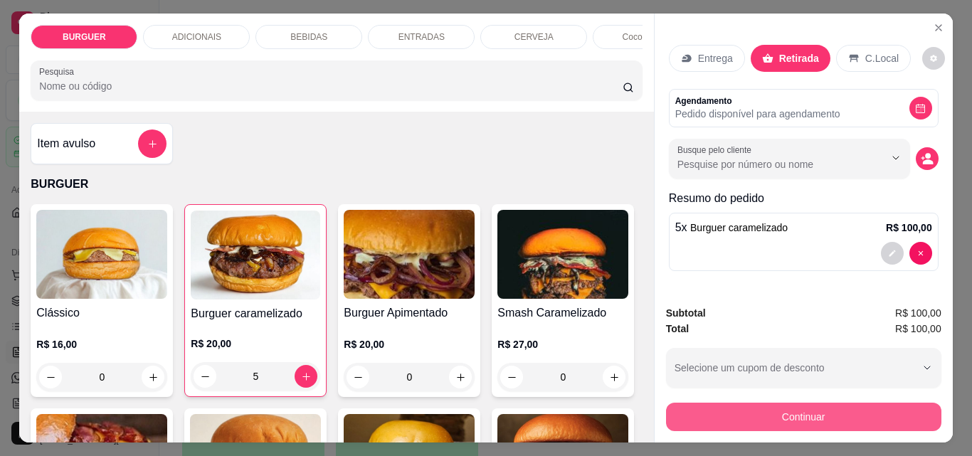
click at [840, 409] on button "Continuar" at bounding box center [803, 417] width 275 height 28
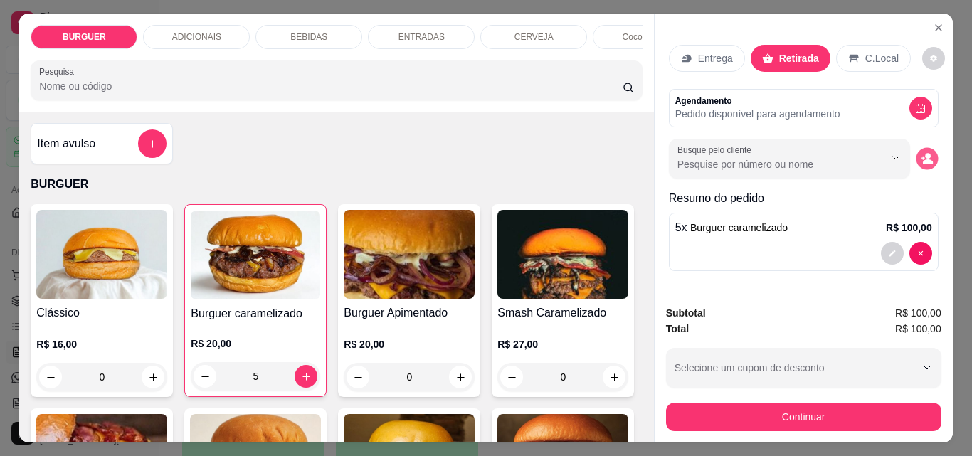
click at [921, 155] on icon "decrease-product-quantity" at bounding box center [927, 159] width 12 height 12
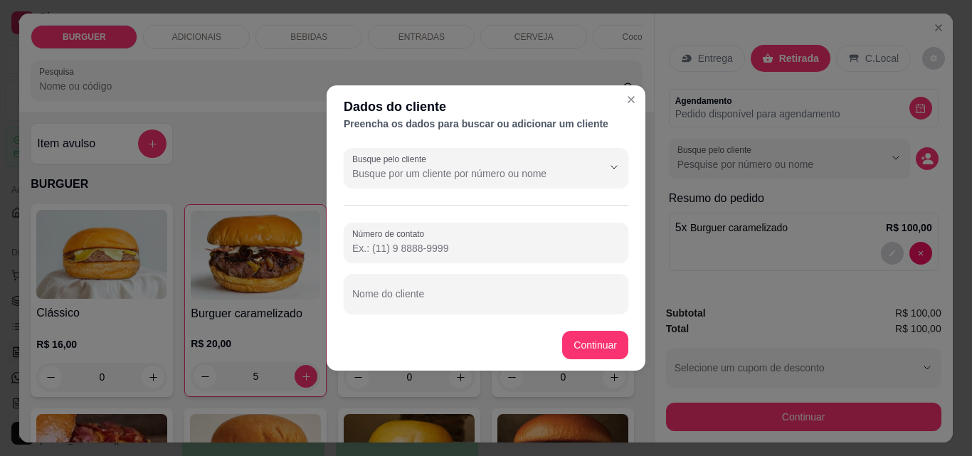
click at [426, 243] on input "Número de contato" at bounding box center [486, 248] width 268 height 14
click at [396, 299] on input "Nome do cliente" at bounding box center [486, 300] width 268 height 14
click at [407, 298] on input "Eduarda" at bounding box center [486, 300] width 268 height 14
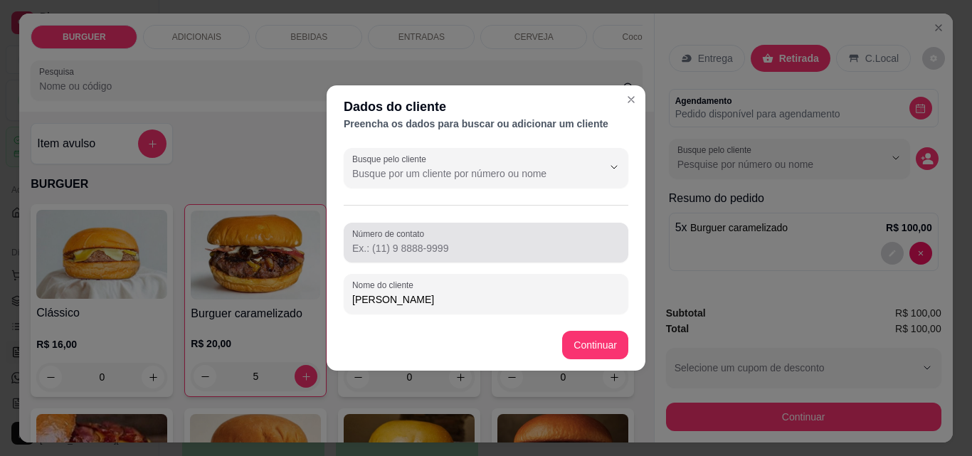
type input "[PERSON_NAME]"
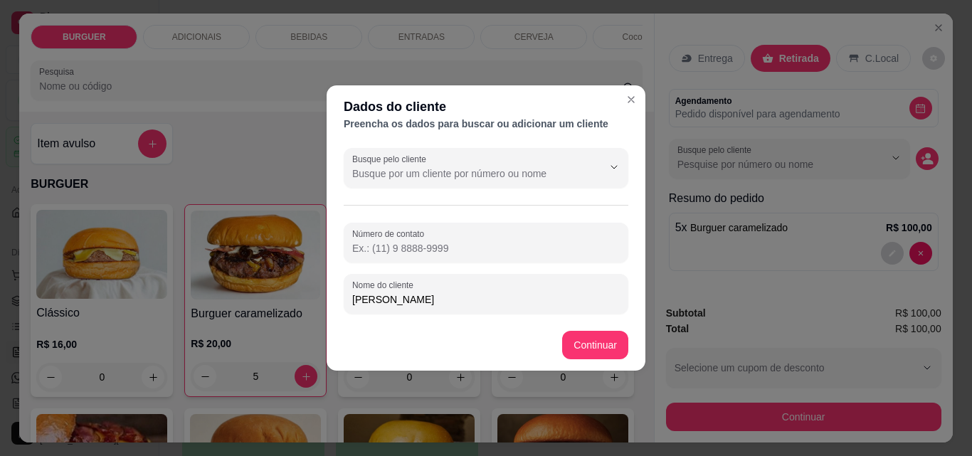
click at [374, 247] on input "Número de contato" at bounding box center [486, 248] width 268 height 14
type input "[PHONE_NUMBER]"
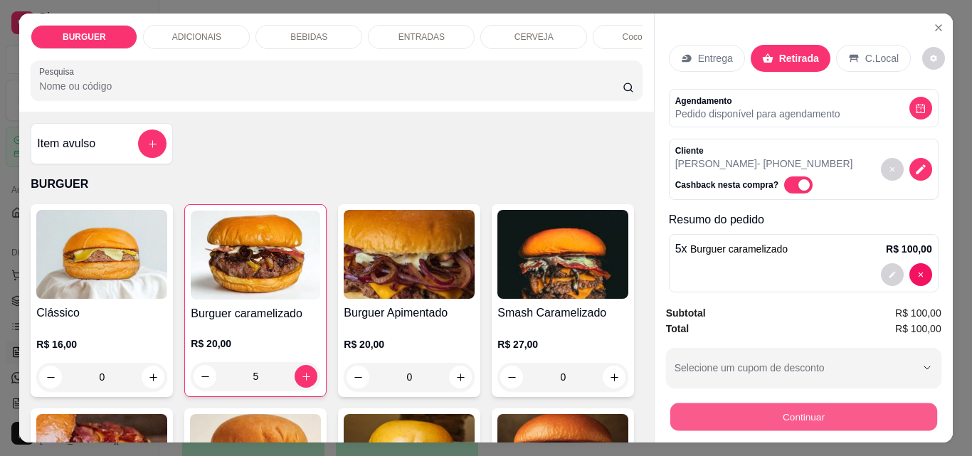
click at [774, 416] on button "Continuar" at bounding box center [803, 417] width 267 height 28
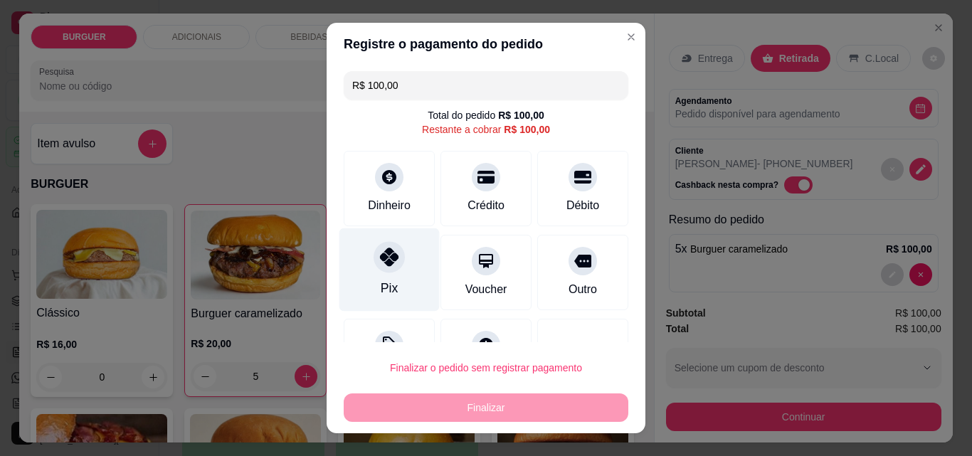
click at [357, 253] on div "Pix" at bounding box center [390, 269] width 100 height 83
type input "R$ 0,00"
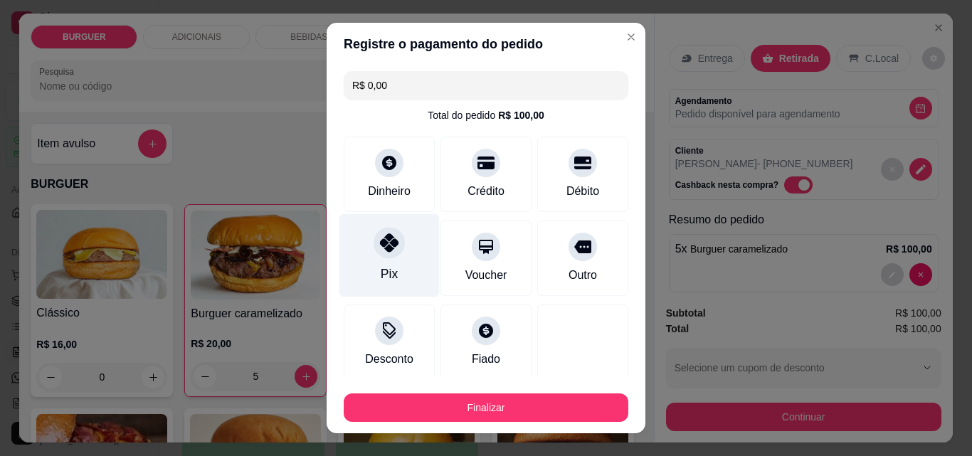
scroll to position [83, 0]
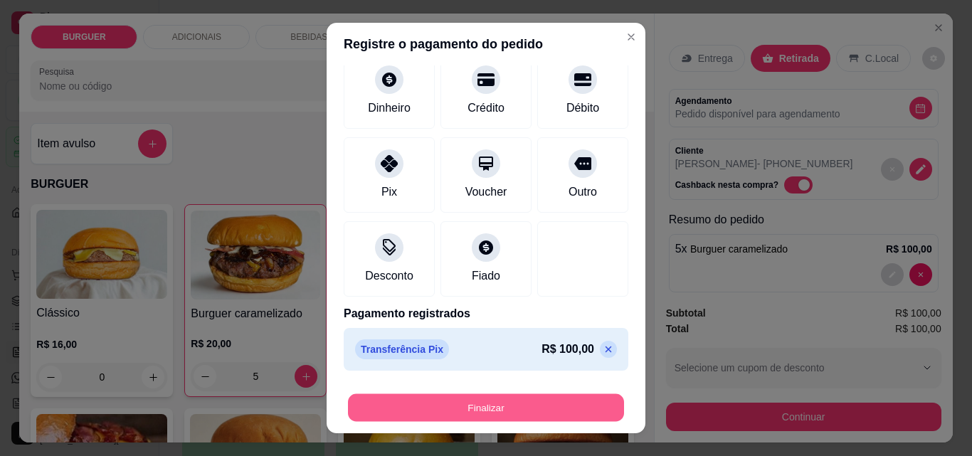
click at [528, 403] on button "Finalizar" at bounding box center [486, 408] width 276 height 28
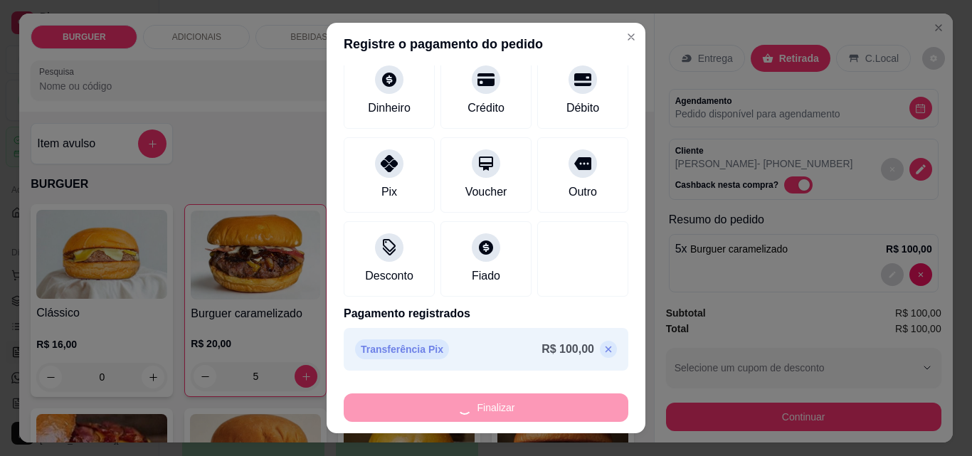
type input "0"
type input "-R$ 100,00"
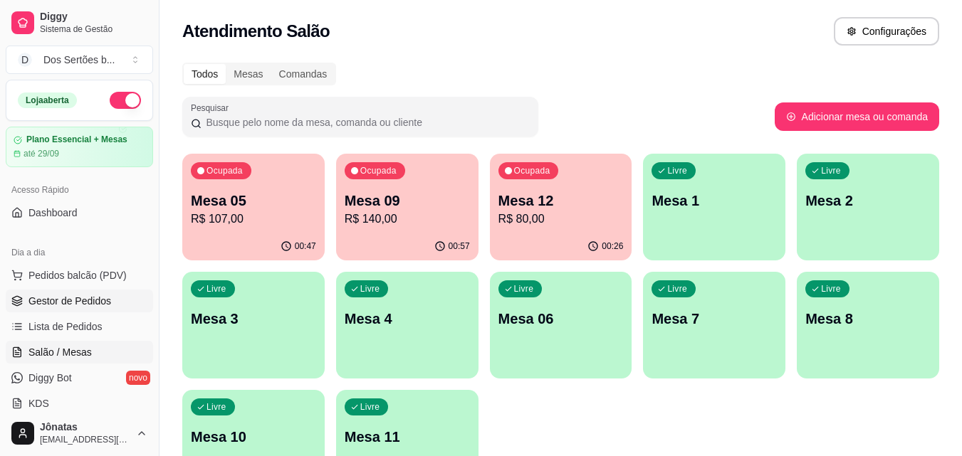
click at [23, 298] on link "Gestor de Pedidos" at bounding box center [79, 301] width 147 height 23
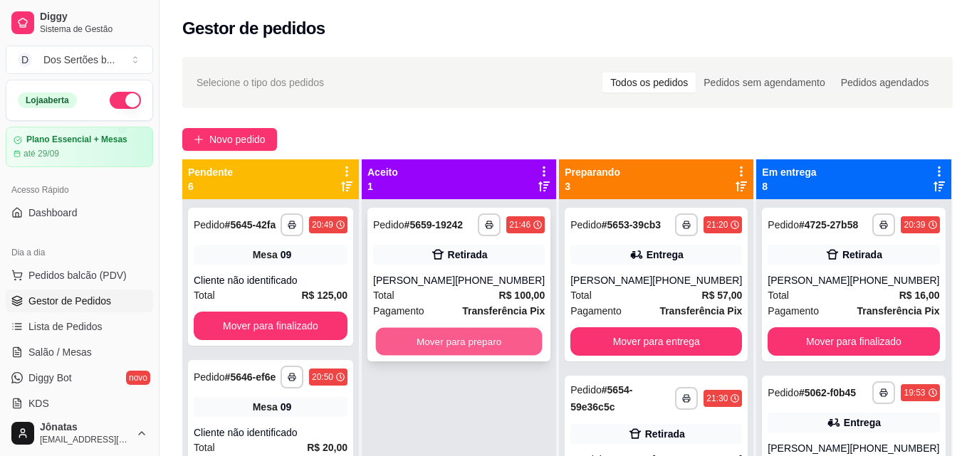
click at [420, 343] on button "Mover para preparo" at bounding box center [459, 342] width 167 height 28
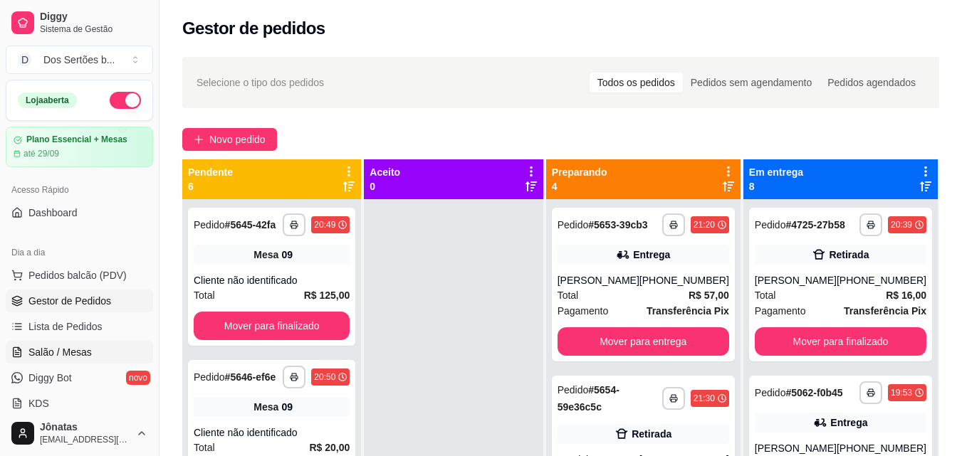
click at [50, 352] on span "Salão / Mesas" at bounding box center [59, 352] width 63 height 14
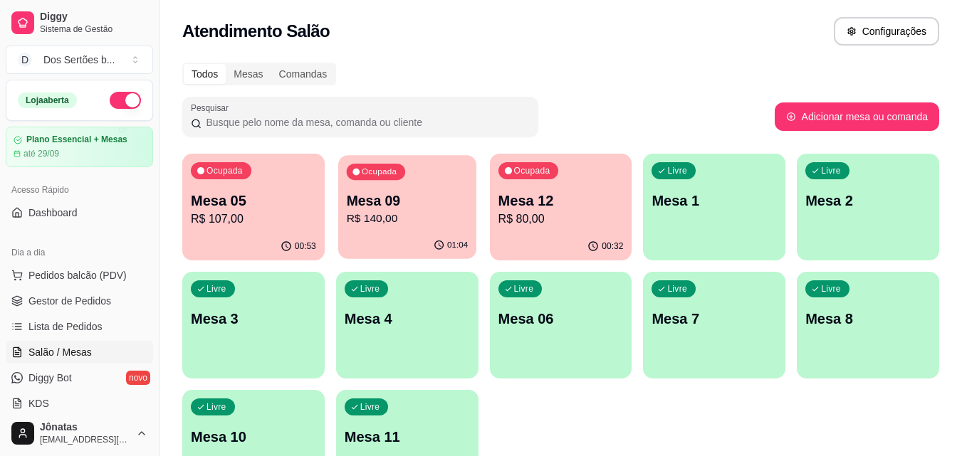
click at [452, 202] on p "Mesa 09" at bounding box center [407, 200] width 122 height 19
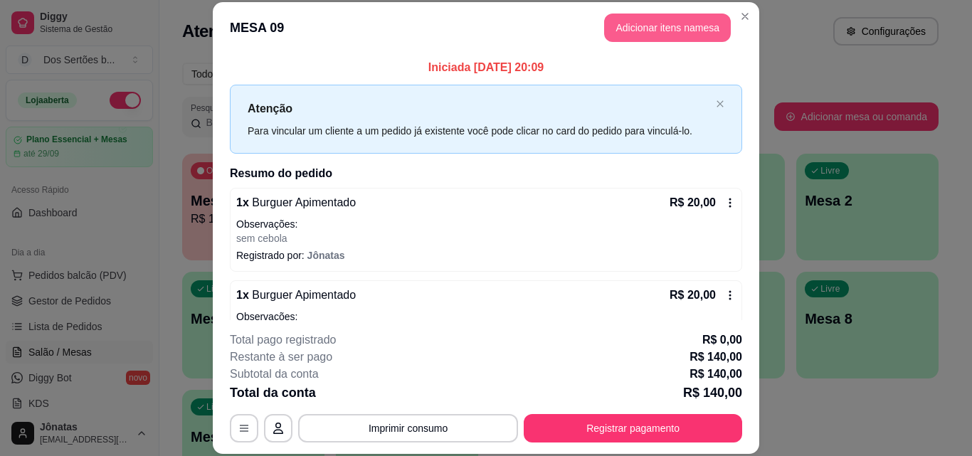
click at [624, 22] on button "Adicionar itens na mesa" at bounding box center [667, 28] width 127 height 28
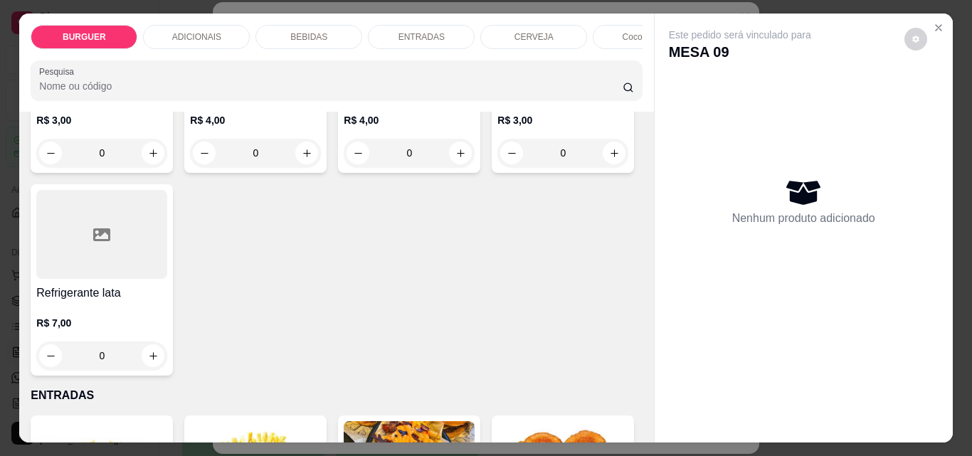
scroll to position [1725, 0]
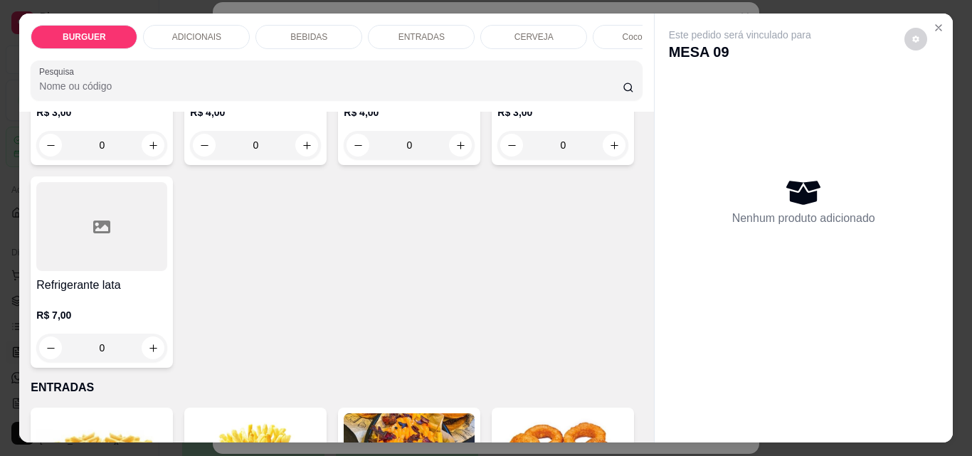
type input "1"
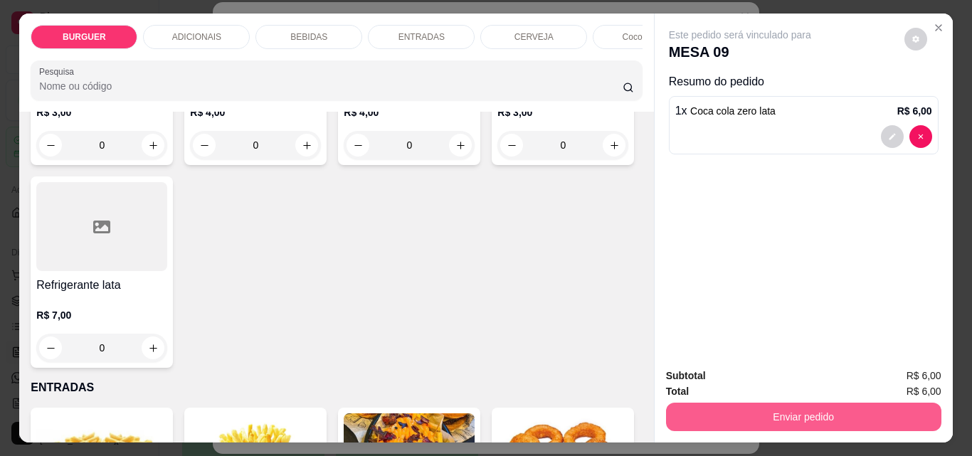
click at [732, 404] on button "Enviar pedido" at bounding box center [803, 417] width 275 height 28
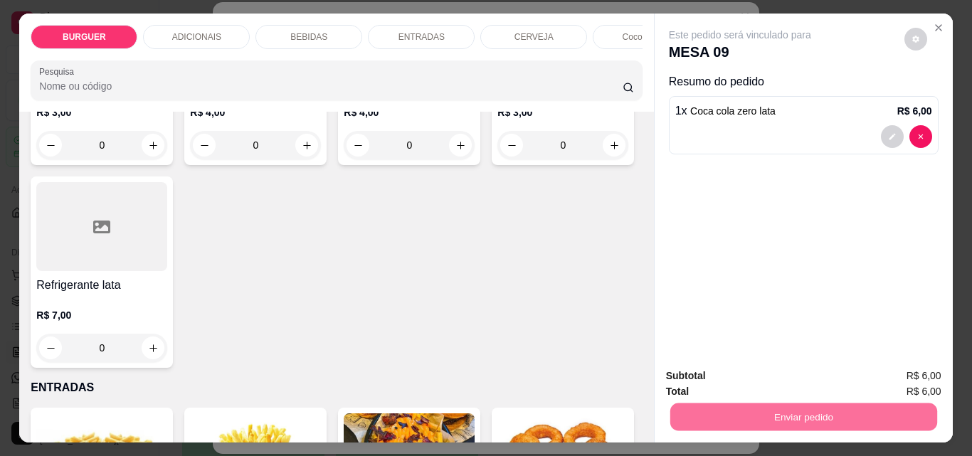
click at [883, 379] on button "Enviar pedido" at bounding box center [905, 376] width 78 height 26
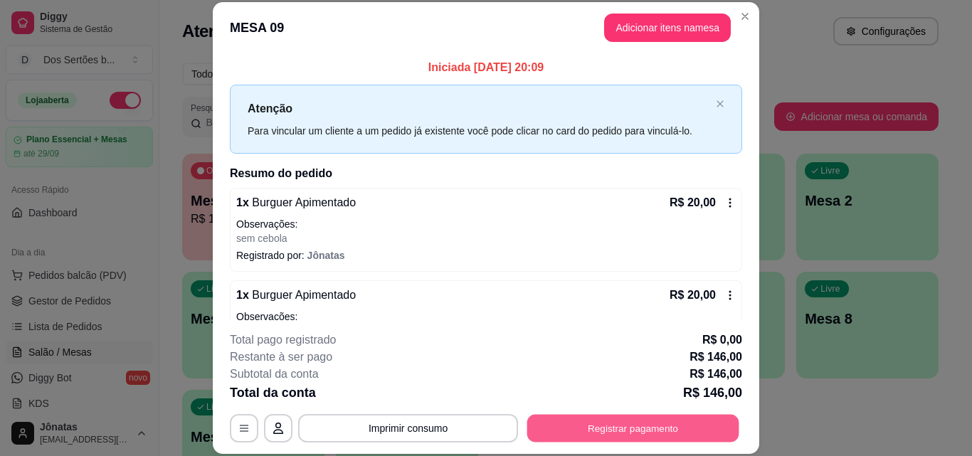
click at [634, 429] on button "Registrar pagamento" at bounding box center [633, 428] width 212 height 28
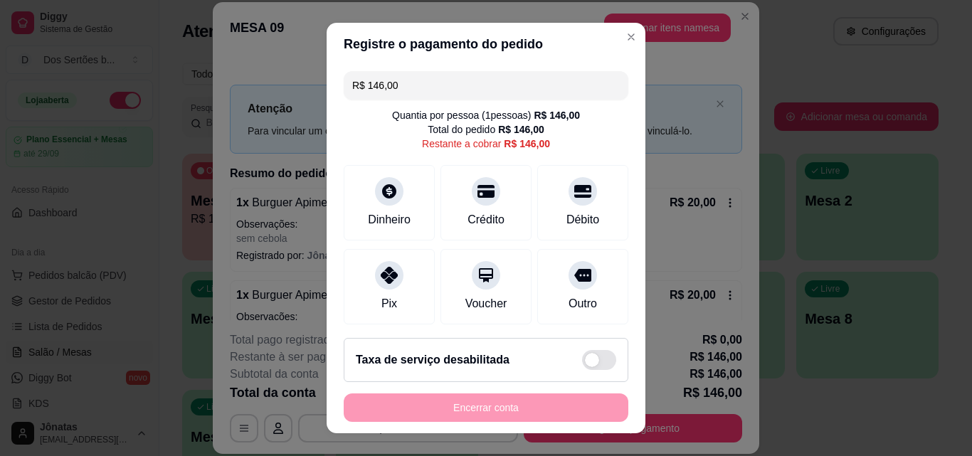
click at [409, 90] on input "R$ 146,00" at bounding box center [486, 85] width 268 height 28
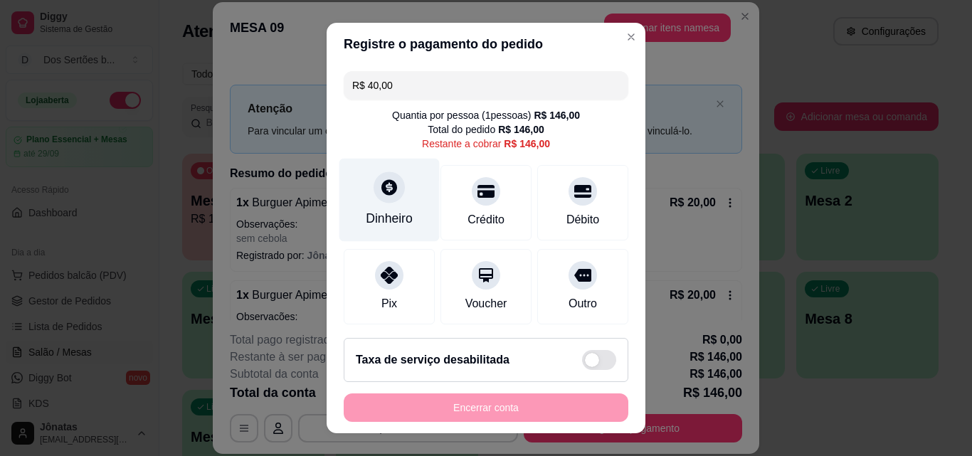
click at [394, 218] on div "Dinheiro" at bounding box center [389, 218] width 47 height 19
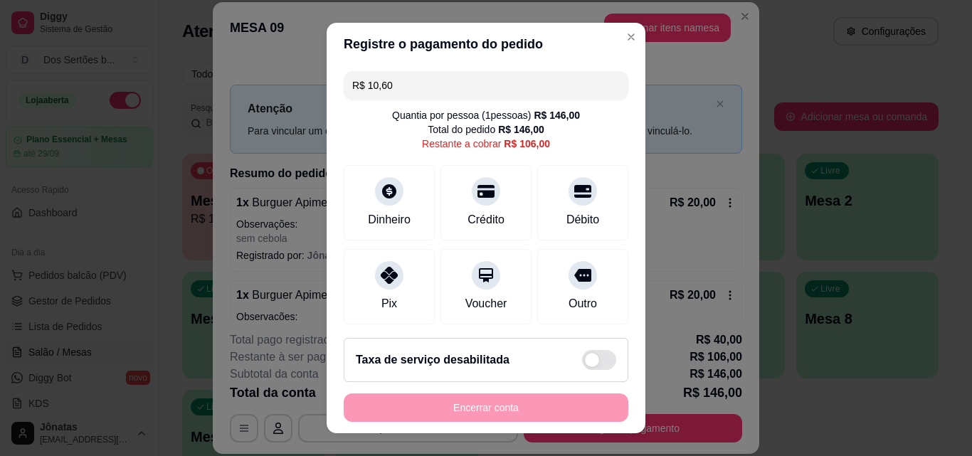
click at [393, 85] on input "R$ 10,60" at bounding box center [486, 85] width 268 height 28
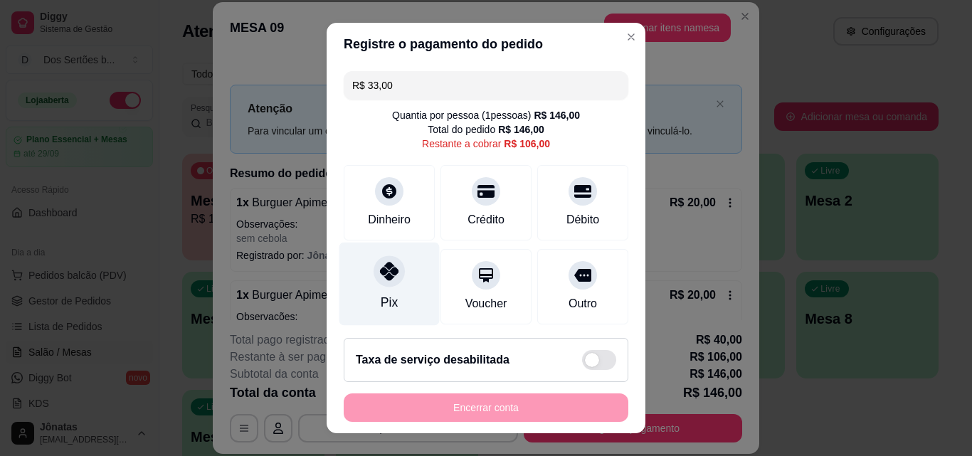
click at [368, 261] on div "Pix" at bounding box center [390, 284] width 100 height 83
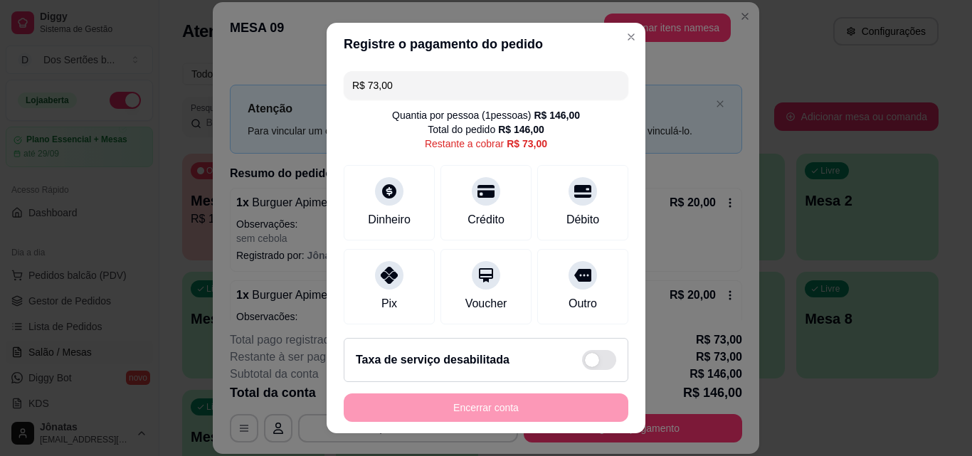
click at [399, 75] on input "R$ 73,00" at bounding box center [486, 85] width 268 height 28
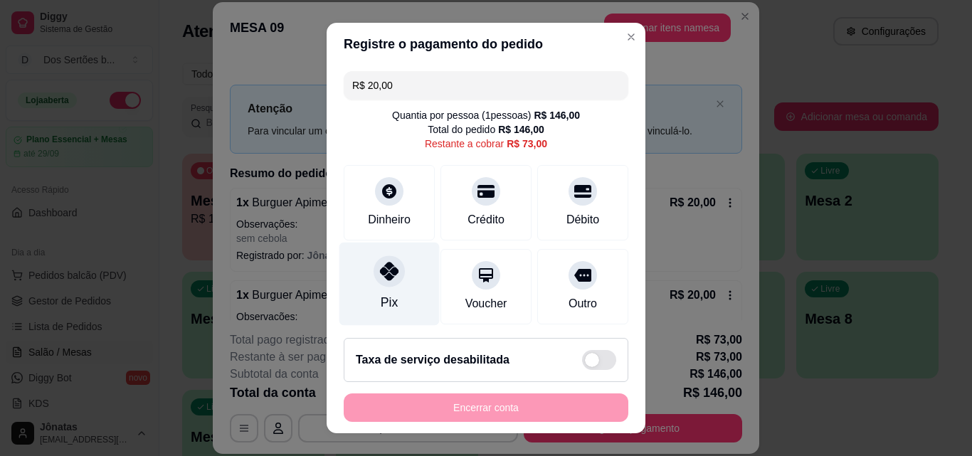
click at [380, 270] on icon at bounding box center [389, 271] width 19 height 19
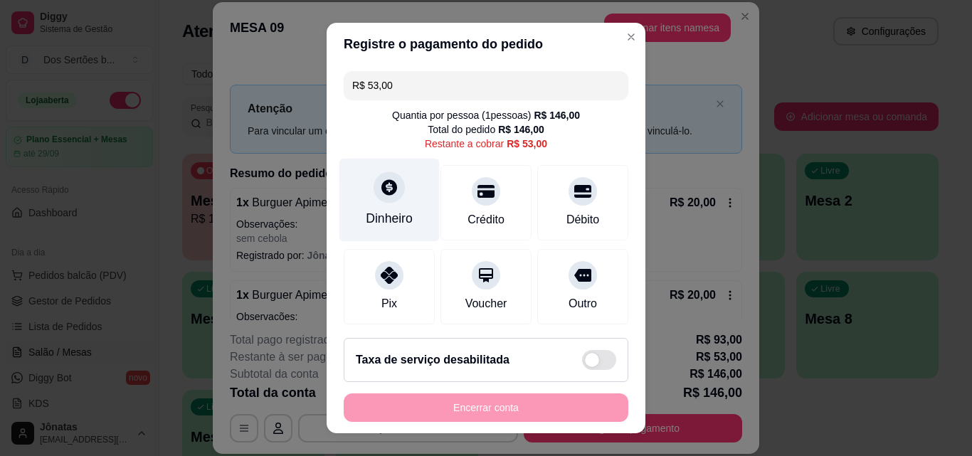
scroll to position [191, 0]
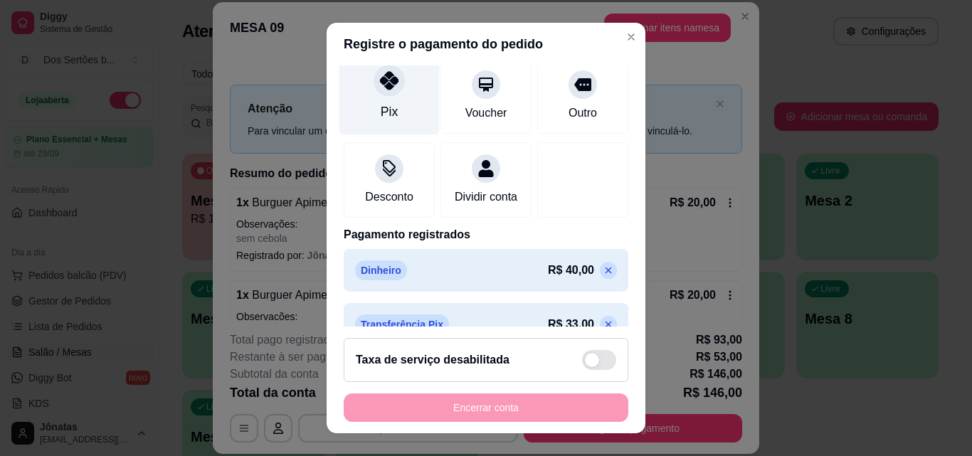
click at [381, 112] on div "Pix" at bounding box center [389, 112] width 17 height 19
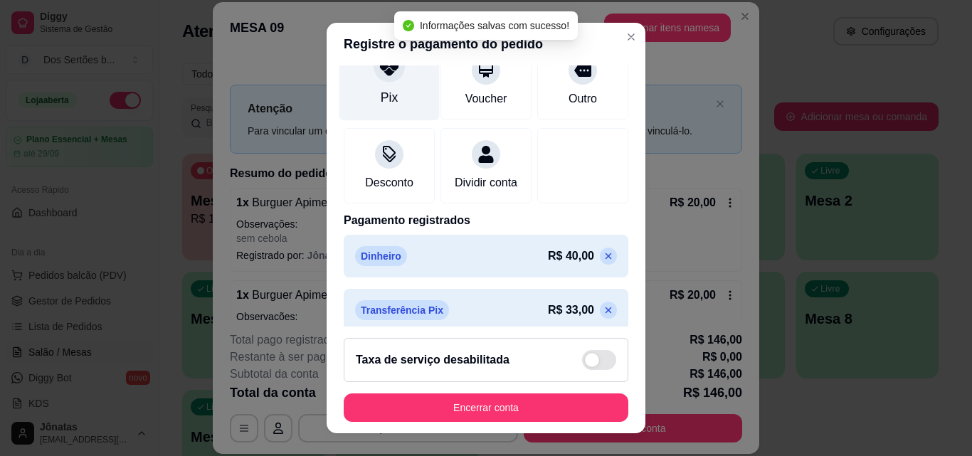
type input "R$ 0,00"
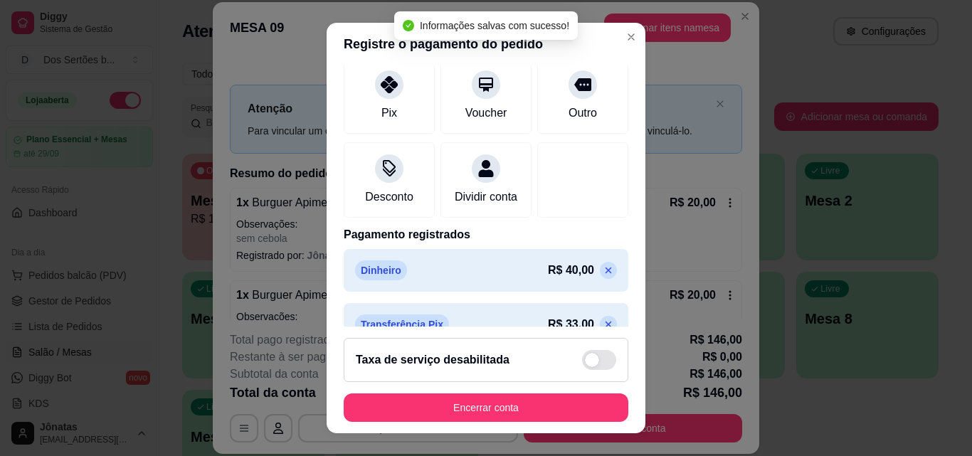
scroll to position [327, 0]
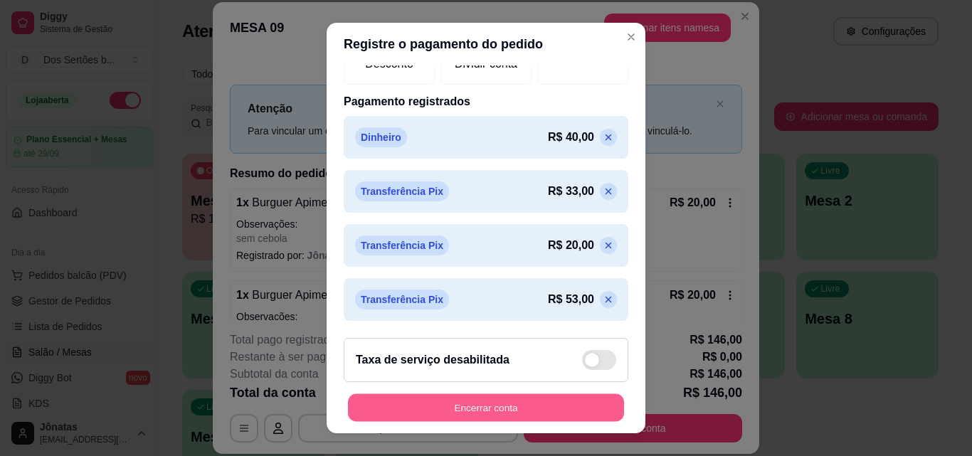
click at [517, 404] on button "Encerrar conta" at bounding box center [486, 408] width 276 height 28
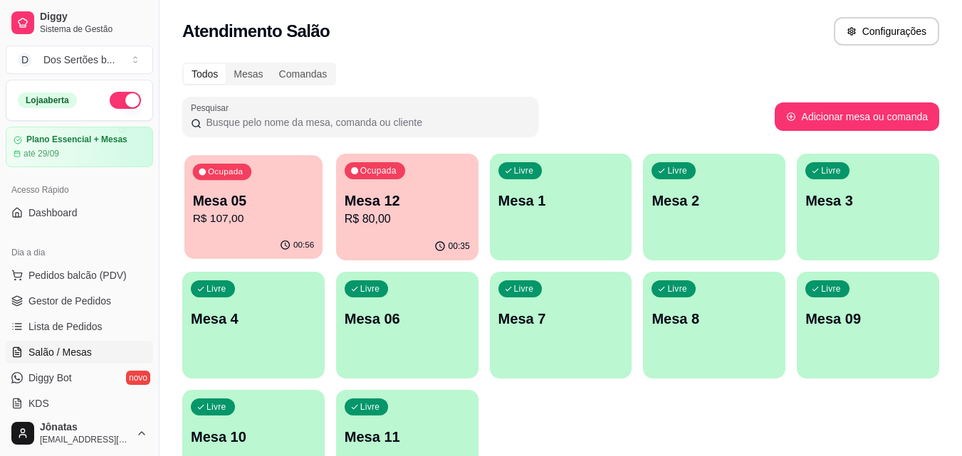
click at [300, 216] on p "R$ 107,00" at bounding box center [254, 219] width 122 height 16
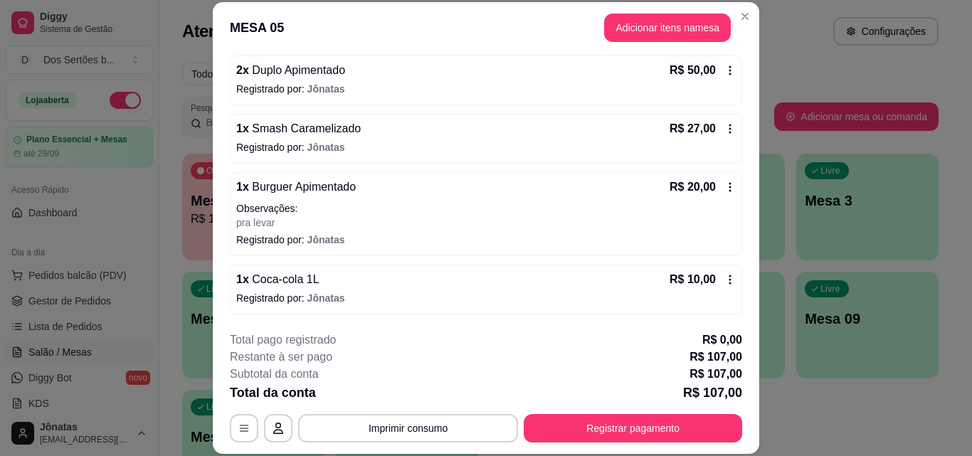
scroll to position [43, 0]
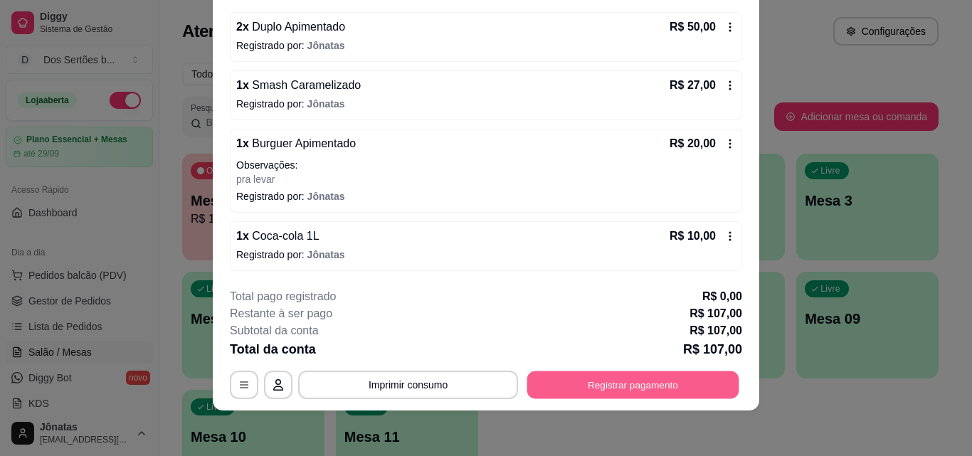
click at [669, 374] on button "Registrar pagamento" at bounding box center [633, 385] width 212 height 28
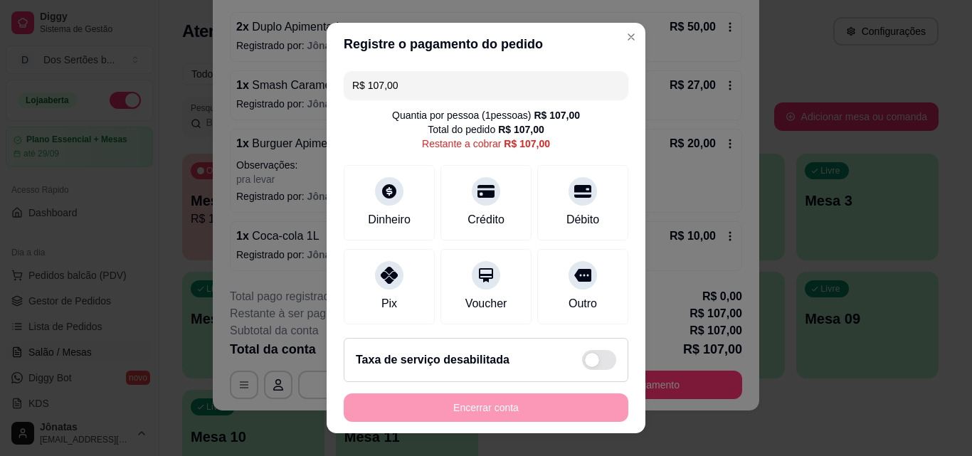
click at [406, 78] on input "R$ 107,00" at bounding box center [486, 85] width 268 height 28
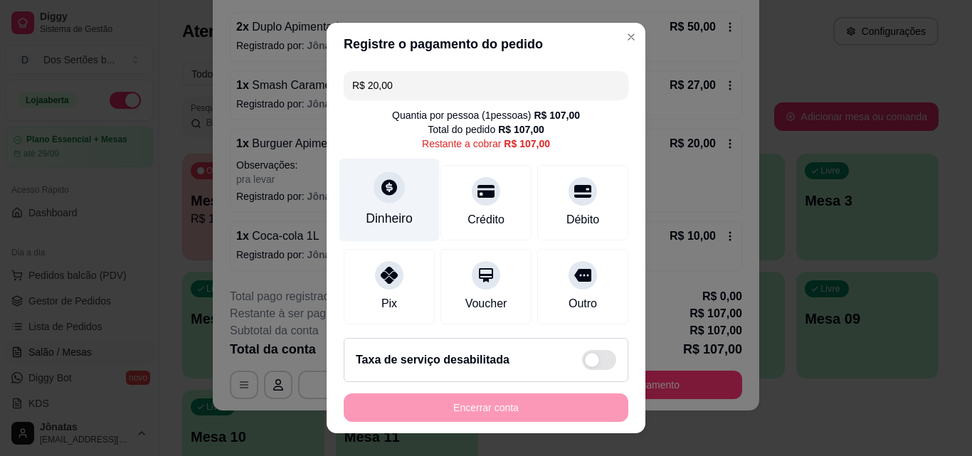
click at [379, 200] on div at bounding box center [389, 187] width 31 height 31
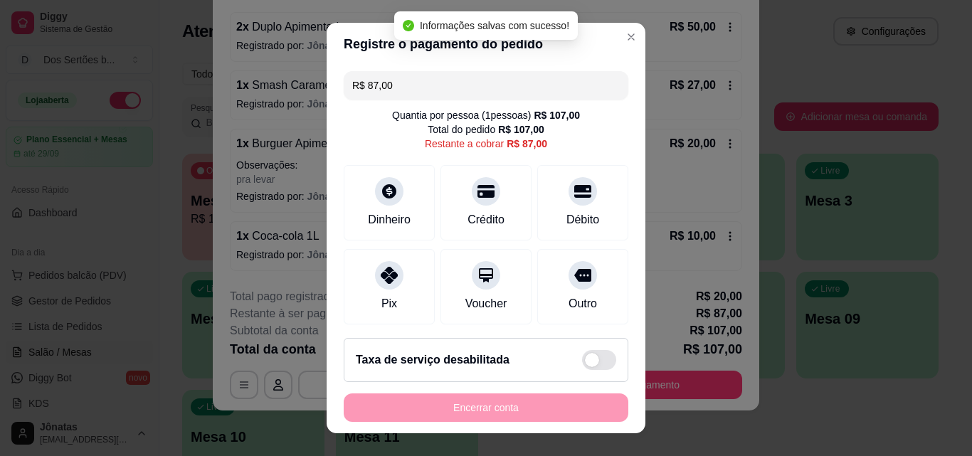
click at [396, 90] on input "R$ 87,00" at bounding box center [486, 85] width 268 height 28
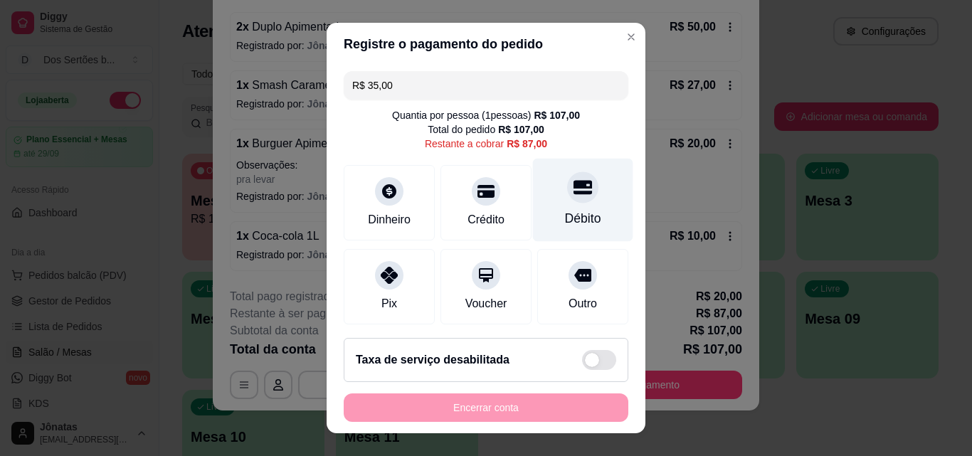
click at [539, 191] on div "Débito" at bounding box center [583, 200] width 100 height 83
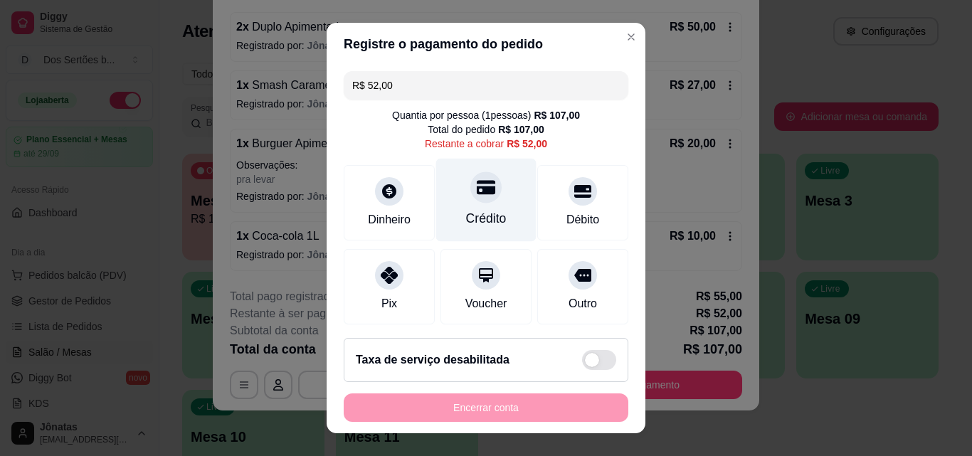
click at [486, 211] on div "Crédito" at bounding box center [486, 218] width 41 height 19
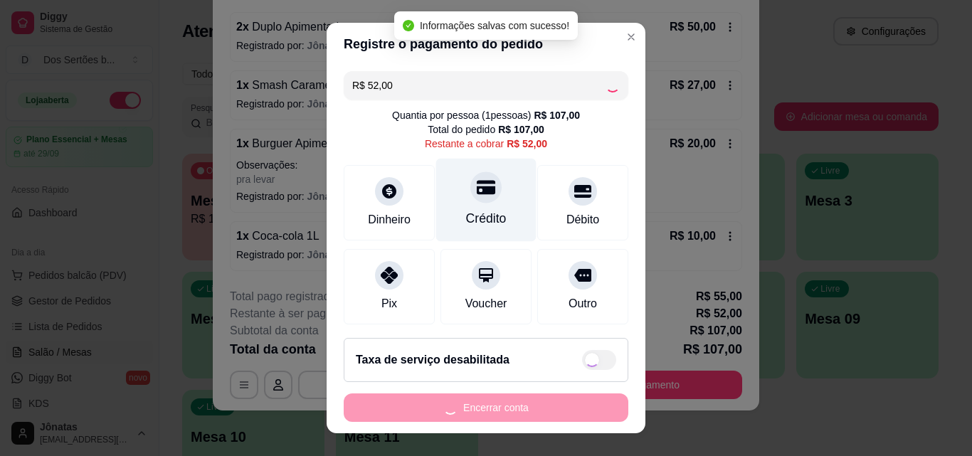
type input "R$ 0,00"
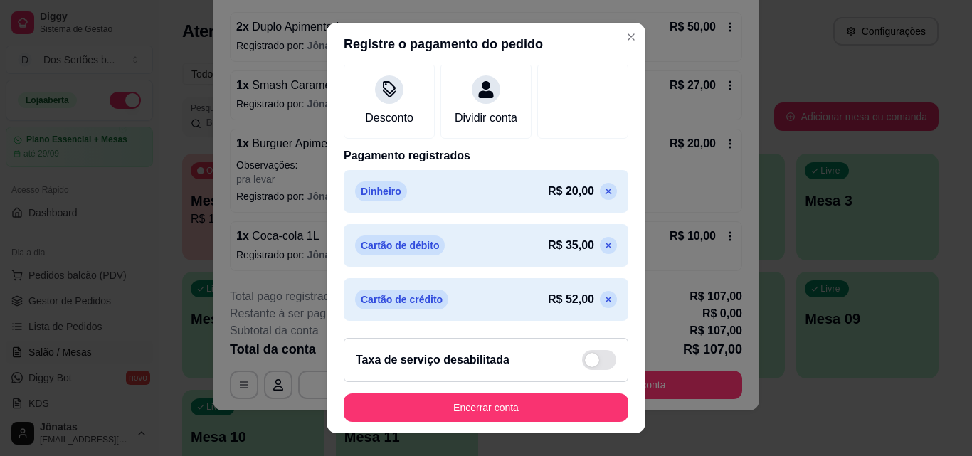
scroll to position [23, 0]
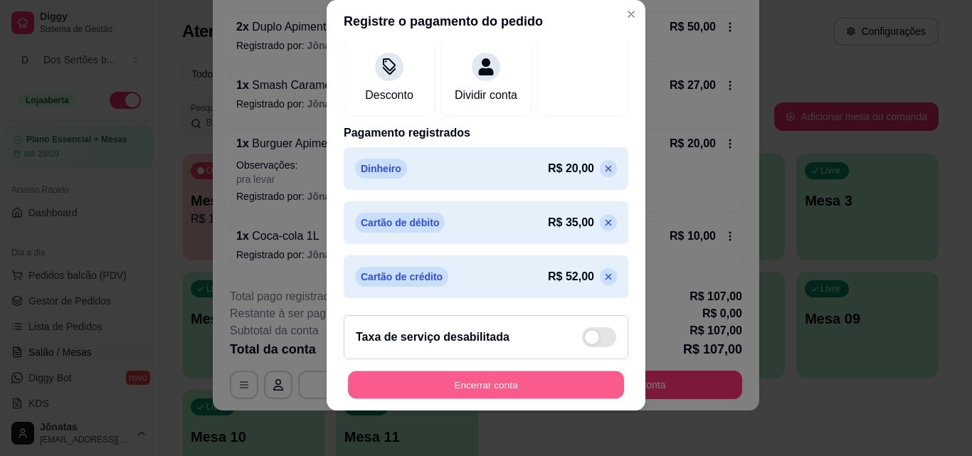
click at [582, 383] on button "Encerrar conta" at bounding box center [486, 386] width 276 height 28
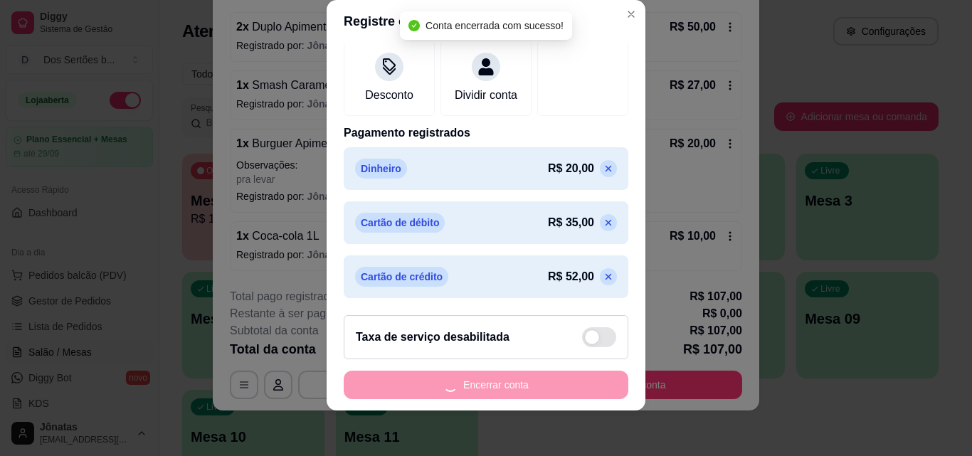
scroll to position [0, 0]
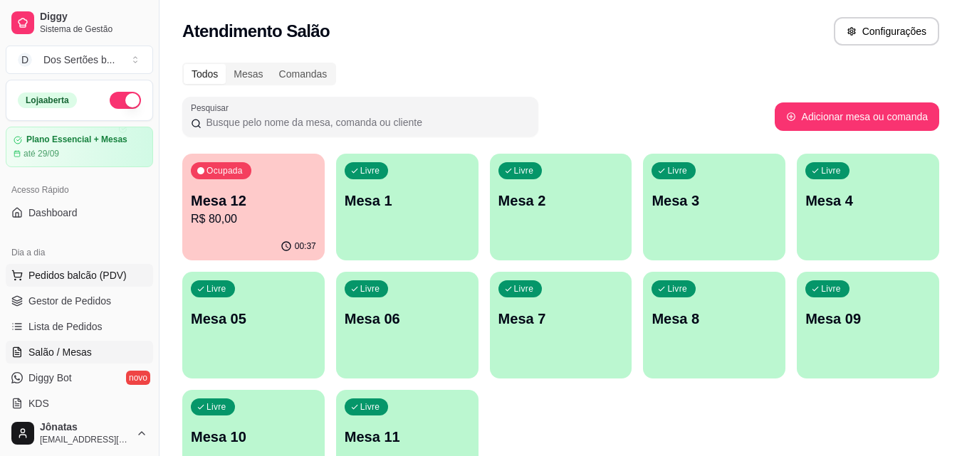
click at [37, 280] on span "Pedidos balcão (PDV)" at bounding box center [77, 275] width 98 height 14
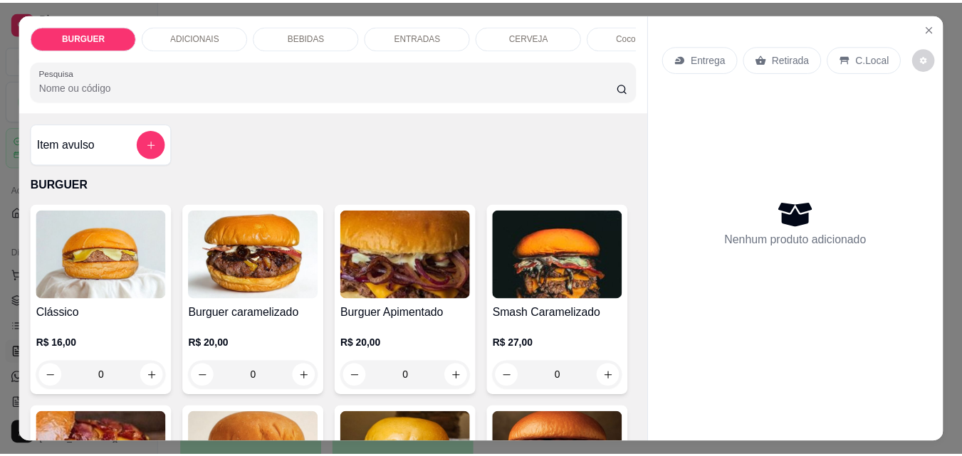
scroll to position [191, 0]
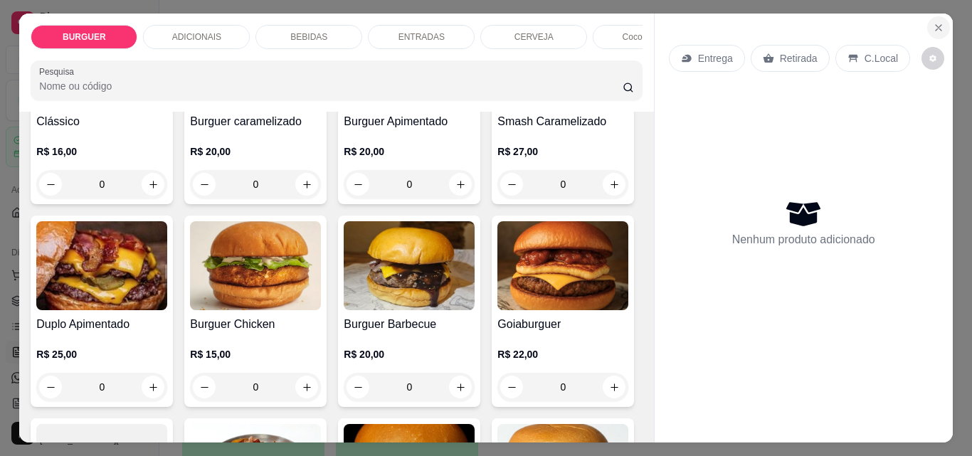
click at [940, 19] on button "Close" at bounding box center [939, 27] width 23 height 23
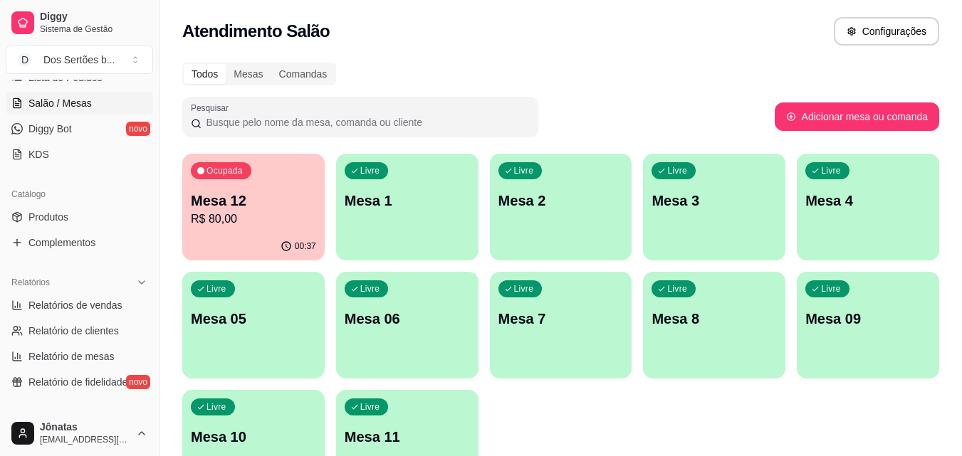
scroll to position [350, 0]
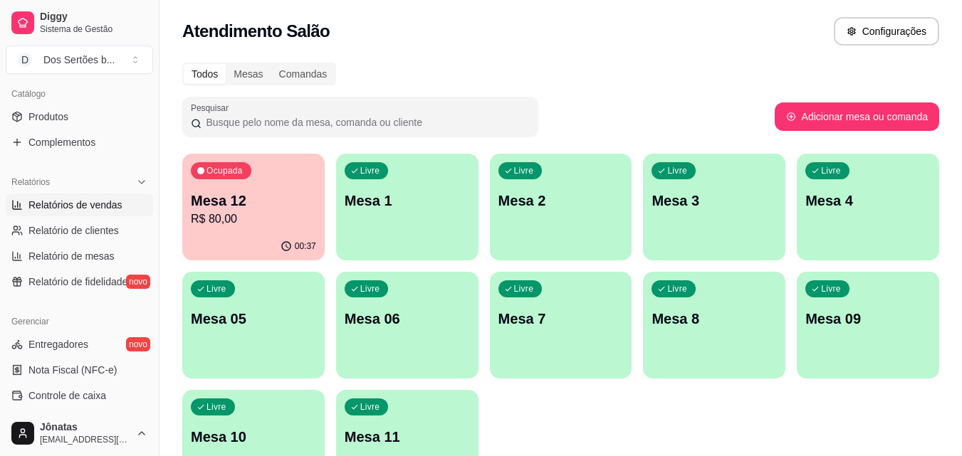
click at [25, 201] on link "Relatórios de vendas" at bounding box center [79, 205] width 147 height 23
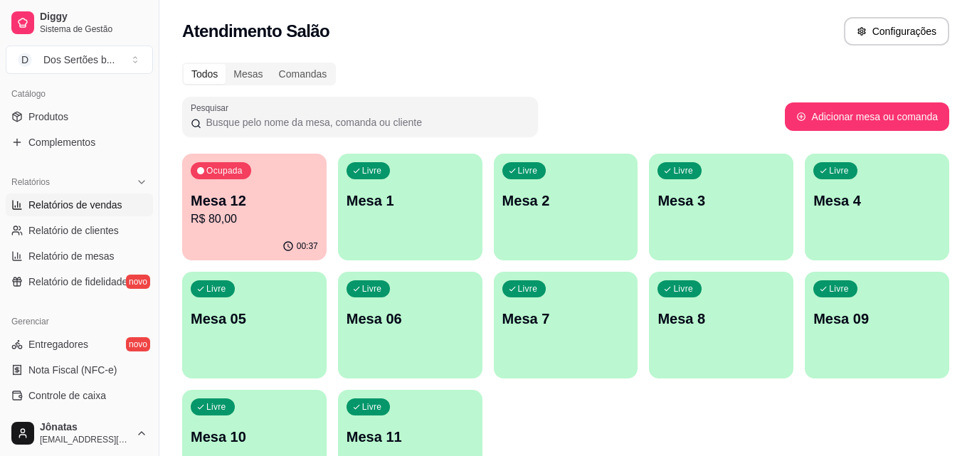
select select "ALL"
select select "0"
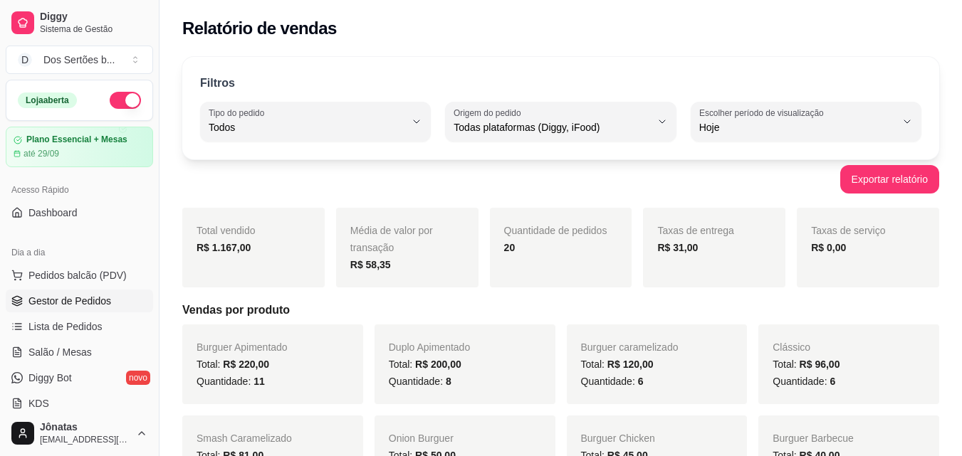
click at [48, 301] on span "Gestor de Pedidos" at bounding box center [69, 301] width 83 height 14
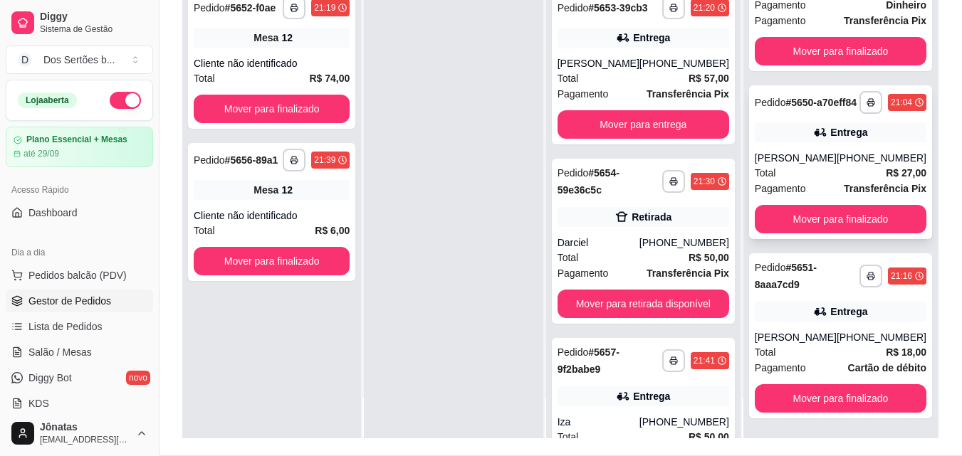
scroll to position [217, 0]
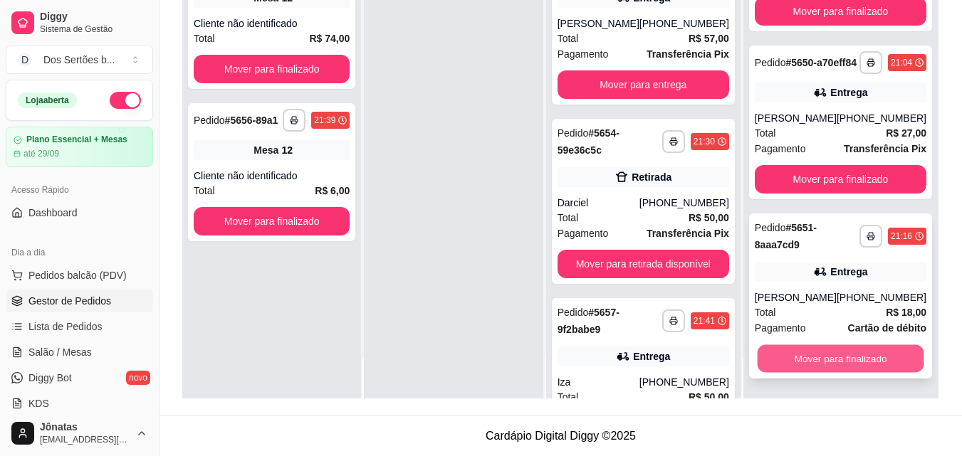
click at [834, 357] on button "Mover para finalizado" at bounding box center [840, 359] width 167 height 28
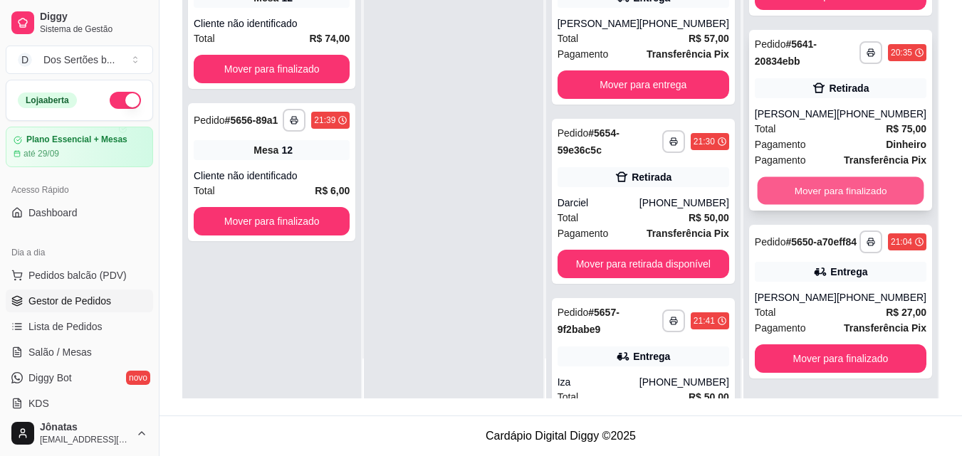
click at [829, 182] on button "Mover para finalizado" at bounding box center [840, 191] width 167 height 28
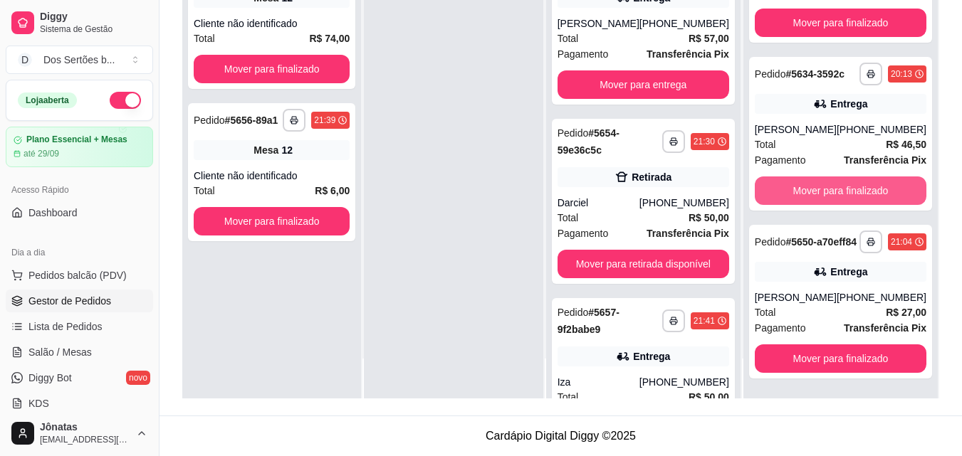
scroll to position [634, 0]
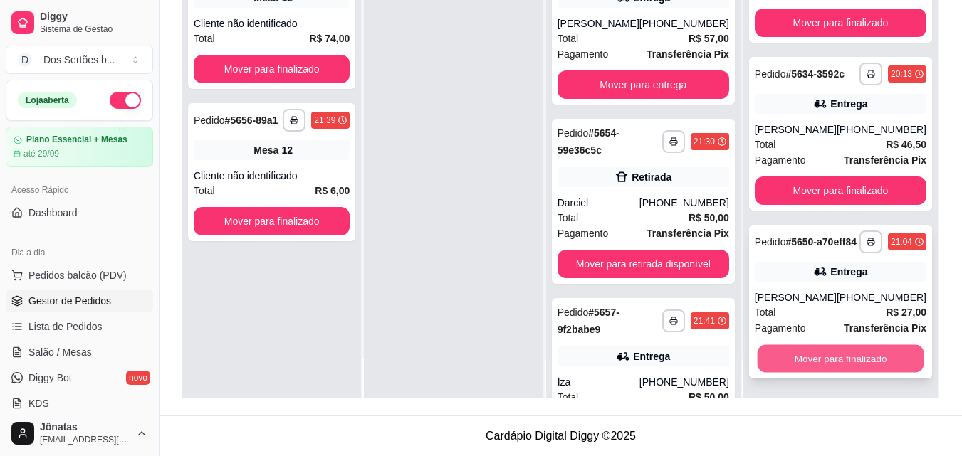
click at [779, 350] on button "Mover para finalizado" at bounding box center [840, 359] width 167 height 28
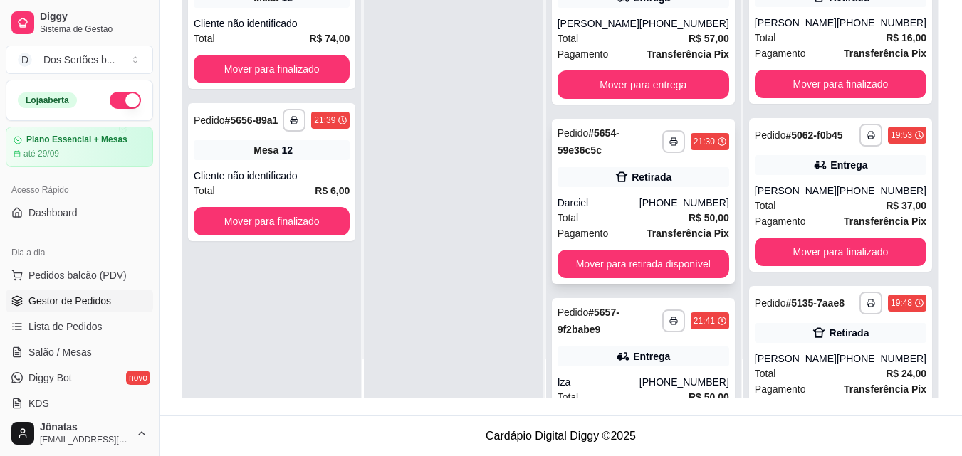
scroll to position [0, 0]
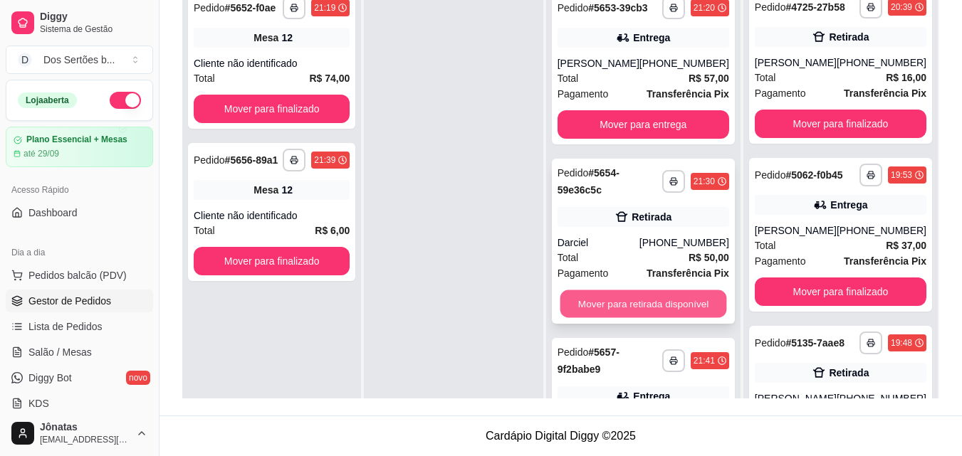
click at [618, 309] on button "Mover para retirada disponível" at bounding box center [642, 304] width 167 height 28
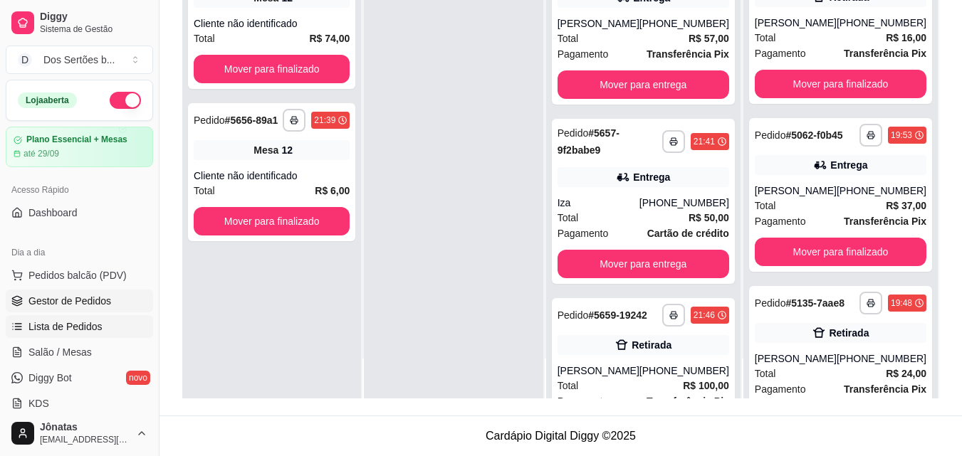
click at [93, 325] on span "Lista de Pedidos" at bounding box center [65, 327] width 74 height 14
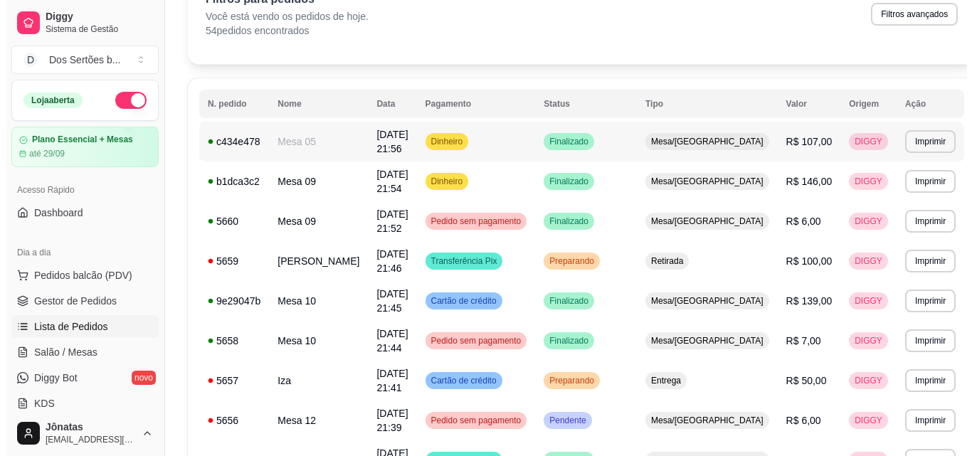
scroll to position [85, 0]
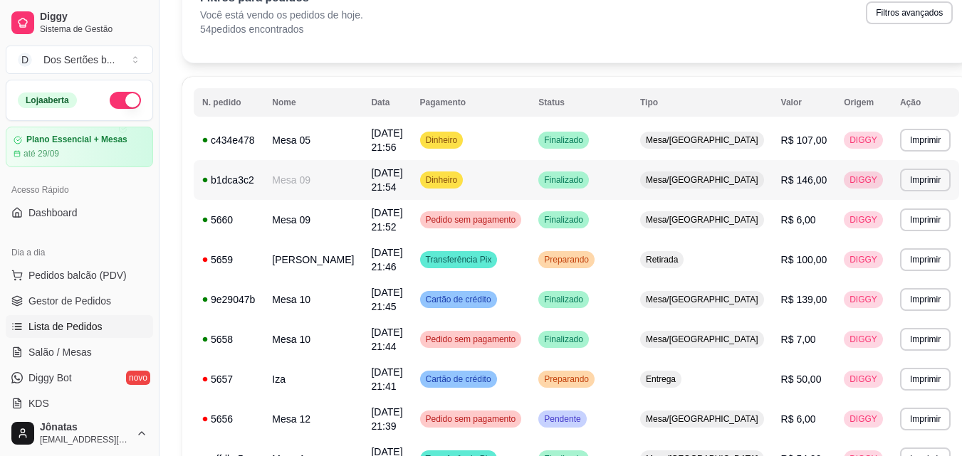
click at [411, 178] on td "[DATE] 21:54" at bounding box center [386, 180] width 48 height 40
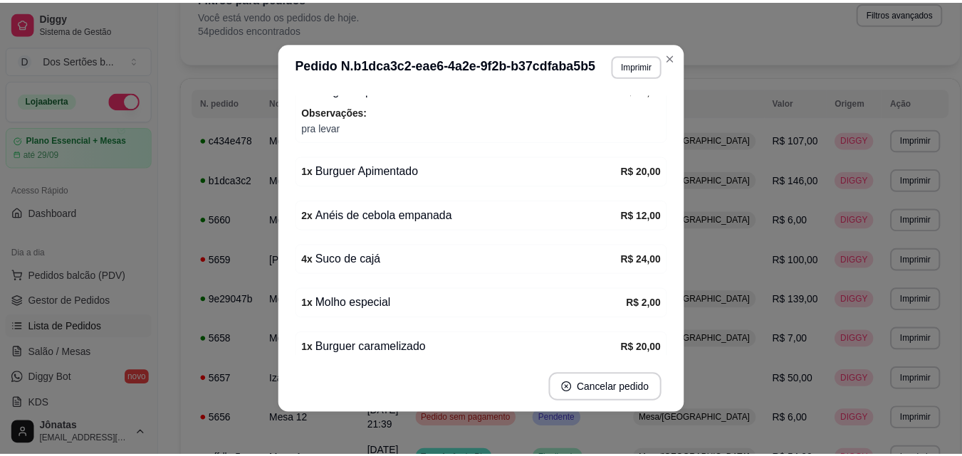
scroll to position [387, 0]
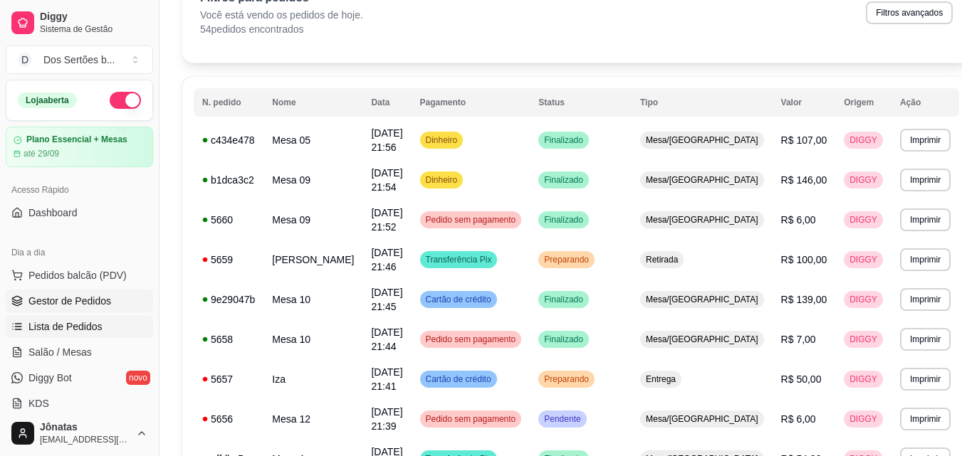
click at [36, 300] on span "Gestor de Pedidos" at bounding box center [69, 301] width 83 height 14
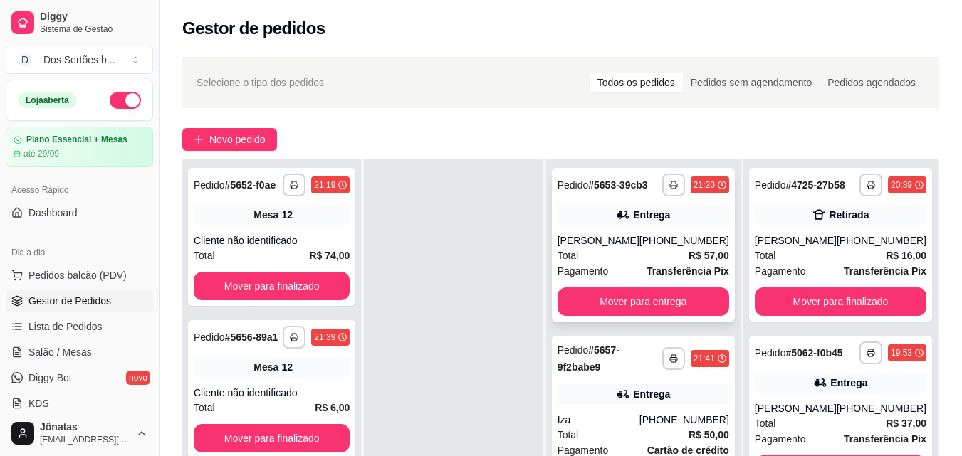
scroll to position [96, 0]
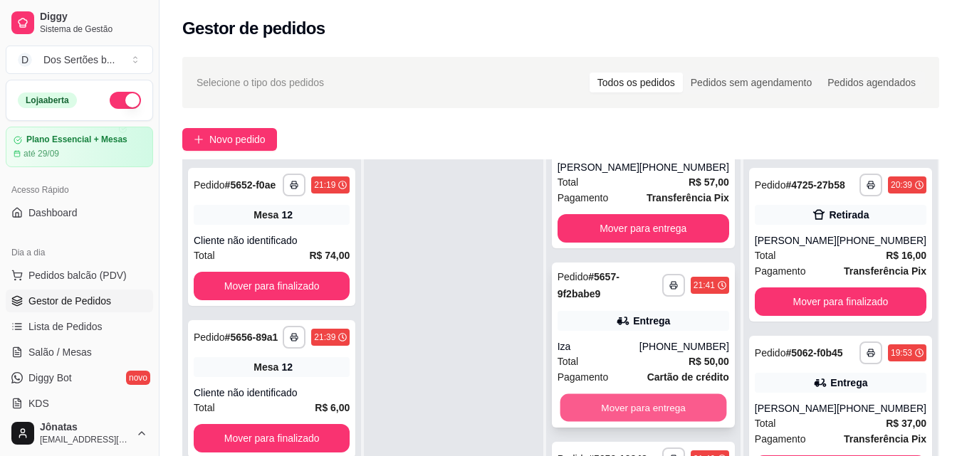
click at [665, 396] on button "Mover para entrega" at bounding box center [642, 408] width 167 height 28
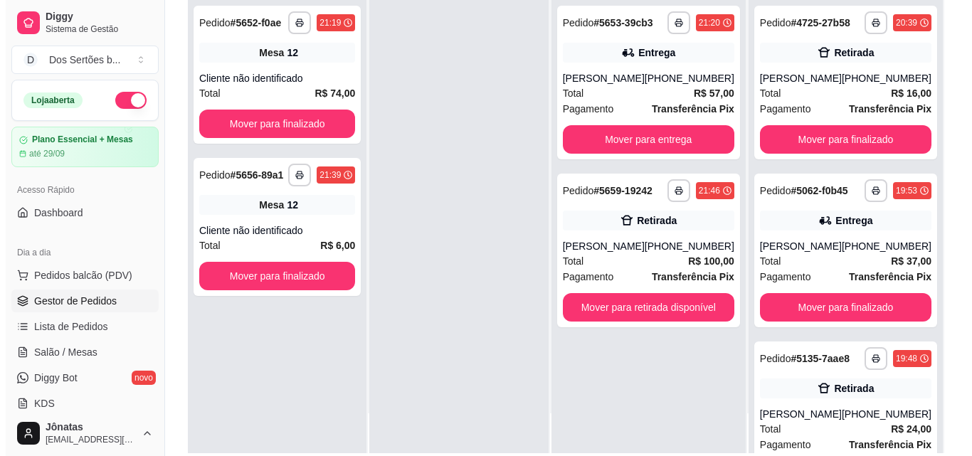
scroll to position [192, 0]
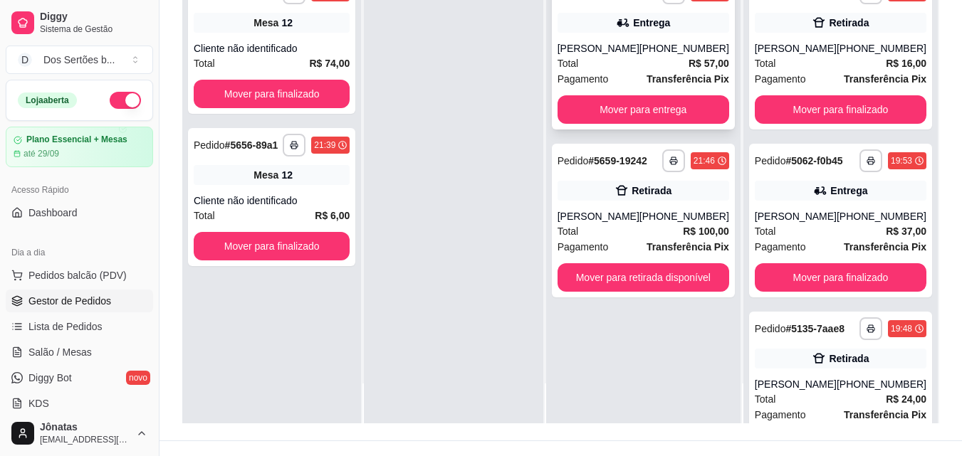
click at [605, 45] on div "[PERSON_NAME]" at bounding box center [598, 48] width 82 height 14
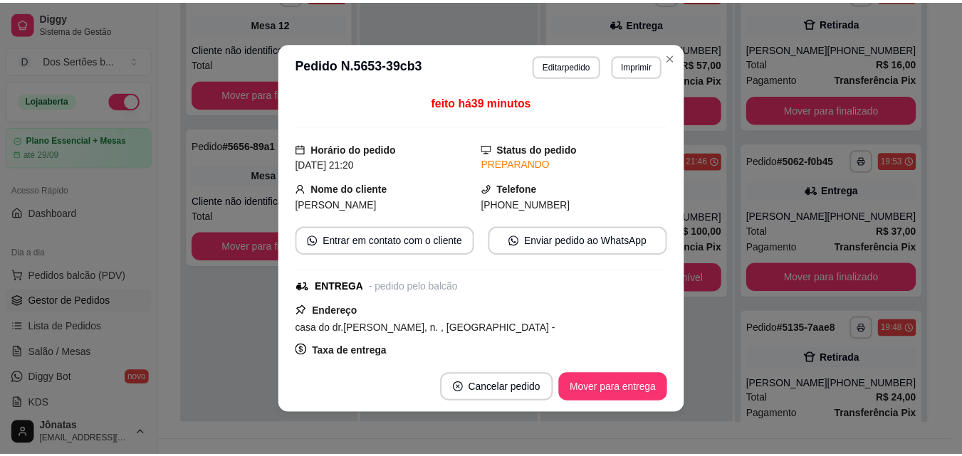
scroll to position [336, 0]
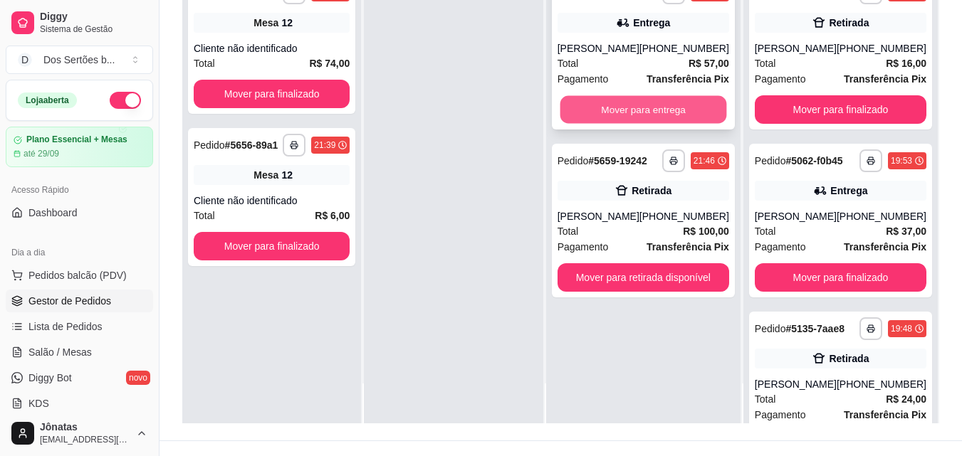
click at [677, 108] on button "Mover para entrega" at bounding box center [642, 110] width 167 height 28
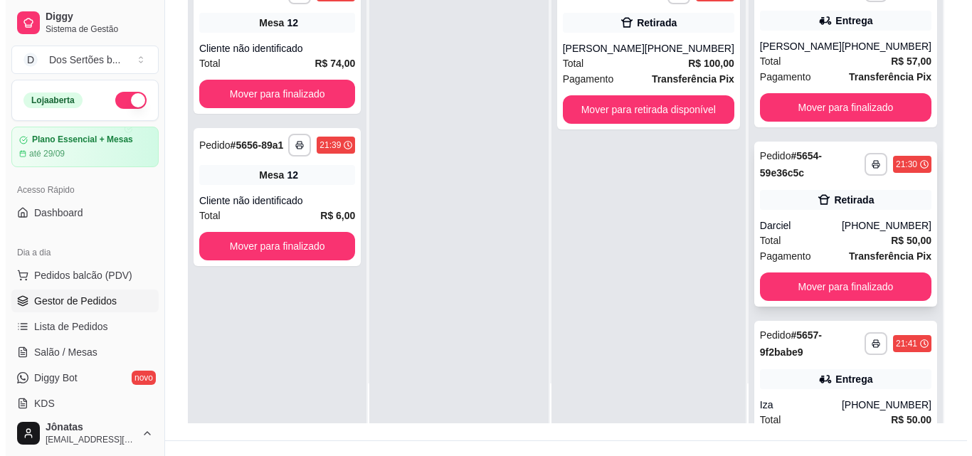
scroll to position [993, 0]
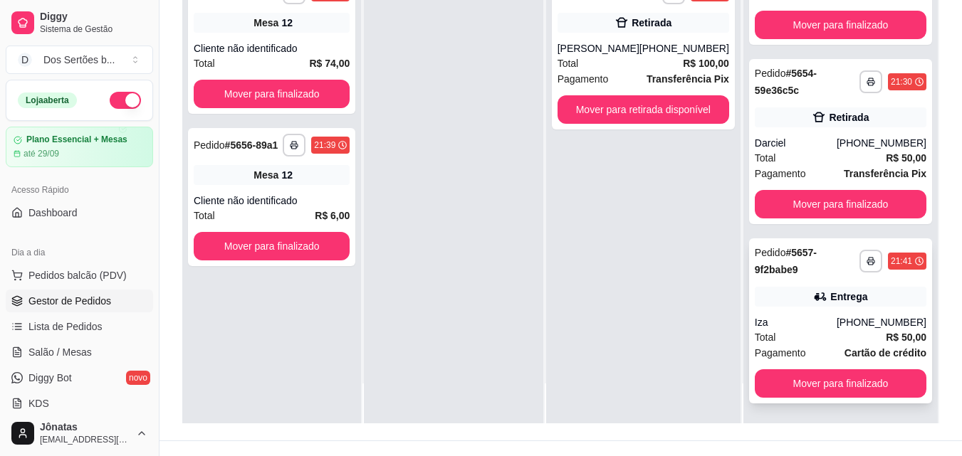
click at [826, 289] on div "Entrega" at bounding box center [841, 297] width 172 height 20
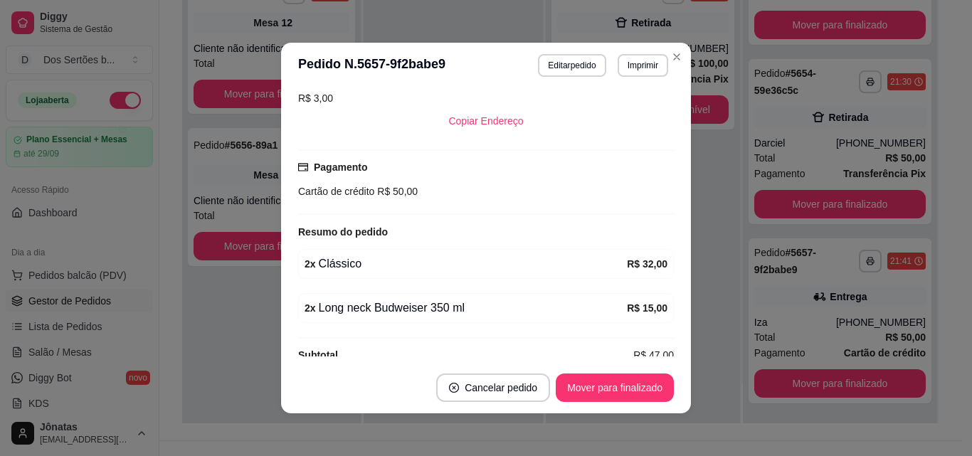
scroll to position [335, 0]
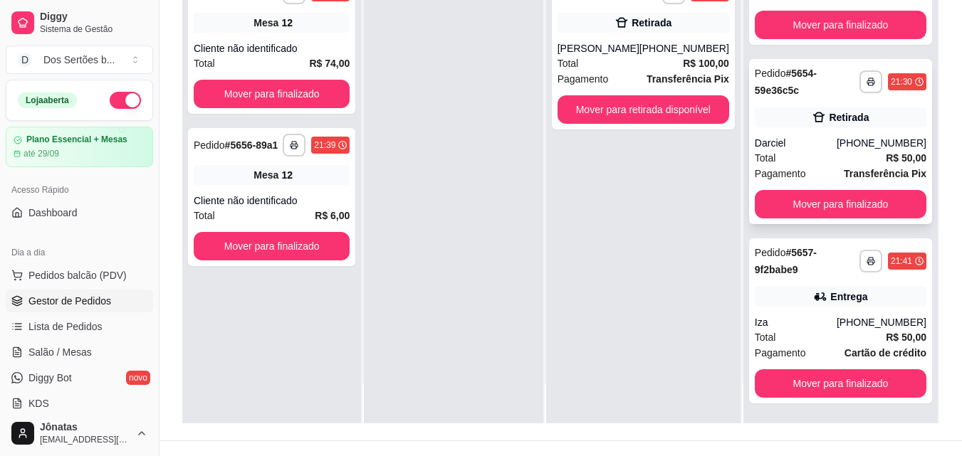
click at [801, 151] on div "Total R$ 50,00" at bounding box center [841, 158] width 172 height 16
click at [858, 300] on div "Entrega" at bounding box center [841, 297] width 172 height 20
click at [834, 157] on div "Total R$ 50,00" at bounding box center [841, 158] width 172 height 16
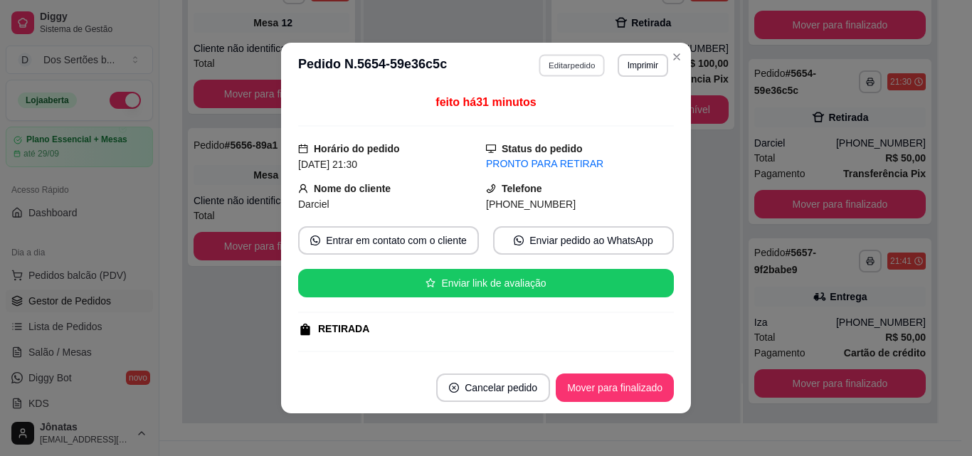
click at [562, 59] on button "Editar pedido" at bounding box center [573, 65] width 66 height 22
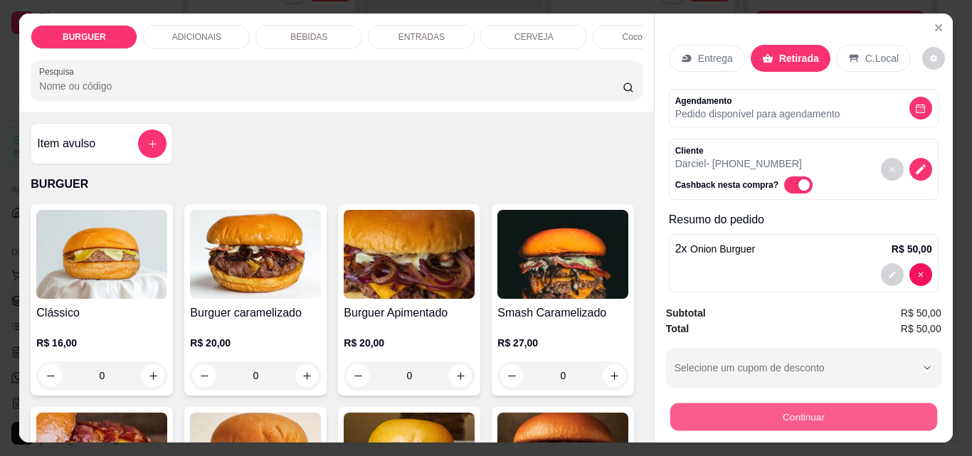
click at [712, 412] on button "Continuar" at bounding box center [803, 417] width 267 height 28
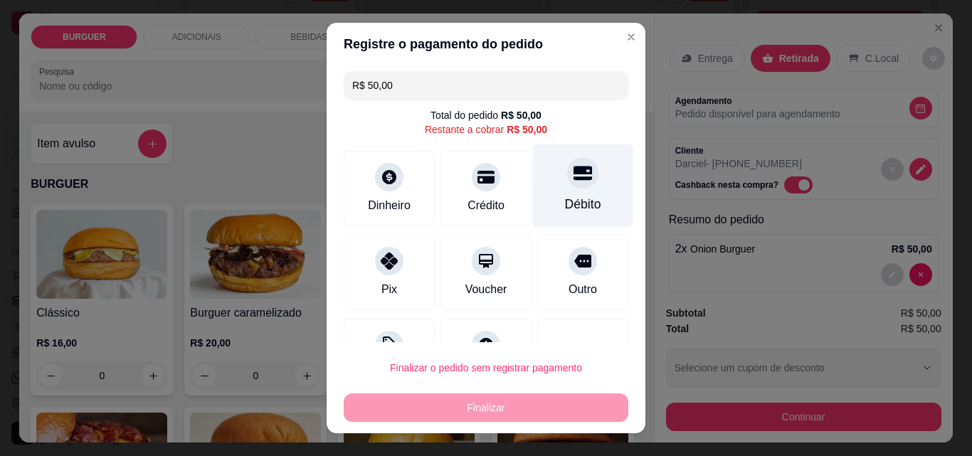
click at [574, 172] on icon at bounding box center [583, 174] width 19 height 14
type input "R$ 0,00"
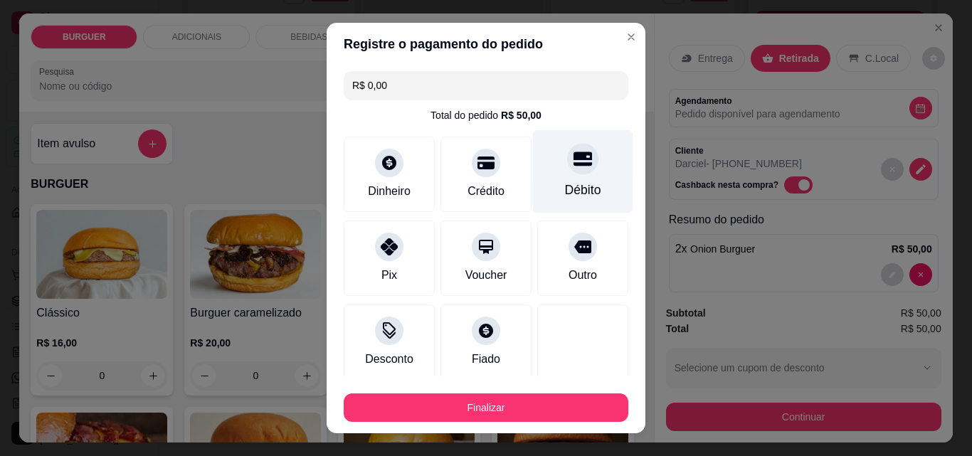
scroll to position [83, 0]
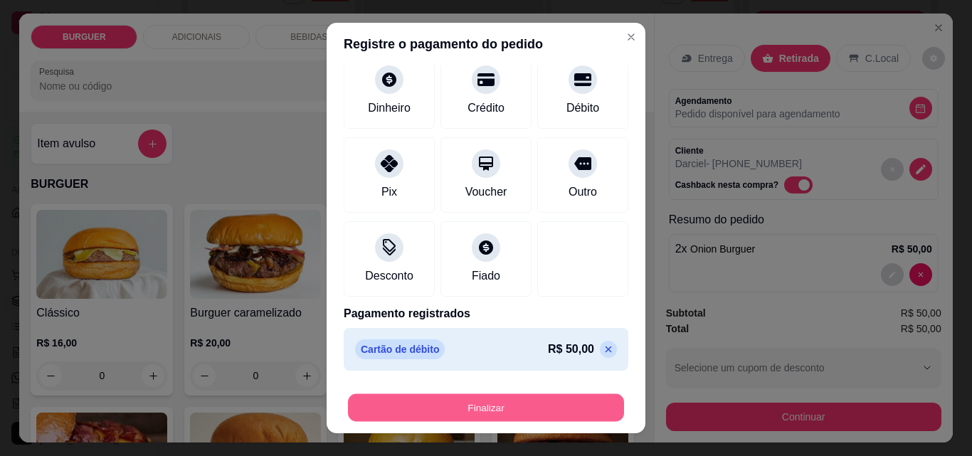
click at [582, 396] on button "Finalizar" at bounding box center [486, 408] width 276 height 28
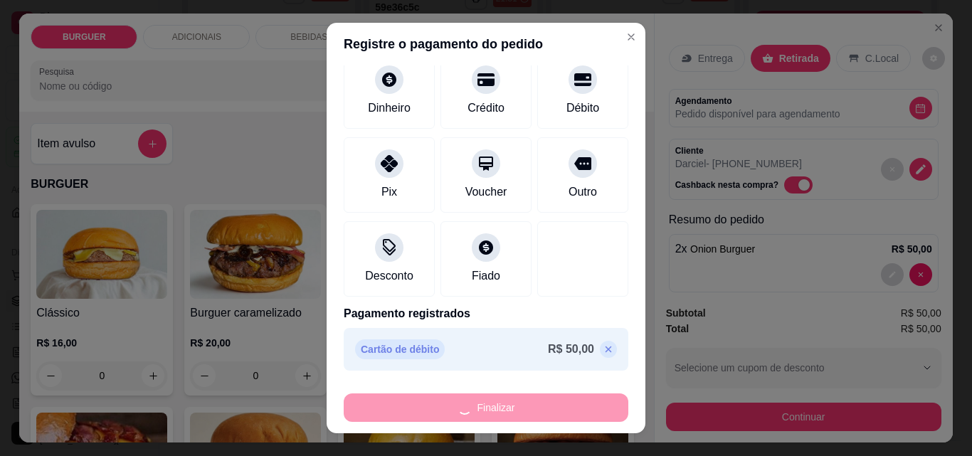
type input "0"
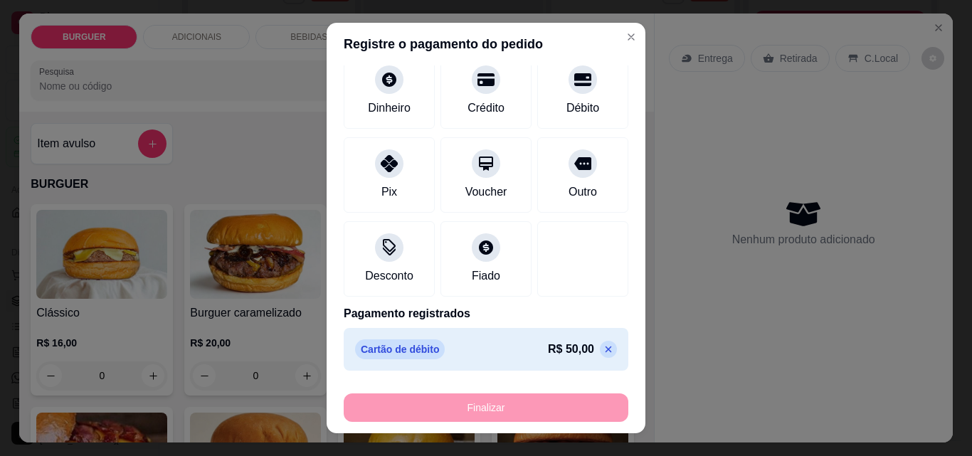
type input "-R$ 50,00"
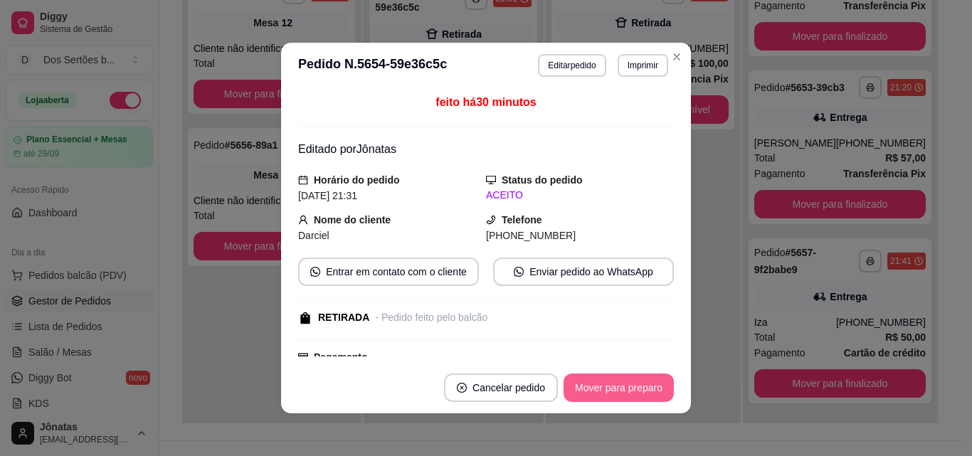
scroll to position [814, 0]
click at [616, 387] on button "Mover para preparo" at bounding box center [619, 388] width 110 height 28
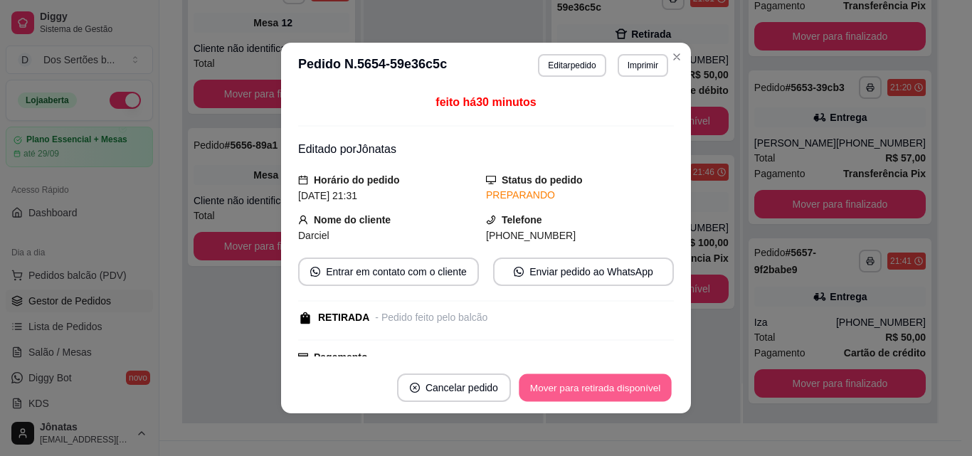
click at [616, 387] on button "Mover para retirada disponível" at bounding box center [595, 388] width 152 height 28
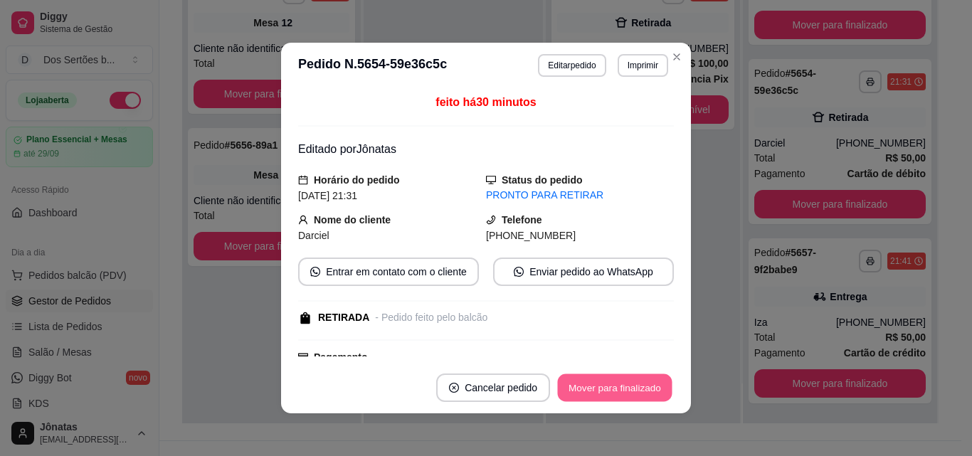
click at [616, 387] on button "Mover para finalizado" at bounding box center [615, 388] width 115 height 28
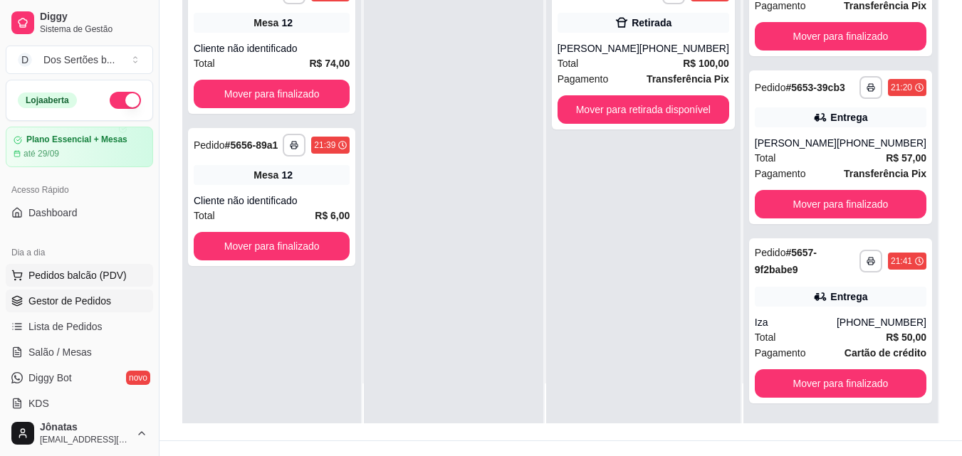
click at [93, 272] on span "Pedidos balcão (PDV)" at bounding box center [77, 275] width 98 height 14
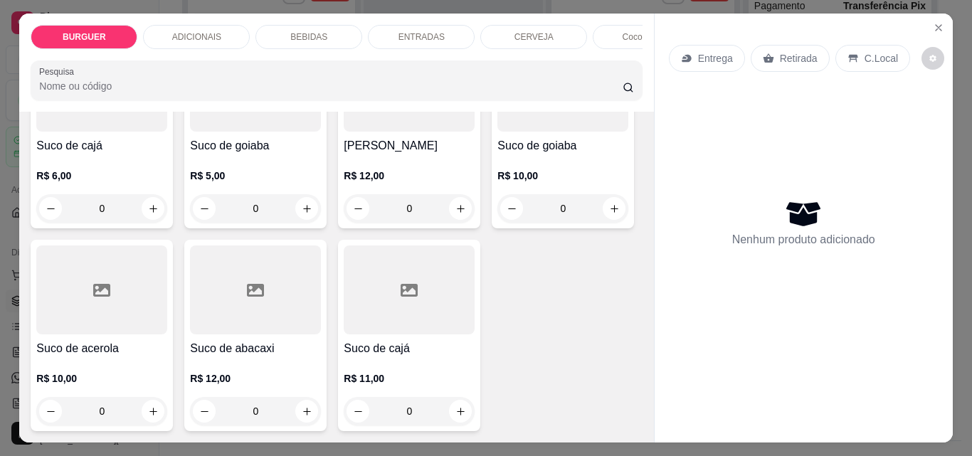
scroll to position [3815, 0]
type input "1"
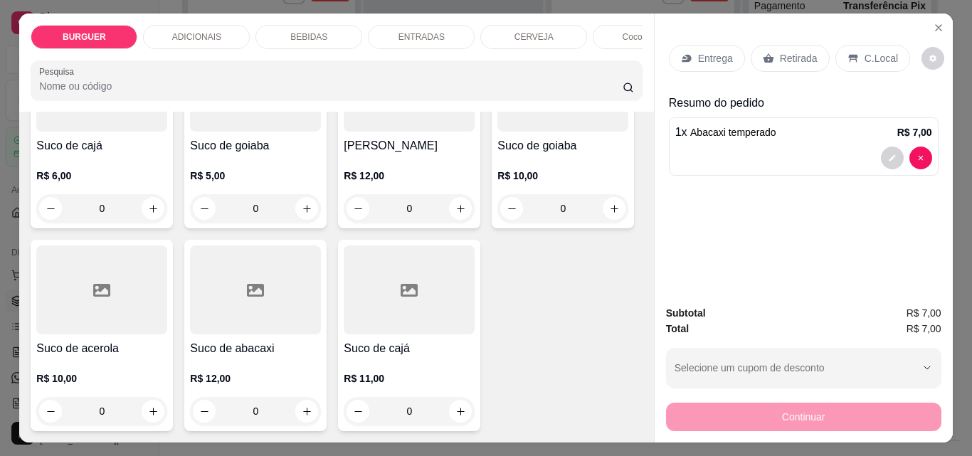
click at [794, 51] on p "Retirada" at bounding box center [799, 58] width 38 height 14
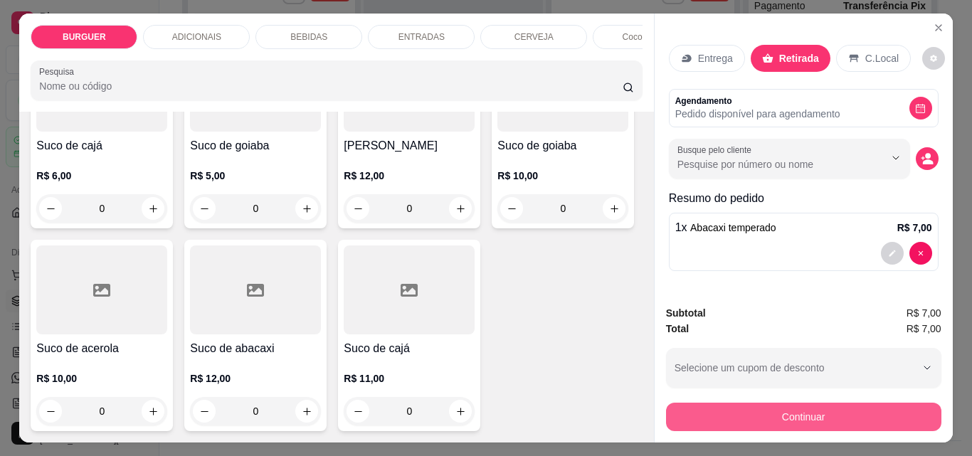
click at [747, 410] on button "Continuar" at bounding box center [803, 417] width 275 height 28
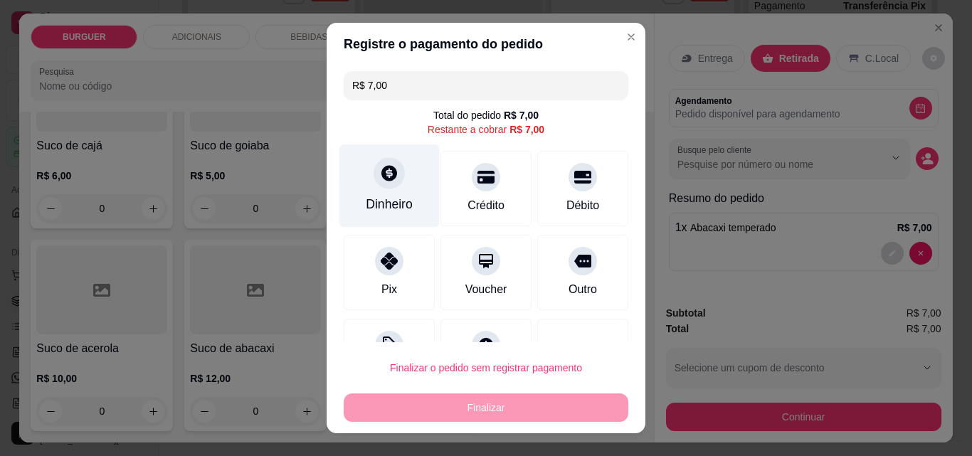
click at [390, 197] on div "Dinheiro" at bounding box center [389, 204] width 47 height 19
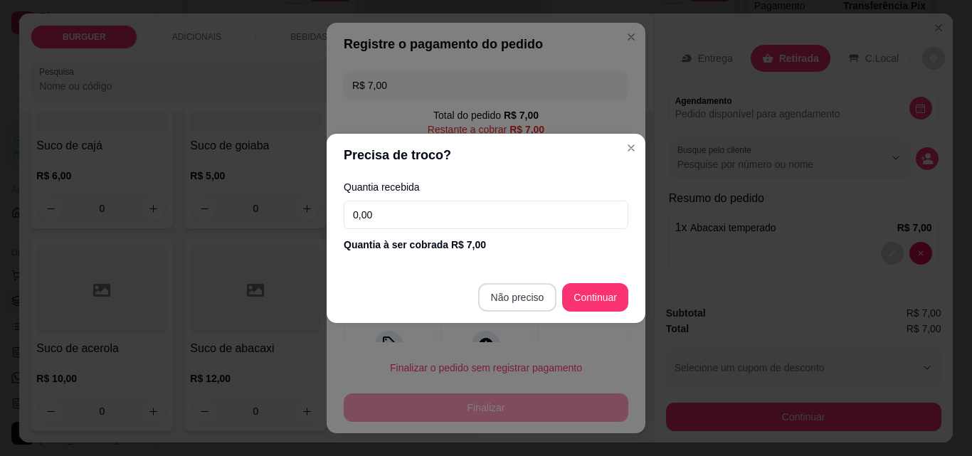
type input "R$ 0,00"
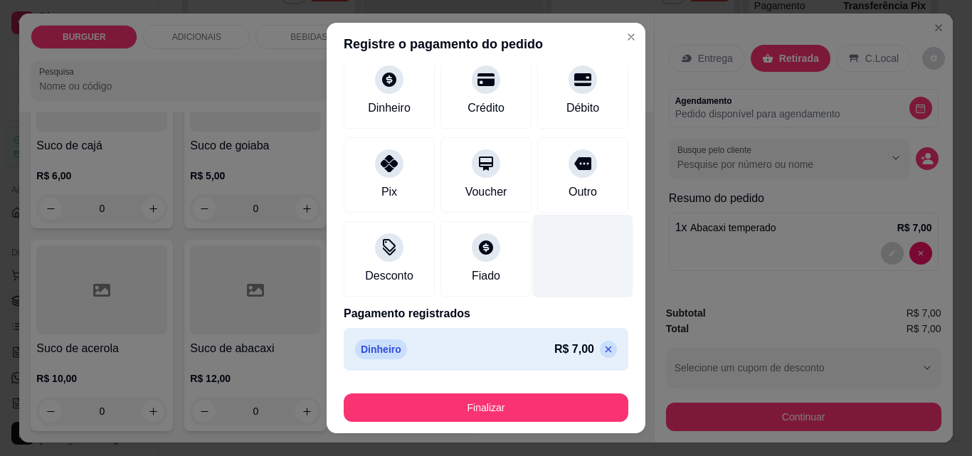
scroll to position [23, 0]
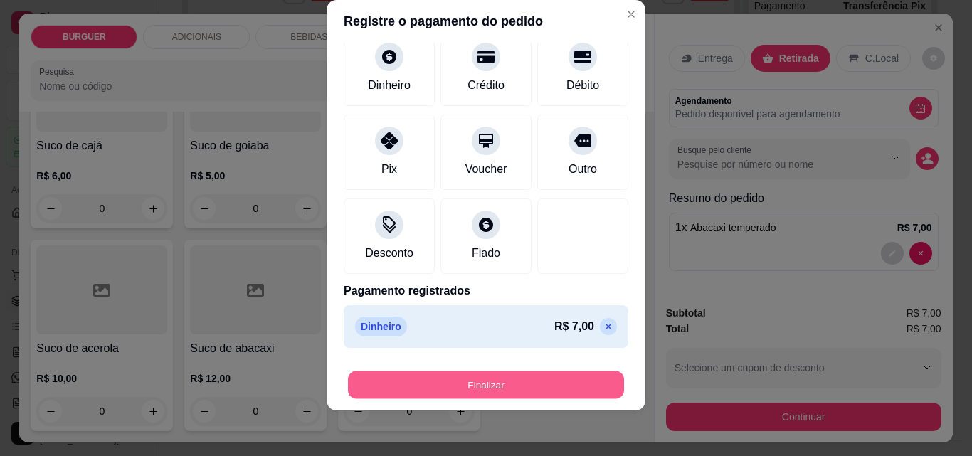
click at [564, 378] on button "Finalizar" at bounding box center [486, 386] width 276 height 28
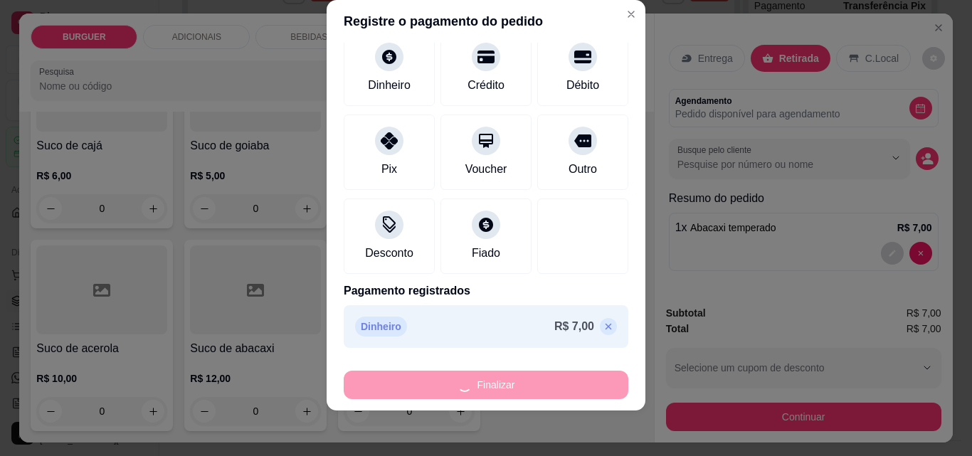
type input "0"
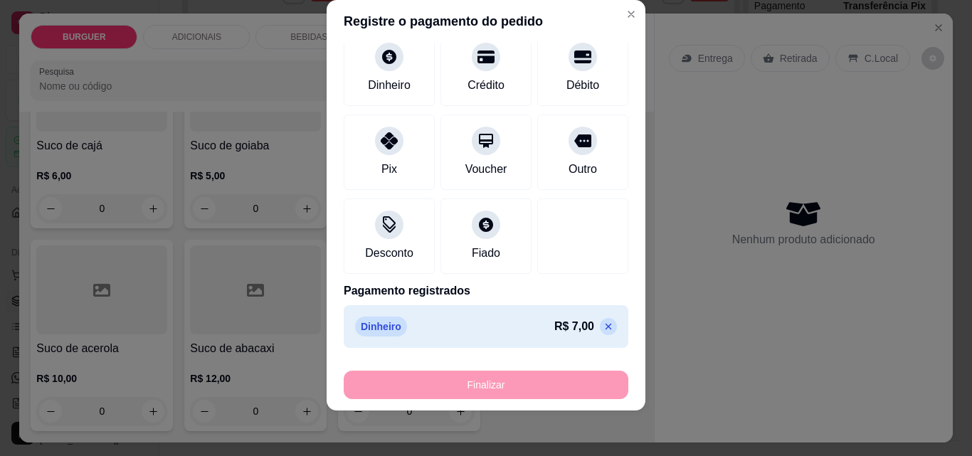
type input "-R$ 7,00"
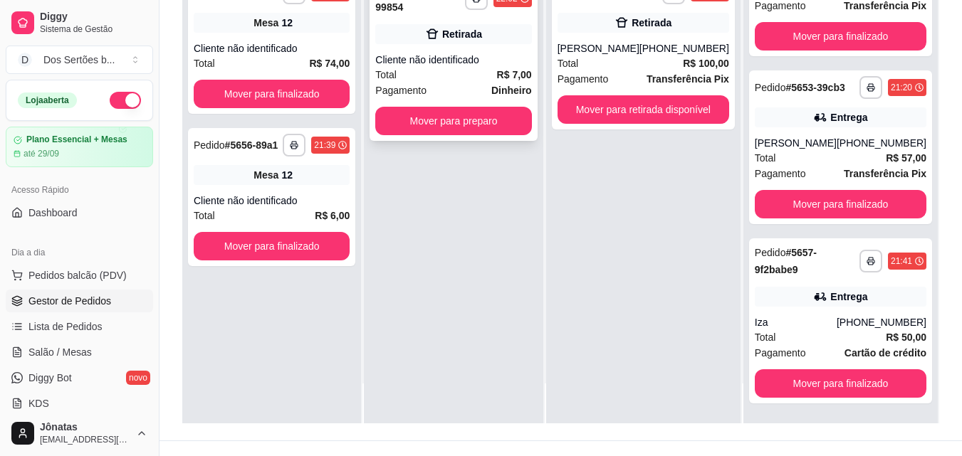
click at [448, 83] on div "Pagamento Dinheiro" at bounding box center [453, 91] width 156 height 16
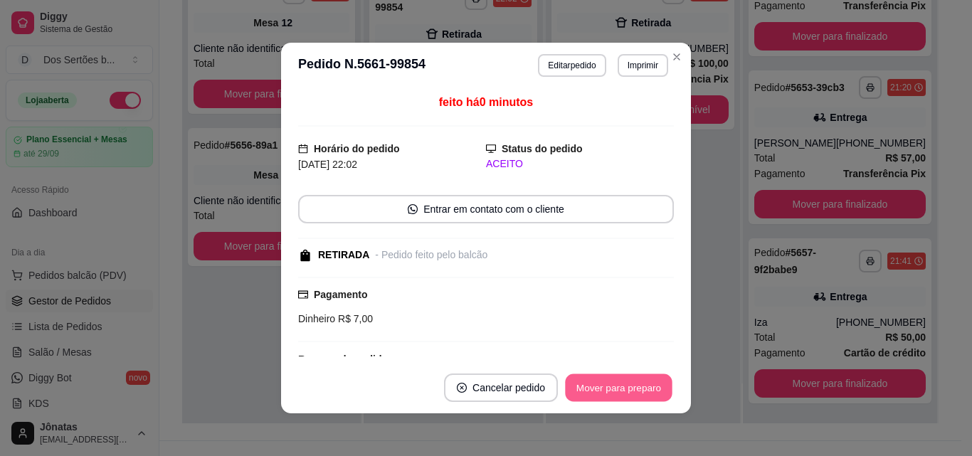
click at [626, 386] on button "Mover para preparo" at bounding box center [618, 388] width 107 height 28
click at [626, 387] on button "Mover para preparo" at bounding box center [618, 388] width 107 height 28
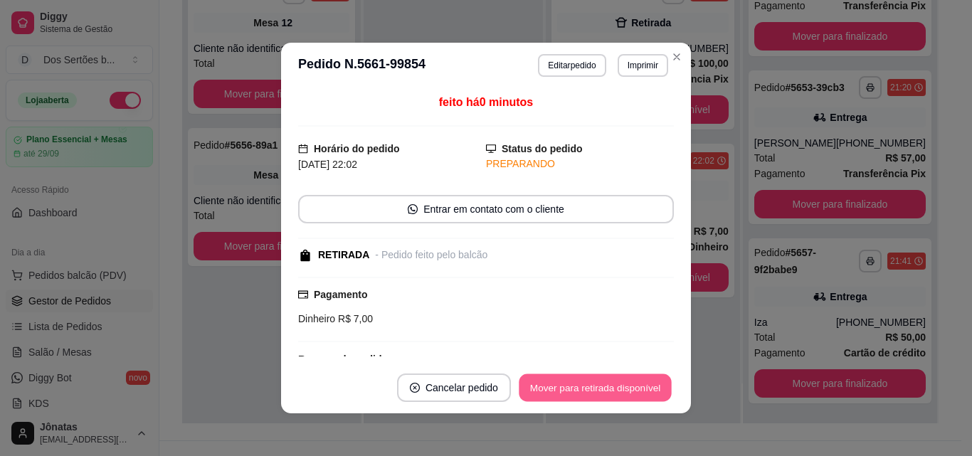
click at [626, 387] on button "Mover para retirada disponível" at bounding box center [595, 388] width 152 height 28
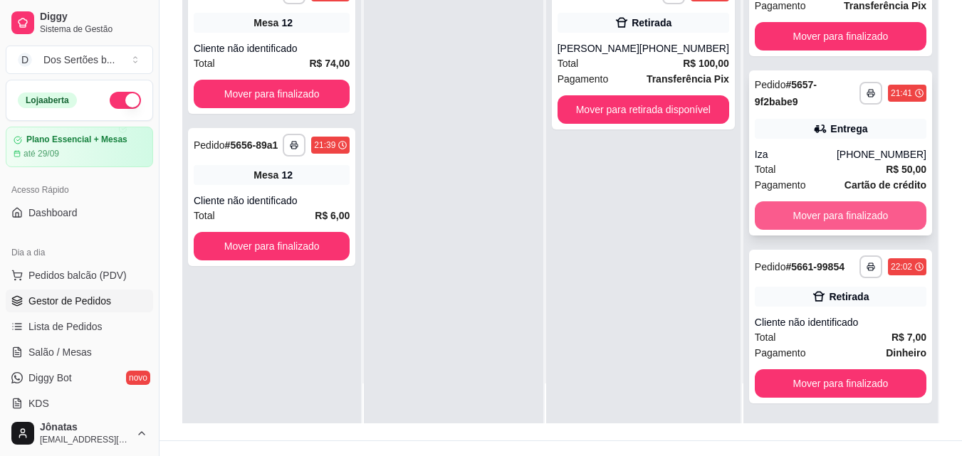
scroll to position [217, 0]
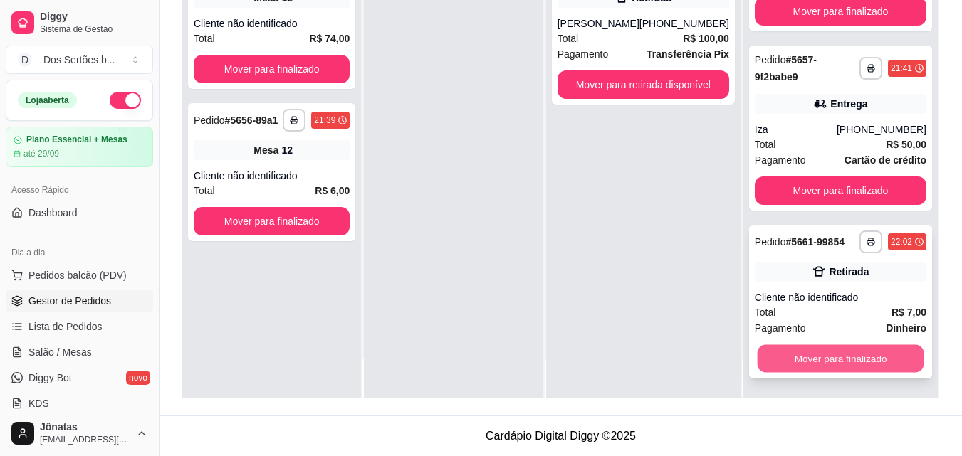
click at [842, 363] on button "Mover para finalizado" at bounding box center [840, 359] width 167 height 28
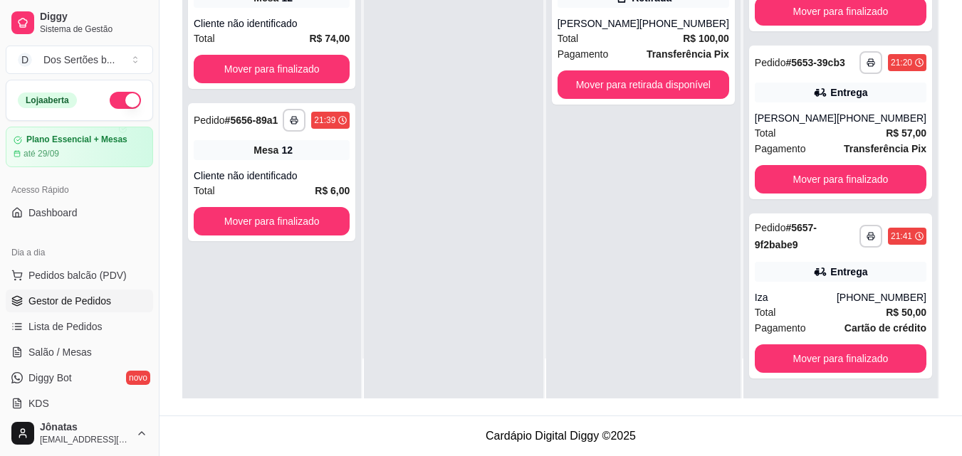
scroll to position [814, 0]
click at [601, 80] on button "Mover para retirada disponível" at bounding box center [642, 85] width 167 height 28
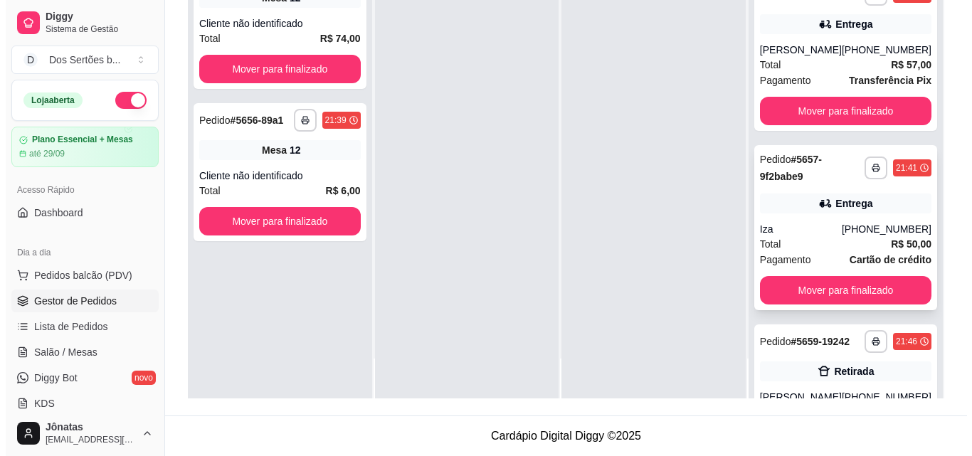
scroll to position [993, 0]
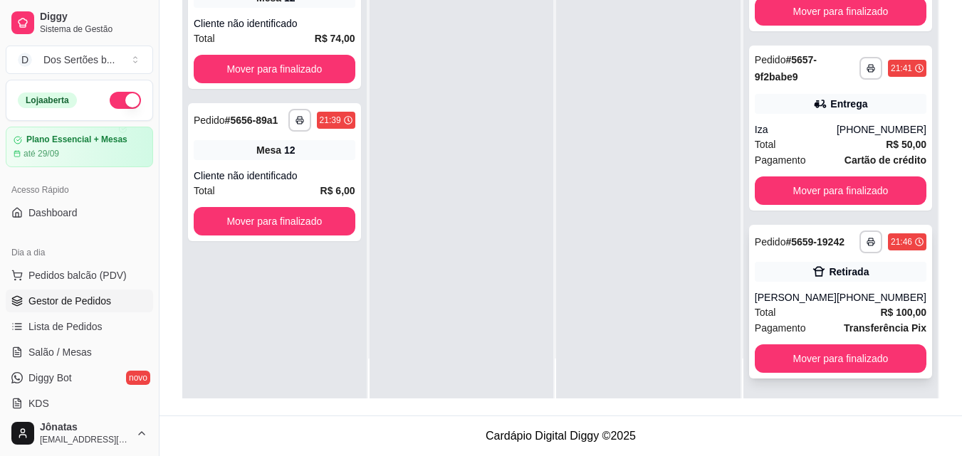
click at [799, 284] on div "**********" at bounding box center [840, 302] width 183 height 154
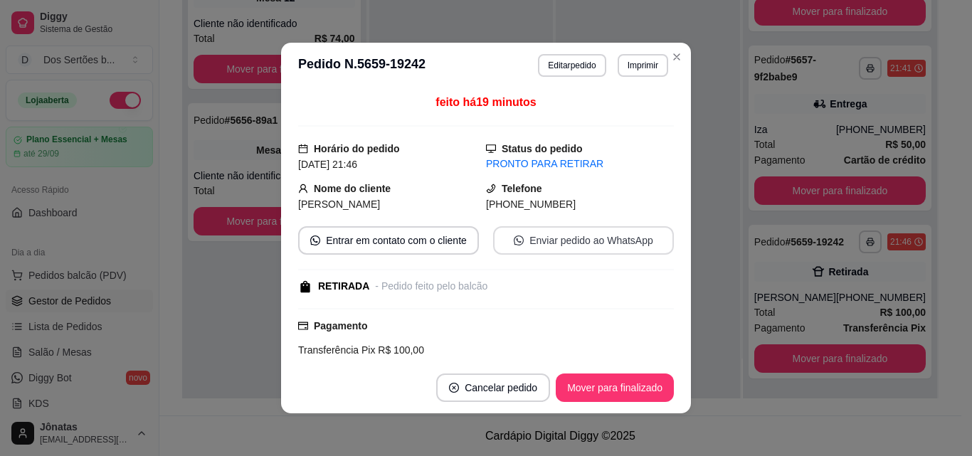
scroll to position [137, 0]
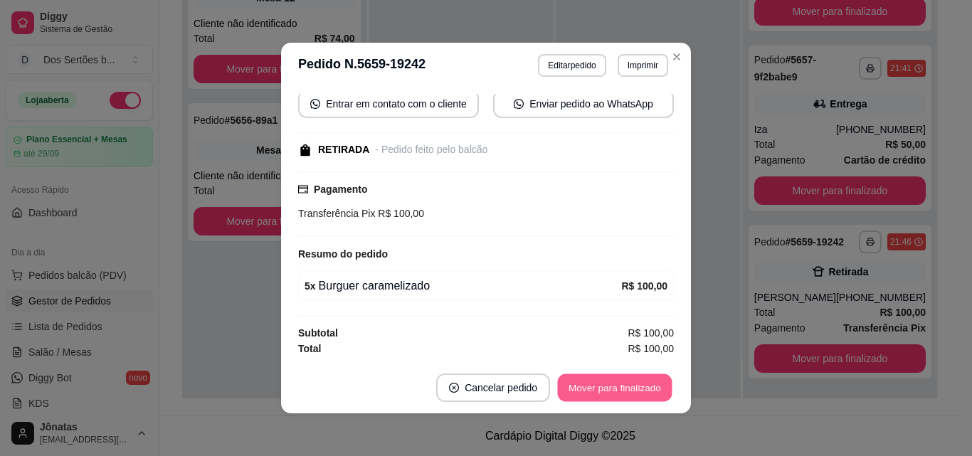
click at [611, 380] on button "Mover para finalizado" at bounding box center [615, 388] width 115 height 28
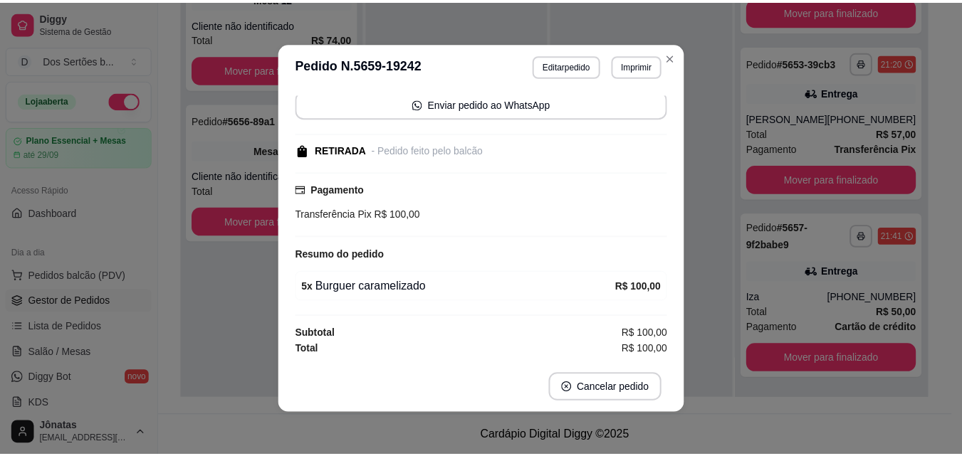
scroll to position [104, 0]
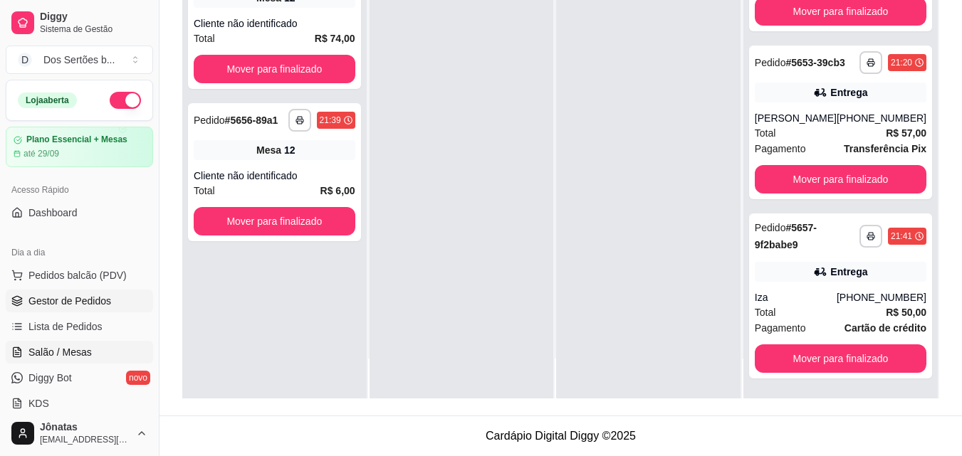
click at [79, 348] on span "Salão / Mesas" at bounding box center [59, 352] width 63 height 14
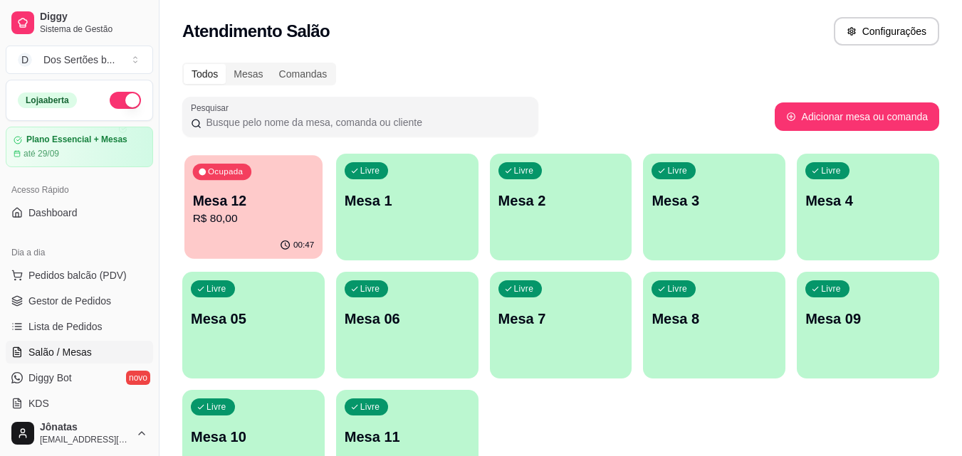
click at [258, 204] on p "Mesa 12" at bounding box center [254, 200] width 122 height 19
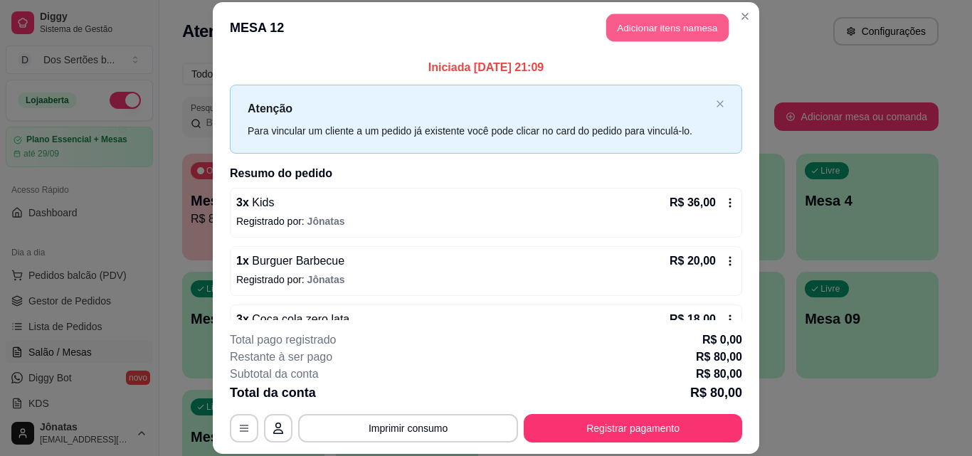
click at [641, 26] on button "Adicionar itens na mesa" at bounding box center [667, 28] width 122 height 28
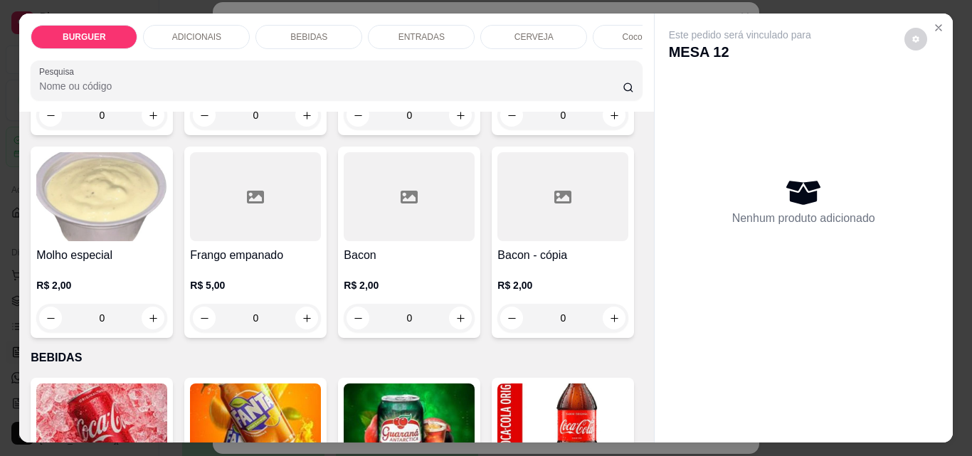
scroll to position [1066, 0]
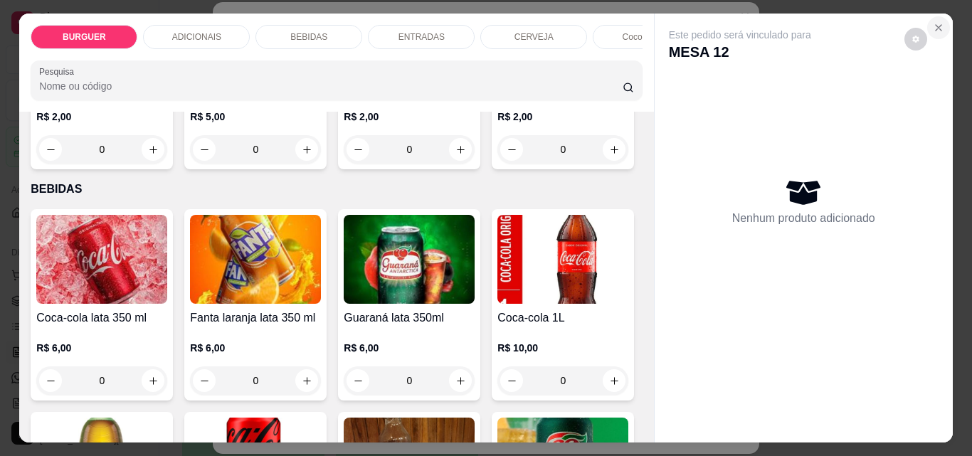
click at [939, 22] on icon "Close" at bounding box center [938, 27] width 11 height 11
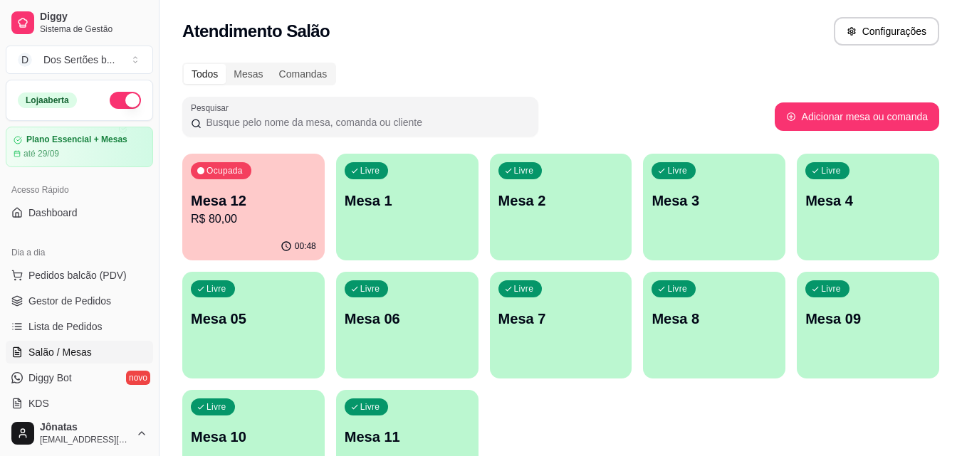
click at [346, 443] on p "Mesa 11" at bounding box center [407, 437] width 125 height 20
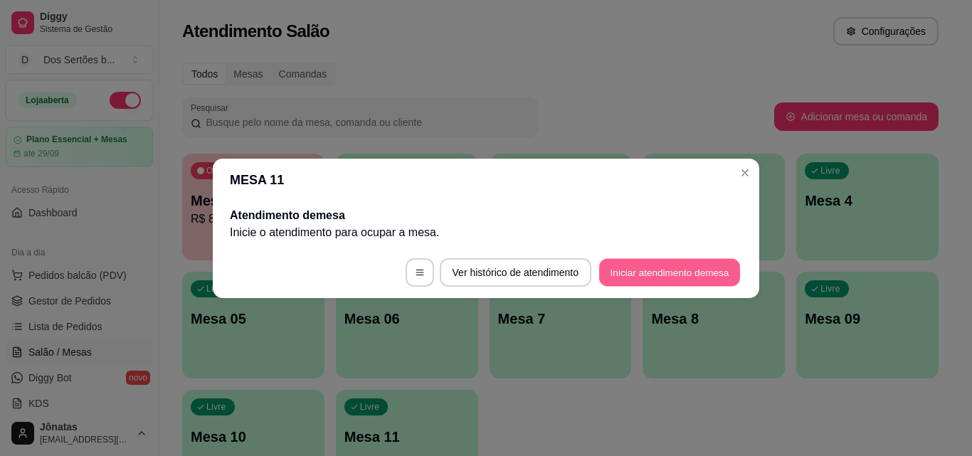
click at [667, 278] on button "Iniciar atendimento de mesa" at bounding box center [669, 272] width 141 height 28
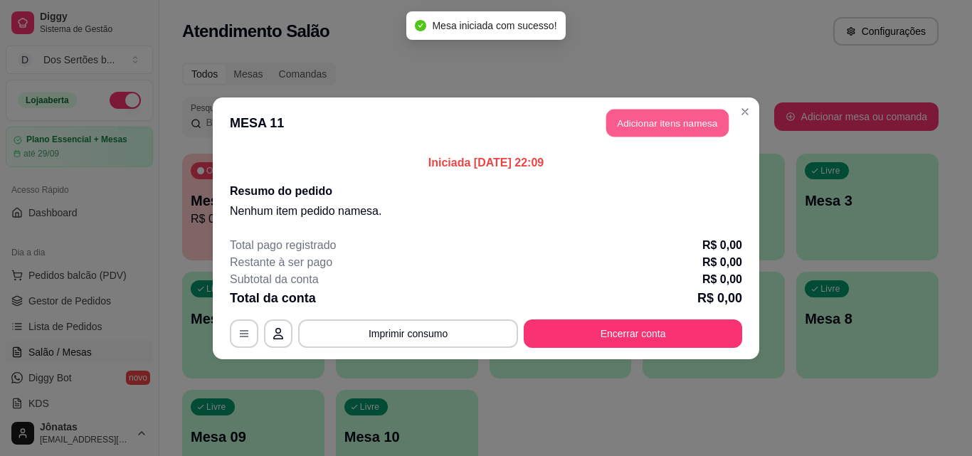
click at [651, 124] on button "Adicionar itens na mesa" at bounding box center [667, 123] width 122 height 28
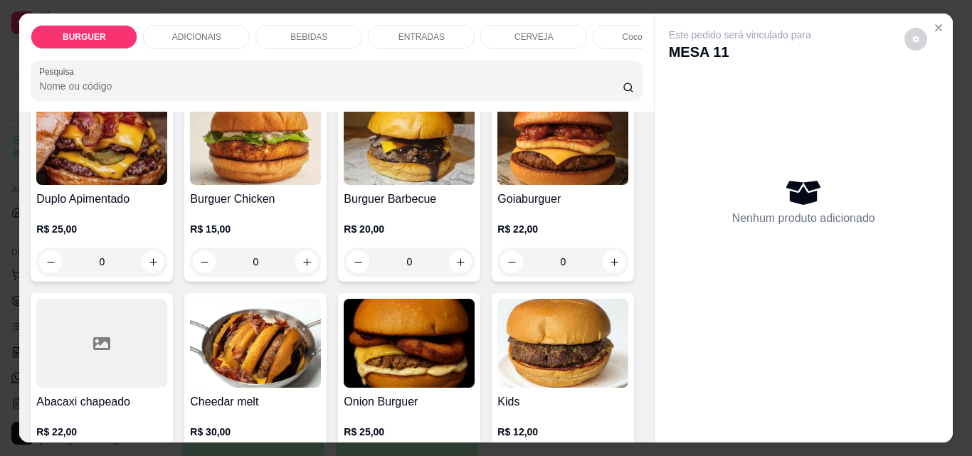
scroll to position [390, 0]
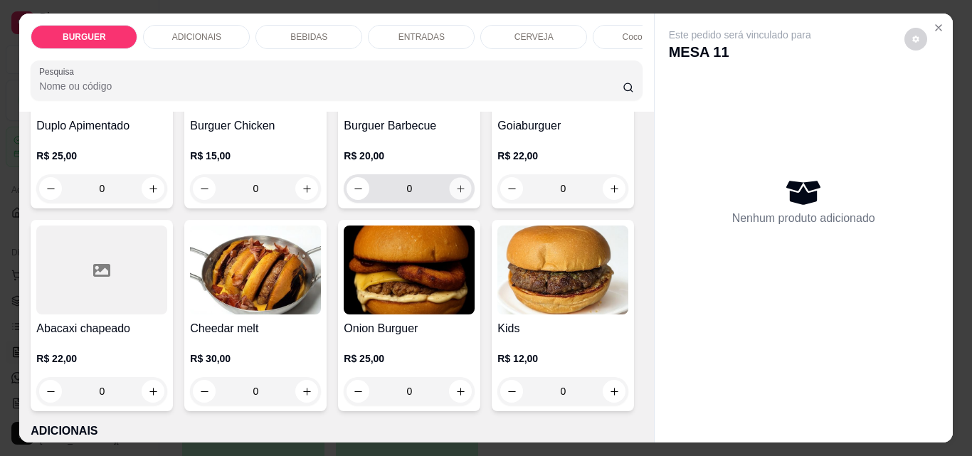
click at [456, 194] on icon "increase-product-quantity" at bounding box center [461, 189] width 11 height 11
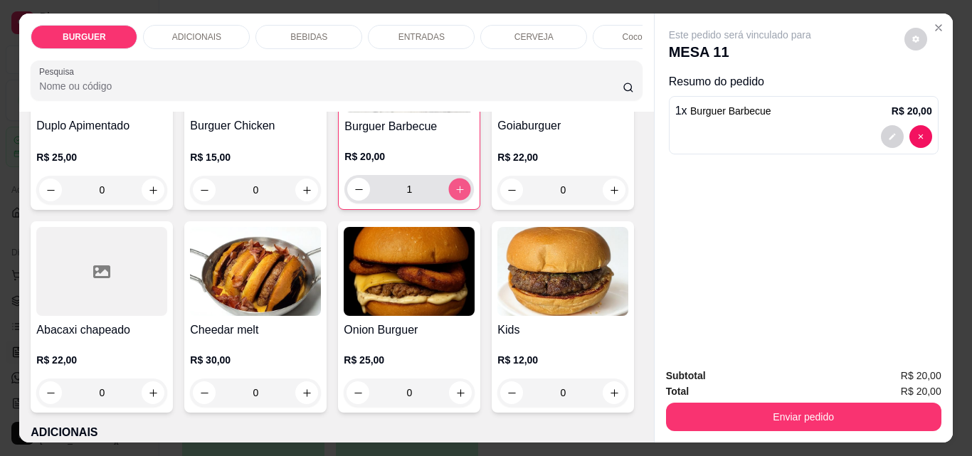
click at [456, 193] on icon "increase-product-quantity" at bounding box center [459, 189] width 7 height 7
type input "2"
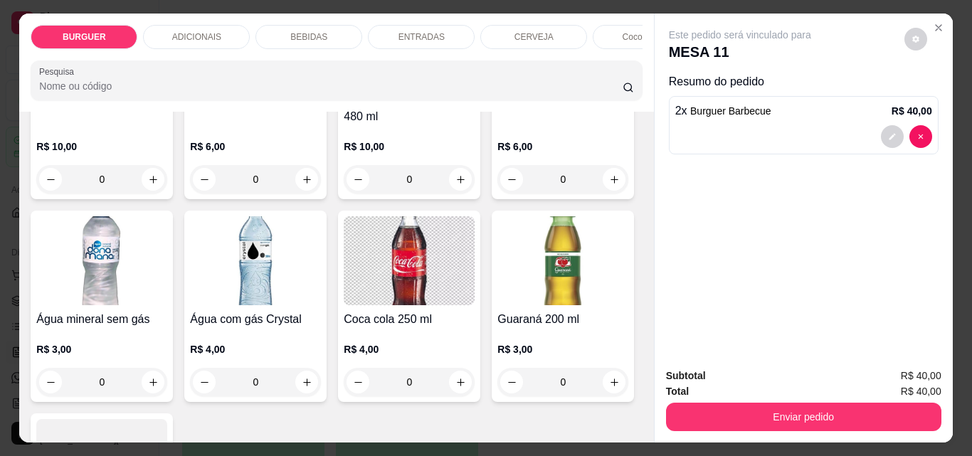
scroll to position [1699, 0]
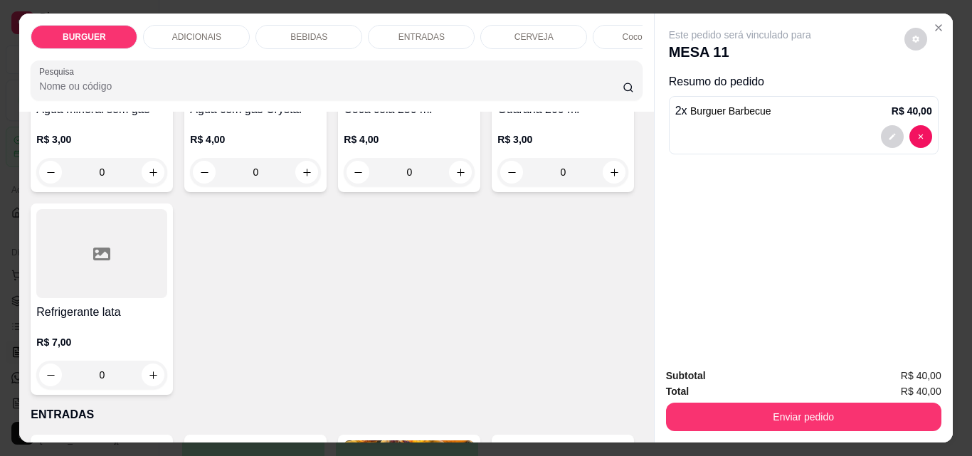
type input "1"
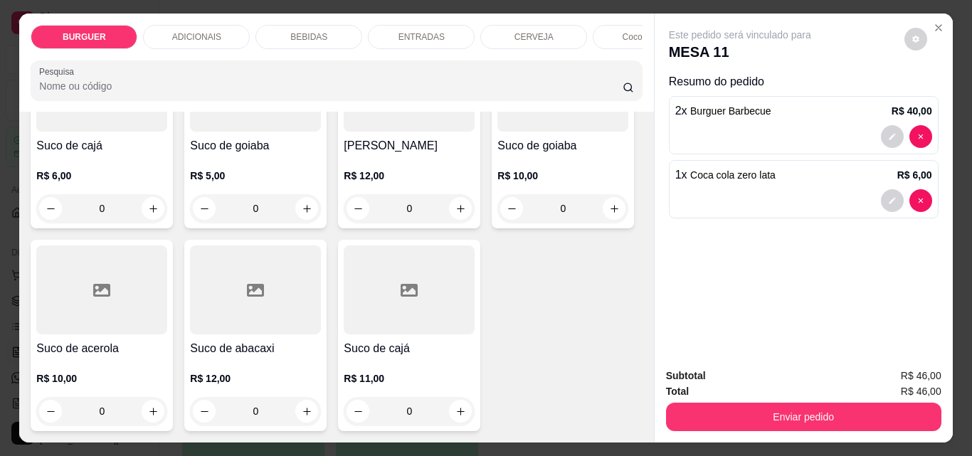
scroll to position [3992, 0]
click at [303, 9] on icon "increase-product-quantity" at bounding box center [306, 5] width 7 height 7
type input "1"
click at [888, 263] on icon "decrease-product-quantity" at bounding box center [892, 265] width 9 height 9
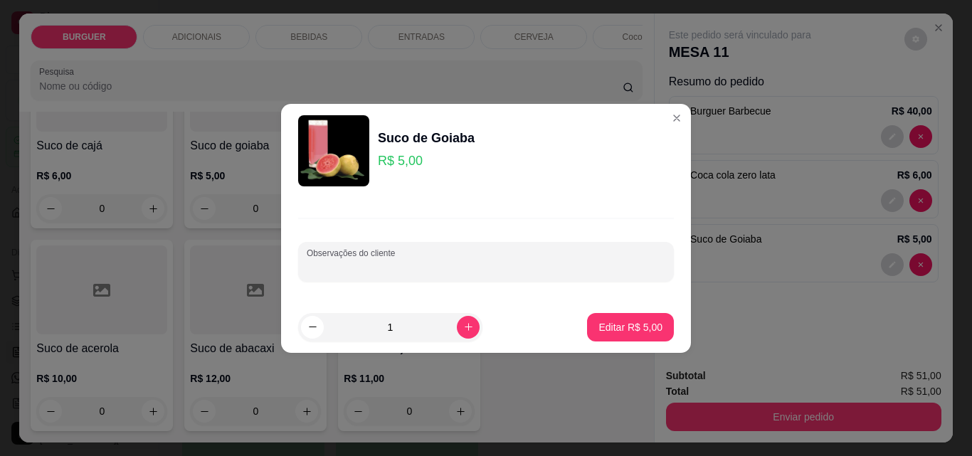
click at [391, 261] on input "Observações do cliente" at bounding box center [486, 268] width 359 height 14
type input "caju"
click at [625, 335] on button "Editar R$ 5,00" at bounding box center [630, 327] width 87 height 28
type input "0"
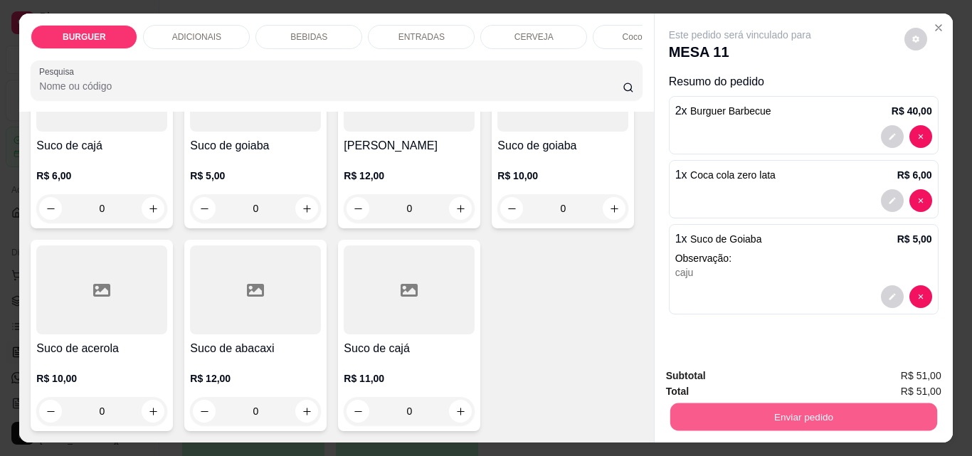
click at [808, 403] on button "Enviar pedido" at bounding box center [803, 417] width 267 height 28
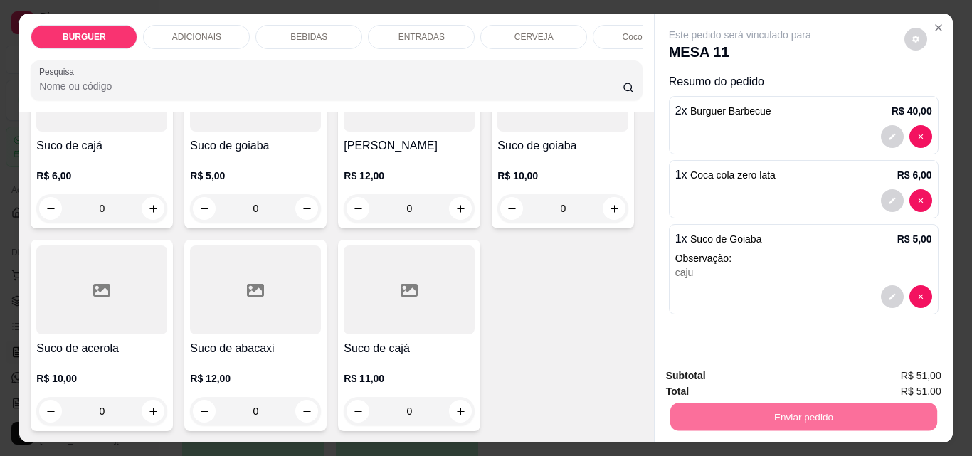
click at [900, 372] on button "Enviar pedido" at bounding box center [905, 376] width 78 height 26
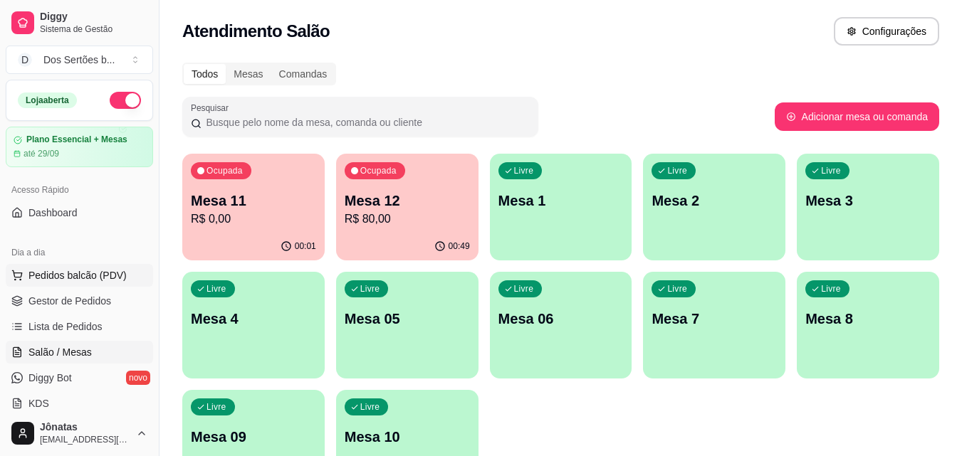
click at [17, 273] on icon at bounding box center [16, 273] width 9 height 6
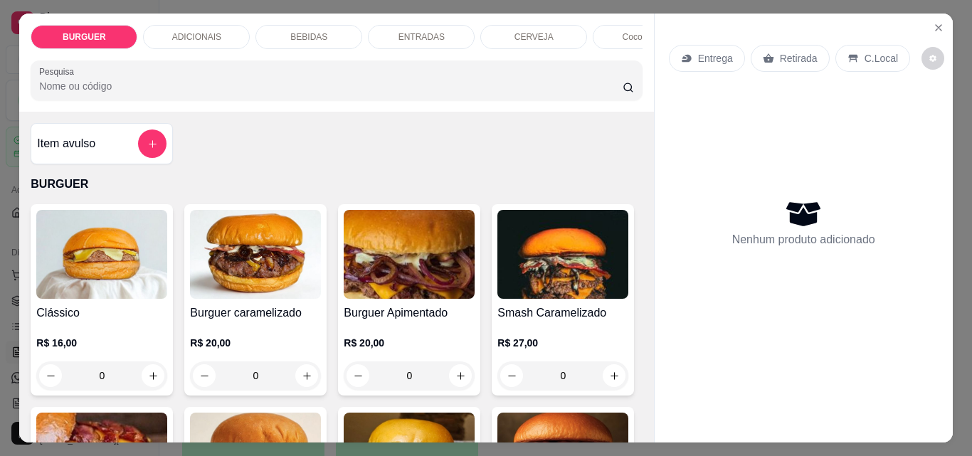
scroll to position [73, 0]
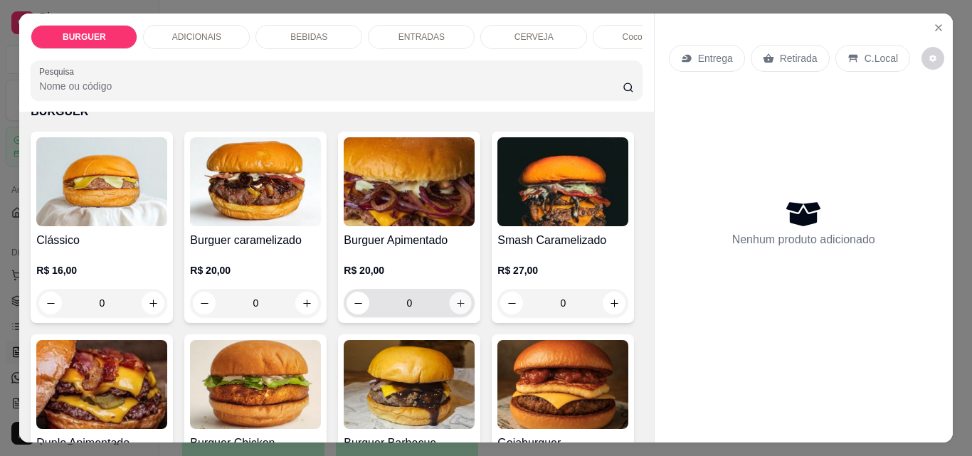
click at [456, 305] on icon "increase-product-quantity" at bounding box center [461, 303] width 11 height 11
type input "1"
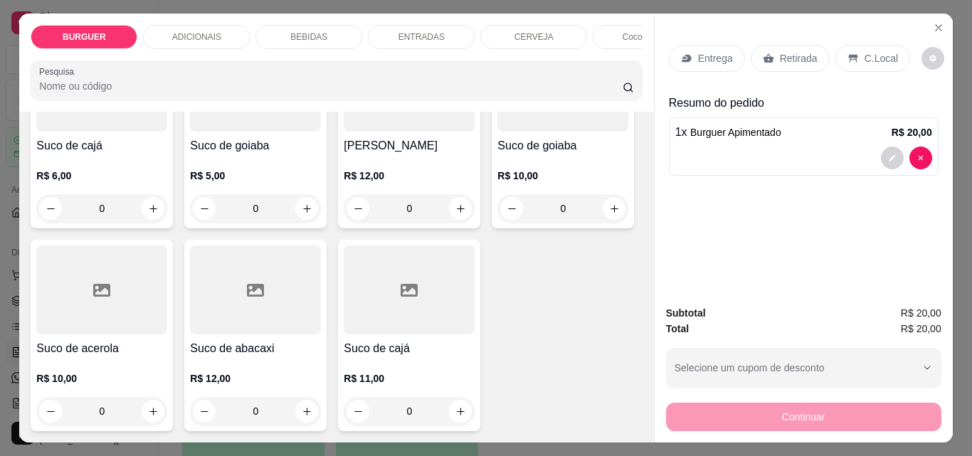
scroll to position [4267, 0]
click at [500, 20] on div "0" at bounding box center [562, 5] width 125 height 28
type input "1"
click at [784, 56] on p "Retirada" at bounding box center [799, 58] width 38 height 14
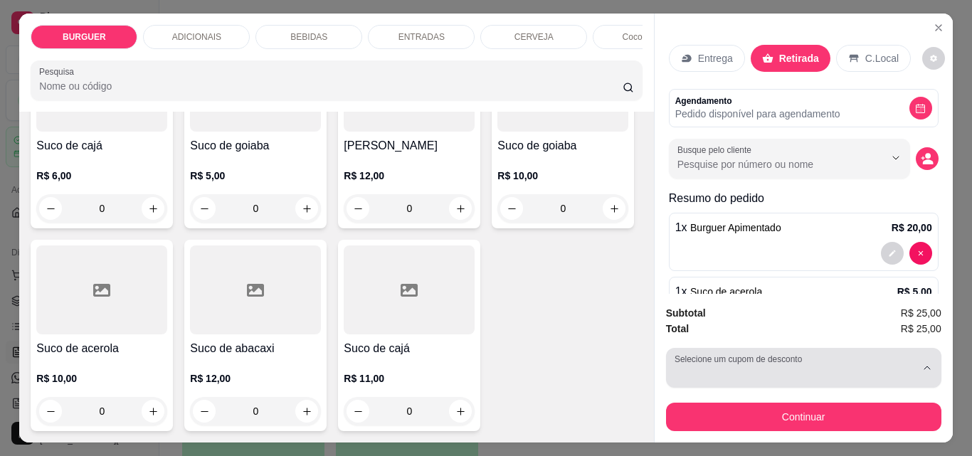
click at [762, 361] on div "button" at bounding box center [795, 368] width 241 height 28
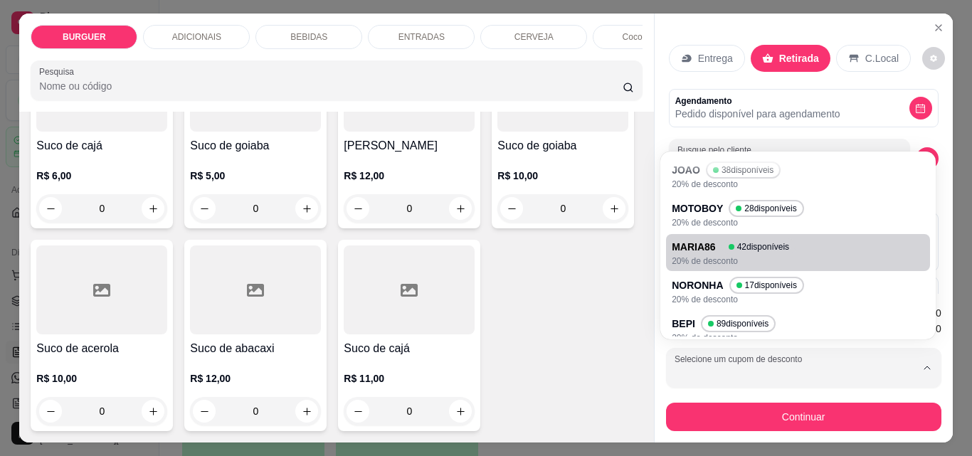
scroll to position [91, 0]
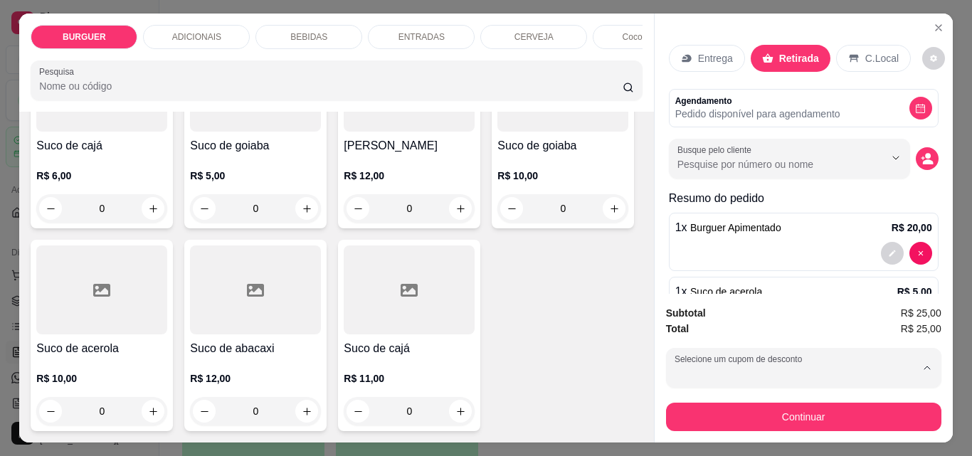
click at [695, 194] on p "NORONHA" at bounding box center [701, 201] width 49 height 14
type input "68766cf2e29708dea30ba981"
select select "68766cf2e29708dea30ba981"
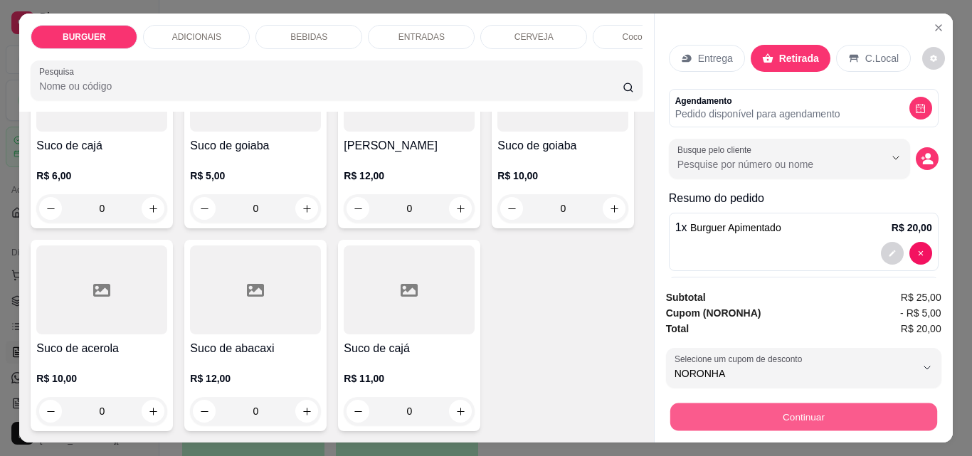
click at [797, 411] on button "Continuar" at bounding box center [803, 417] width 267 height 28
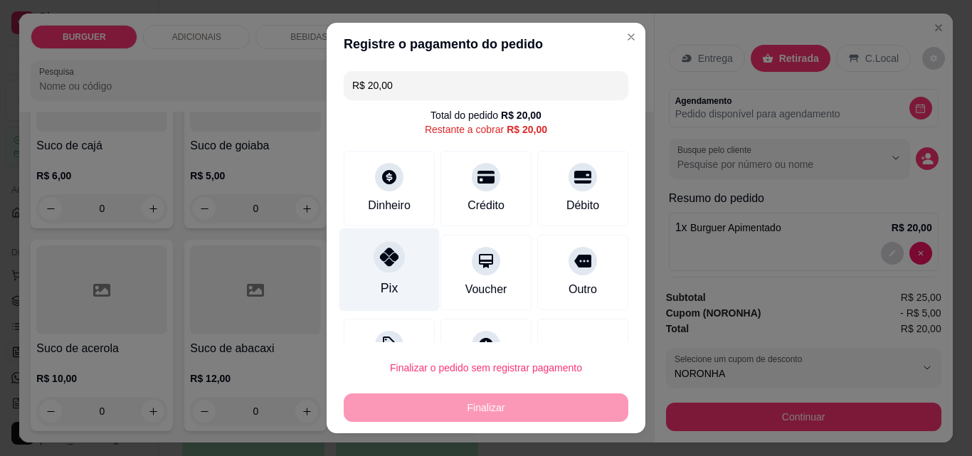
click at [384, 268] on div at bounding box center [389, 256] width 31 height 31
type input "R$ 0,00"
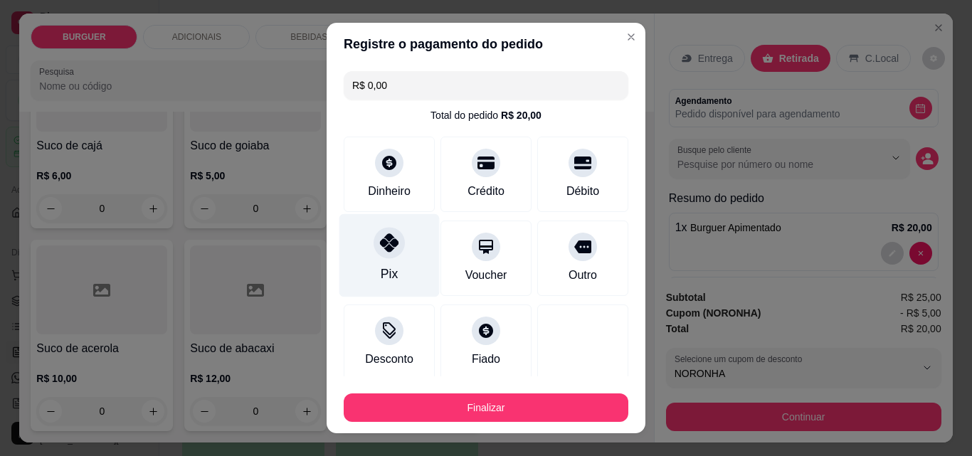
scroll to position [83, 0]
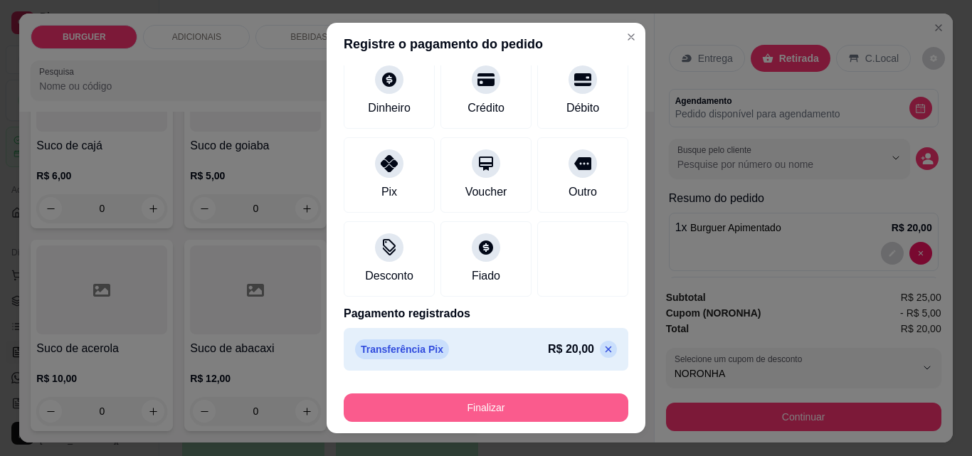
click at [495, 410] on button "Finalizar" at bounding box center [486, 408] width 285 height 28
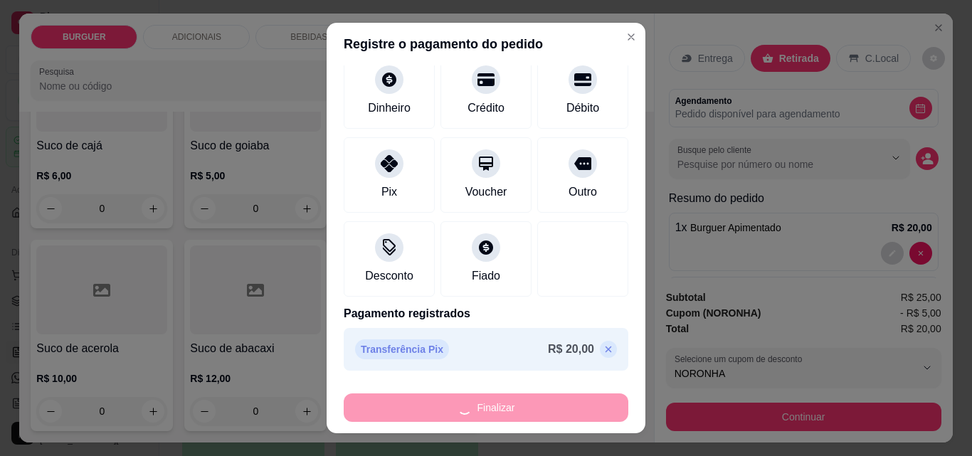
type input "0"
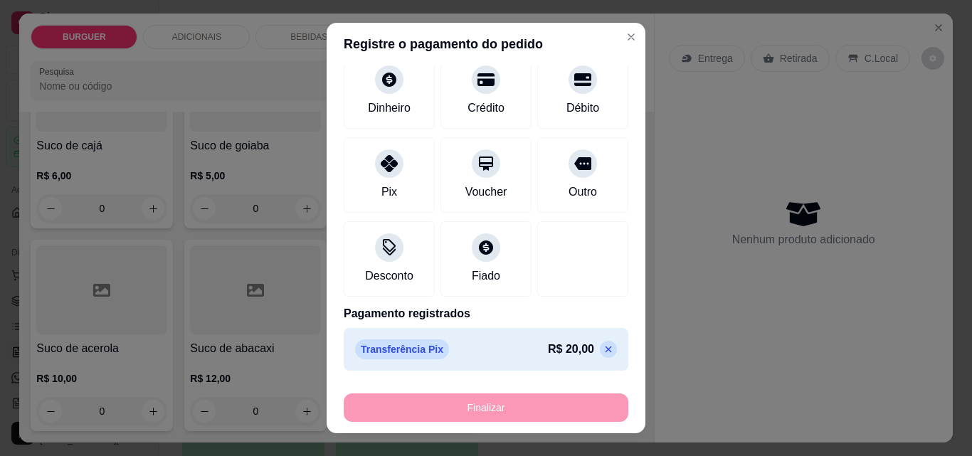
type input "-R$ 20,00"
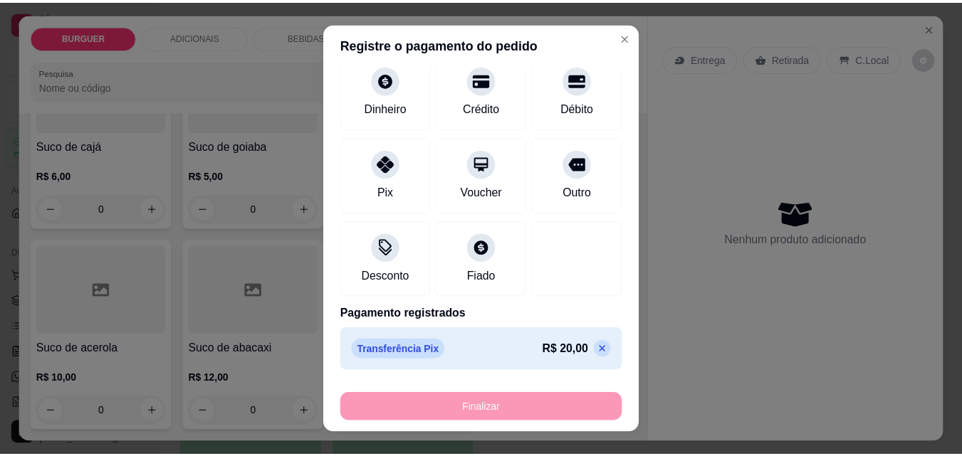
scroll to position [4266, 0]
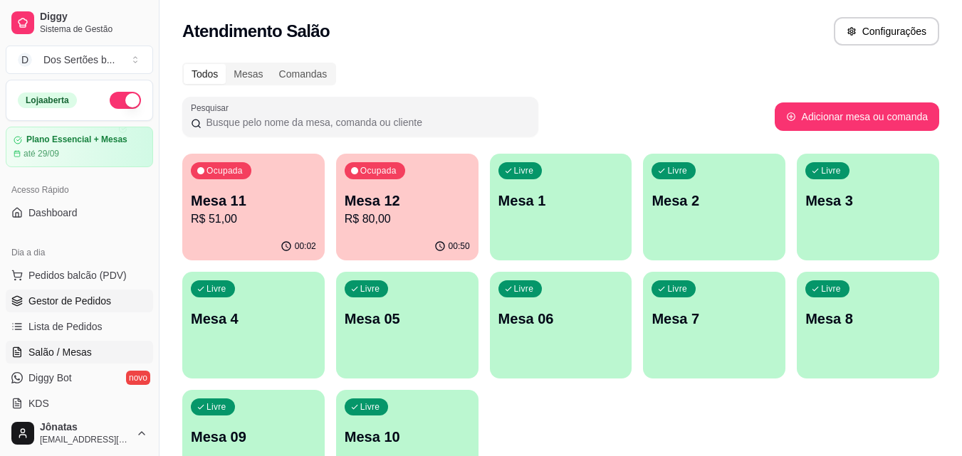
click at [44, 302] on span "Gestor de Pedidos" at bounding box center [69, 301] width 83 height 14
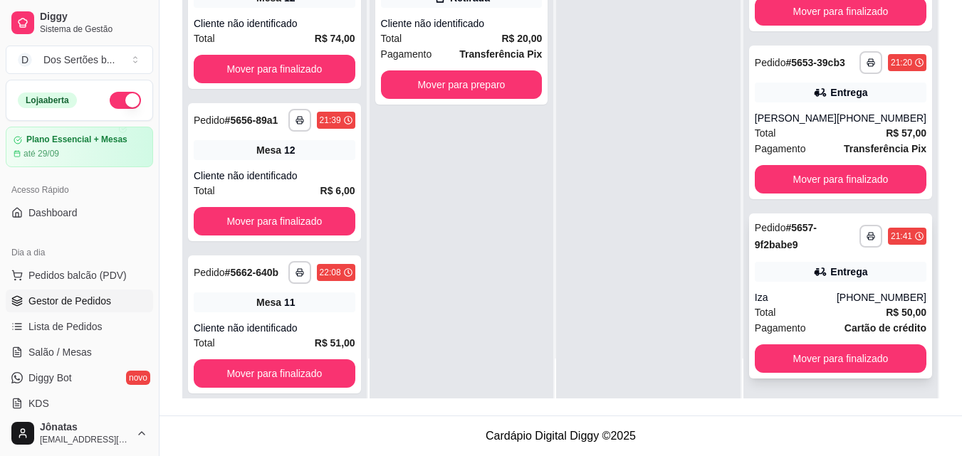
scroll to position [755, 0]
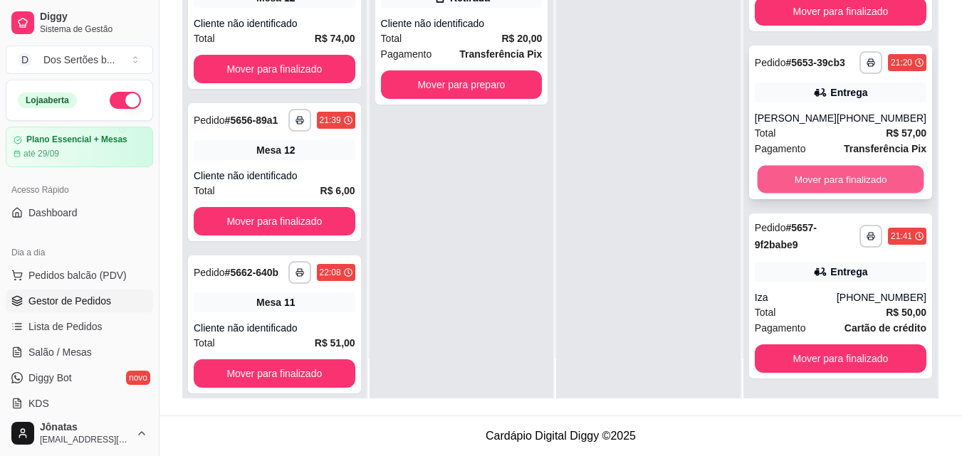
click at [840, 194] on button "Mover para finalizado" at bounding box center [840, 180] width 167 height 28
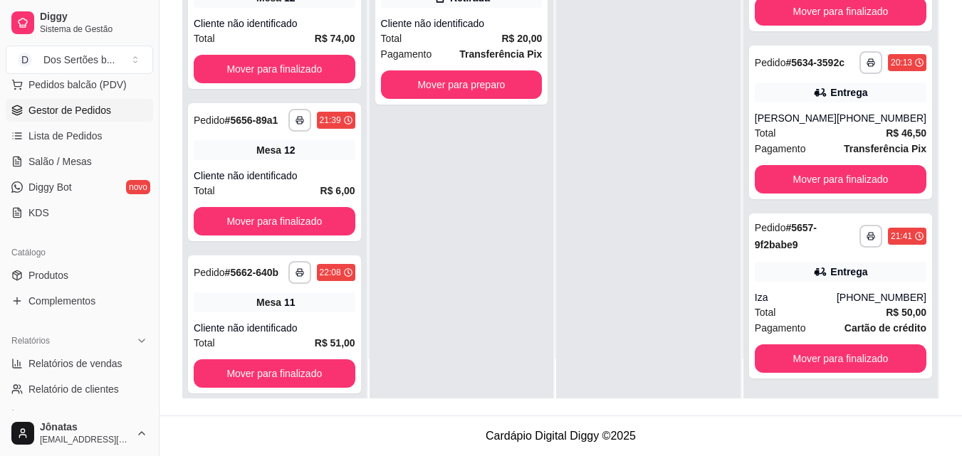
scroll to position [345, 0]
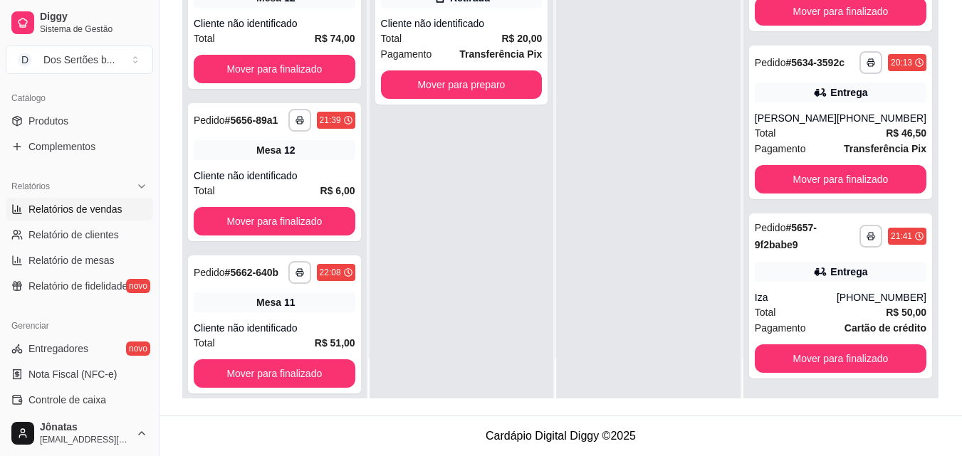
click at [61, 206] on span "Relatórios de vendas" at bounding box center [75, 209] width 94 height 14
select select "ALL"
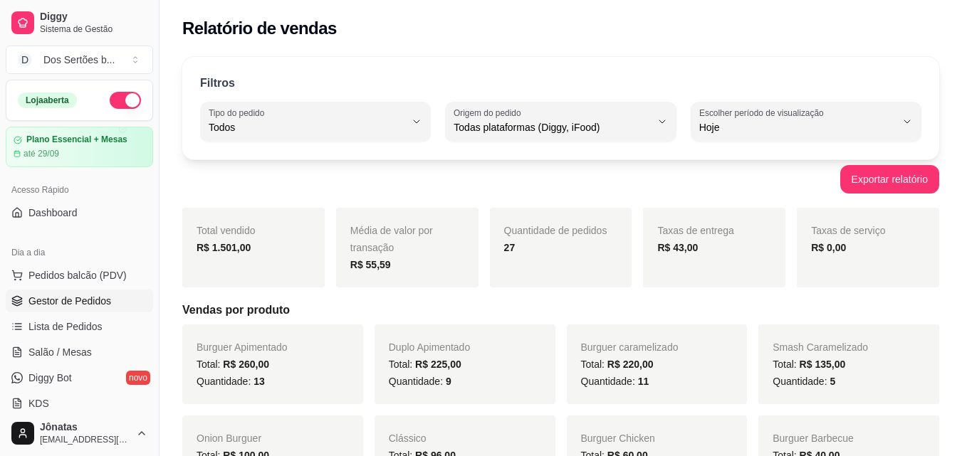
click at [69, 299] on span "Gestor de Pedidos" at bounding box center [69, 301] width 83 height 14
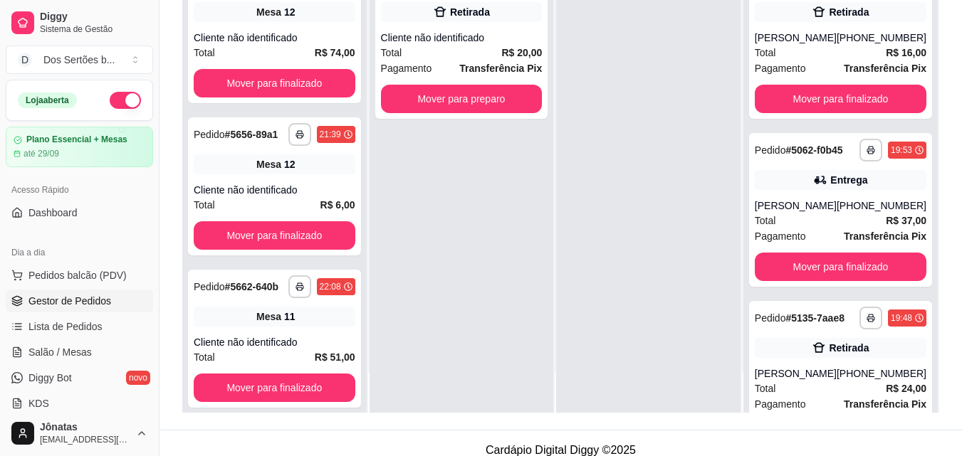
scroll to position [217, 0]
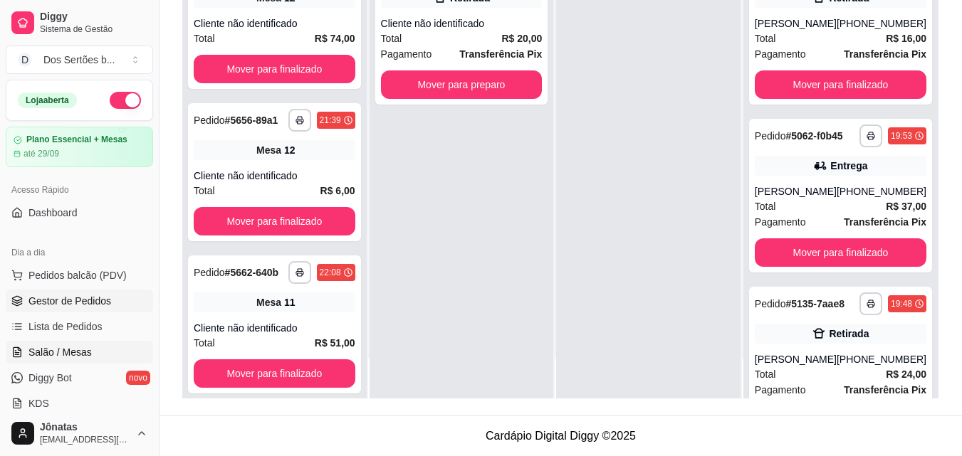
click at [61, 352] on span "Salão / Mesas" at bounding box center [59, 352] width 63 height 14
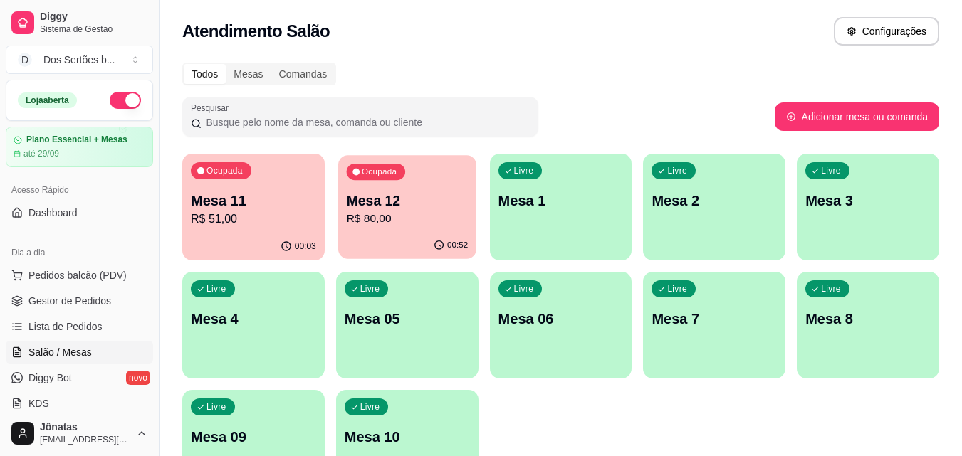
click at [377, 212] on p "R$ 80,00" at bounding box center [407, 219] width 122 height 16
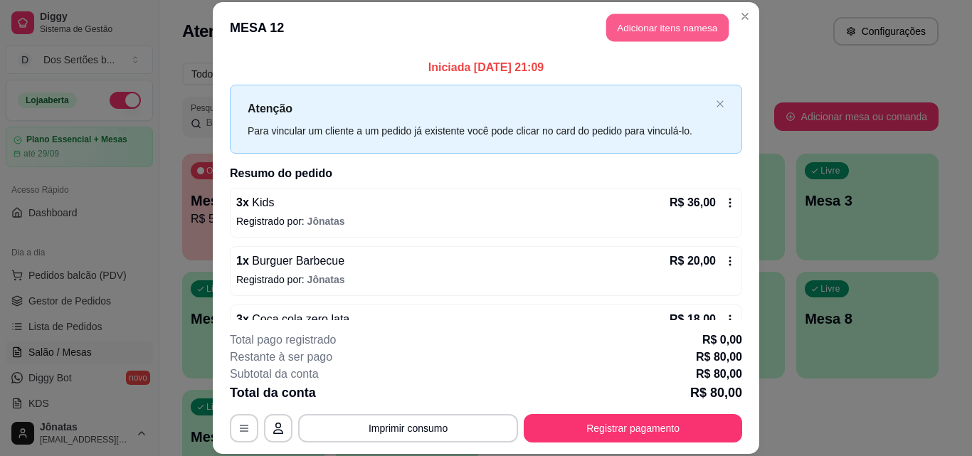
click at [636, 31] on button "Adicionar itens na mesa" at bounding box center [667, 28] width 122 height 28
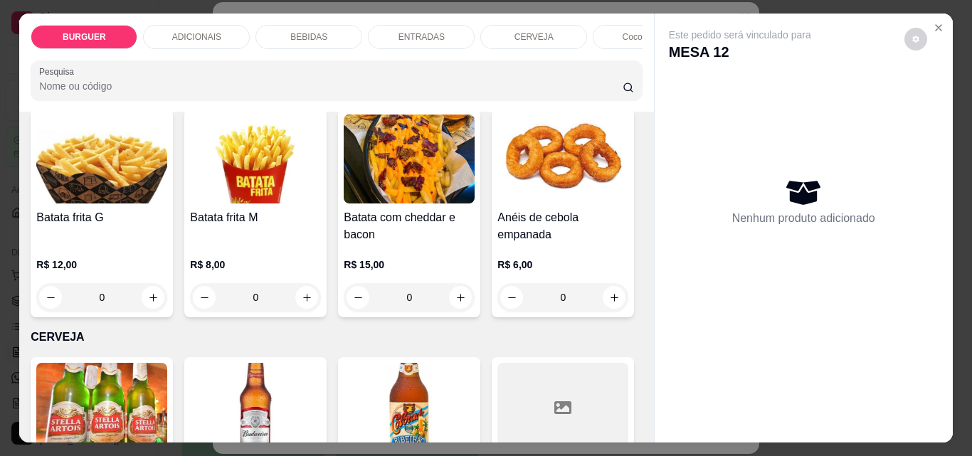
scroll to position [2177, 0]
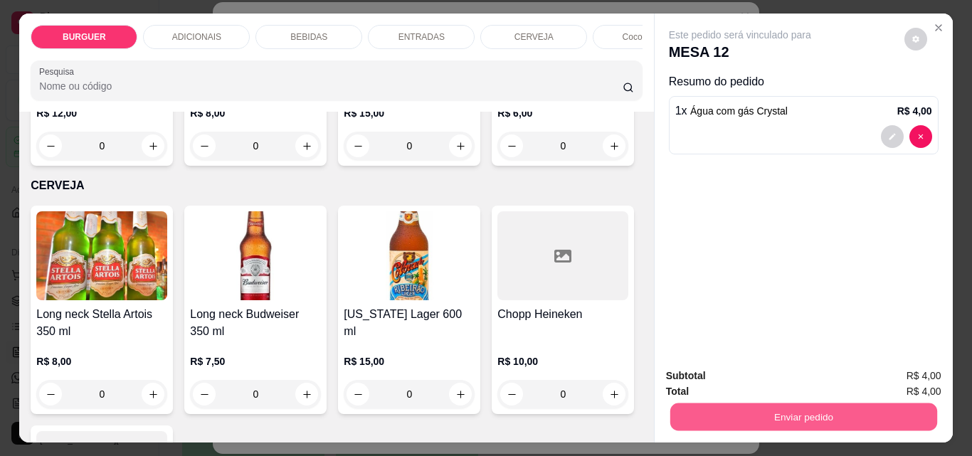
click at [734, 404] on button "Enviar pedido" at bounding box center [803, 417] width 267 height 28
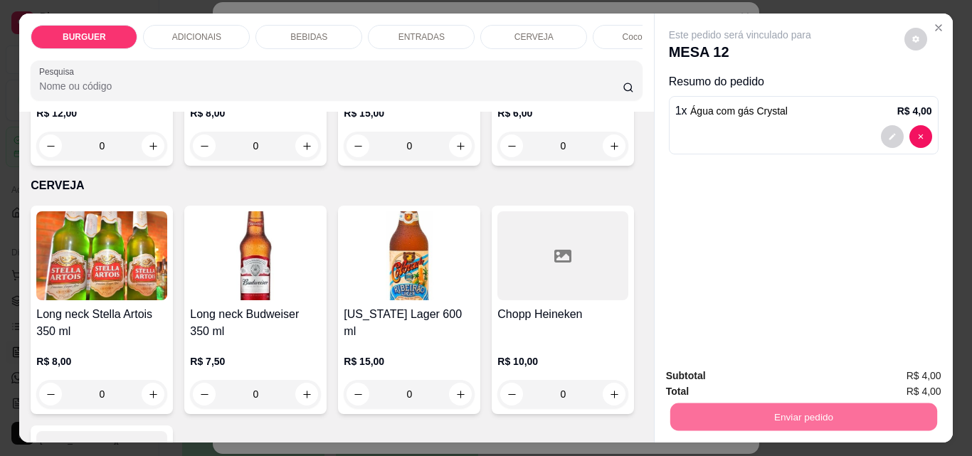
click at [888, 368] on button "Enviar pedido" at bounding box center [905, 376] width 78 height 26
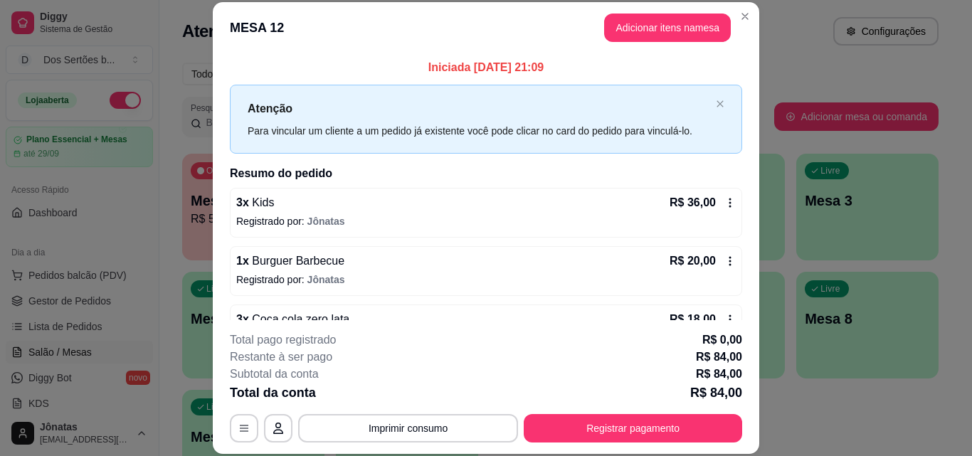
scroll to position [157, 0]
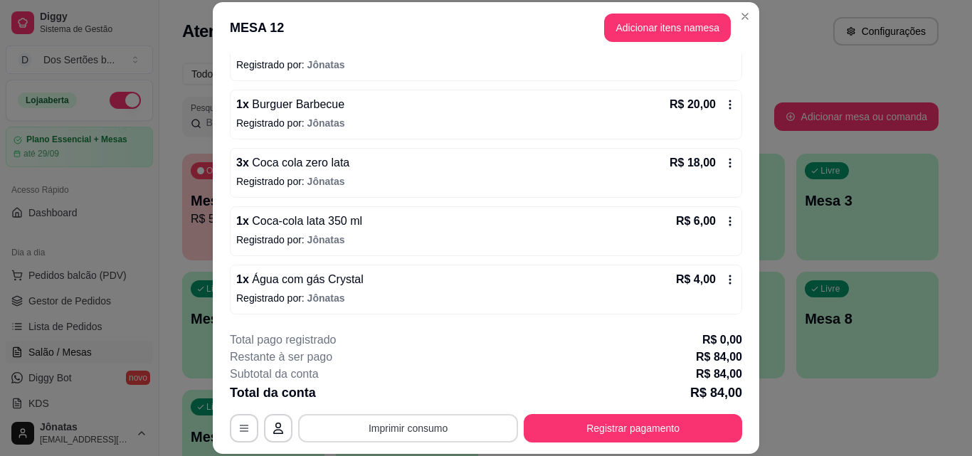
click at [442, 416] on button "Imprimir consumo" at bounding box center [408, 428] width 220 height 28
click at [407, 397] on button "Impressora" at bounding box center [407, 395] width 100 height 22
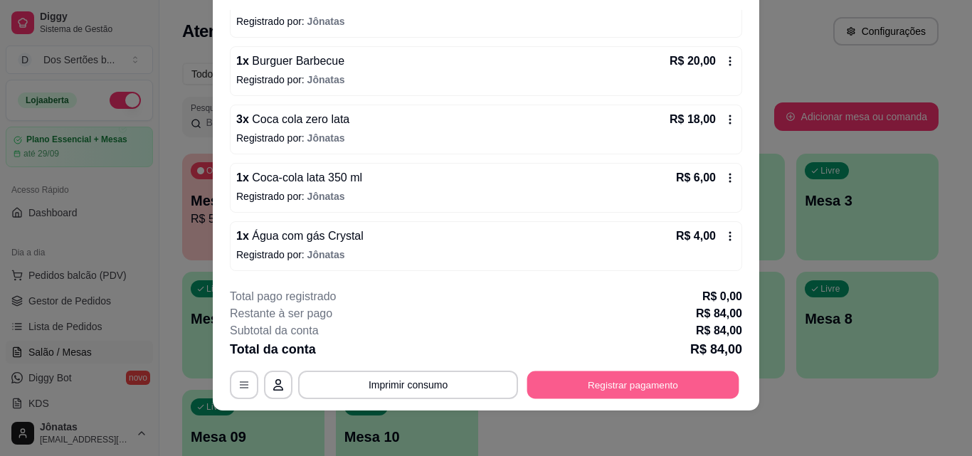
click at [656, 387] on button "Registrar pagamento" at bounding box center [633, 385] width 212 height 28
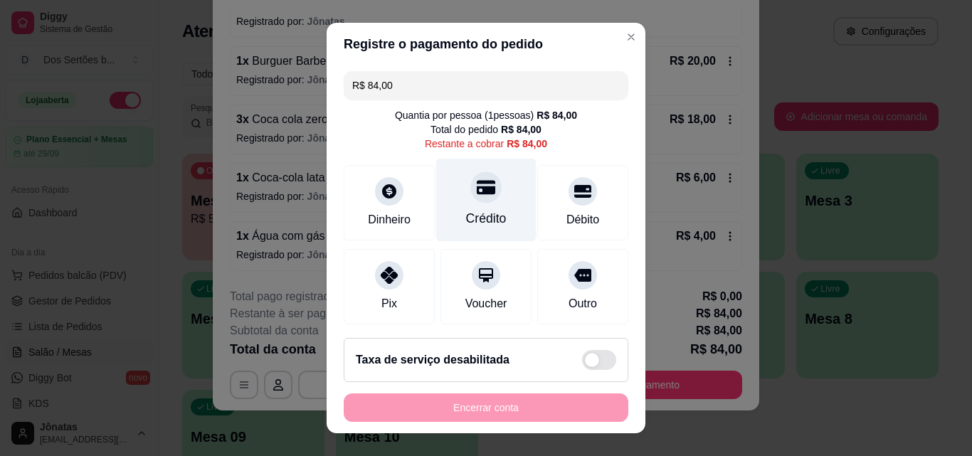
click at [493, 196] on div "Crédito" at bounding box center [486, 200] width 100 height 83
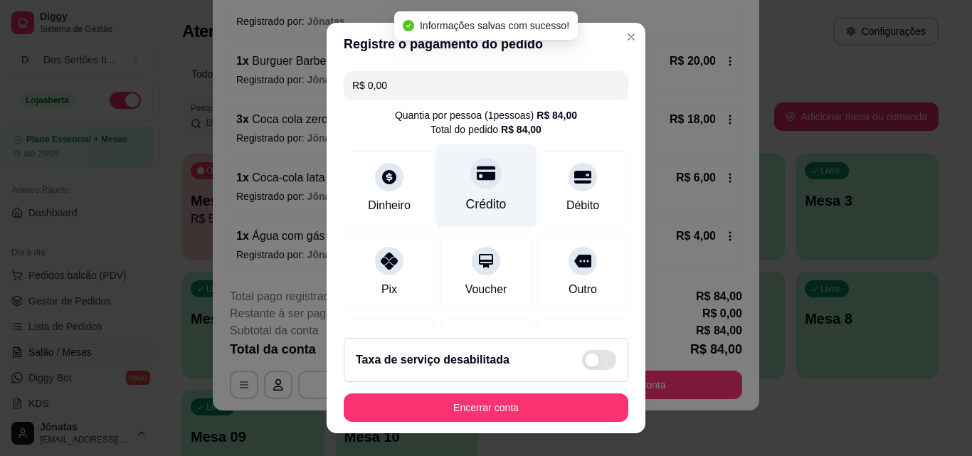
scroll to position [164, 0]
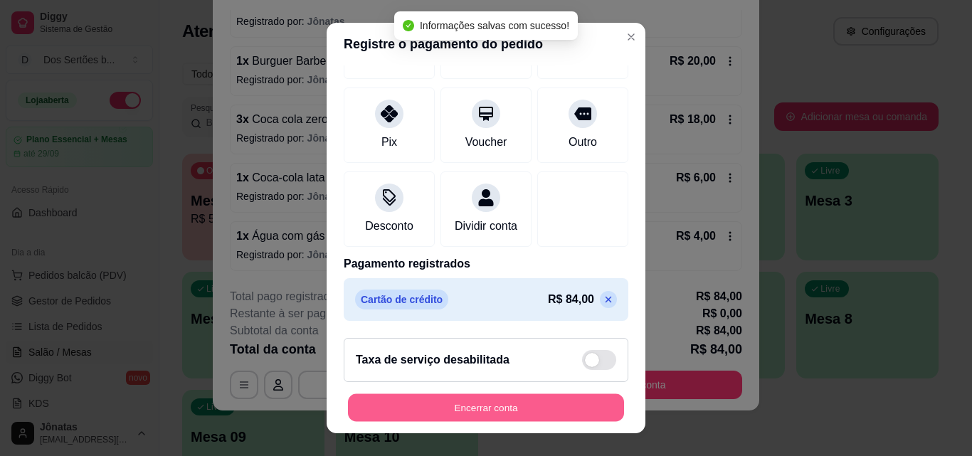
click at [573, 399] on button "Encerrar conta" at bounding box center [486, 408] width 276 height 28
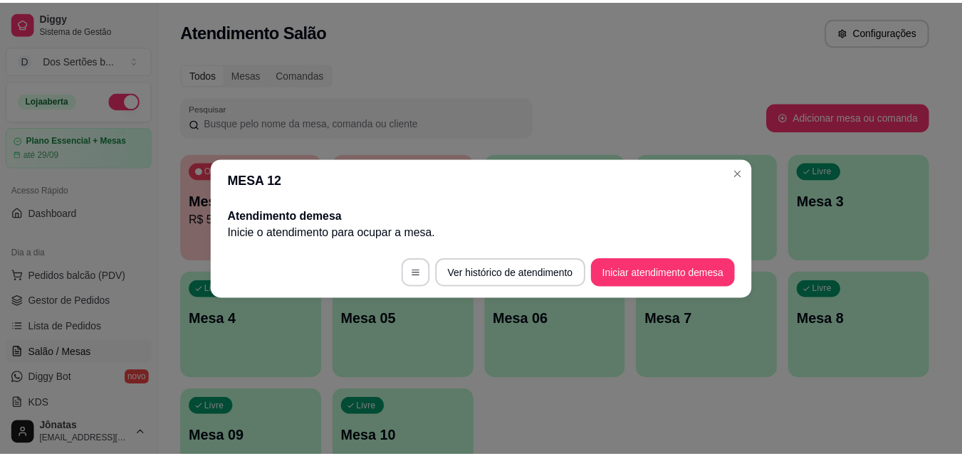
scroll to position [0, 0]
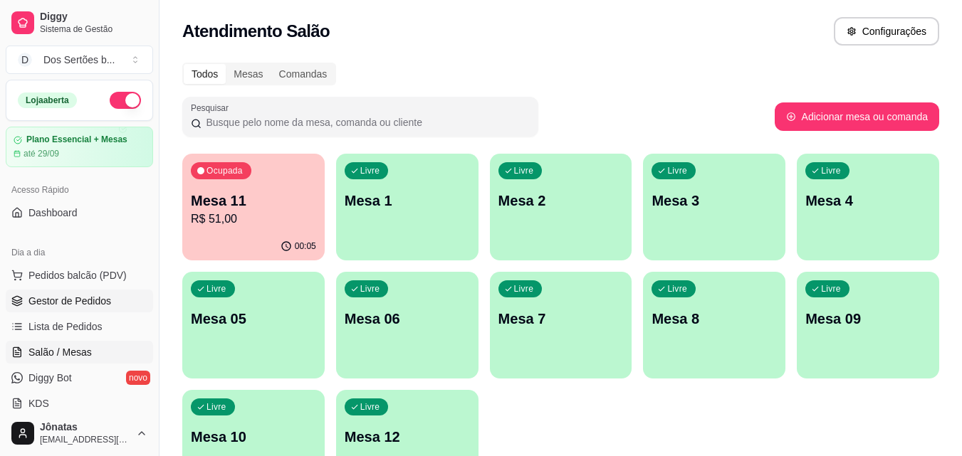
click at [33, 296] on span "Gestor de Pedidos" at bounding box center [69, 301] width 83 height 14
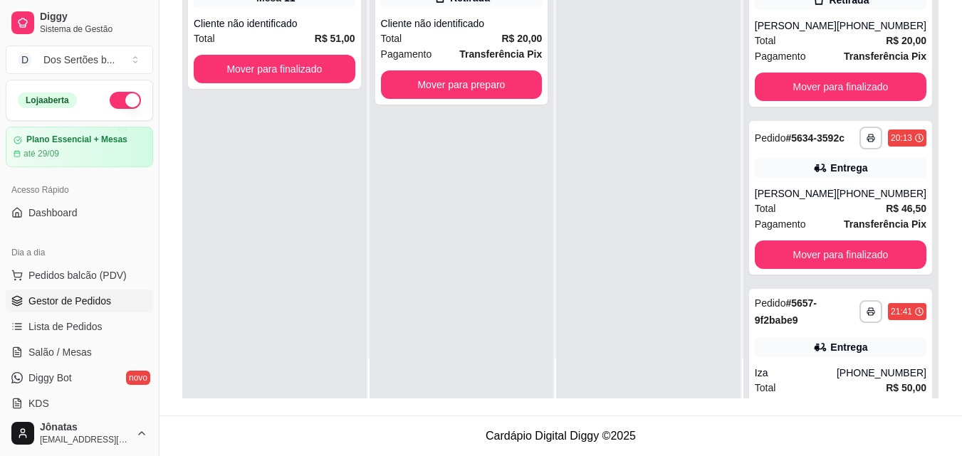
scroll to position [634, 0]
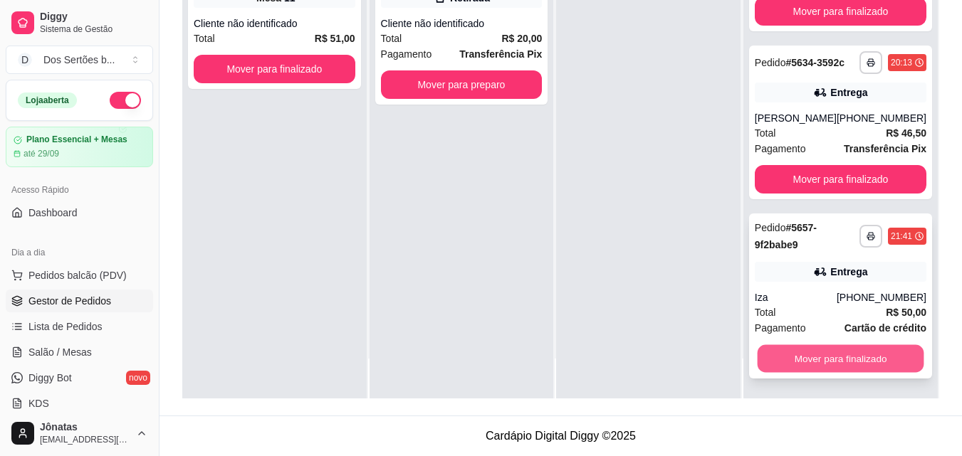
click at [809, 357] on button "Mover para finalizado" at bounding box center [840, 359] width 167 height 28
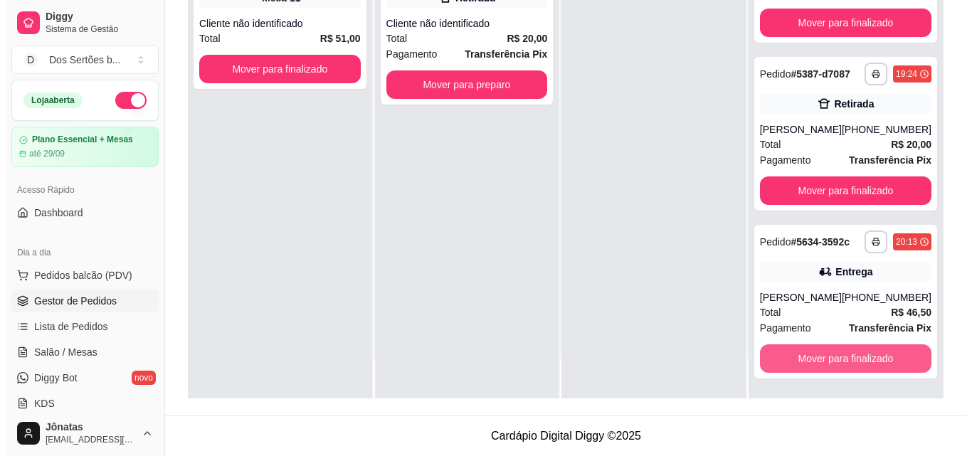
scroll to position [455, 0]
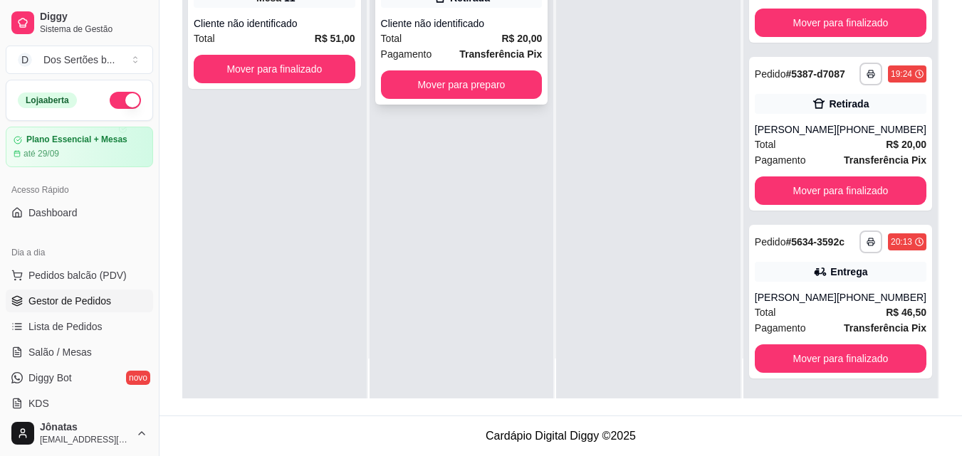
click at [474, 31] on div "Total R$ 20,00" at bounding box center [462, 39] width 162 height 16
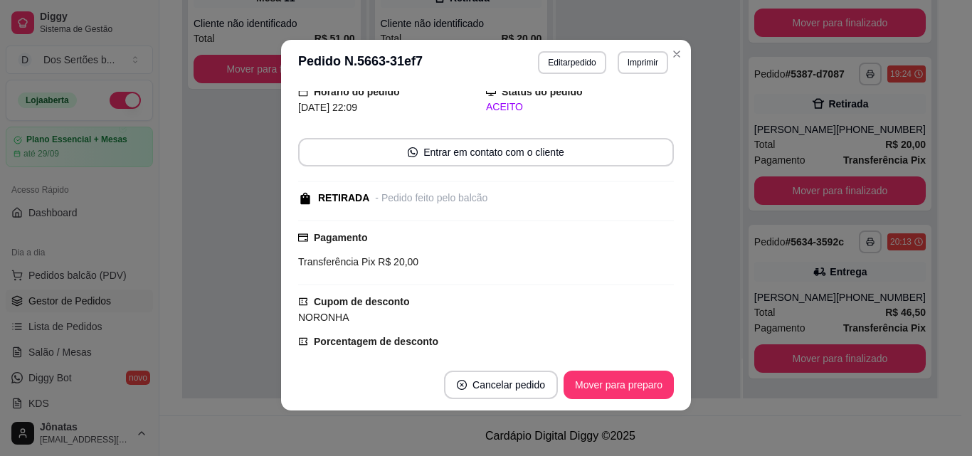
scroll to position [245, 0]
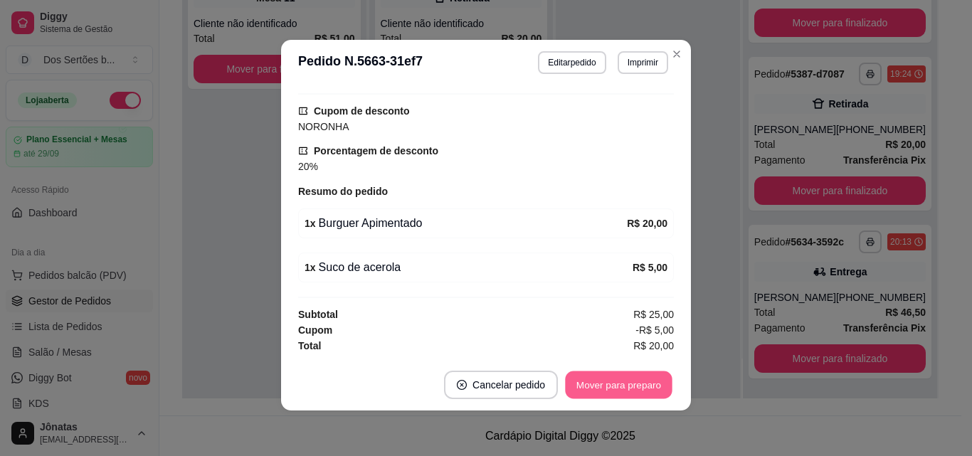
click at [619, 390] on button "Mover para preparo" at bounding box center [618, 386] width 107 height 28
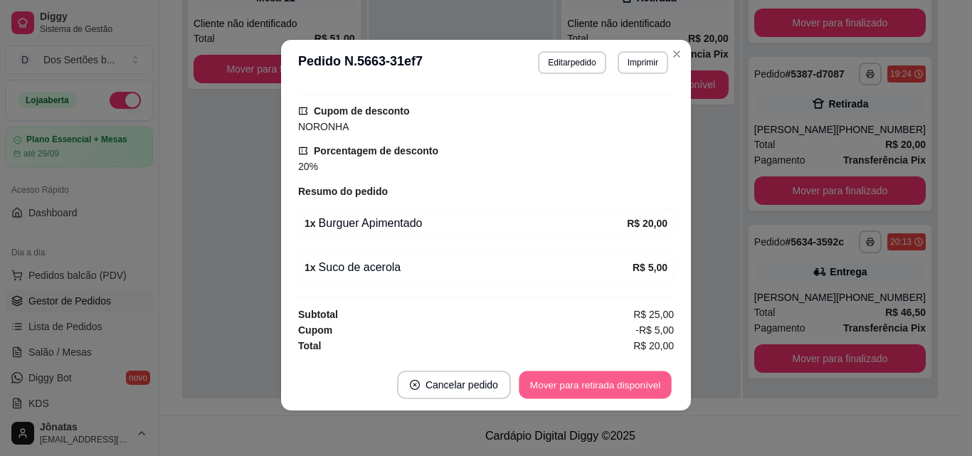
click at [601, 382] on button "Mover para retirada disponível" at bounding box center [595, 386] width 152 height 28
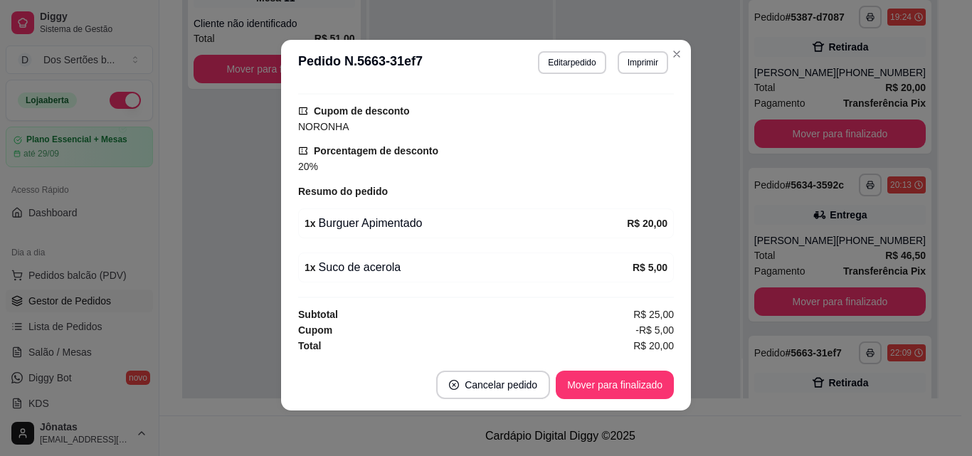
scroll to position [634, 0]
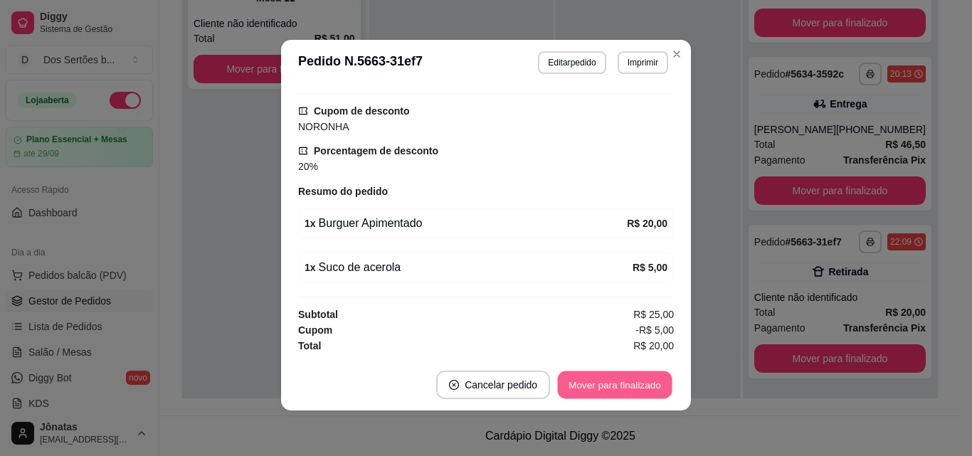
click at [601, 382] on button "Mover para finalizado" at bounding box center [615, 386] width 115 height 28
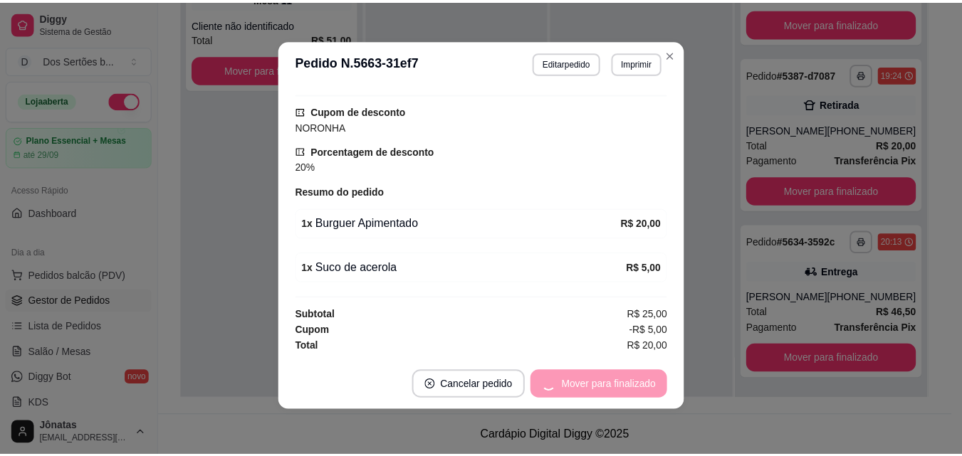
scroll to position [184, 0]
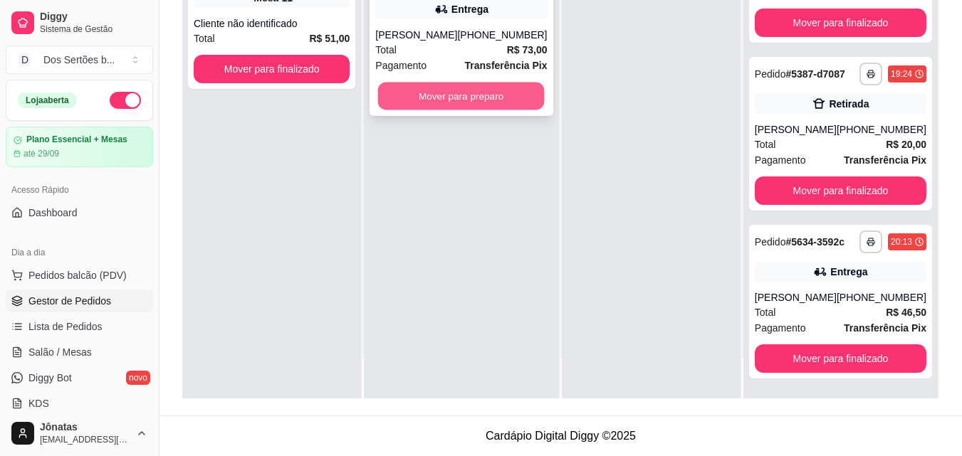
click at [418, 104] on button "Mover para preparo" at bounding box center [461, 97] width 167 height 28
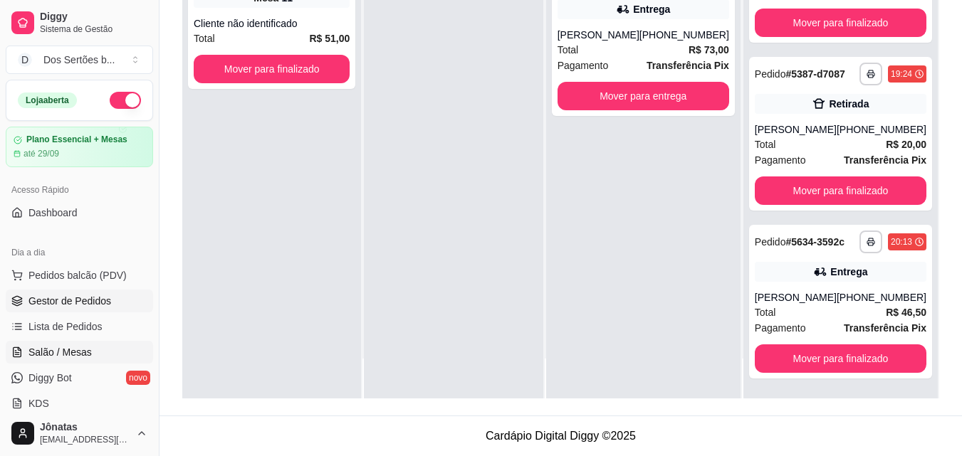
click at [88, 347] on span "Salão / Mesas" at bounding box center [59, 352] width 63 height 14
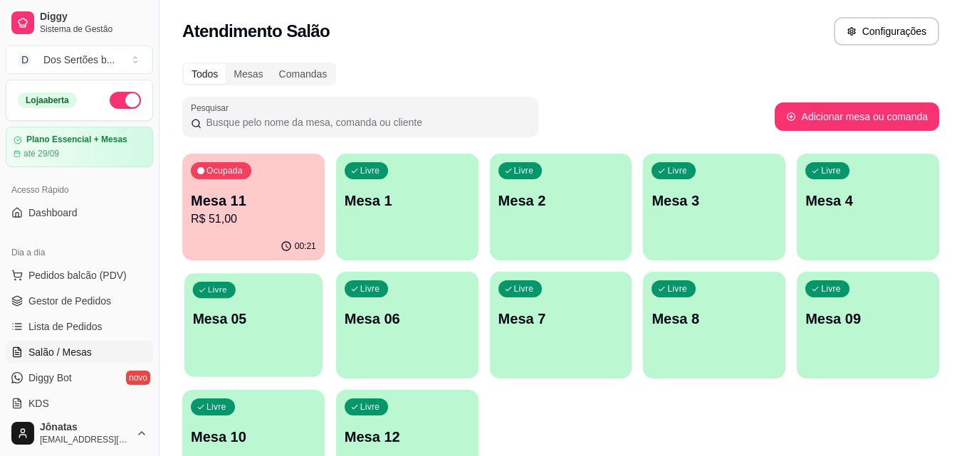
click at [284, 332] on div "Livre Mesa 05" at bounding box center [253, 316] width 138 height 87
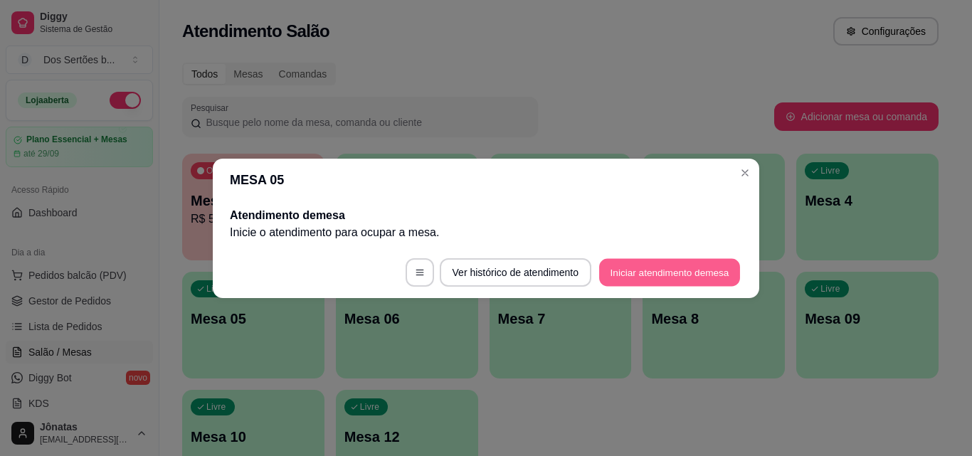
click at [638, 269] on button "Iniciar atendimento de mesa" at bounding box center [669, 272] width 141 height 28
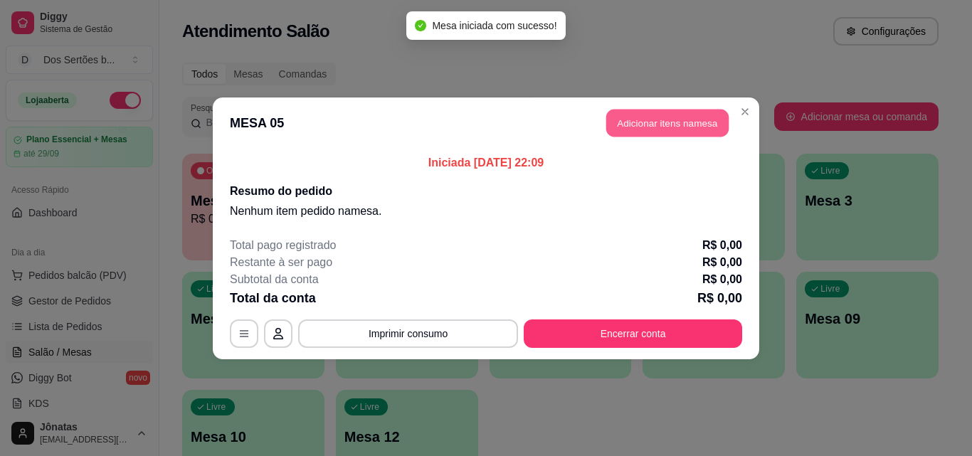
click at [633, 110] on button "Adicionar itens na mesa" at bounding box center [667, 123] width 122 height 28
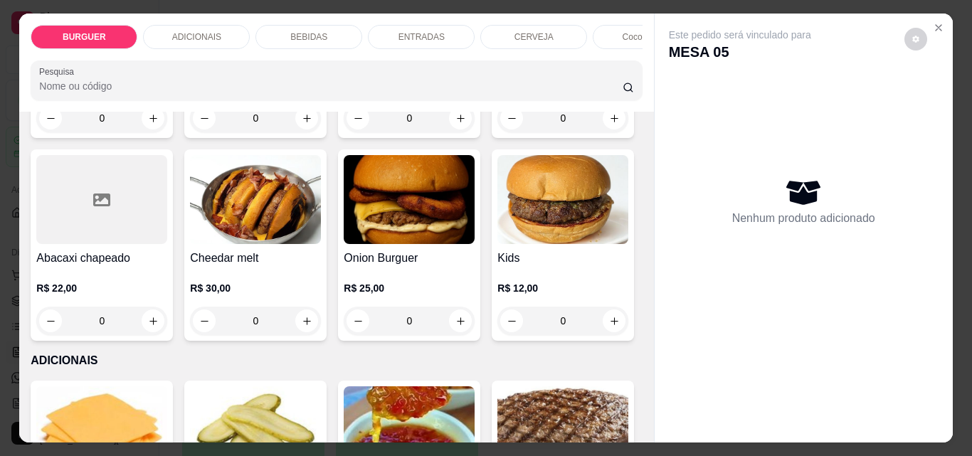
scroll to position [310, 0]
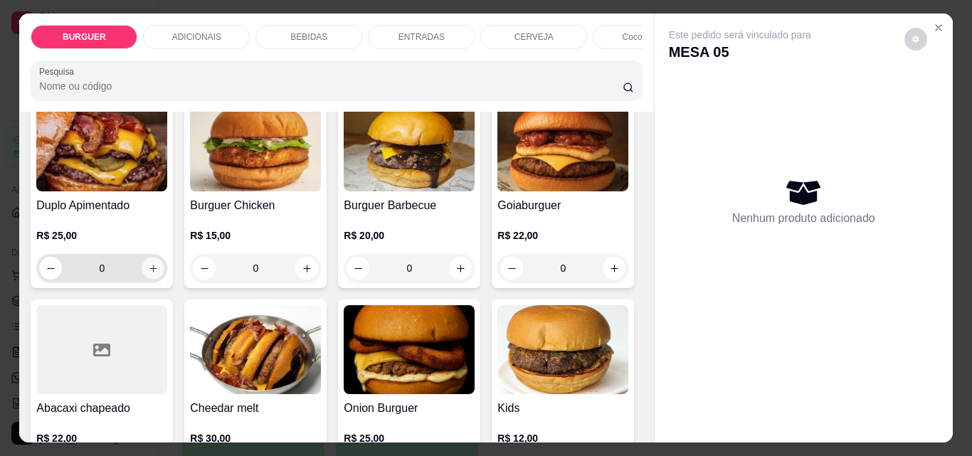
click at [159, 268] on icon "increase-product-quantity" at bounding box center [153, 268] width 11 height 11
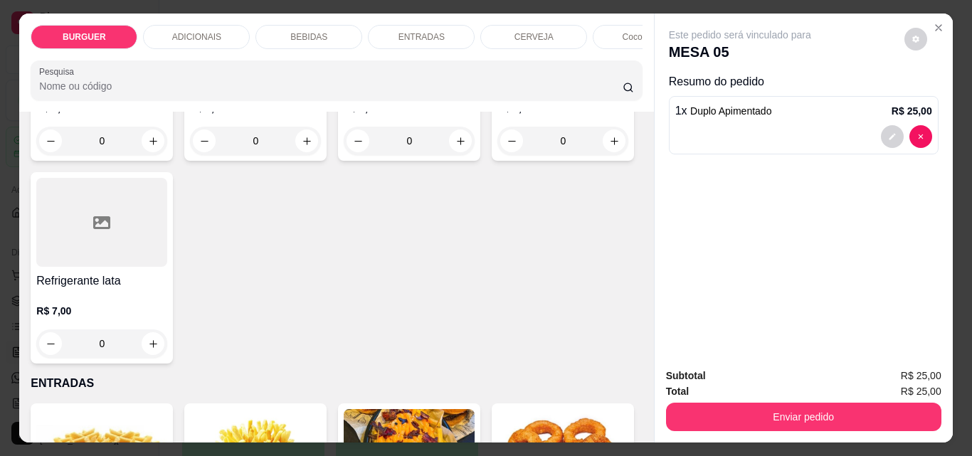
scroll to position [1596, 0]
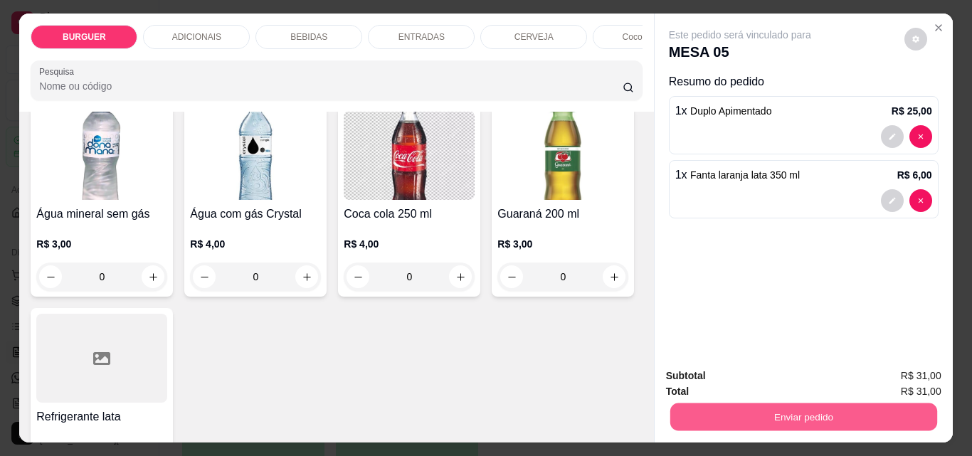
click at [784, 403] on button "Enviar pedido" at bounding box center [803, 417] width 267 height 28
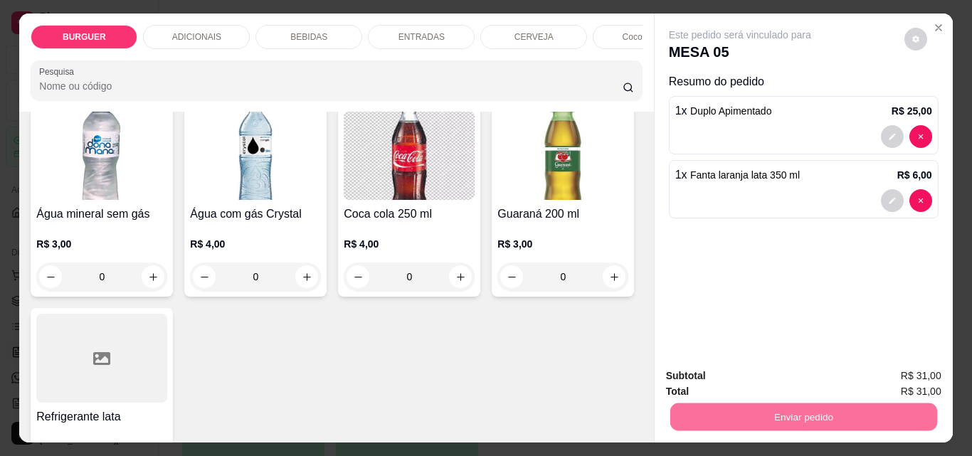
click at [888, 365] on button "Enviar pedido" at bounding box center [905, 376] width 78 height 26
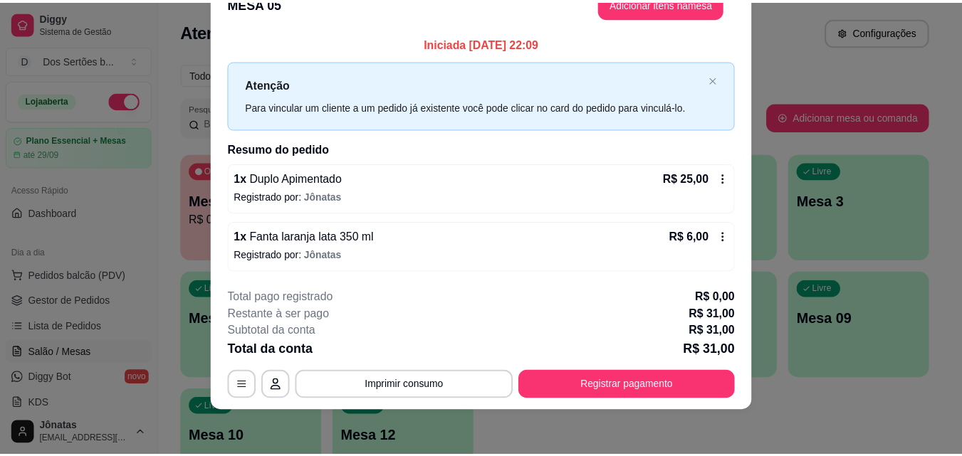
scroll to position [0, 0]
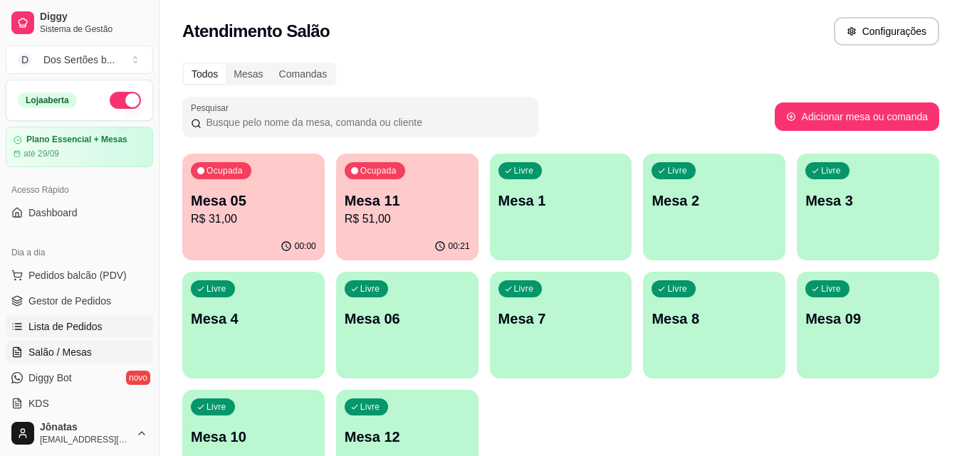
click at [99, 330] on span "Lista de Pedidos" at bounding box center [65, 327] width 74 height 14
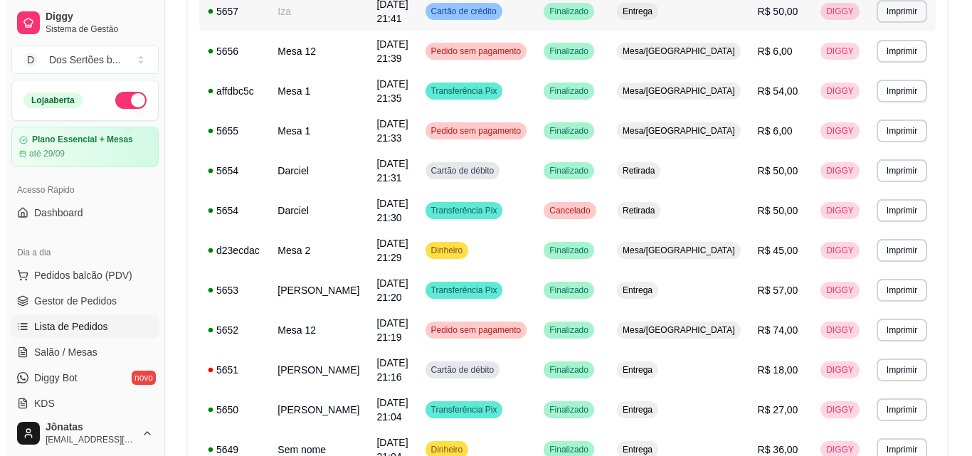
scroll to position [787, 0]
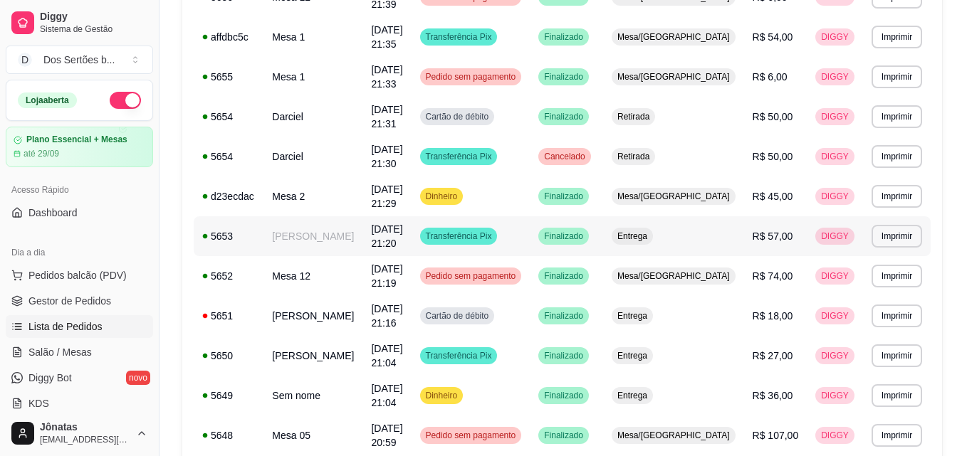
click at [310, 216] on td "[PERSON_NAME]" at bounding box center [312, 236] width 99 height 40
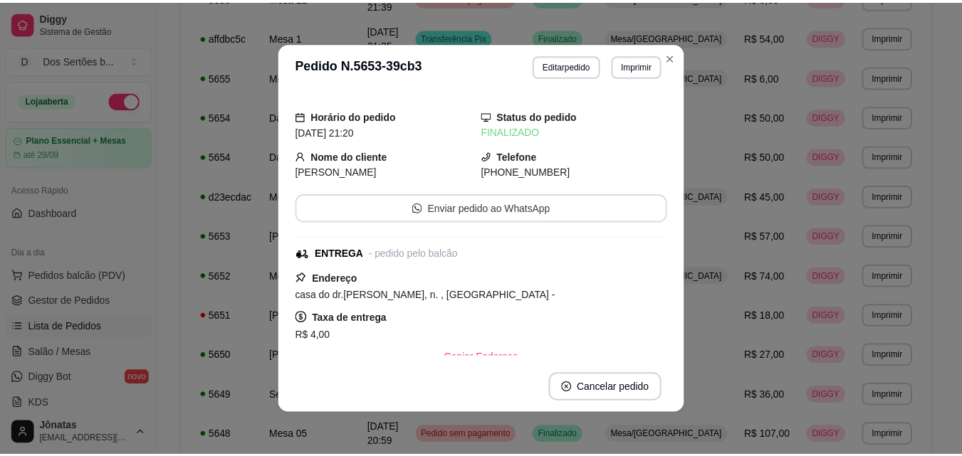
scroll to position [303, 0]
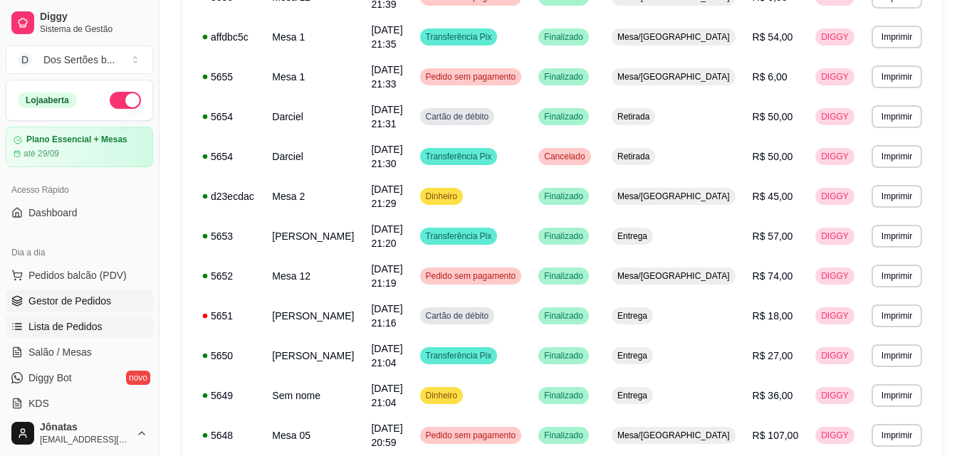
click at [107, 295] on span "Gestor de Pedidos" at bounding box center [69, 301] width 83 height 14
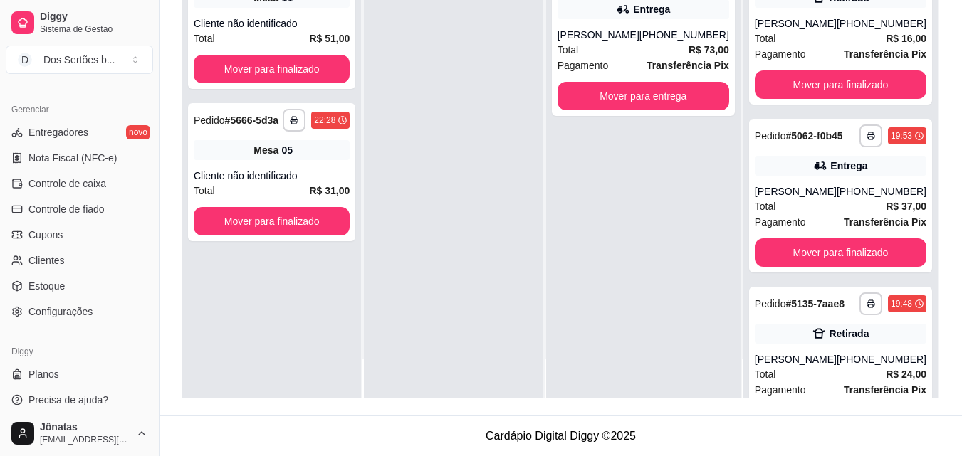
scroll to position [568, 0]
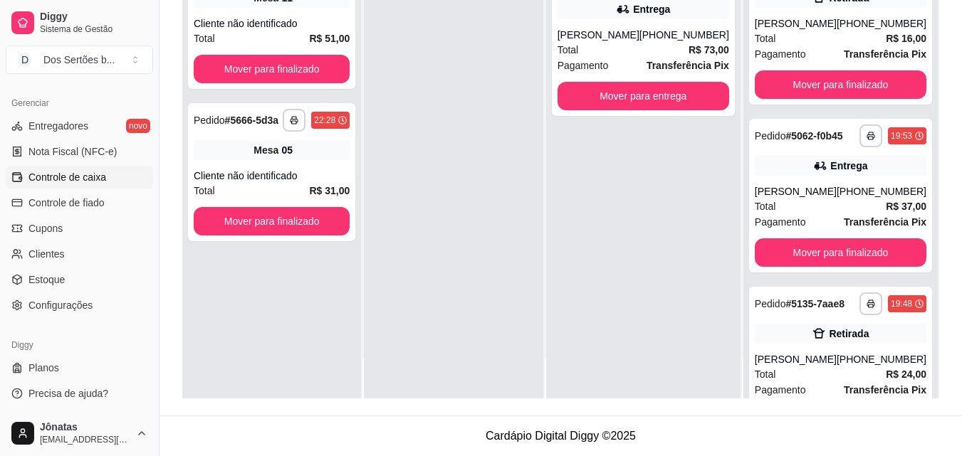
click at [25, 170] on link "Controle de caixa" at bounding box center [79, 177] width 147 height 23
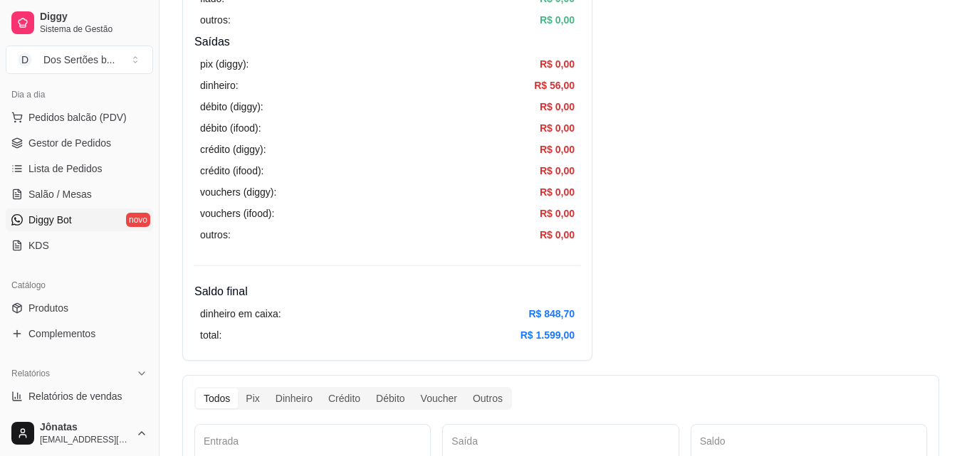
scroll to position [213, 0]
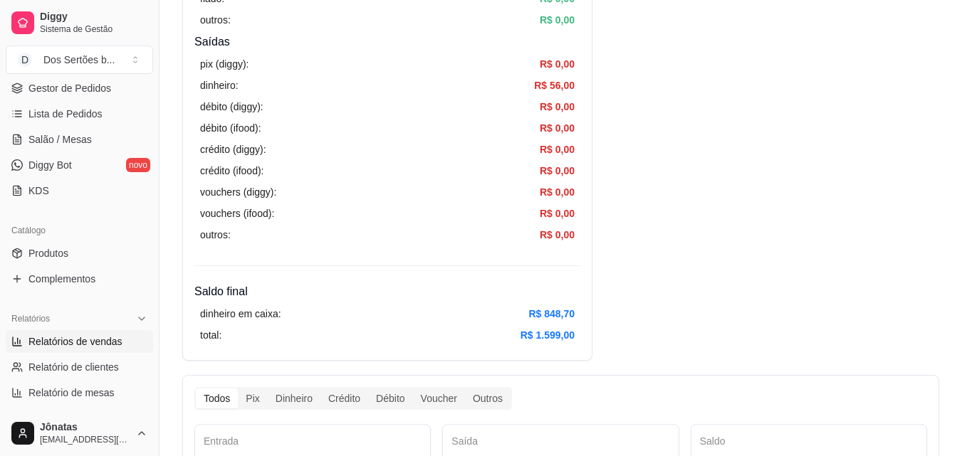
click at [78, 342] on span "Relatórios de vendas" at bounding box center [75, 342] width 94 height 14
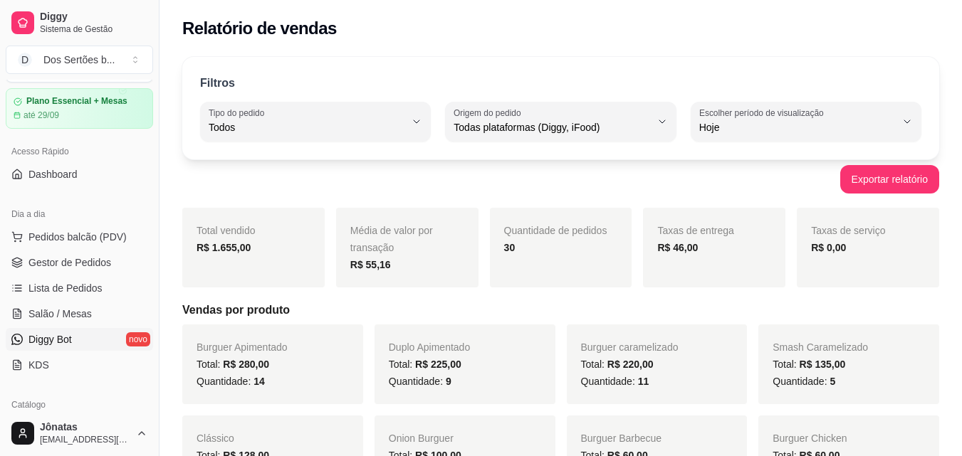
scroll to position [119, 0]
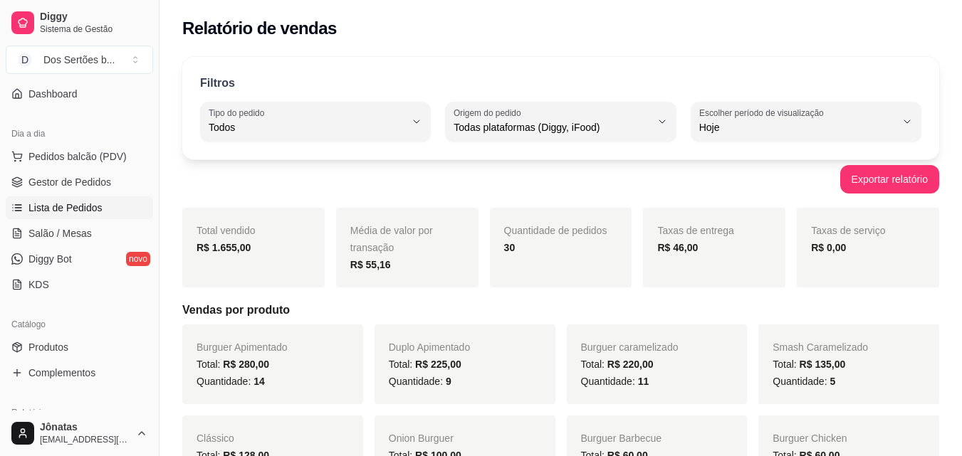
click at [72, 211] on span "Lista de Pedidos" at bounding box center [65, 208] width 74 height 14
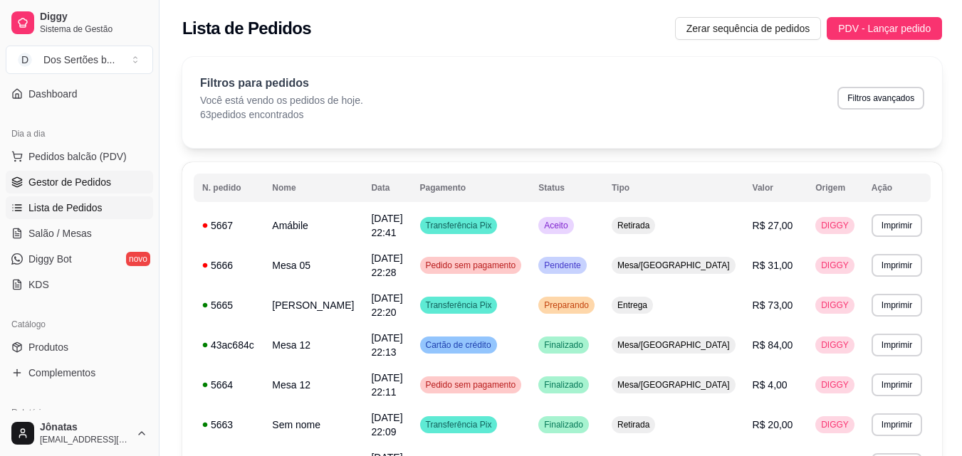
click at [59, 186] on span "Gestor de Pedidos" at bounding box center [69, 182] width 83 height 14
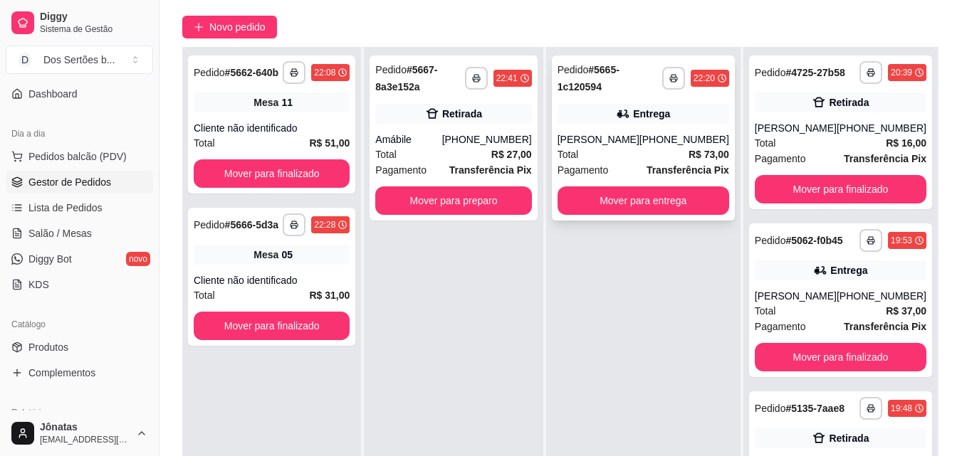
scroll to position [125, 0]
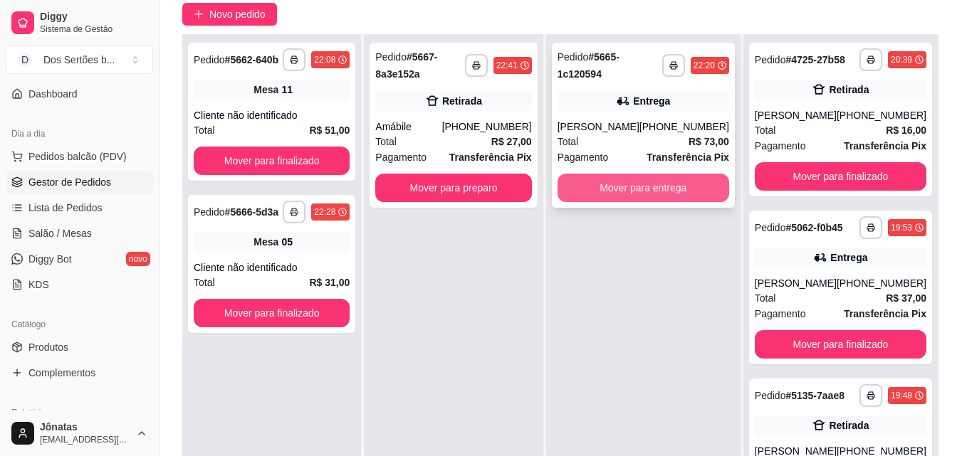
click at [634, 186] on button "Mover para entrega" at bounding box center [643, 188] width 172 height 28
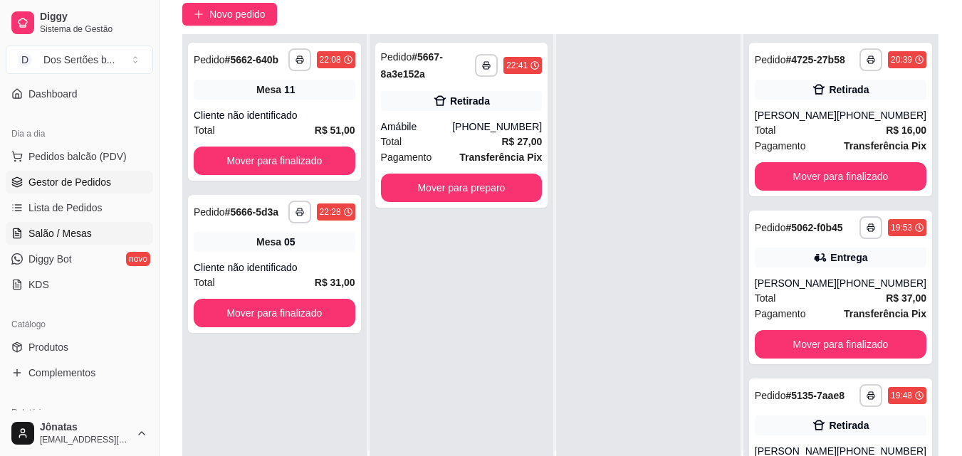
click at [33, 236] on span "Salão / Mesas" at bounding box center [59, 233] width 63 height 14
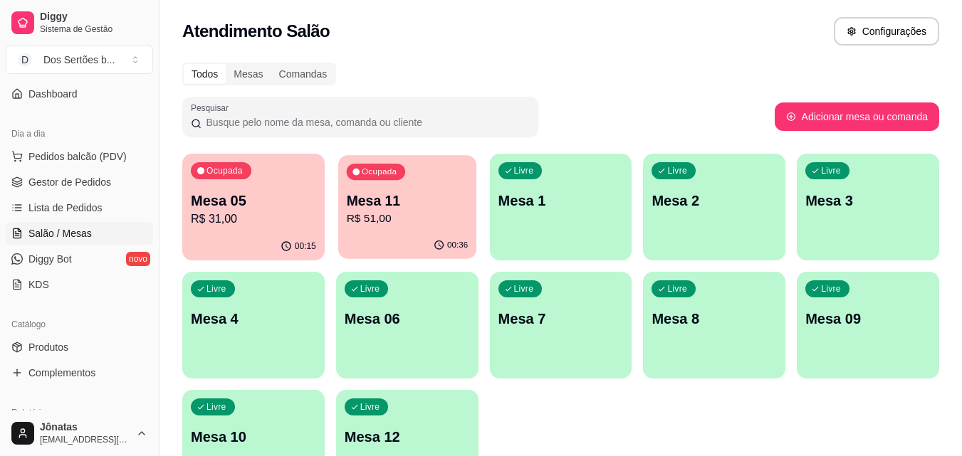
click at [432, 191] on p "Mesa 11" at bounding box center [407, 200] width 122 height 19
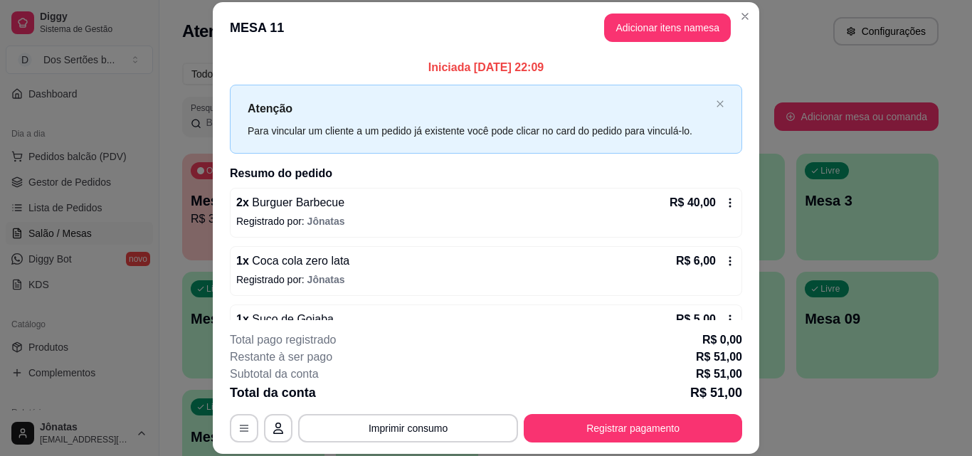
scroll to position [74, 0]
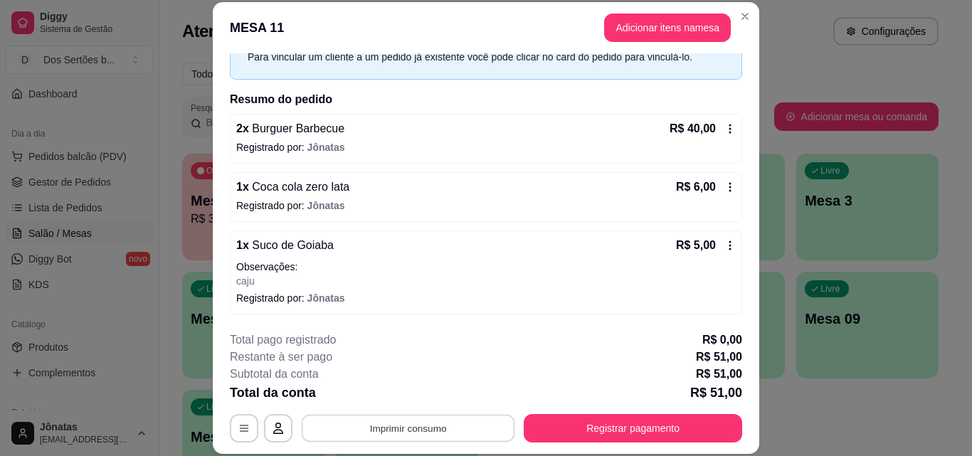
click at [429, 421] on button "Imprimir consumo" at bounding box center [409, 428] width 214 height 28
click at [406, 392] on button "Impressora" at bounding box center [407, 395] width 100 height 22
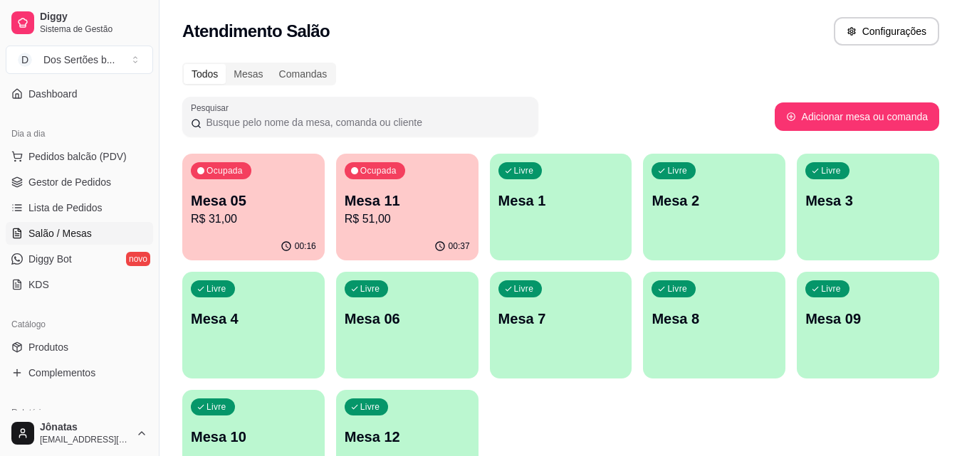
scroll to position [0, 0]
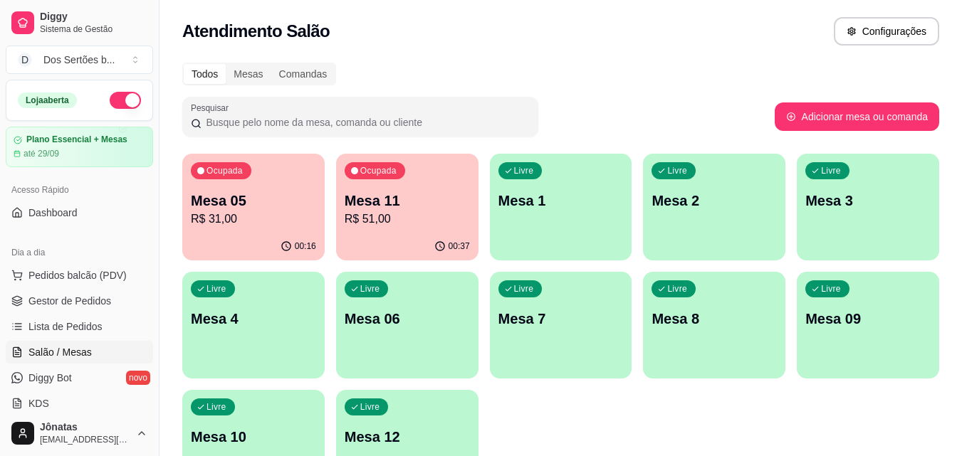
click at [111, 99] on button "button" at bounding box center [125, 100] width 31 height 17
click at [26, 298] on link "Gestor de Pedidos" at bounding box center [79, 301] width 147 height 23
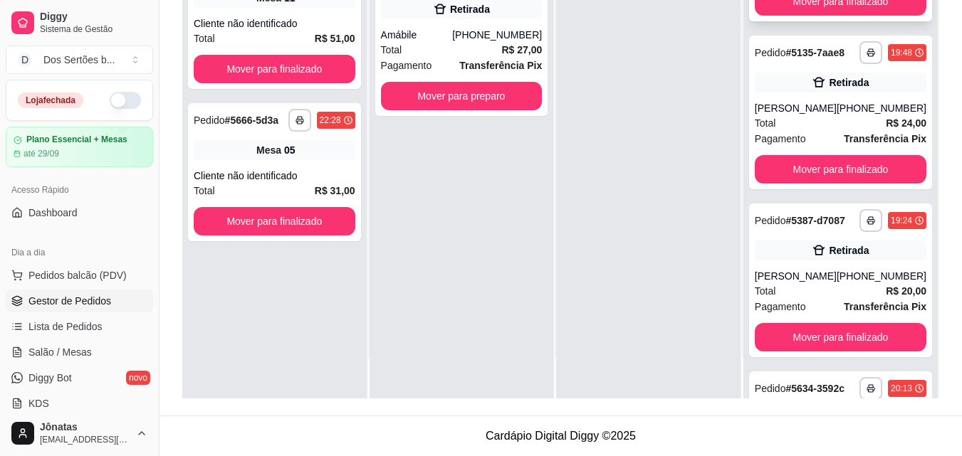
scroll to position [634, 0]
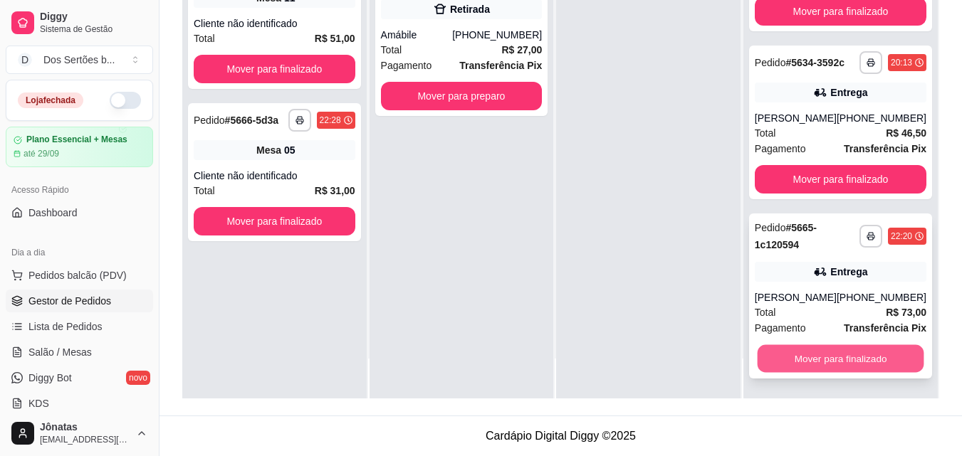
click at [826, 347] on button "Mover para finalizado" at bounding box center [840, 359] width 167 height 28
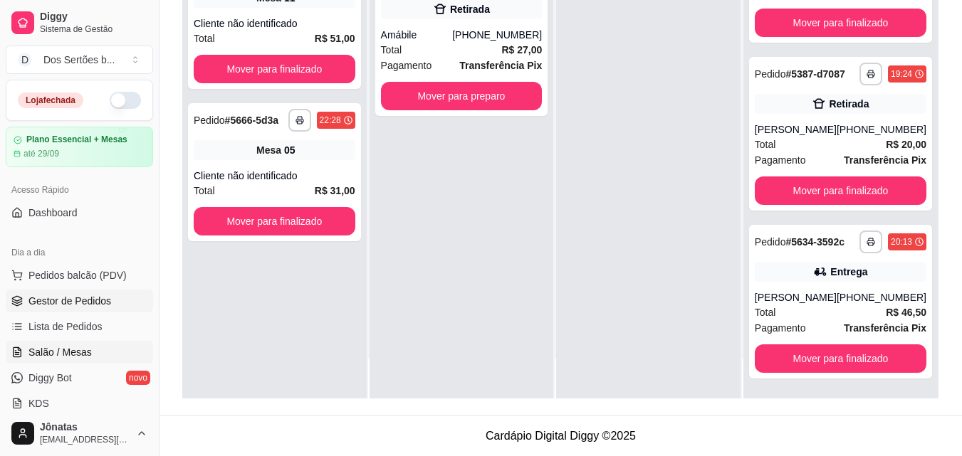
click at [57, 348] on span "Salão / Mesas" at bounding box center [59, 352] width 63 height 14
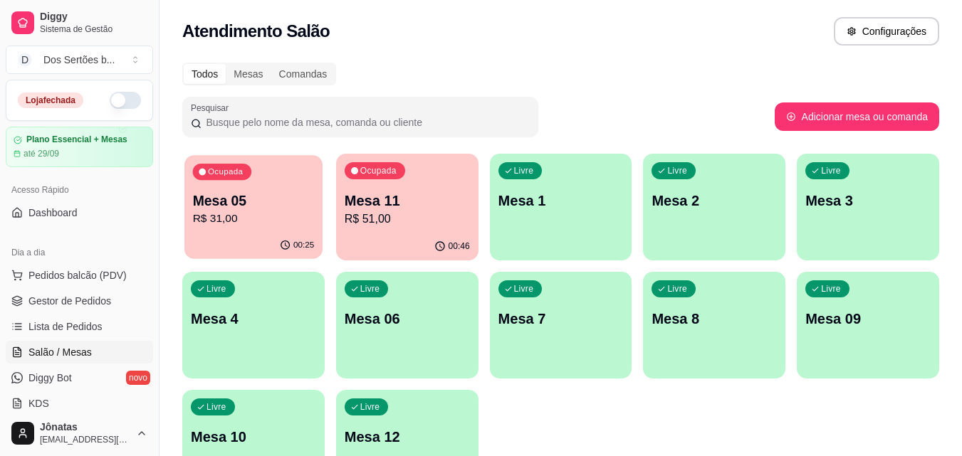
click at [226, 221] on p "R$ 31,00" at bounding box center [254, 219] width 122 height 16
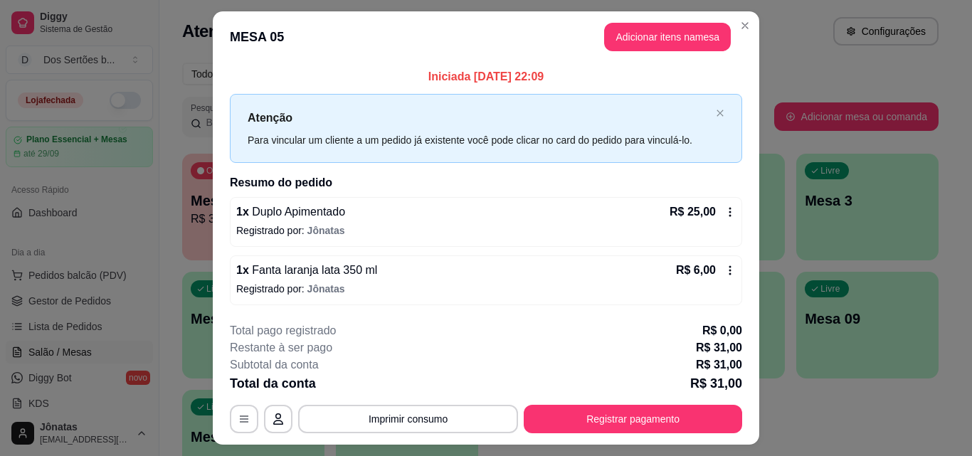
scroll to position [34, 0]
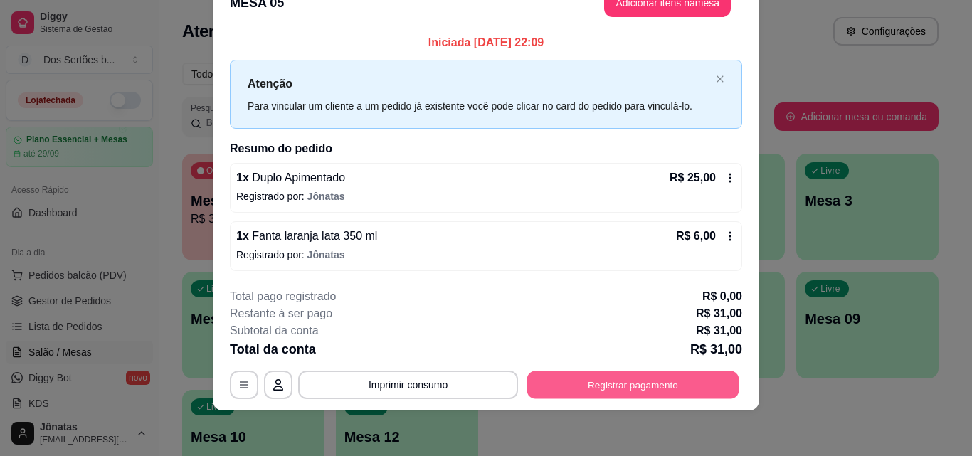
click at [606, 392] on button "Registrar pagamento" at bounding box center [633, 386] width 212 height 28
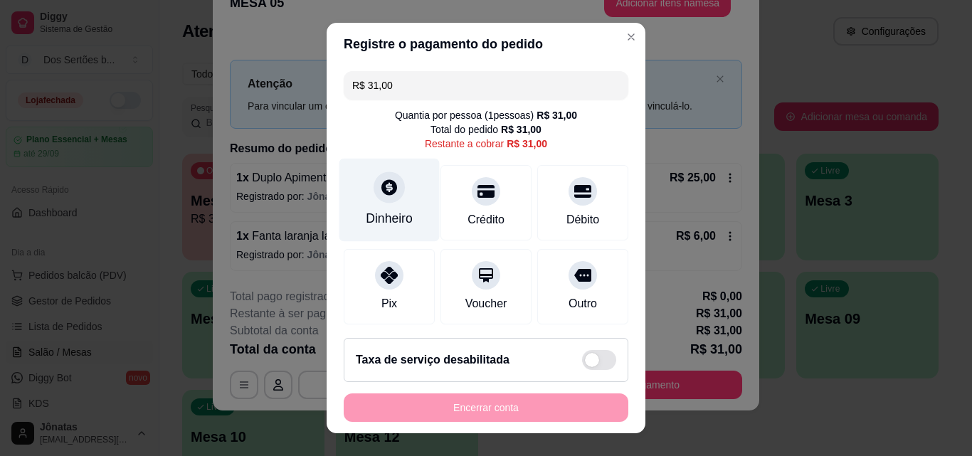
click at [374, 187] on div at bounding box center [389, 187] width 31 height 31
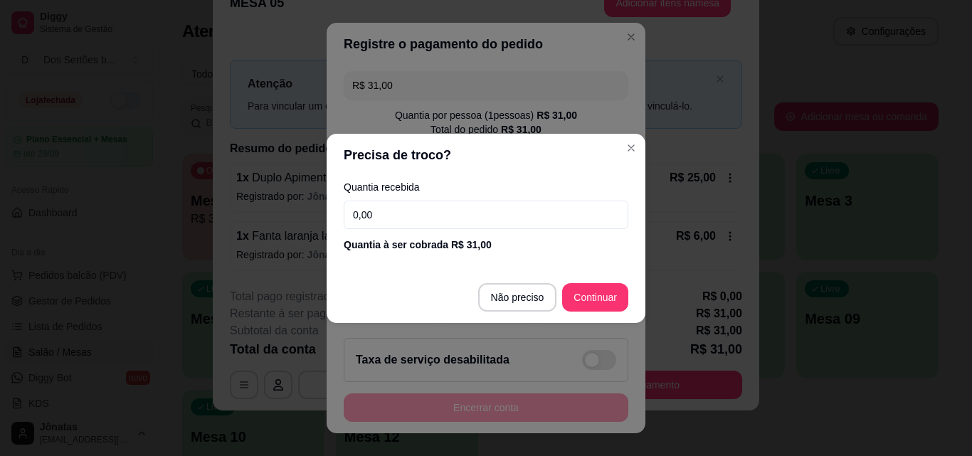
click at [377, 206] on input "0,00" at bounding box center [486, 215] width 285 height 28
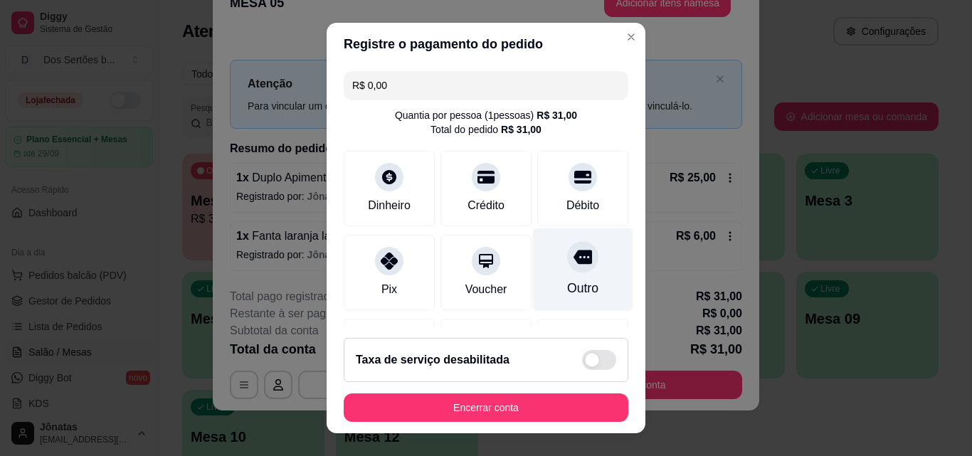
scroll to position [164, 0]
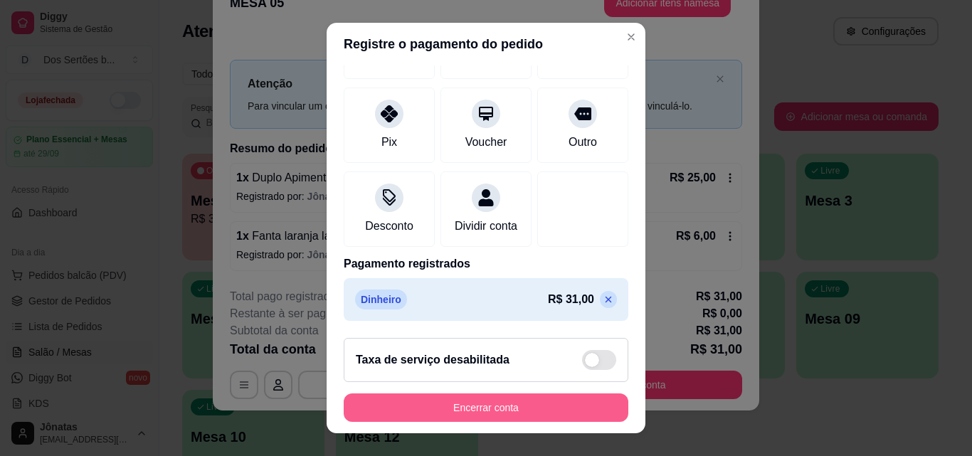
click at [521, 409] on button "Encerrar conta" at bounding box center [486, 408] width 285 height 28
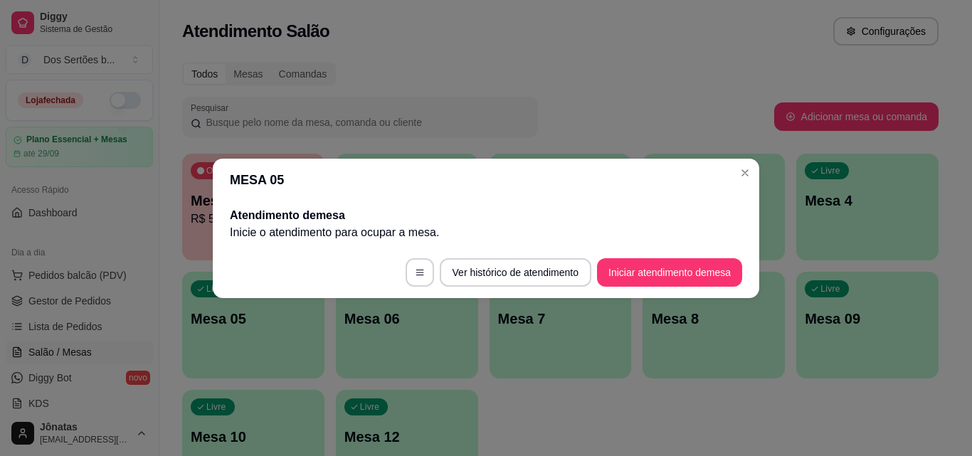
scroll to position [0, 0]
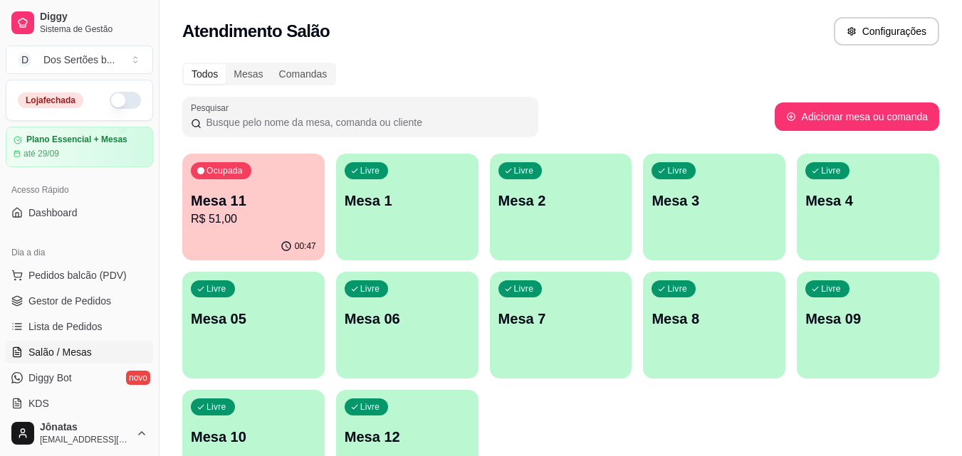
click at [262, 231] on div "Ocupada Mesa 11 R$ 51,00" at bounding box center [253, 193] width 142 height 79
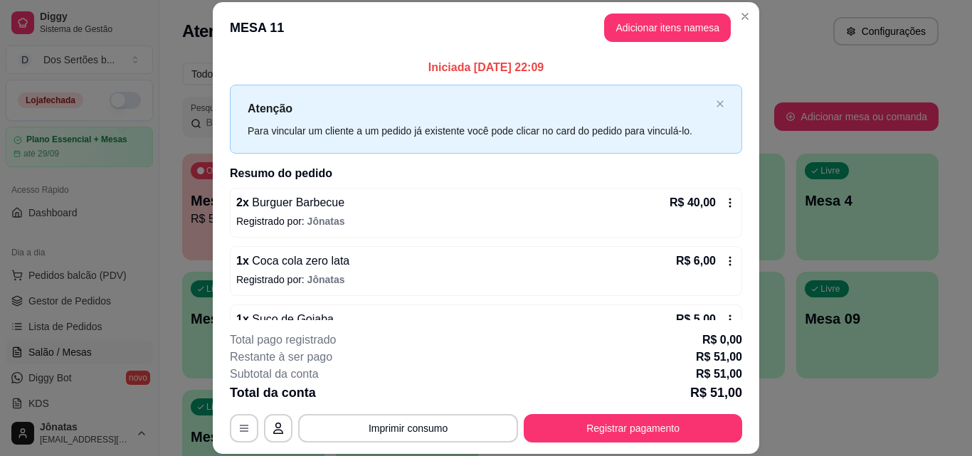
scroll to position [74, 0]
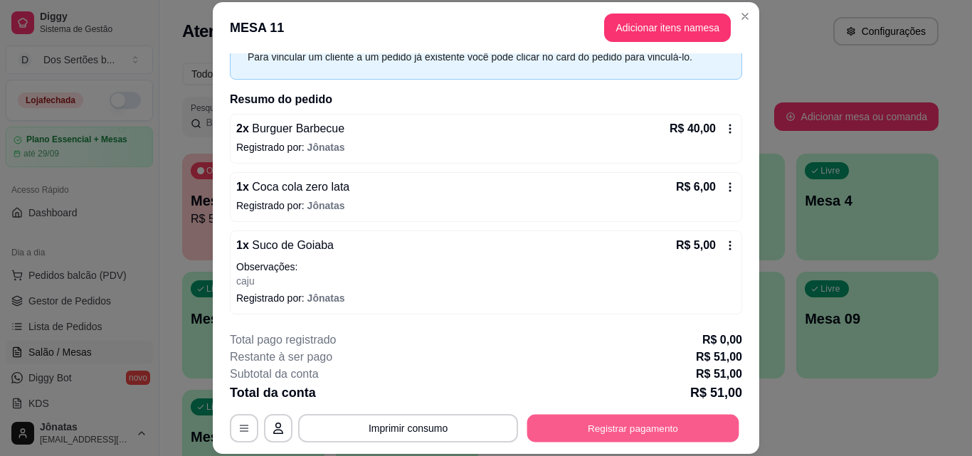
click at [621, 421] on button "Registrar pagamento" at bounding box center [633, 428] width 212 height 28
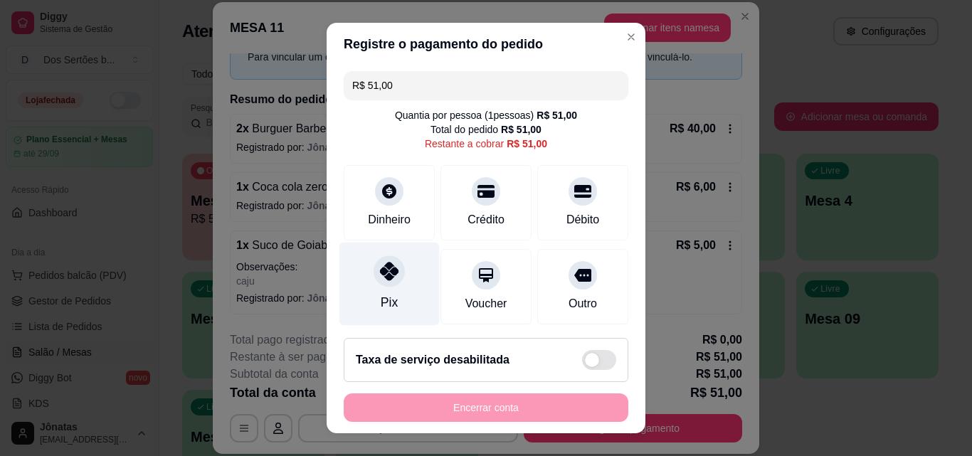
click at [381, 278] on icon at bounding box center [389, 271] width 19 height 19
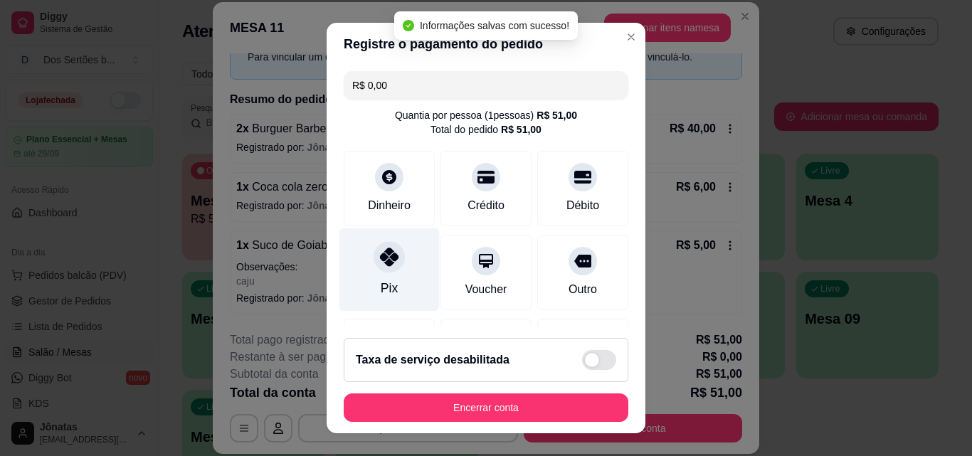
scroll to position [112, 0]
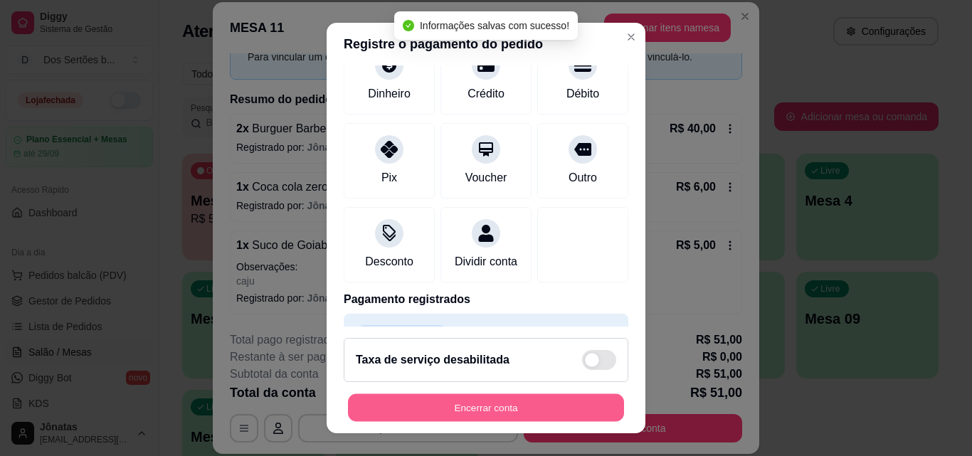
click at [506, 408] on button "Encerrar conta" at bounding box center [486, 408] width 276 height 28
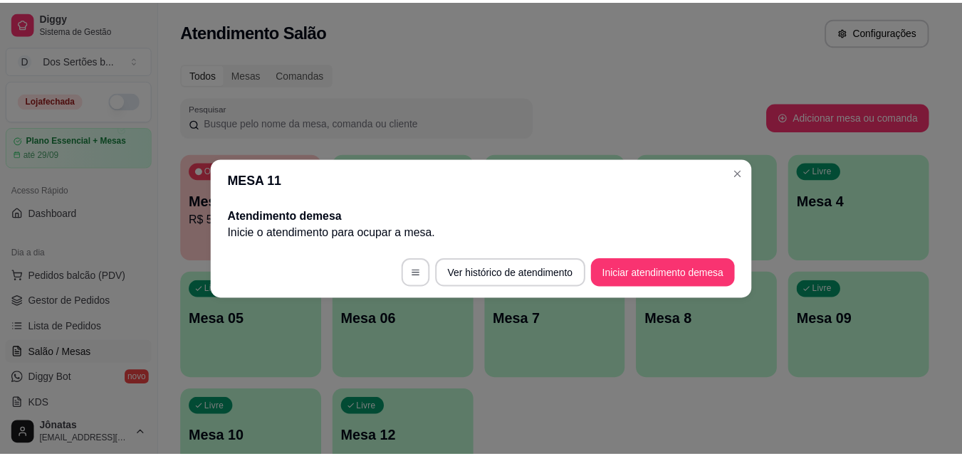
scroll to position [0, 0]
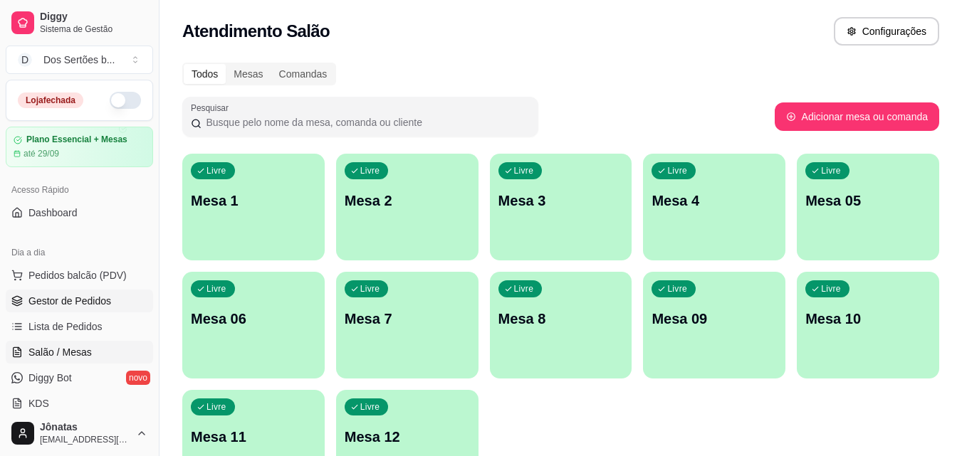
click at [39, 304] on span "Gestor de Pedidos" at bounding box center [69, 301] width 83 height 14
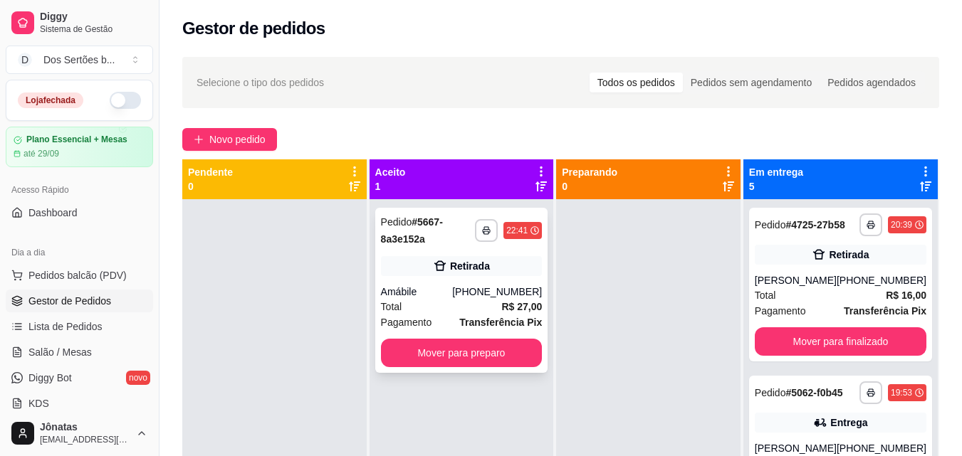
click at [434, 277] on div "**********" at bounding box center [461, 290] width 173 height 165
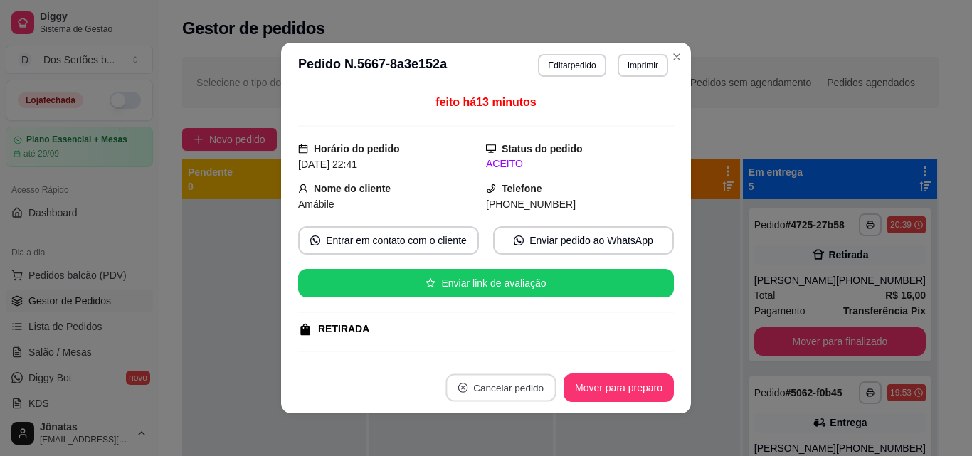
click at [483, 384] on button "Cancelar pedido" at bounding box center [501, 388] width 110 height 28
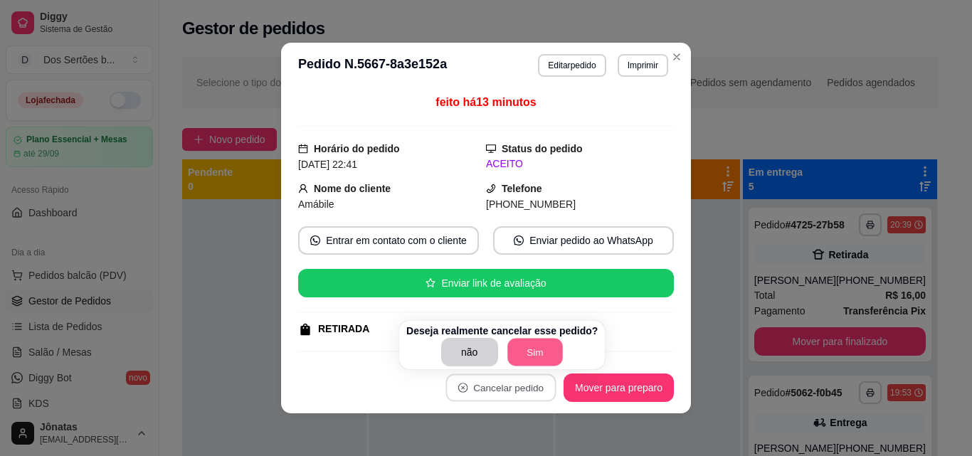
click at [535, 345] on button "Sim" at bounding box center [536, 353] width 56 height 28
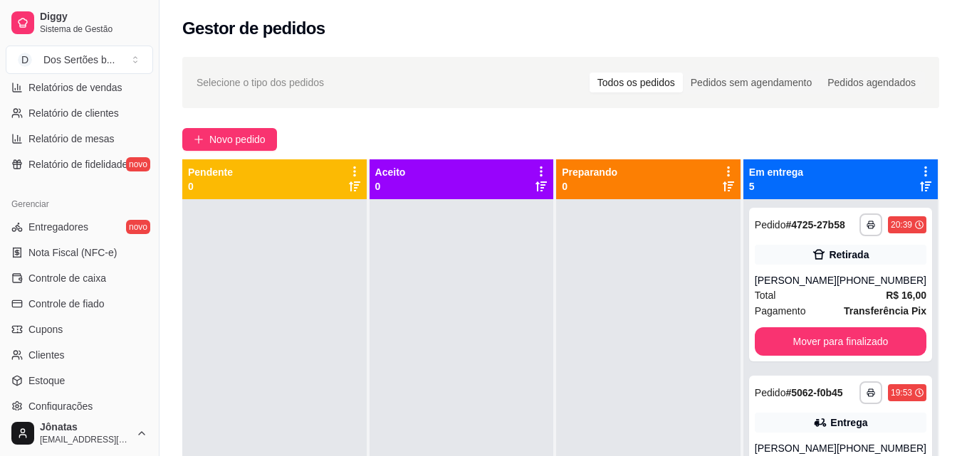
scroll to position [512, 0]
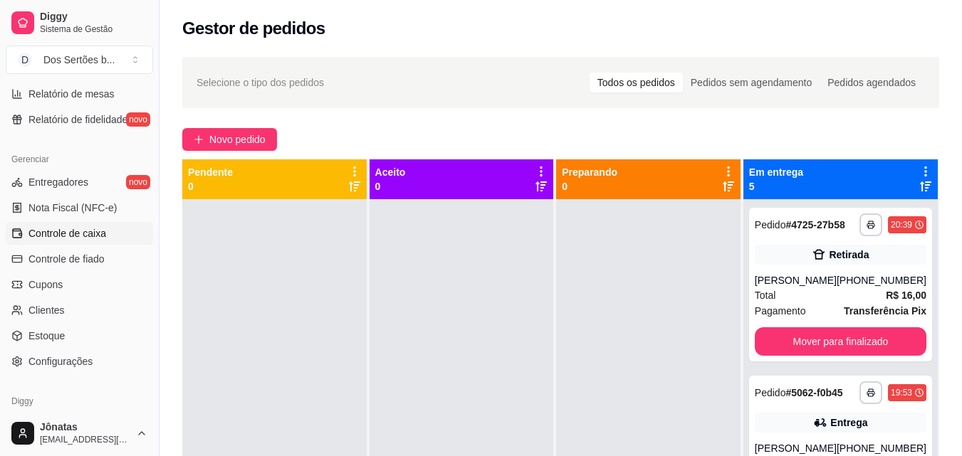
click at [43, 227] on span "Controle de caixa" at bounding box center [67, 233] width 78 height 14
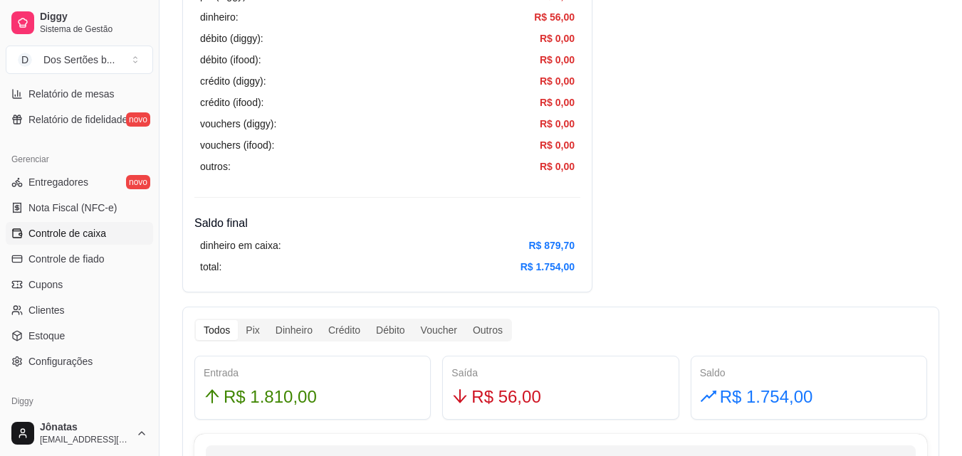
scroll to position [542, 0]
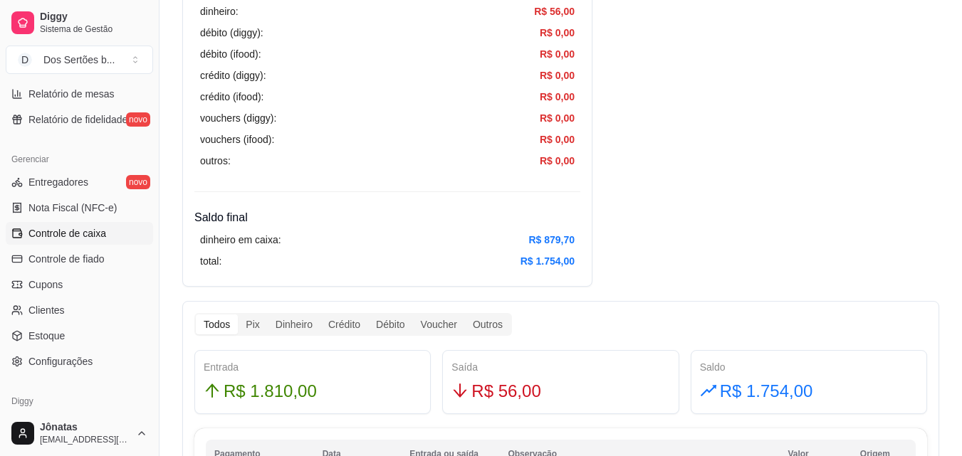
drag, startPoint x: 700, startPoint y: 169, endPoint x: 698, endPoint y: 160, distance: 9.5
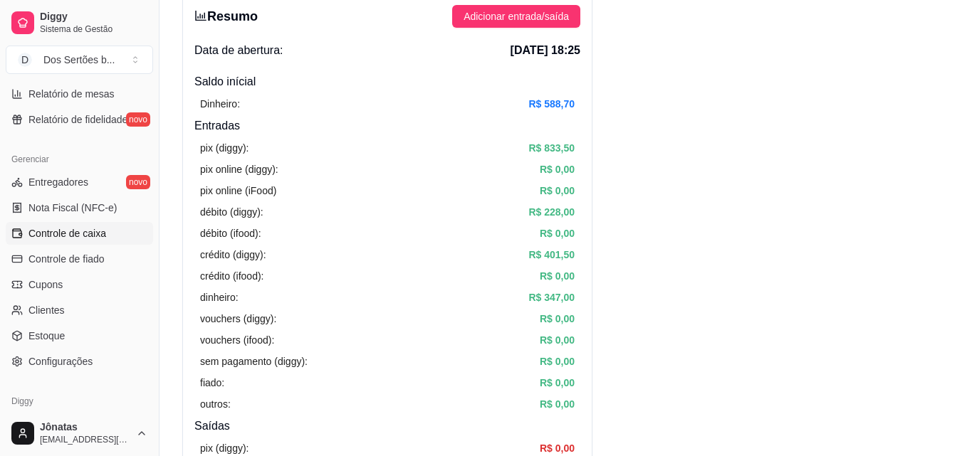
scroll to position [0, 0]
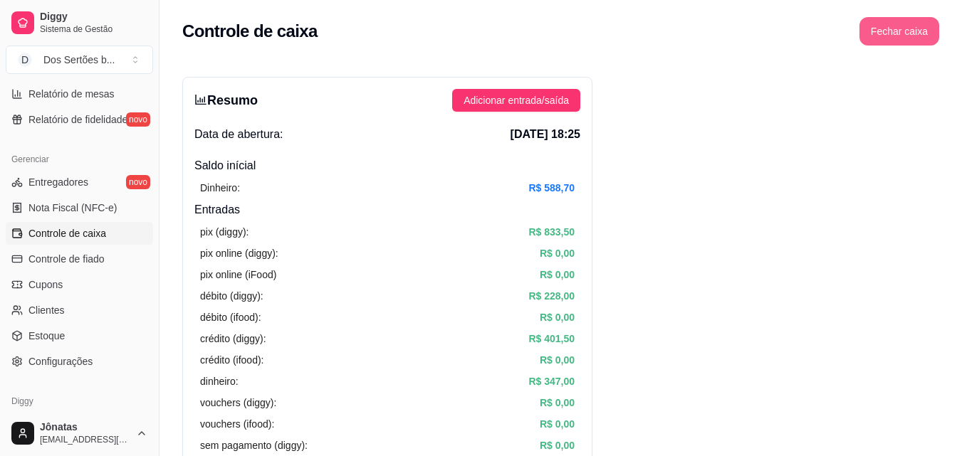
click at [893, 34] on button "Fechar caixa" at bounding box center [899, 31] width 80 height 28
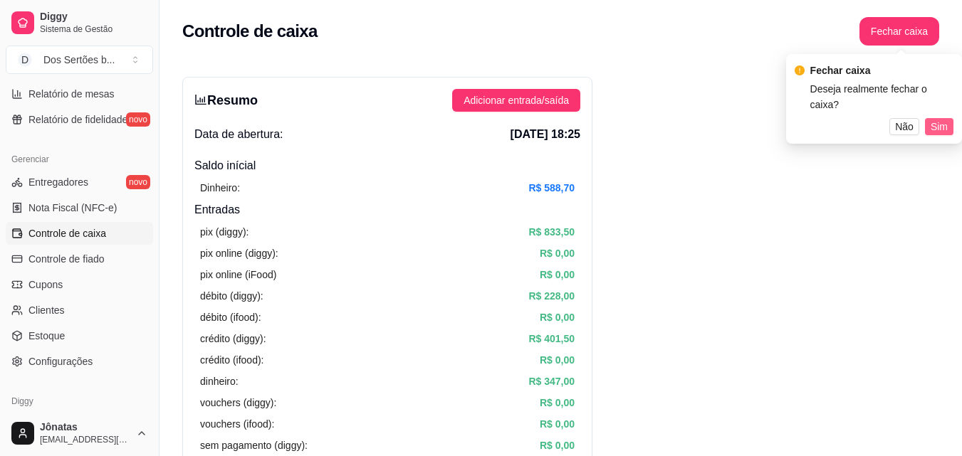
click at [942, 119] on span "Sim" at bounding box center [938, 127] width 17 height 16
